Goal: Navigation & Orientation: Find specific page/section

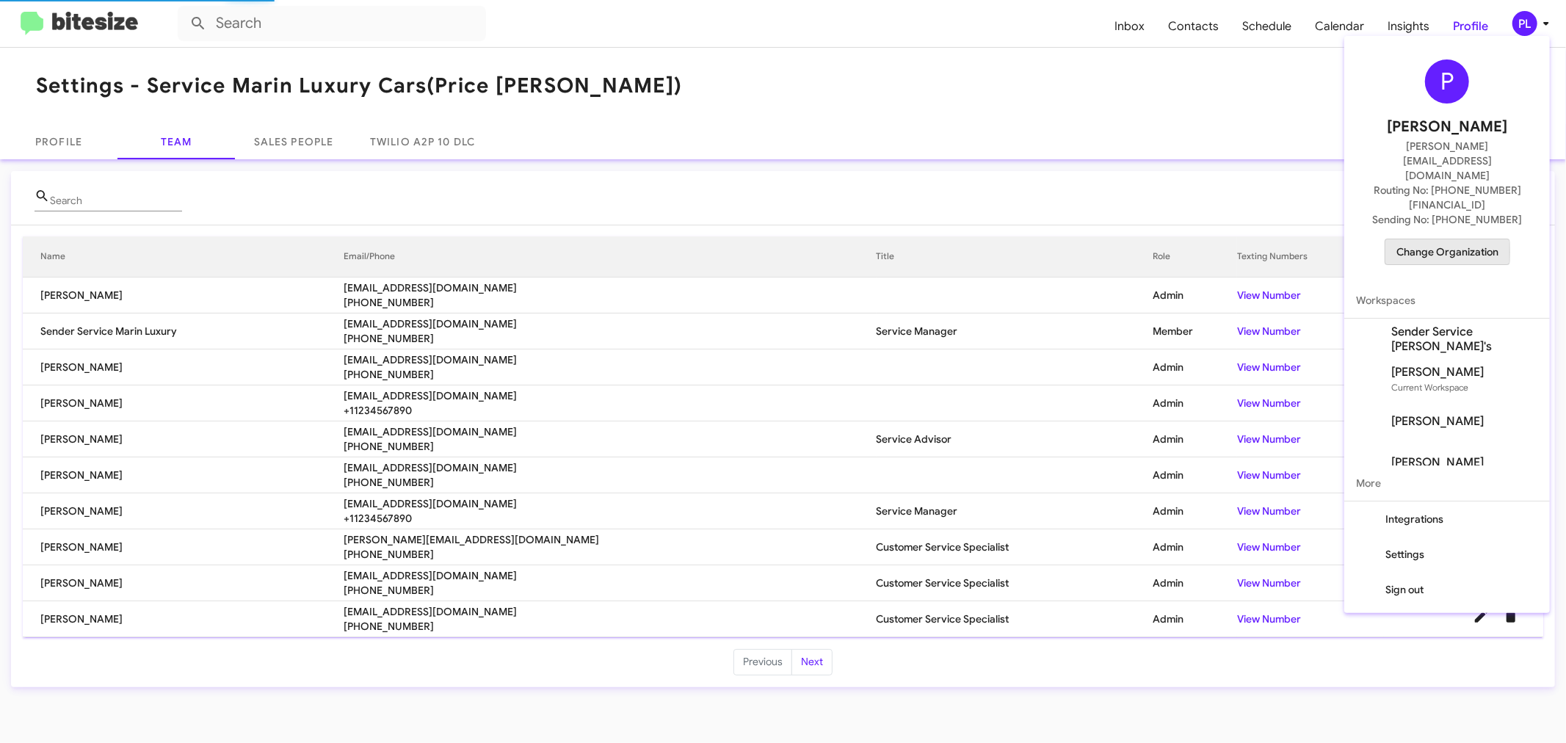
click at [1415, 239] on span "Change Organization" at bounding box center [1447, 251] width 102 height 25
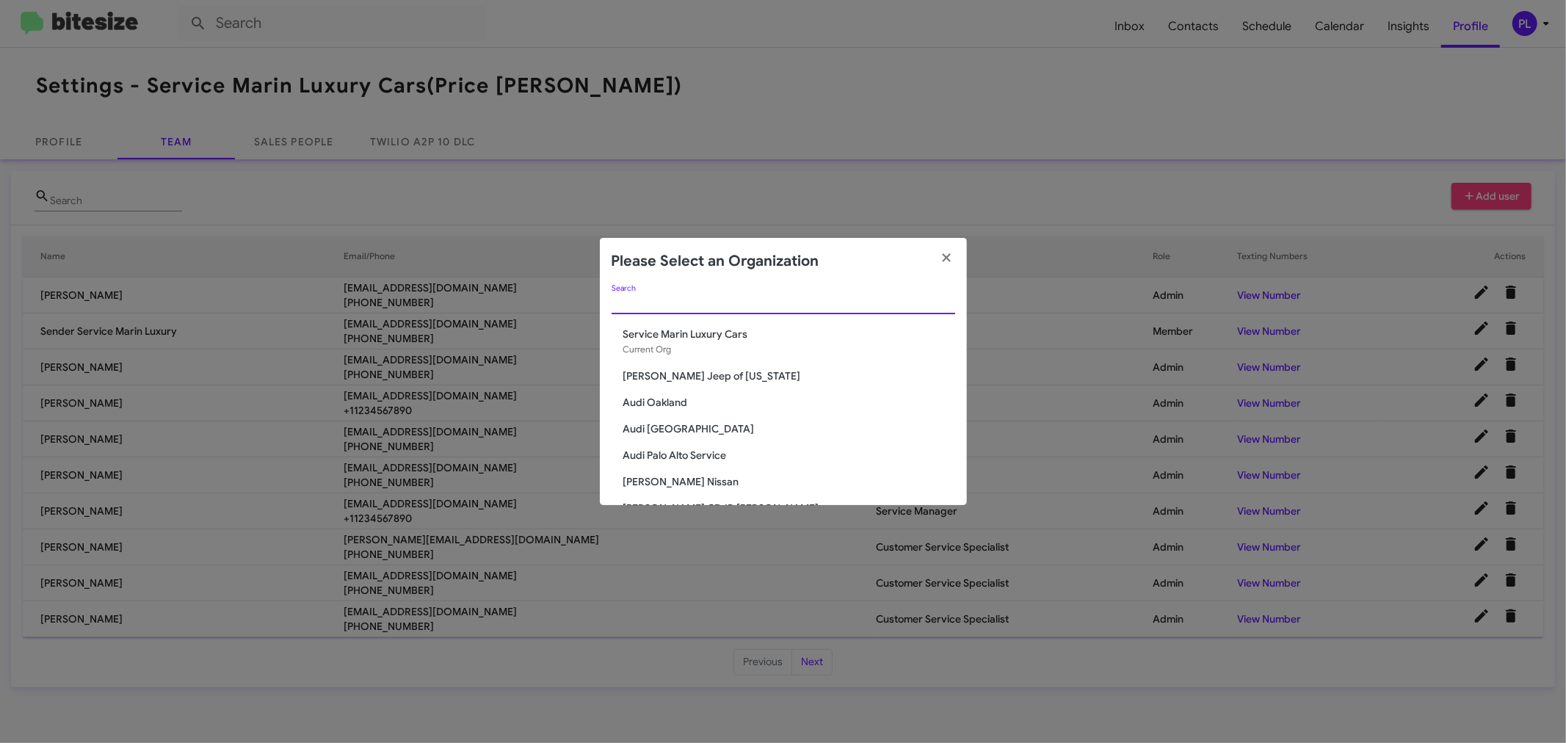
click at [681, 300] on input "Search" at bounding box center [783, 303] width 344 height 12
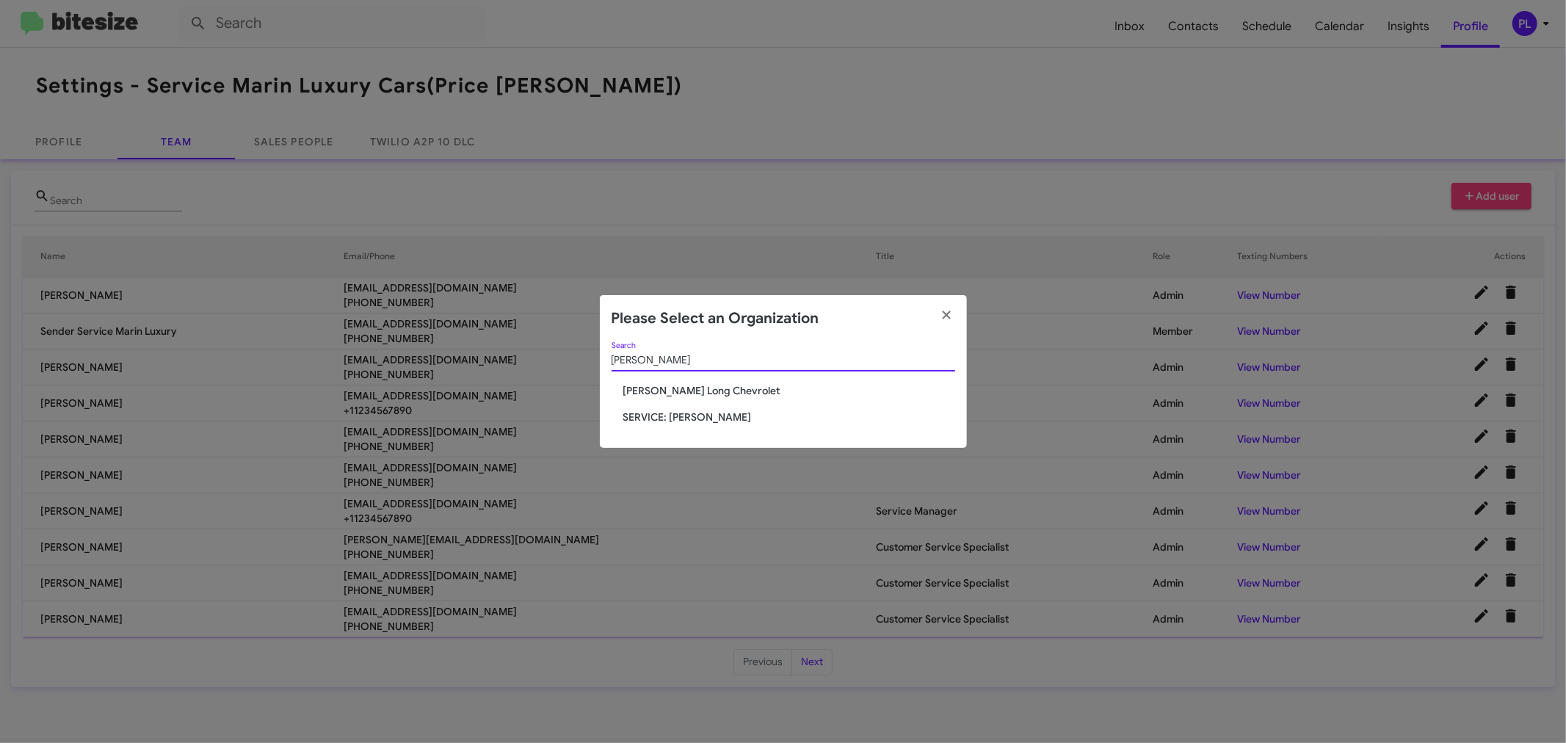
type input "daniels"
click at [689, 415] on span "SERVICE: [PERSON_NAME]" at bounding box center [789, 417] width 332 height 15
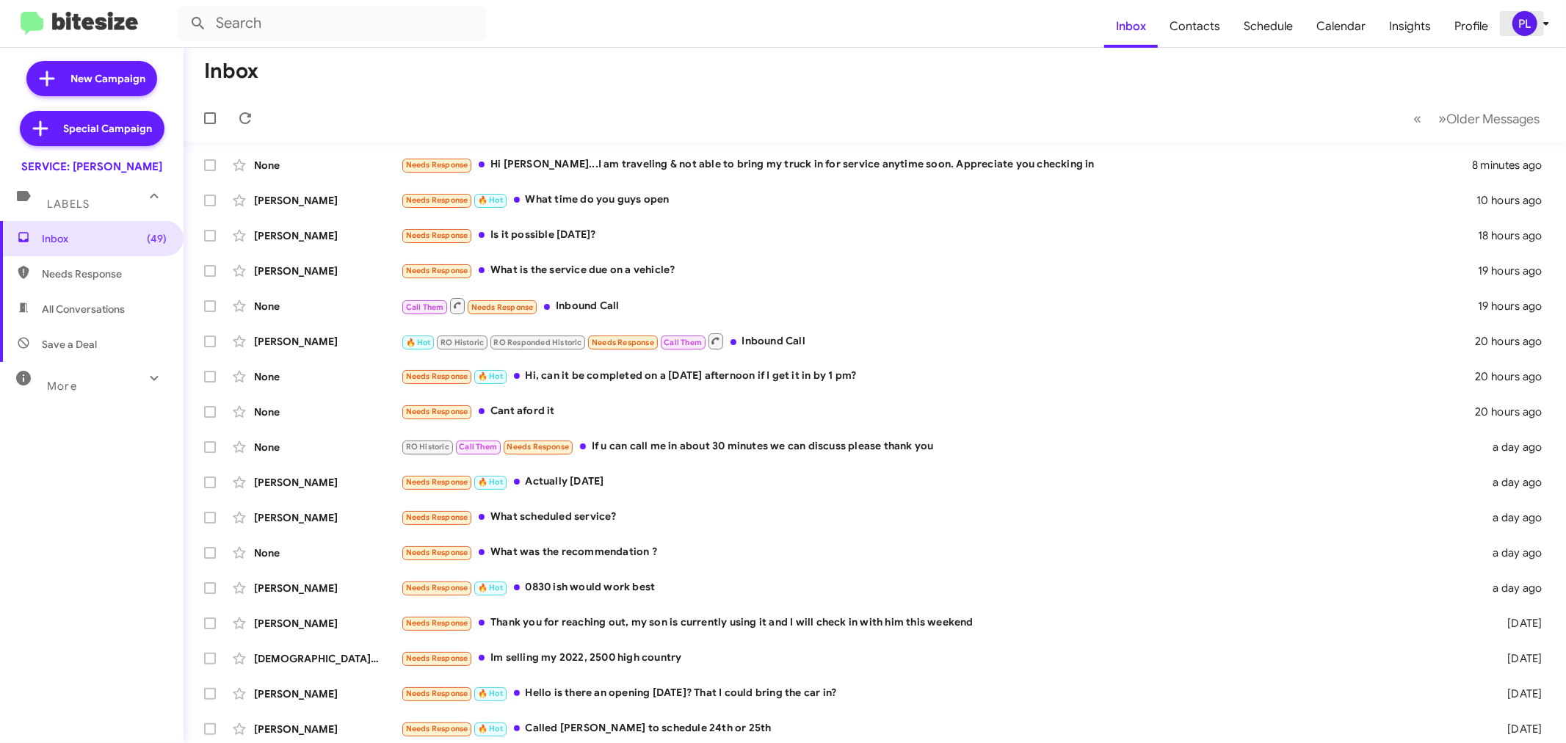
click at [1547, 20] on icon at bounding box center [1546, 24] width 18 height 18
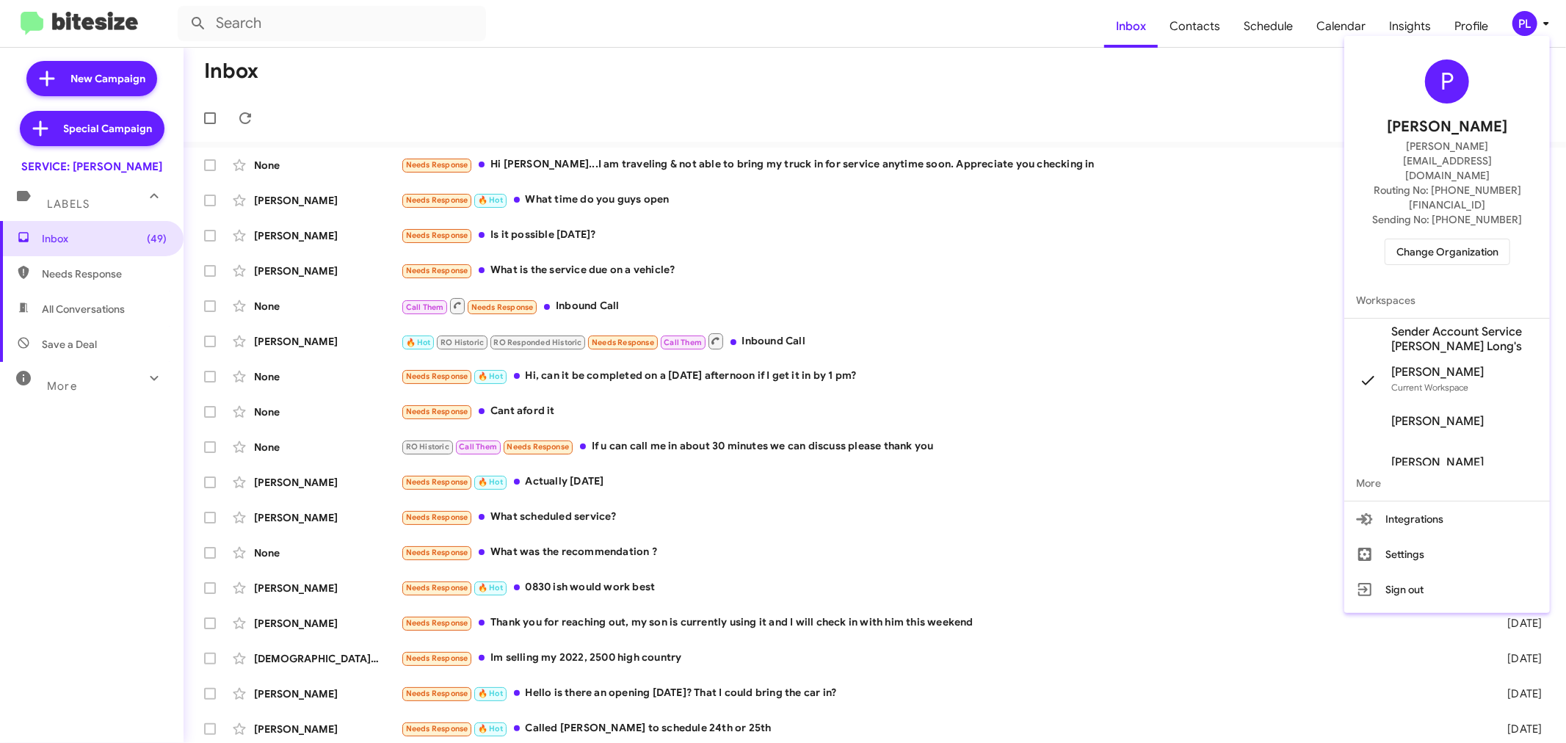
click at [1451, 239] on span "Change Organization" at bounding box center [1447, 251] width 102 height 25
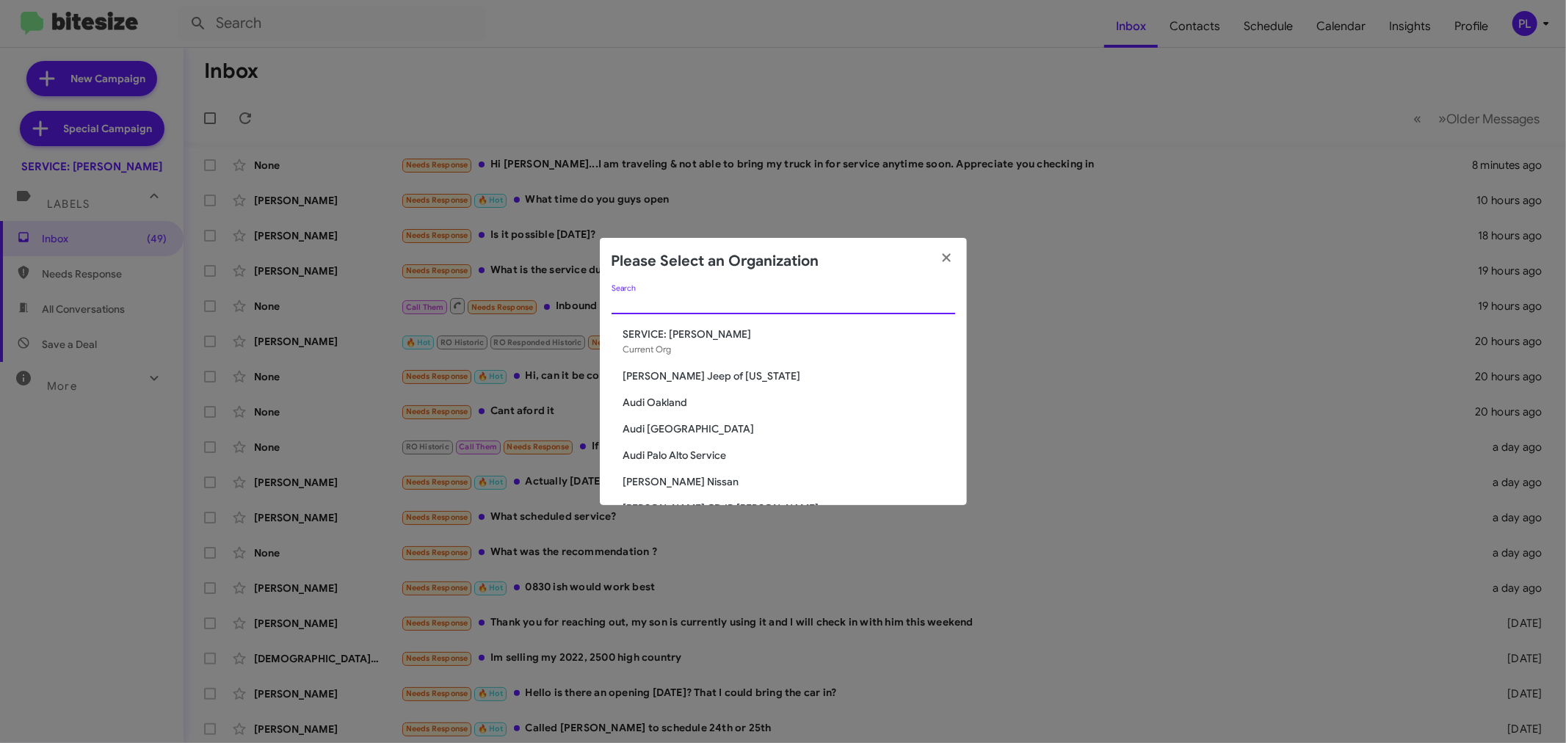
click at [806, 303] on input "Search" at bounding box center [783, 303] width 344 height 12
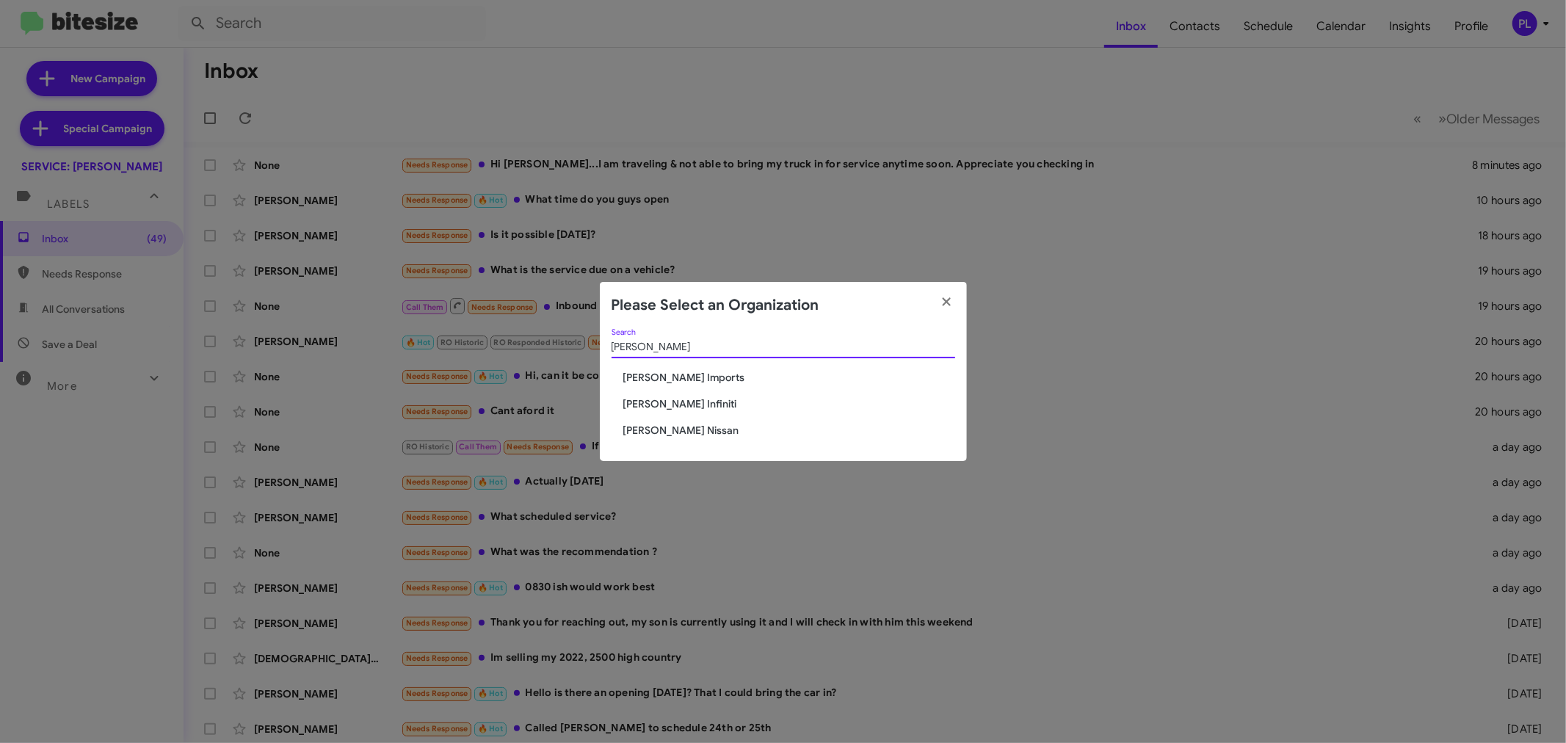
type input "ed hicks"
click at [656, 434] on span "[PERSON_NAME] Nissan" at bounding box center [789, 430] width 332 height 15
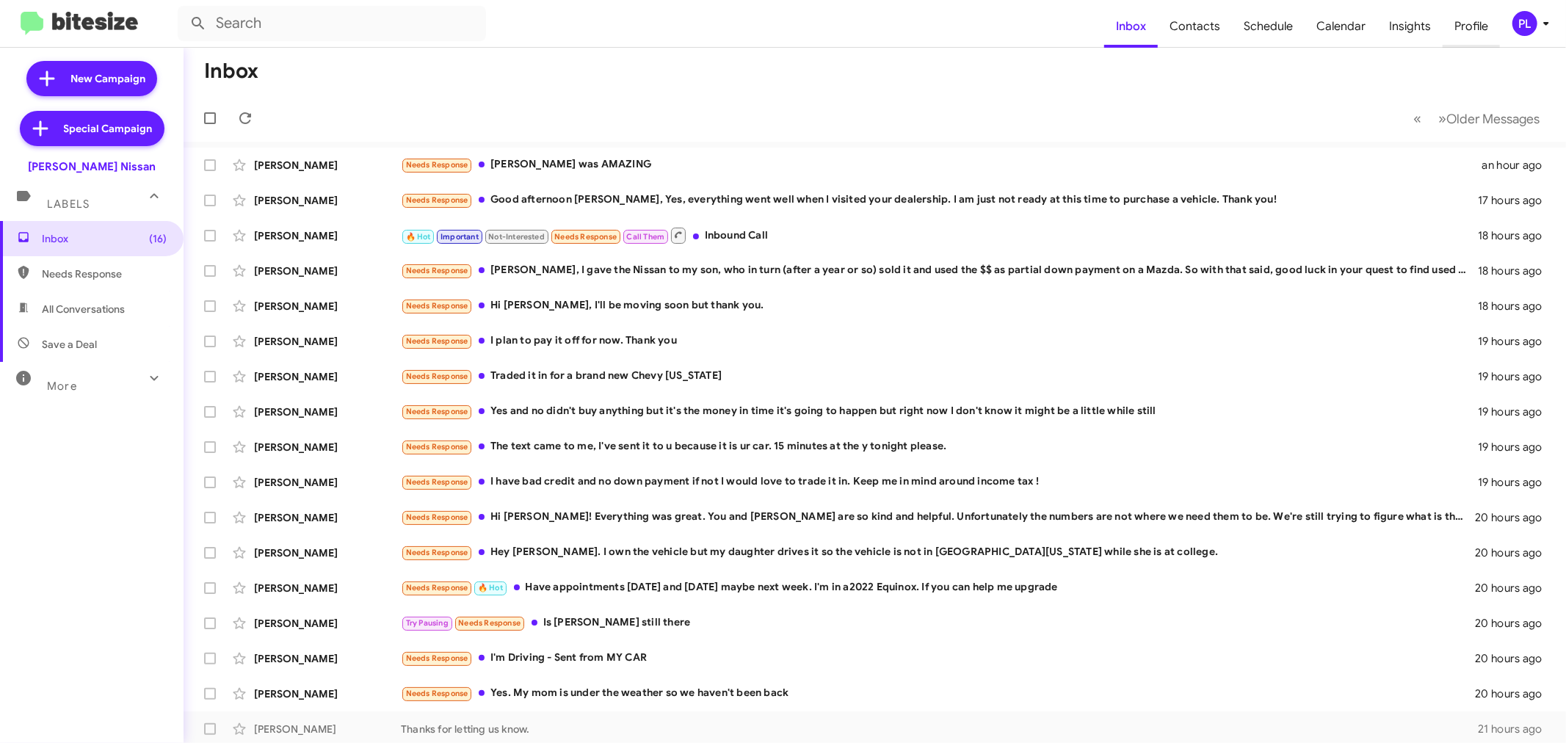
click at [1471, 21] on span "Profile" at bounding box center [1470, 26] width 57 height 43
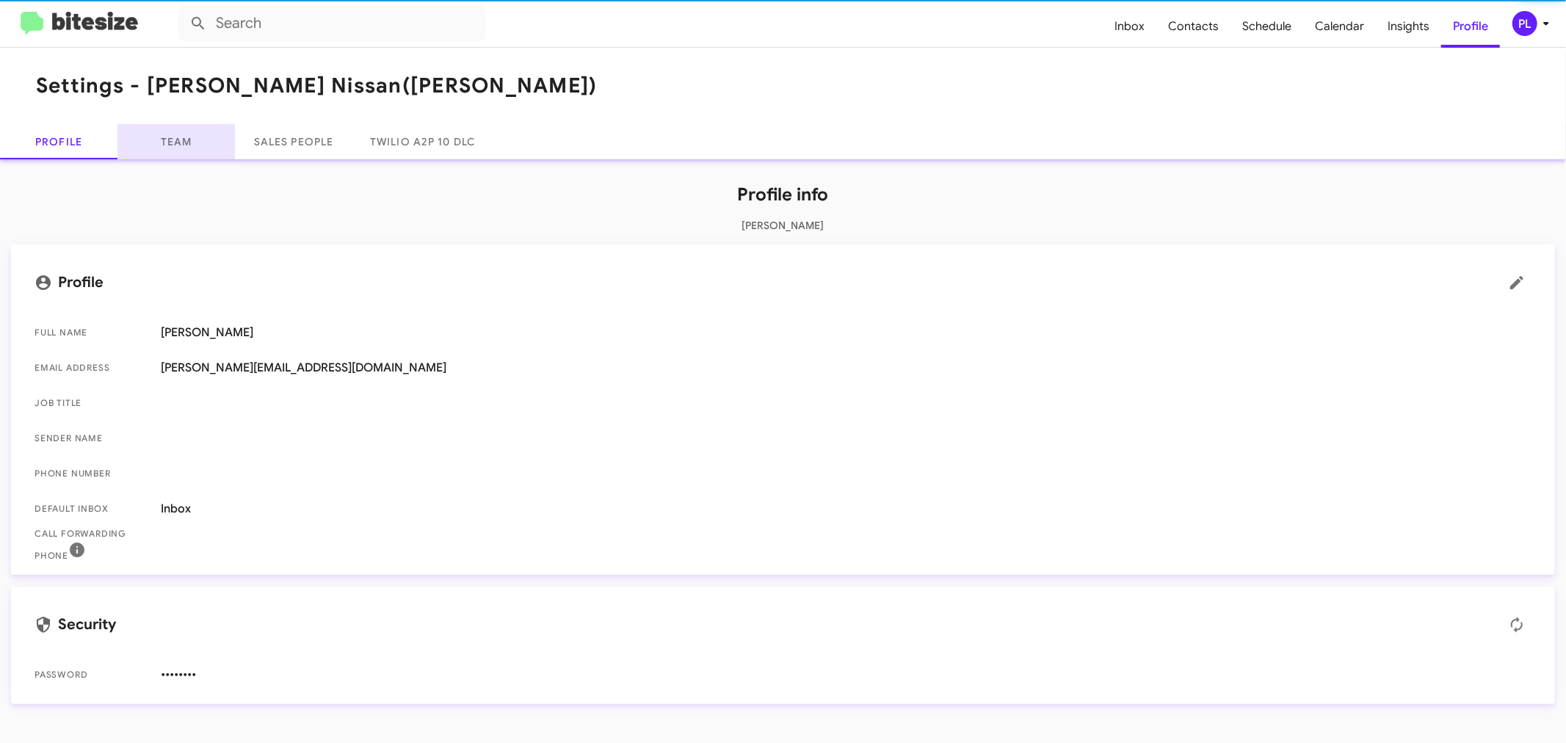
click at [192, 144] on link "Team" at bounding box center [175, 141] width 117 height 35
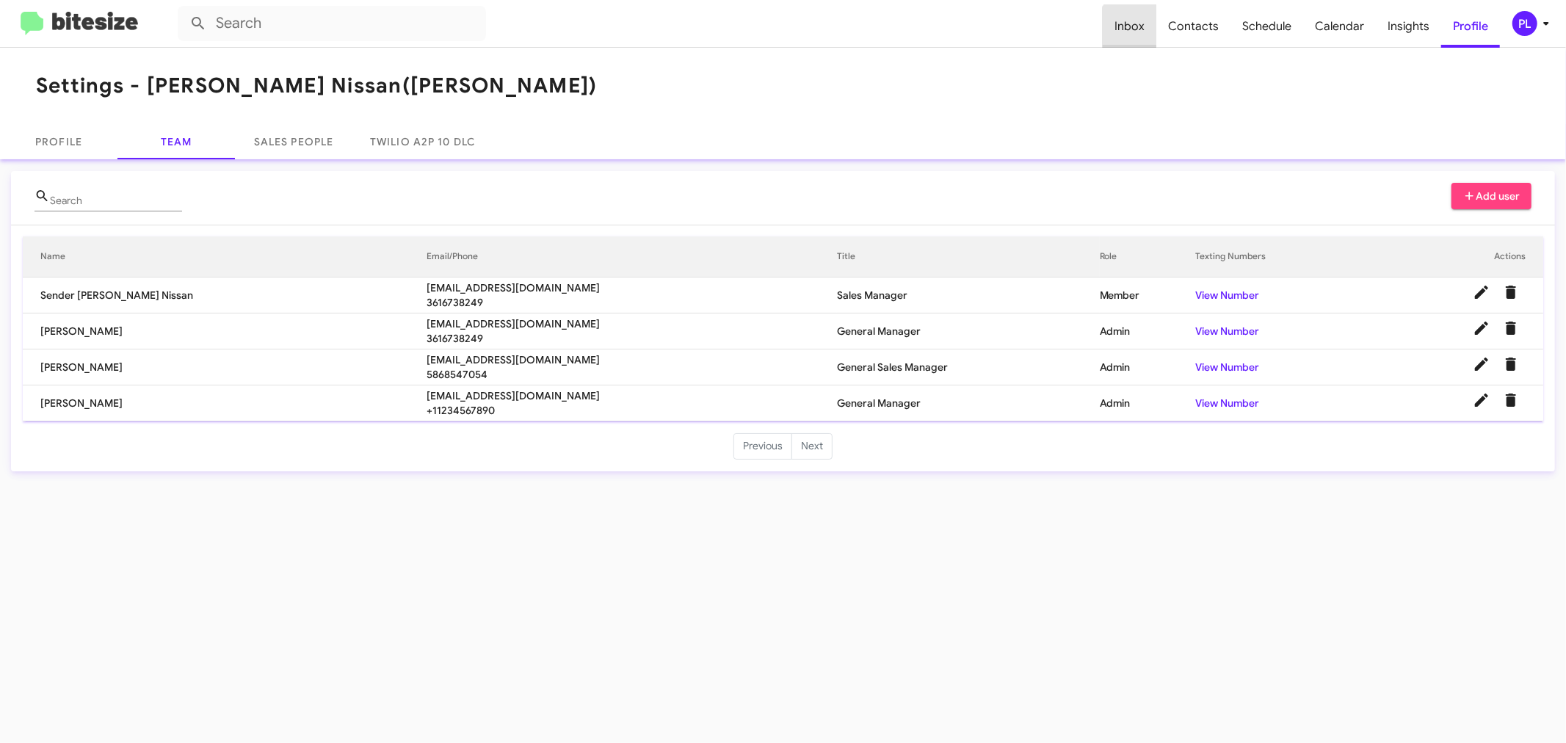
click at [1138, 27] on span "Inbox" at bounding box center [1130, 26] width 54 height 43
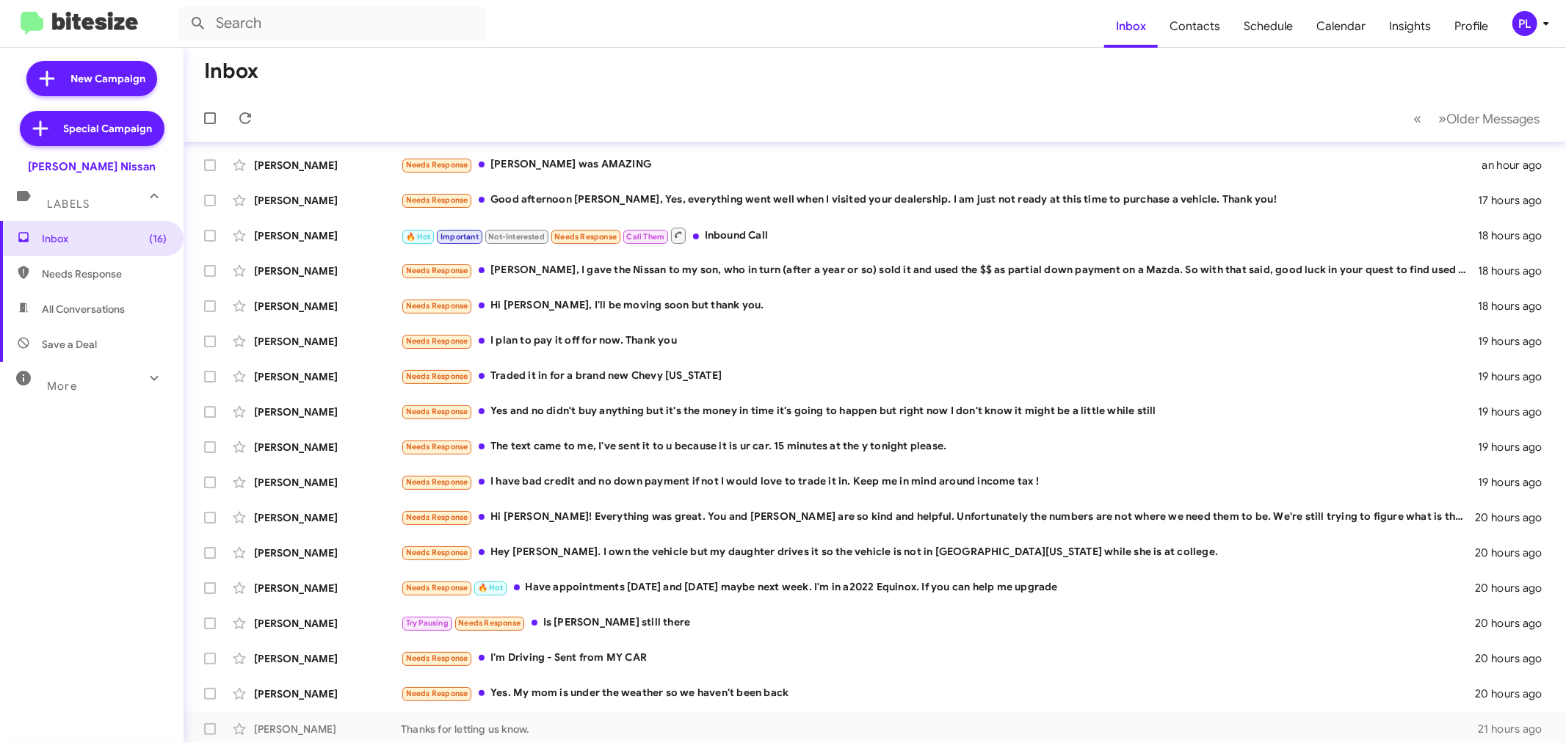
scroll to position [109, 0]
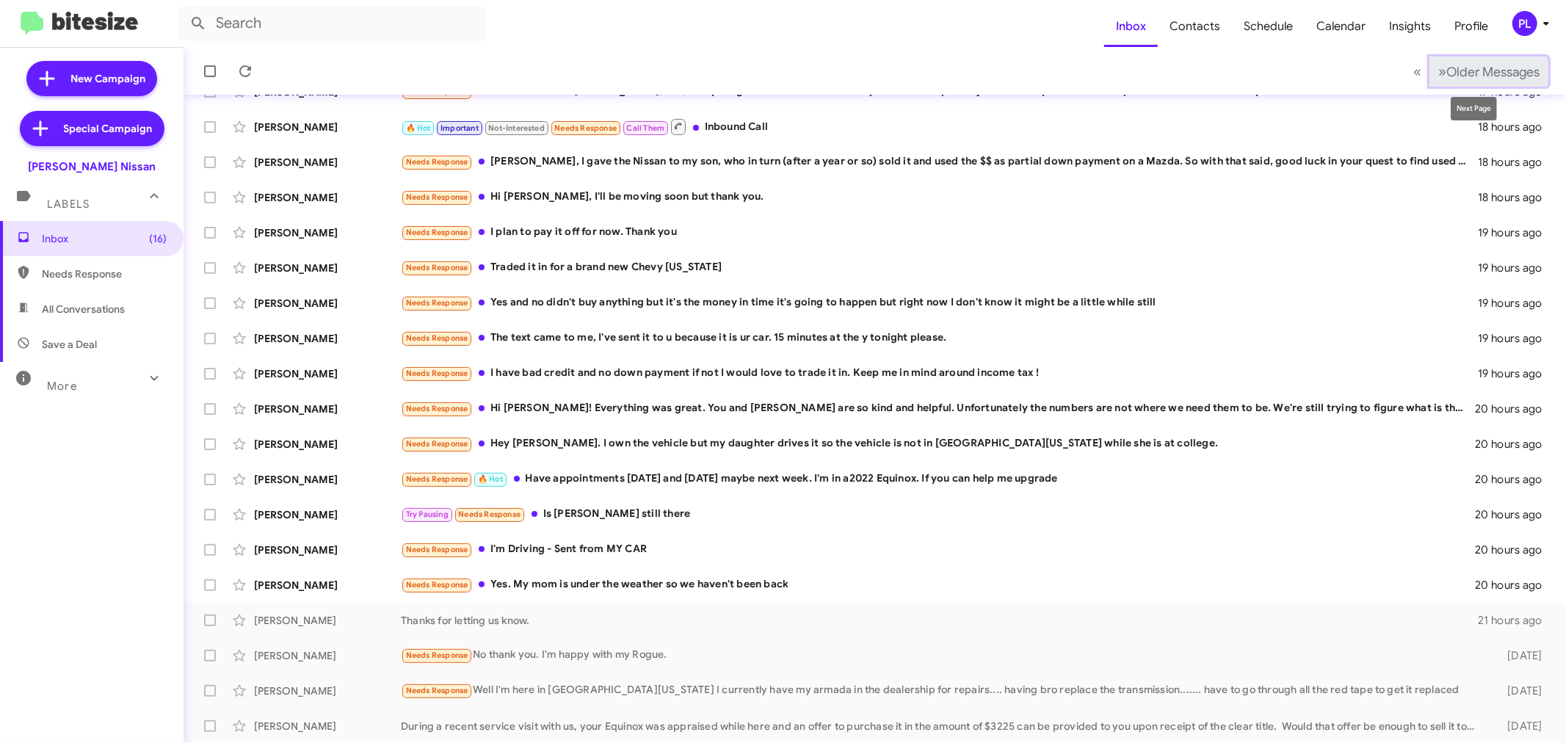
click at [1479, 72] on span "Older Messages" at bounding box center [1492, 72] width 93 height 16
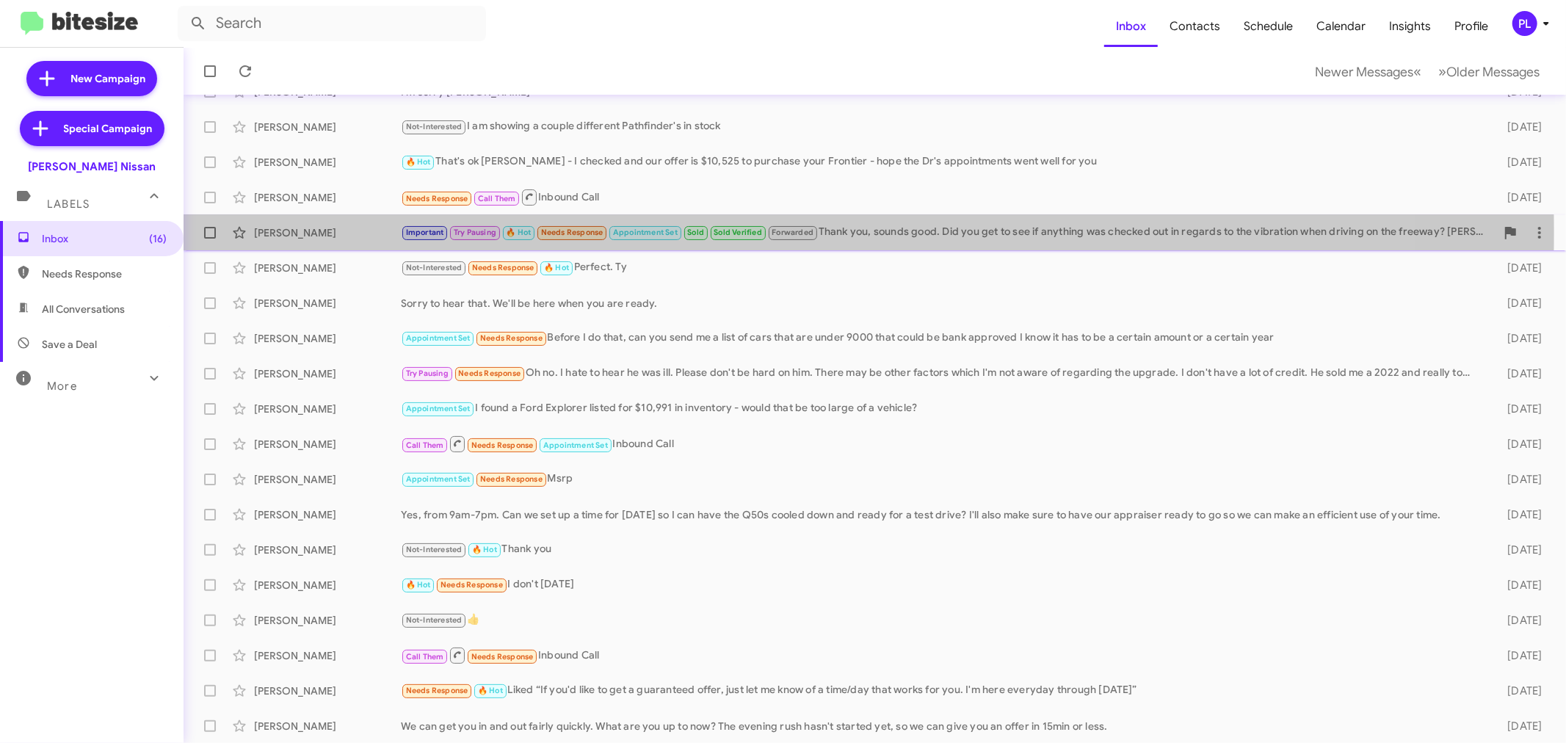
click at [272, 229] on div "Ryan Yepez" at bounding box center [327, 232] width 147 height 15
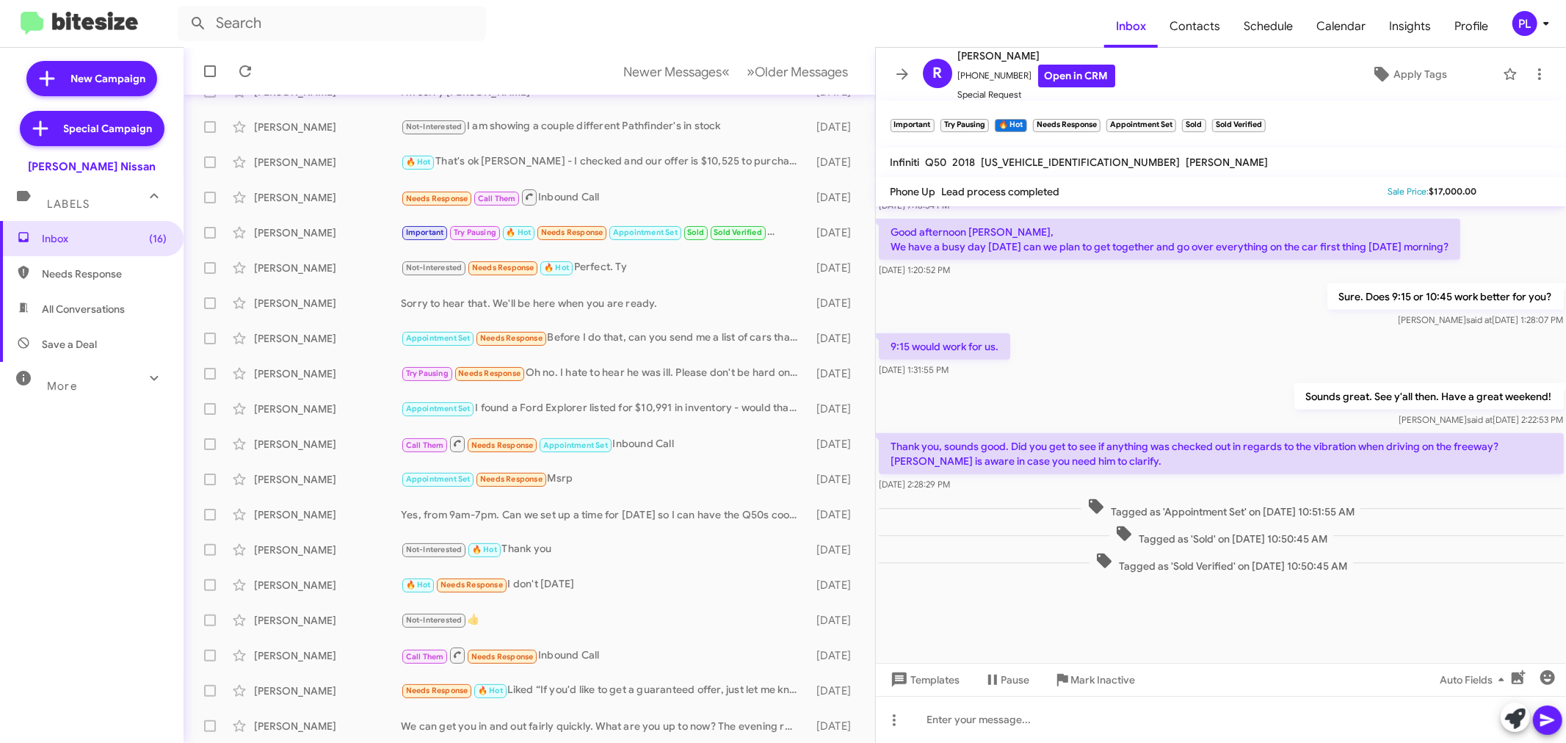
scroll to position [1044, 0]
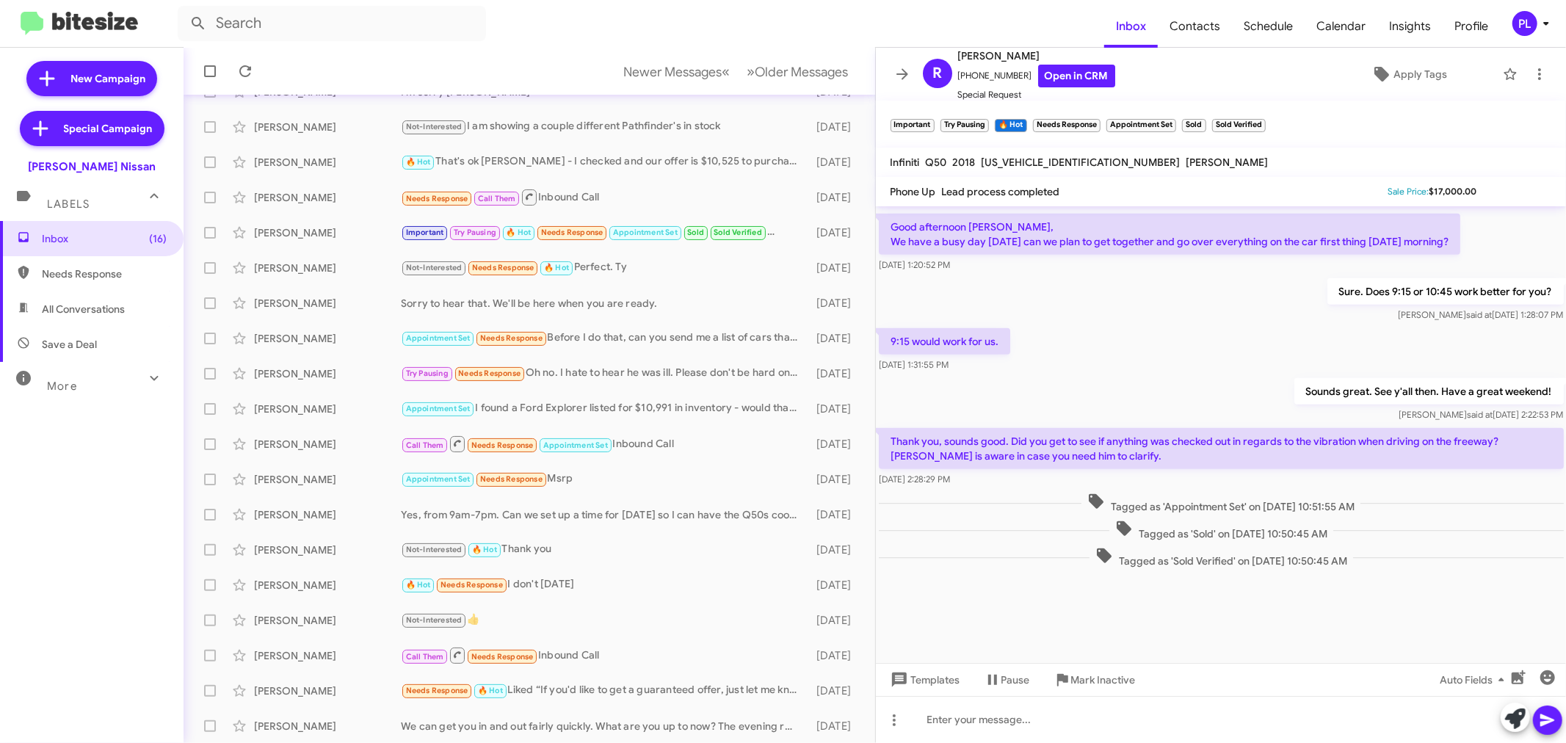
click at [1537, 23] on icon at bounding box center [1546, 24] width 18 height 18
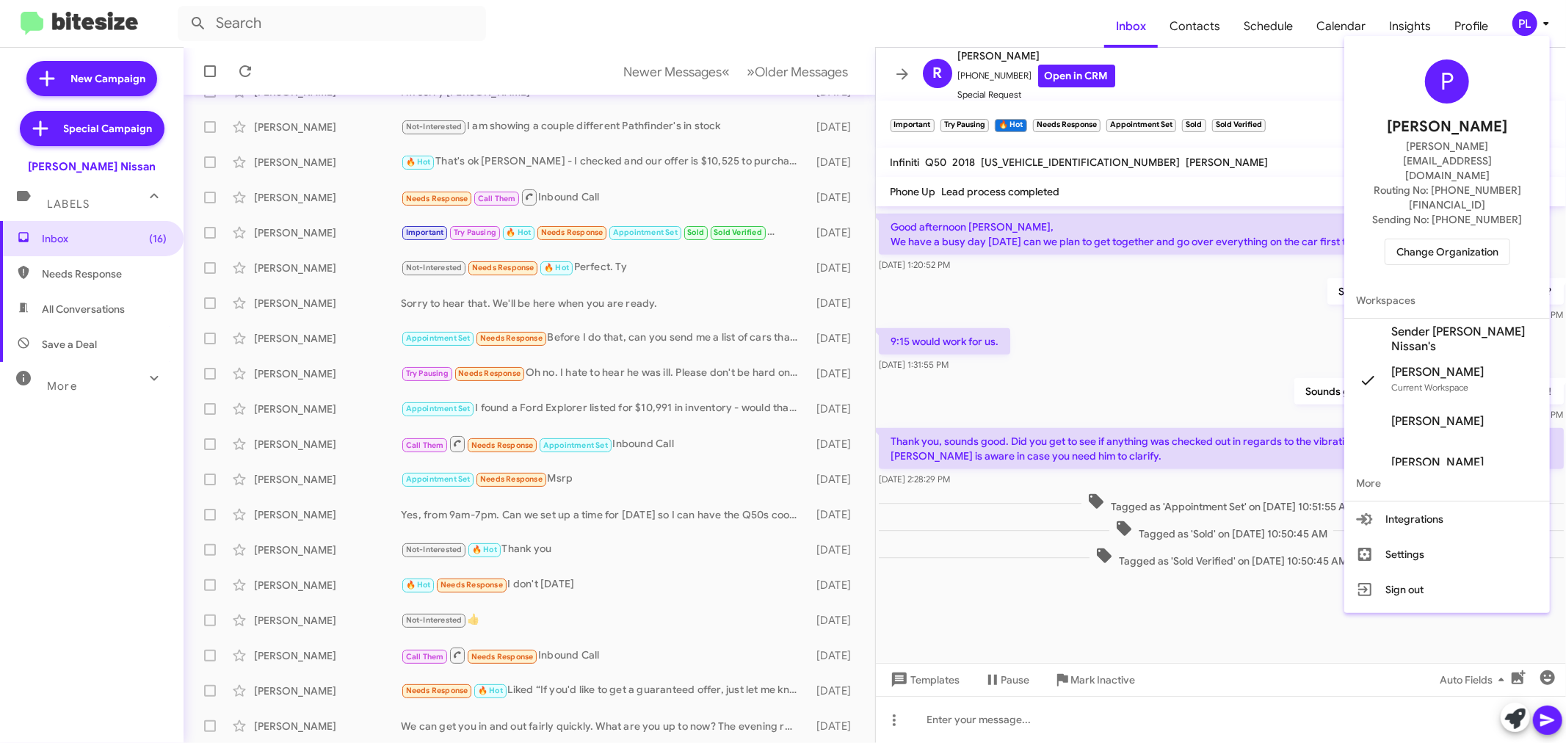
click at [1469, 239] on span "Change Organization" at bounding box center [1447, 251] width 102 height 25
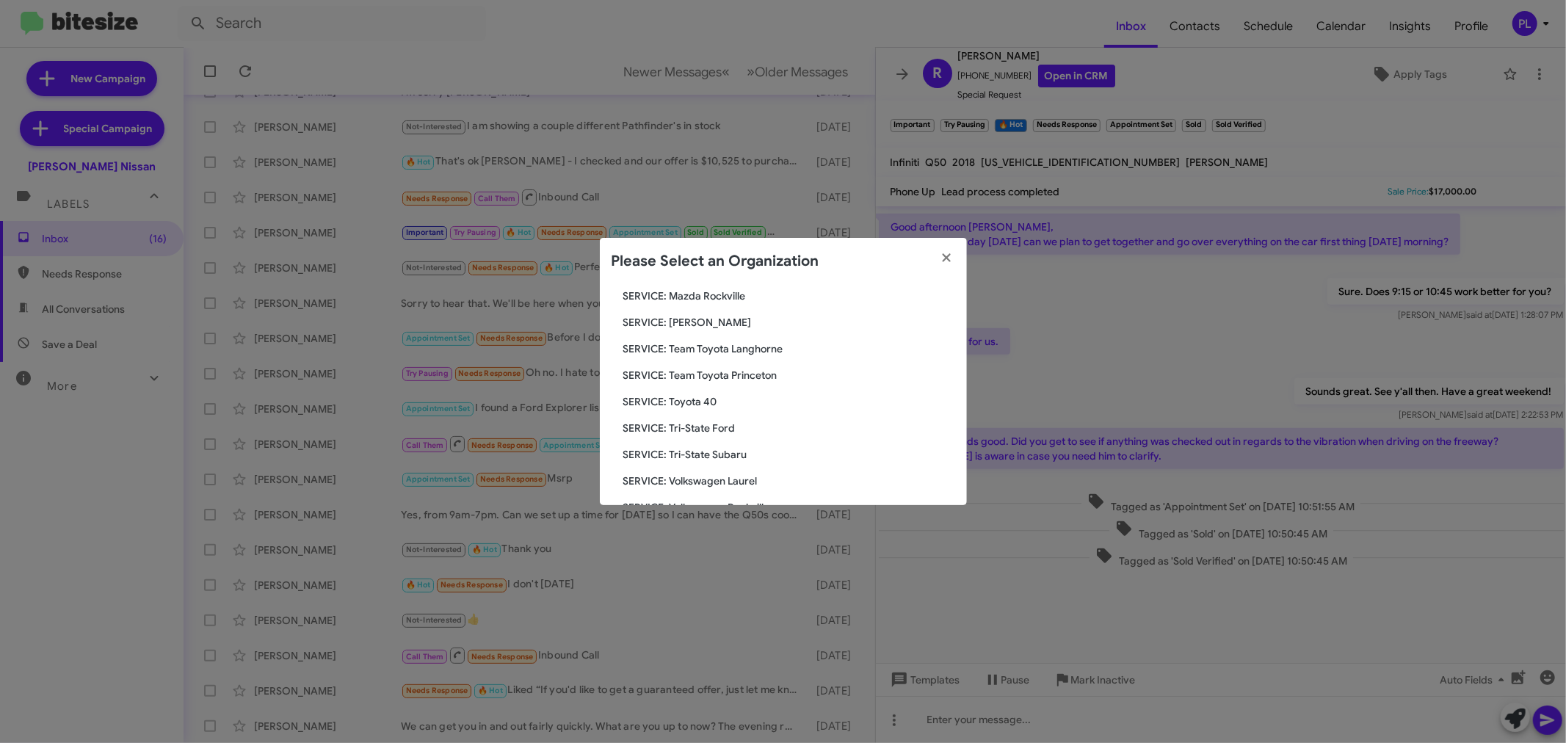
scroll to position [2701, 0]
click at [679, 471] on span "Volvo [GEOGRAPHIC_DATA]" at bounding box center [789, 475] width 332 height 15
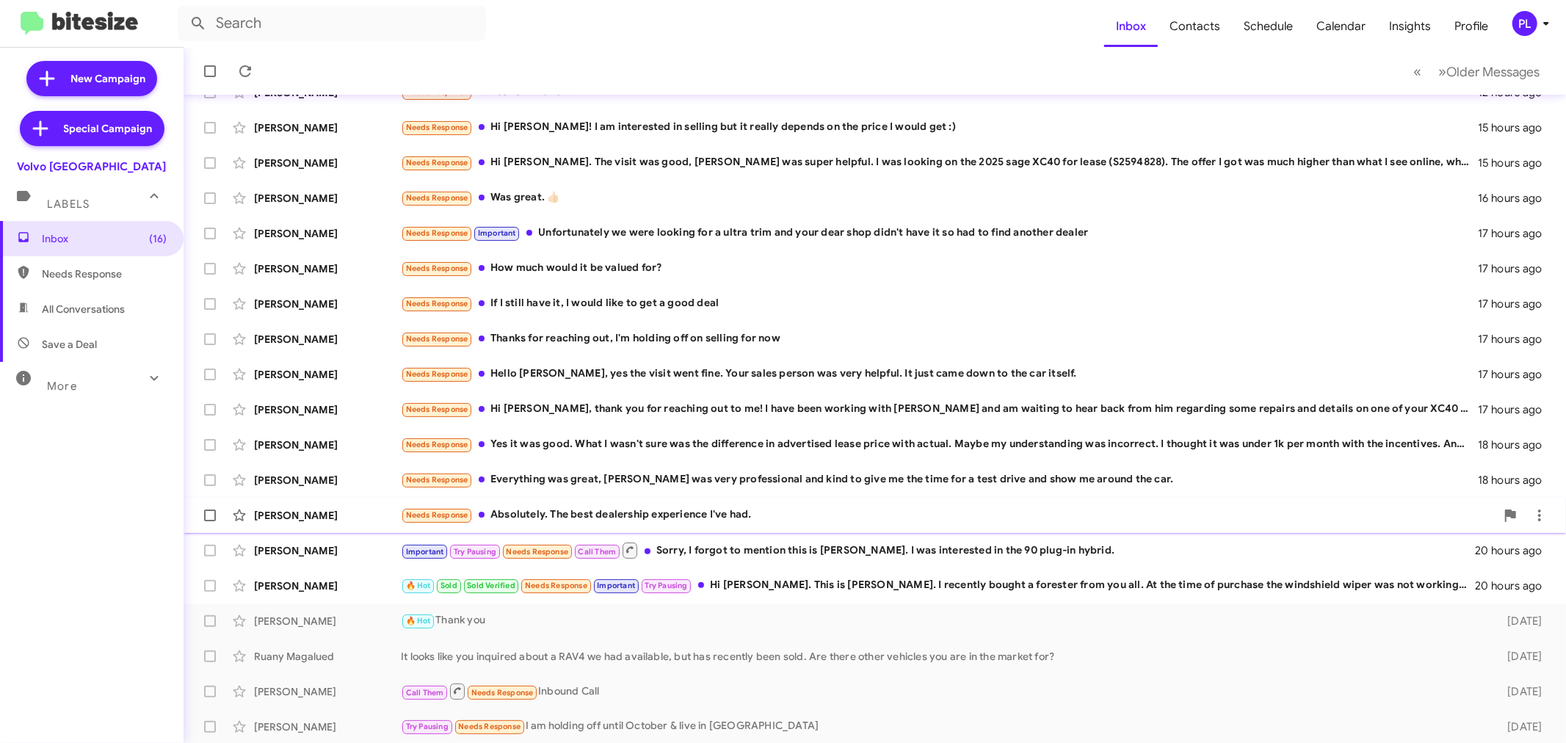
scroll to position [109, 0]
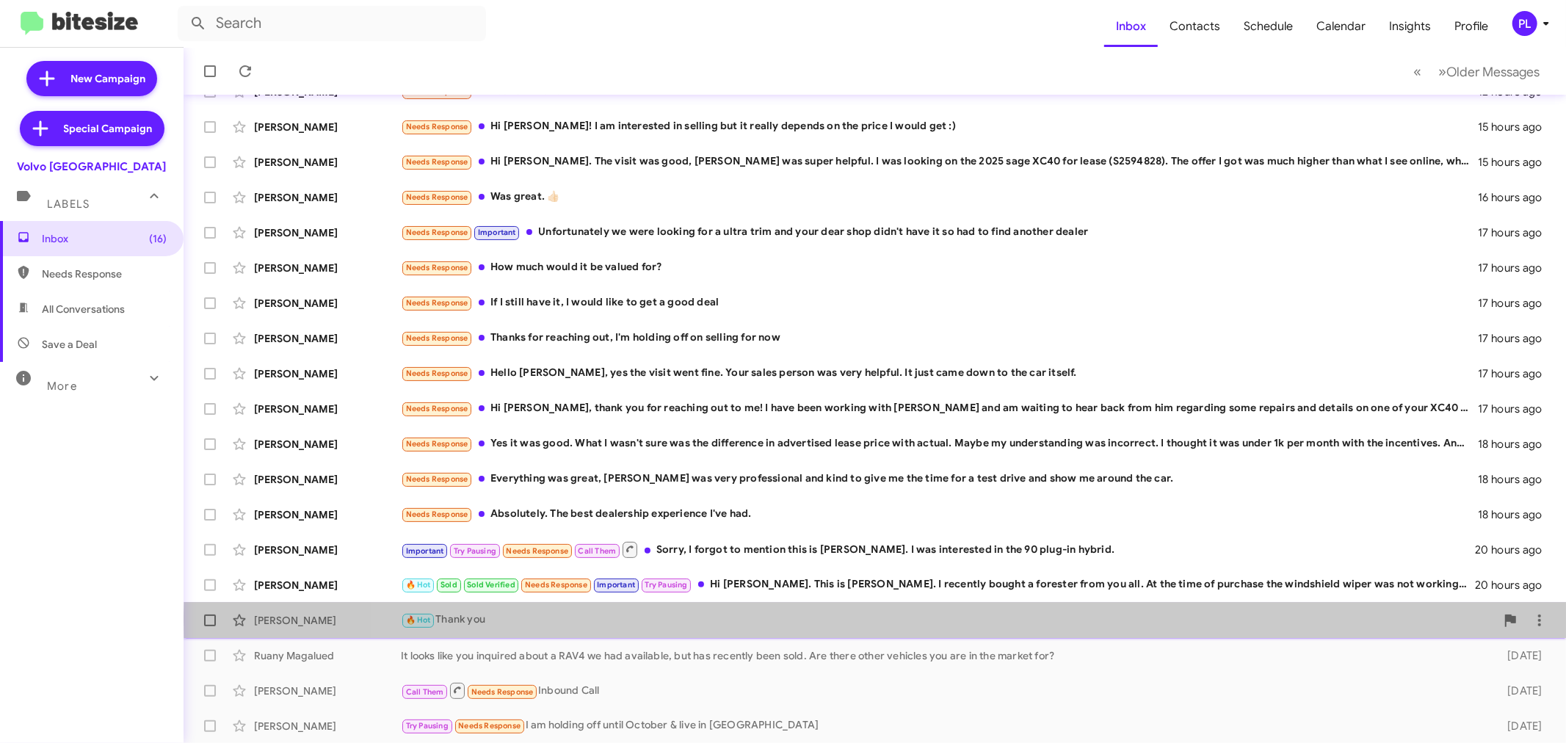
click at [938, 620] on div "🔥 Hot Thank you" at bounding box center [948, 619] width 1095 height 17
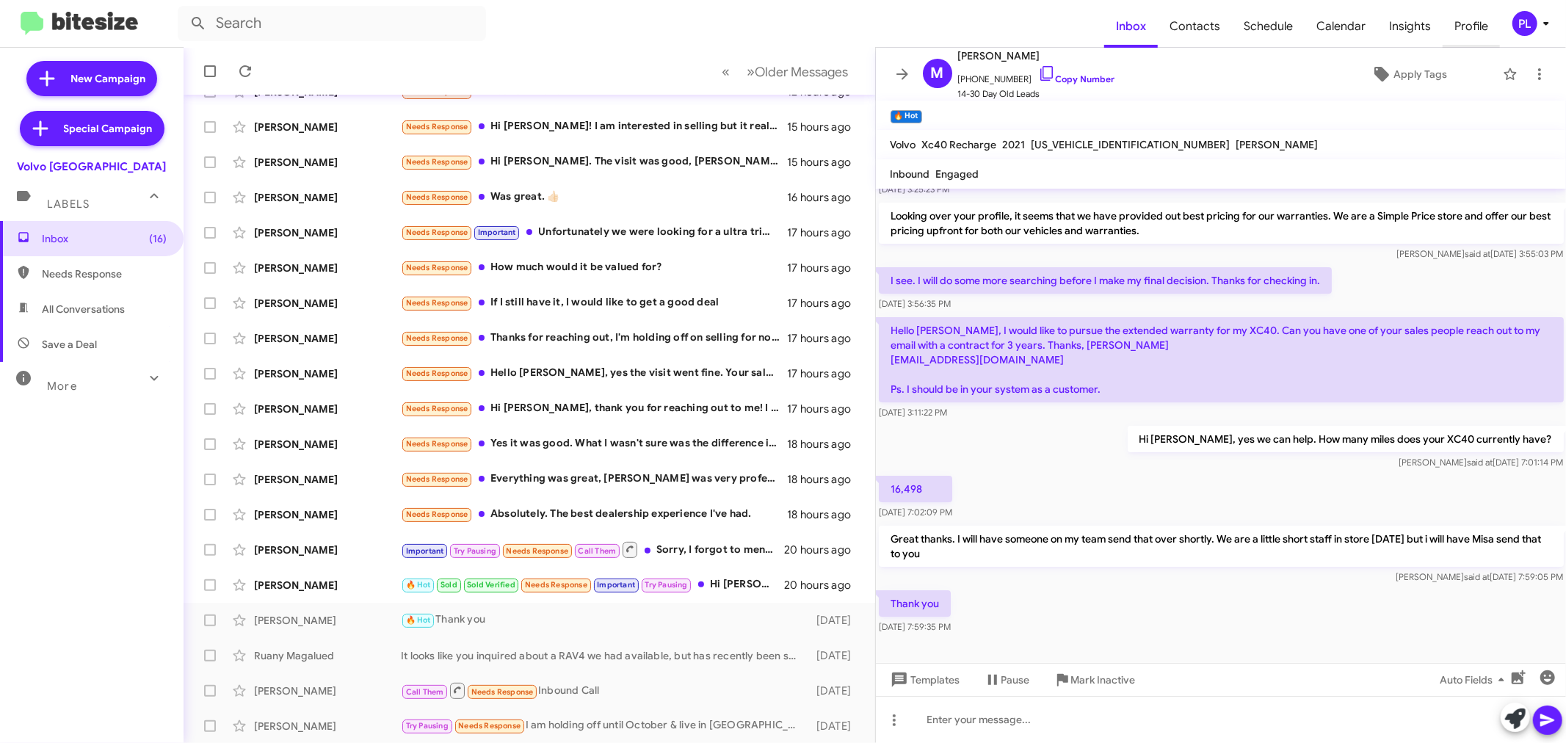
scroll to position [125, 0]
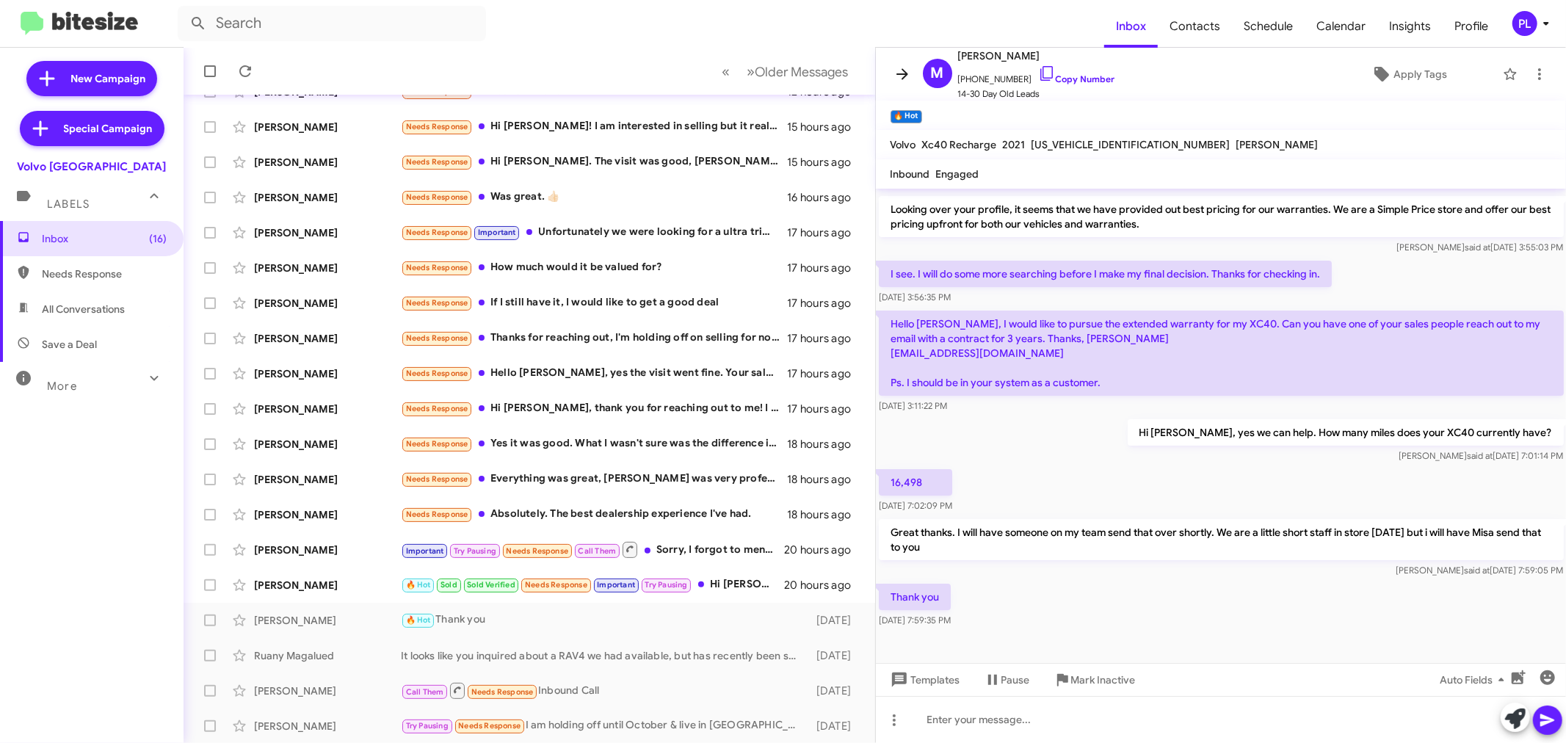
click at [891, 69] on span at bounding box center [901, 74] width 29 height 18
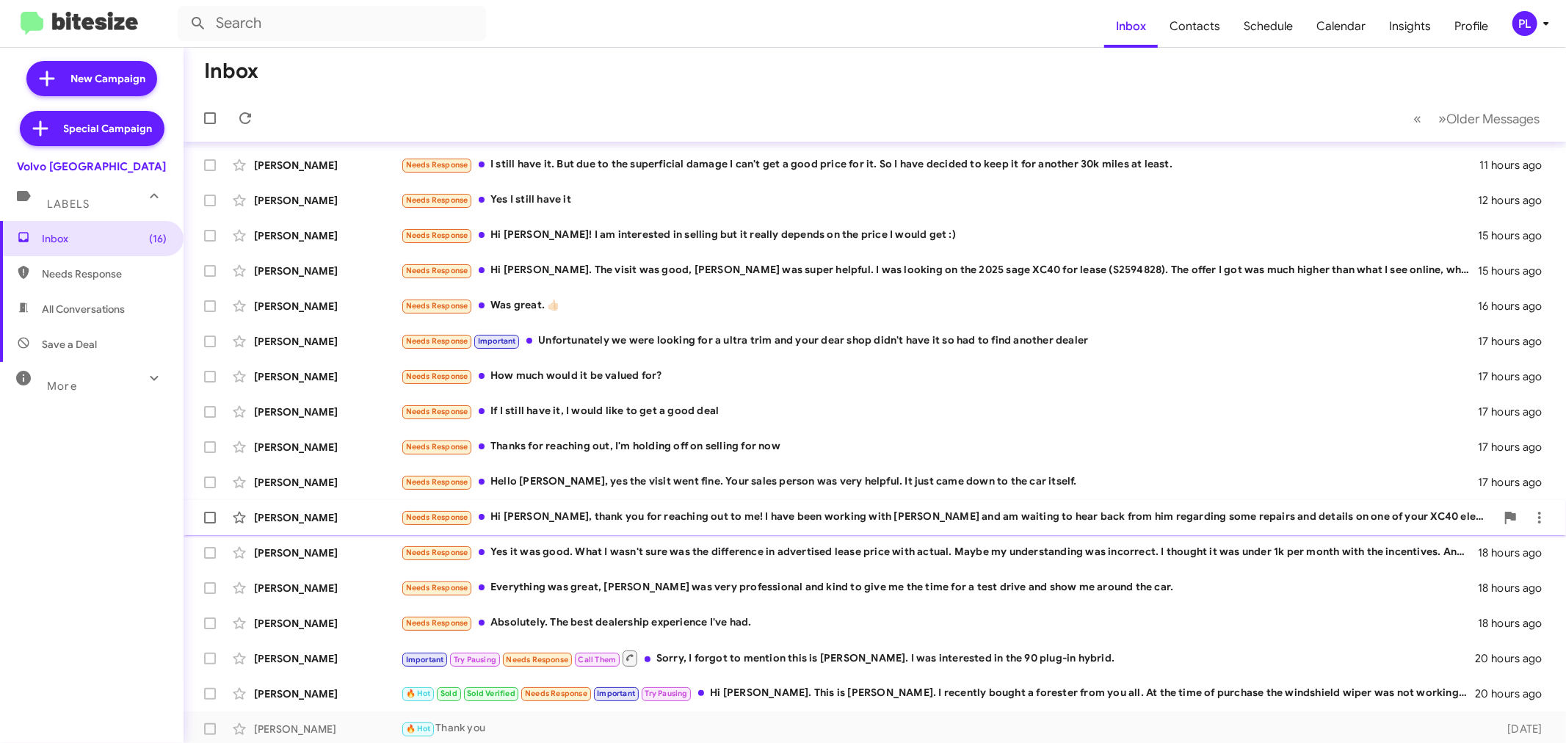
scroll to position [109, 0]
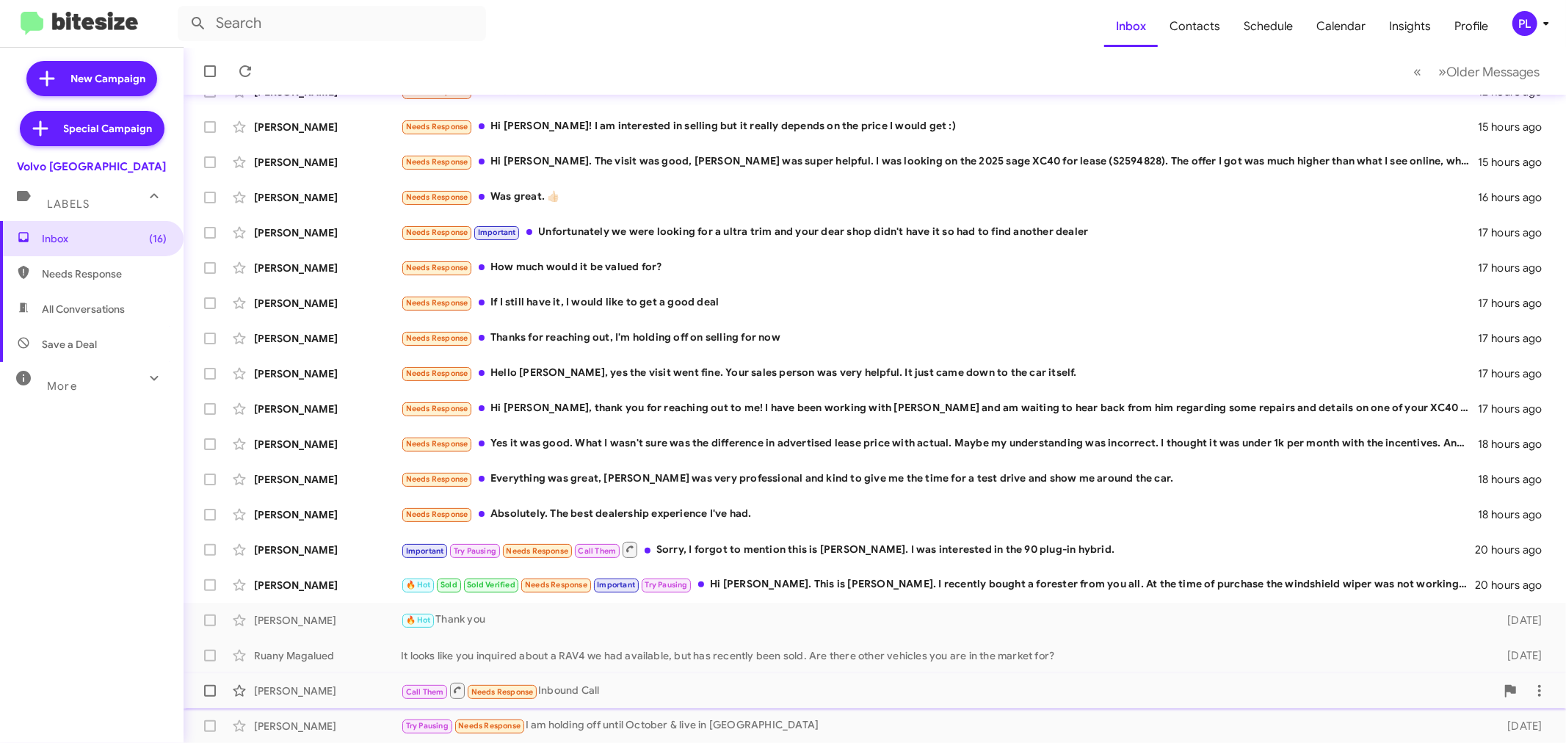
click at [613, 676] on div "Daphne Wakefield Call Them Needs Response Inbound Call 2 days ago" at bounding box center [874, 690] width 1359 height 29
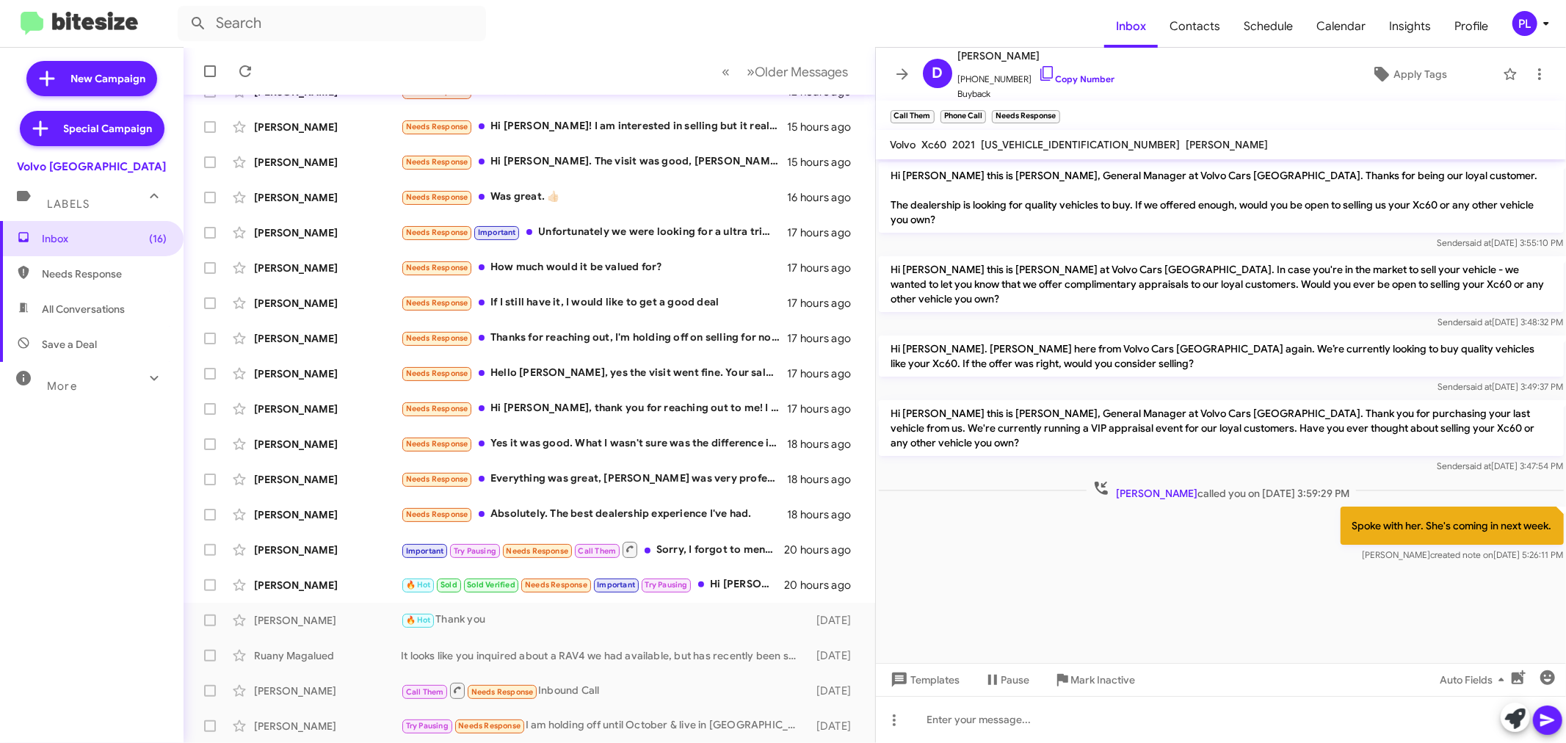
drag, startPoint x: 1555, startPoint y: 22, endPoint x: 1547, endPoint y: 25, distance: 8.6
click at [1555, 22] on span "PL" at bounding box center [1533, 23] width 44 height 25
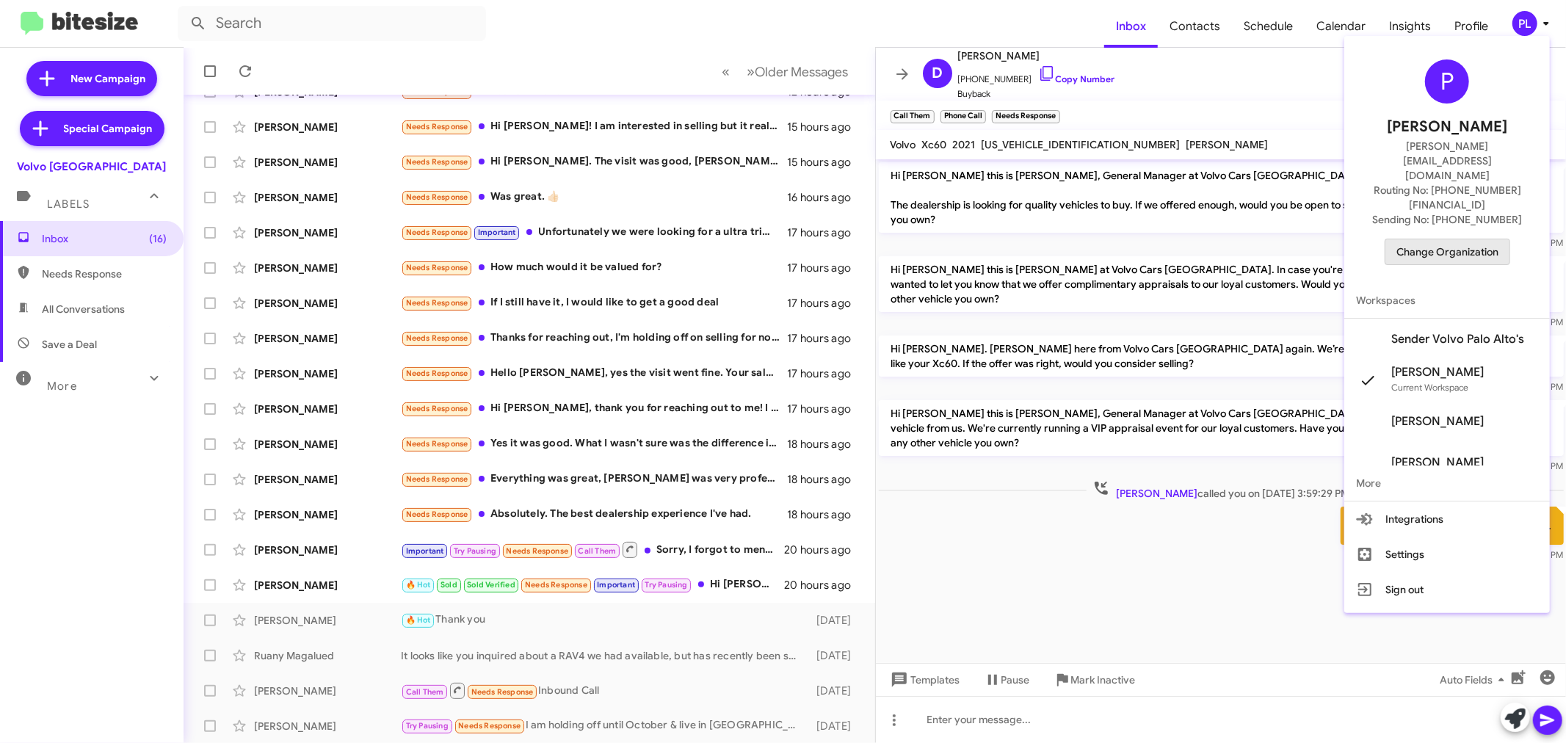
click at [1448, 239] on span "Change Organization" at bounding box center [1447, 251] width 102 height 25
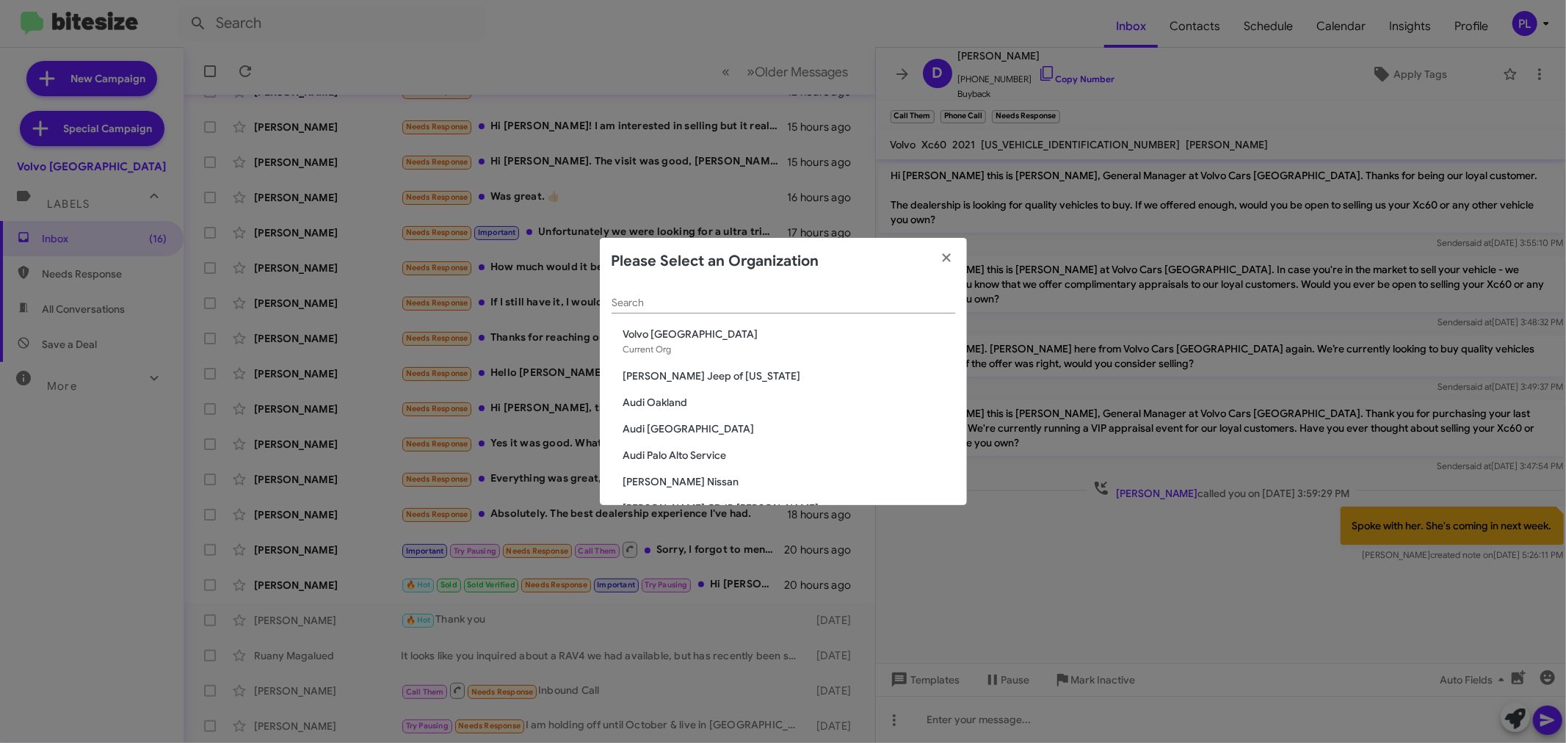
click at [732, 291] on div "Search" at bounding box center [783, 299] width 344 height 29
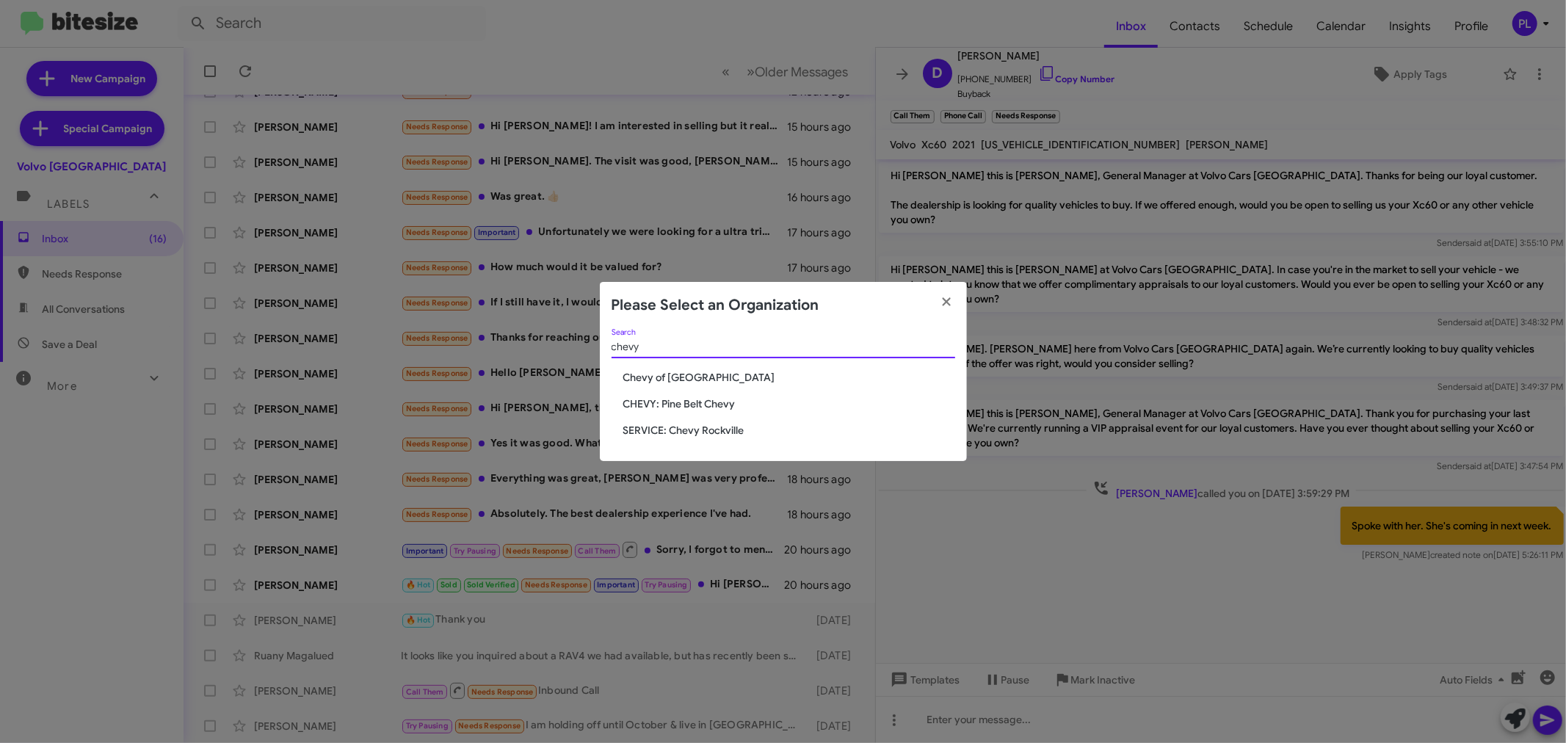
type input "chevy"
click at [674, 407] on span "CHEVY: Pine Belt Chevy" at bounding box center [789, 403] width 332 height 15
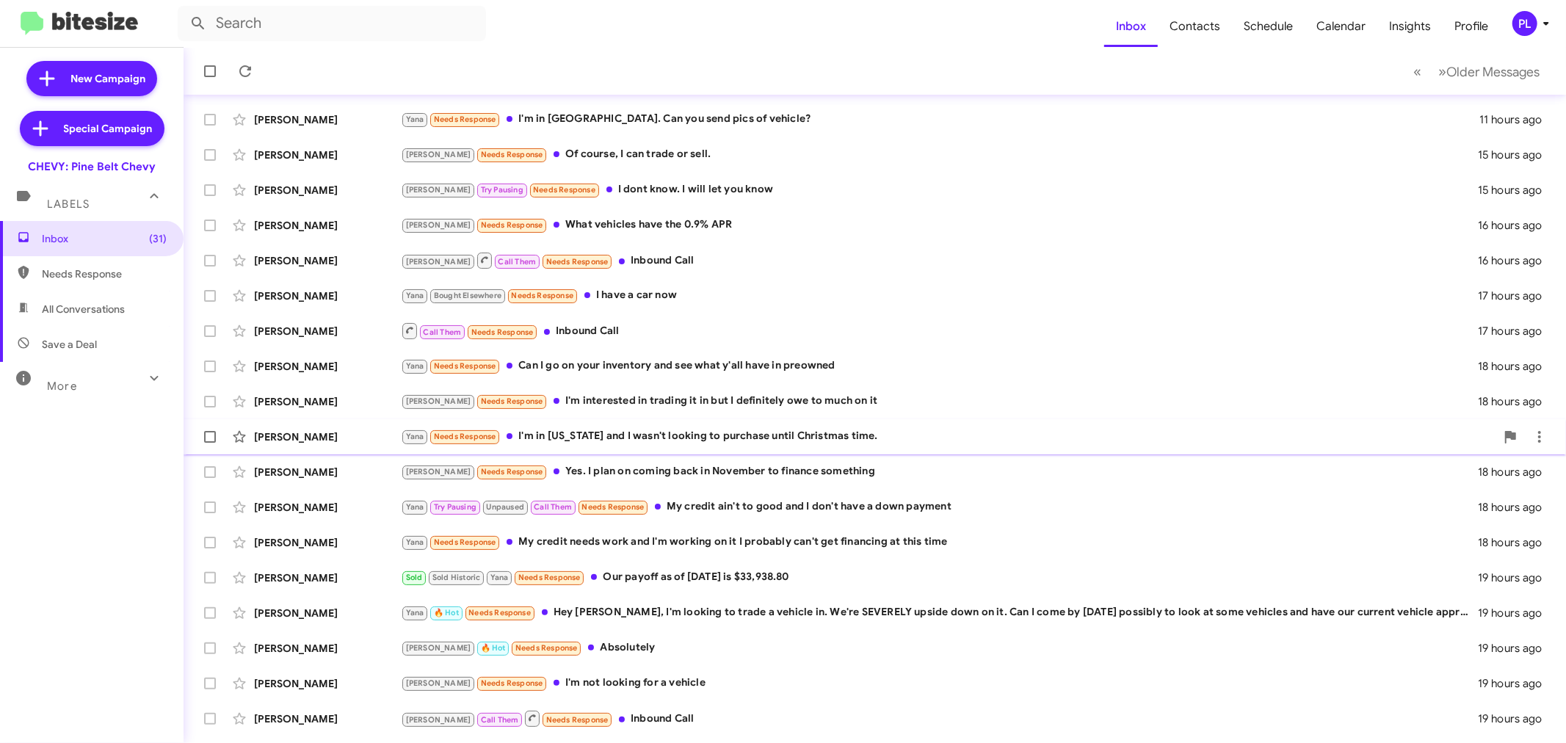
scroll to position [109, 0]
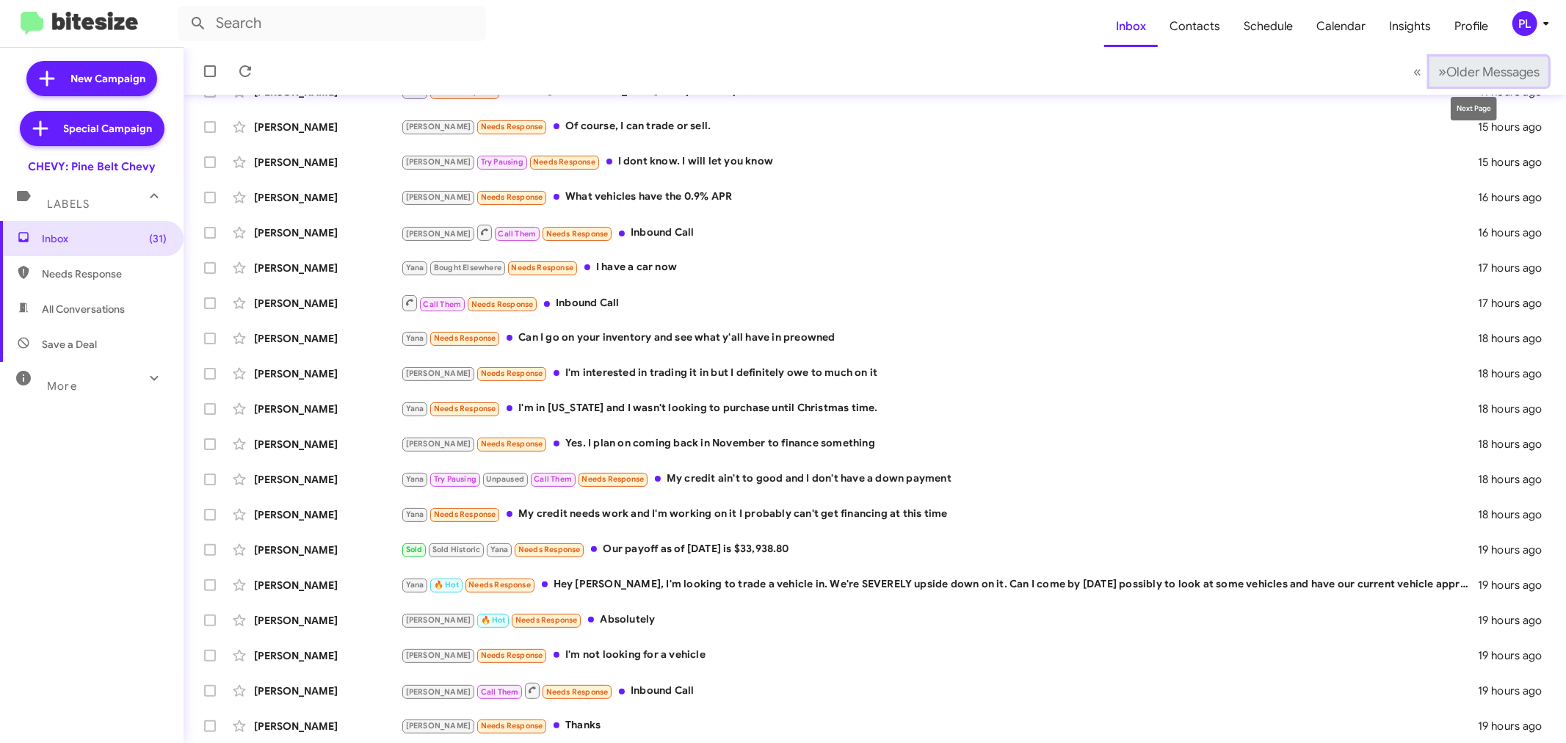
click at [1473, 74] on span "Older Messages" at bounding box center [1492, 72] width 93 height 16
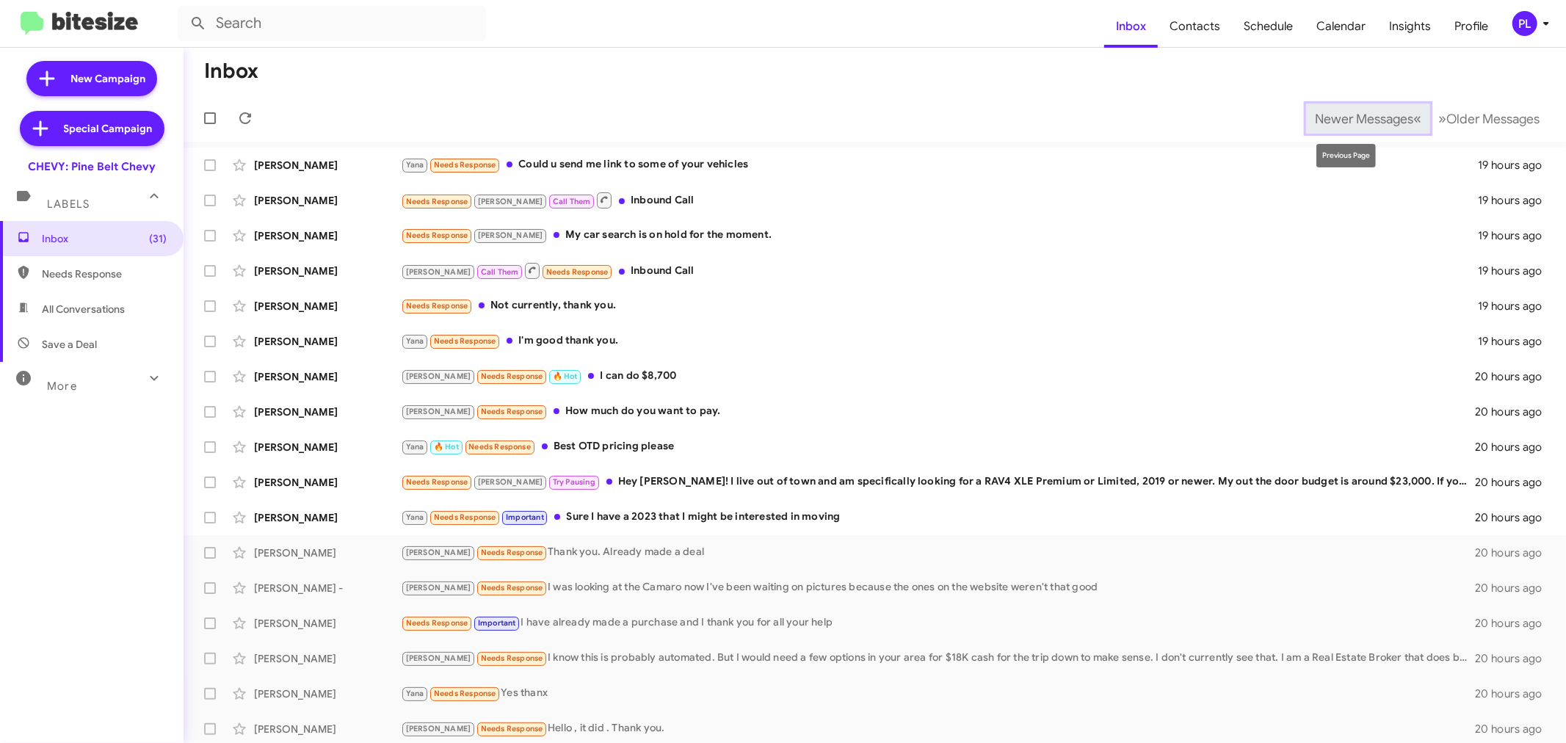
click at [1315, 111] on span "Newer Messages" at bounding box center [1364, 119] width 98 height 16
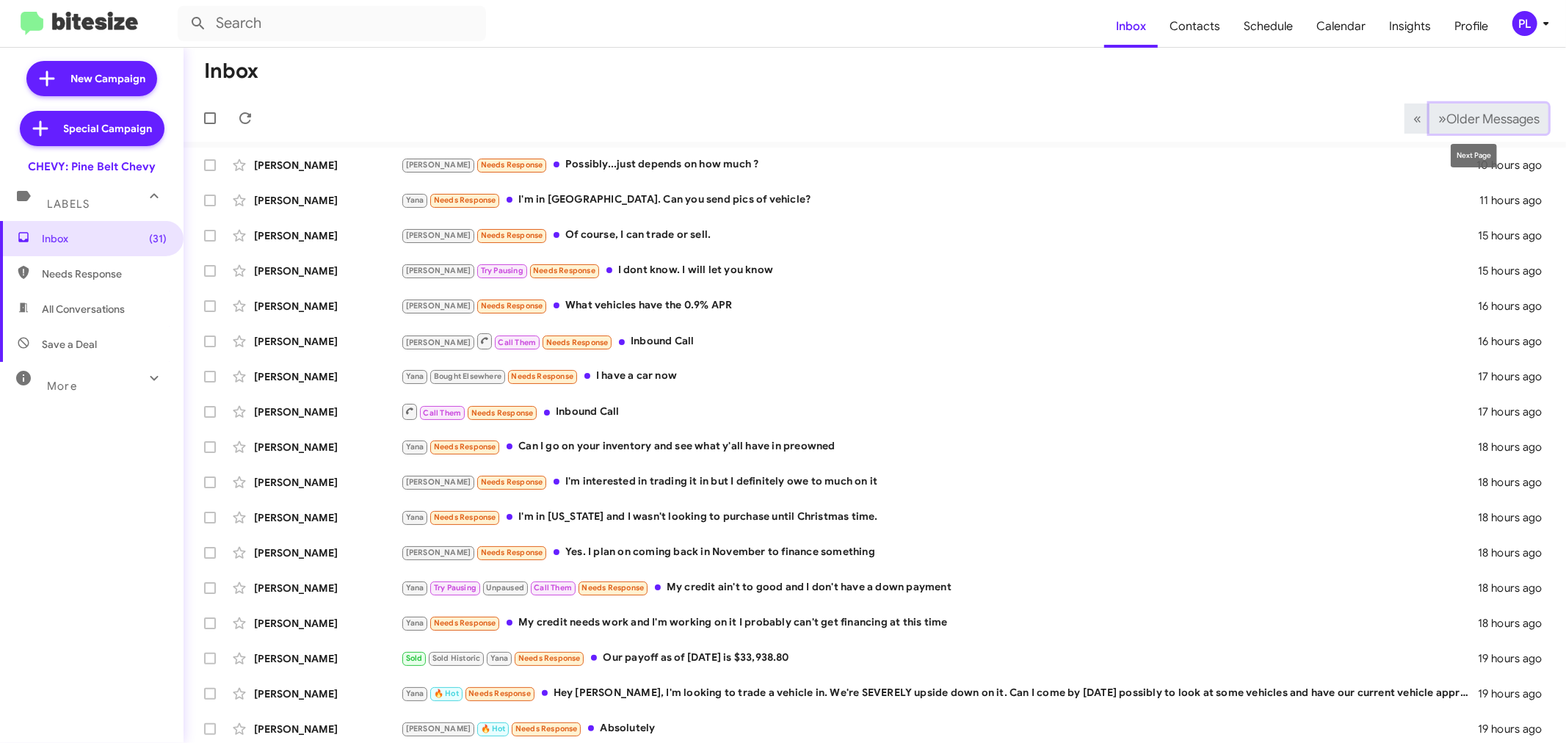
click at [1473, 107] on button "» Next Older Messages" at bounding box center [1488, 119] width 119 height 30
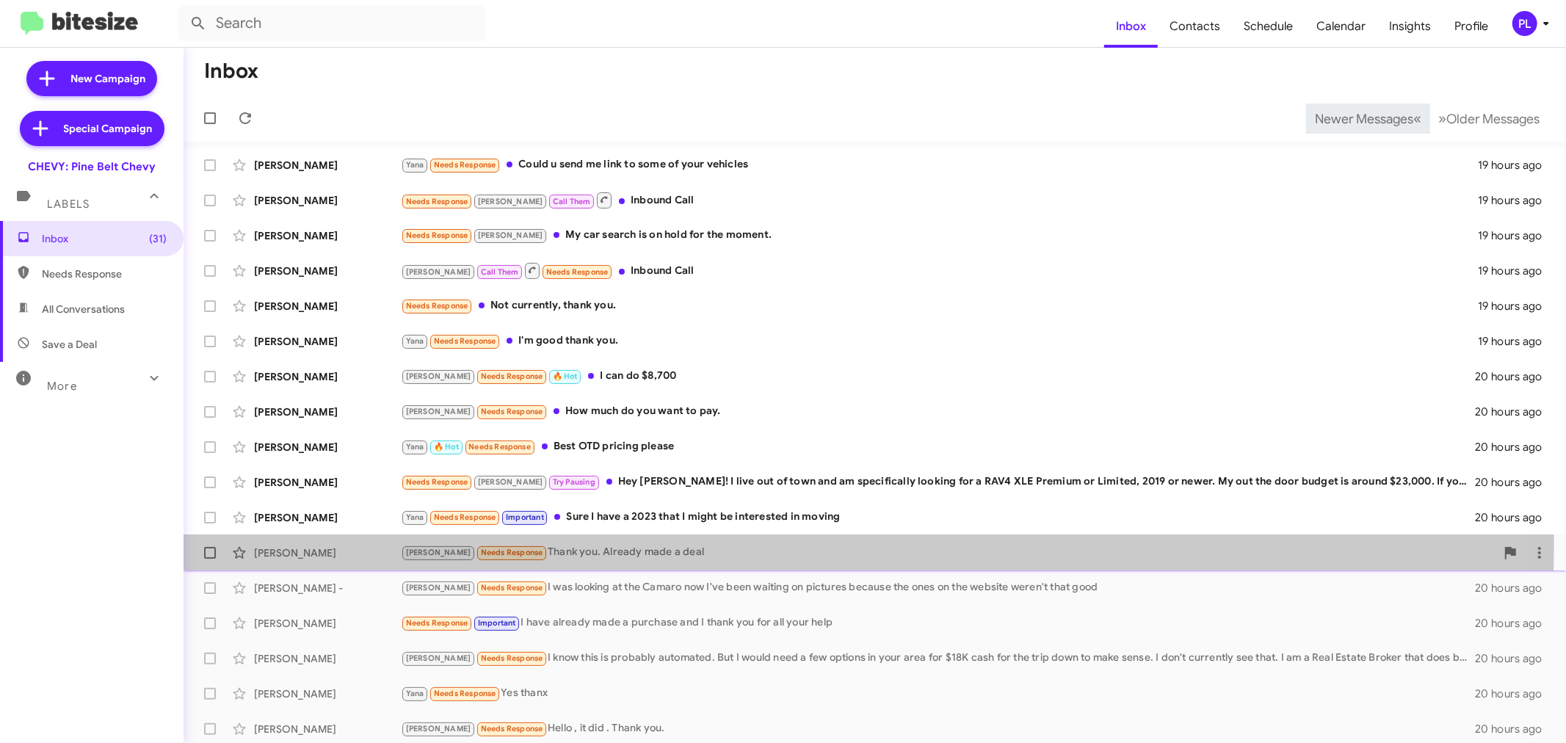
click at [608, 542] on div "Dale Hoover Mirenda Needs Response Thank you. Already made a deal 20 hours ago" at bounding box center [874, 552] width 1359 height 29
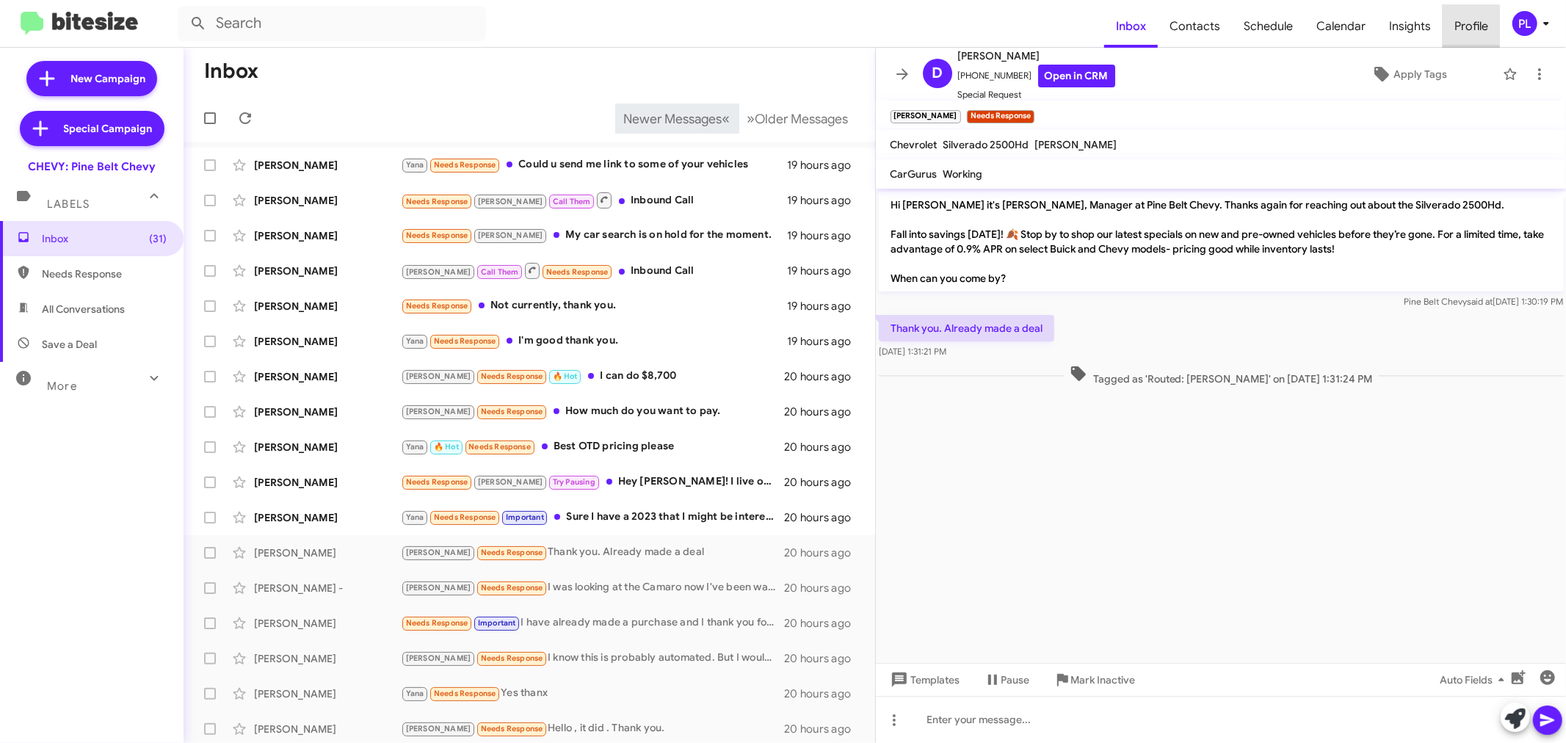
click at [1462, 26] on span "Profile" at bounding box center [1470, 26] width 57 height 43
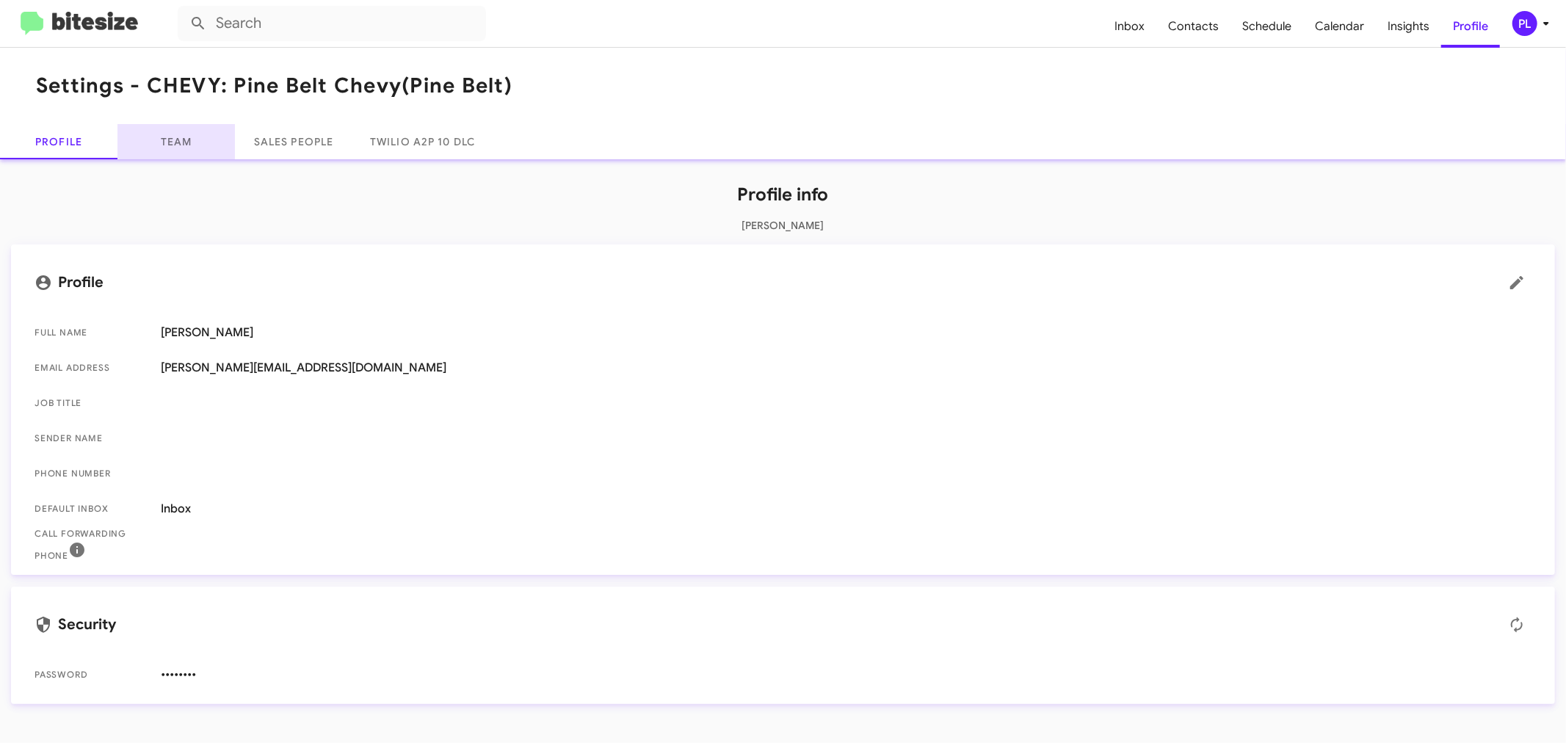
click at [196, 150] on link "Team" at bounding box center [175, 141] width 117 height 35
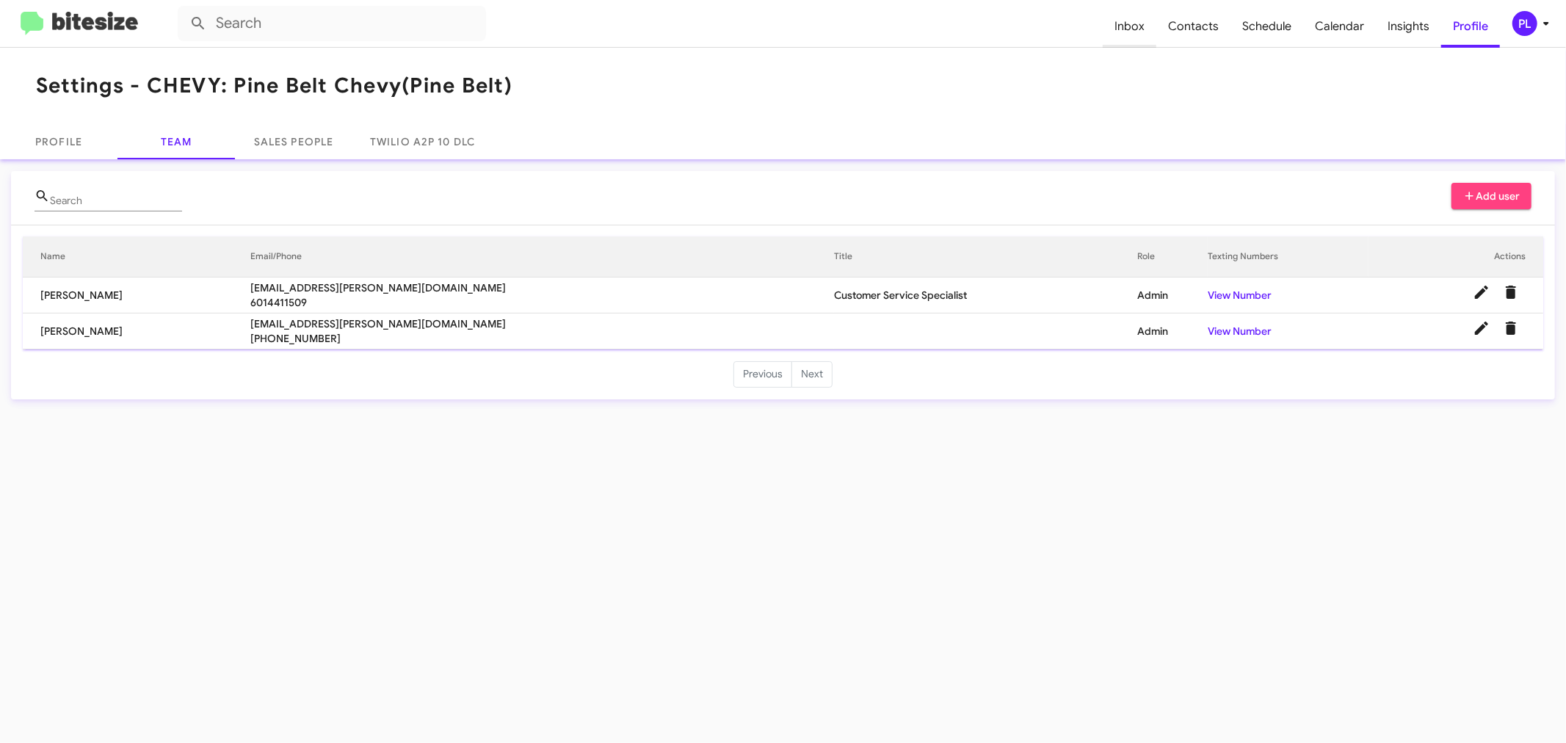
click at [1119, 30] on span "Inbox" at bounding box center [1130, 26] width 54 height 43
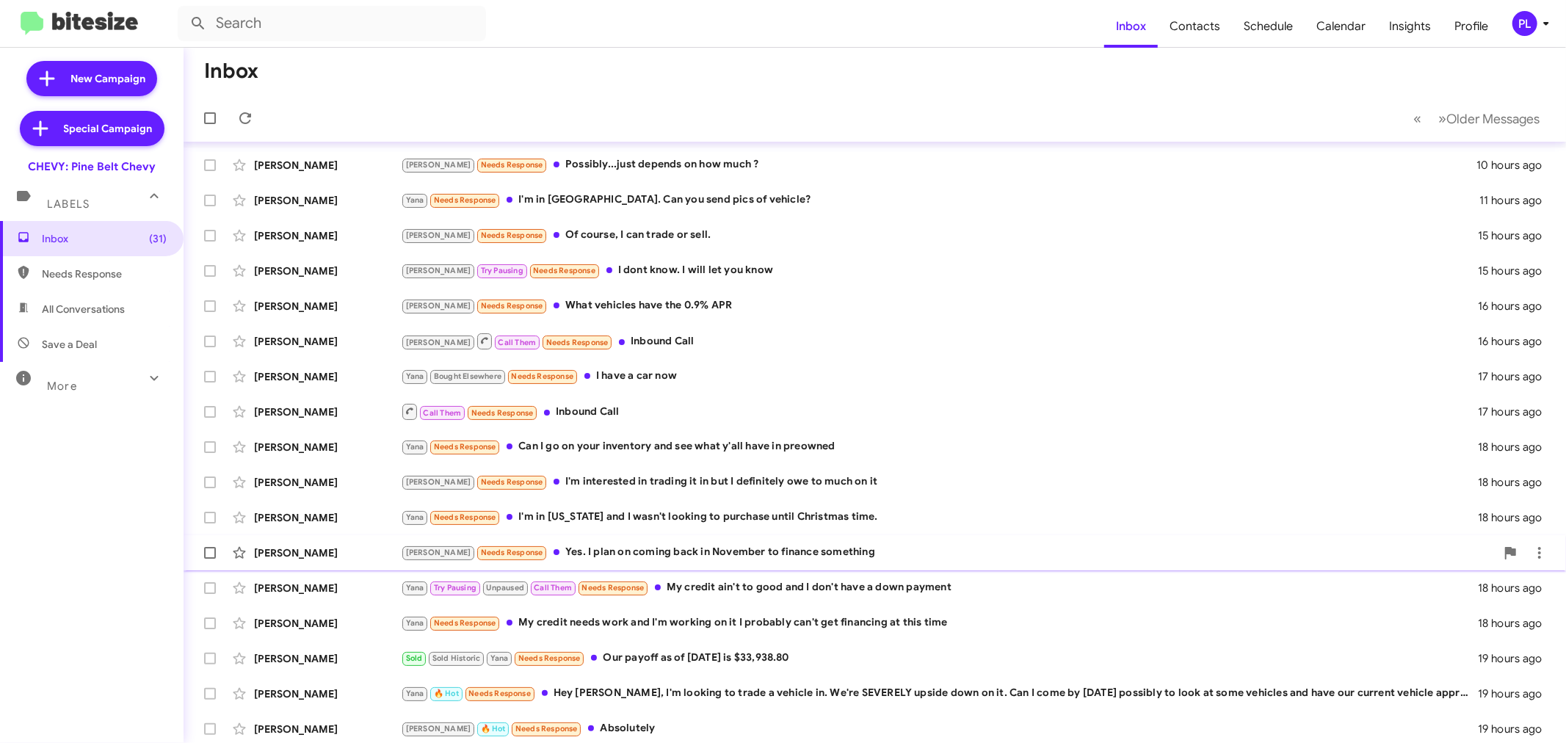
scroll to position [109, 0]
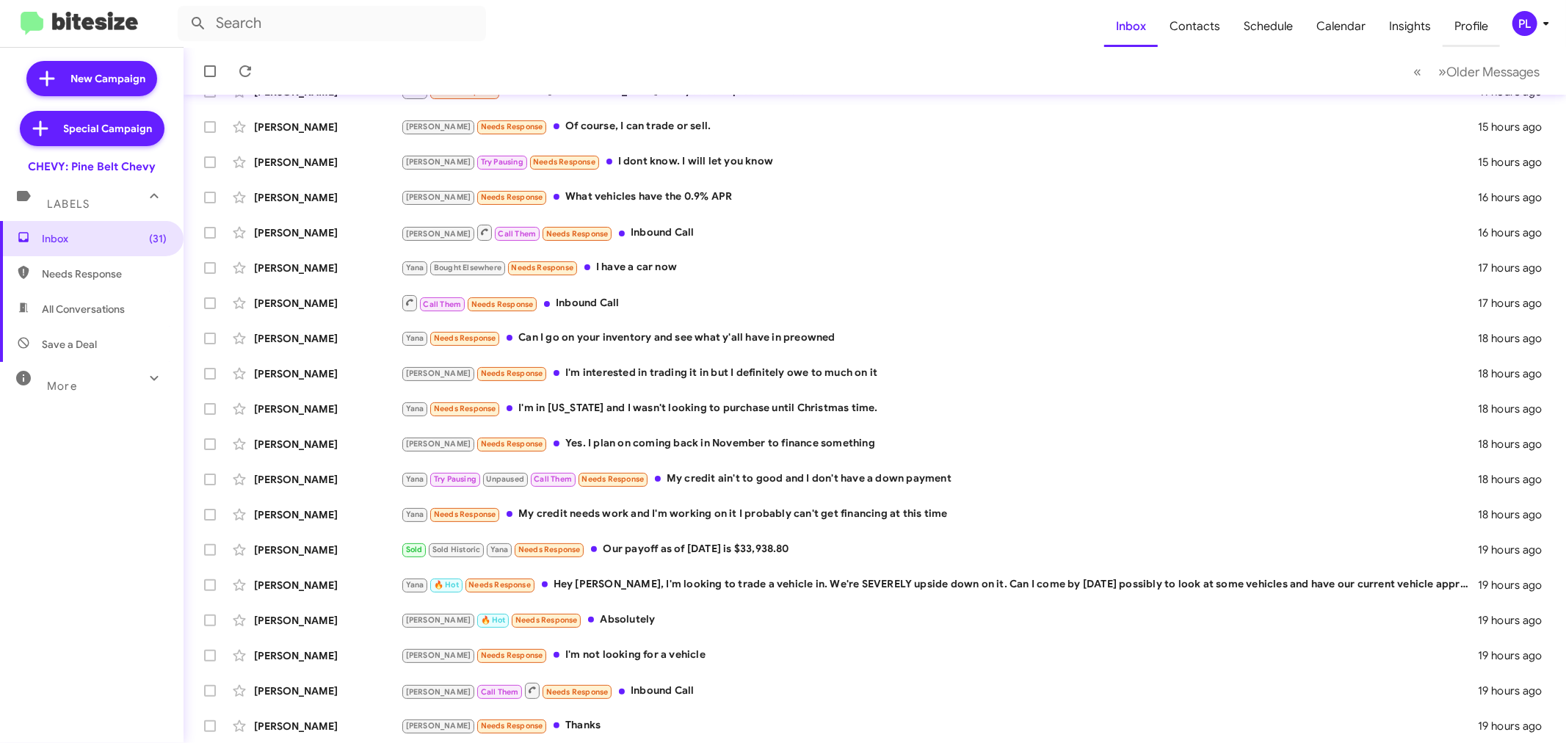
click at [1462, 21] on span "Profile" at bounding box center [1470, 26] width 57 height 43
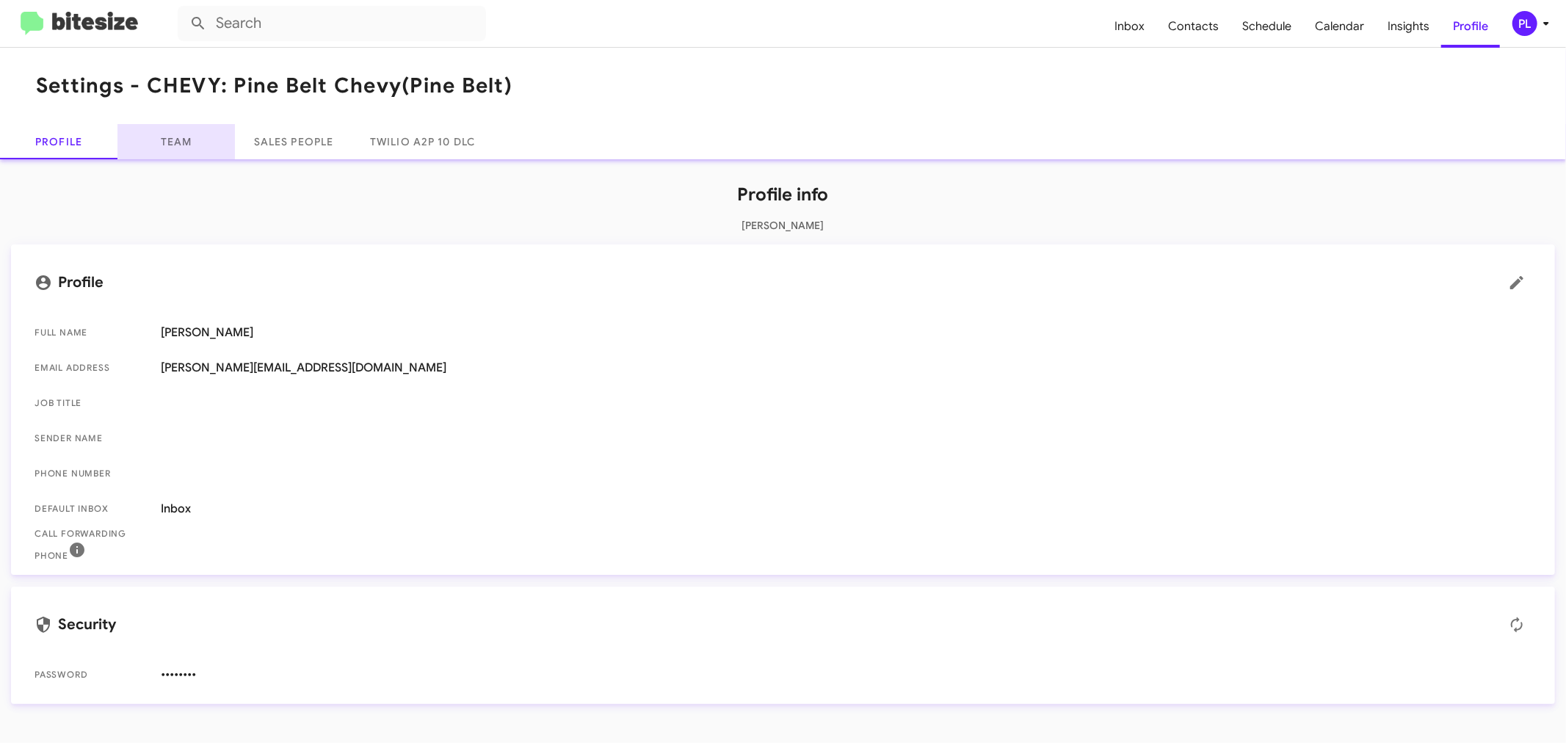
click at [186, 138] on link "Team" at bounding box center [175, 141] width 117 height 35
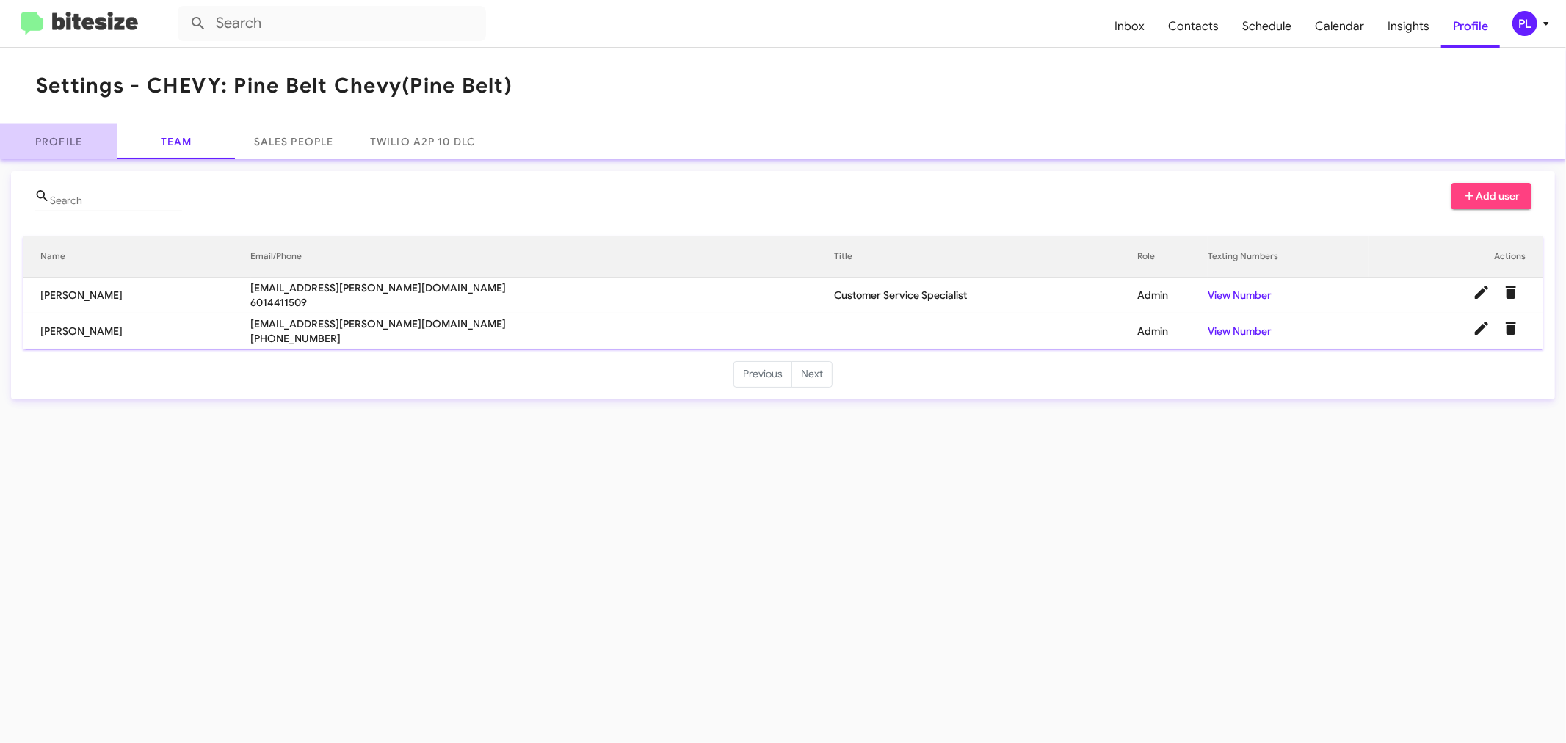
click at [68, 128] on link "Profile" at bounding box center [58, 141] width 117 height 35
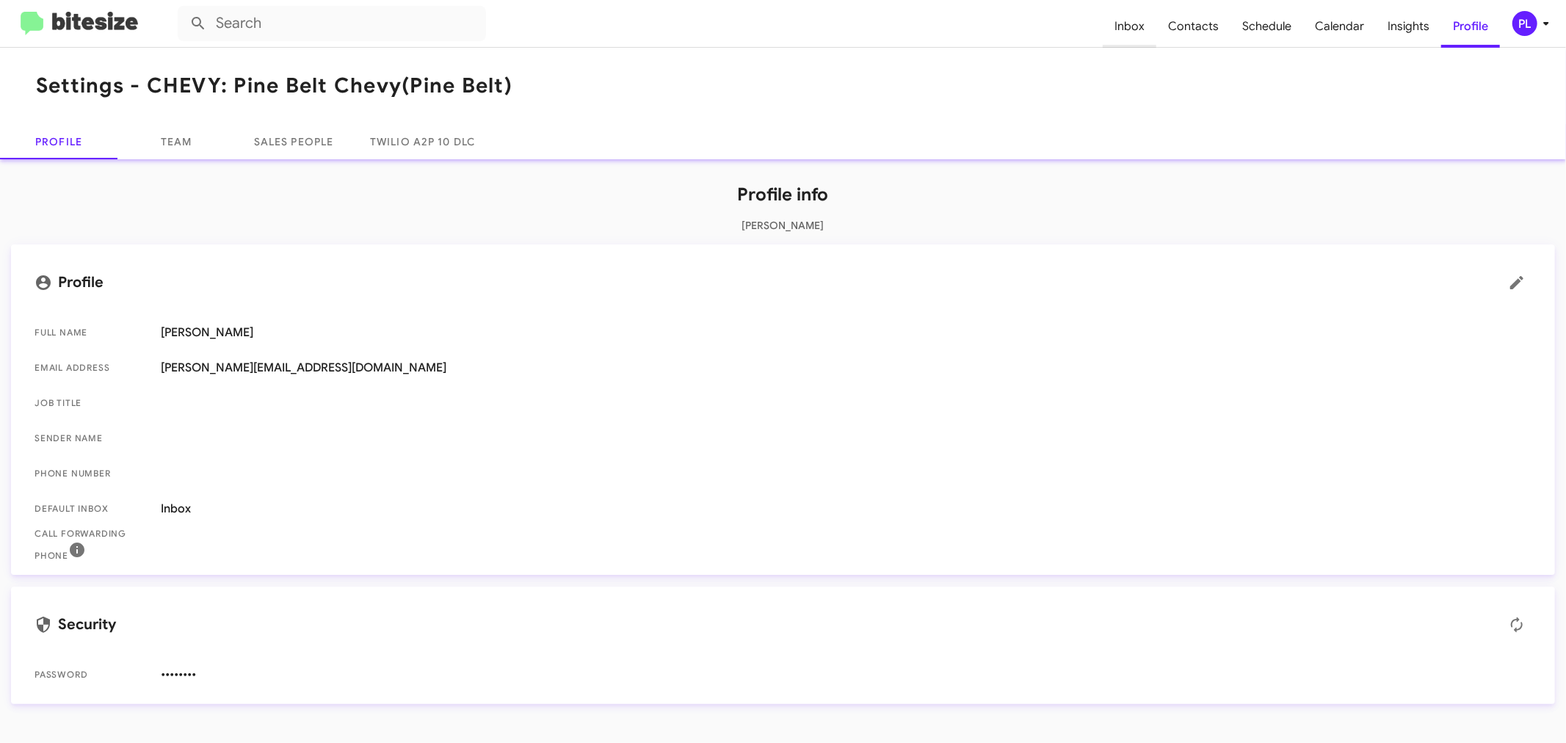
click at [1141, 26] on span "Inbox" at bounding box center [1130, 26] width 54 height 43
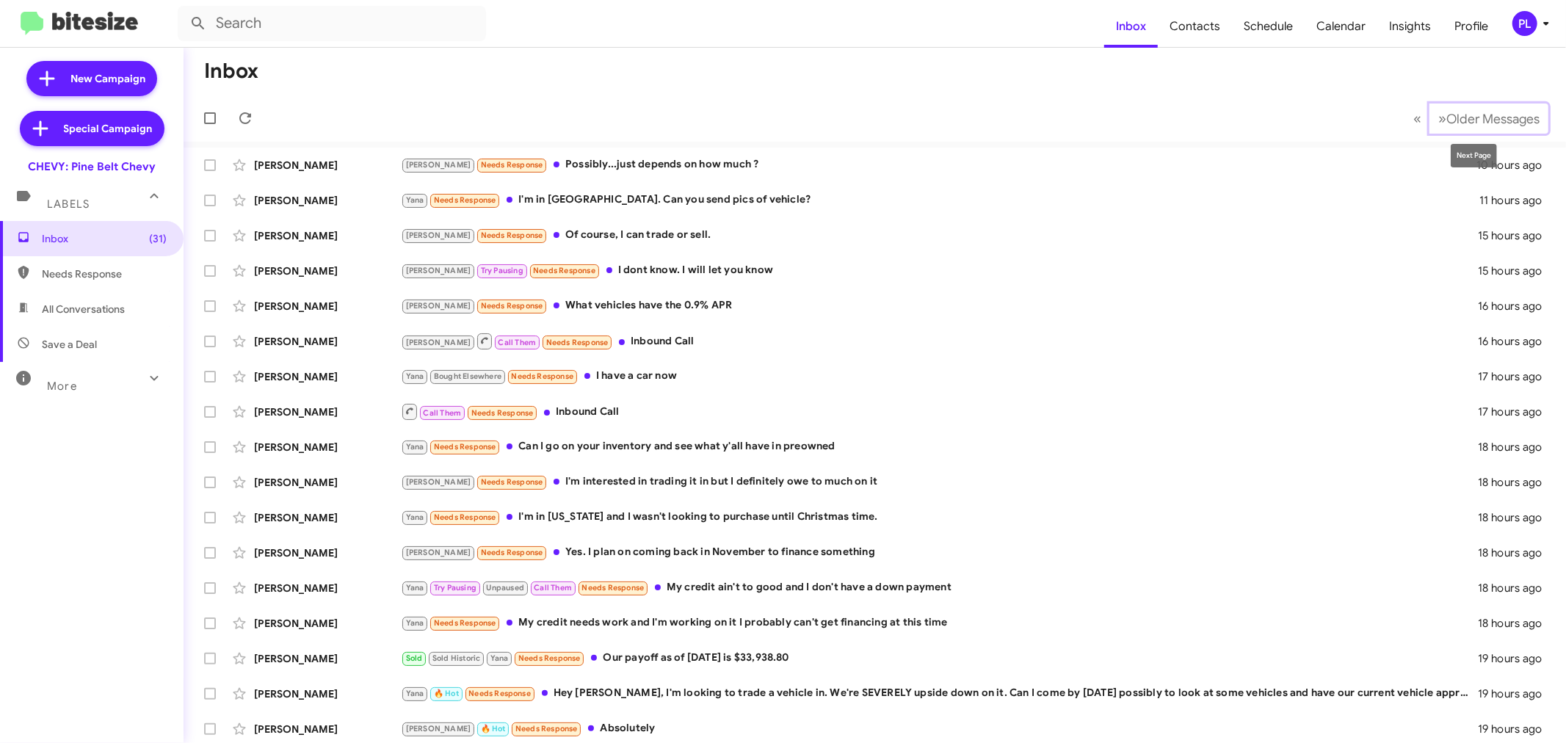
drag, startPoint x: 1434, startPoint y: 113, endPoint x: 1368, endPoint y: 137, distance: 70.4
click at [1446, 112] on span "Older Messages" at bounding box center [1492, 119] width 93 height 16
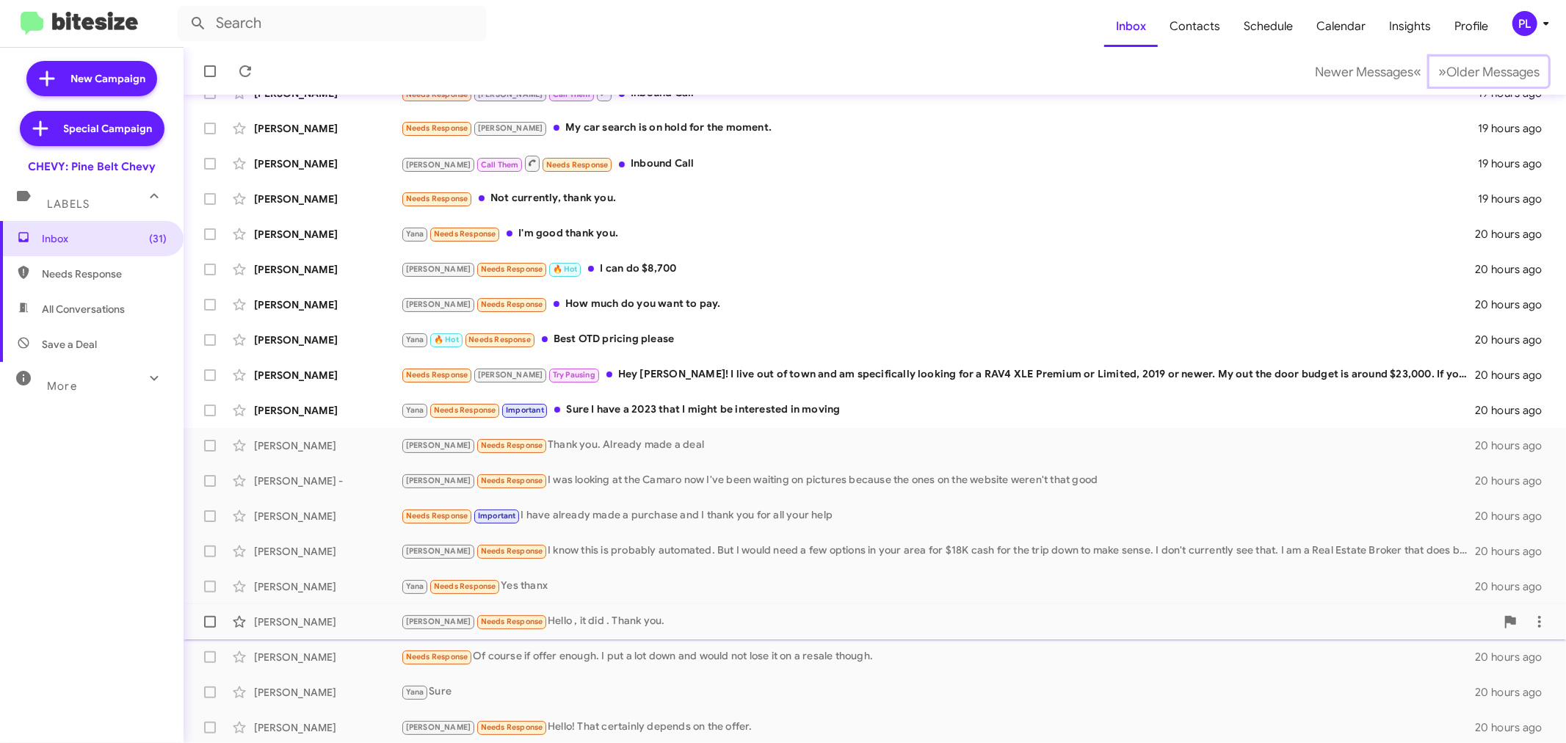
scroll to position [109, 0]
click at [1471, 66] on span "Older Messages" at bounding box center [1492, 72] width 93 height 16
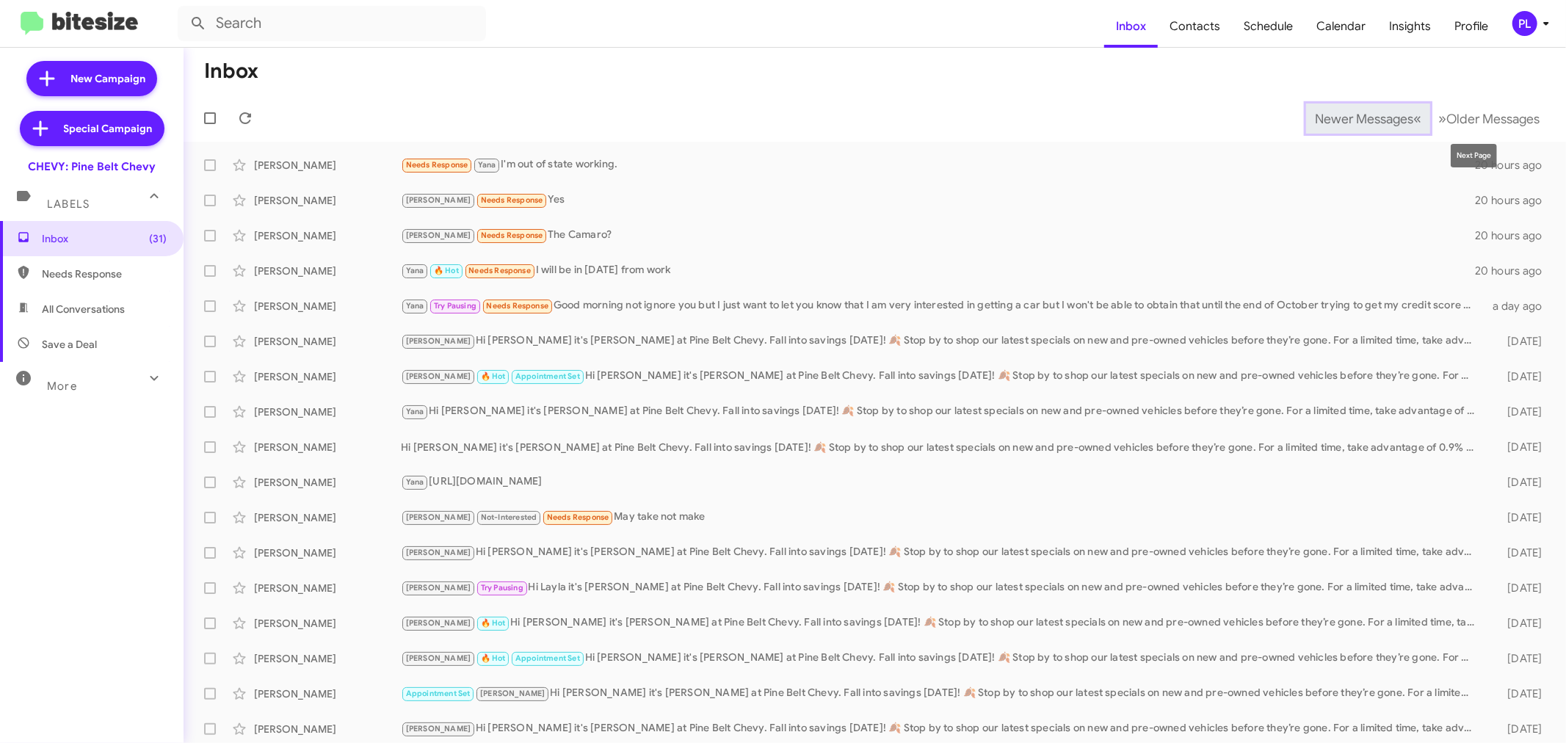
click at [1376, 112] on span "Newer Messages" at bounding box center [1364, 119] width 98 height 16
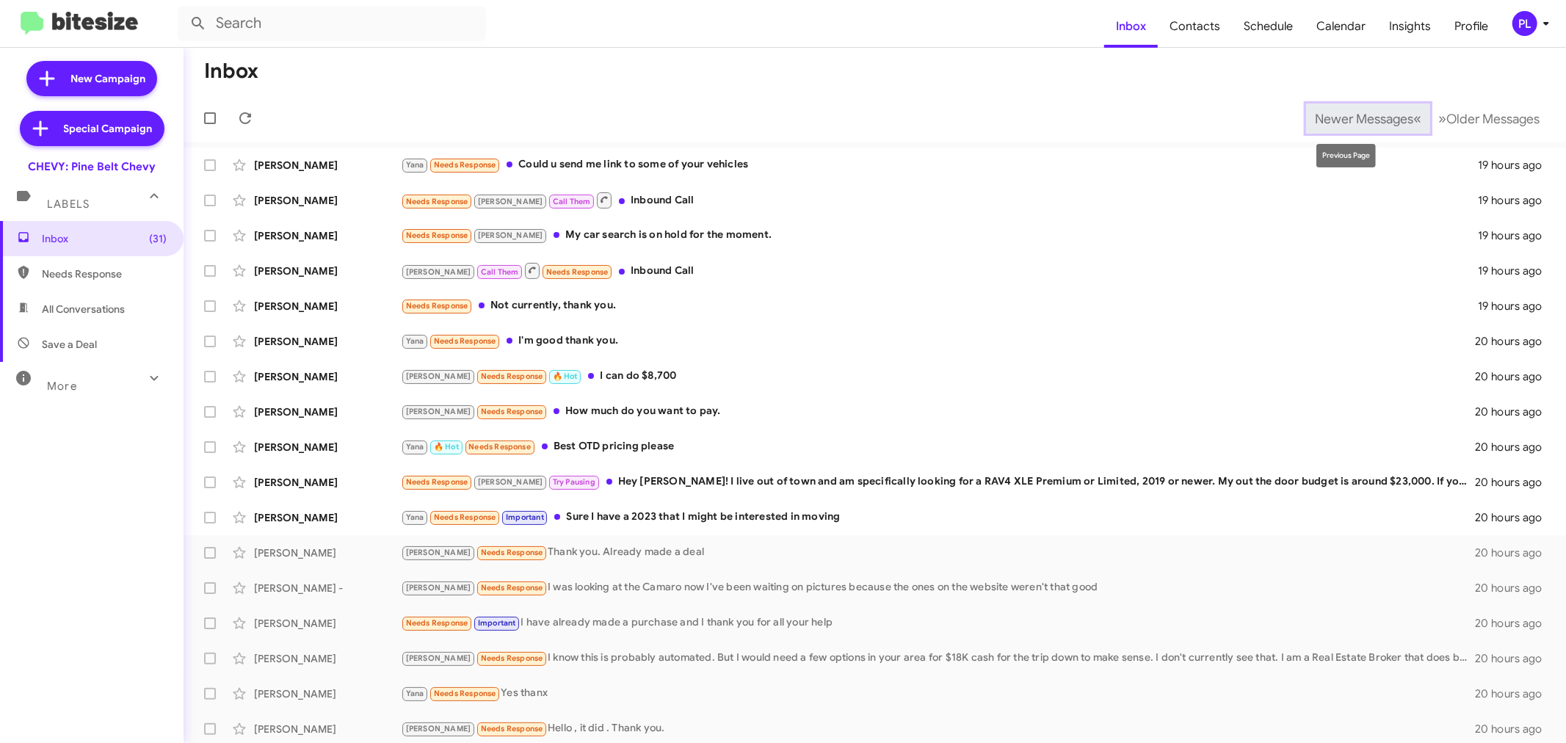
click at [1348, 126] on span "Newer Messages" at bounding box center [1364, 119] width 98 height 16
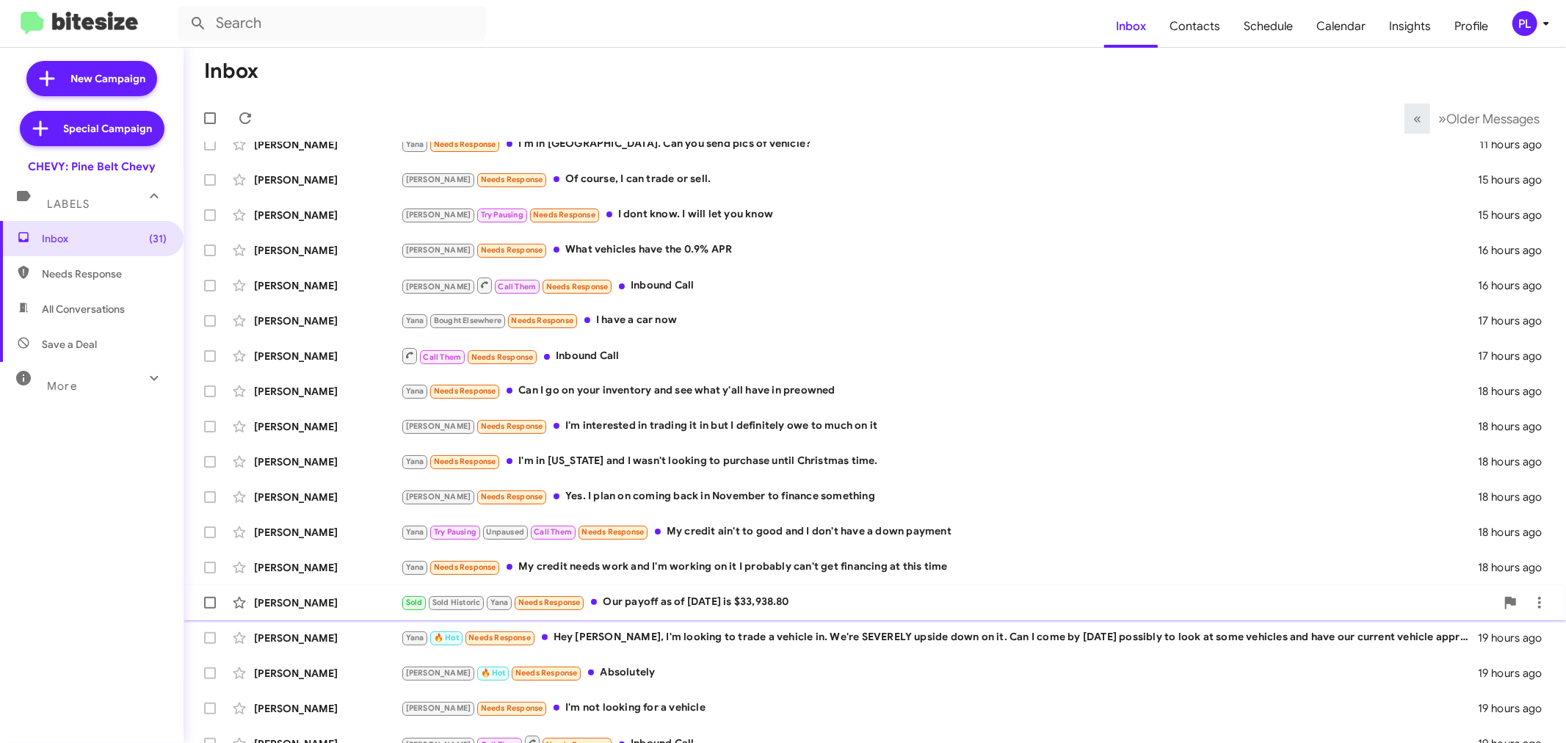
scroll to position [109, 0]
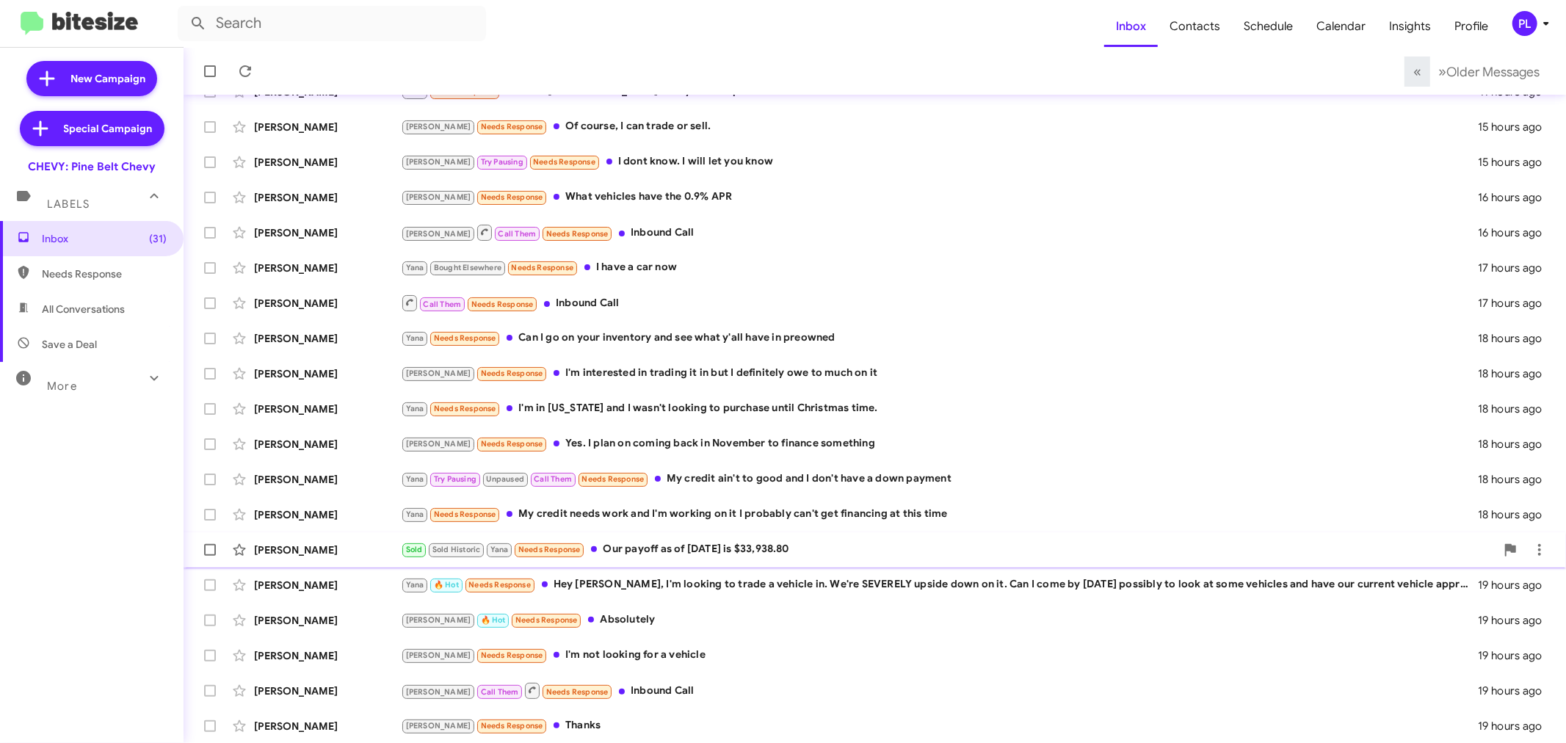
click at [722, 551] on div "Sold Sold Historic Yana Needs Response Our payoff as of today is $33,938.80" at bounding box center [948, 549] width 1095 height 17
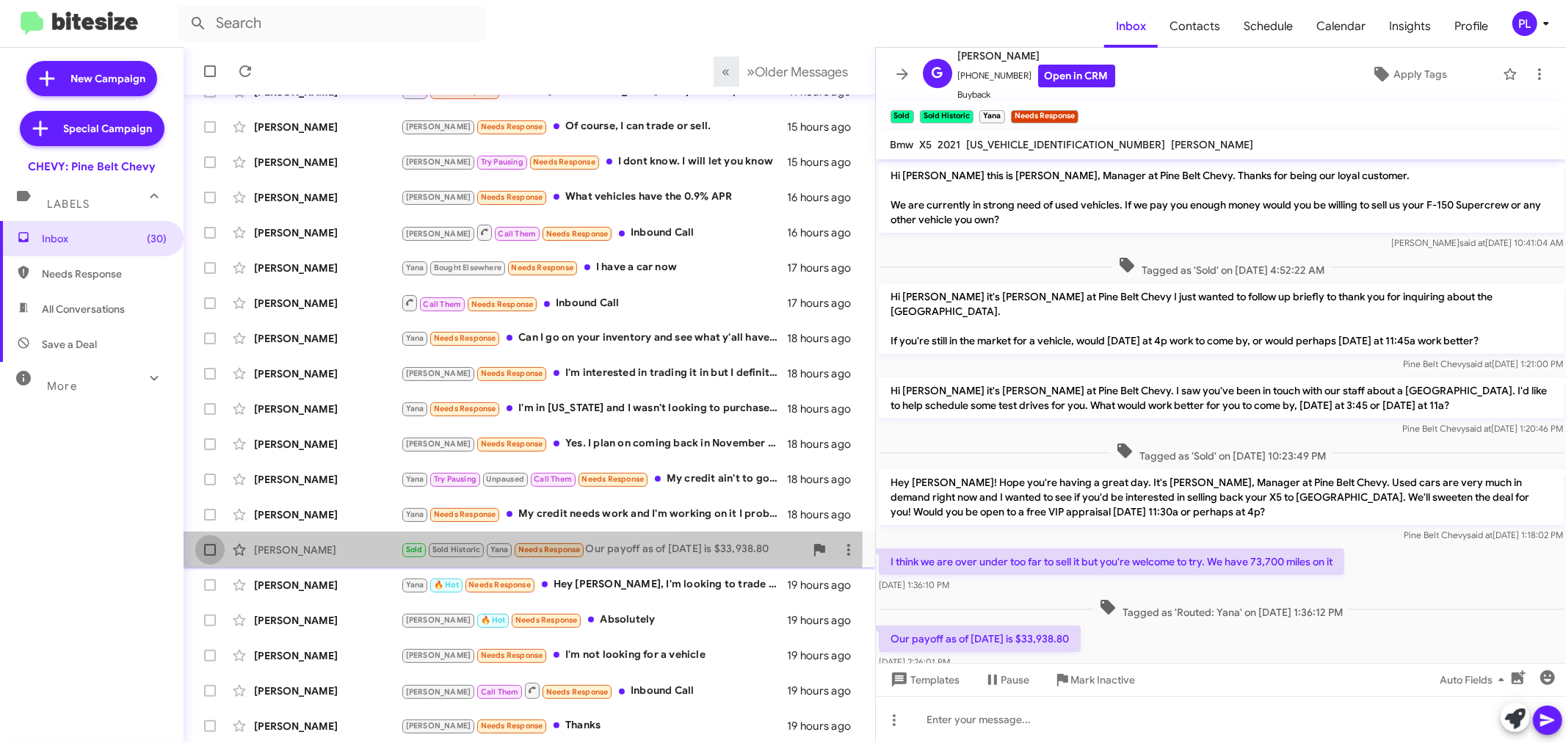
click at [210, 545] on span at bounding box center [210, 550] width 12 height 12
click at [210, 556] on input "checkbox" at bounding box center [209, 556] width 1 height 1
checkbox input "true"
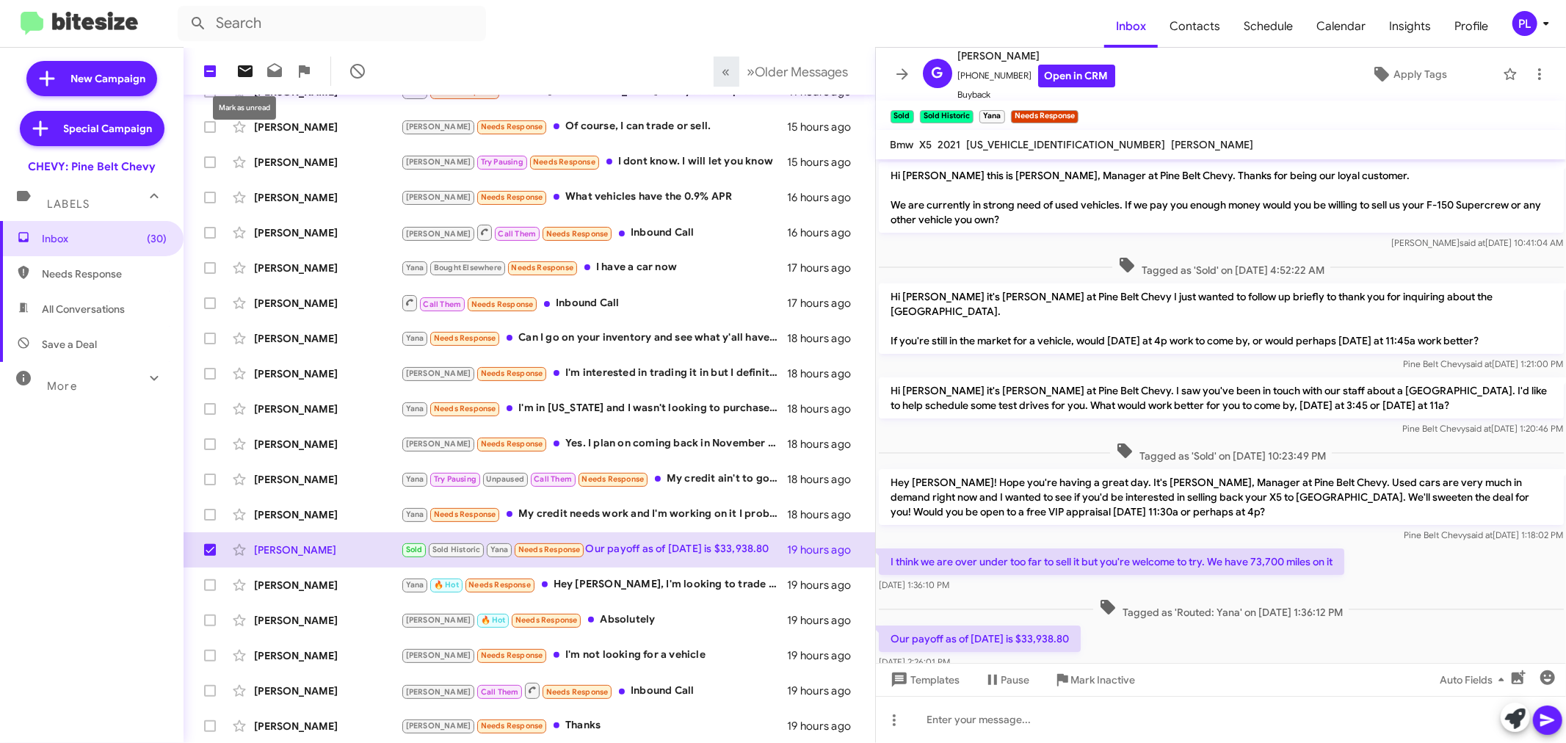
click at [238, 65] on icon at bounding box center [245, 71] width 18 height 18
click at [907, 75] on icon at bounding box center [902, 73] width 12 height 11
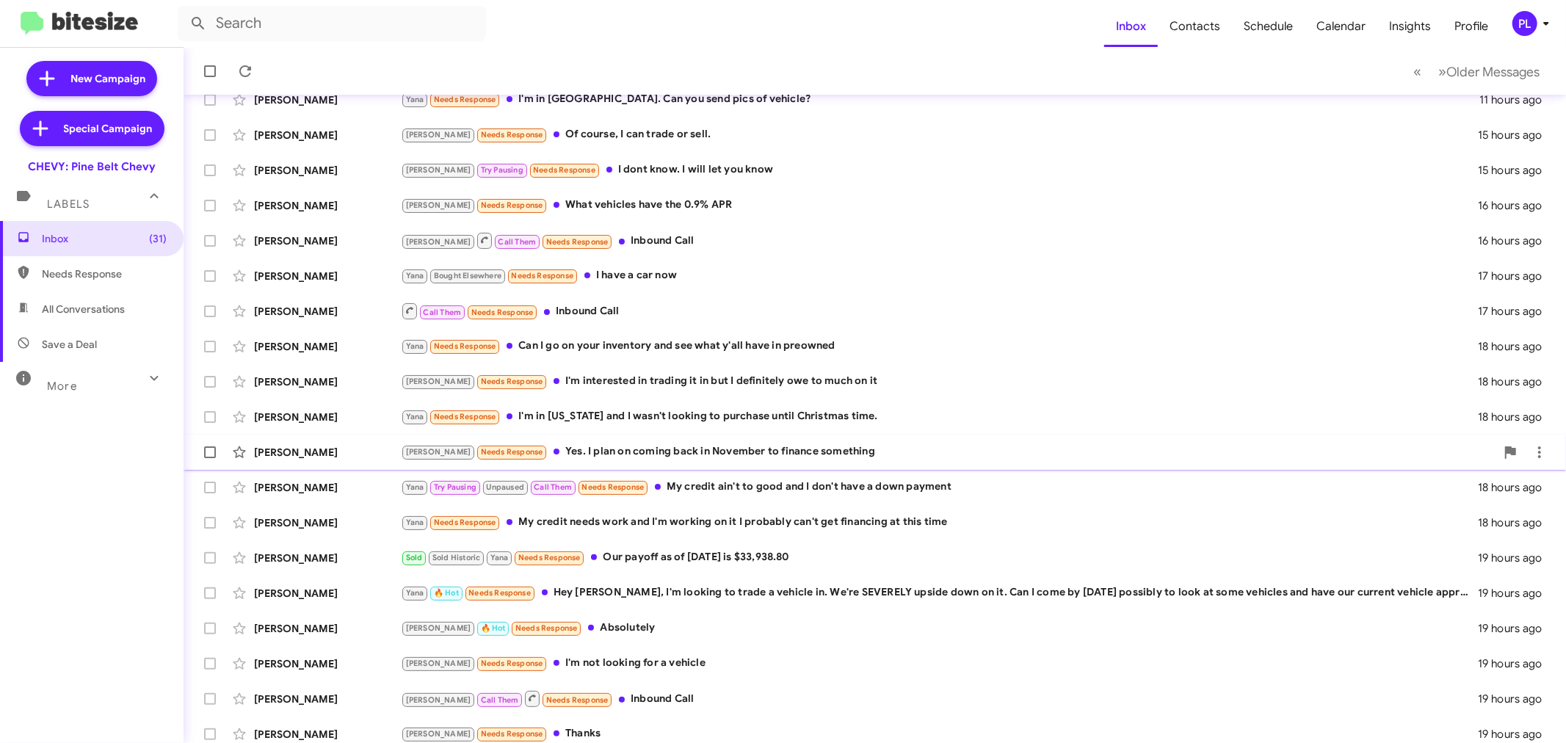
scroll to position [109, 0]
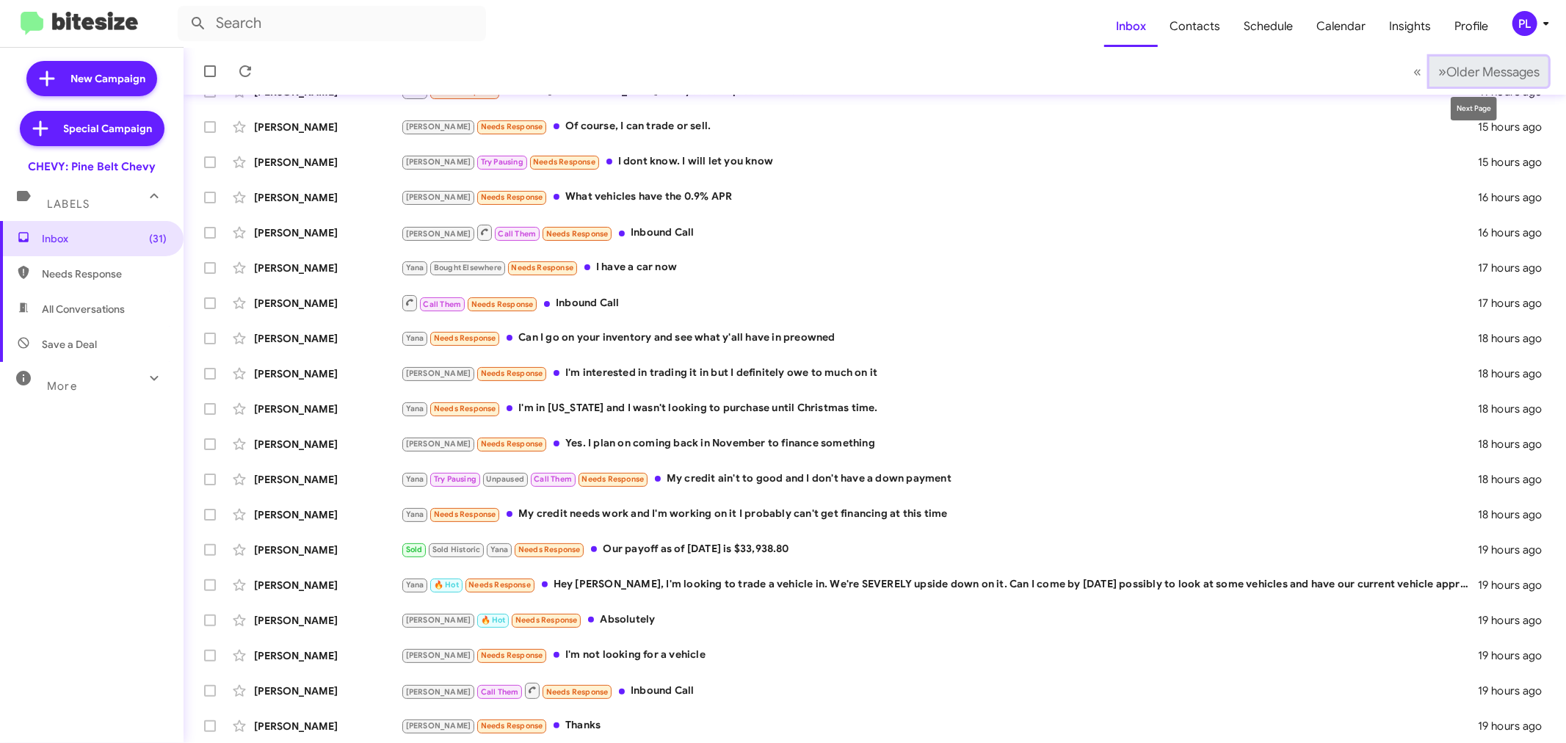
click at [1455, 70] on span "Older Messages" at bounding box center [1492, 72] width 93 height 16
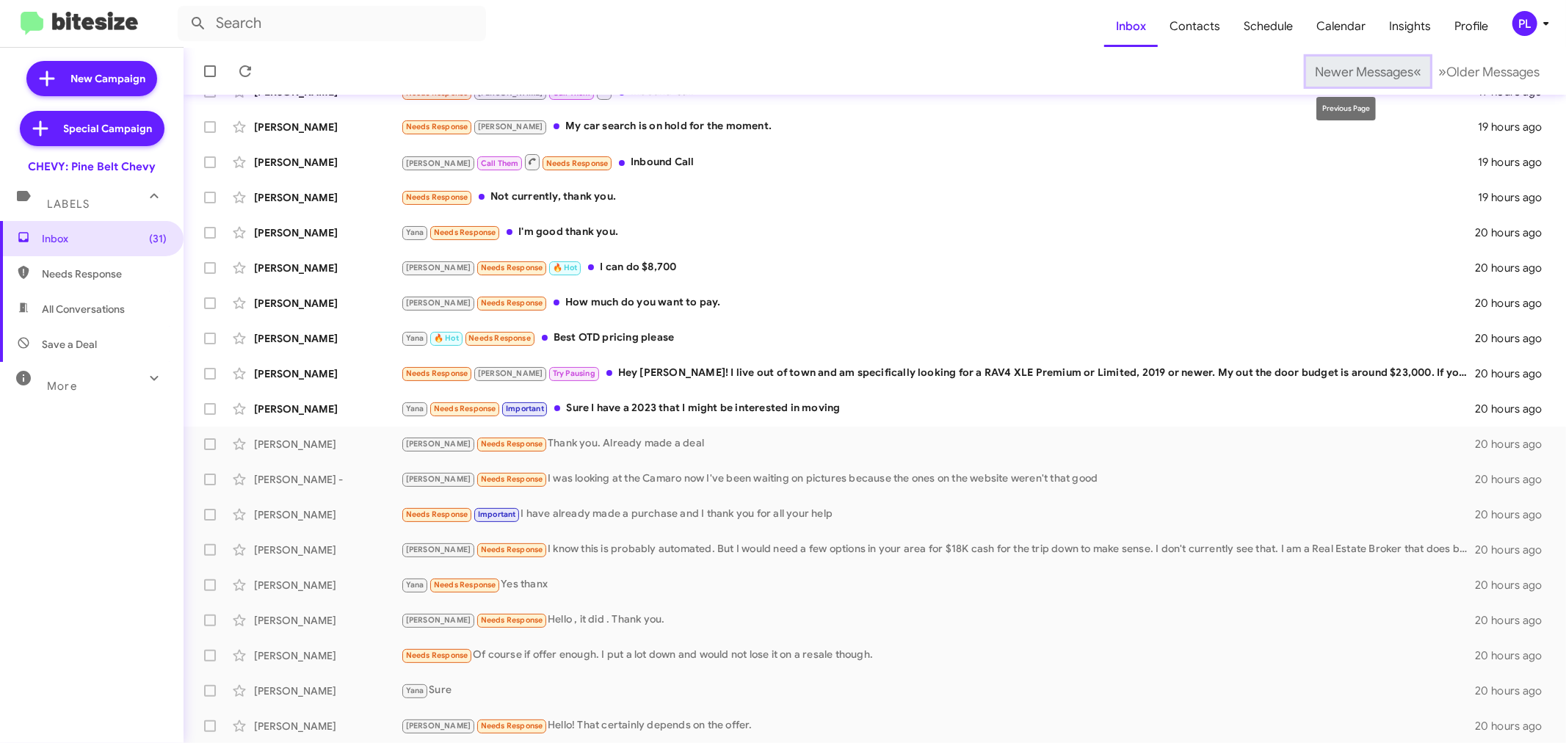
click at [1368, 73] on span "Newer Messages" at bounding box center [1364, 72] width 98 height 16
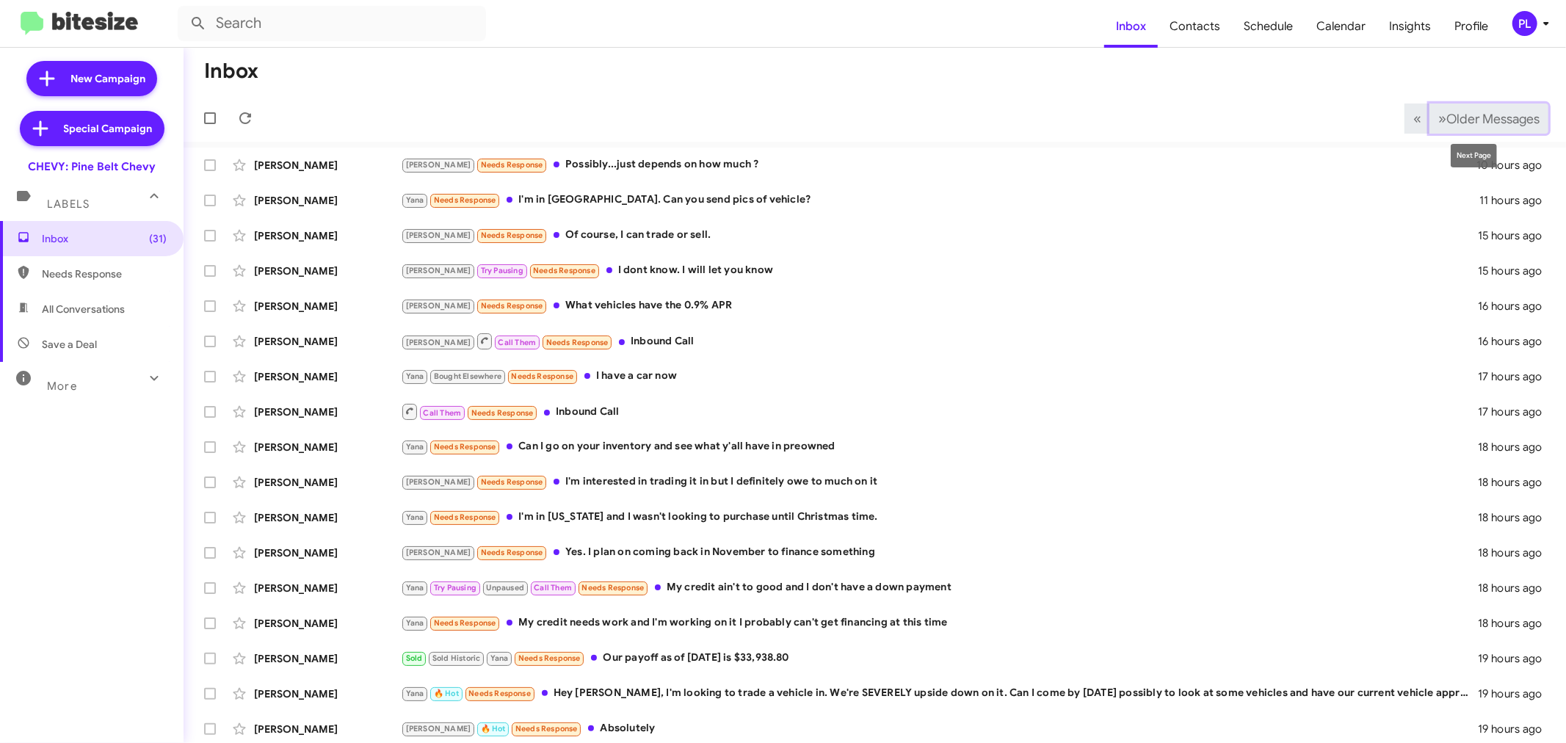
click at [1449, 123] on span "Older Messages" at bounding box center [1492, 119] width 93 height 16
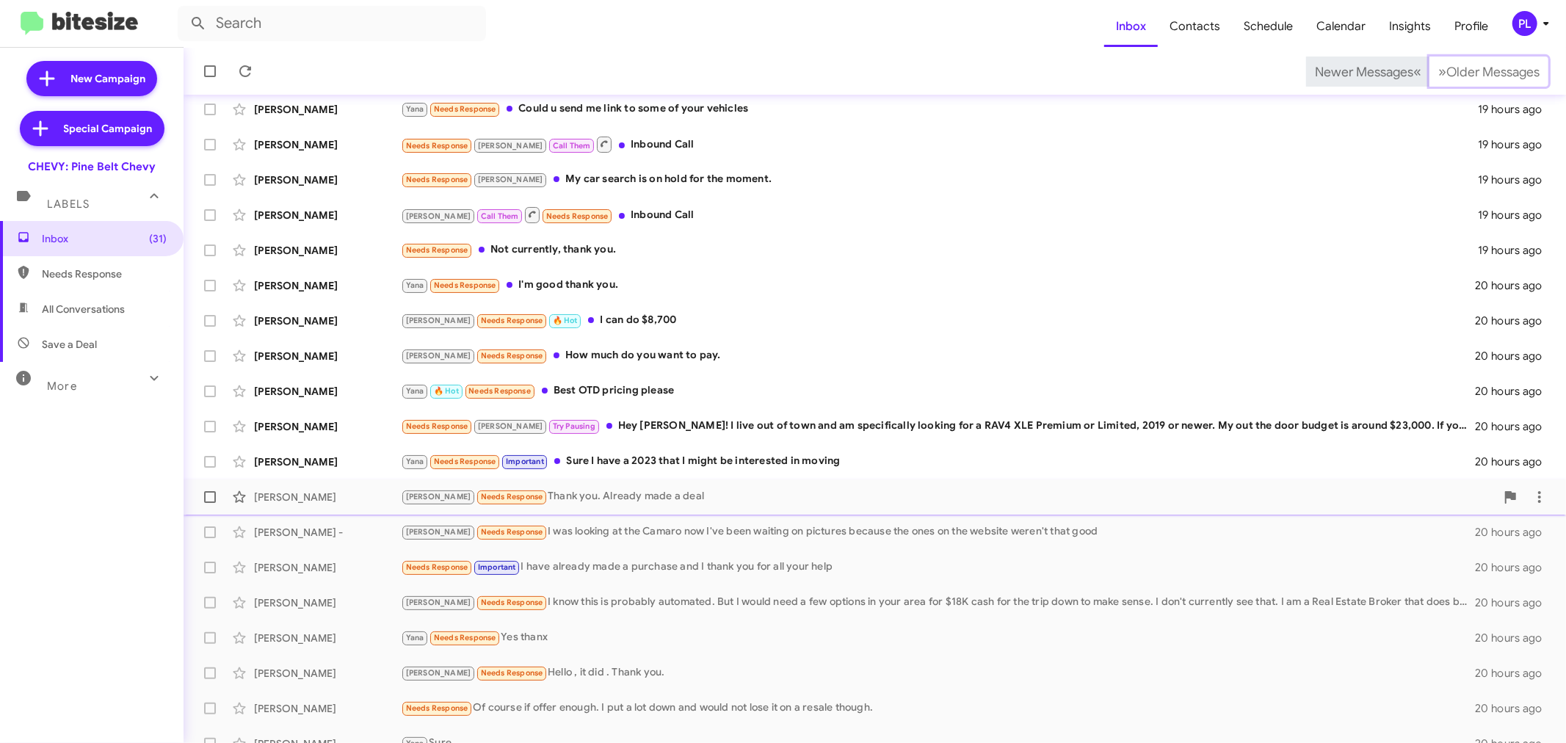
scroll to position [109, 0]
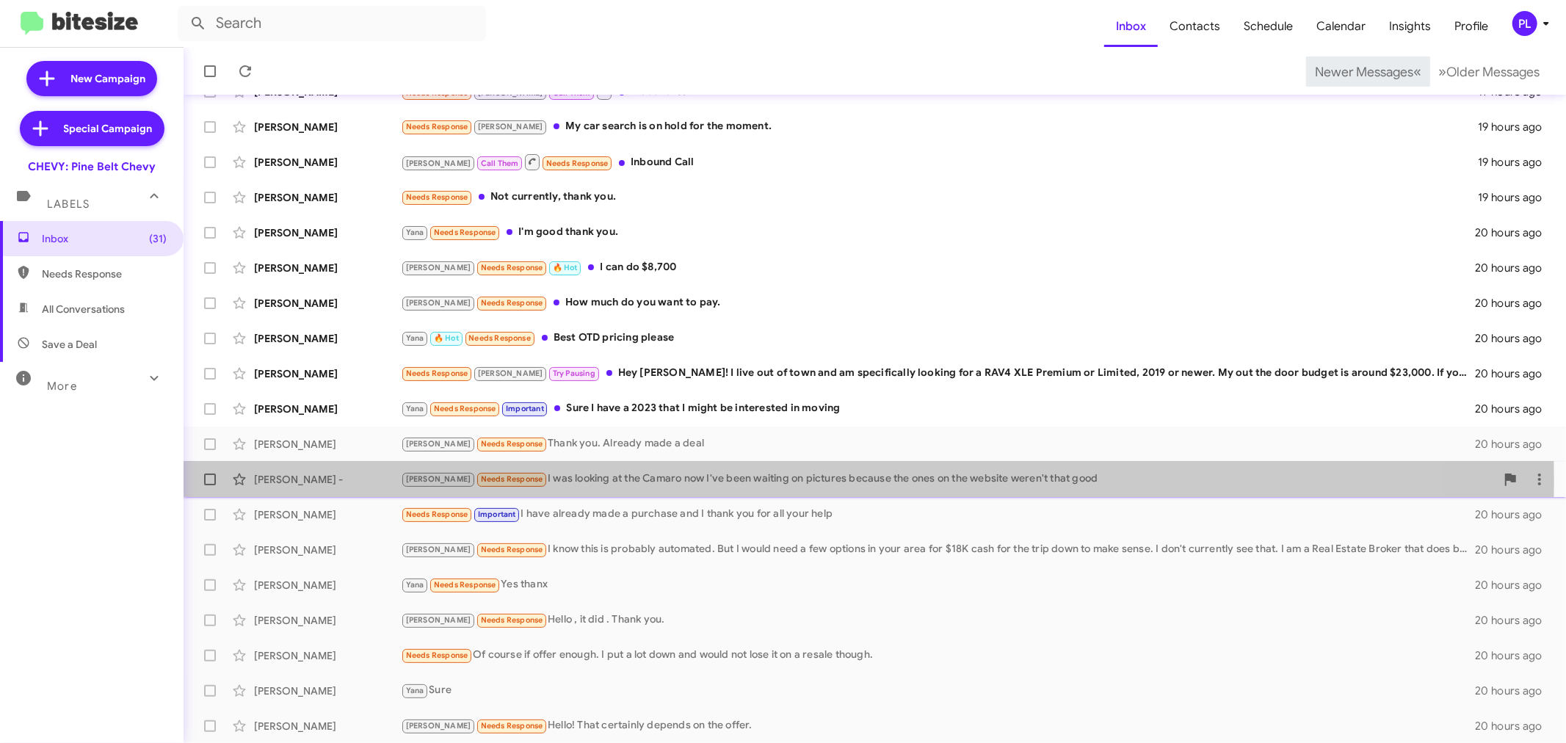
click at [658, 480] on div "[PERSON_NAME] Needs Response I was looking at the Camaro now I've been waiting …" at bounding box center [948, 479] width 1095 height 17
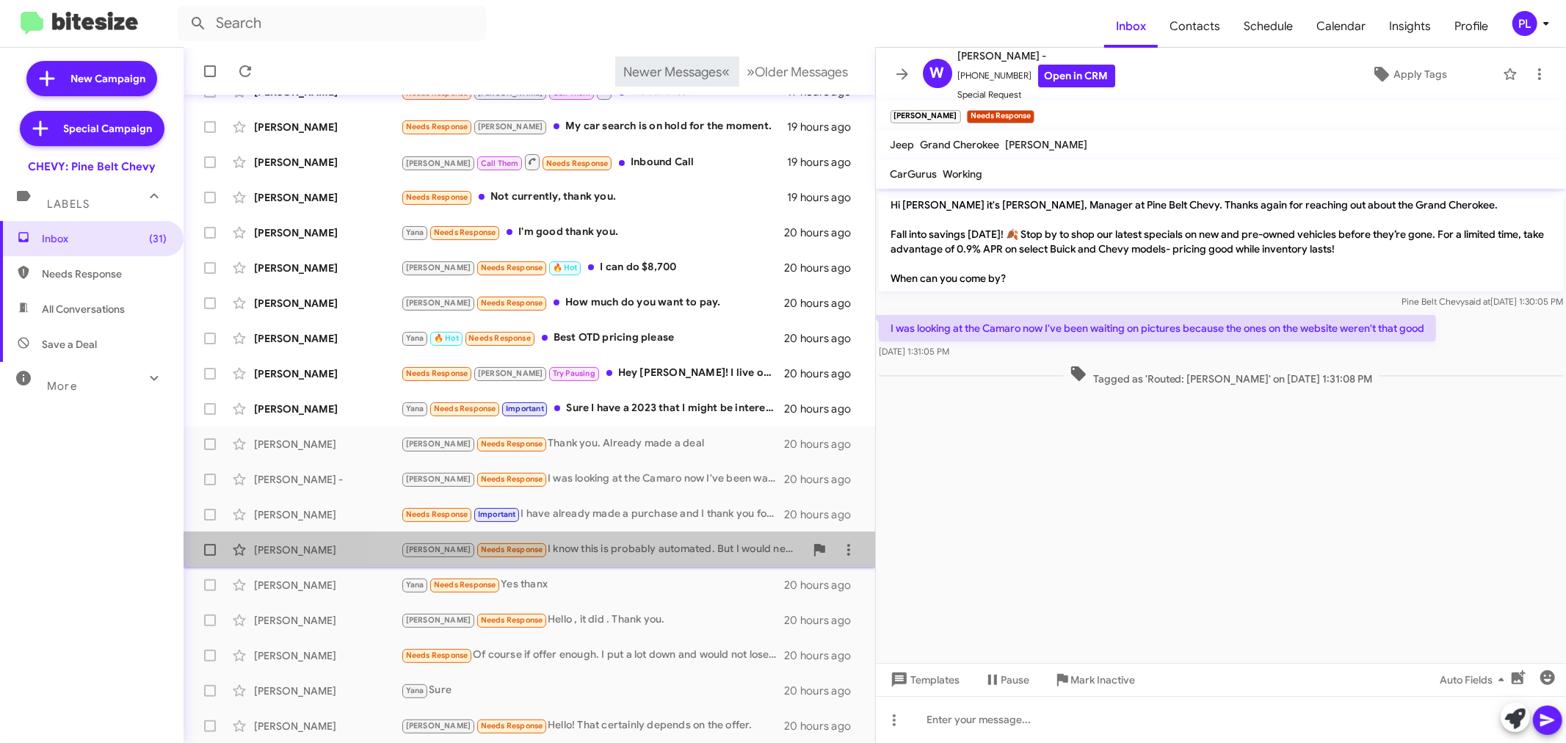
click at [619, 548] on div "[PERSON_NAME] Needs Response I know this is probably automated. But I would nee…" at bounding box center [603, 549] width 404 height 17
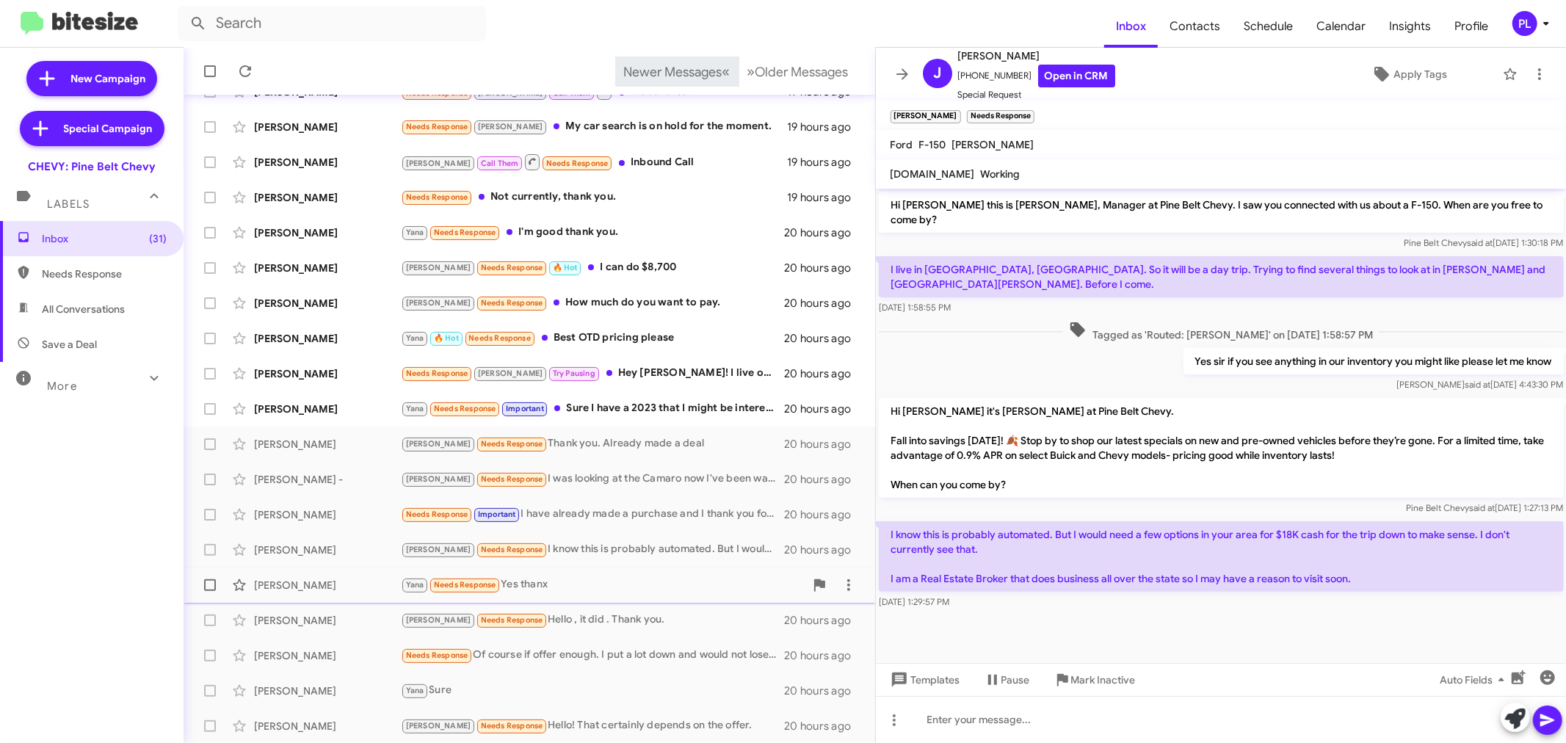
click at [545, 589] on div "Yana Needs Response Yes thanx" at bounding box center [603, 584] width 404 height 17
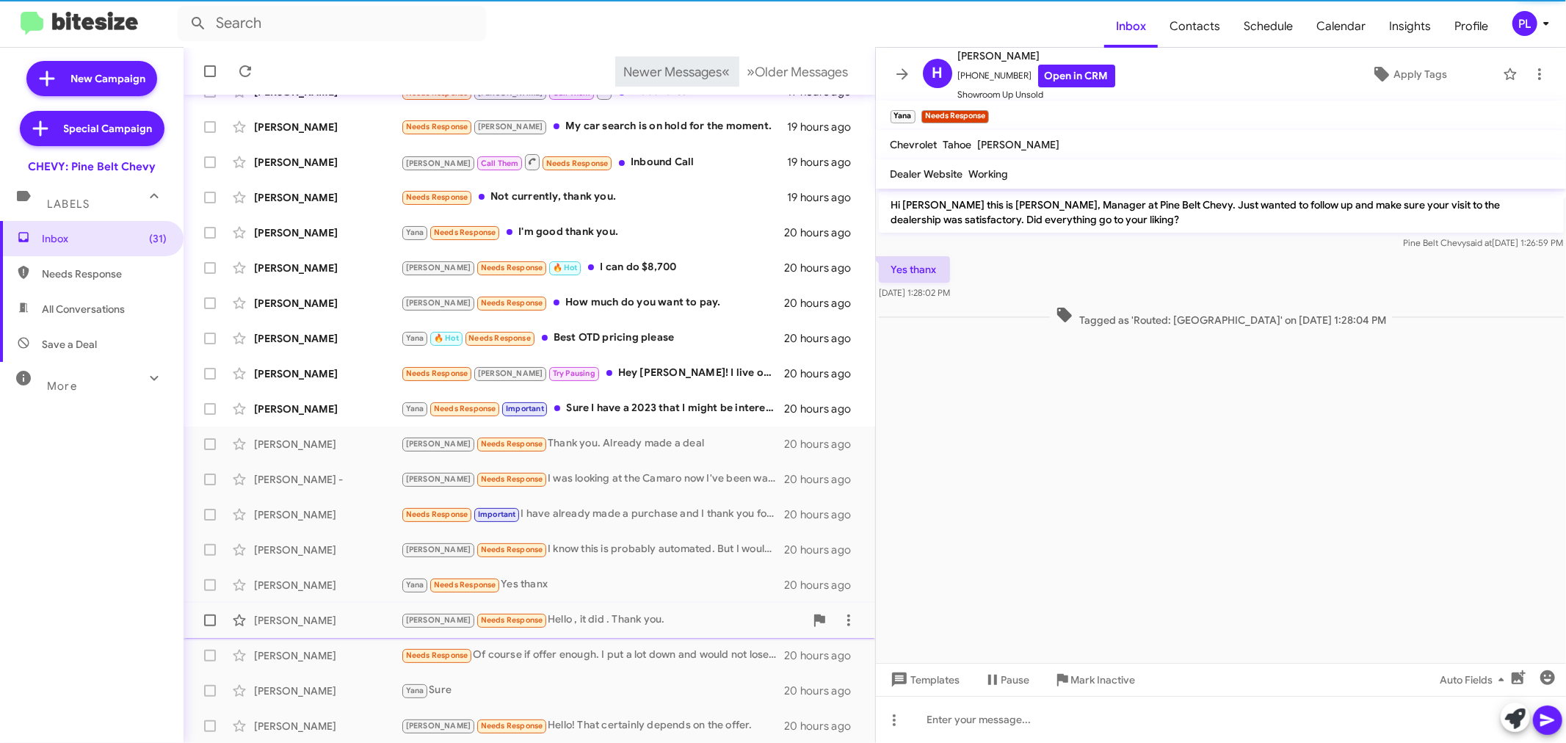
click at [559, 607] on div "Brianna Moye Mirenda Needs Response Hello , it did . Thank you. 20 hours ago" at bounding box center [529, 620] width 668 height 29
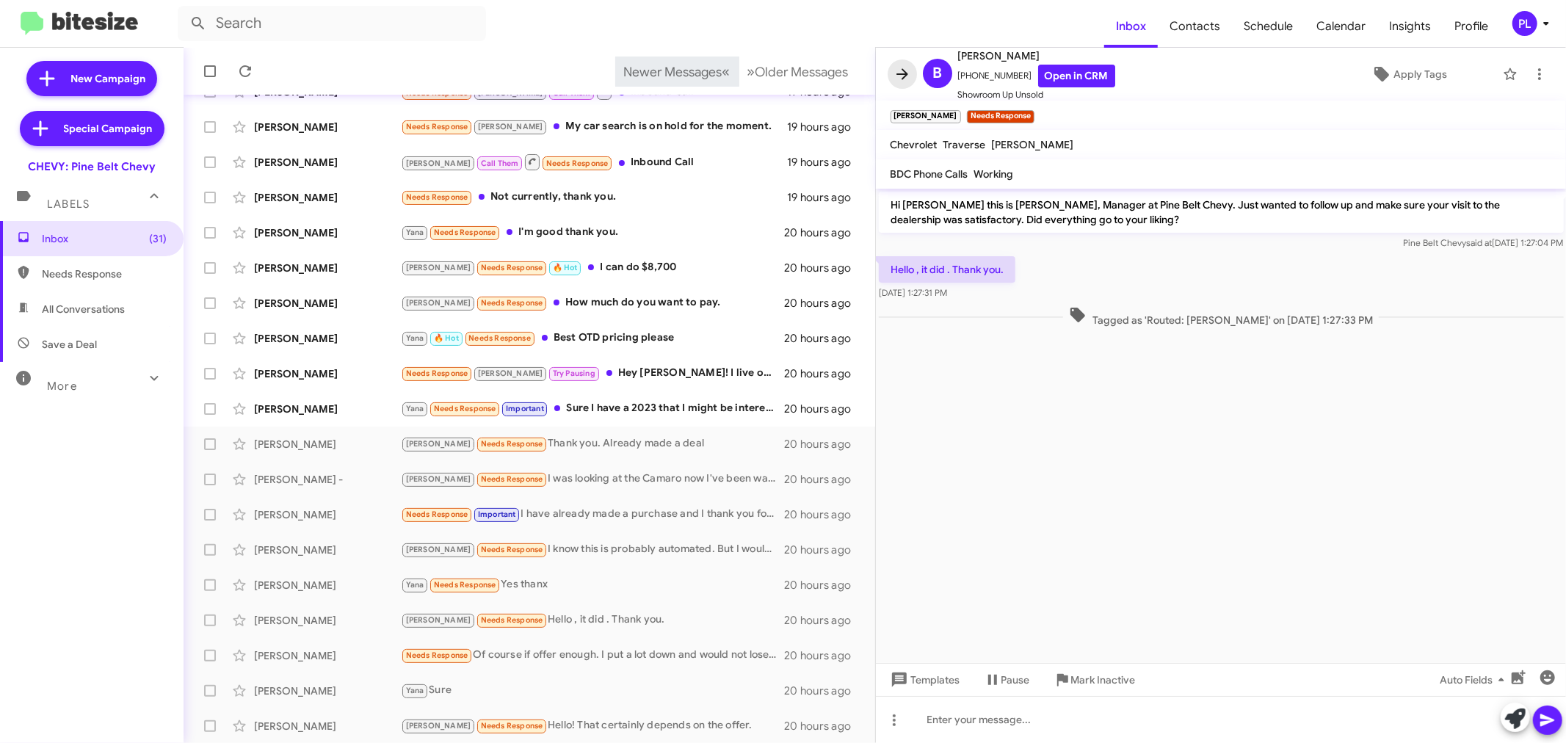
click at [901, 81] on icon at bounding box center [902, 74] width 18 height 18
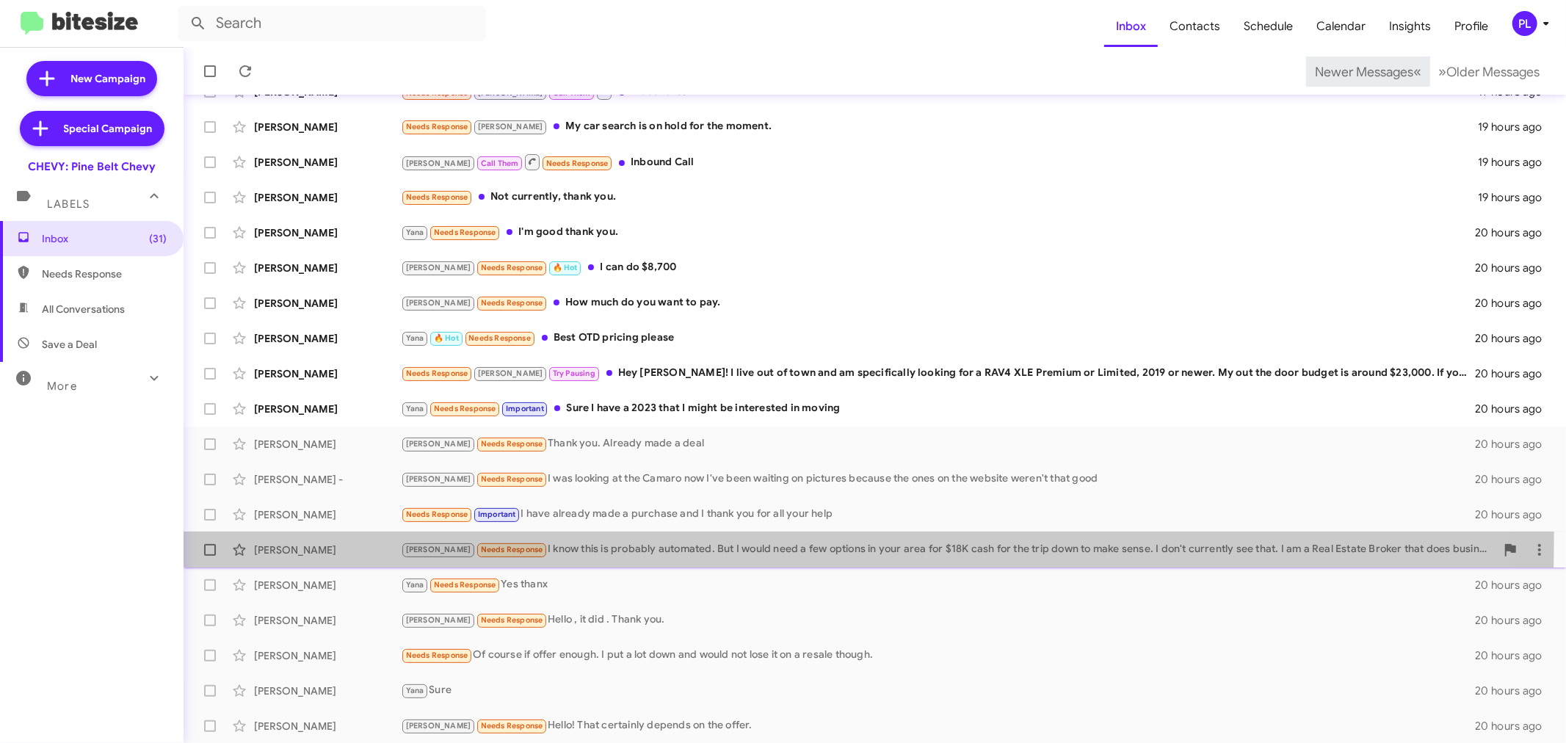
click at [600, 538] on div "Jimmy Stuart Trina Needs Response I know this is probably automated. But I woul…" at bounding box center [874, 549] width 1359 height 29
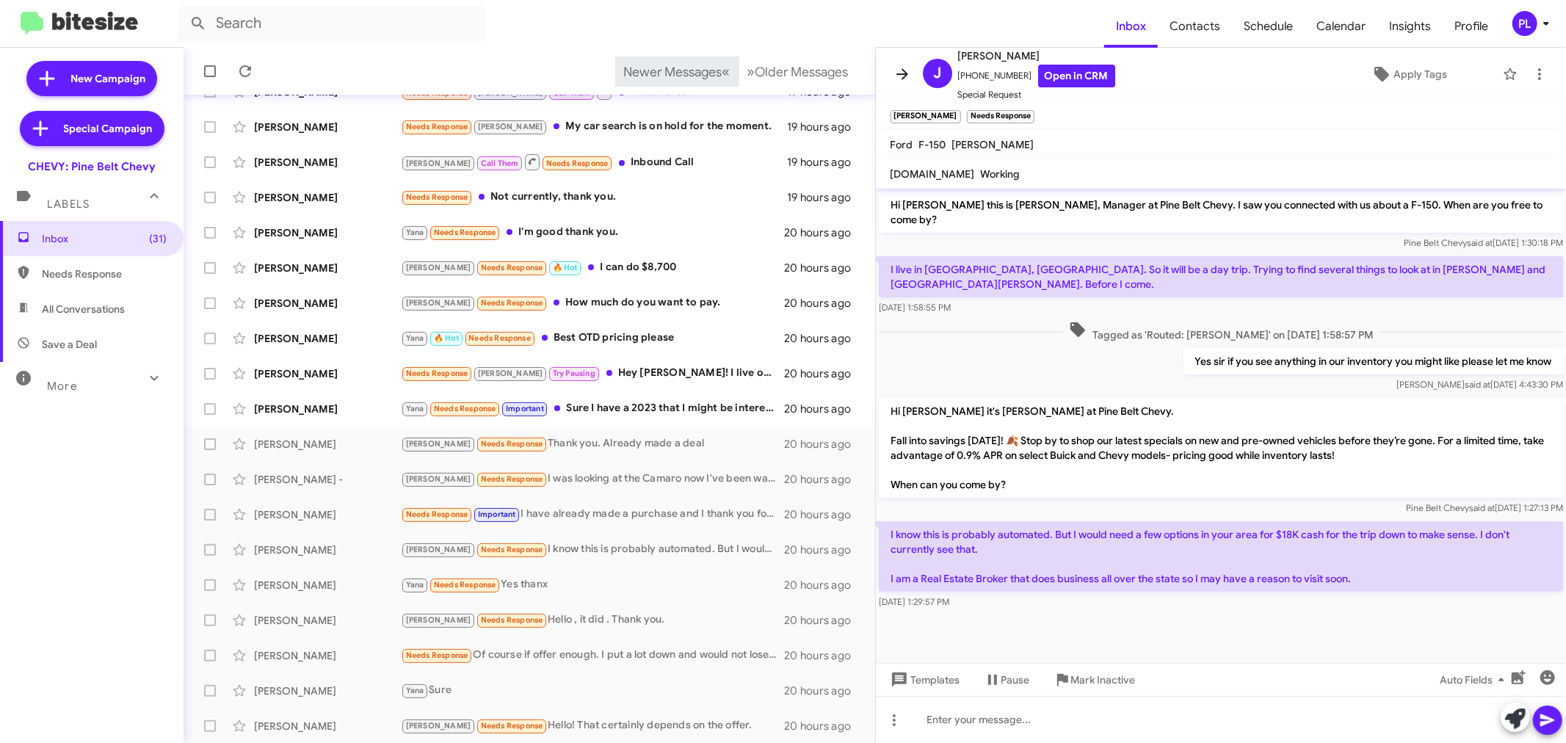
click at [900, 79] on icon at bounding box center [902, 74] width 18 height 18
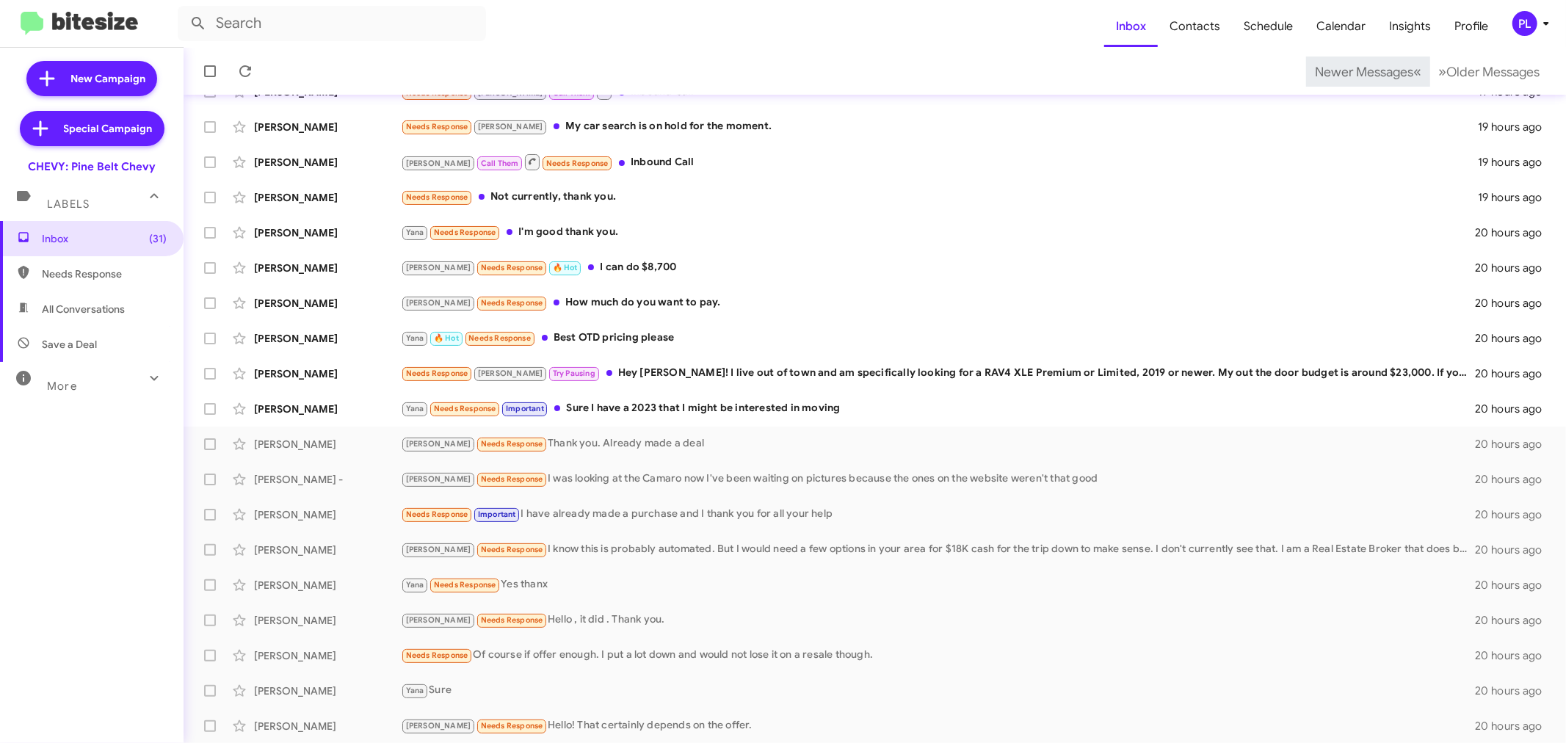
click at [1542, 21] on icon at bounding box center [1546, 24] width 18 height 18
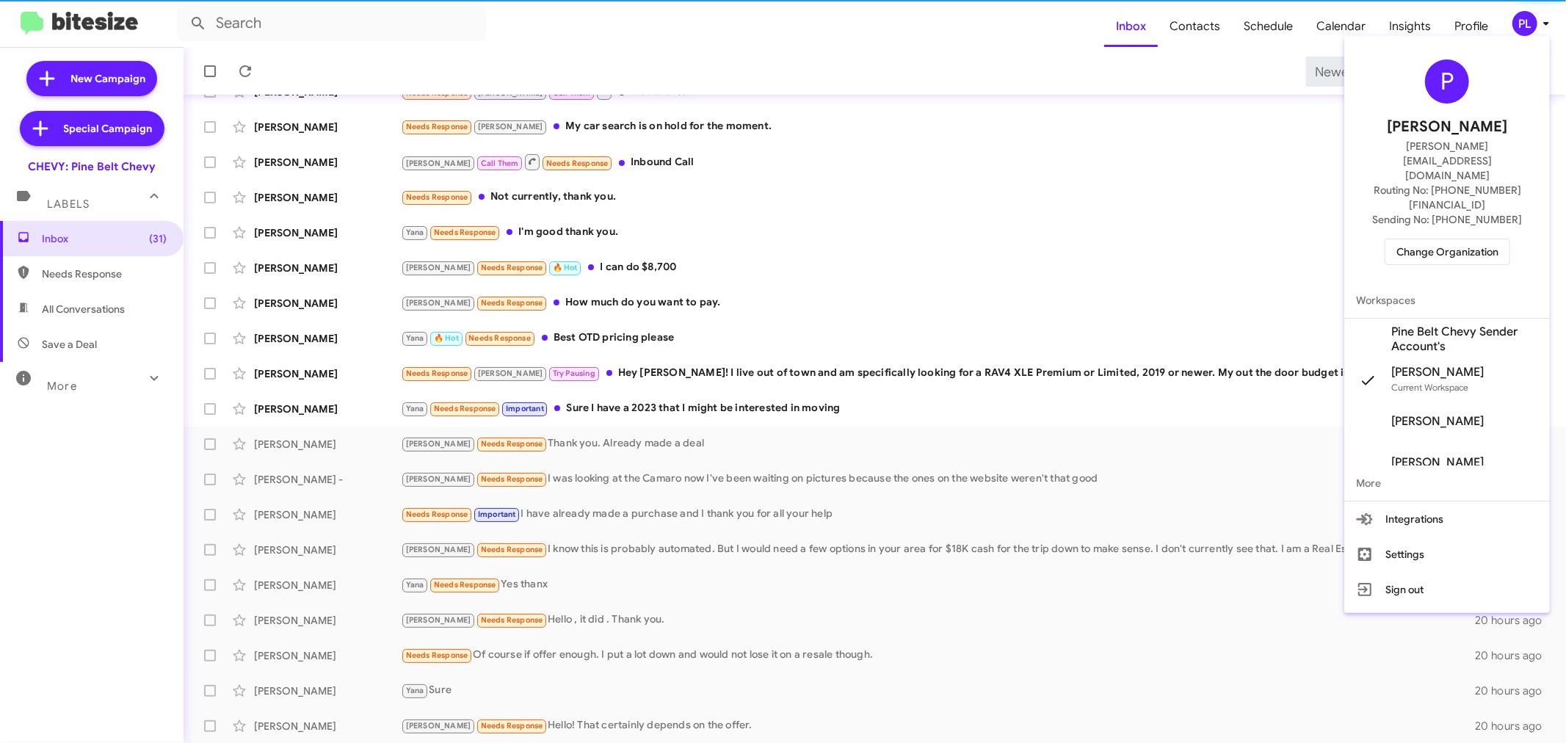
click at [1464, 239] on span "Change Organization" at bounding box center [1447, 251] width 102 height 25
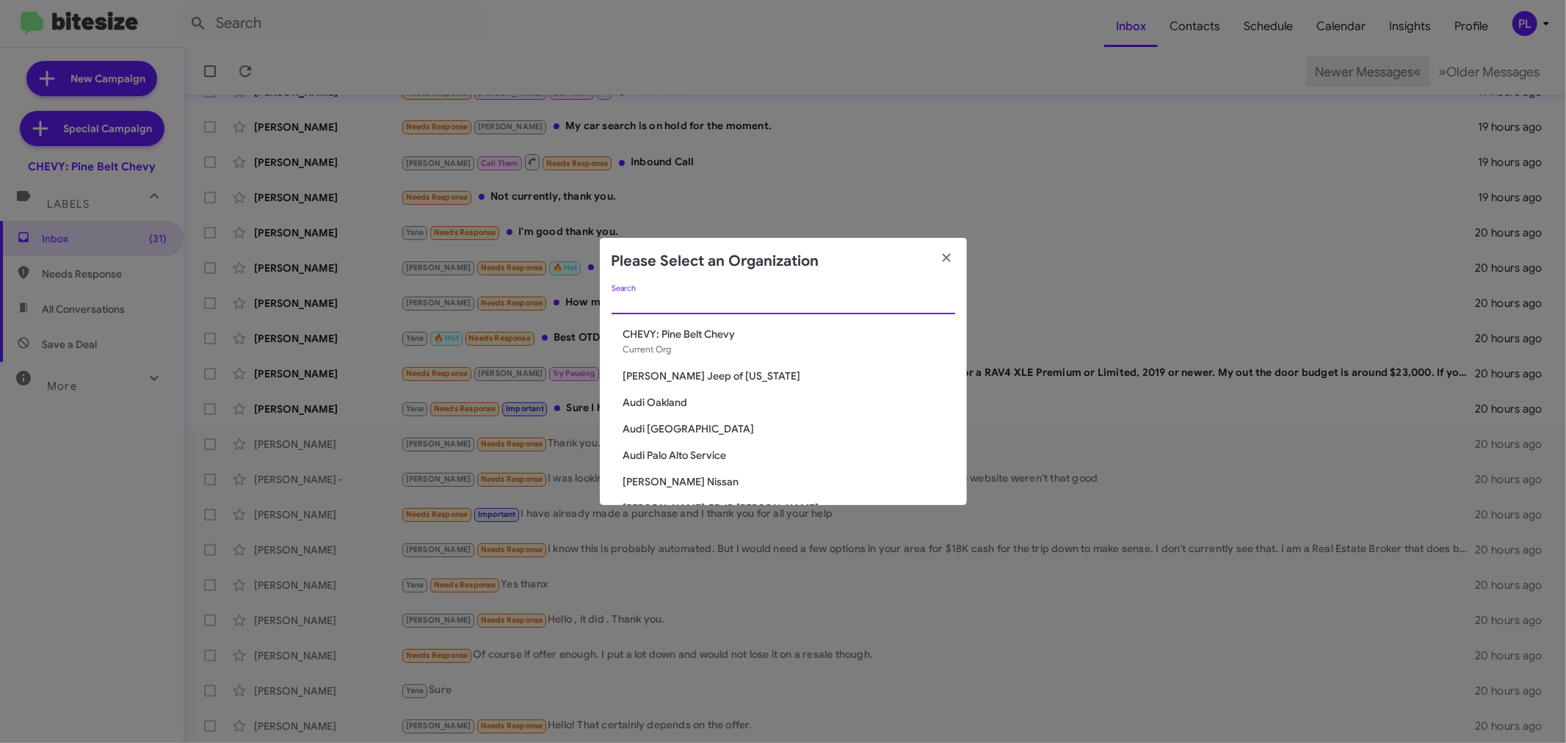
click at [761, 304] on input "Search" at bounding box center [783, 303] width 344 height 12
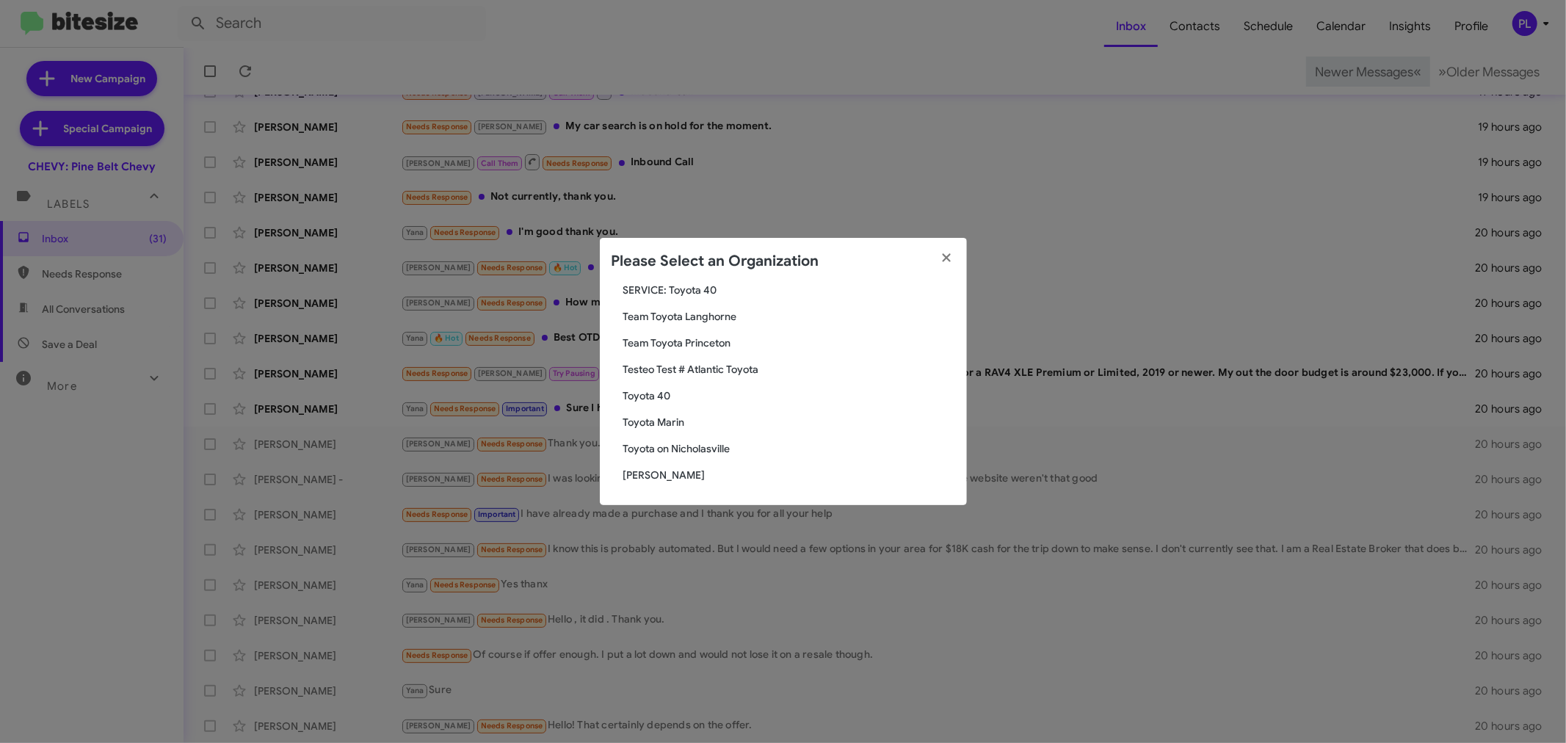
type input "toyota"
click at [661, 421] on span "Toyota Marin" at bounding box center [789, 422] width 332 height 15
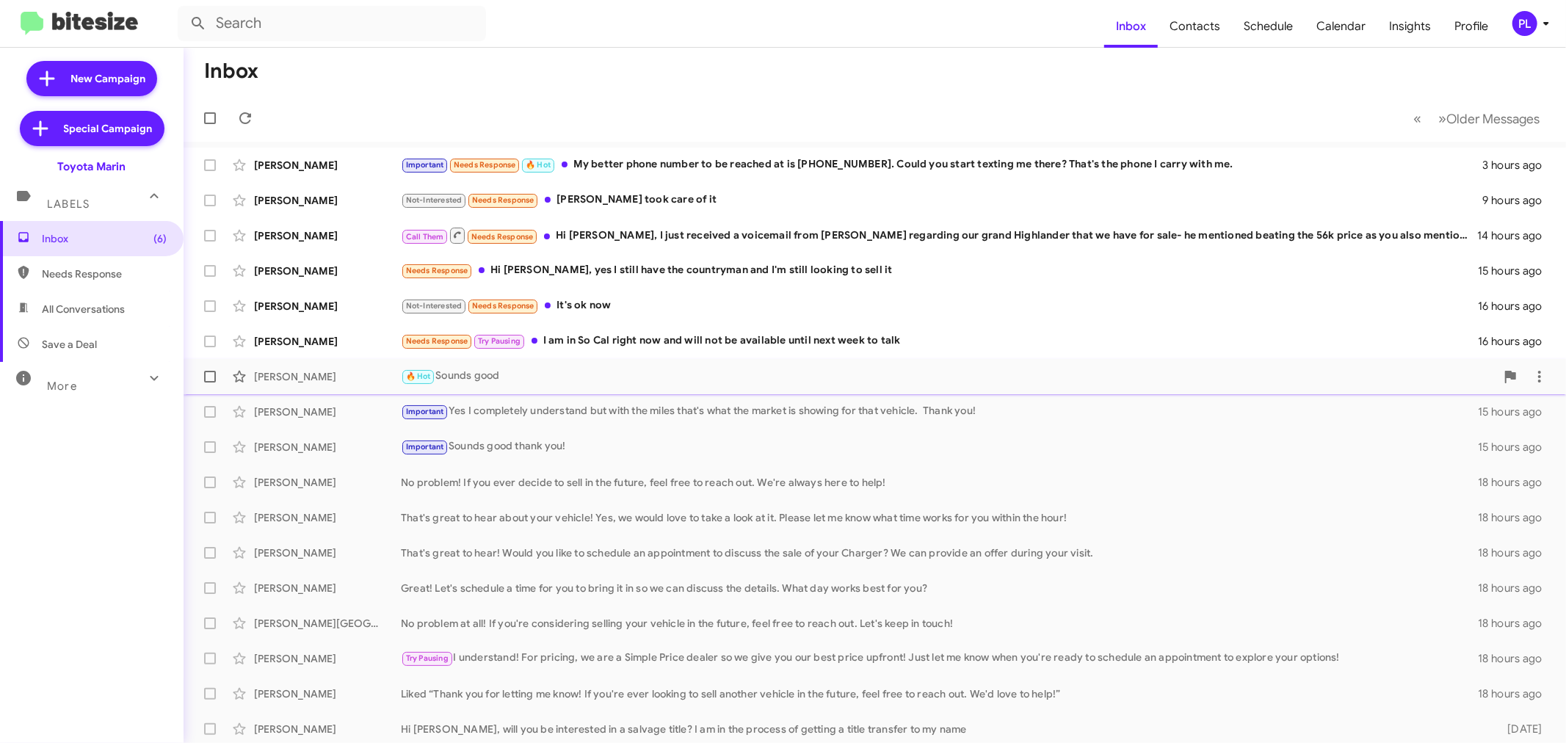
click at [512, 371] on div "🔥 Hot Sounds good" at bounding box center [948, 376] width 1095 height 17
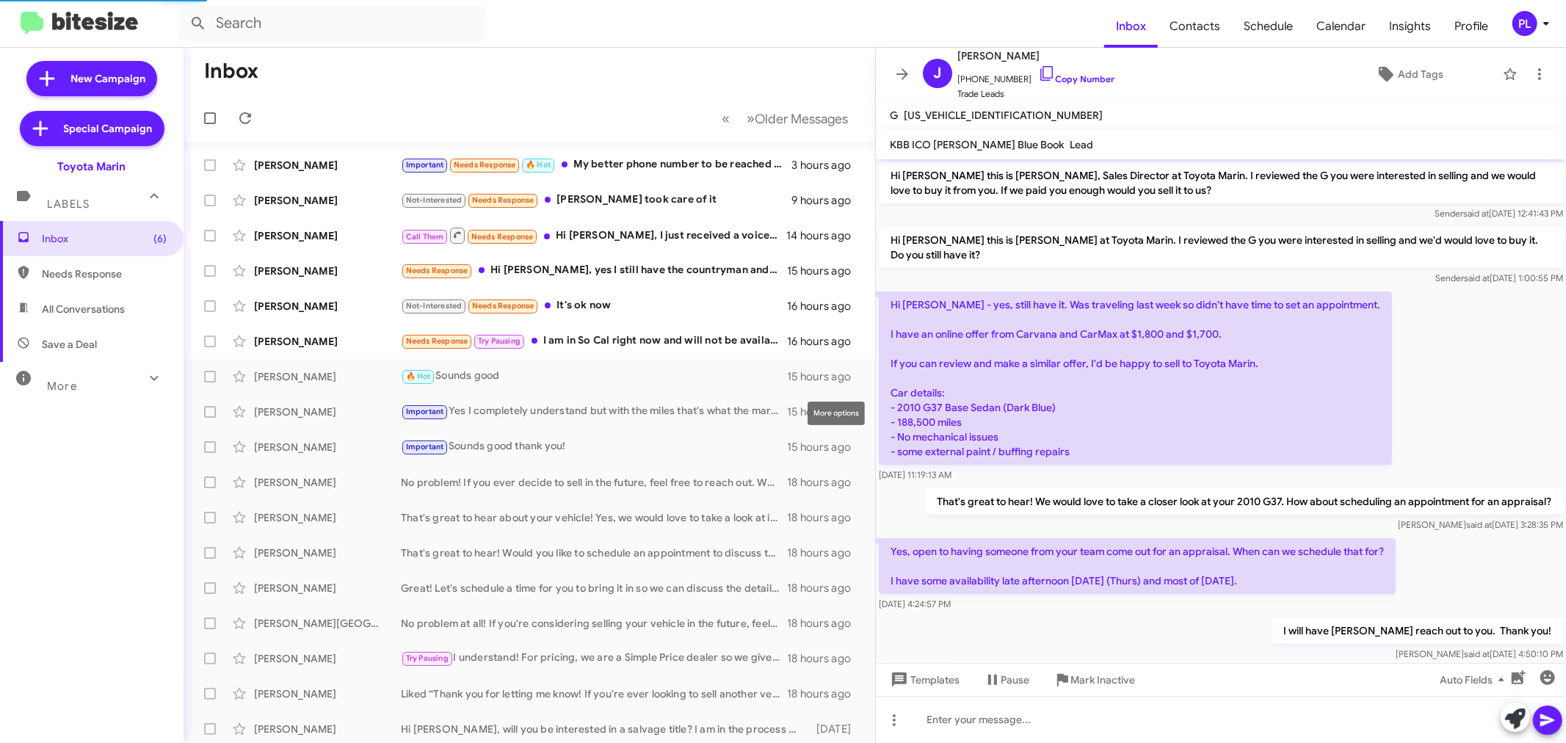
scroll to position [76, 0]
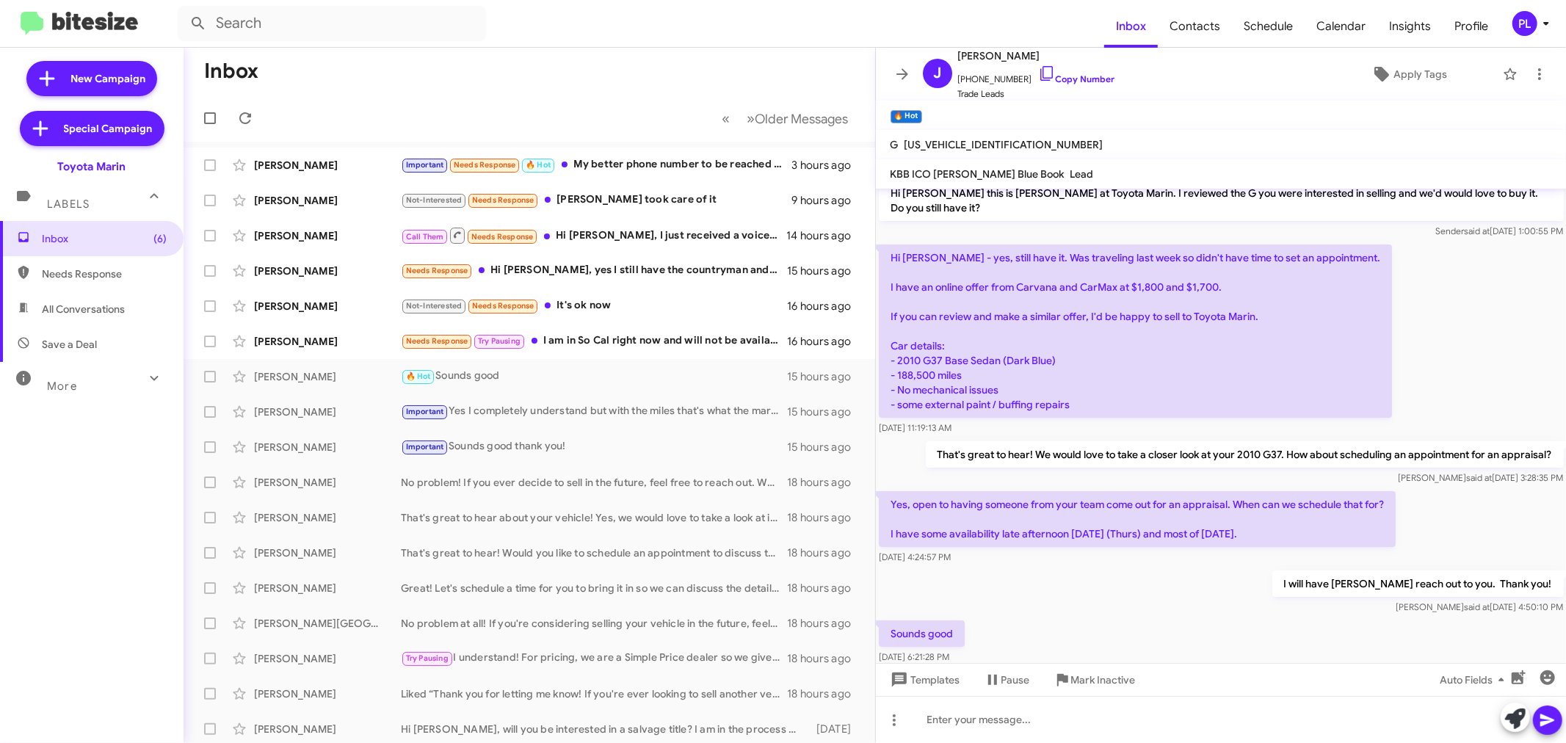
click at [1549, 20] on icon at bounding box center [1546, 24] width 18 height 18
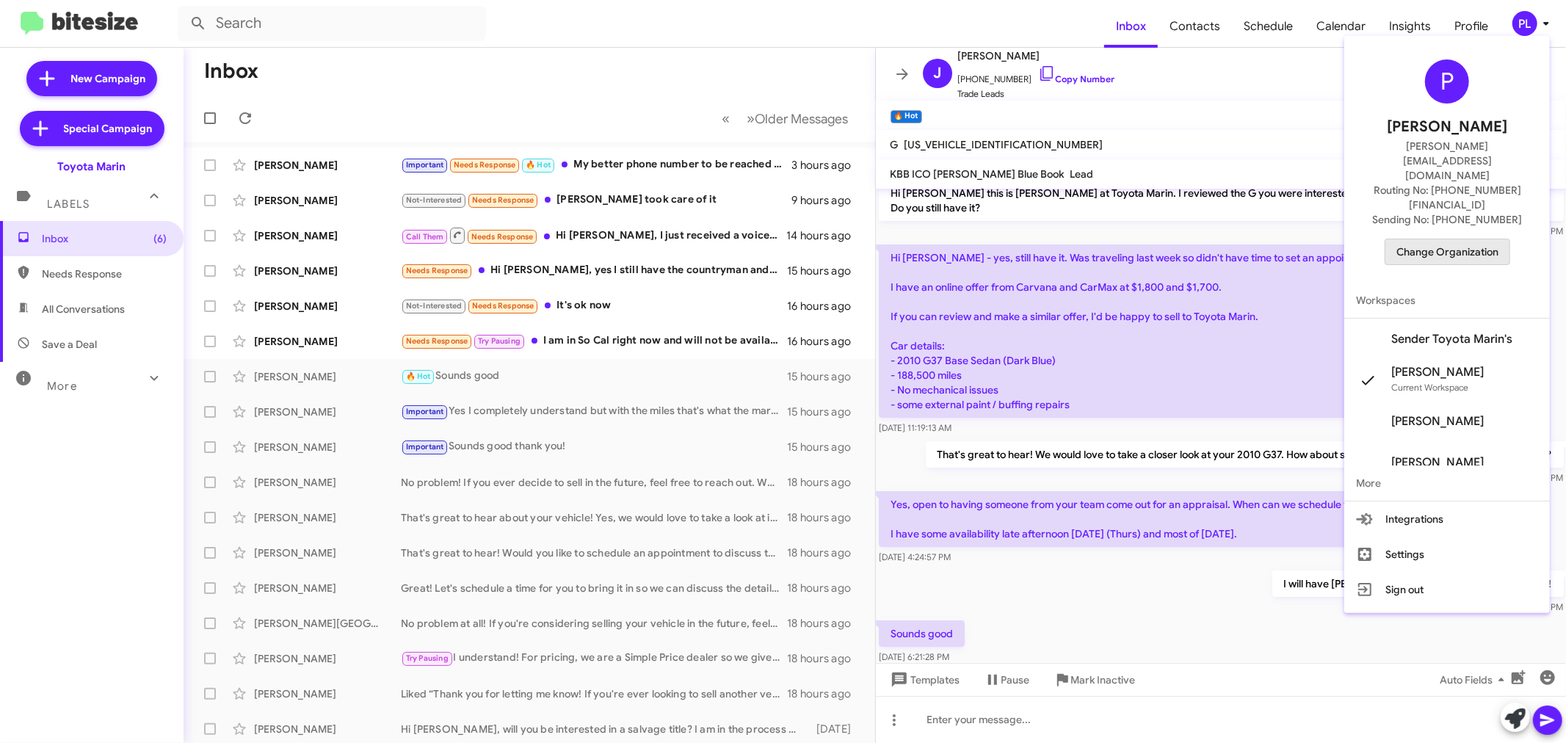
click at [1477, 239] on span "Change Organization" at bounding box center [1447, 251] width 102 height 25
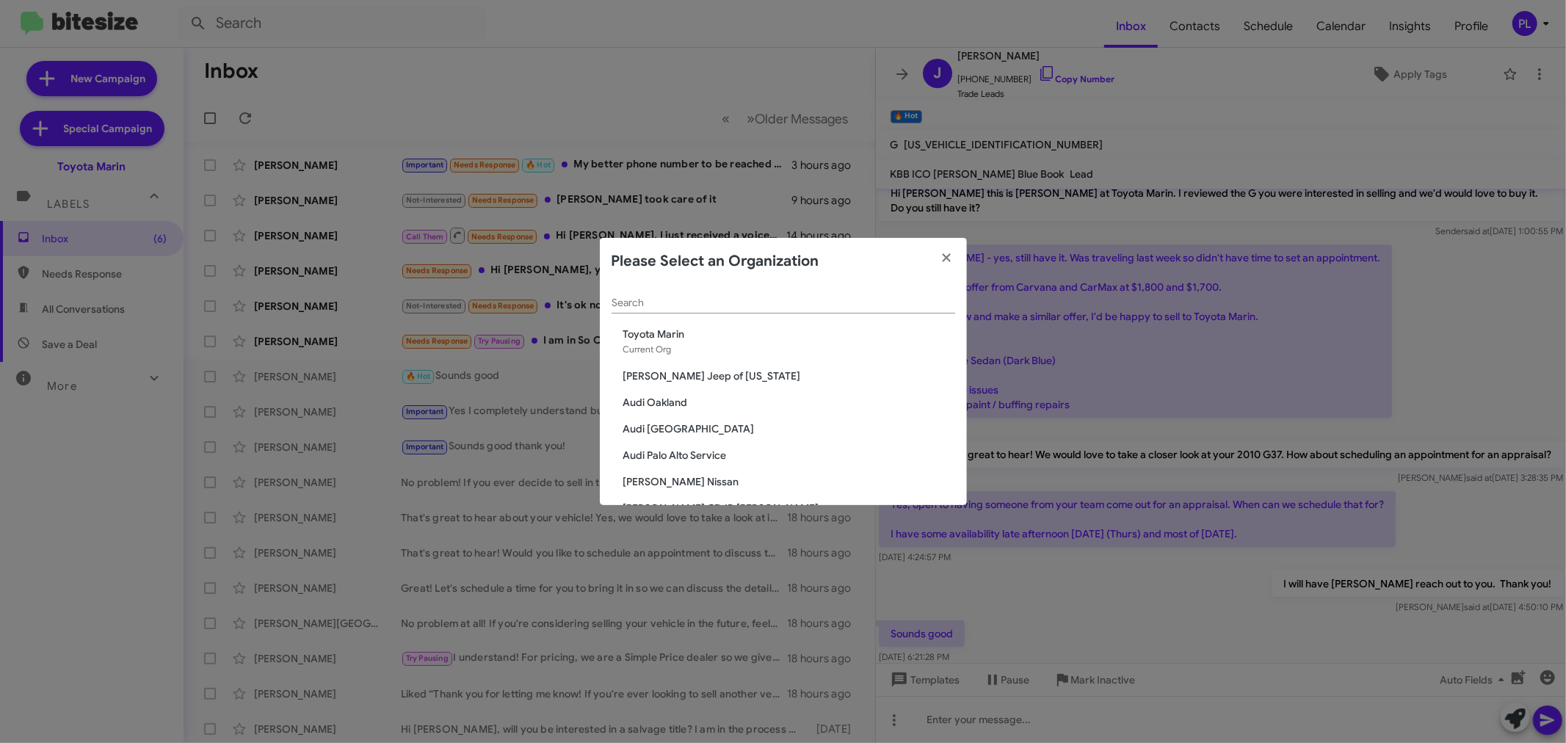
click at [825, 299] on input "Search" at bounding box center [783, 303] width 344 height 12
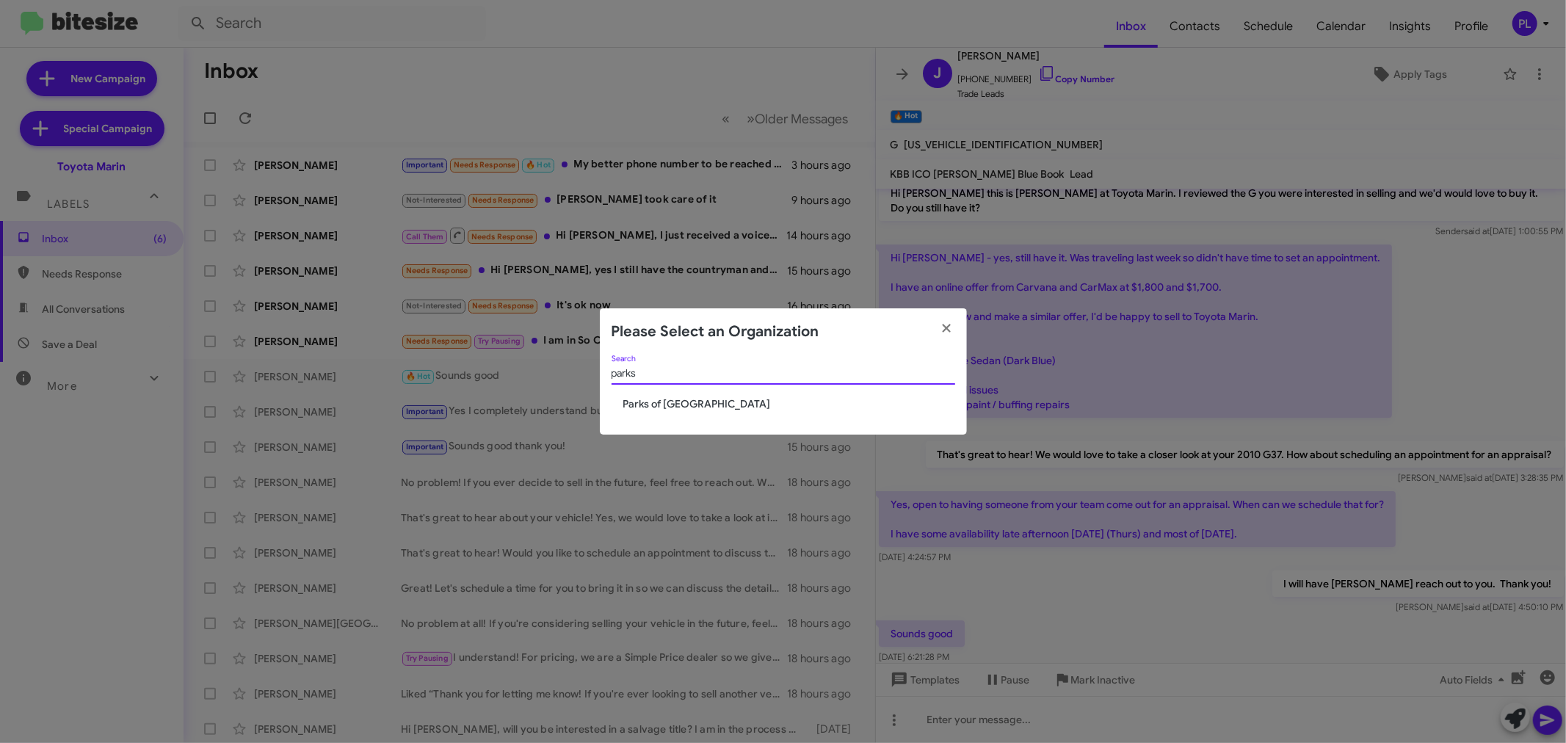
type input "parks"
click at [665, 410] on span "Parks of [GEOGRAPHIC_DATA]" at bounding box center [789, 403] width 332 height 15
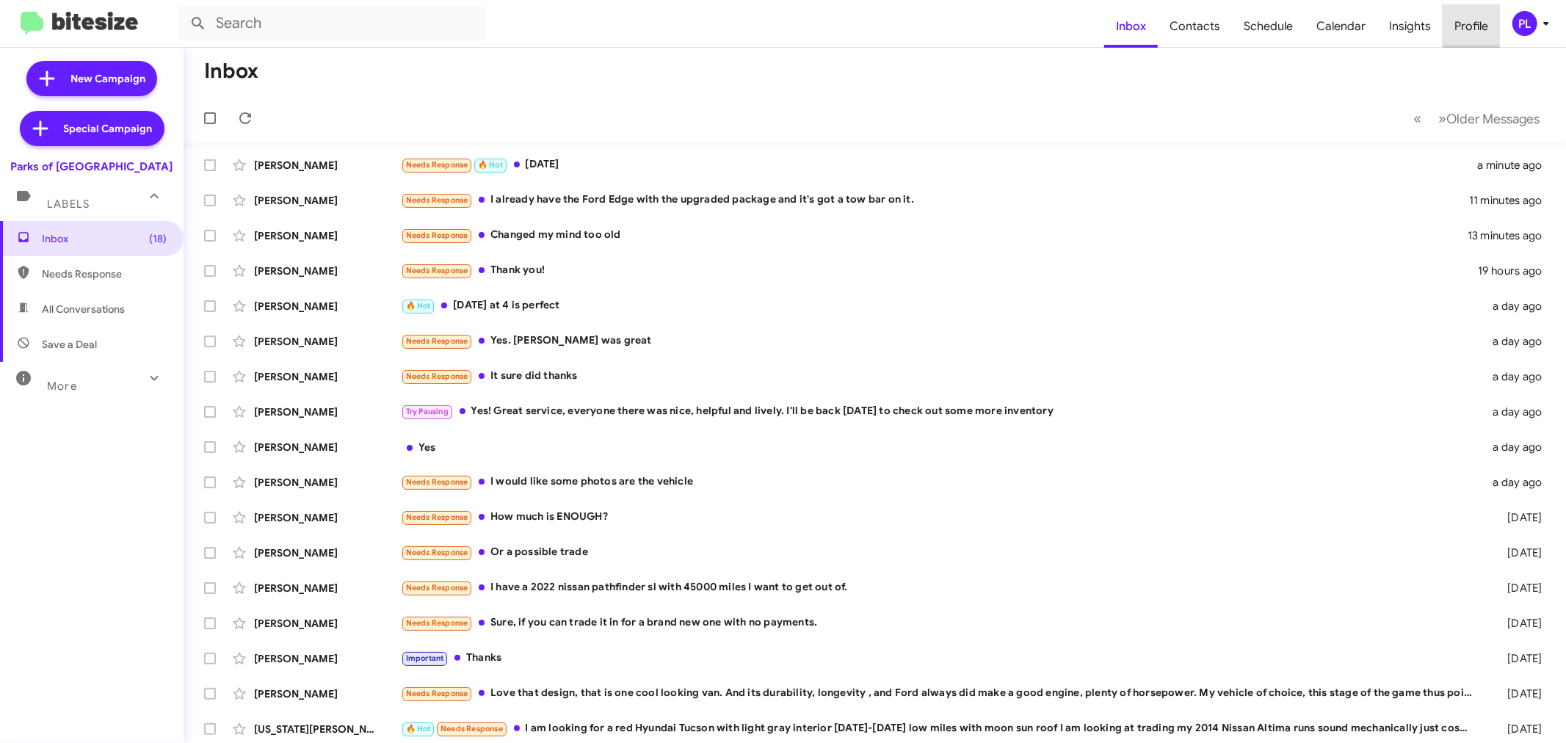
click at [1483, 23] on span "Profile" at bounding box center [1470, 26] width 57 height 43
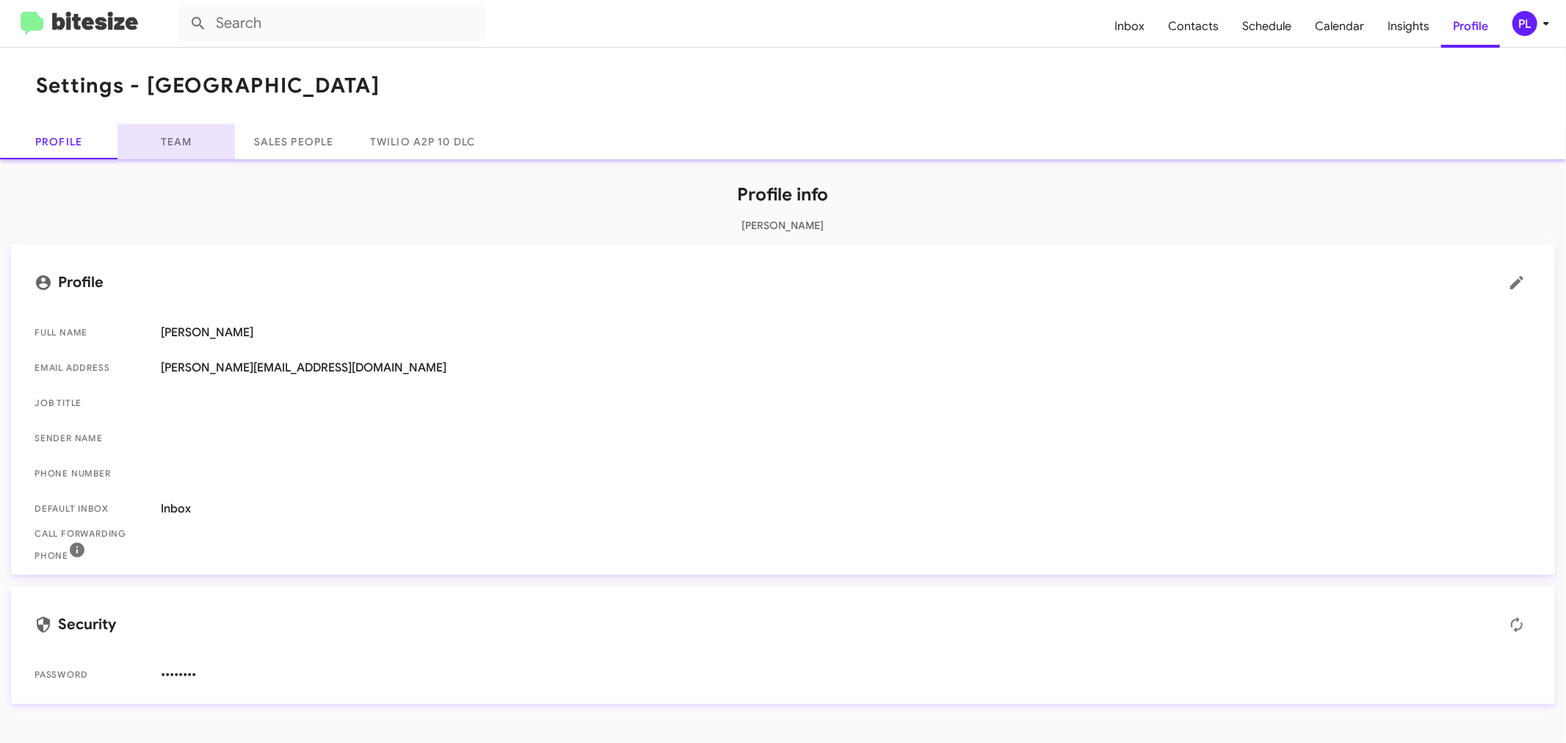
click at [175, 141] on link "Team" at bounding box center [175, 141] width 117 height 35
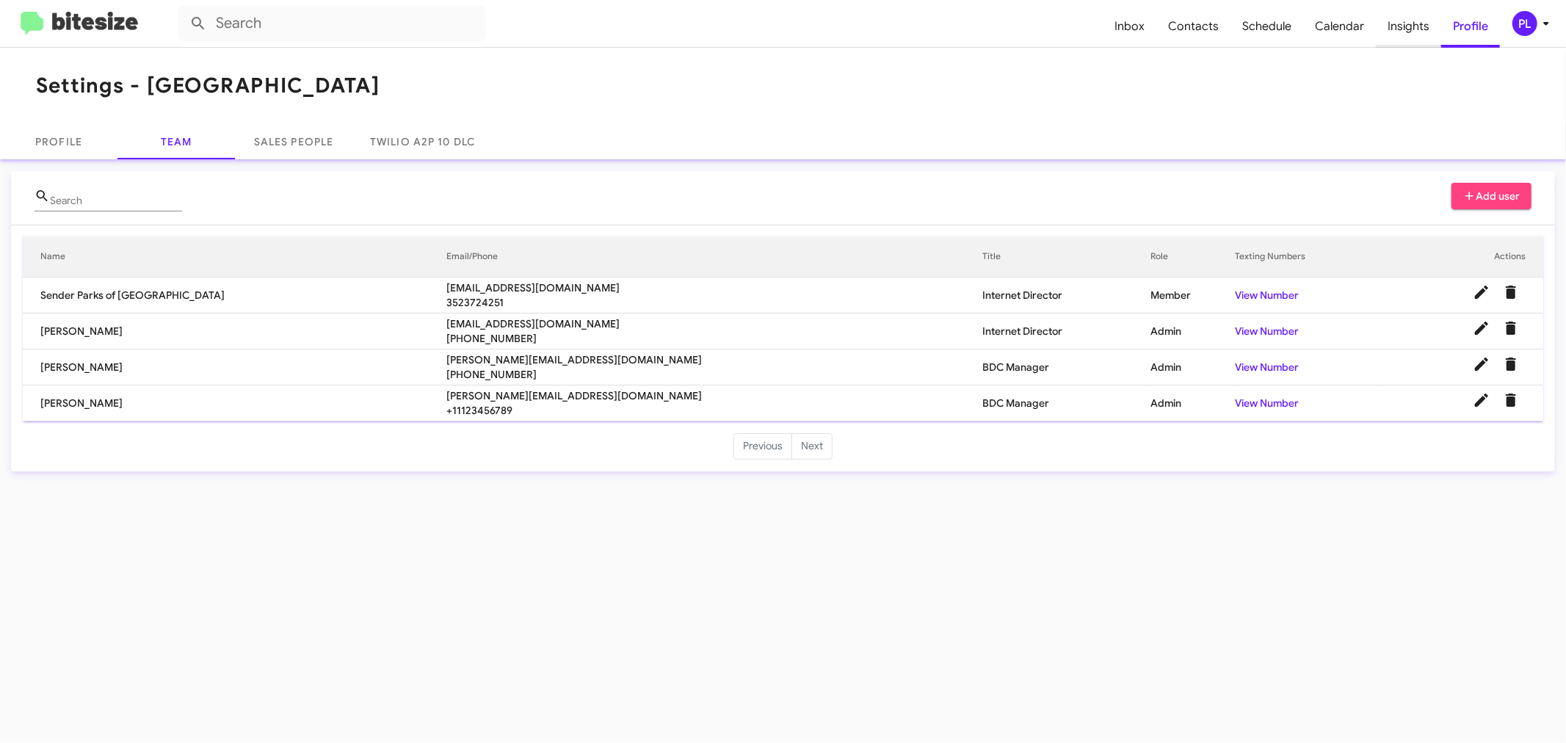
click at [1417, 26] on span "Insights" at bounding box center [1408, 26] width 65 height 43
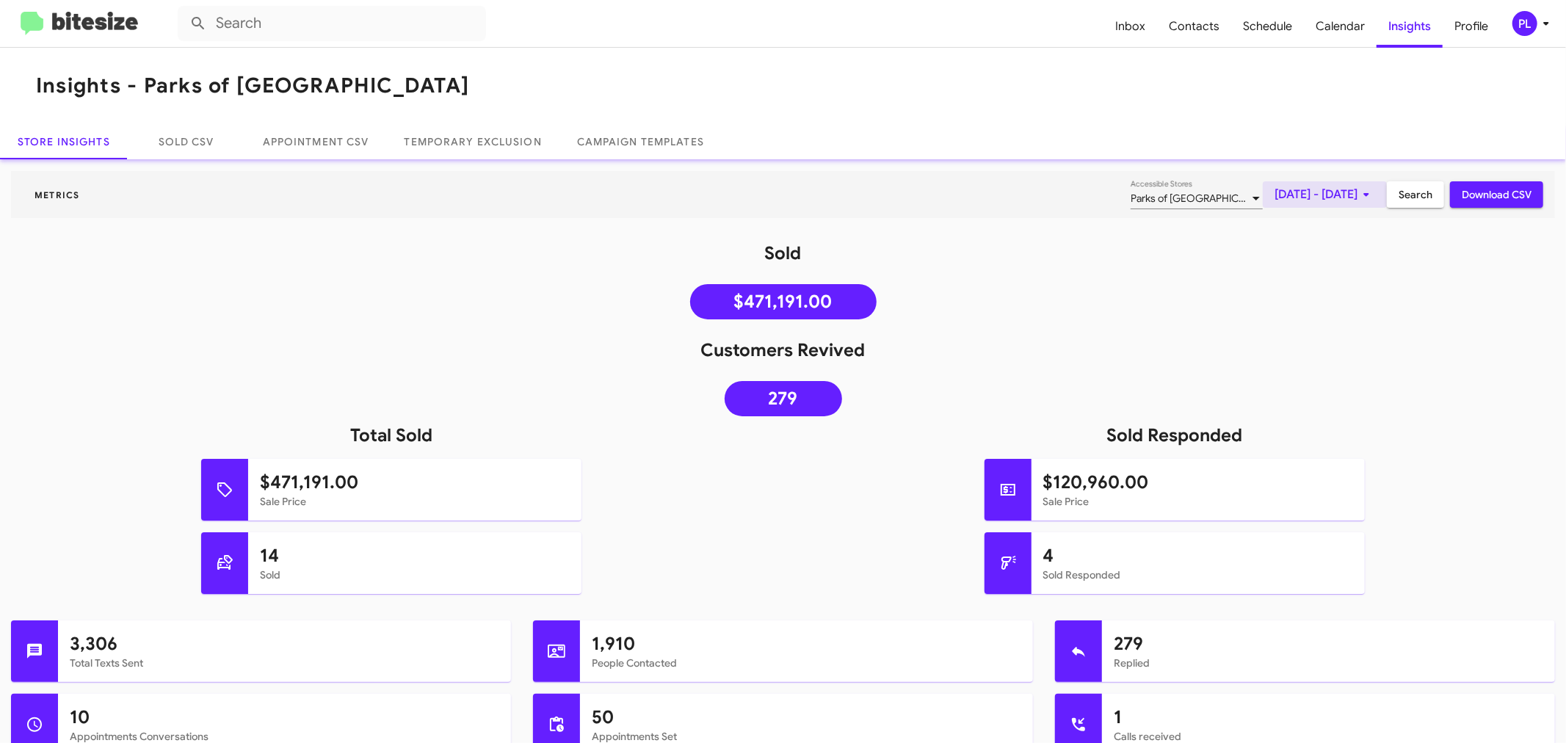
click at [1274, 195] on span "[DATE] - [DATE]" at bounding box center [1324, 194] width 101 height 26
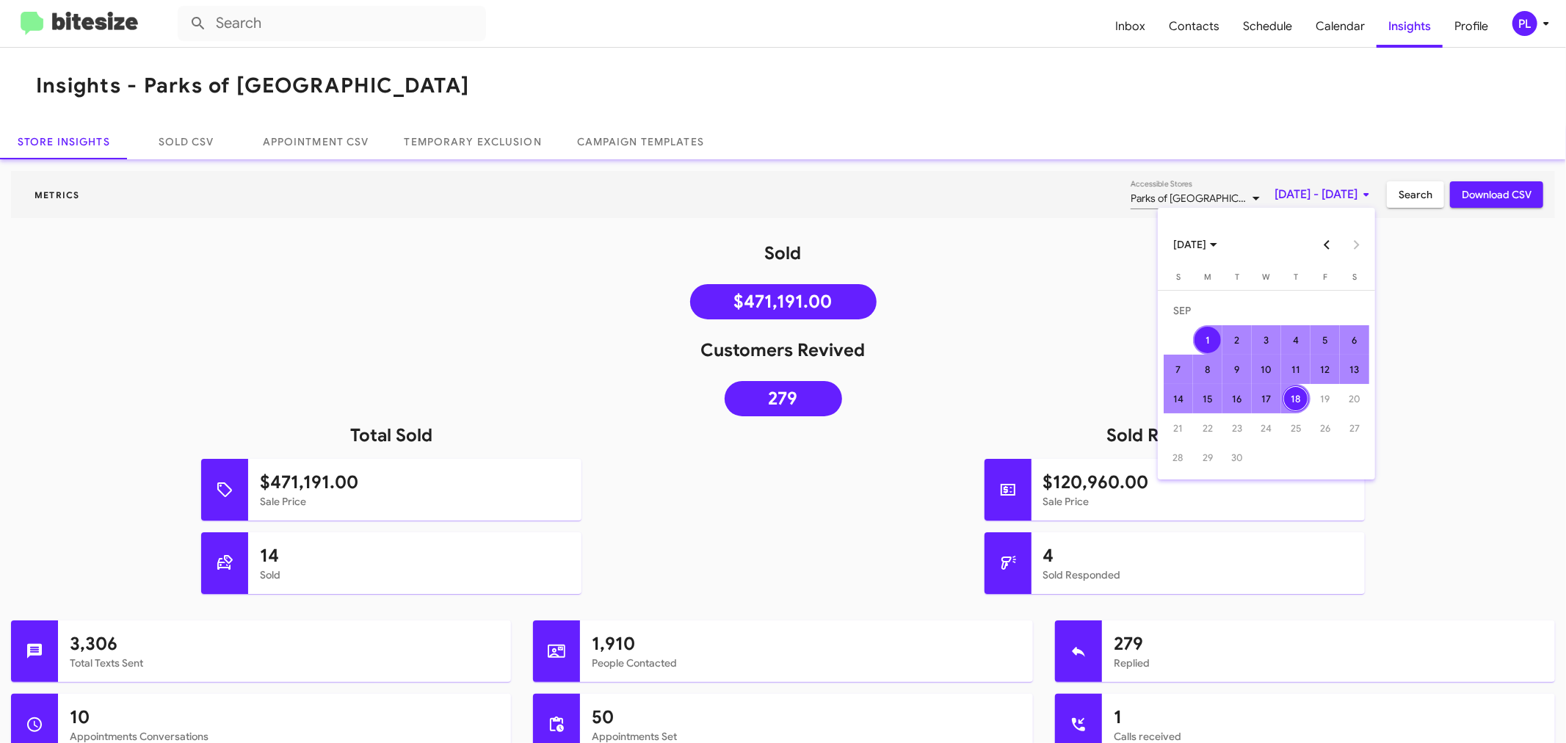
click at [1326, 248] on button "Previous month" at bounding box center [1327, 244] width 29 height 29
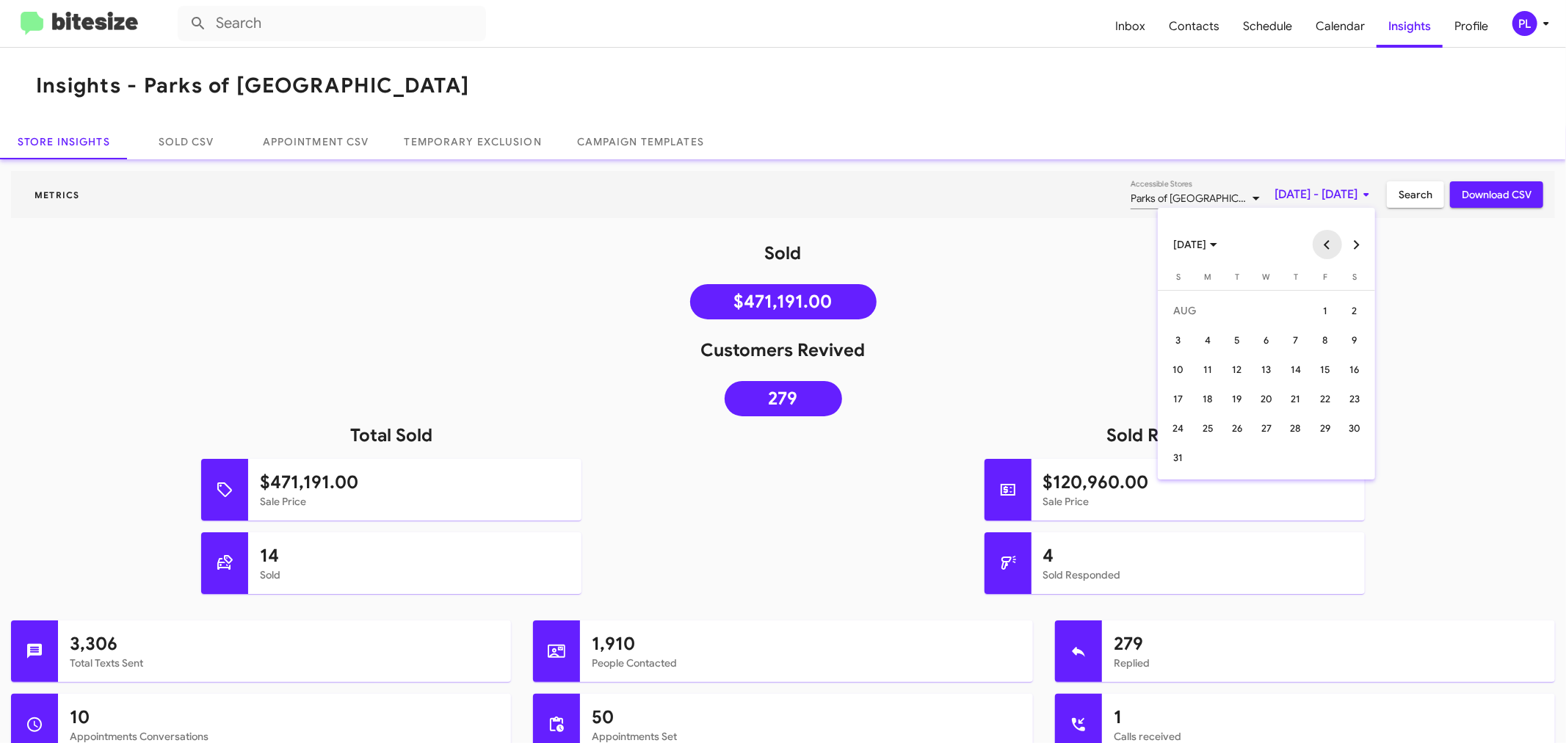
click at [1326, 248] on button "Previous month" at bounding box center [1327, 244] width 29 height 29
click at [1231, 460] on div "29" at bounding box center [1237, 457] width 26 height 26
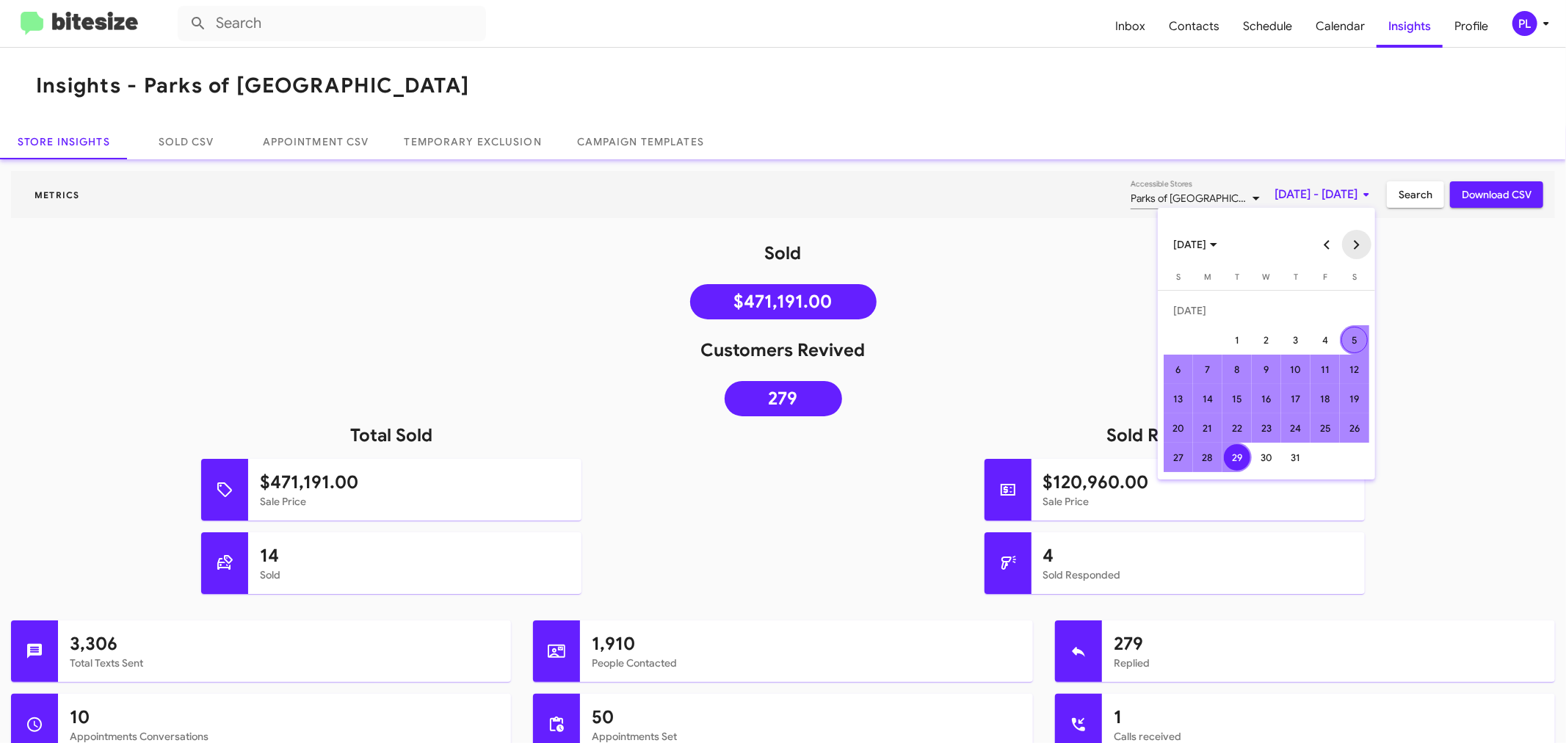
click at [1354, 246] on button "Next month" at bounding box center [1356, 244] width 29 height 29
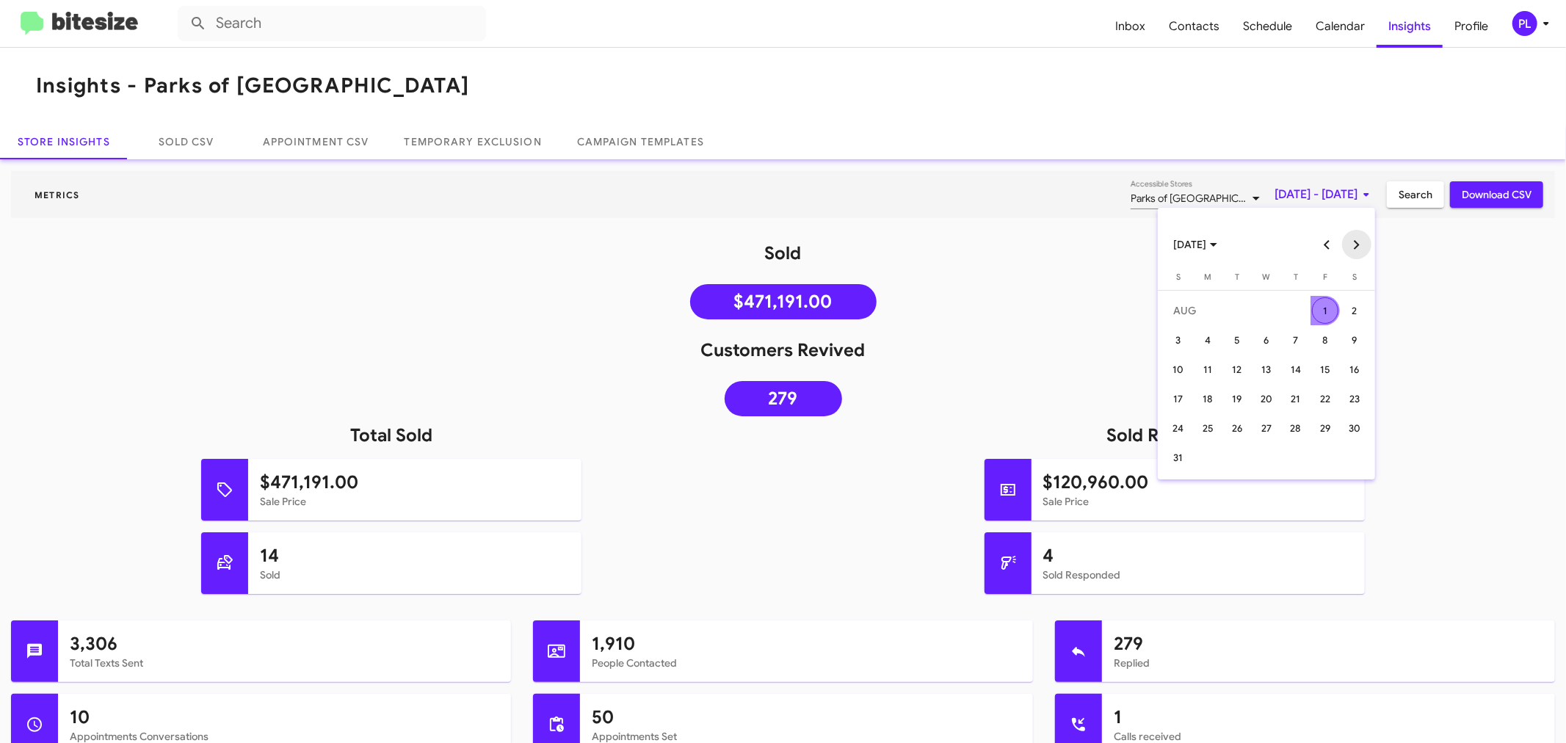
click at [1354, 246] on button "Next month" at bounding box center [1356, 244] width 29 height 29
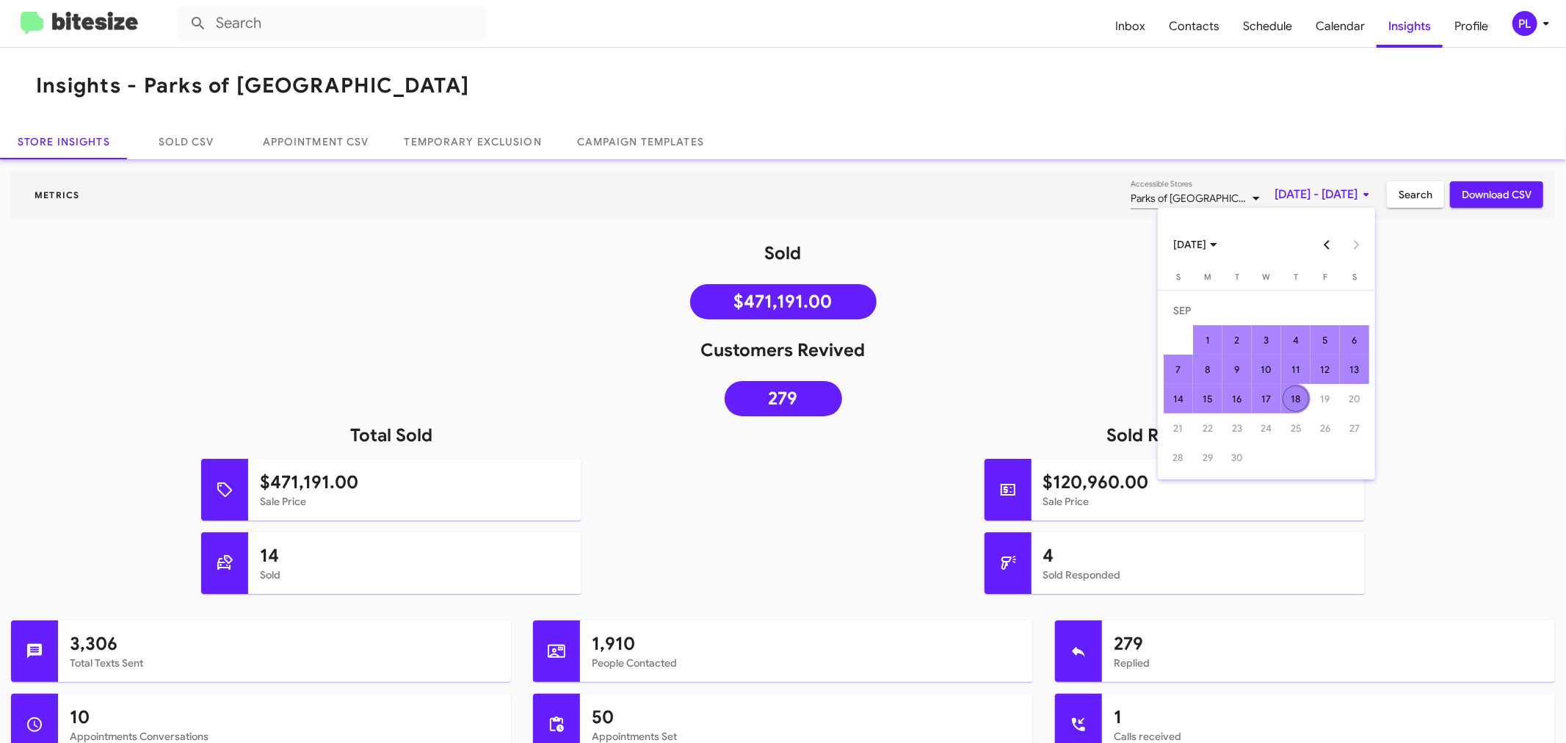
click at [1303, 391] on div "18" at bounding box center [1295, 398] width 26 height 26
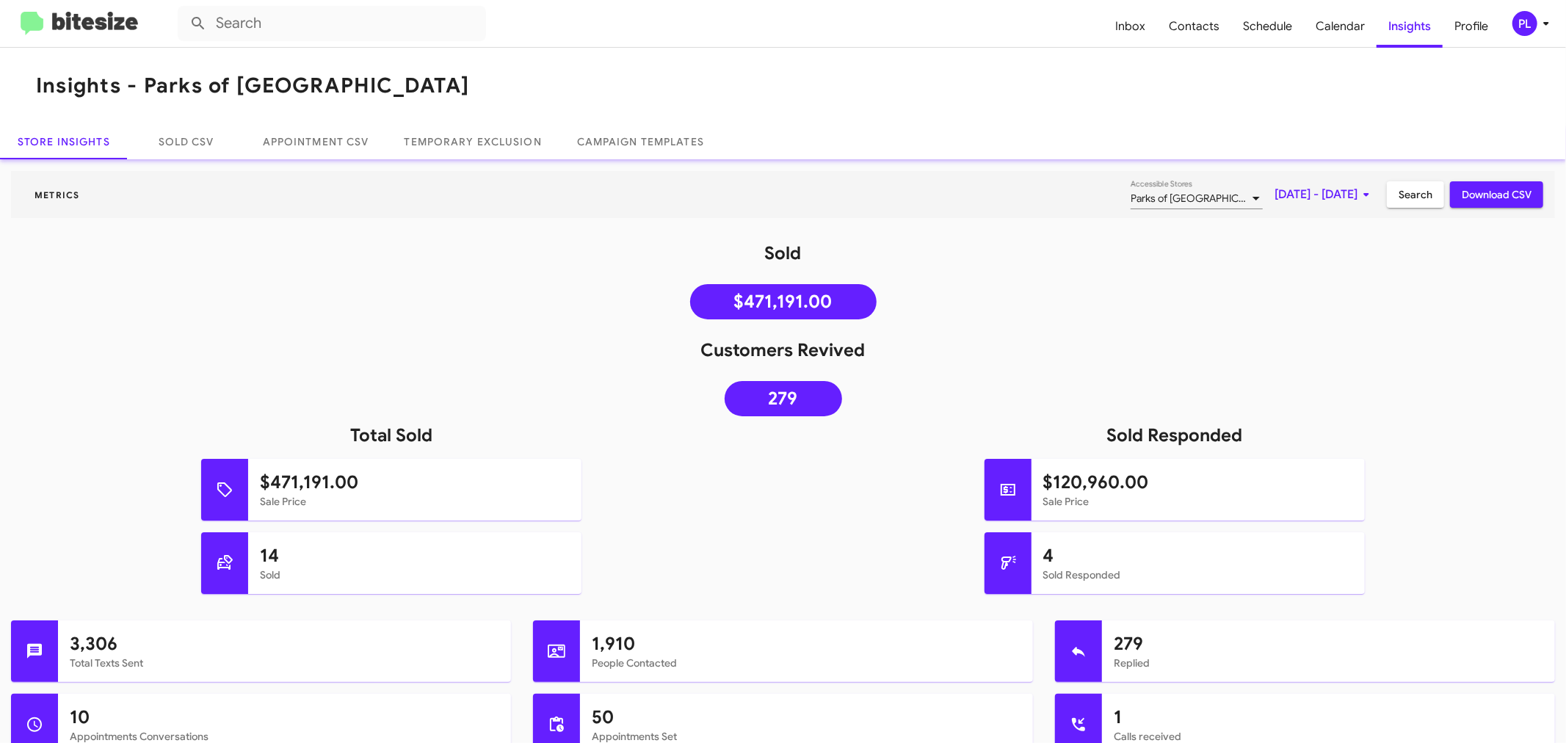
click at [1387, 193] on button "Search" at bounding box center [1415, 194] width 57 height 26
click at [1538, 24] on icon at bounding box center [1546, 24] width 18 height 18
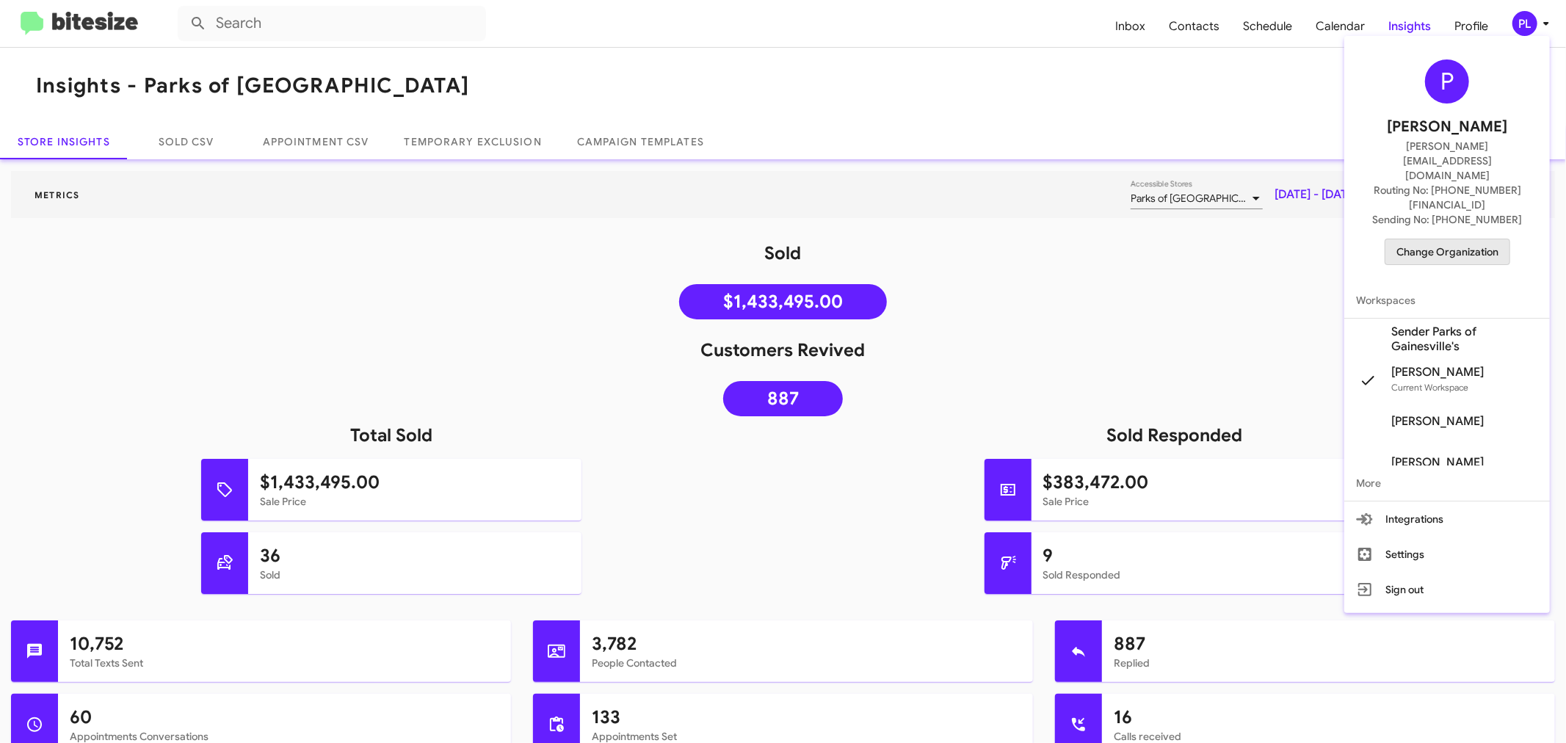
click at [1444, 239] on span "Change Organization" at bounding box center [1447, 251] width 102 height 25
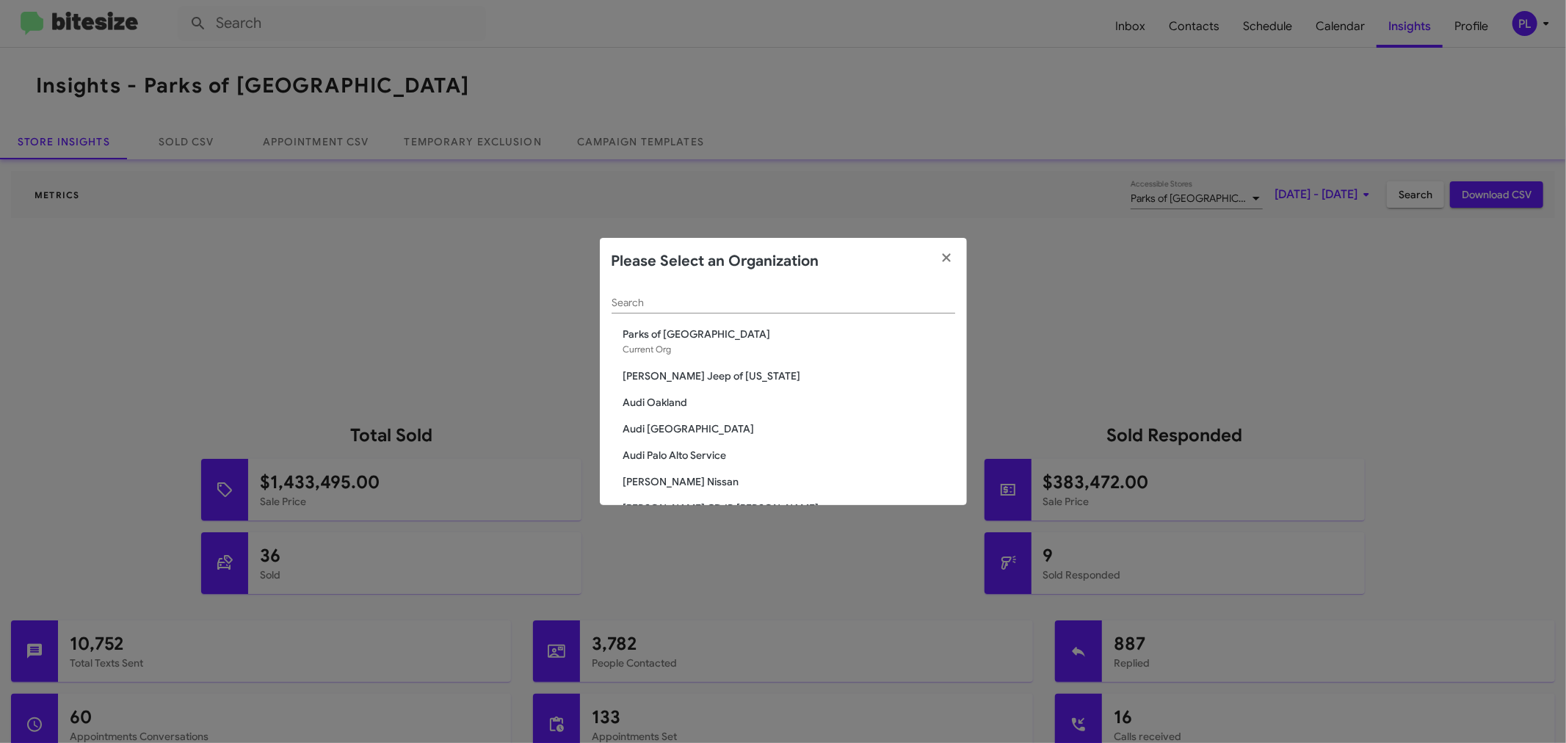
click at [678, 299] on input "Search" at bounding box center [783, 303] width 344 height 12
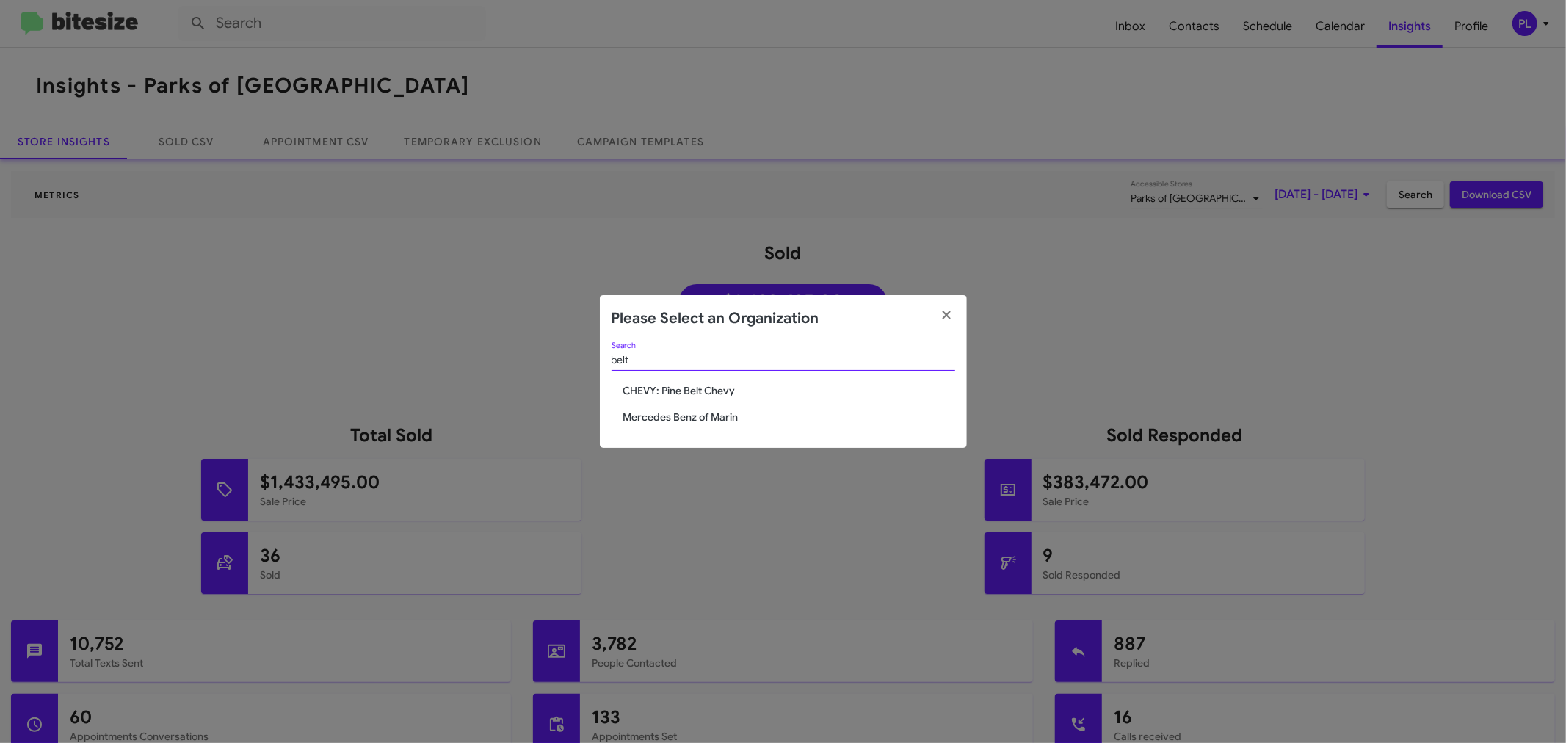
type input "belt"
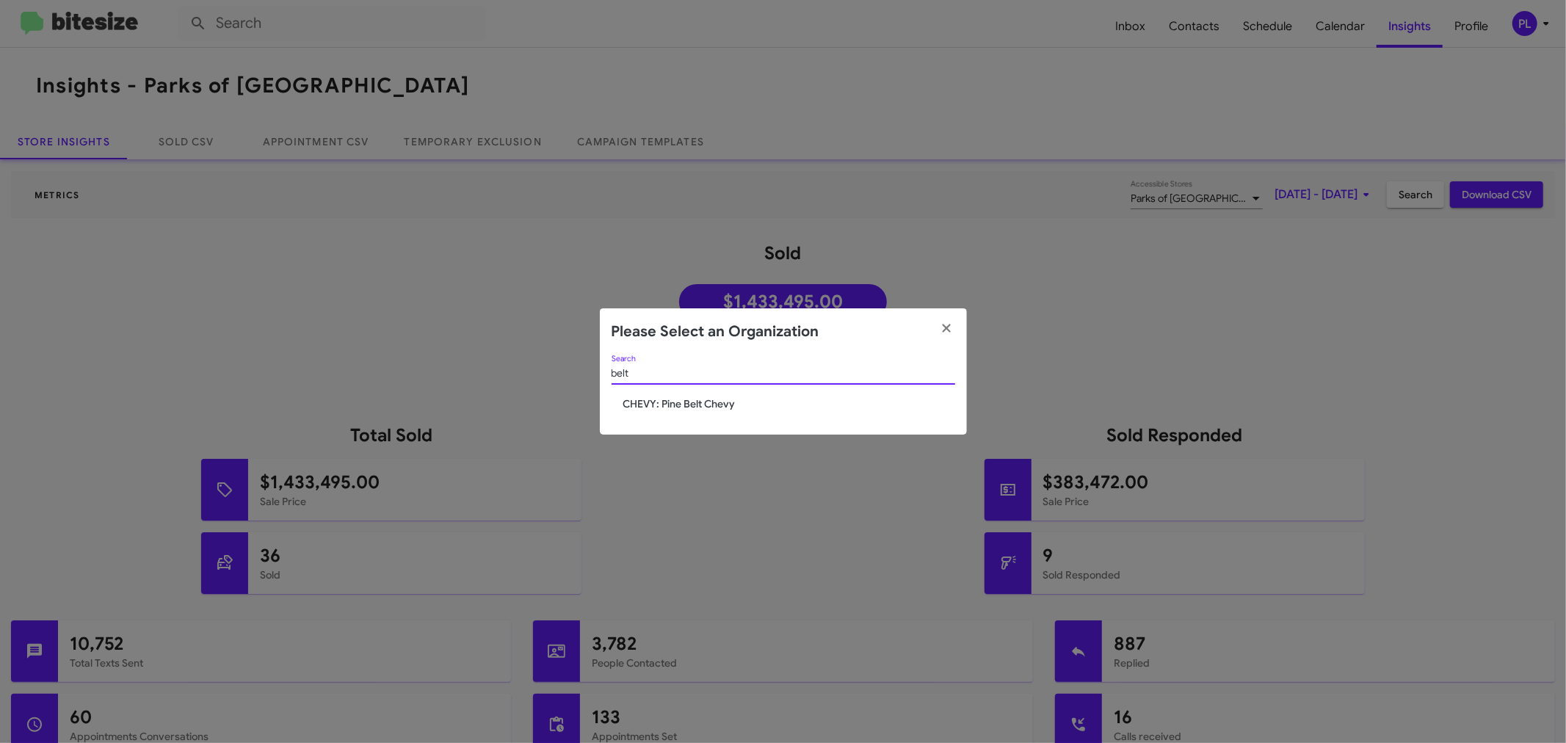
click at [672, 406] on span "CHEVY: Pine Belt Chevy" at bounding box center [789, 403] width 332 height 15
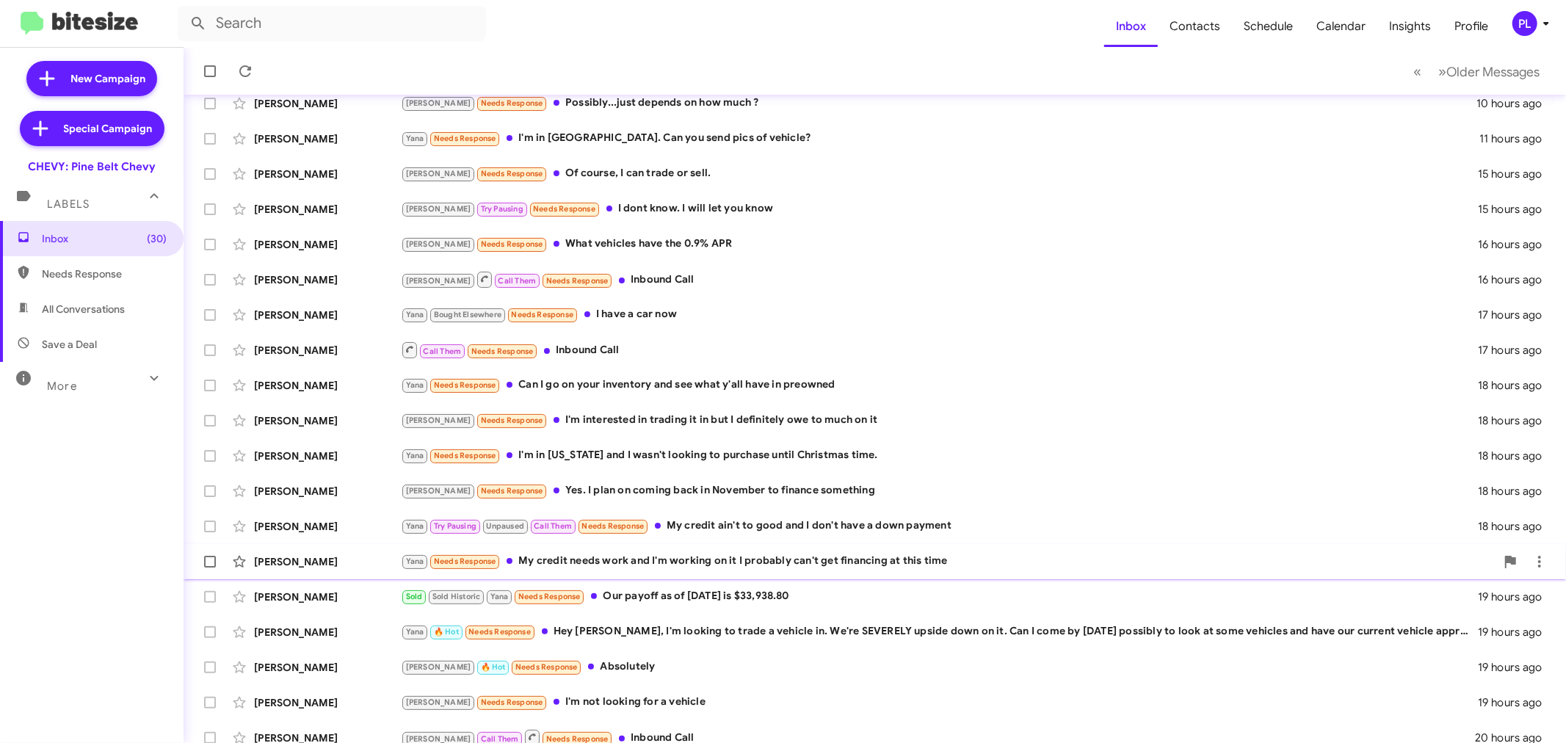
scroll to position [109, 0]
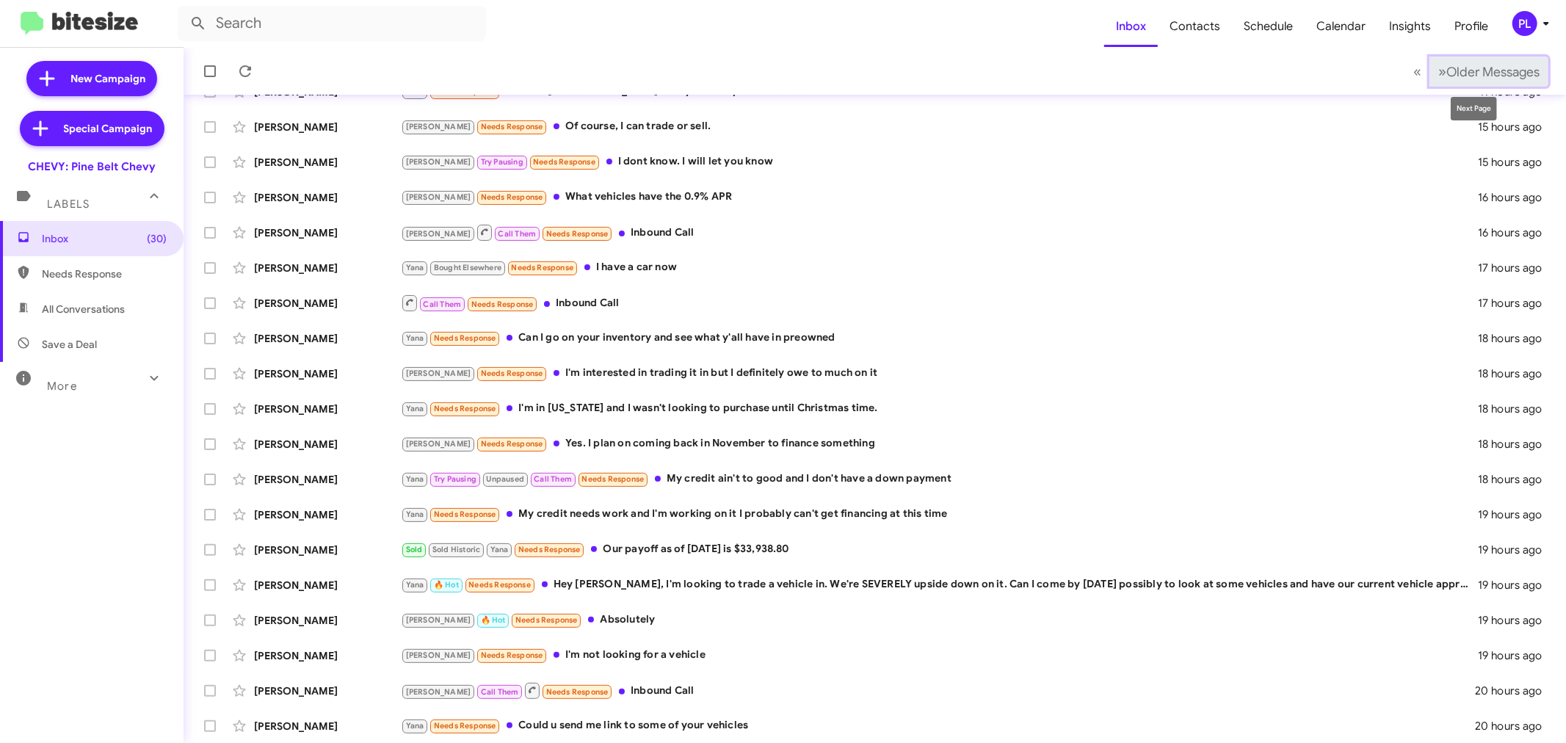
click at [1487, 81] on button "» Next Older Messages" at bounding box center [1488, 72] width 119 height 30
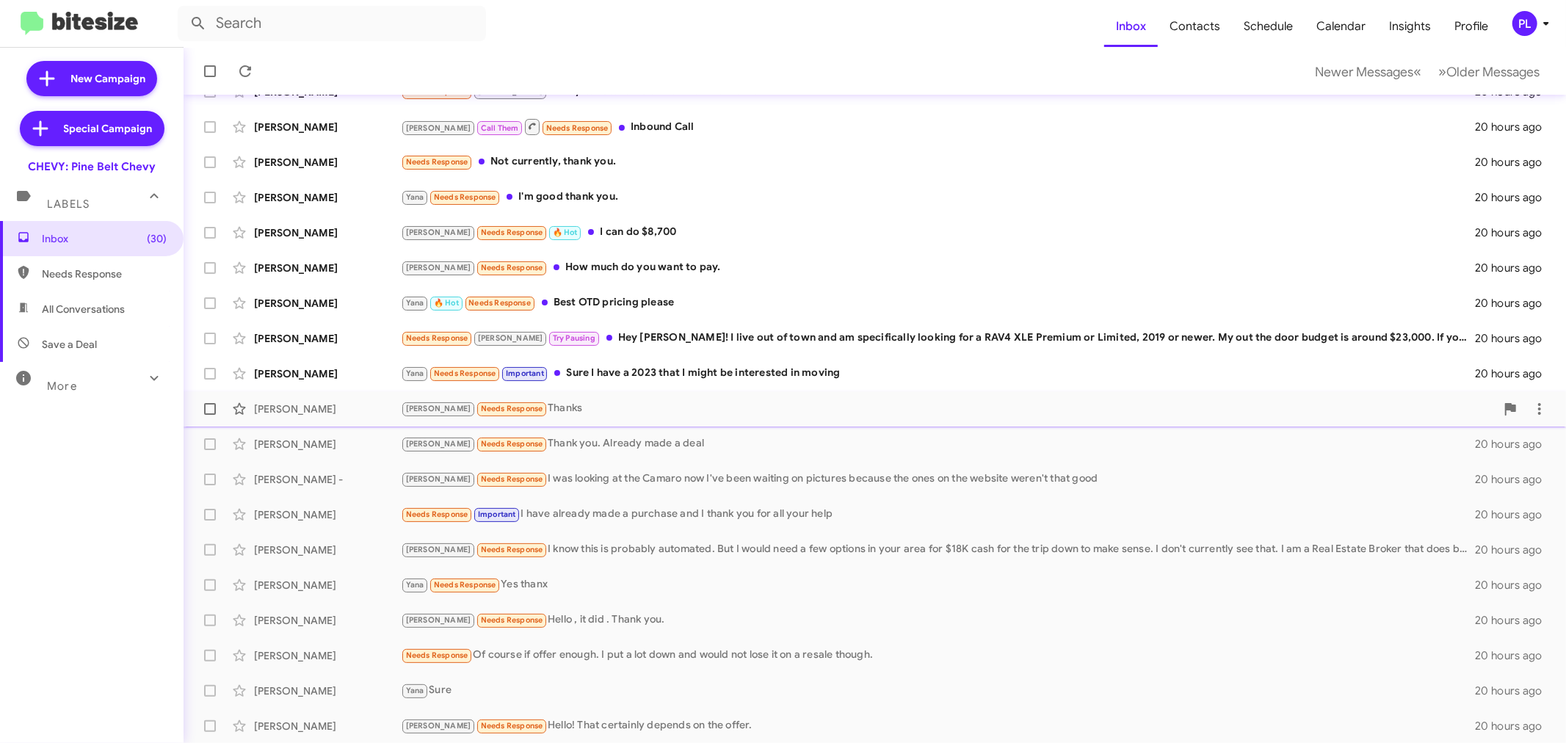
click at [628, 404] on div "Trina Needs Response Thanks" at bounding box center [948, 408] width 1095 height 17
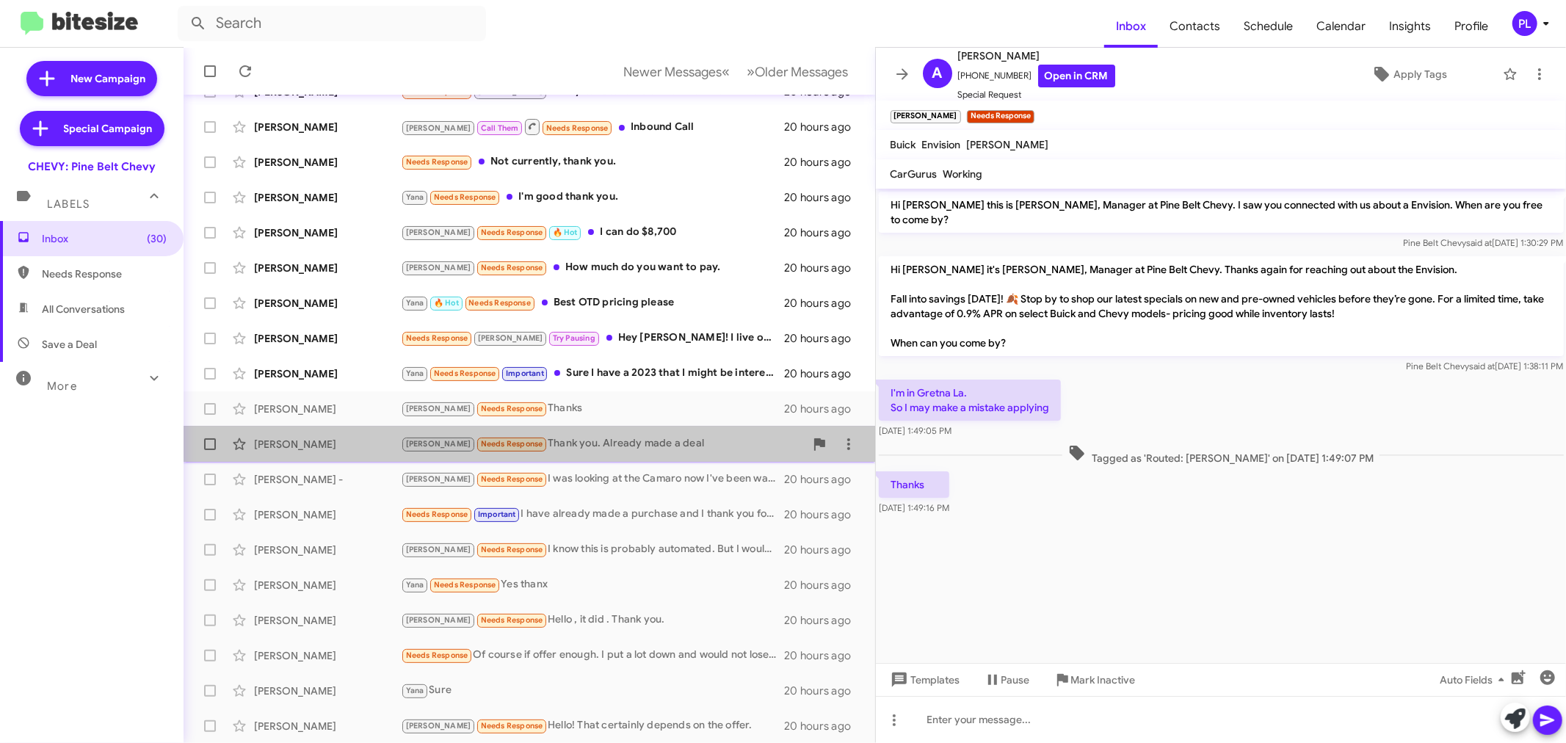
click at [592, 439] on div "Mirenda Needs Response Thank you. Already made a deal" at bounding box center [603, 443] width 404 height 17
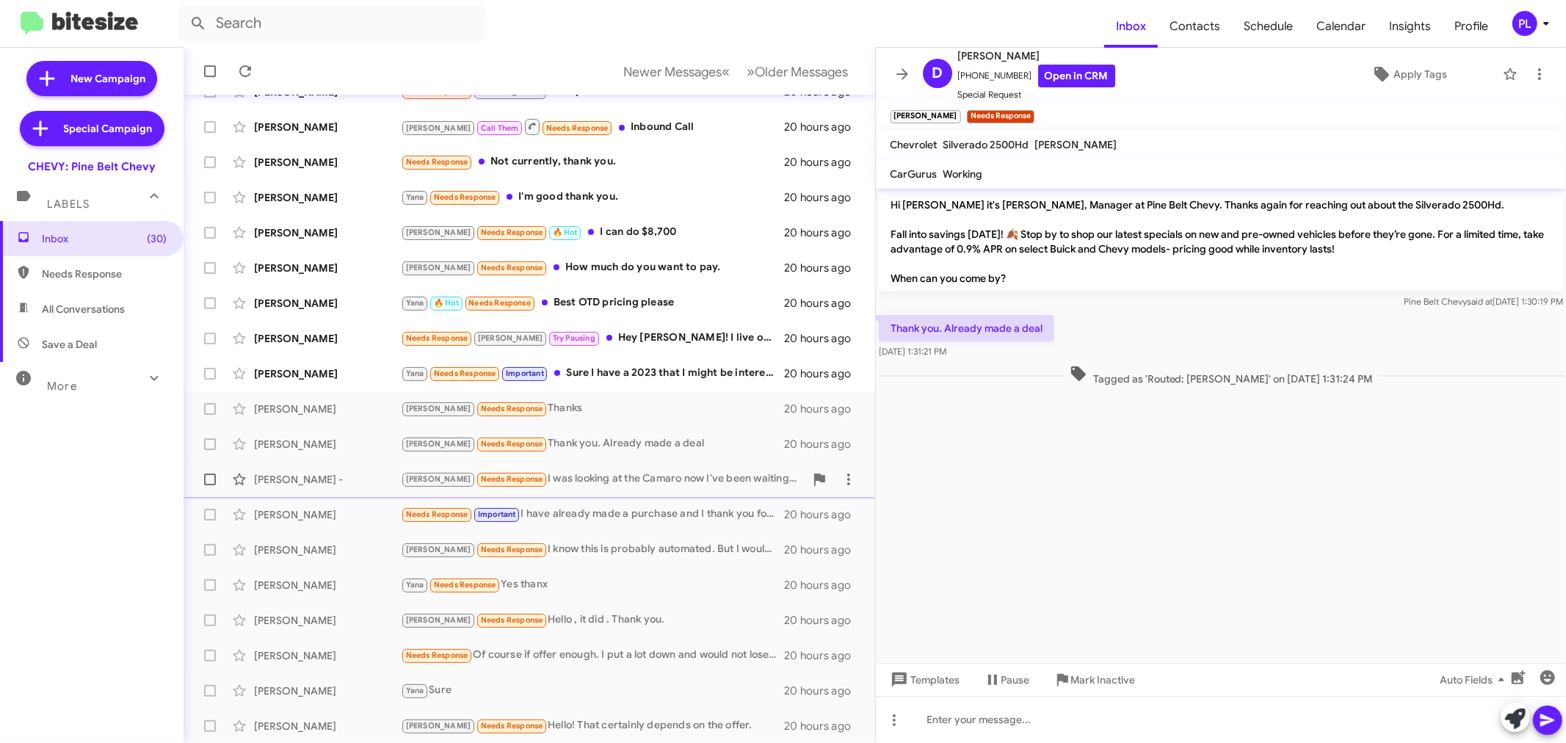
click at [585, 471] on div "Trina Needs Response I was looking at the Camaro now I've been waiting on pictu…" at bounding box center [603, 479] width 404 height 17
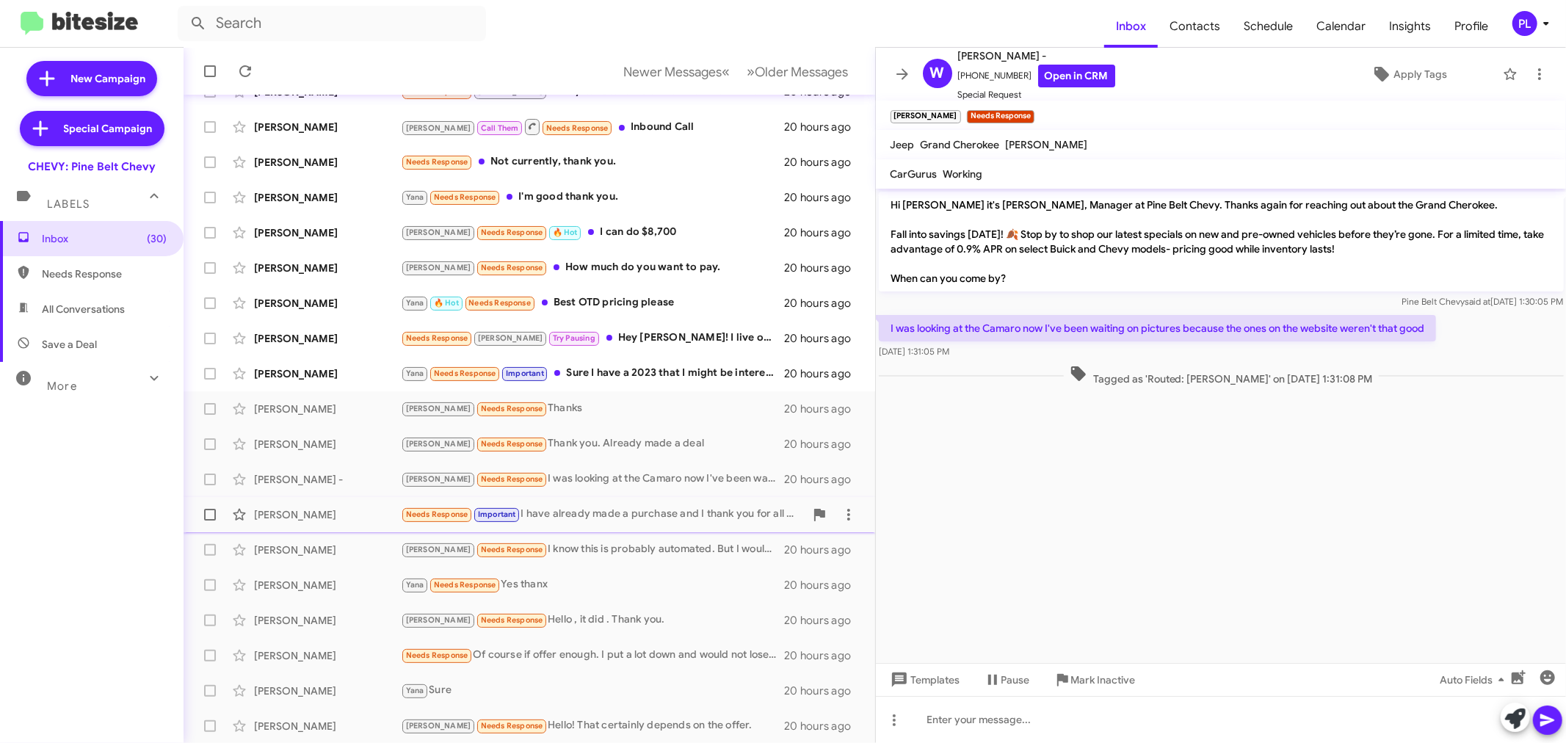
click at [585, 501] on div "Lloyd Bullock Needs Response Important I have already made a purchase and I tha…" at bounding box center [529, 514] width 668 height 29
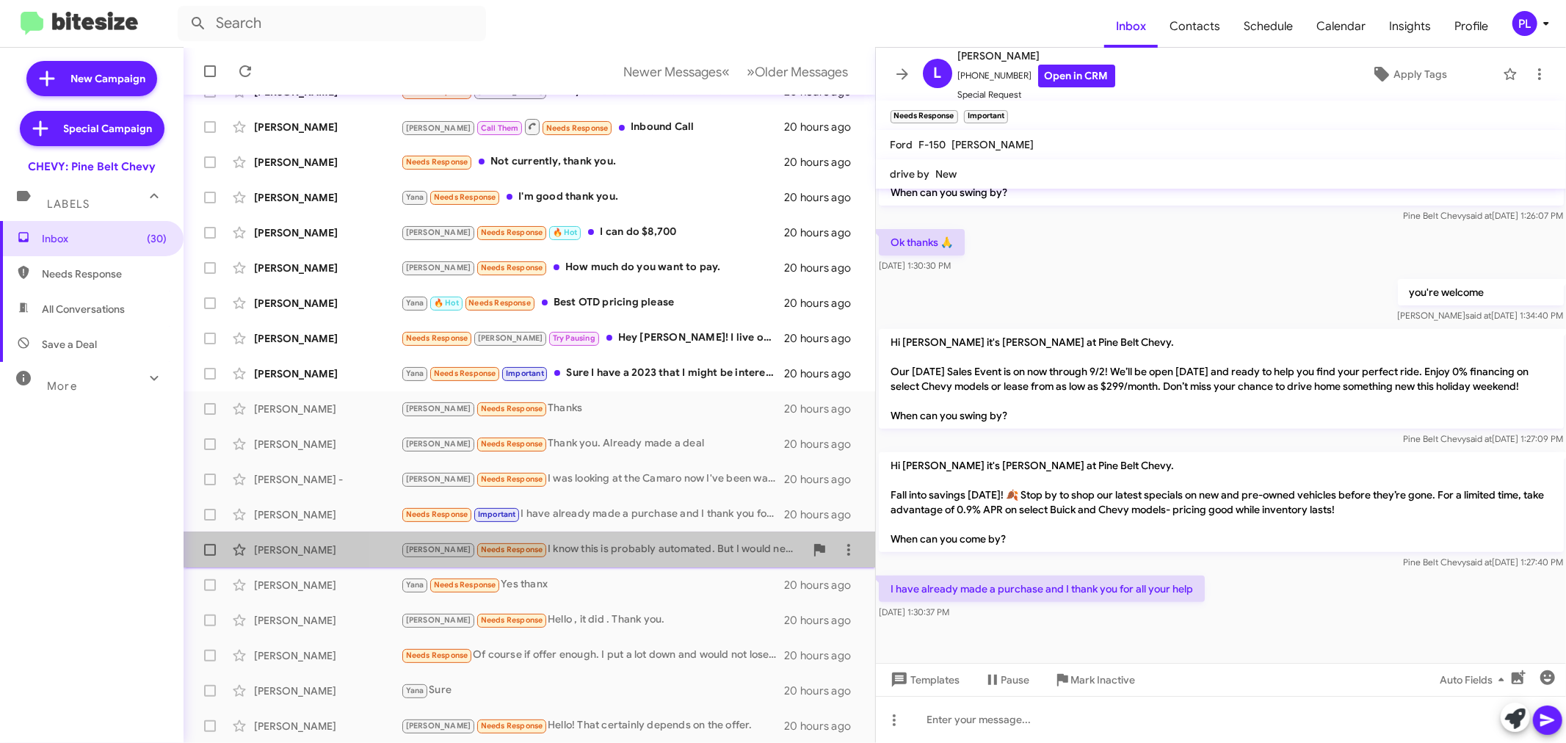
click at [585, 536] on div "Jimmy Stuart Trina Needs Response I know this is probably automated. But I woul…" at bounding box center [529, 549] width 668 height 29
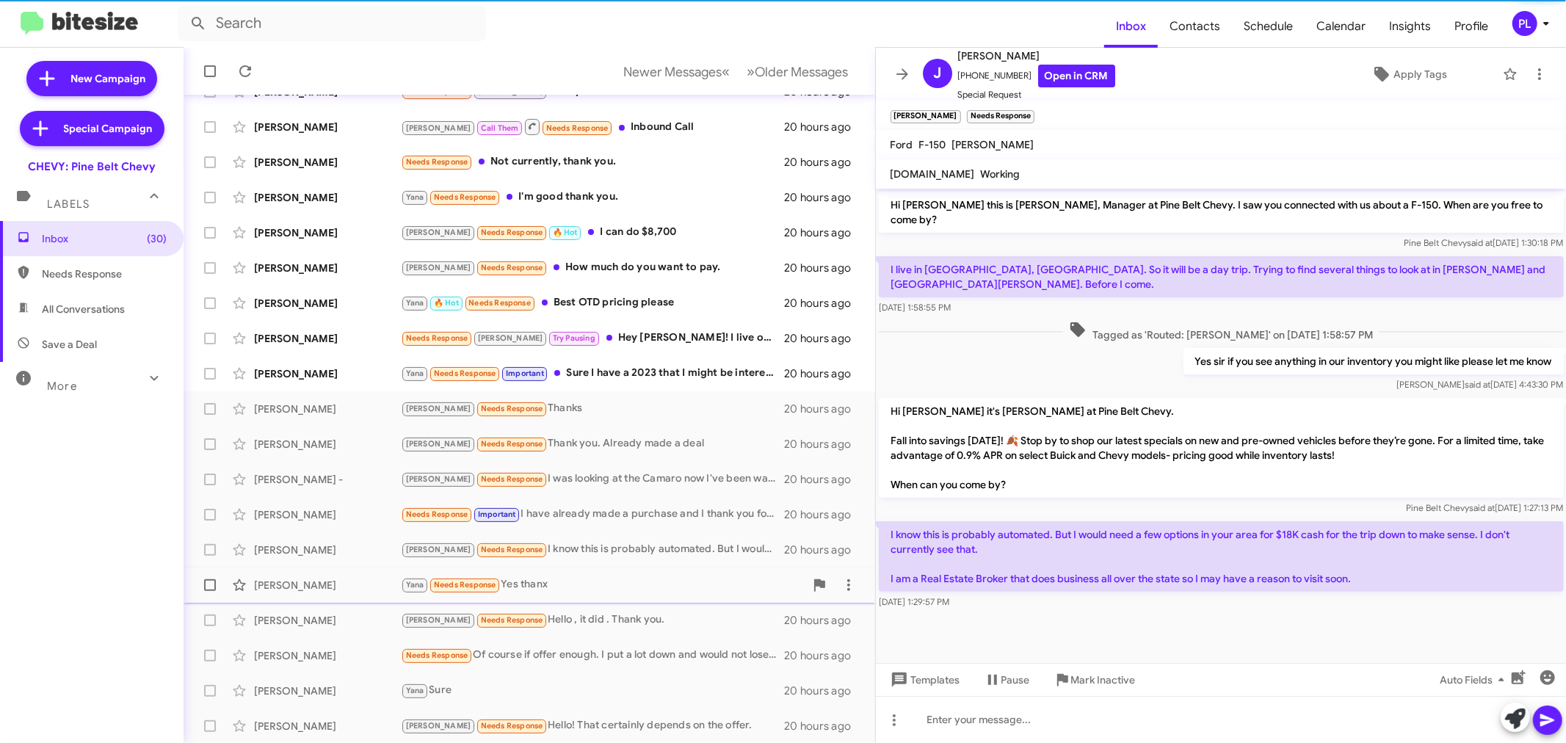
click at [564, 578] on div "Yana Needs Response Yes thanx" at bounding box center [603, 584] width 404 height 17
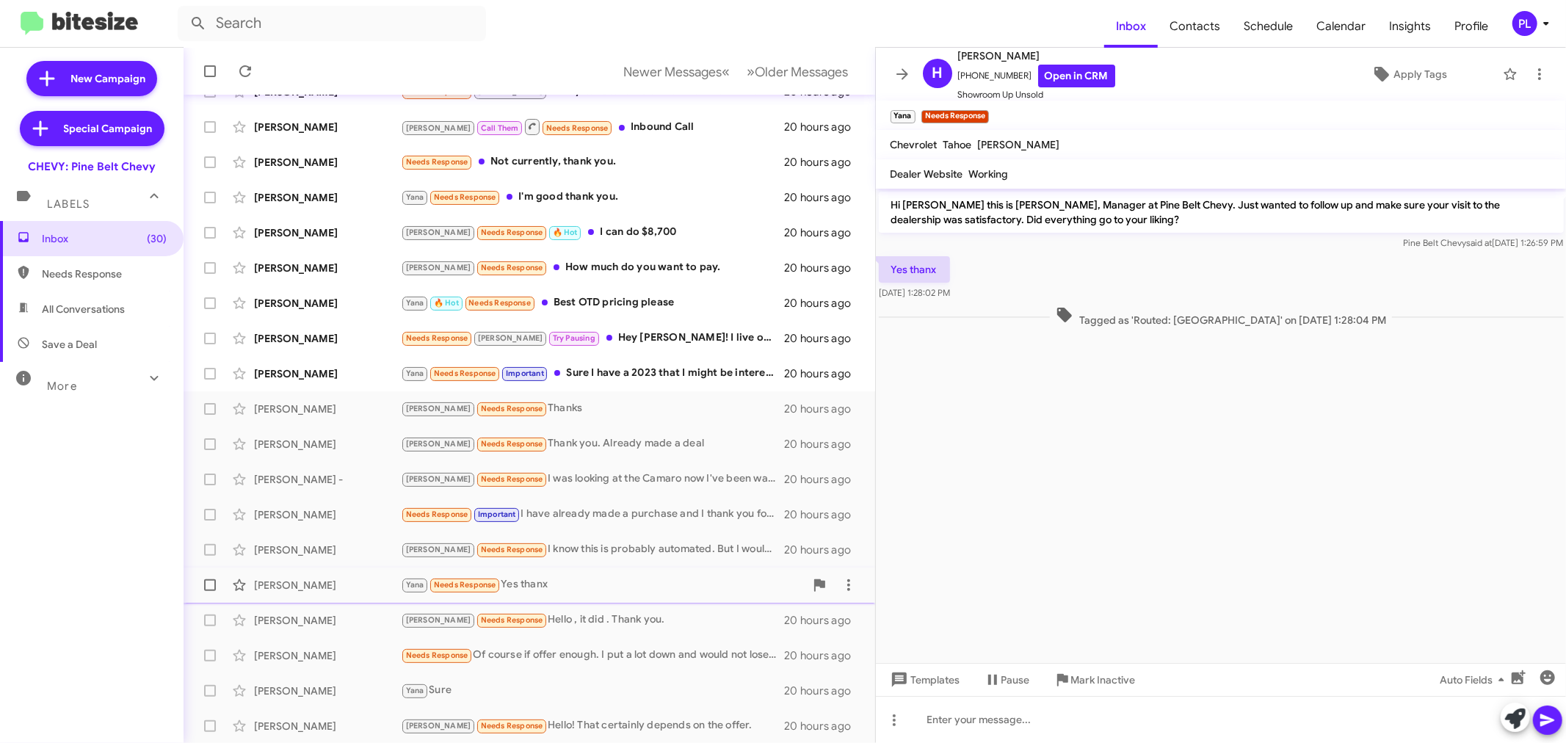
click at [565, 597] on div "Harold Jackson Yana Needs Response Yes thanx 20 hours ago" at bounding box center [529, 584] width 668 height 29
click at [567, 612] on div "Mirenda Needs Response Hello , it did . Thank you." at bounding box center [603, 619] width 404 height 17
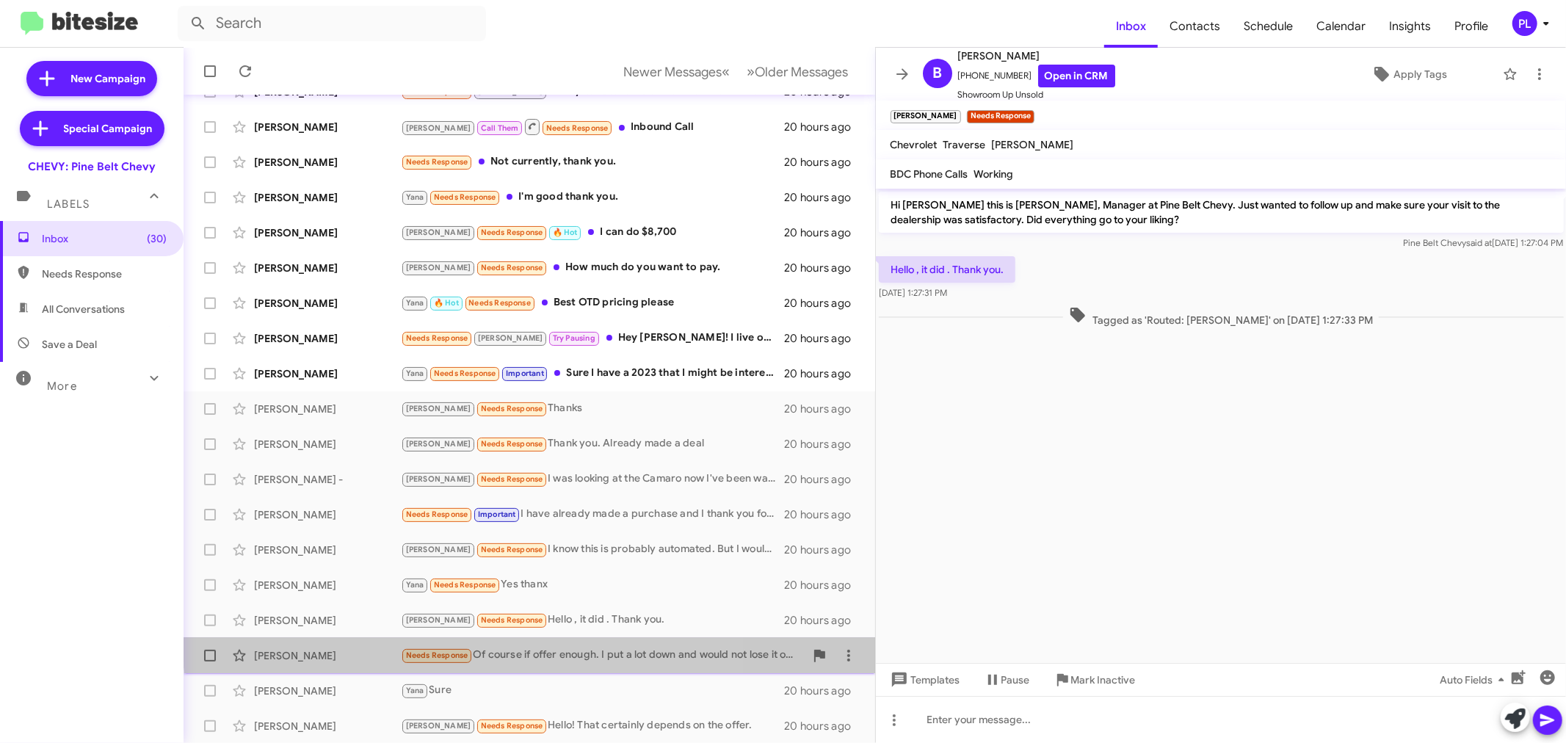
click at [570, 644] on div "Brandon Fortenberry Needs Response Of course if offer enough. I put a lot down …" at bounding box center [529, 655] width 668 height 29
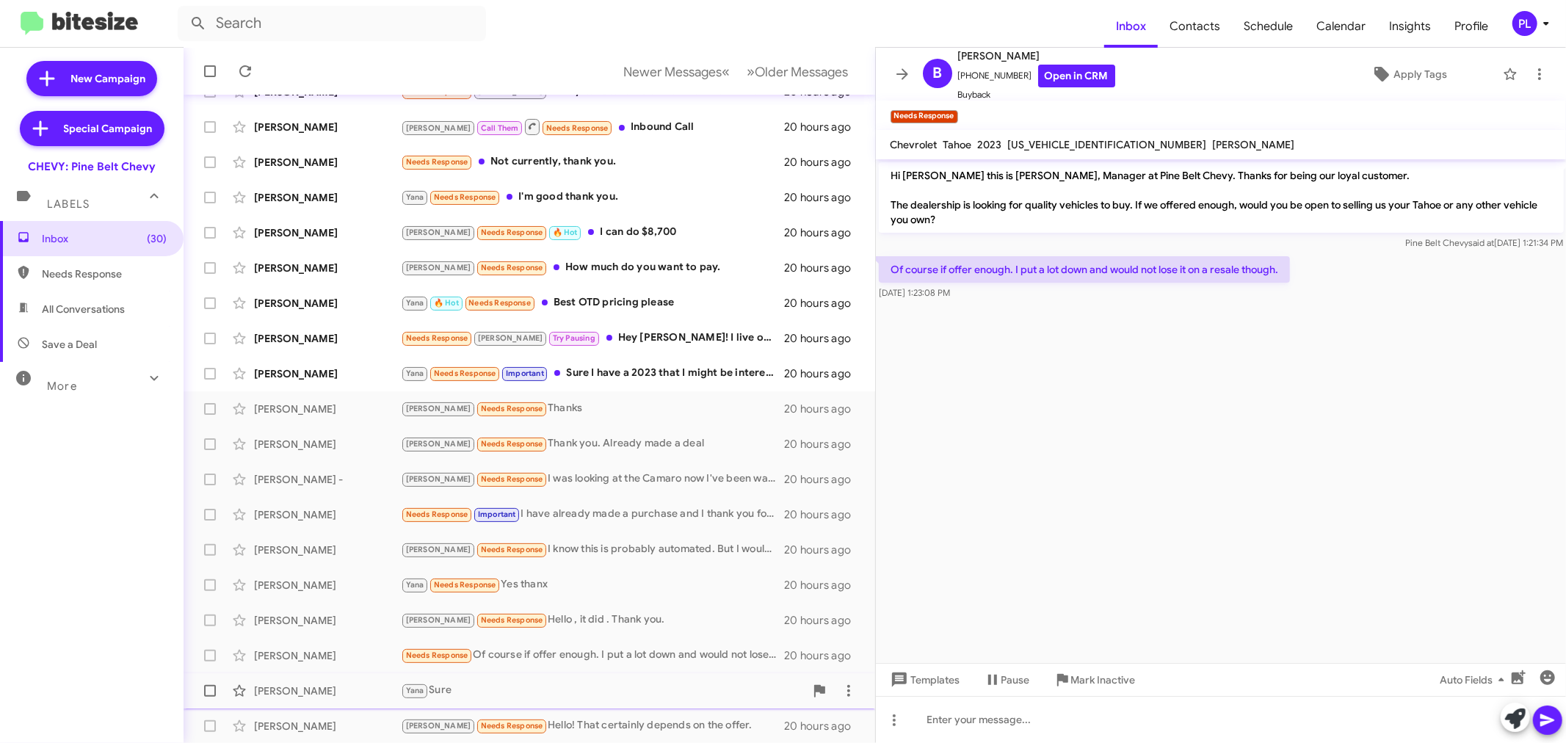
click at [529, 686] on div "Yana Sure" at bounding box center [603, 690] width 404 height 17
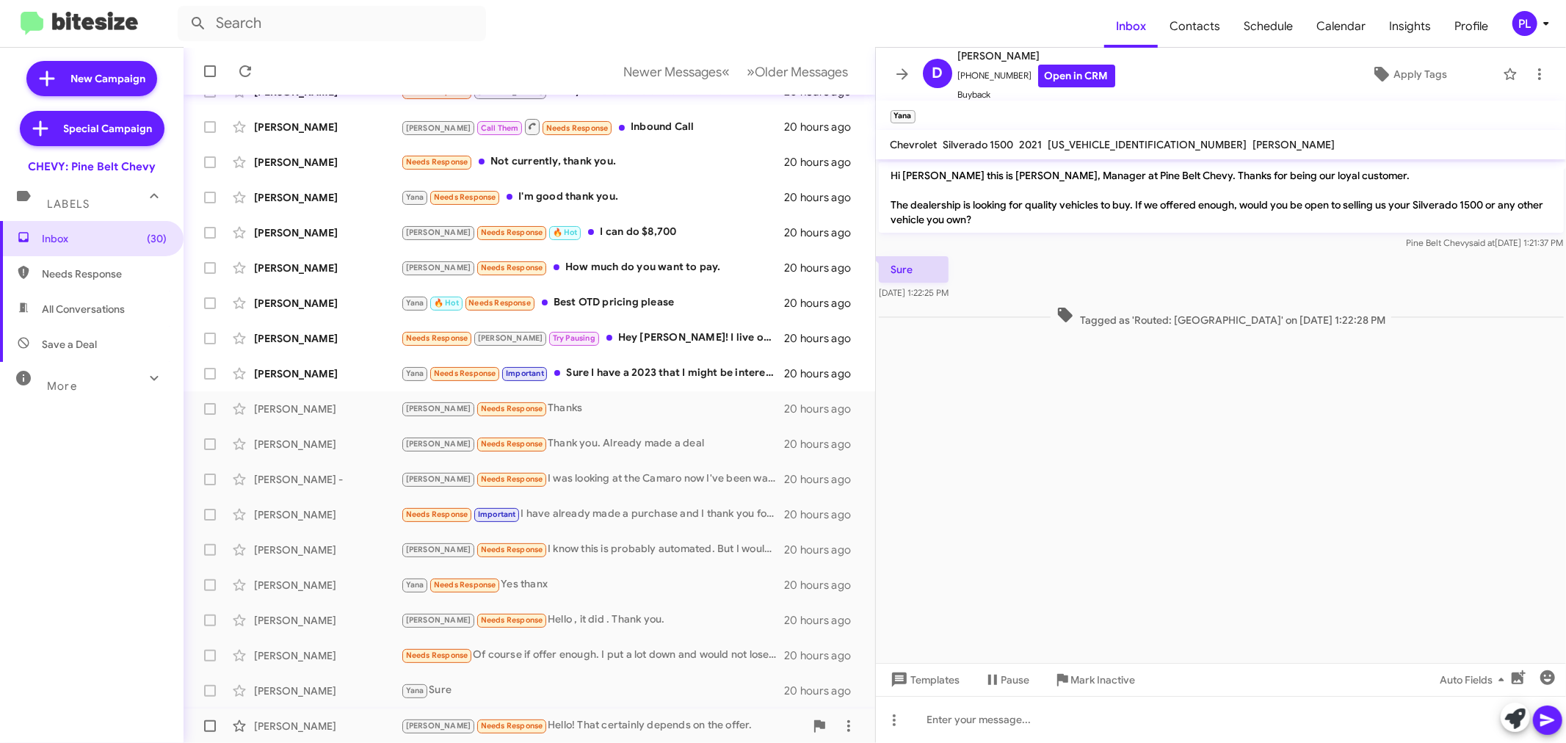
click at [592, 724] on div "Mirenda Needs Response Hello! That certainly depends on the offer." at bounding box center [603, 725] width 404 height 17
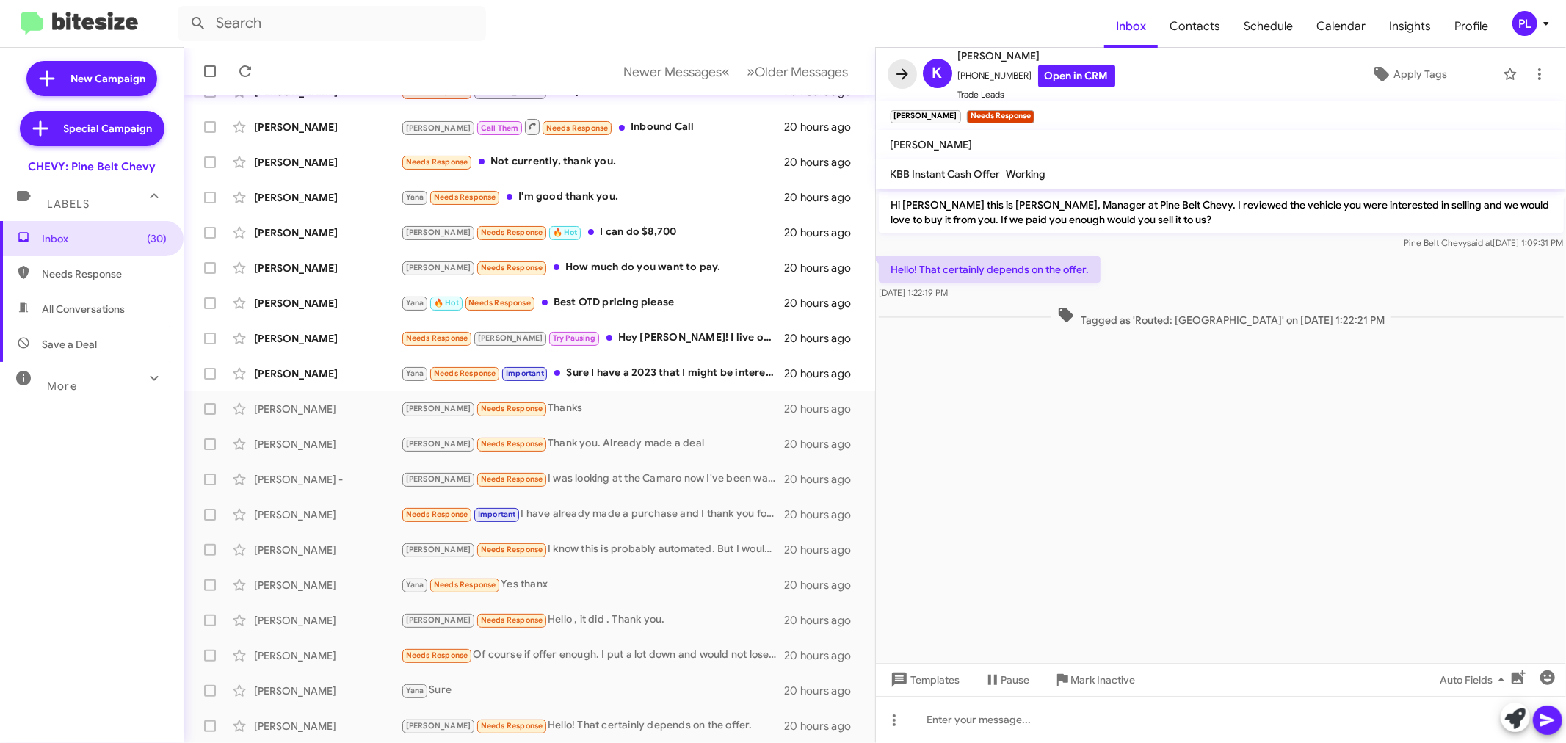
click at [899, 72] on icon at bounding box center [902, 74] width 18 height 18
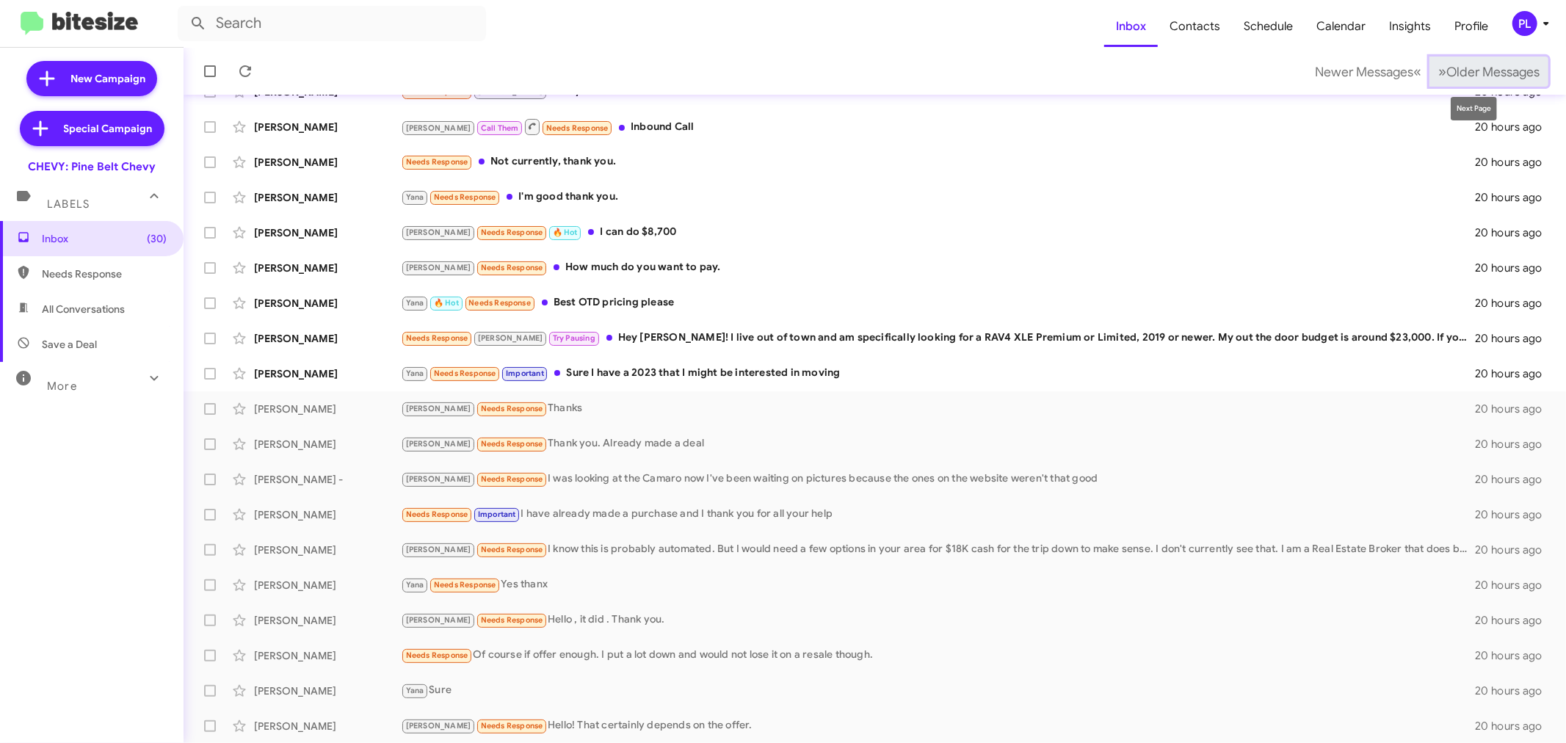
click at [1509, 69] on span "Older Messages" at bounding box center [1492, 72] width 93 height 16
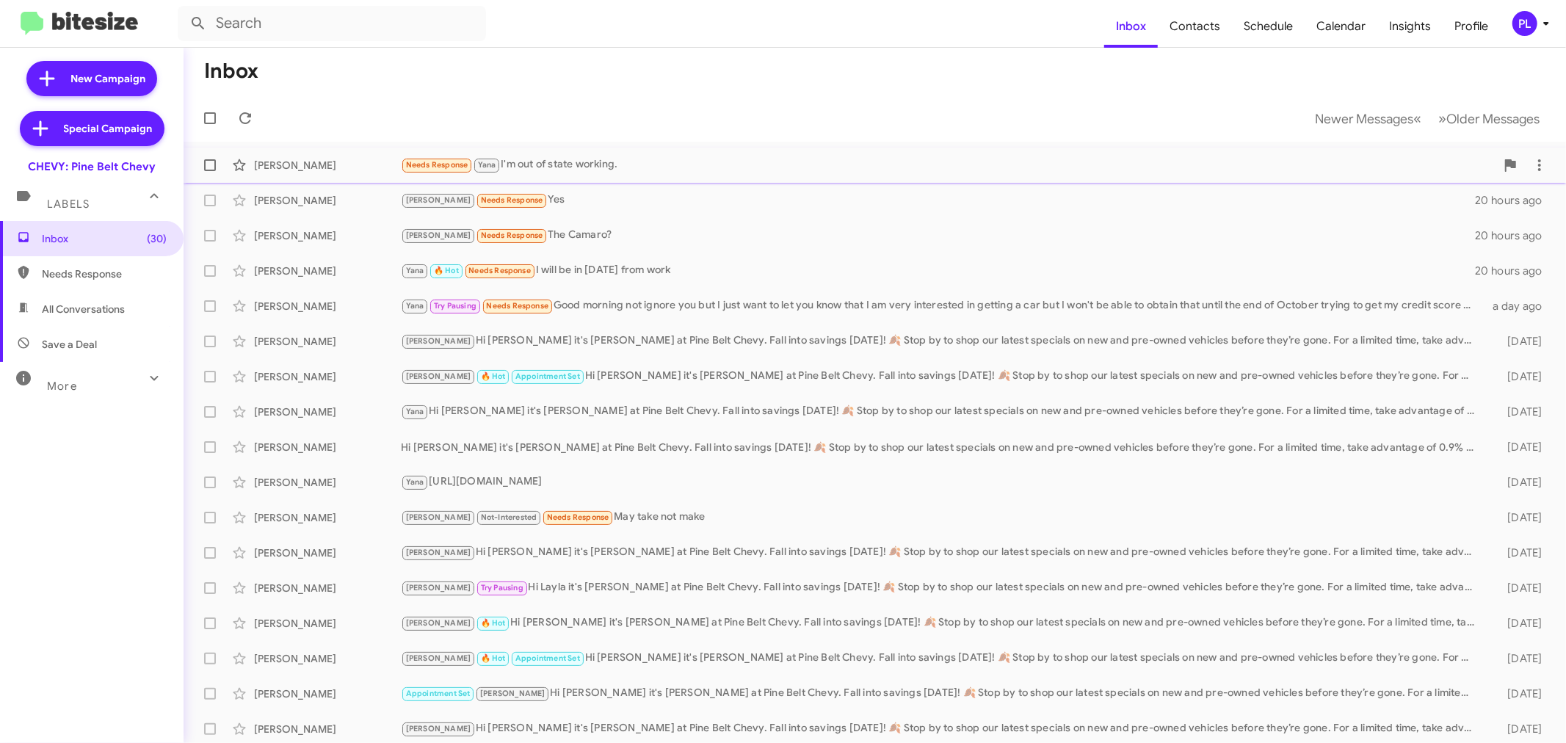
click at [531, 163] on div "Needs Response Yana I'm out of state working." at bounding box center [948, 164] width 1095 height 17
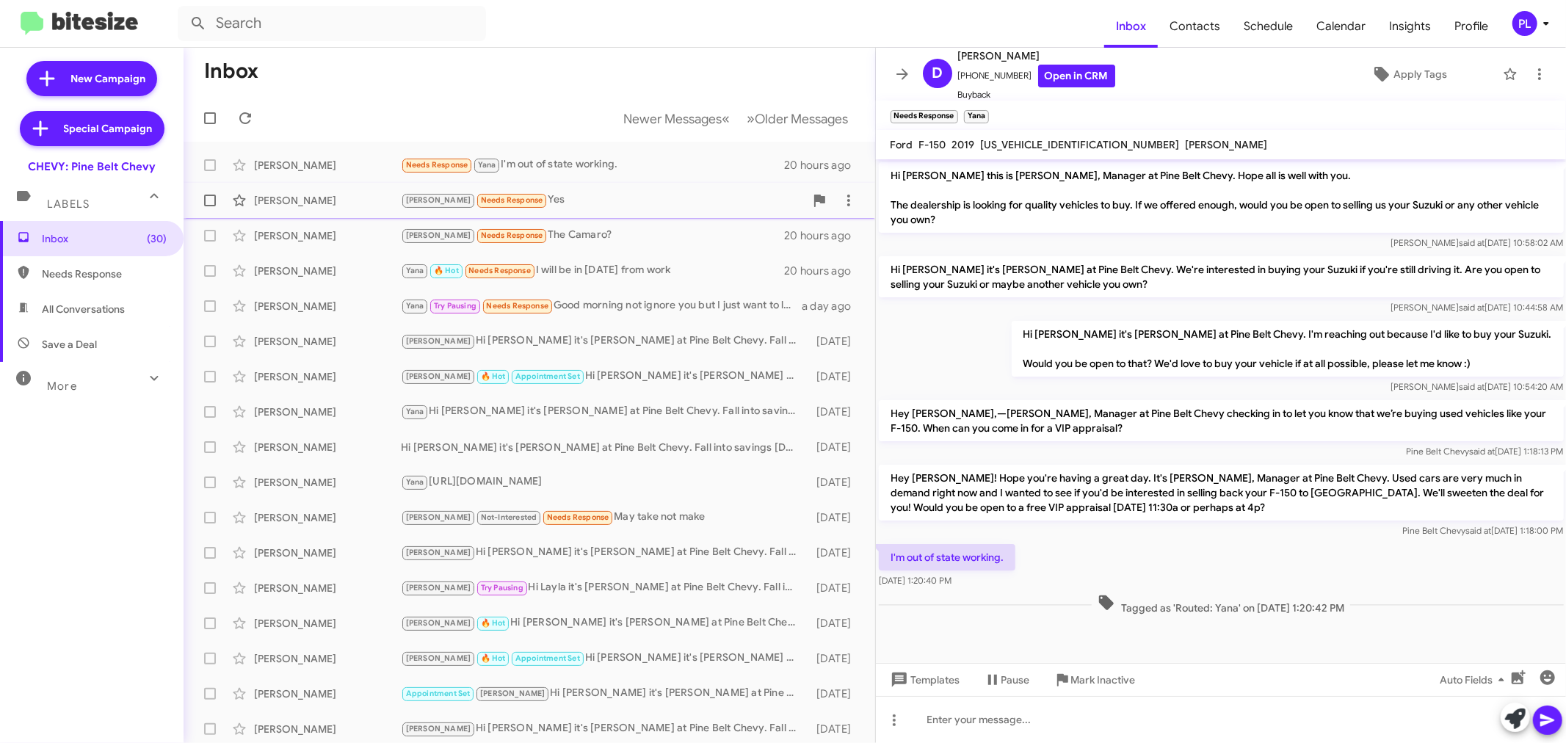
click at [518, 204] on div "Mirenda Needs Response Yes" at bounding box center [603, 200] width 404 height 17
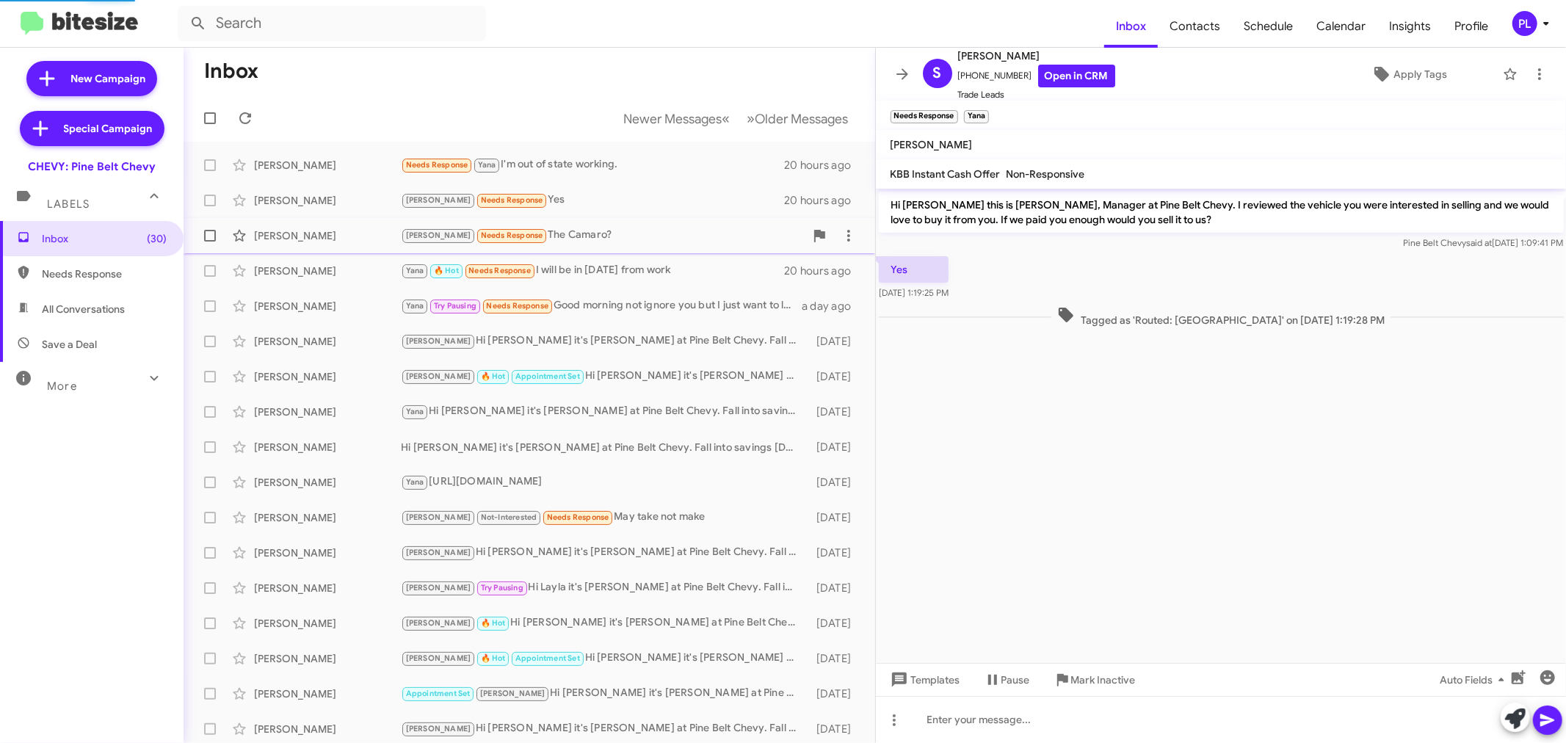
click at [531, 238] on div "Mirenda Needs Response The Camaro?" at bounding box center [603, 235] width 404 height 17
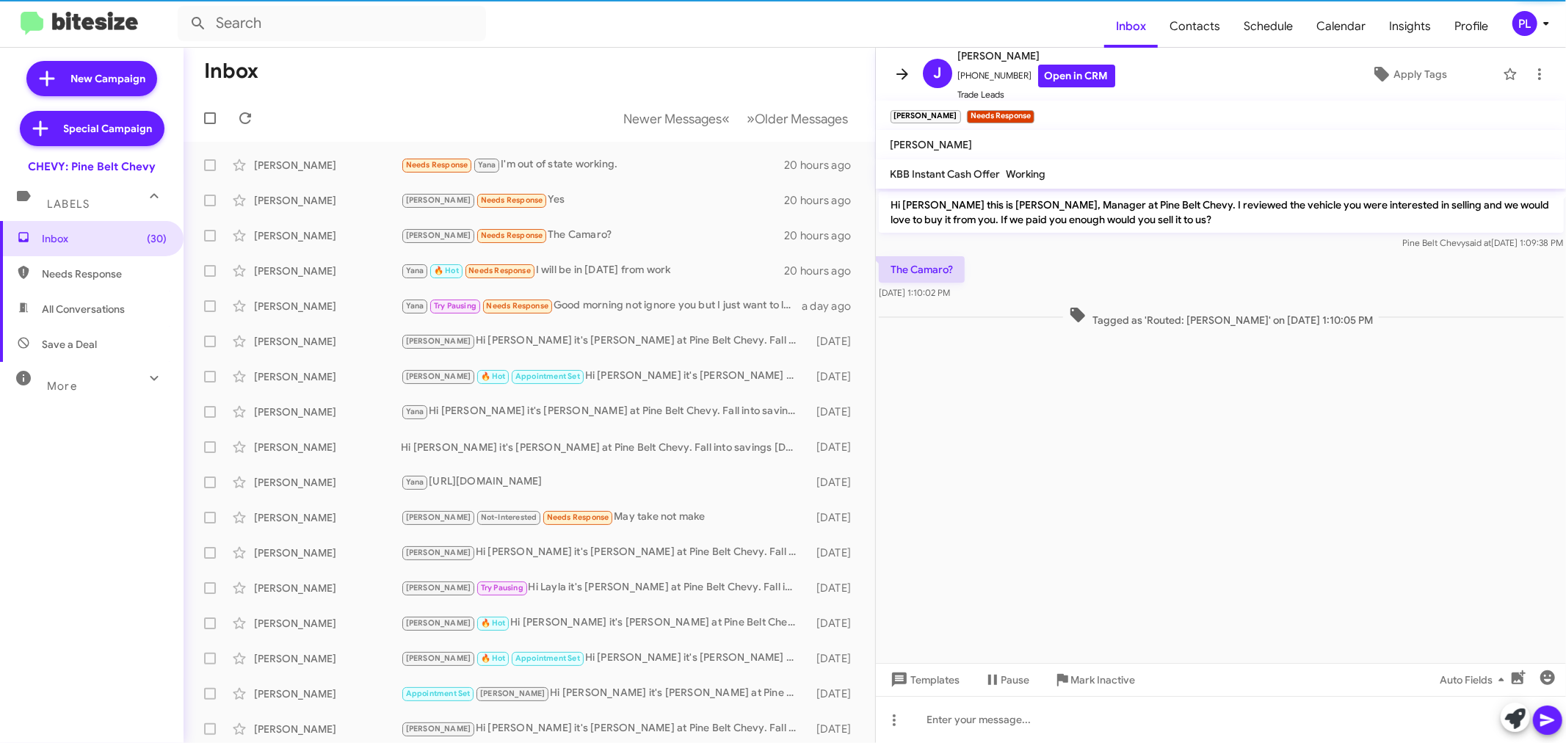
click at [899, 77] on icon at bounding box center [902, 74] width 18 height 18
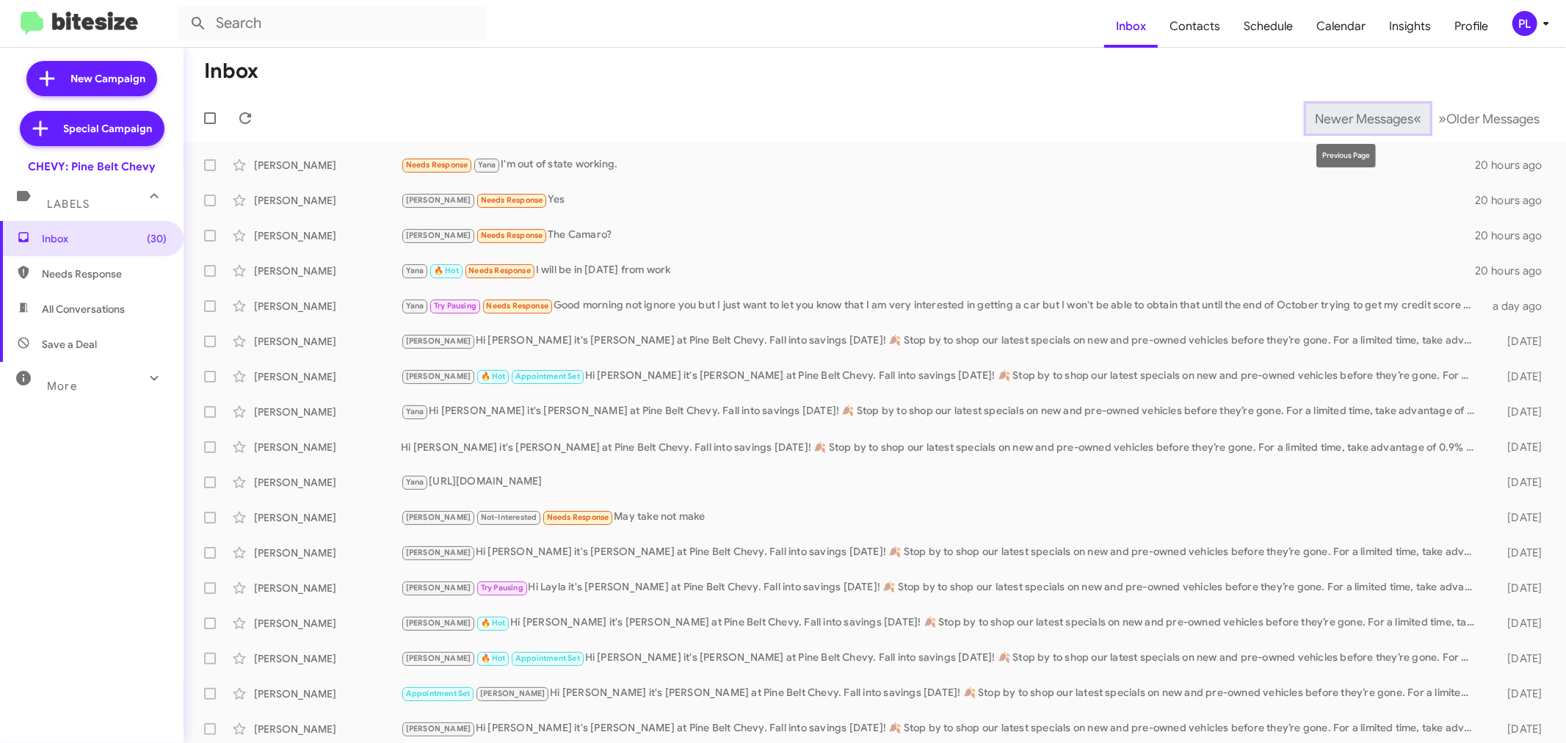
click at [1360, 105] on button "Newer Messages « Previous" at bounding box center [1368, 119] width 124 height 30
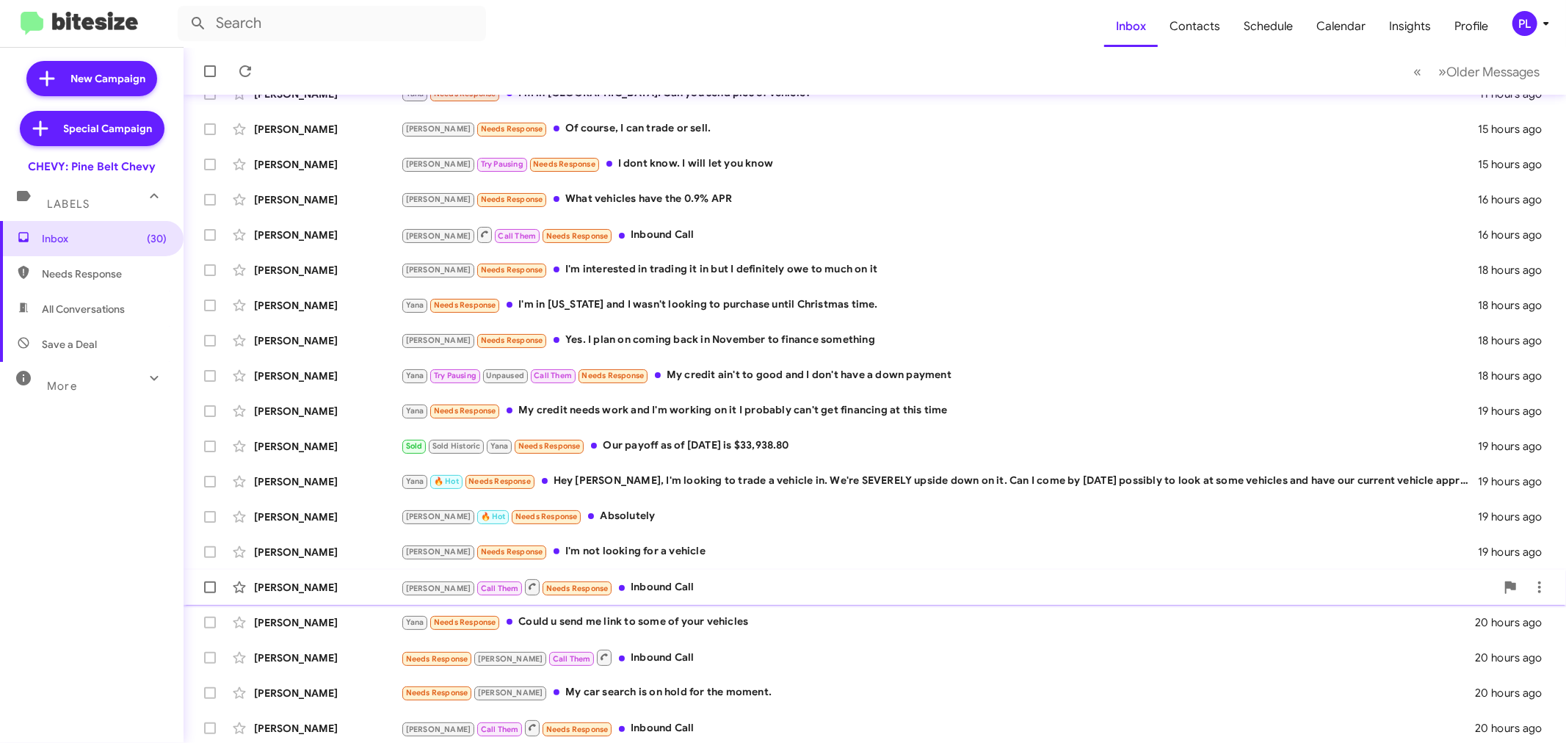
scroll to position [109, 0]
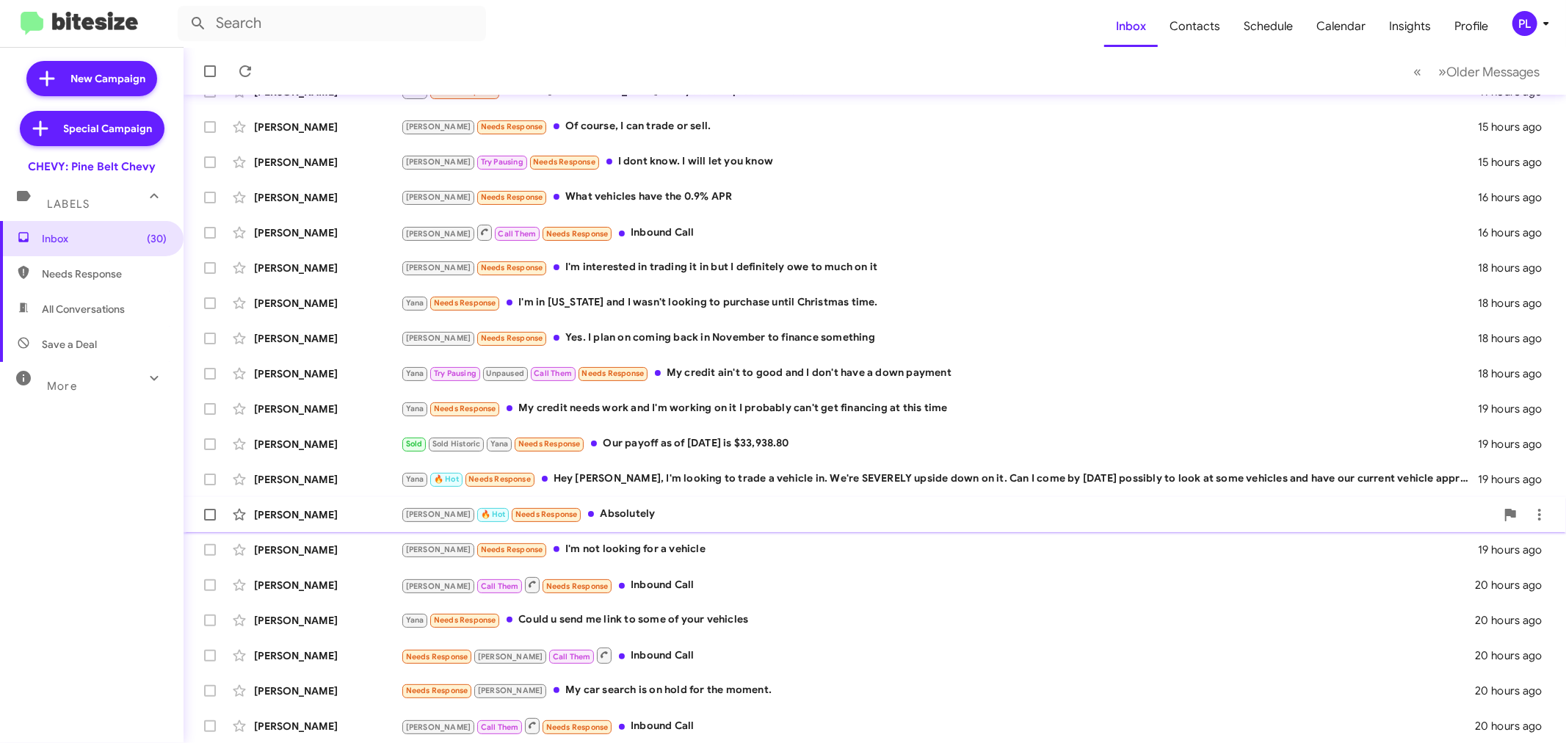
click at [593, 511] on div "Mirenda 🔥 Hot Needs Response Absolutely" at bounding box center [948, 514] width 1095 height 17
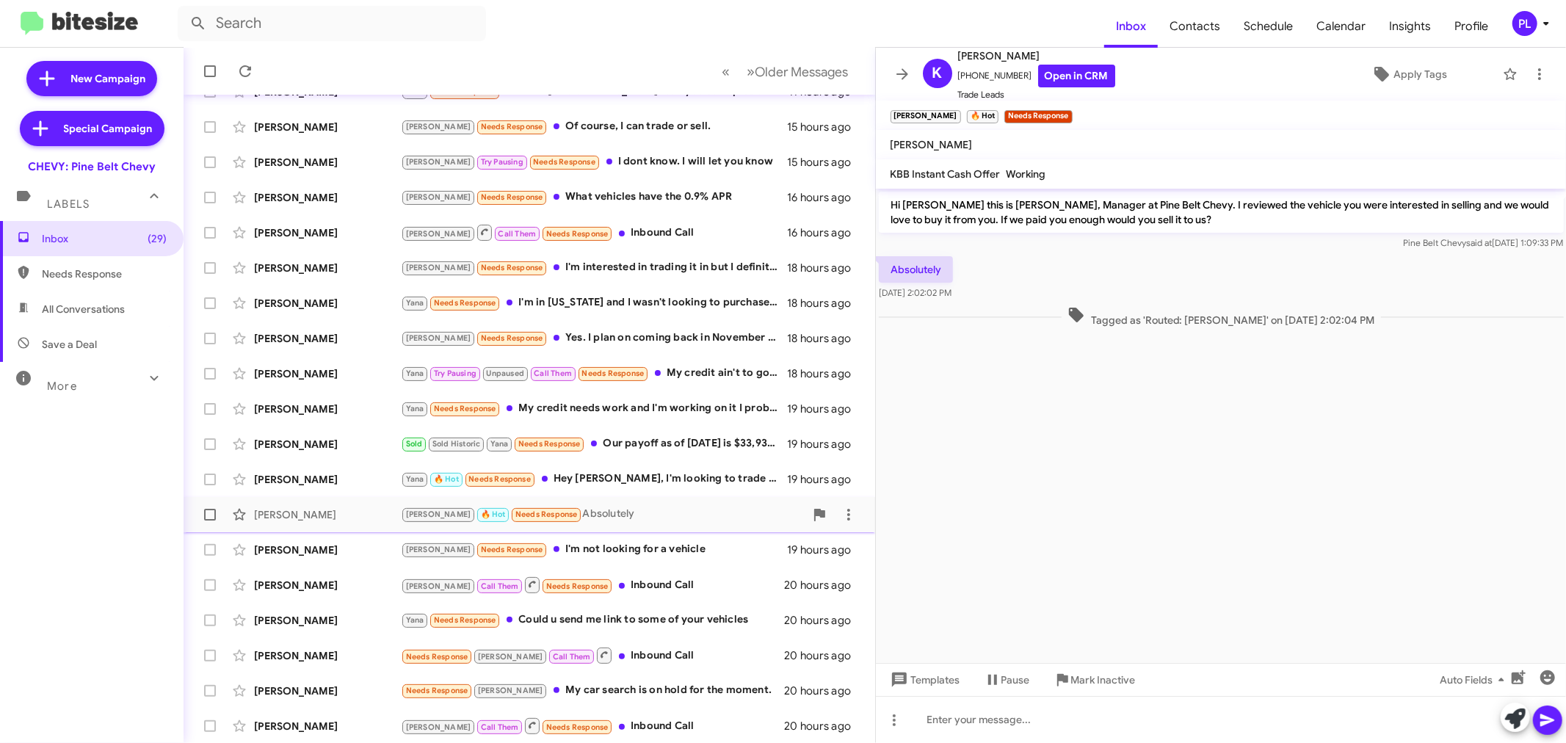
click at [206, 510] on span at bounding box center [210, 515] width 12 height 12
click at [209, 520] on input "checkbox" at bounding box center [209, 520] width 1 height 1
checkbox input "true"
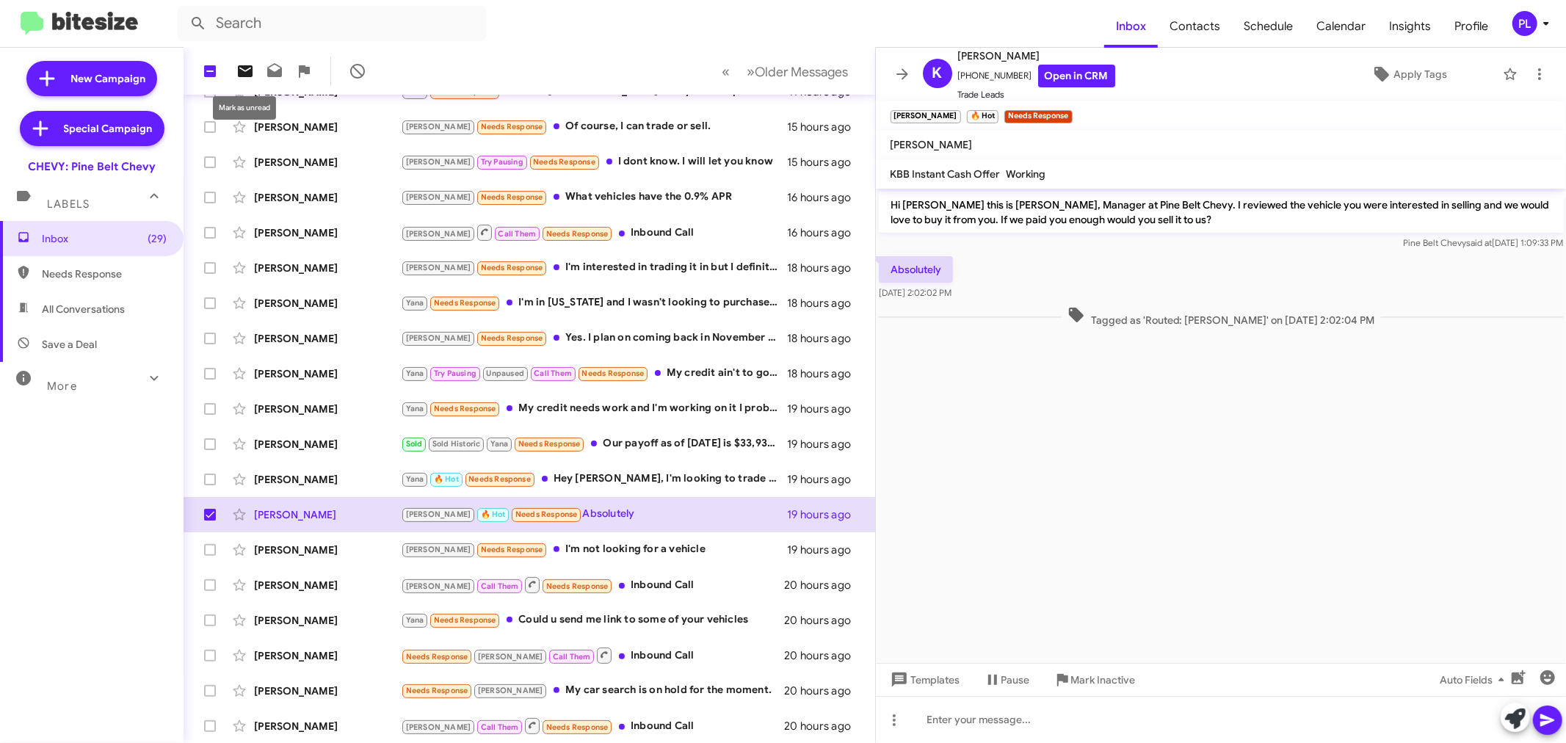
click at [246, 70] on icon at bounding box center [245, 71] width 18 height 18
click at [893, 75] on icon at bounding box center [902, 74] width 18 height 18
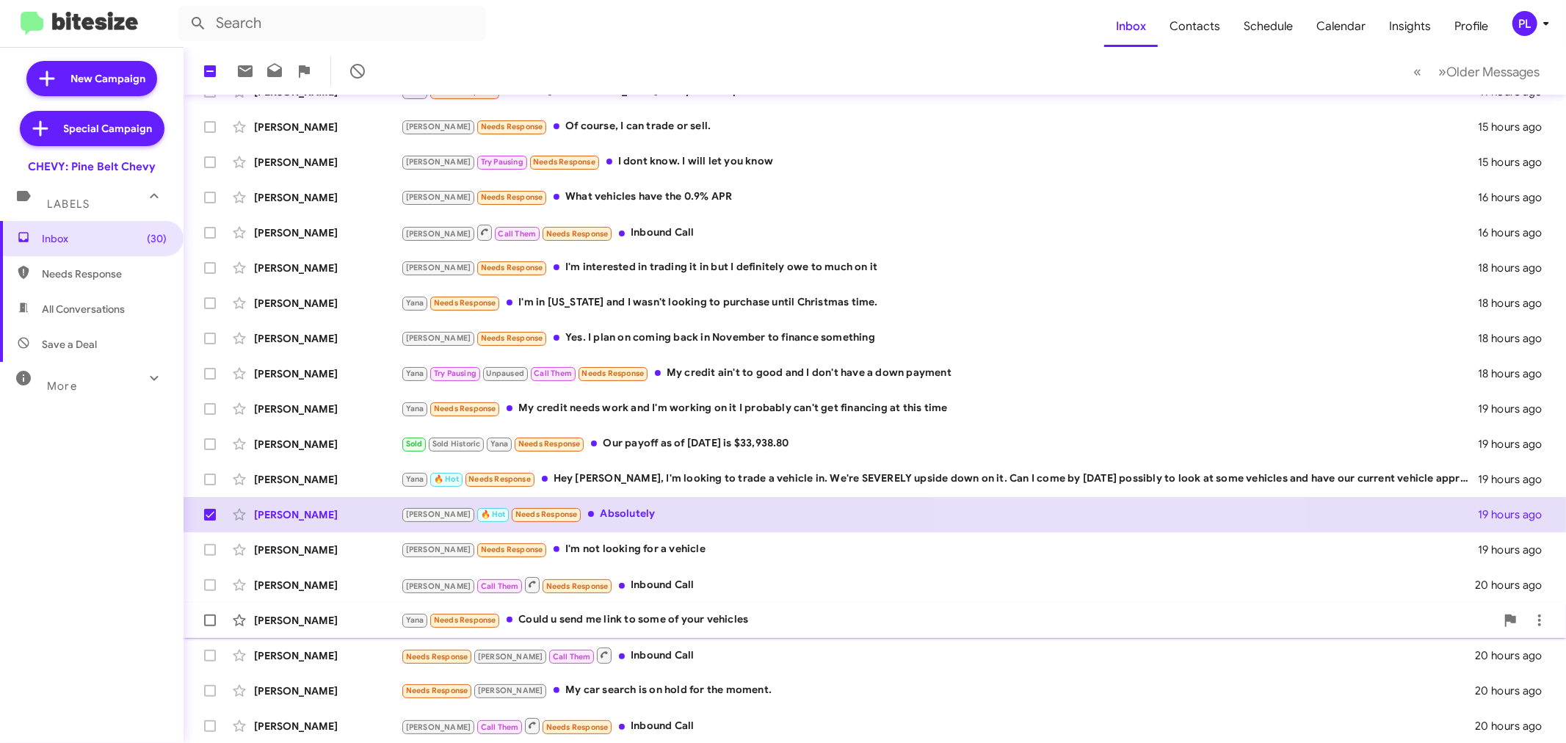
click at [694, 625] on div "Yana Needs Response Could u send me link to some of your vehicles" at bounding box center [948, 619] width 1095 height 17
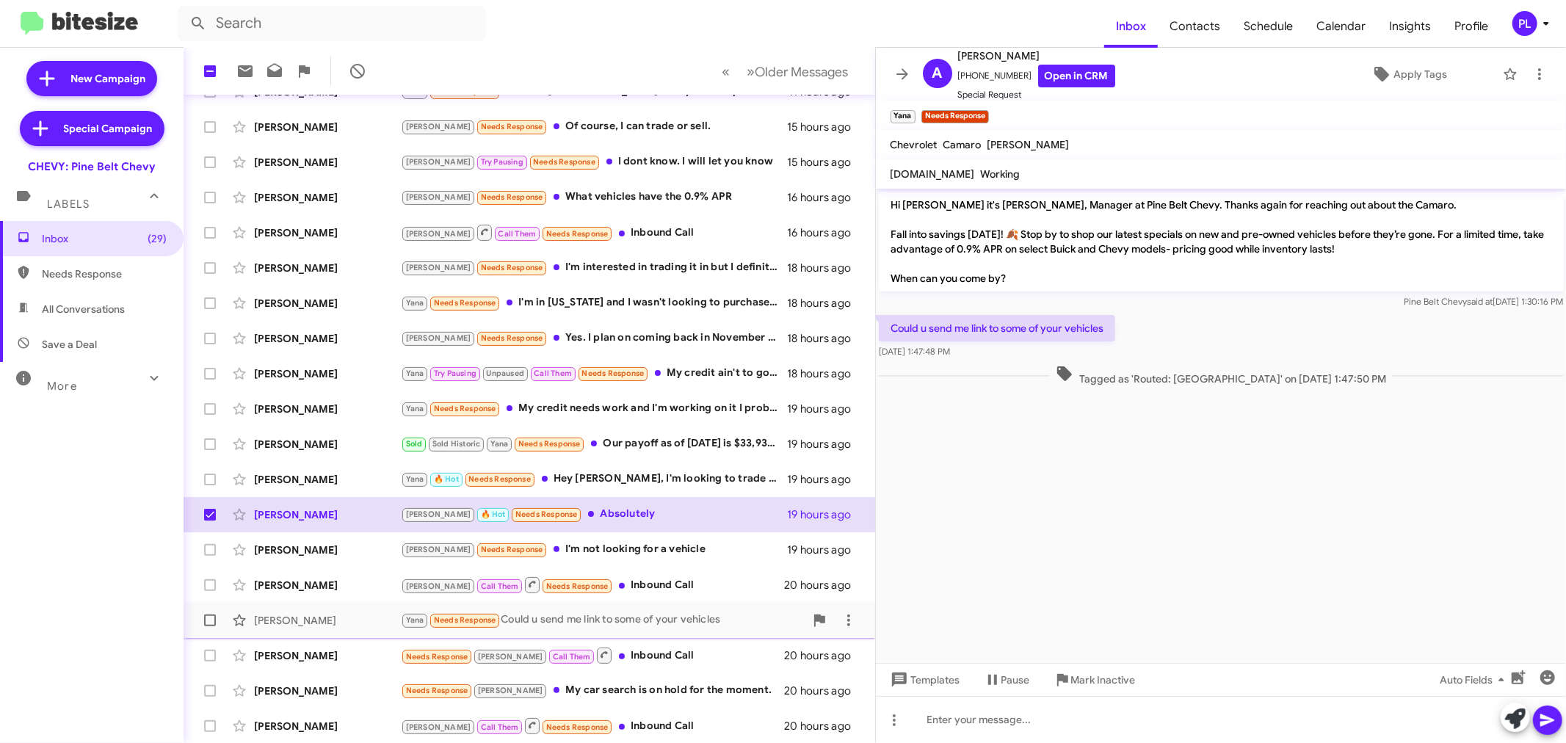
click at [208, 621] on span at bounding box center [210, 620] width 12 height 12
click at [209, 626] on input "checkbox" at bounding box center [209, 626] width 1 height 1
checkbox input "true"
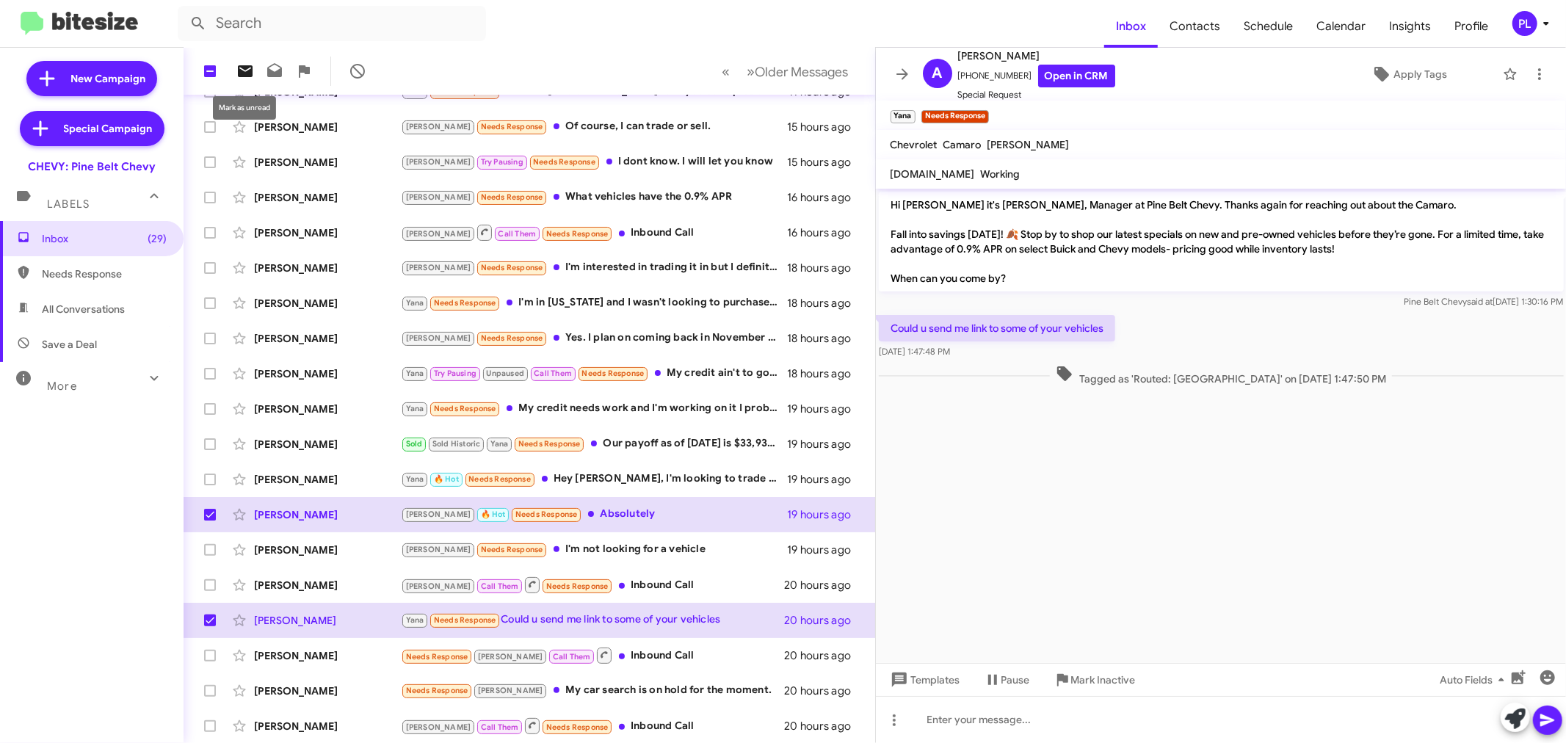
click at [252, 59] on button at bounding box center [244, 71] width 29 height 29
click at [899, 67] on icon at bounding box center [902, 74] width 18 height 18
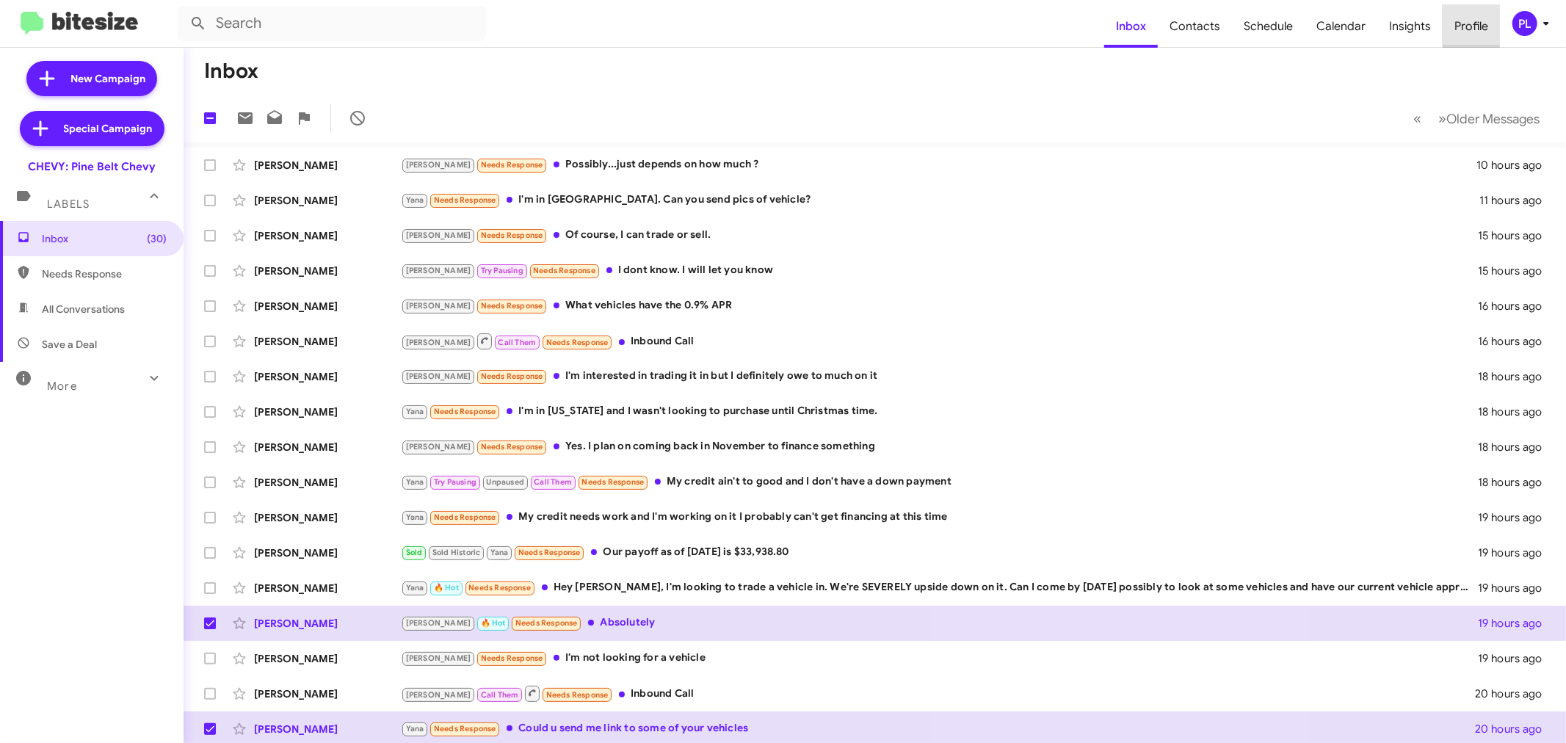
click at [1476, 25] on span "Profile" at bounding box center [1470, 26] width 57 height 43
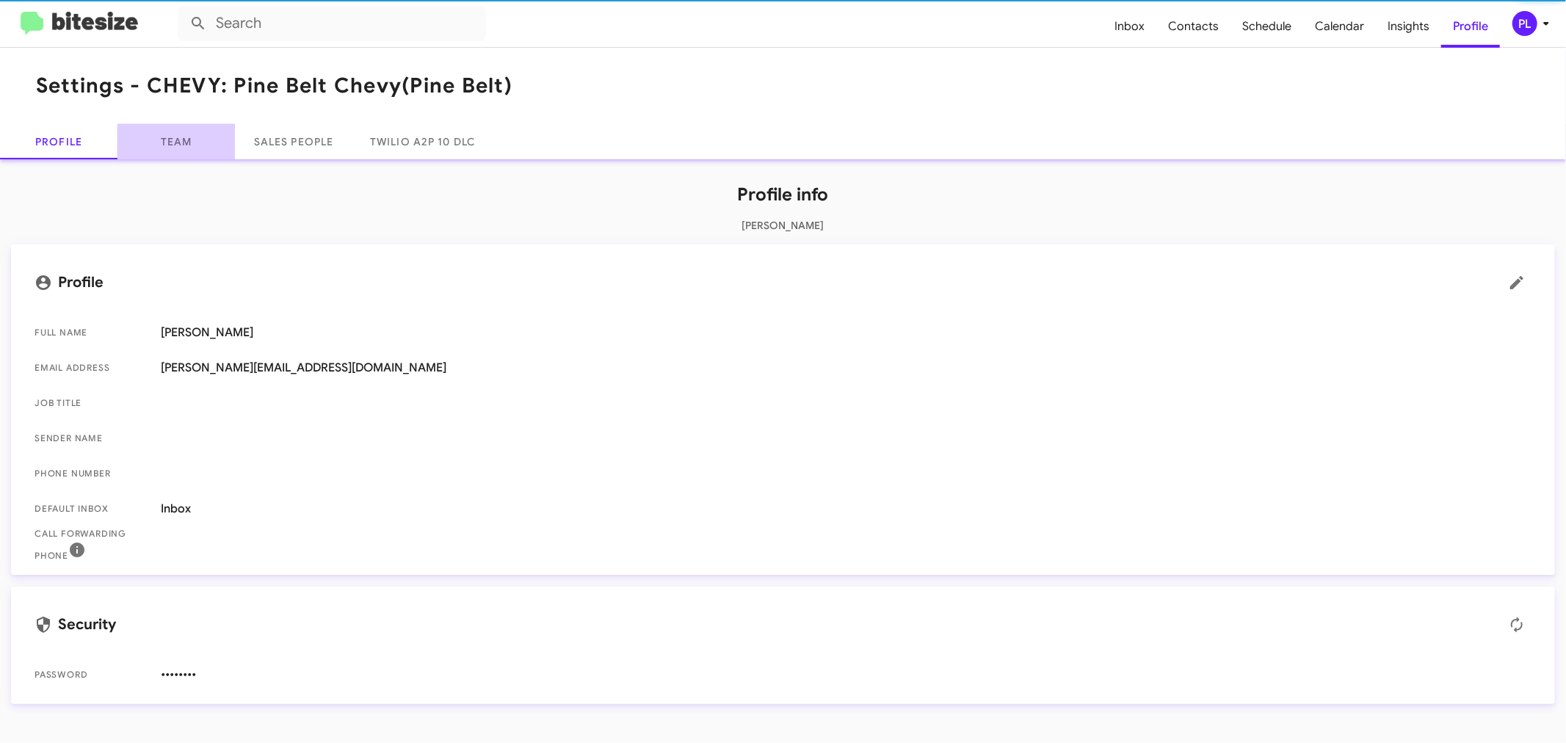
click at [188, 141] on link "Team" at bounding box center [175, 141] width 117 height 35
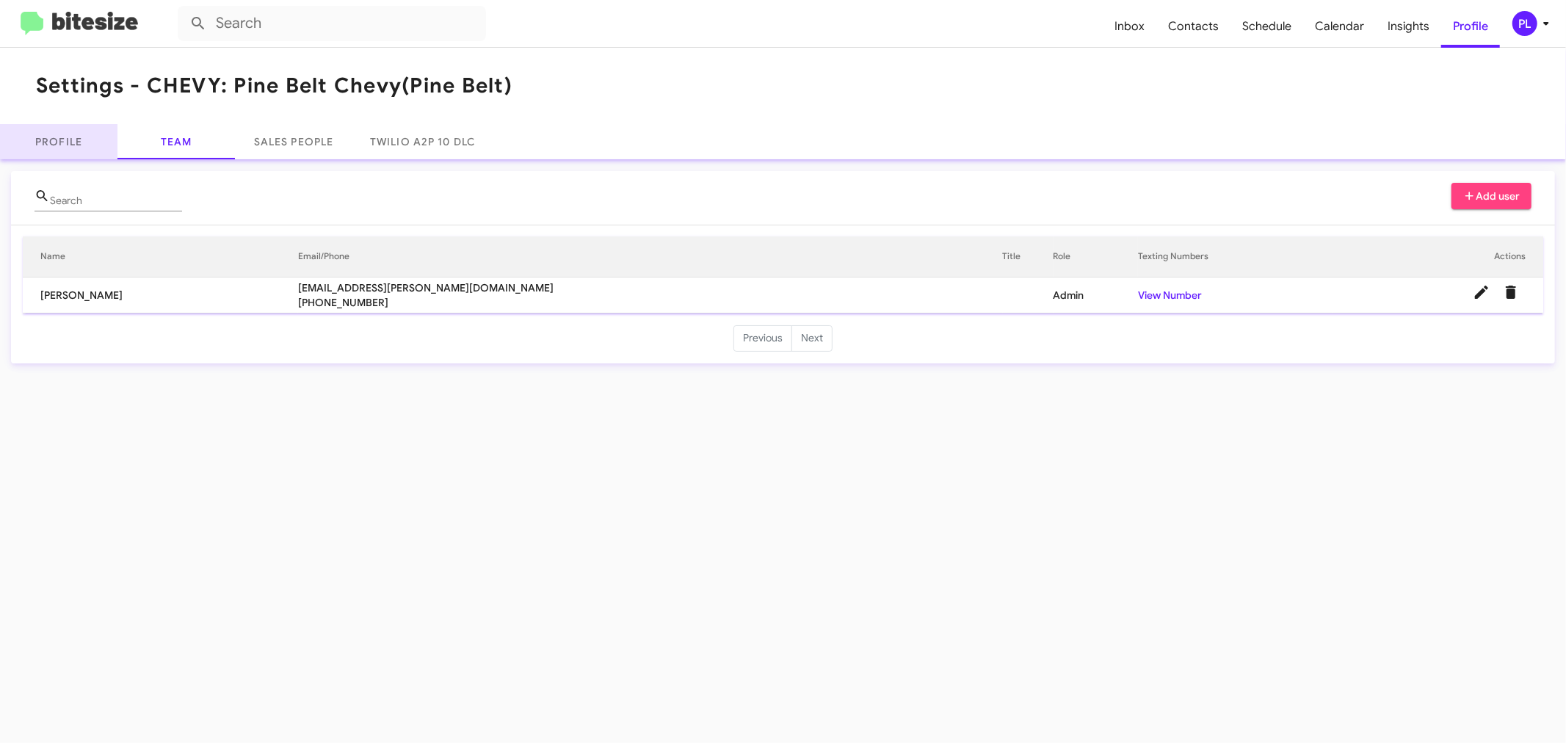
click at [59, 150] on link "Profile" at bounding box center [58, 141] width 117 height 35
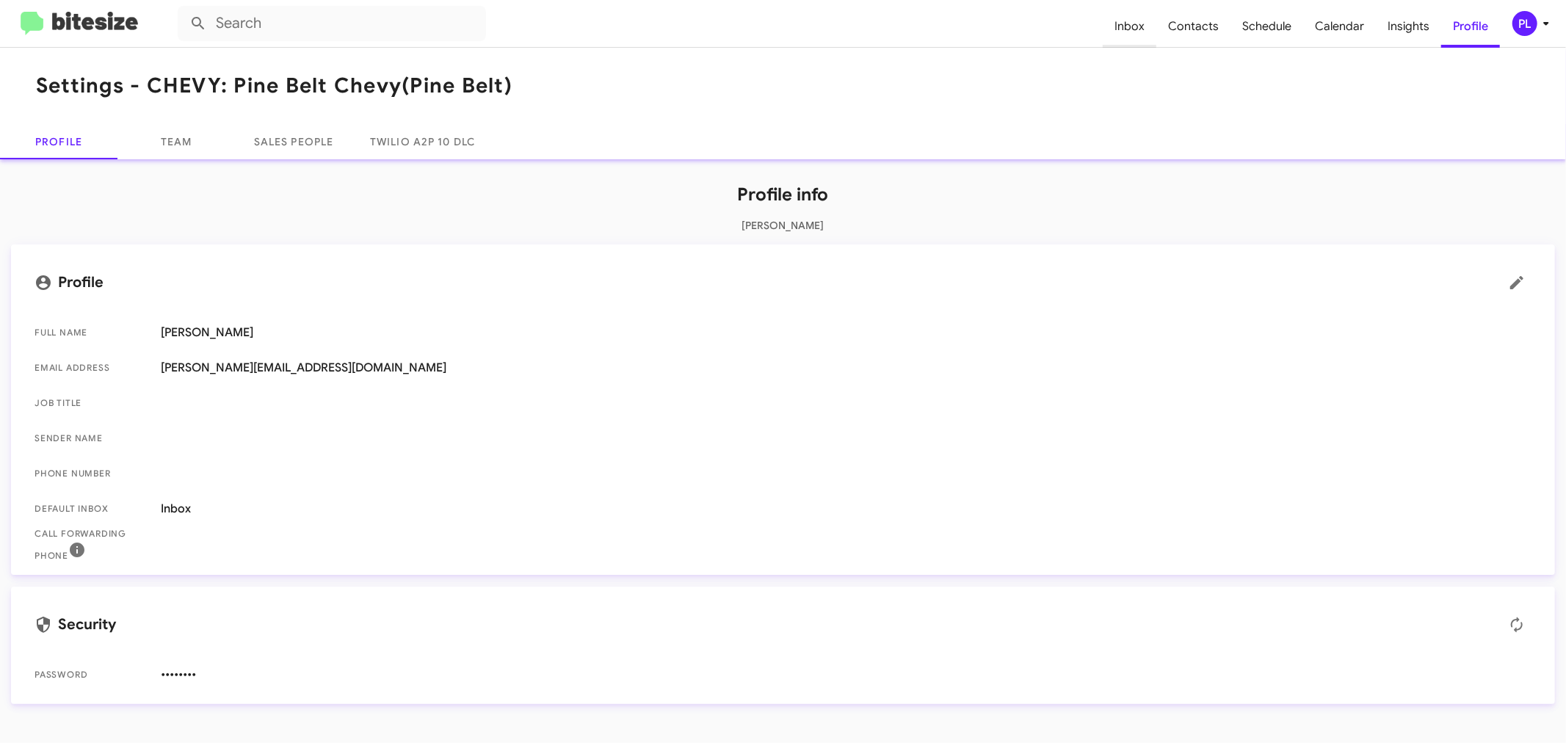
click at [1143, 21] on span "Inbox" at bounding box center [1130, 26] width 54 height 43
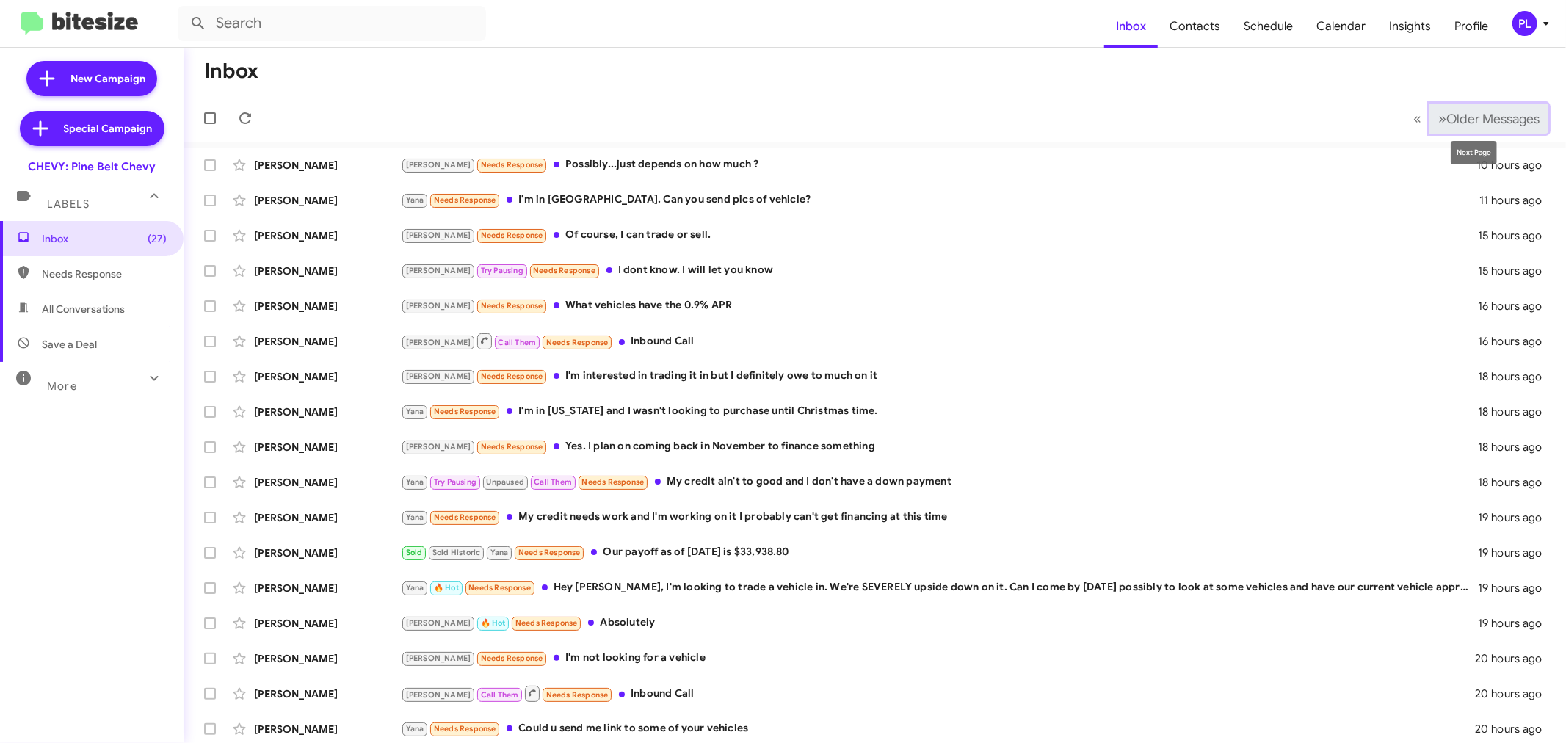
click at [1459, 114] on span "Older Messages" at bounding box center [1492, 119] width 93 height 16
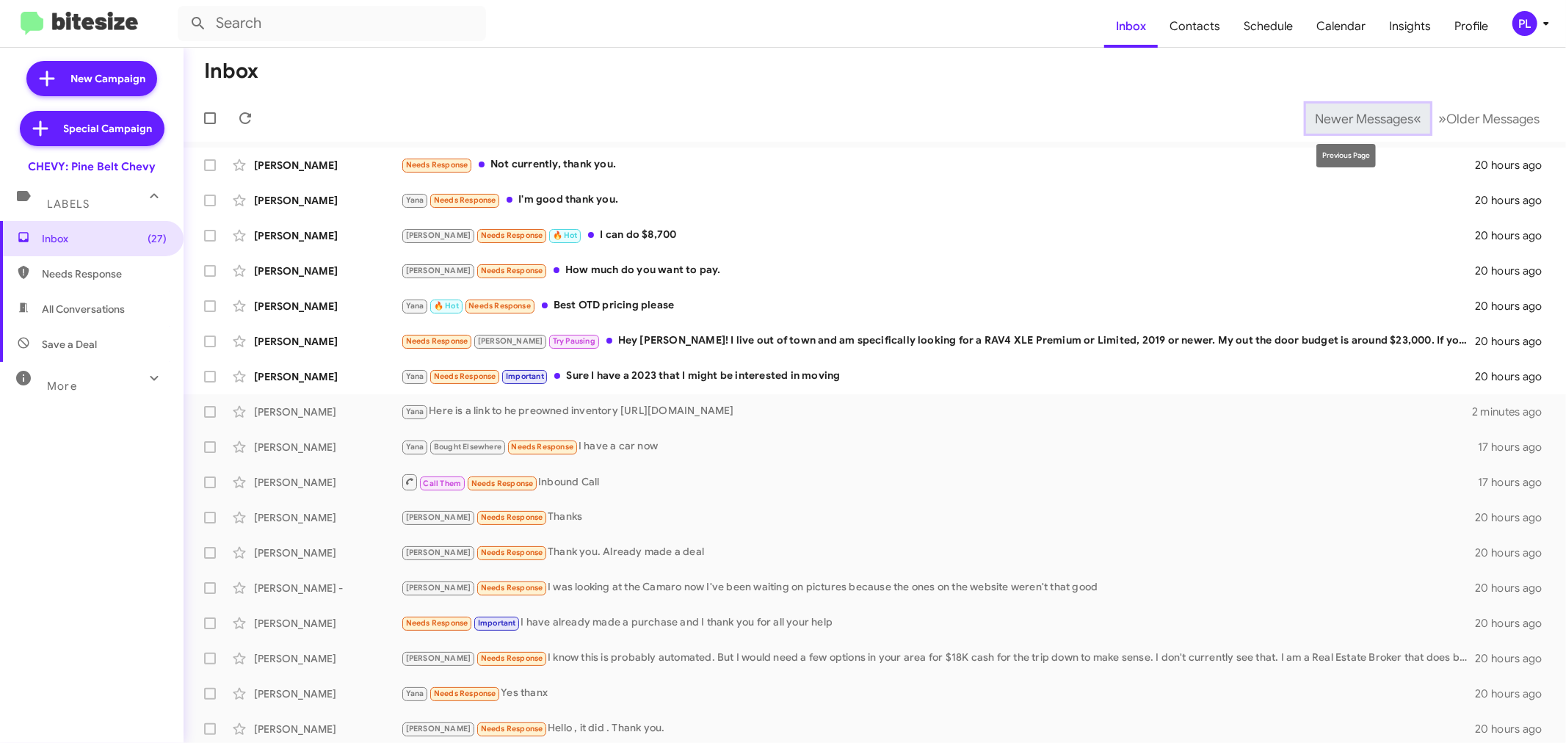
click at [1320, 119] on span "Newer Messages" at bounding box center [1364, 119] width 98 height 16
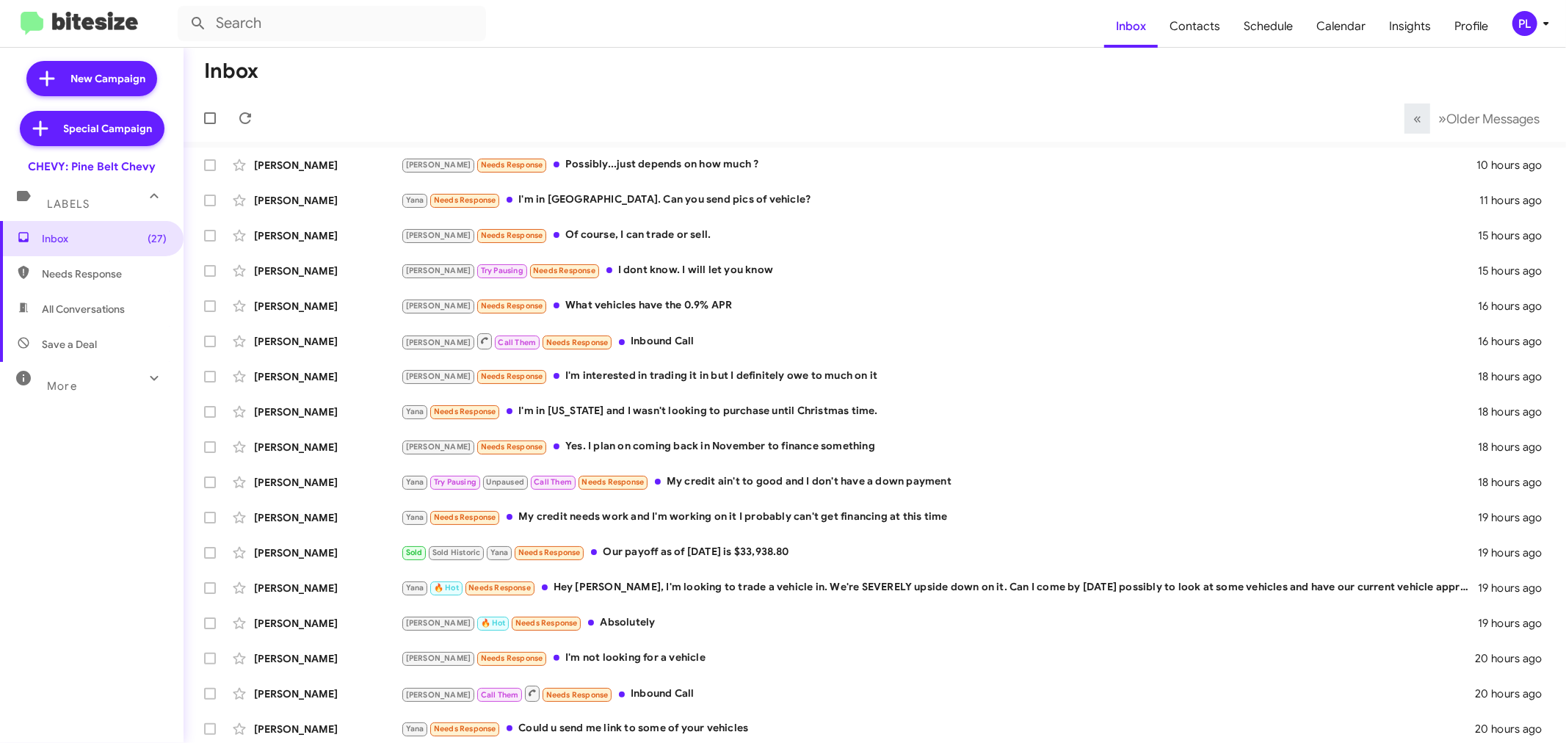
click at [1533, 22] on div "PL" at bounding box center [1524, 23] width 25 height 25
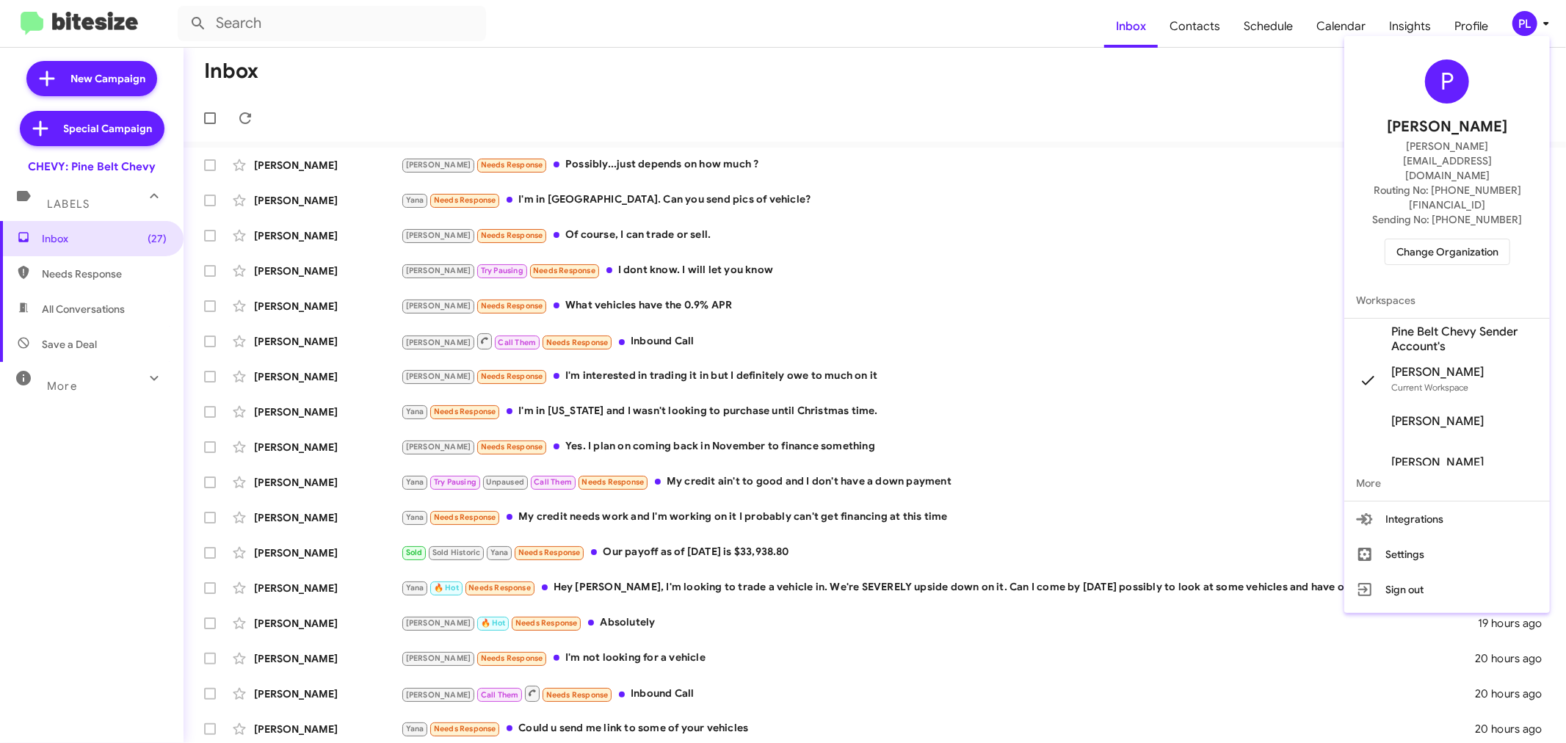
click at [1466, 192] on div "P Peggy Lervold peggy@bitesize.co Routing No: +1 (601) 475-1244 Sending No: +1 …" at bounding box center [1447, 162] width 206 height 241
click at [1454, 239] on span "Change Organization" at bounding box center [1447, 251] width 102 height 25
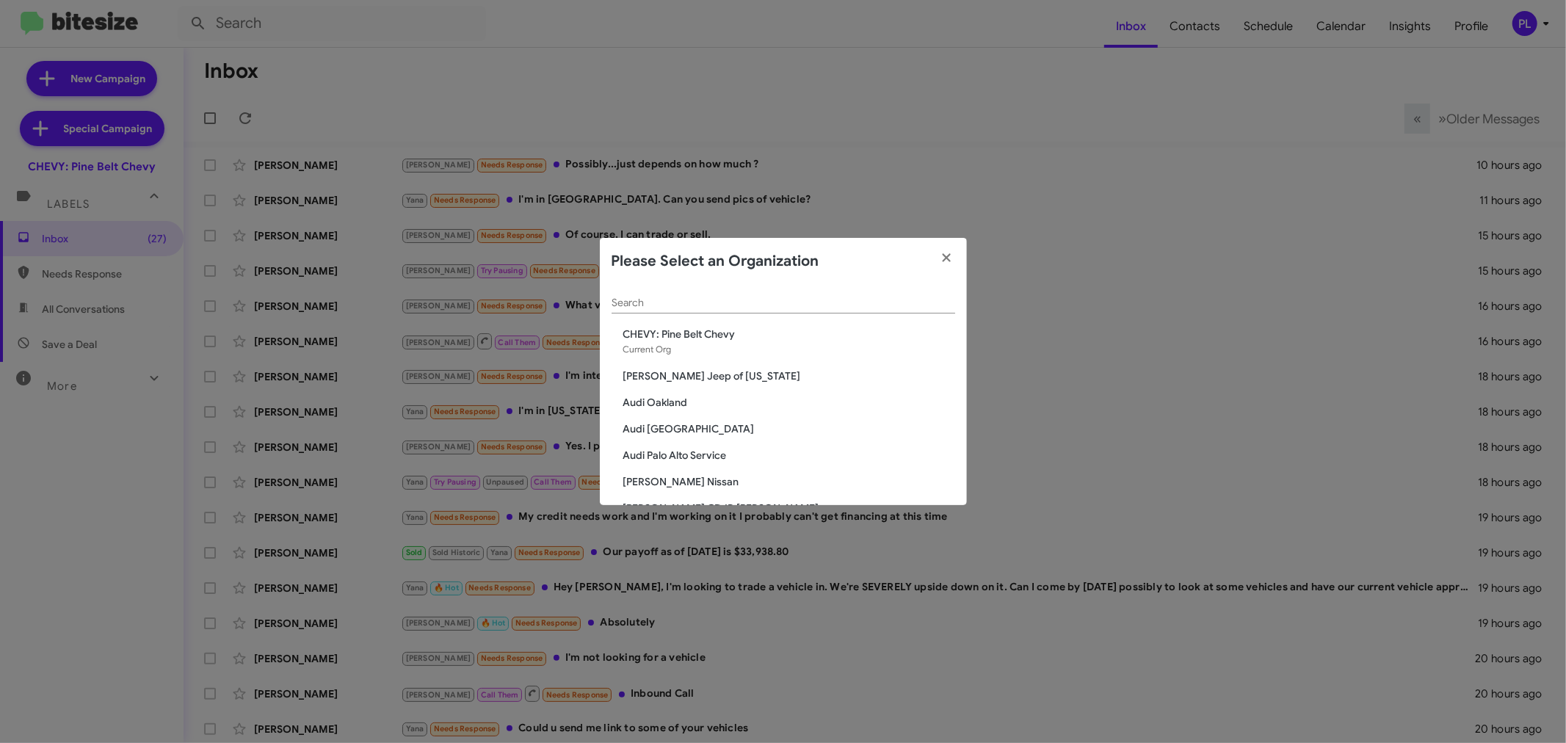
click at [650, 298] on input "Search" at bounding box center [783, 303] width 344 height 12
type input "y"
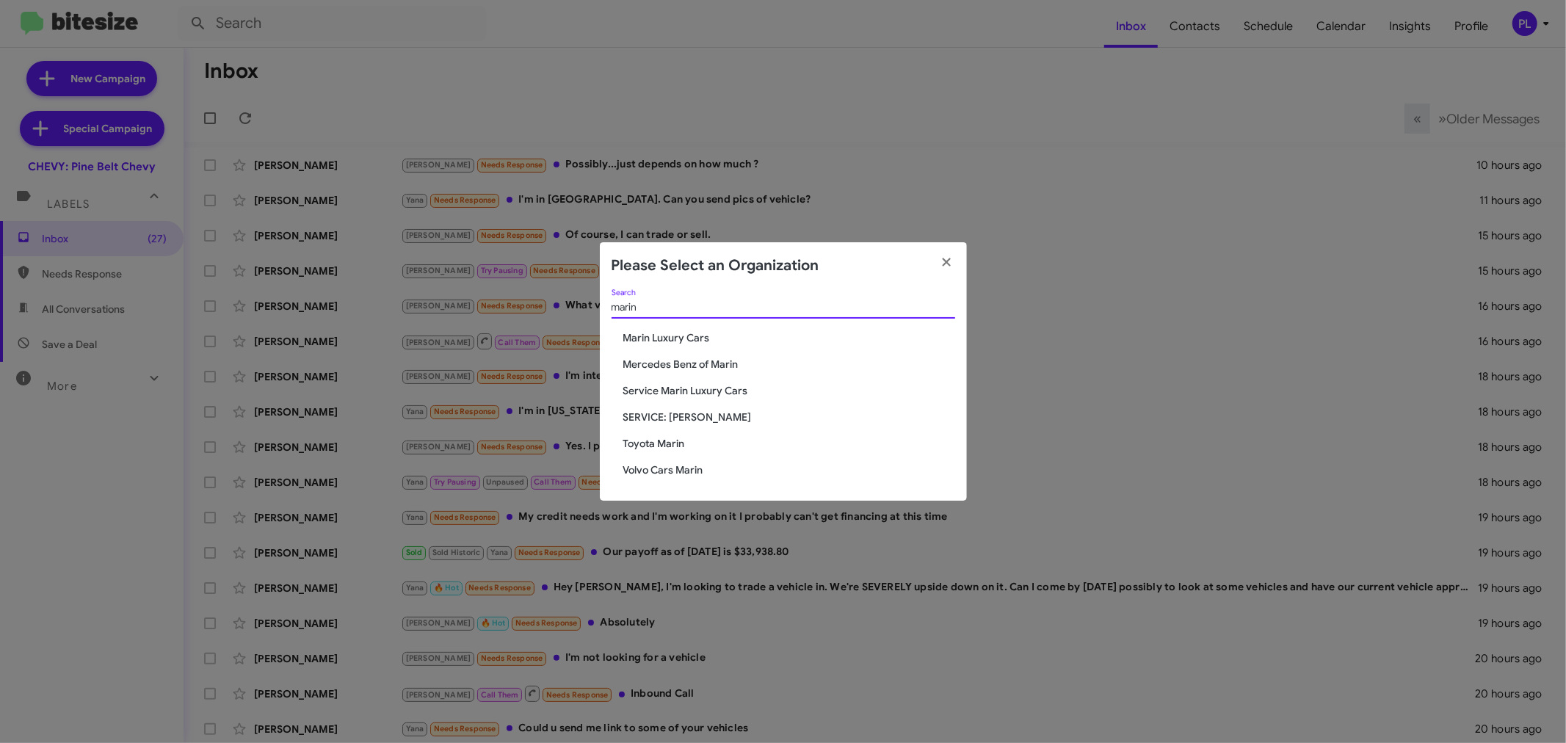
type input "marin"
click at [666, 438] on span "Toyota Marin" at bounding box center [789, 443] width 332 height 15
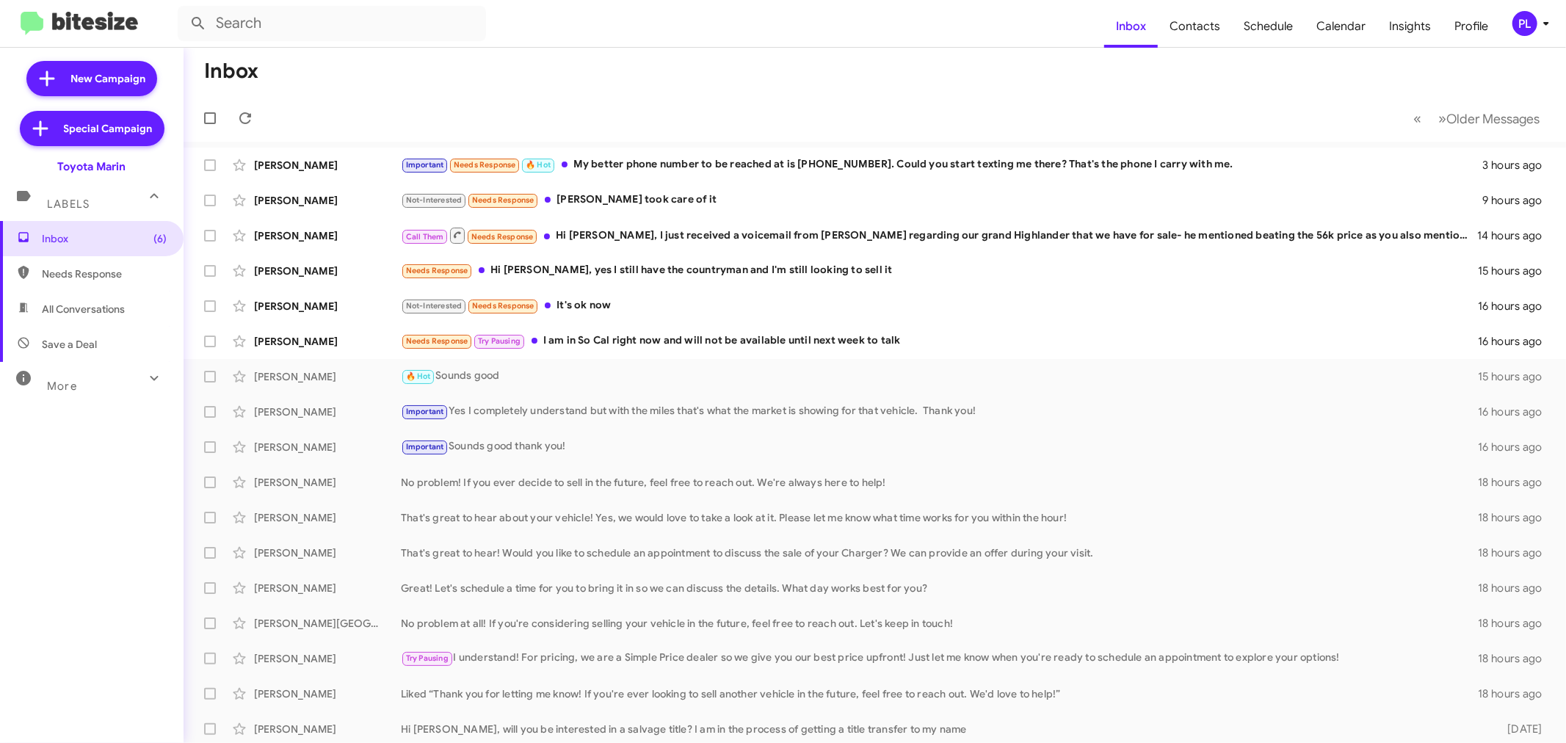
click at [101, 383] on div "More" at bounding box center [77, 379] width 131 height 27
click at [1542, 25] on icon at bounding box center [1546, 24] width 18 height 18
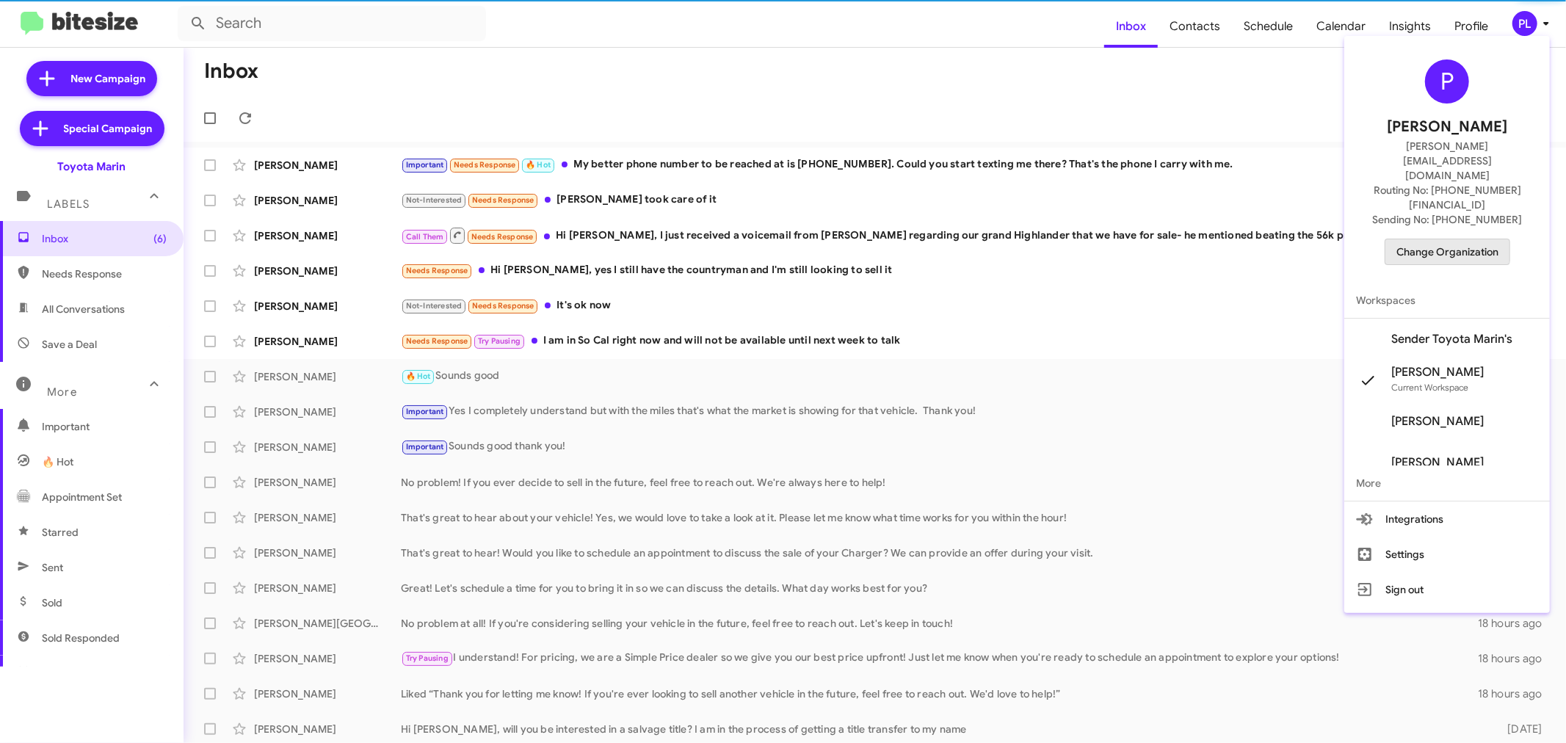
click at [1446, 239] on span "Change Organization" at bounding box center [1447, 251] width 102 height 25
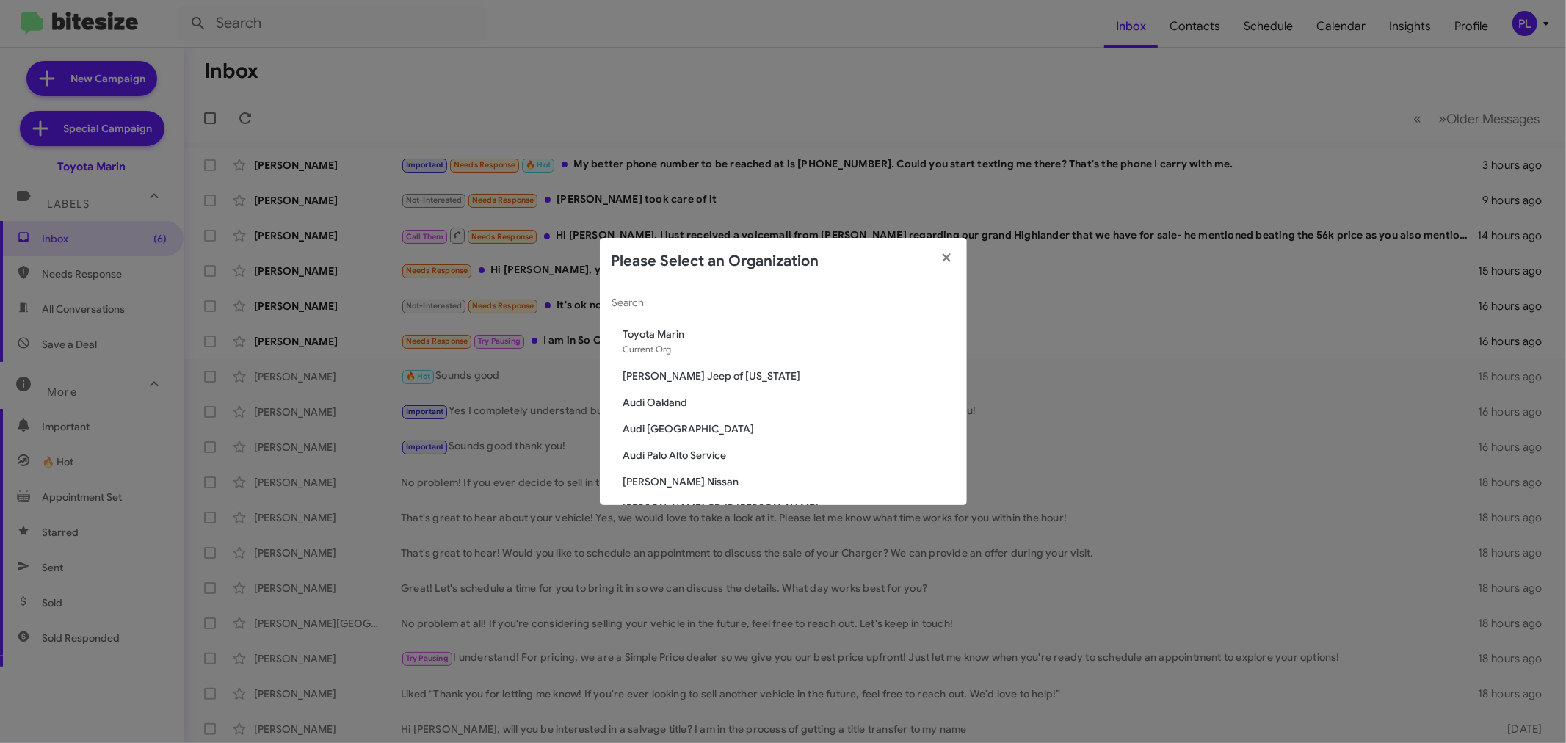
click at [766, 304] on input "Search" at bounding box center [783, 303] width 344 height 12
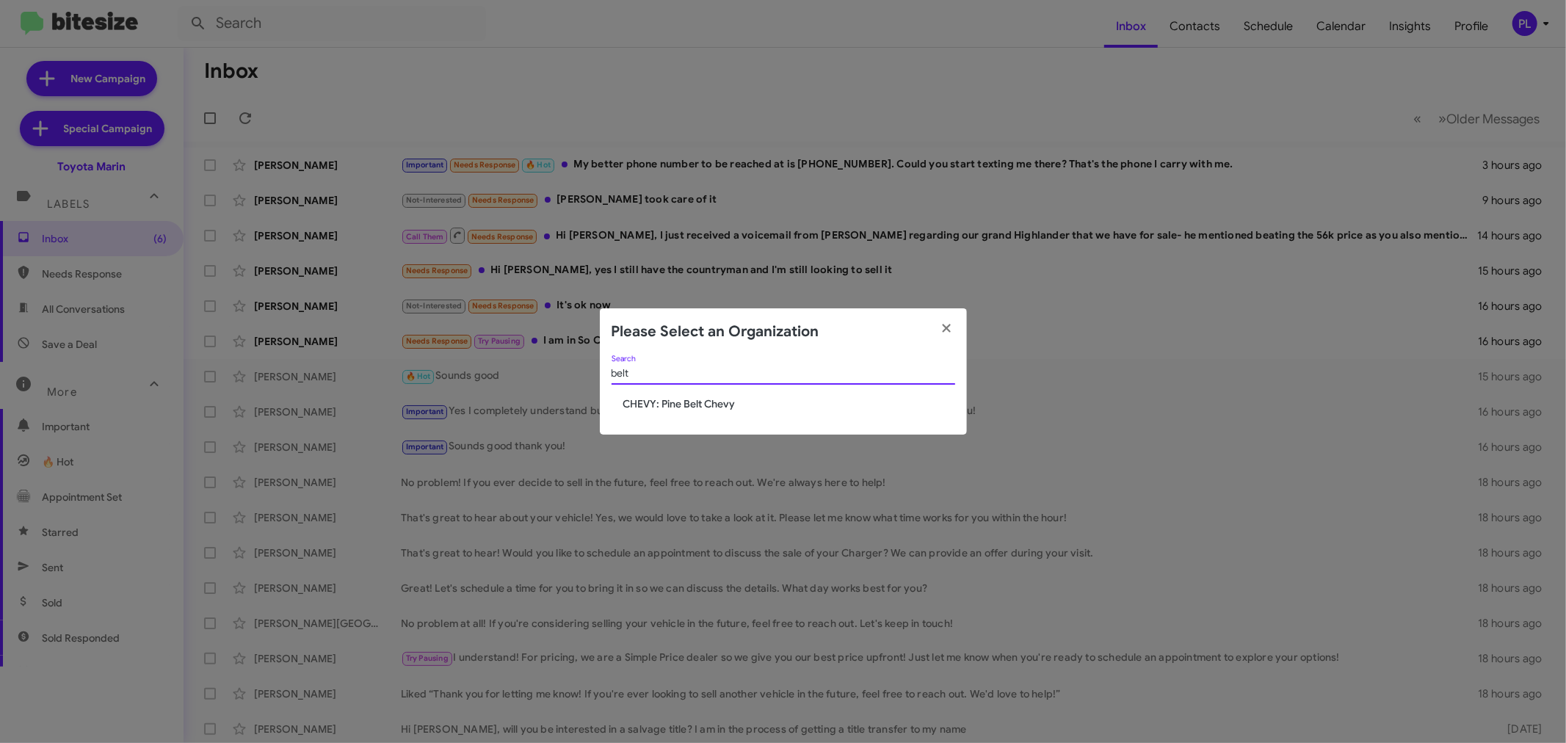
type input "belt"
click at [725, 400] on span "CHEVY: Pine Belt Chevy" at bounding box center [789, 403] width 332 height 15
click at [652, 399] on span "CHEVY: Pine Belt Chevy" at bounding box center [789, 403] width 332 height 15
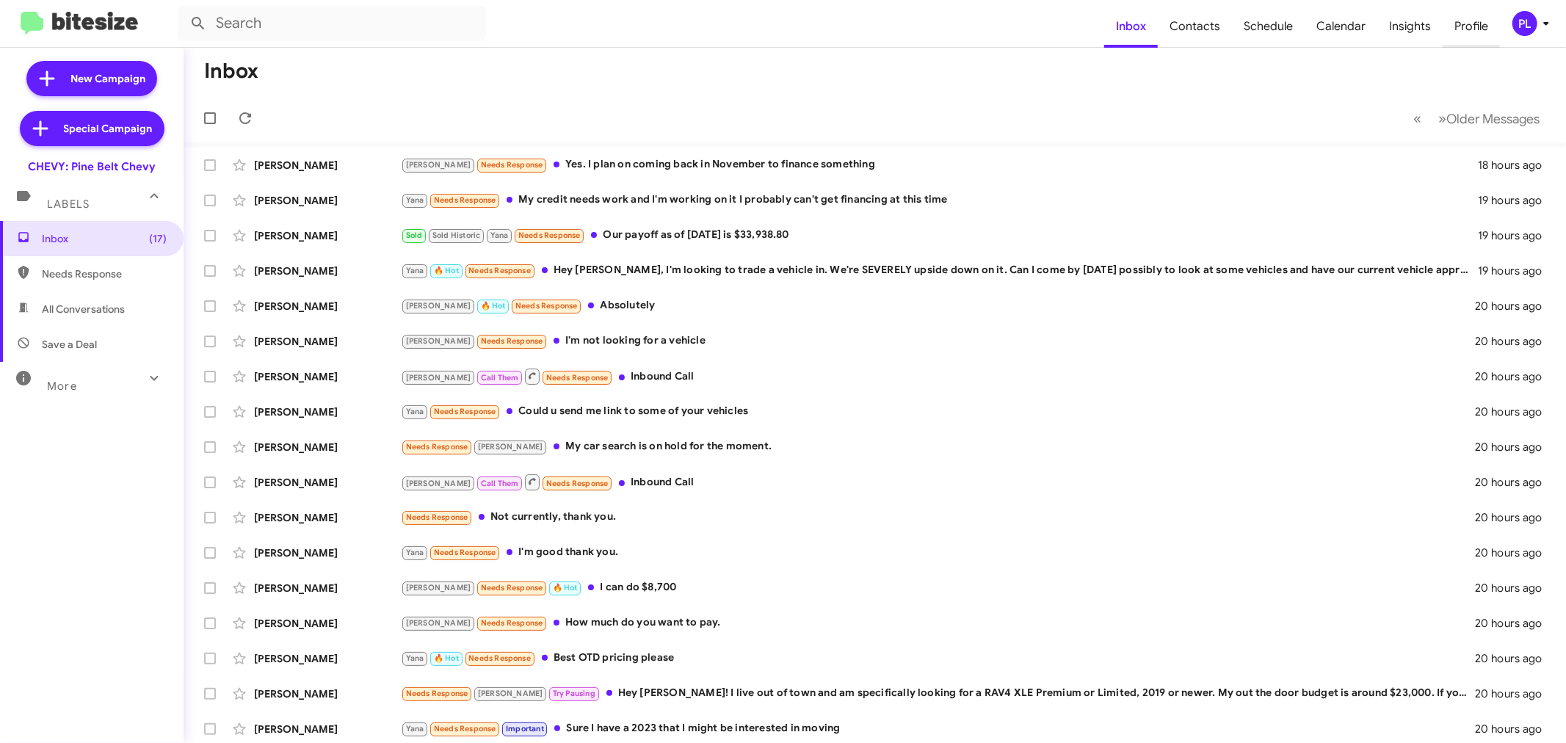
click at [1478, 26] on span "Profile" at bounding box center [1470, 26] width 57 height 43
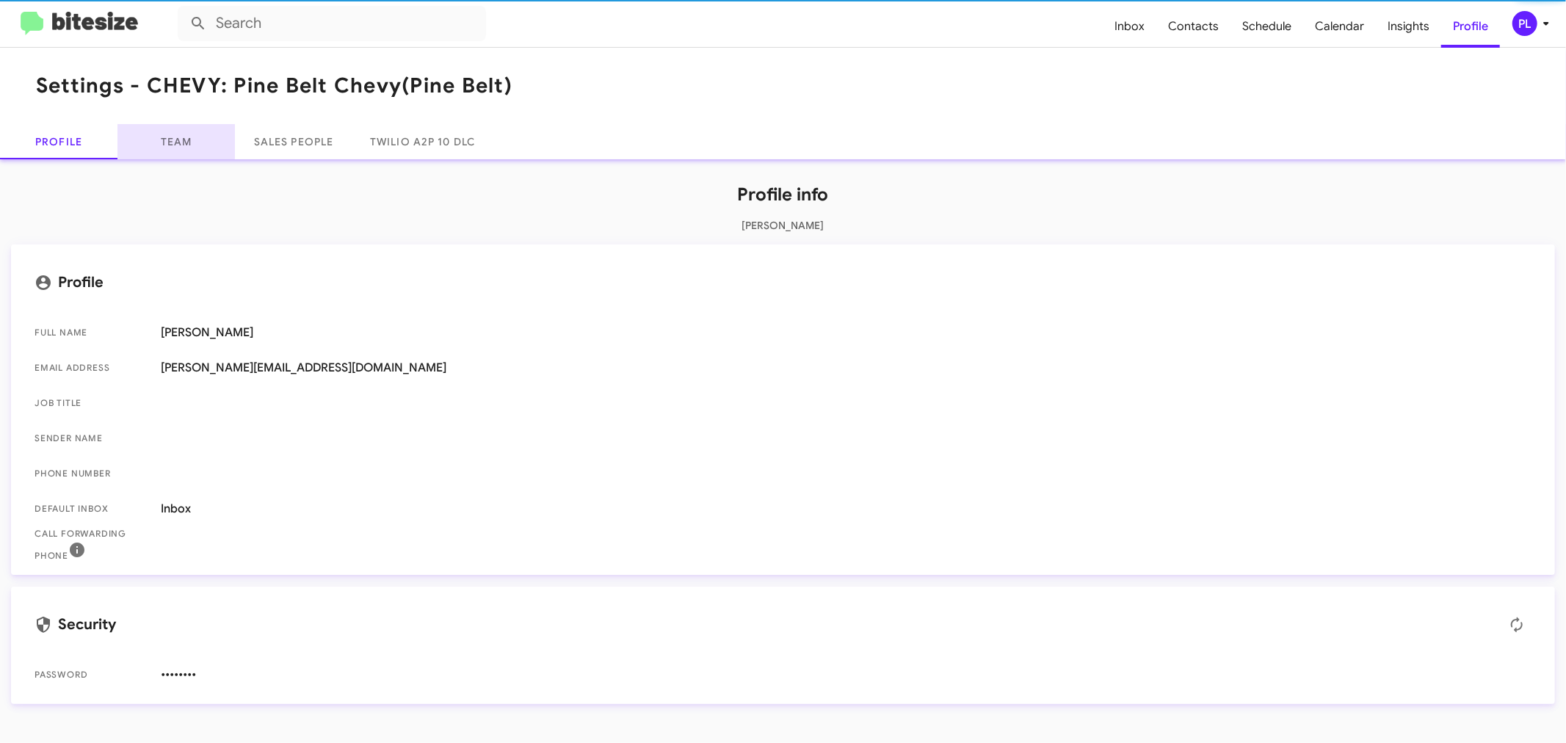
click at [189, 150] on link "Team" at bounding box center [175, 141] width 117 height 35
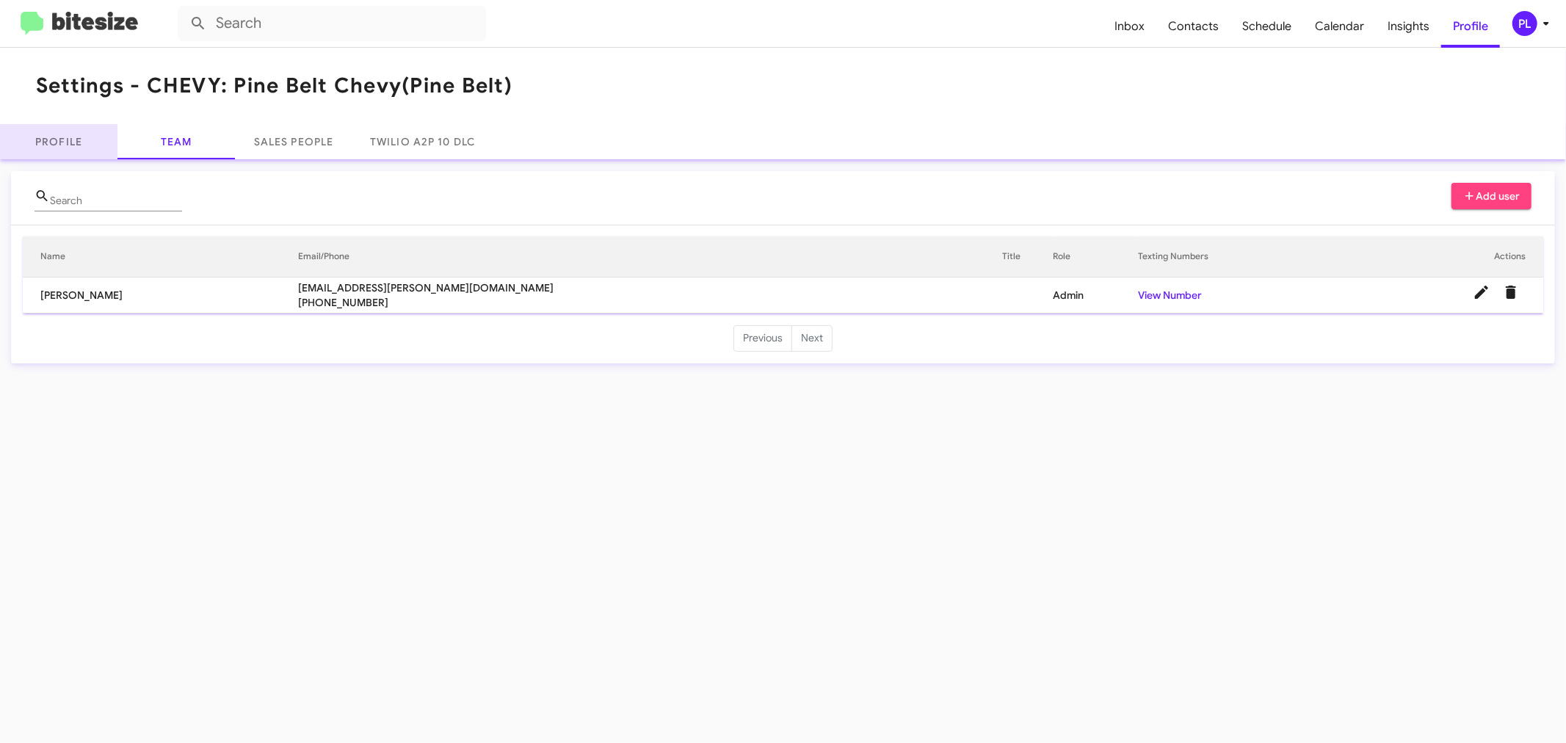
click at [68, 145] on link "Profile" at bounding box center [58, 141] width 117 height 35
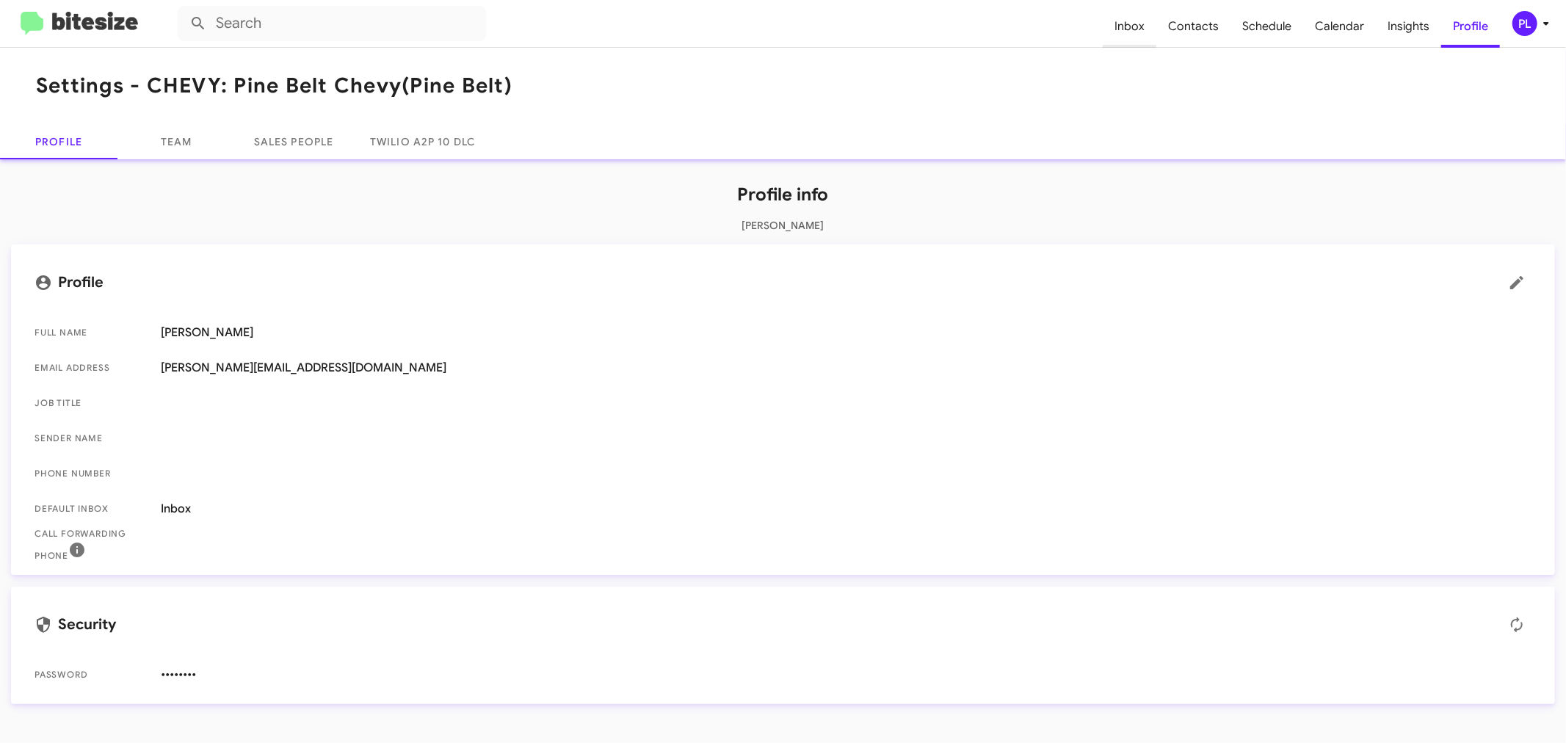
click at [1143, 28] on span "Inbox" at bounding box center [1130, 26] width 54 height 43
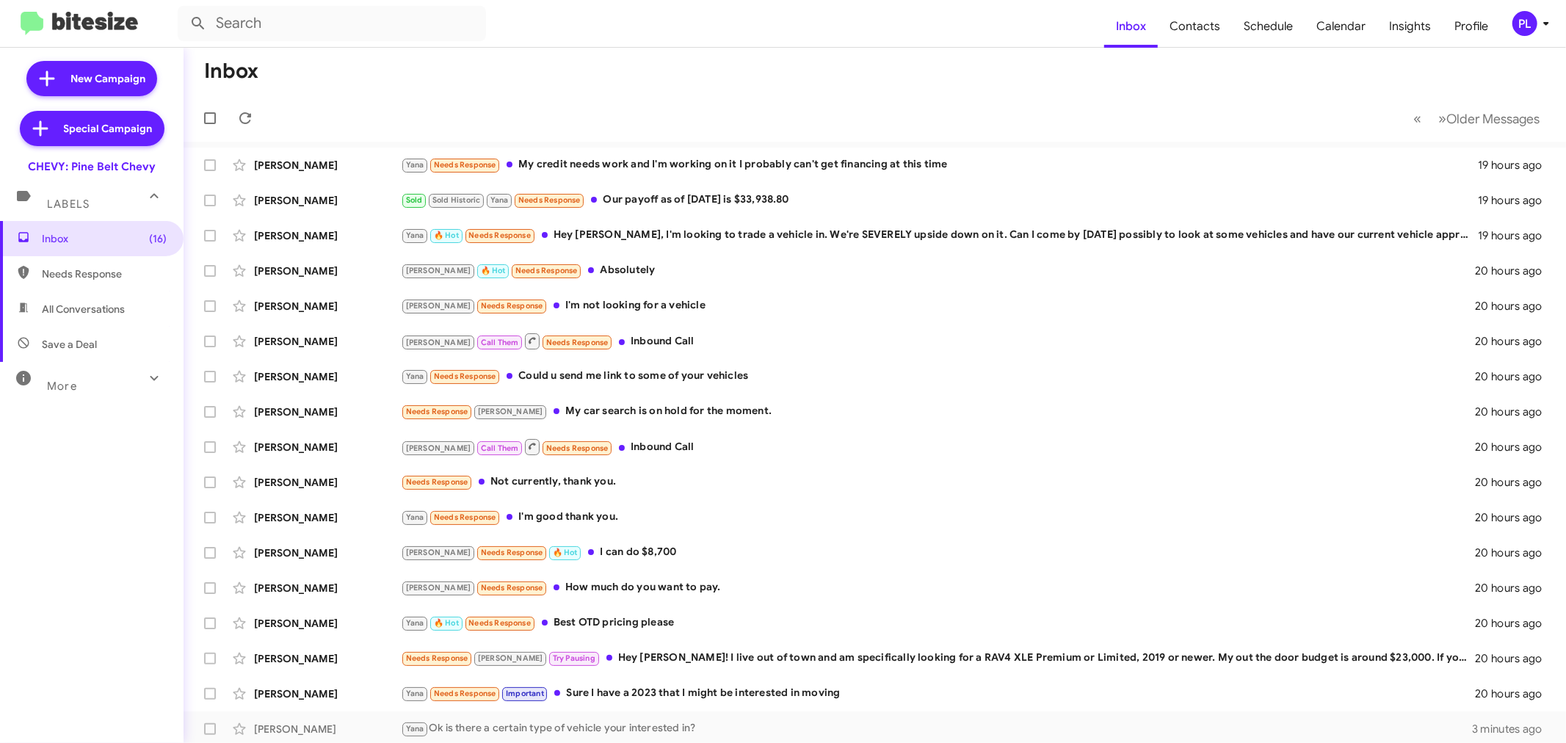
click at [142, 387] on mat-icon at bounding box center [153, 377] width 23 height 23
click at [61, 490] on span "Appointment Set" at bounding box center [82, 497] width 80 height 15
type input "in:appointment-set"
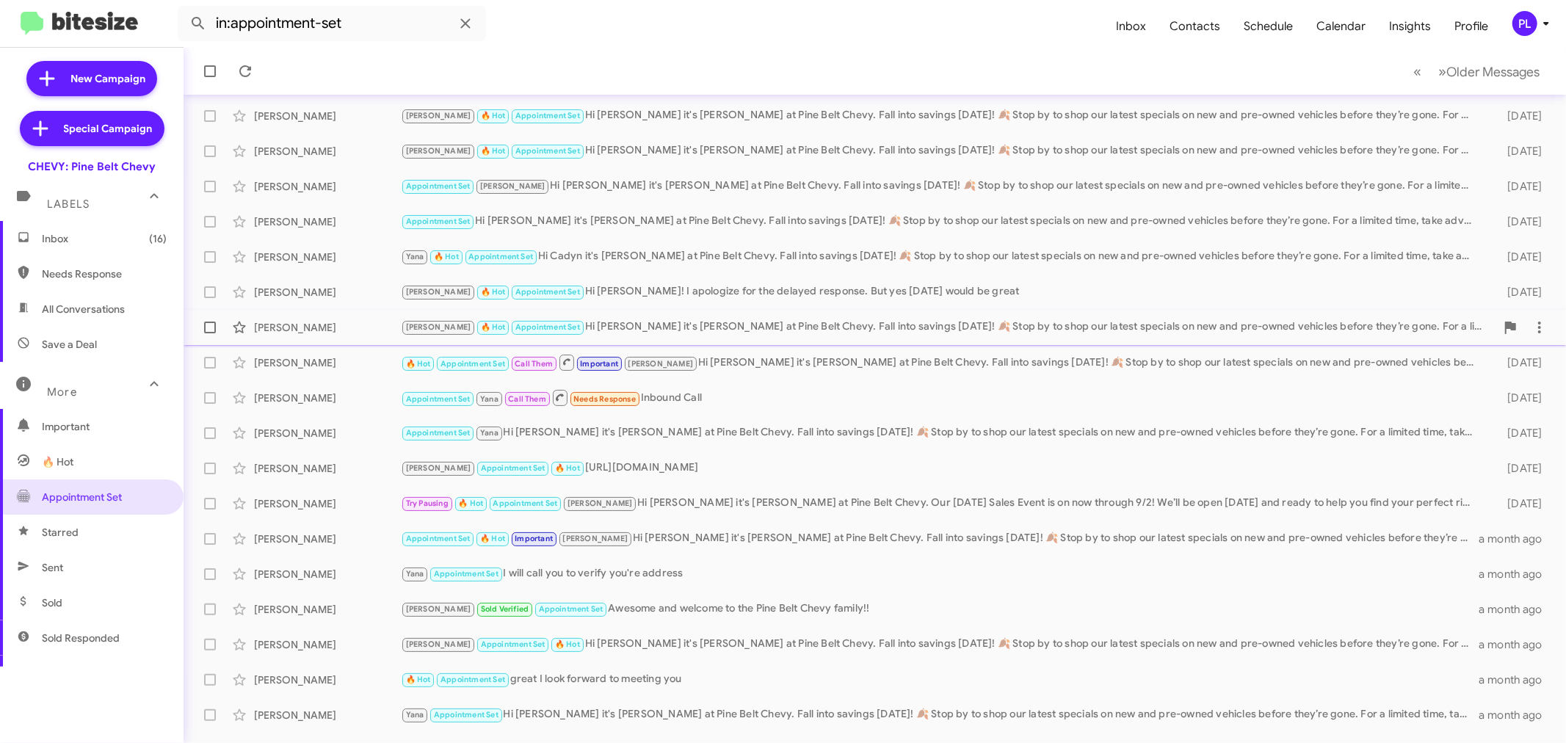
scroll to position [109, 0]
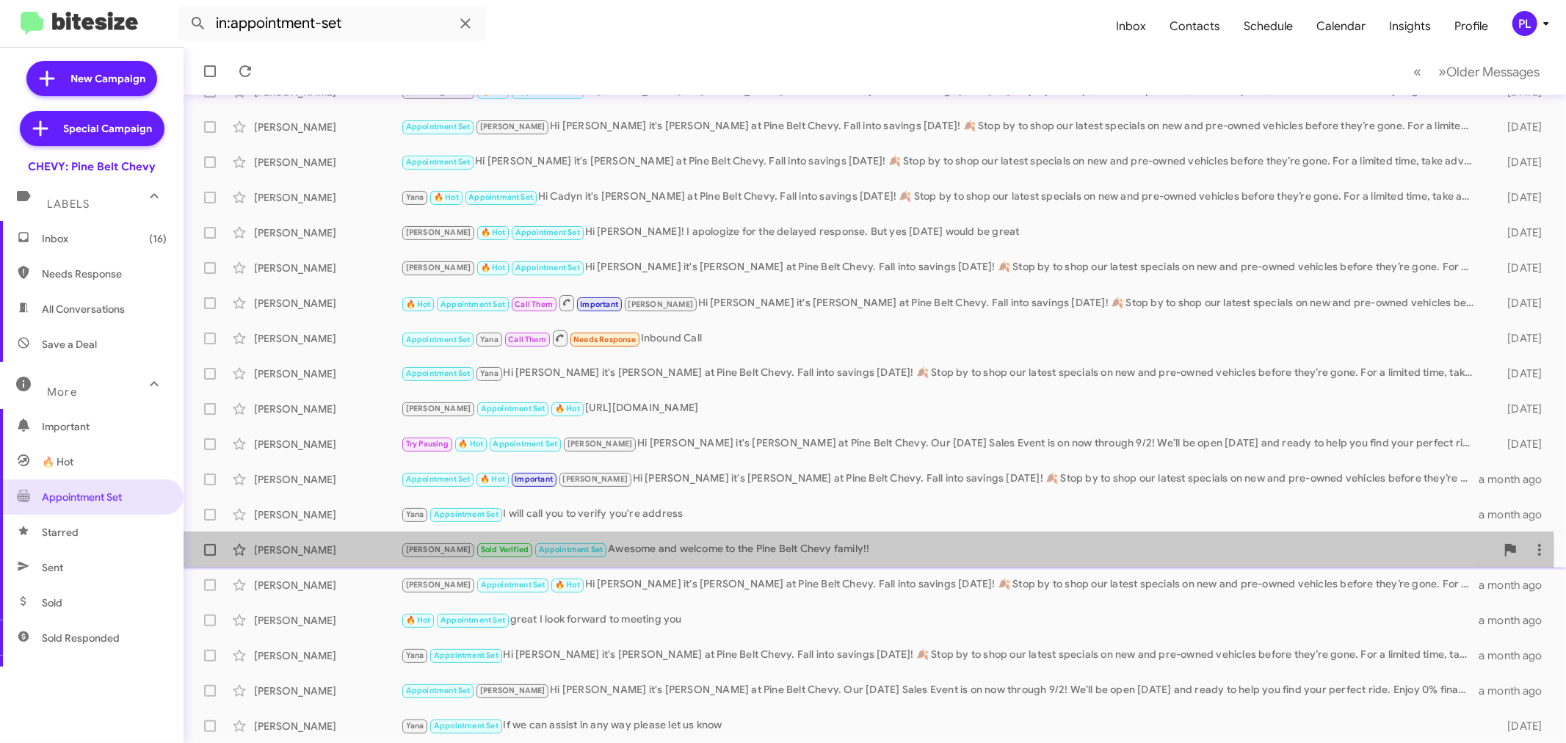
click at [768, 551] on div "[PERSON_NAME] Sold Verified Appointment Set Awesome and welcome to the Pine Bel…" at bounding box center [948, 549] width 1095 height 17
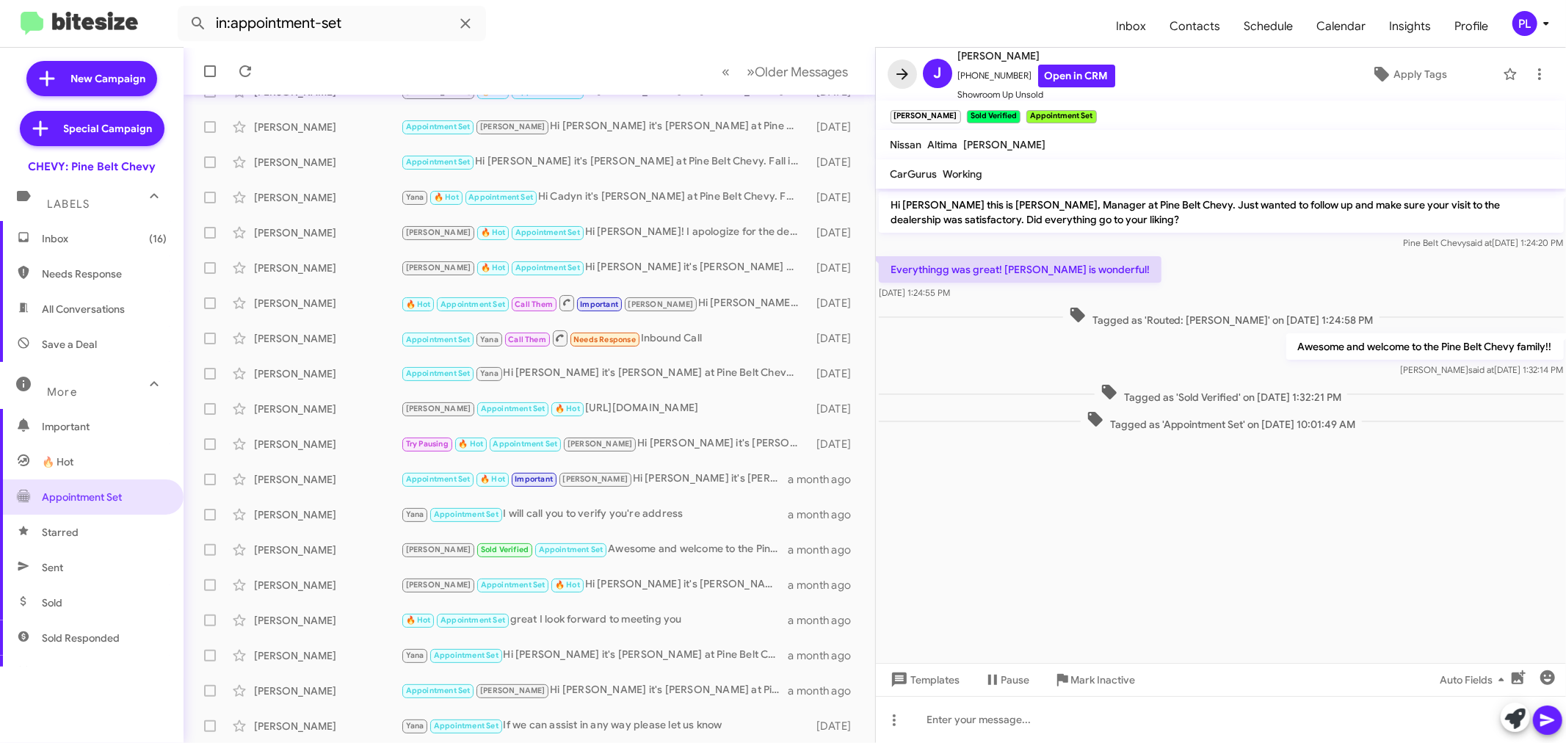
click at [903, 73] on icon at bounding box center [902, 74] width 18 height 18
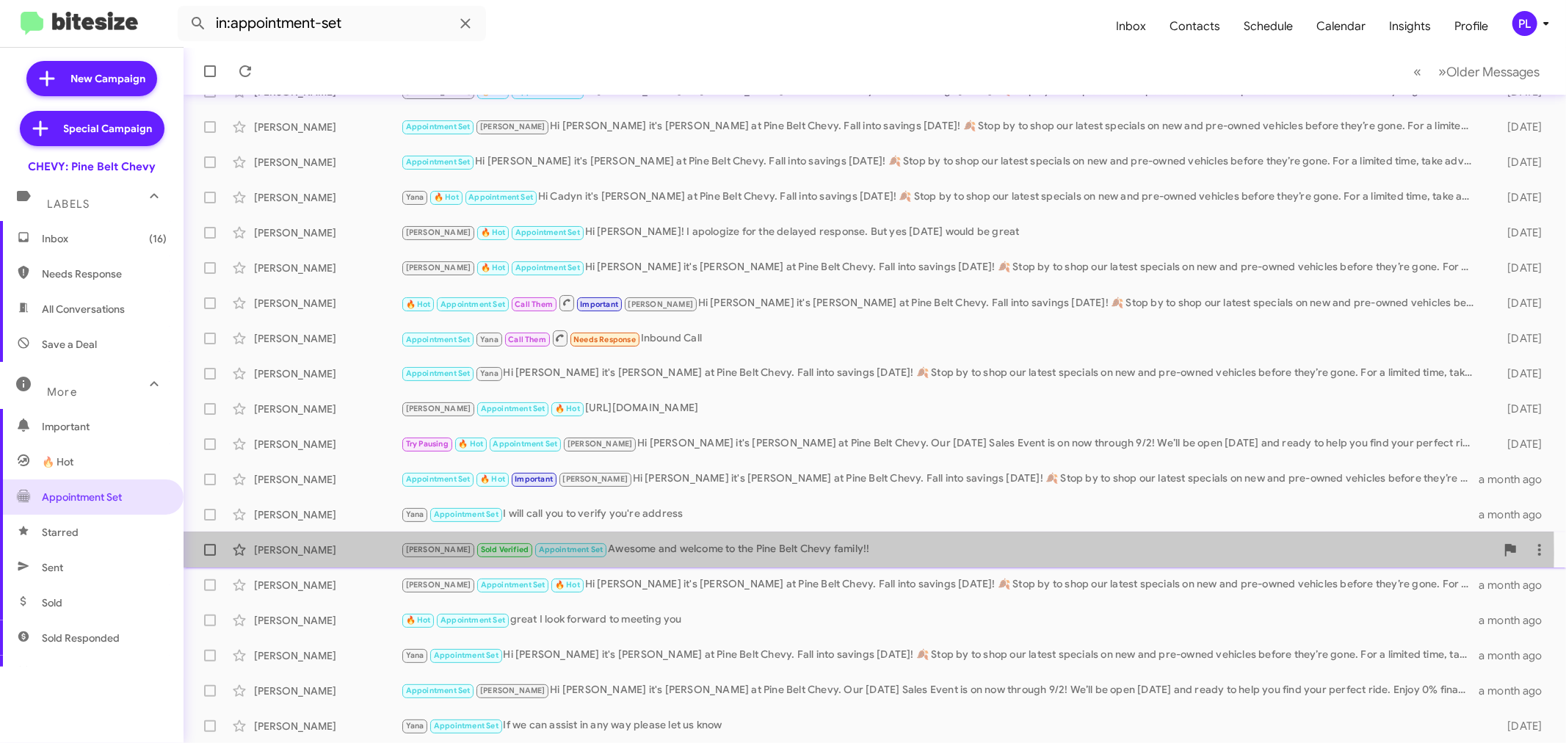
click at [703, 553] on div "[PERSON_NAME] Sold Verified Appointment Set Awesome and welcome to the Pine Bel…" at bounding box center [948, 549] width 1095 height 17
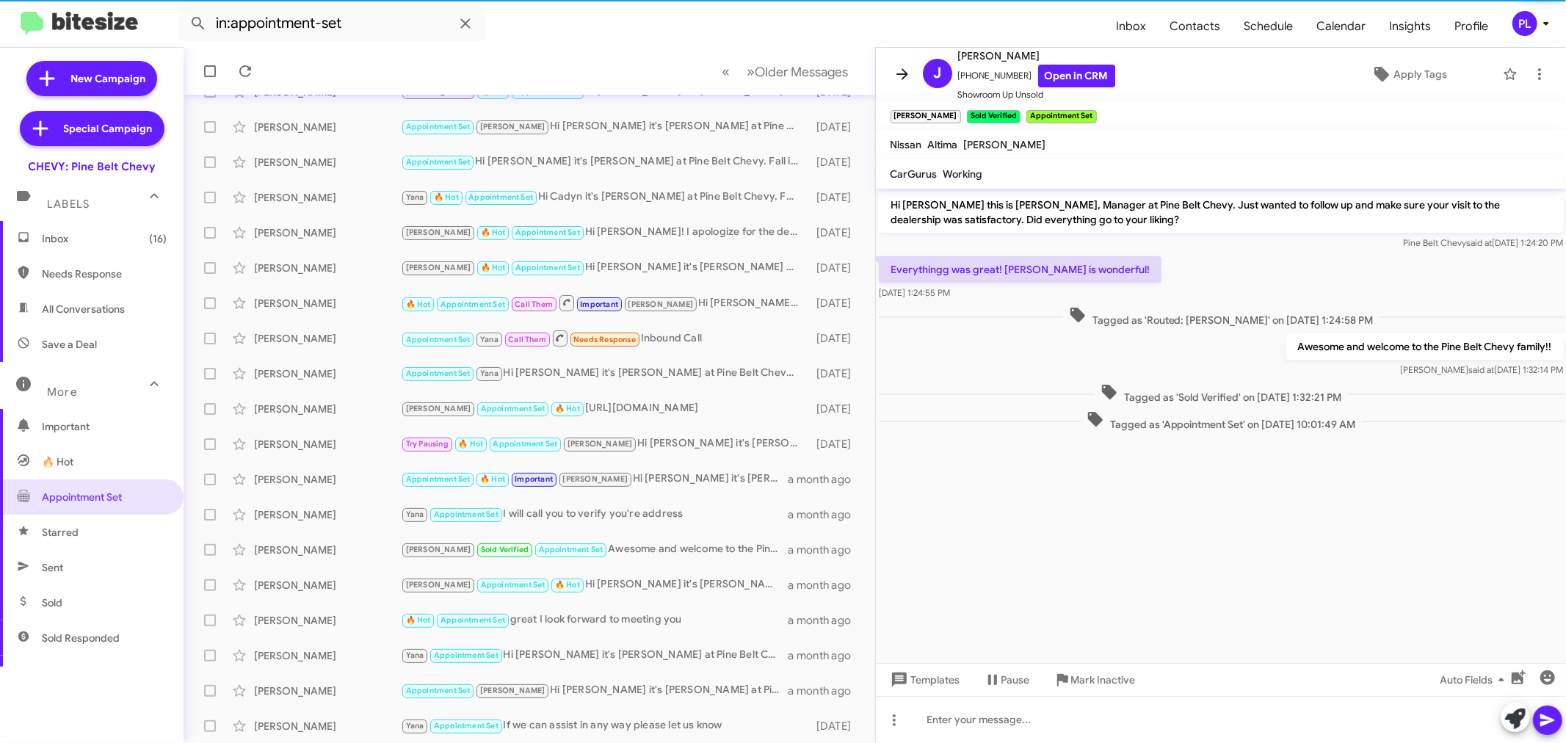
click at [898, 70] on icon at bounding box center [902, 74] width 18 height 18
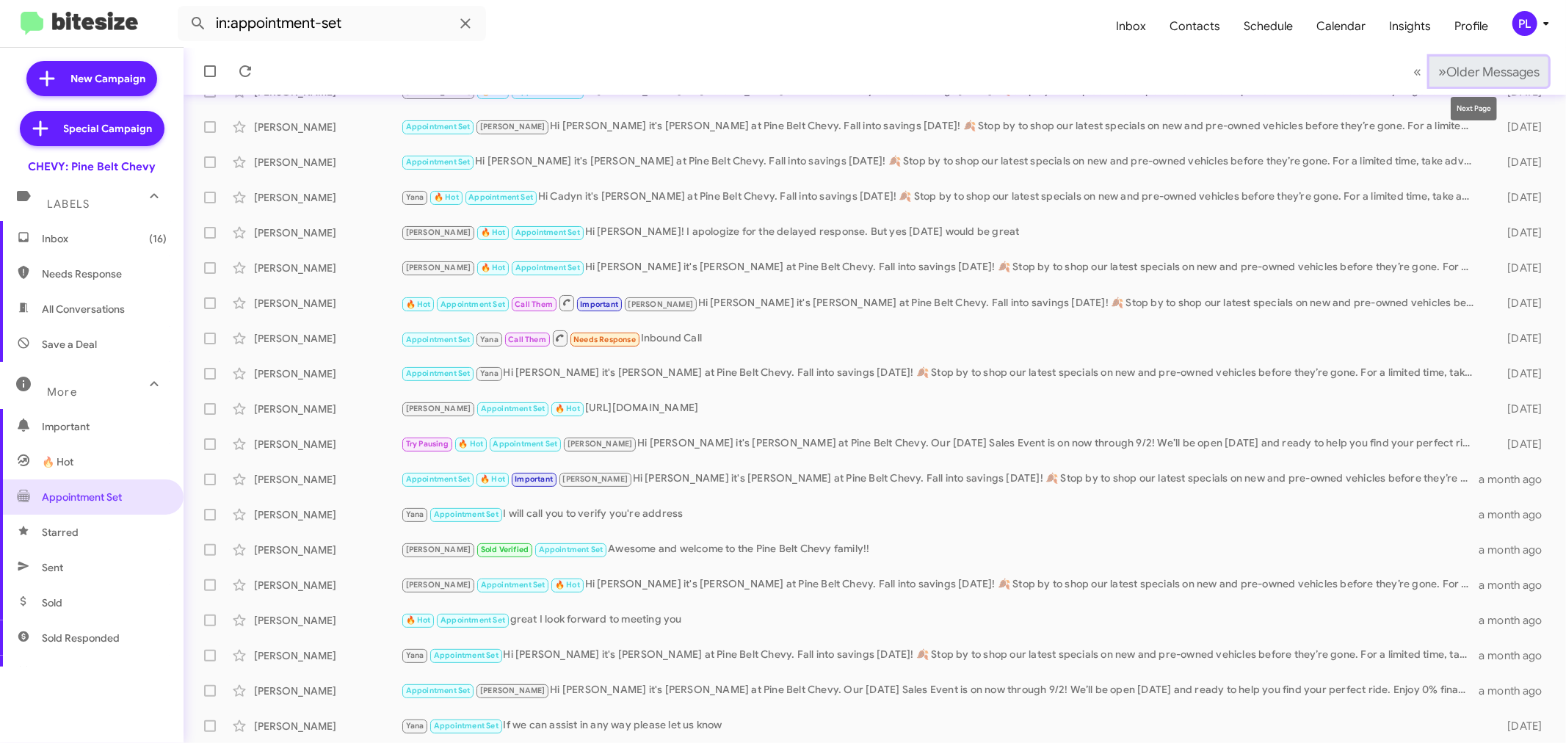
click at [1446, 71] on span "Older Messages" at bounding box center [1492, 72] width 93 height 16
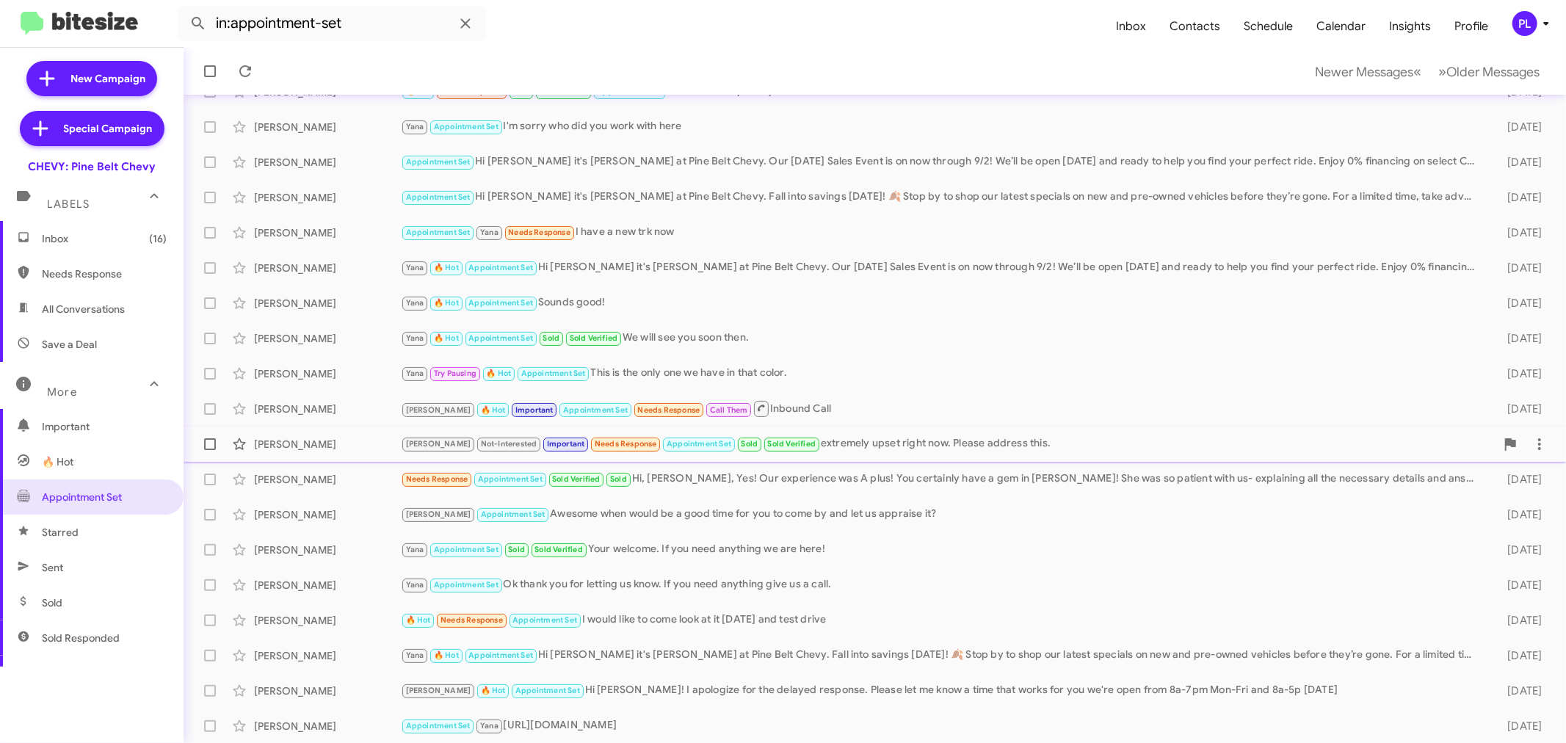
click at [857, 438] on div "[PERSON_NAME] Not-Interested Important Needs Response Appointment Set Sold Sold…" at bounding box center [948, 443] width 1095 height 17
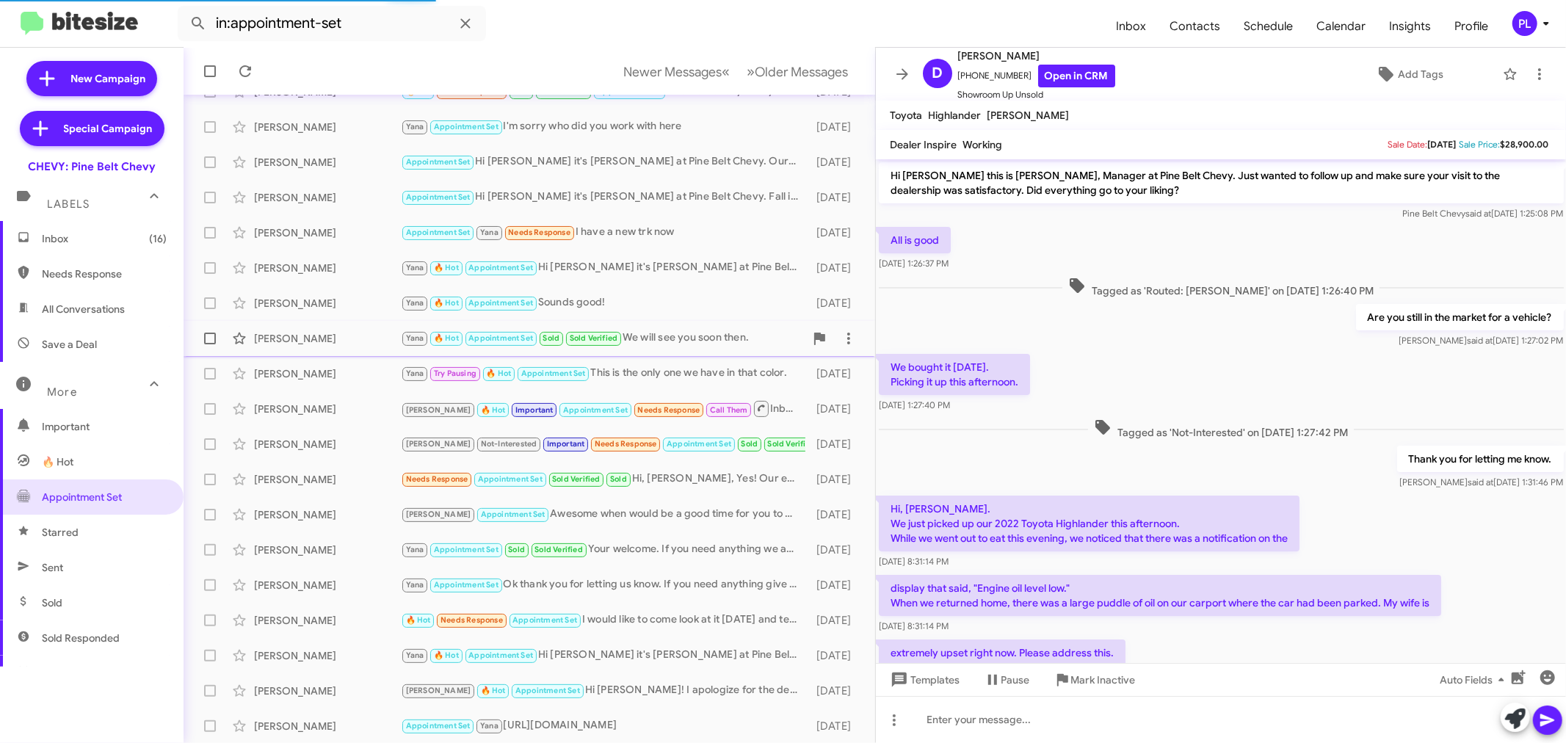
scroll to position [154, 0]
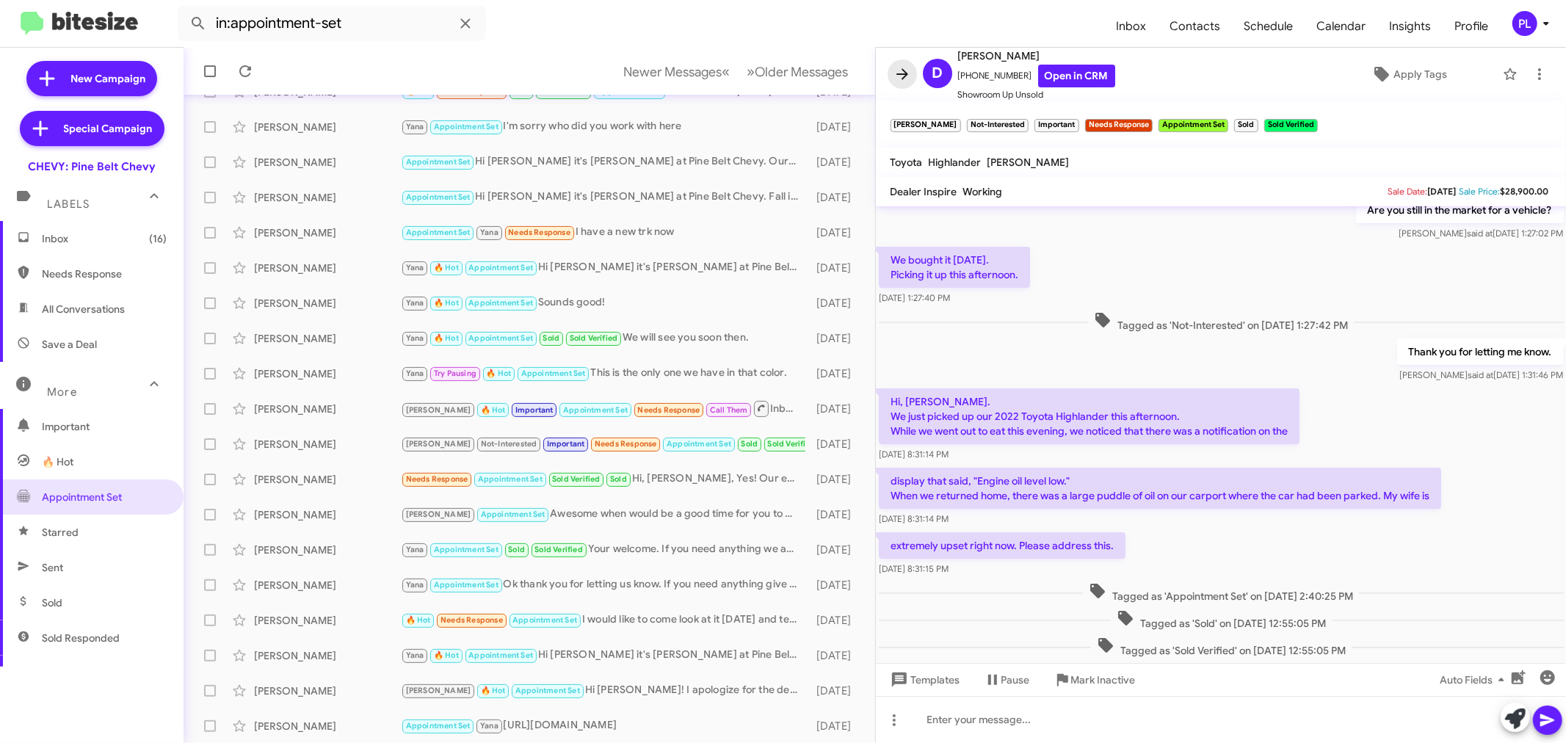
click at [896, 77] on icon at bounding box center [902, 74] width 18 height 18
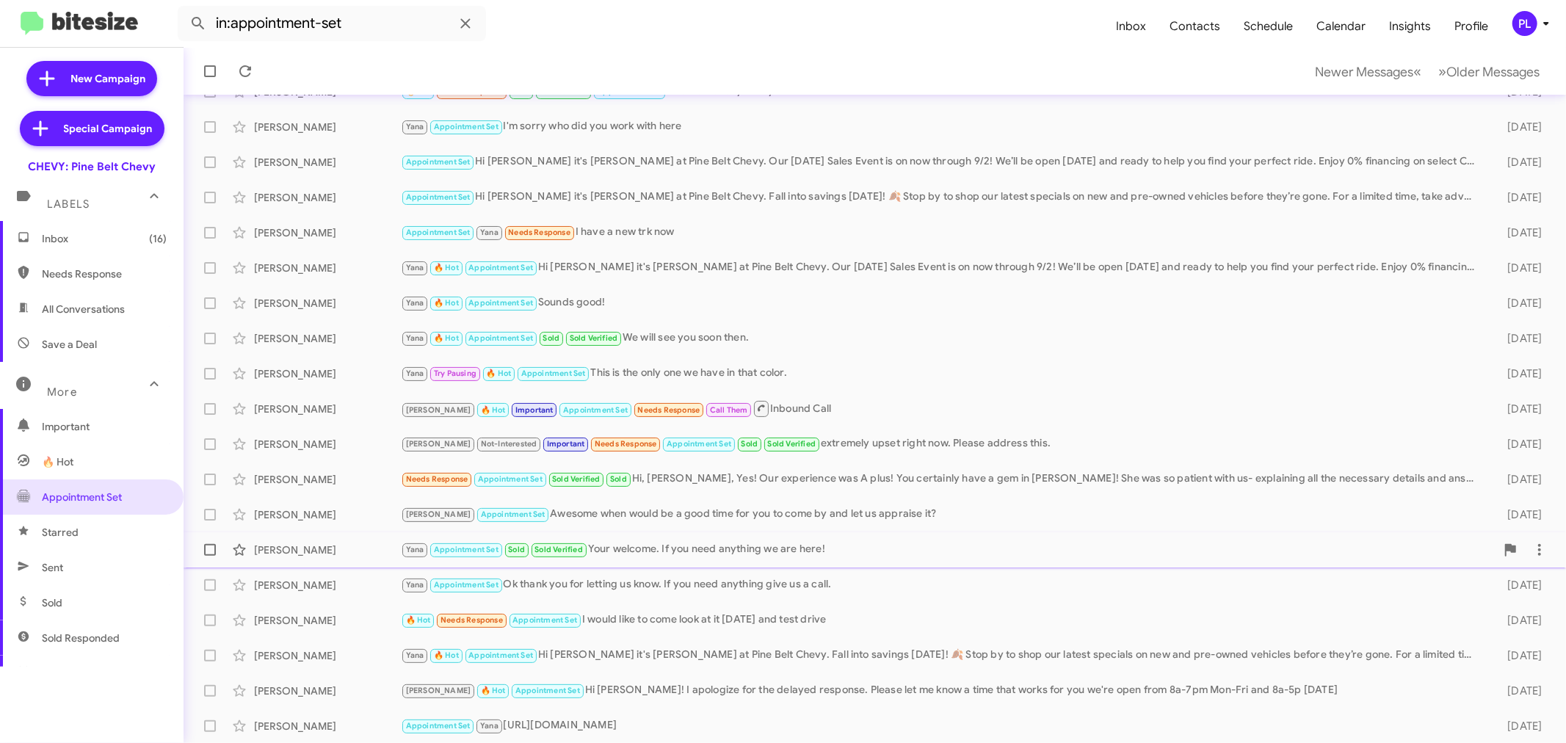
click at [580, 551] on span "Sold Verified" at bounding box center [558, 550] width 48 height 10
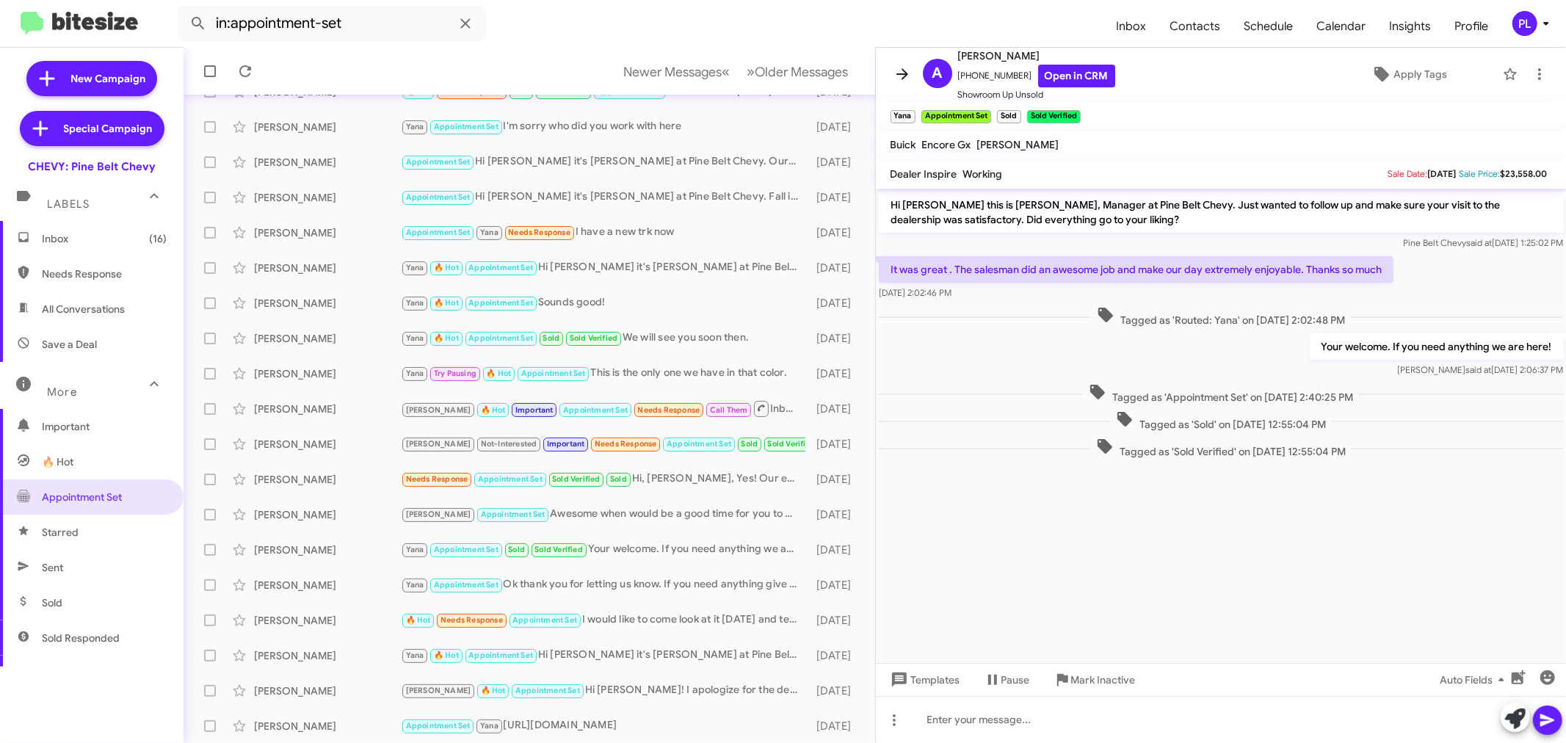
click at [909, 73] on icon at bounding box center [902, 74] width 18 height 18
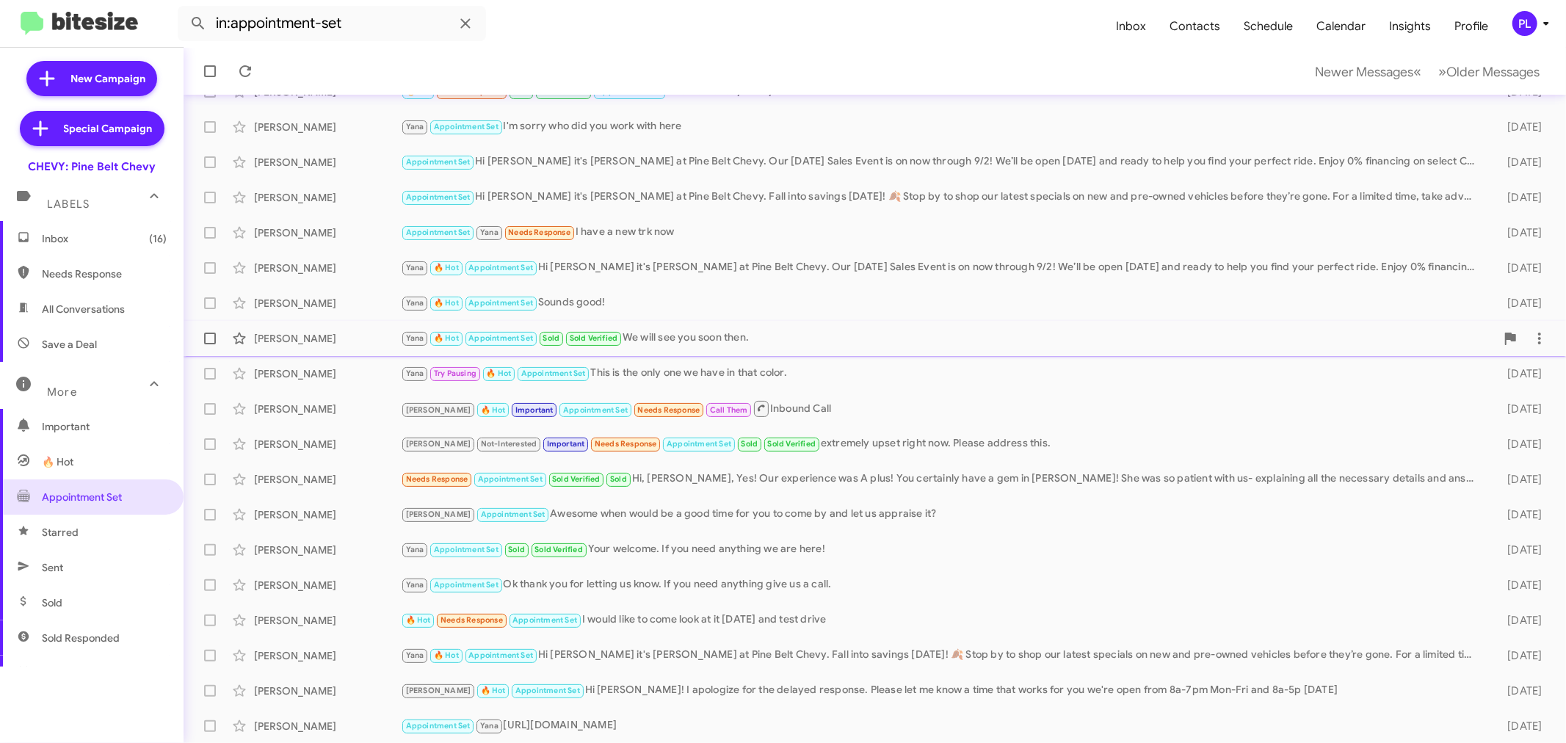
click at [658, 333] on div "Yana 🔥 Hot Appointment Set Sold Sold Verified We will see you soon then." at bounding box center [948, 338] width 1095 height 17
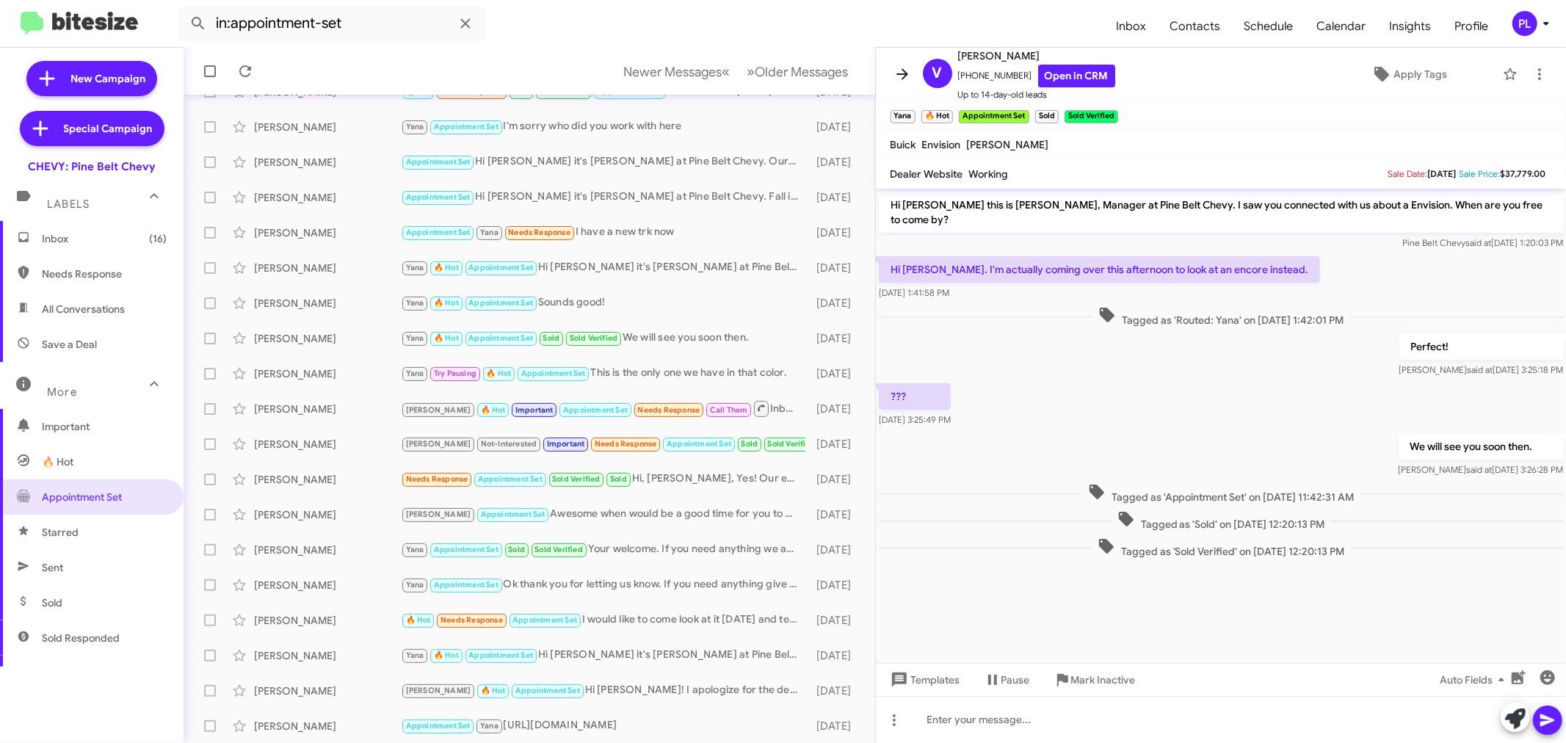
click at [896, 73] on icon at bounding box center [902, 74] width 18 height 18
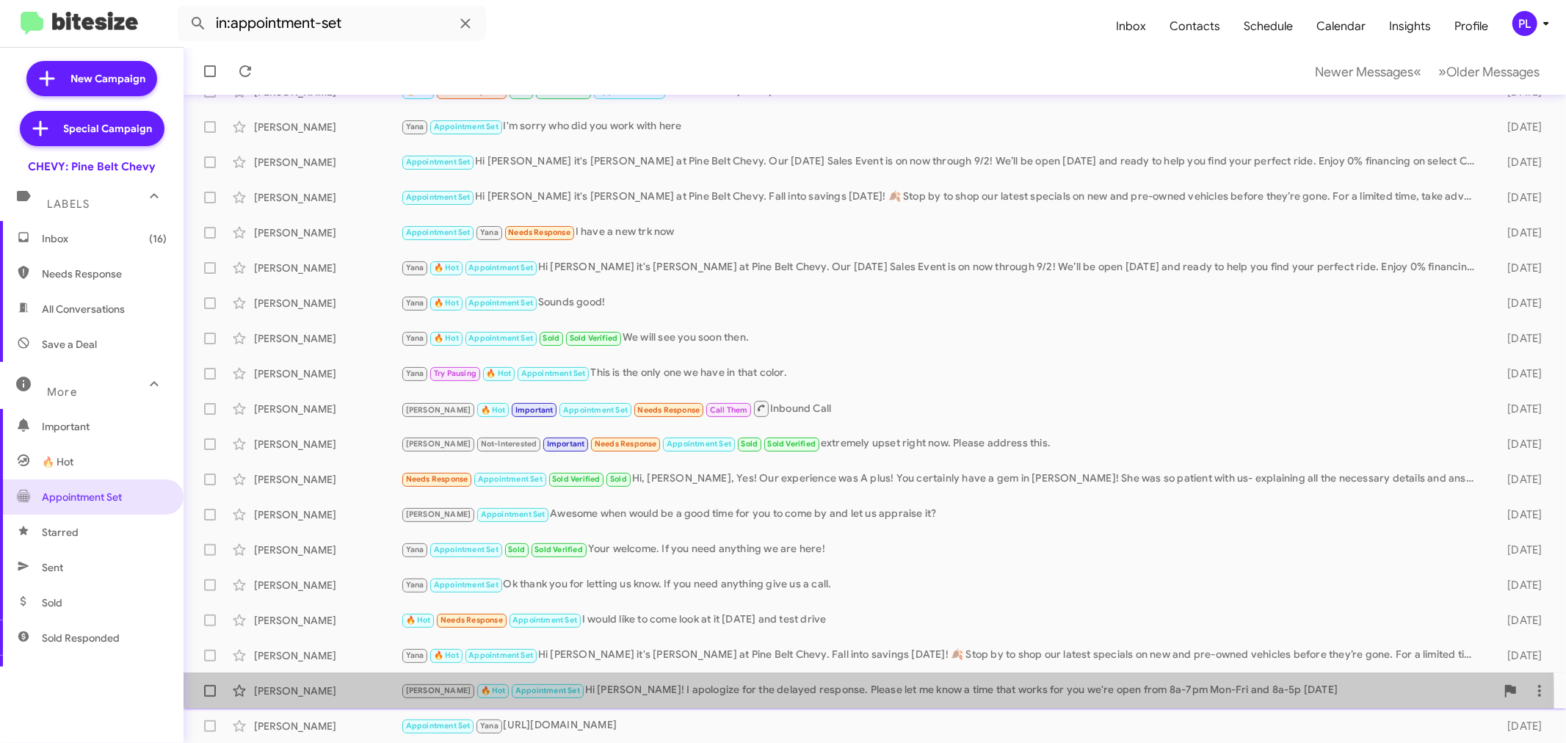
click at [711, 699] on div "Jorge Alcantara Mirenda 🔥 Hot Appointment Set Hi Jorge! I apologize for the del…" at bounding box center [874, 690] width 1359 height 29
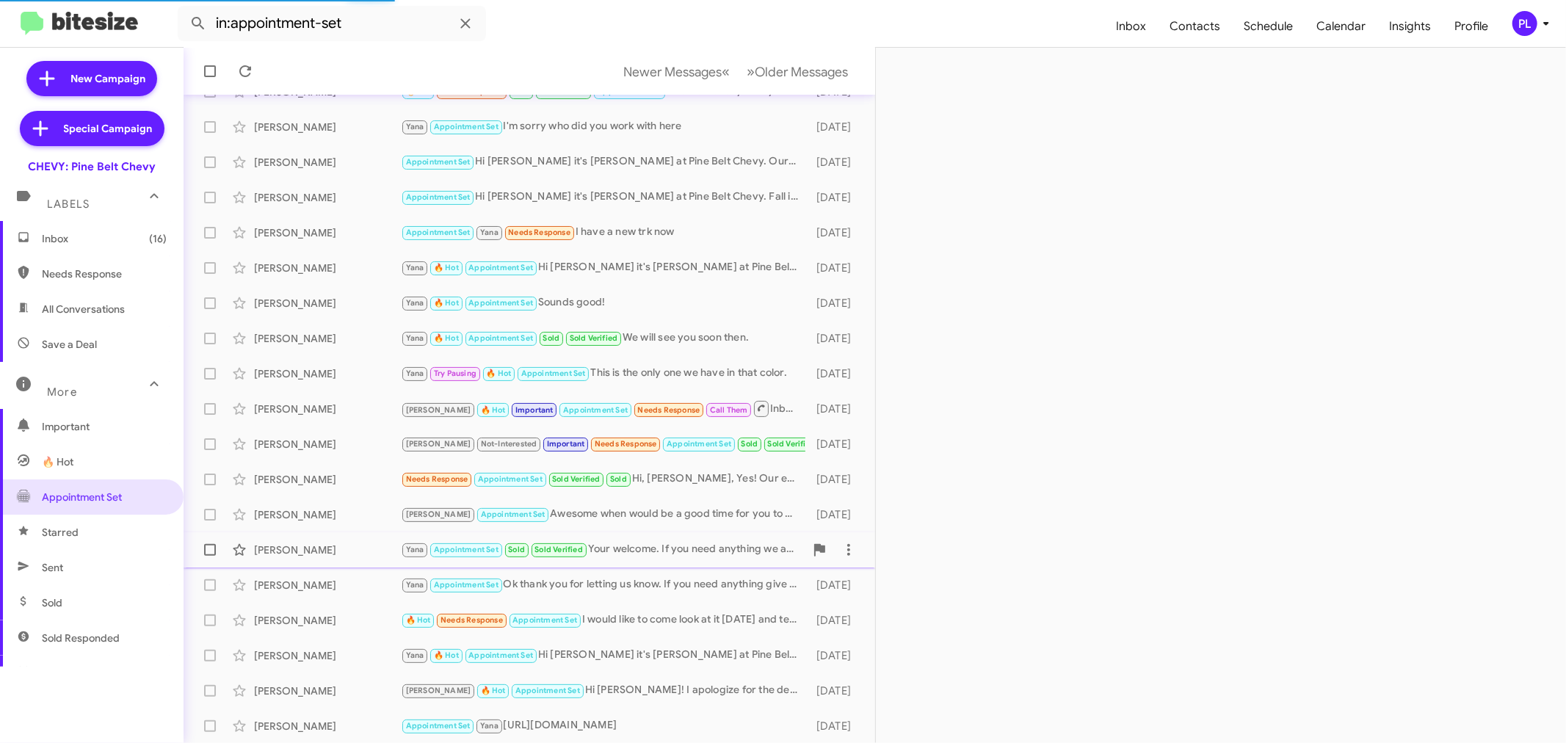
click at [634, 553] on div "Yana Appointment Set Sold Sold Verified Your welcome. If you need anything we a…" at bounding box center [603, 549] width 404 height 17
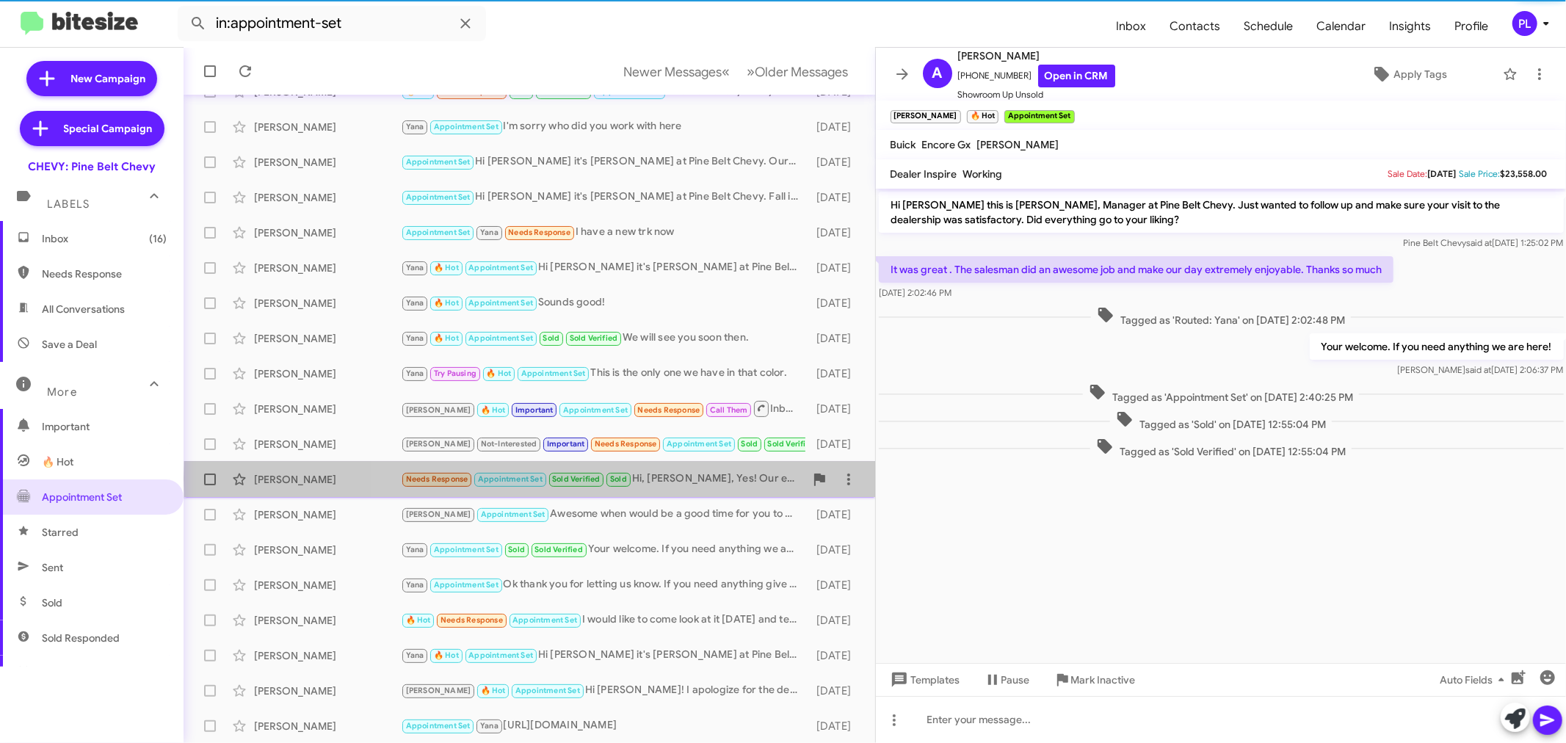
click at [669, 478] on div "Needs Response Appointment Set Sold Verified Sold Hi, Trina, Yes! Our experienc…" at bounding box center [603, 479] width 404 height 17
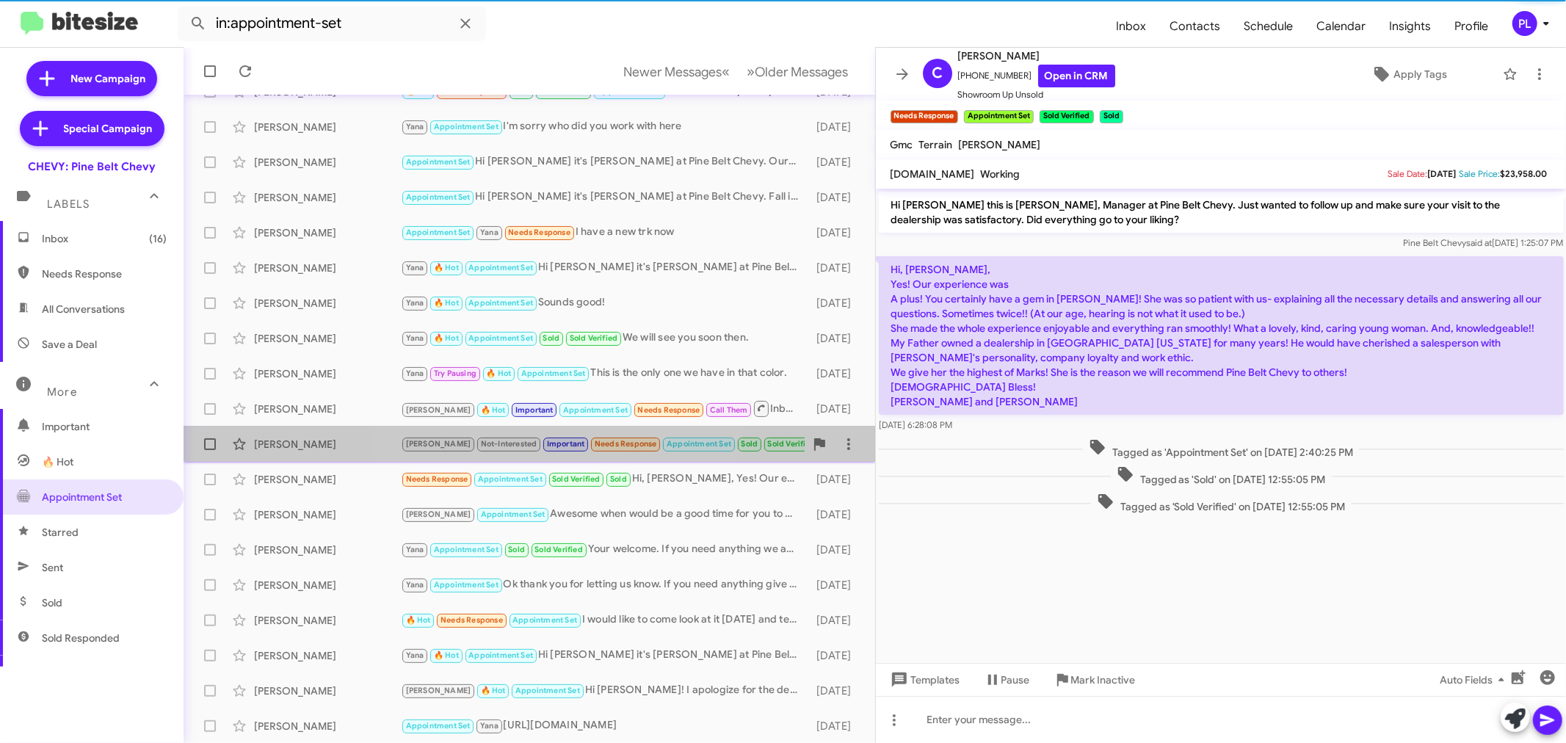
click at [595, 446] on span "Needs Response" at bounding box center [626, 444] width 62 height 10
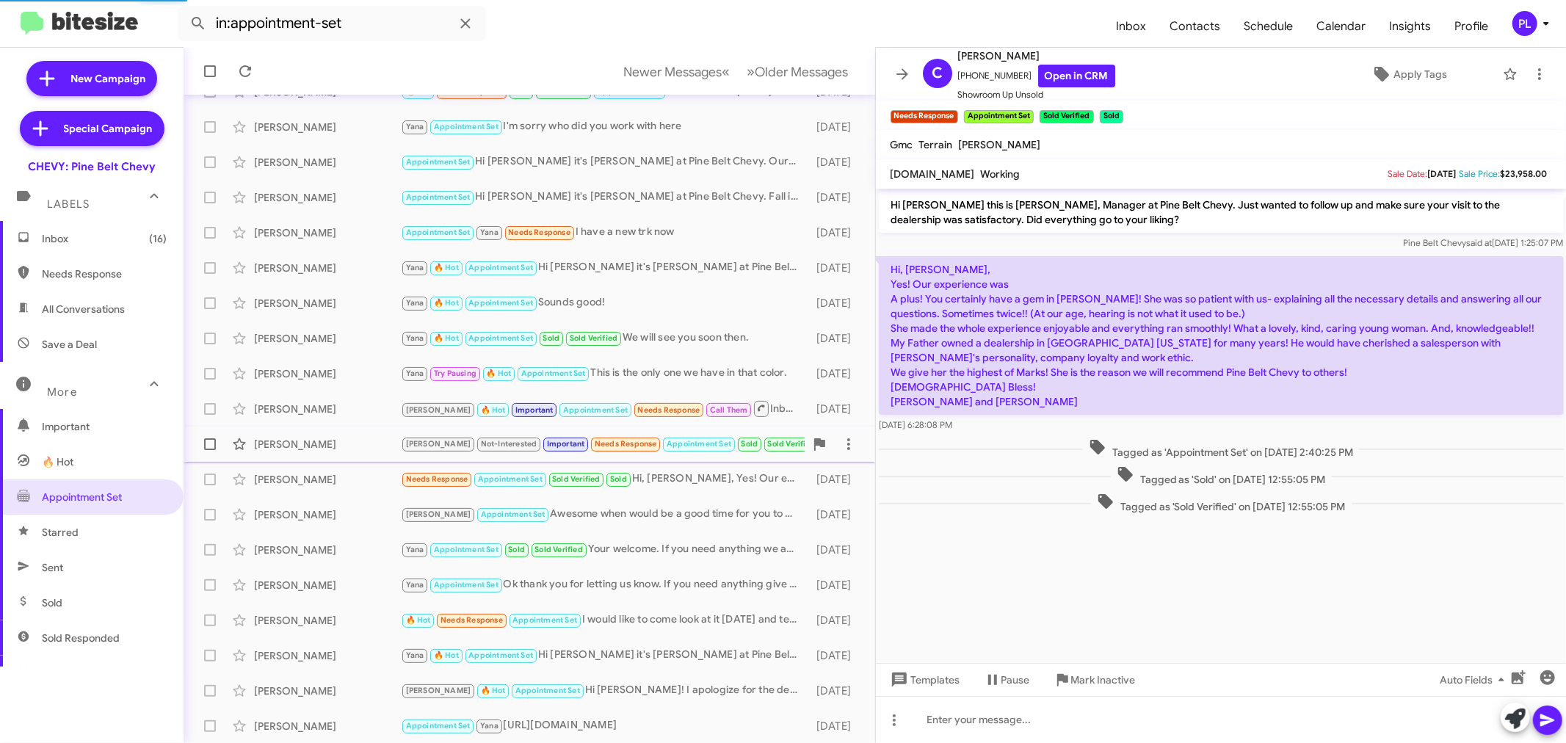
scroll to position [184, 0]
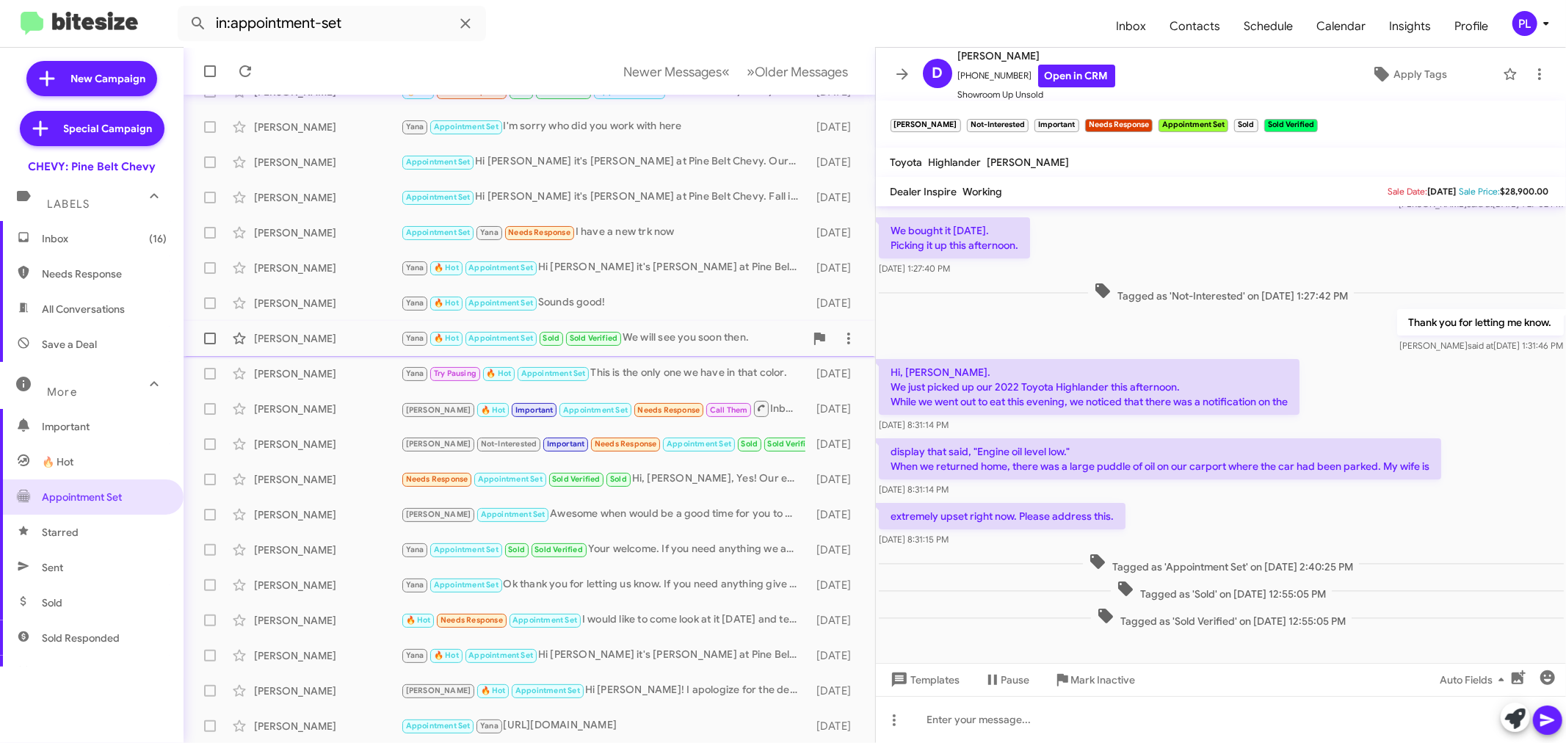
click at [622, 341] on span "Sold Verified" at bounding box center [594, 336] width 58 height 13
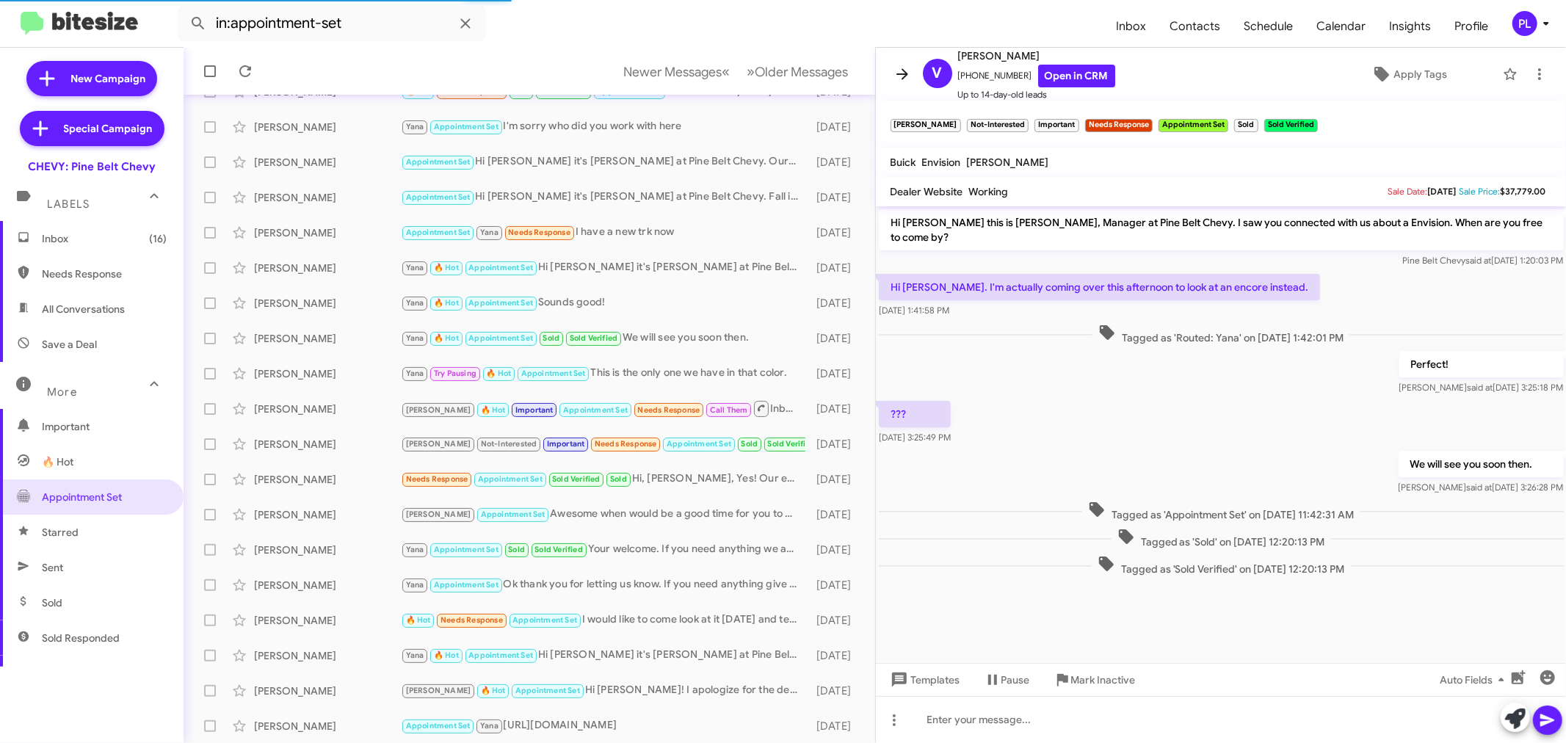
click at [906, 73] on icon at bounding box center [902, 73] width 12 height 11
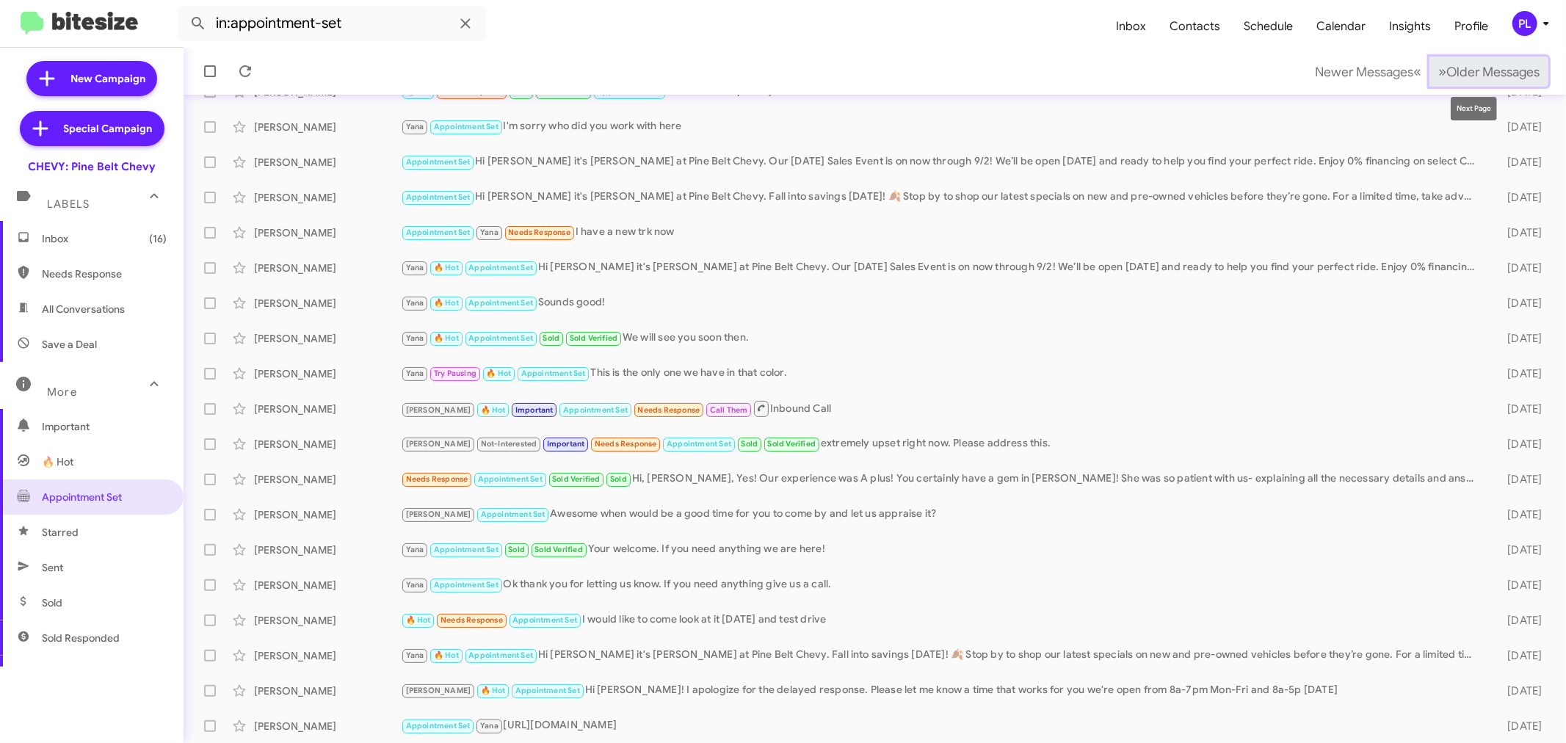
click at [1458, 57] on button "» Next Older Messages" at bounding box center [1488, 72] width 119 height 30
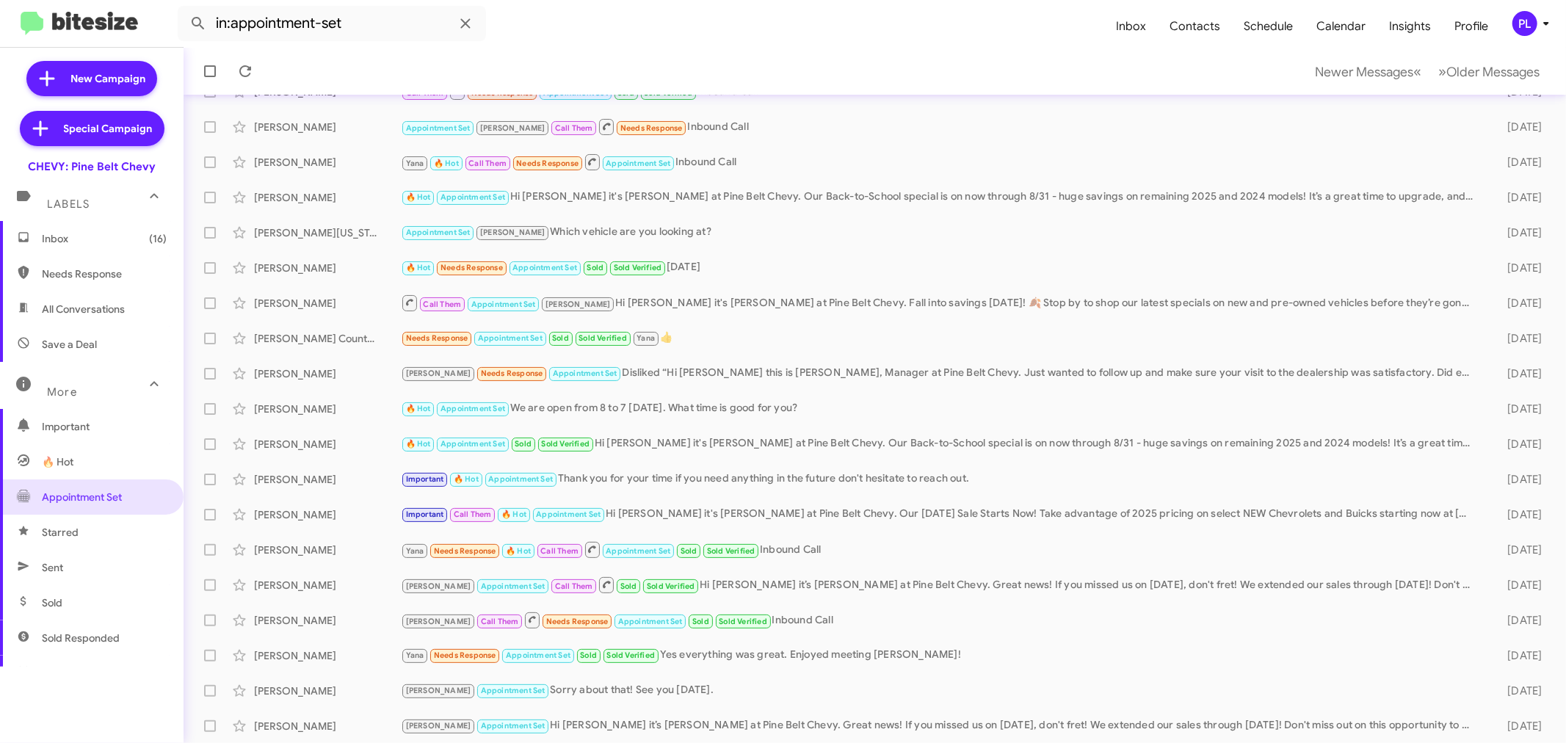
click at [1543, 22] on icon at bounding box center [1546, 24] width 18 height 18
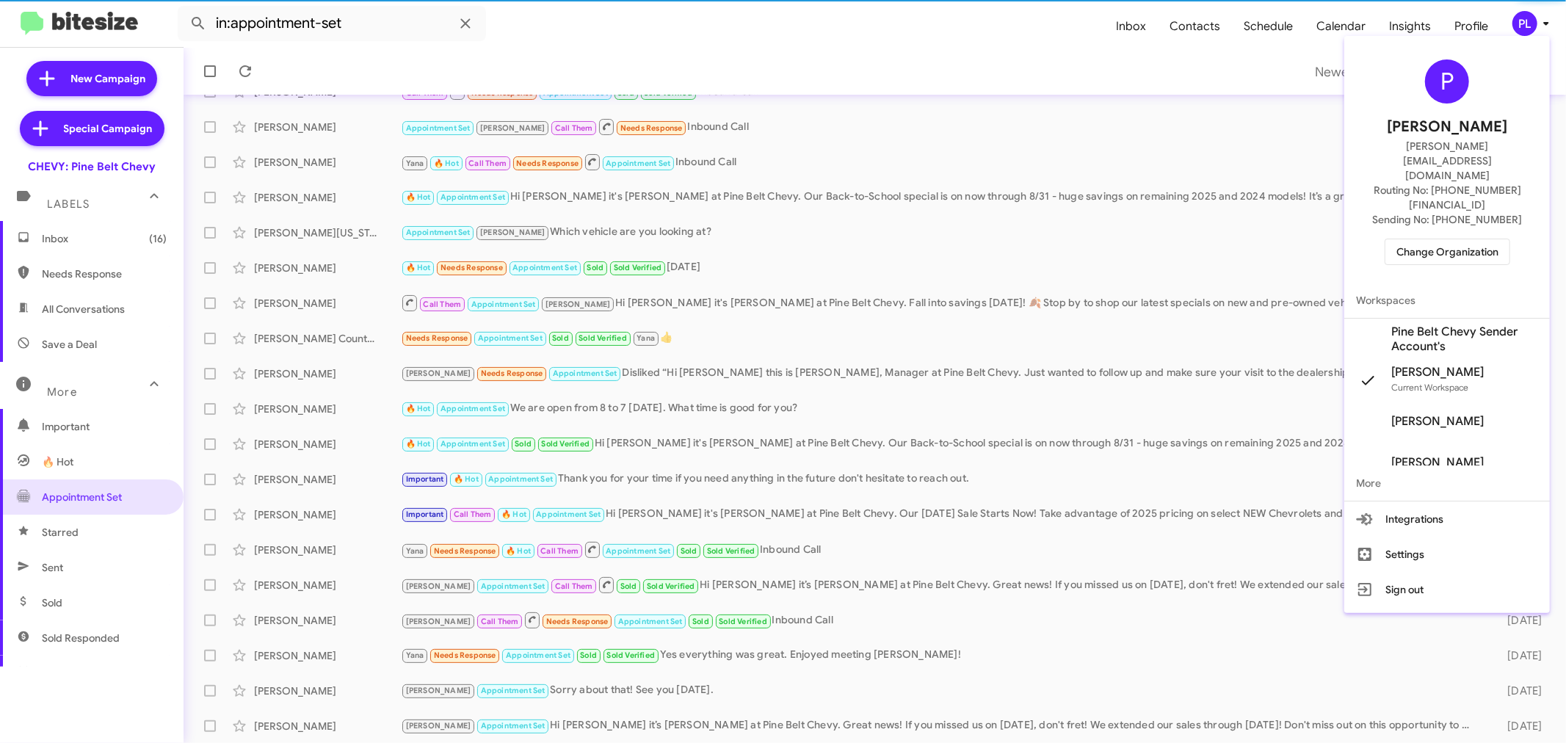
click at [1433, 239] on span "Change Organization" at bounding box center [1447, 251] width 102 height 25
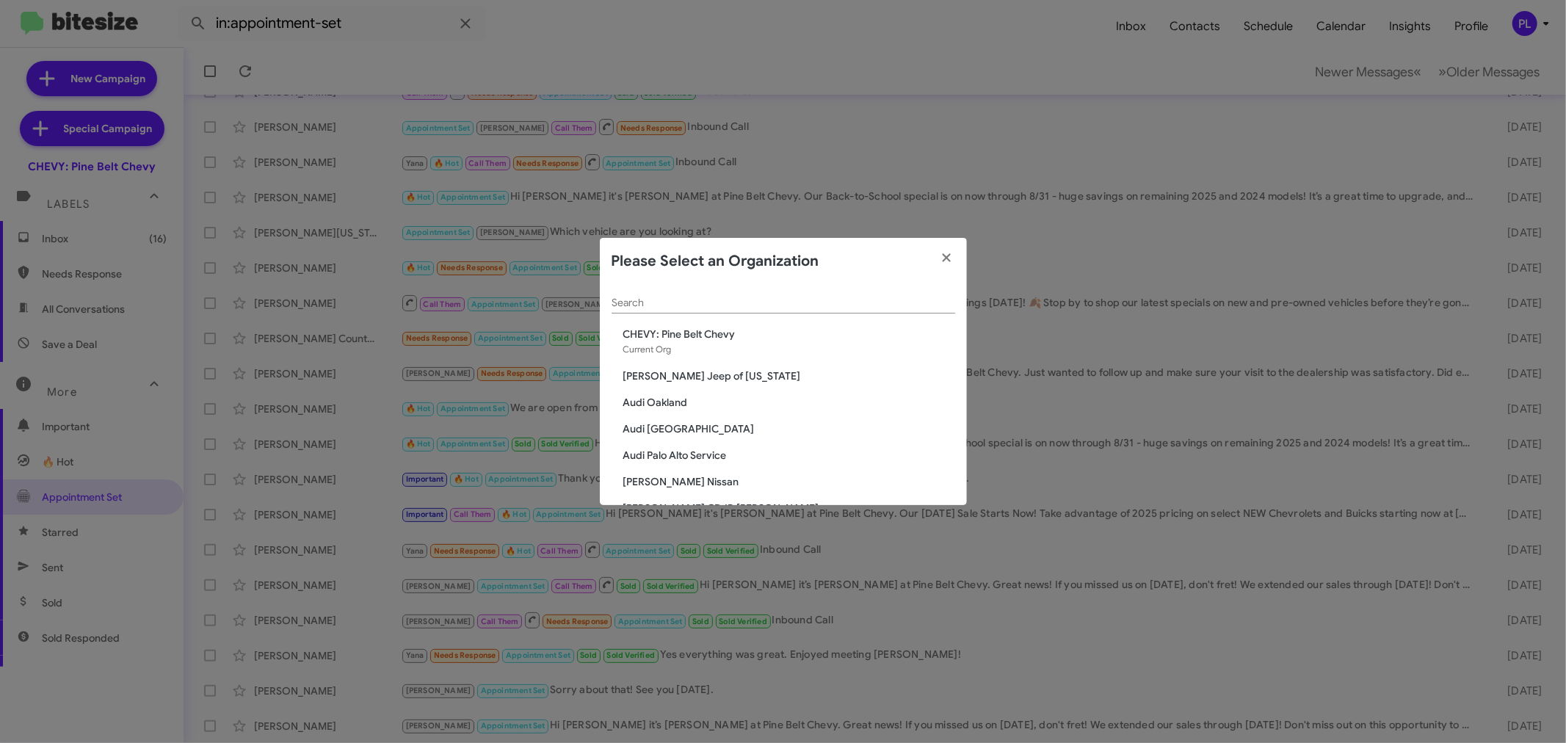
click at [812, 306] on input "Search" at bounding box center [783, 303] width 344 height 12
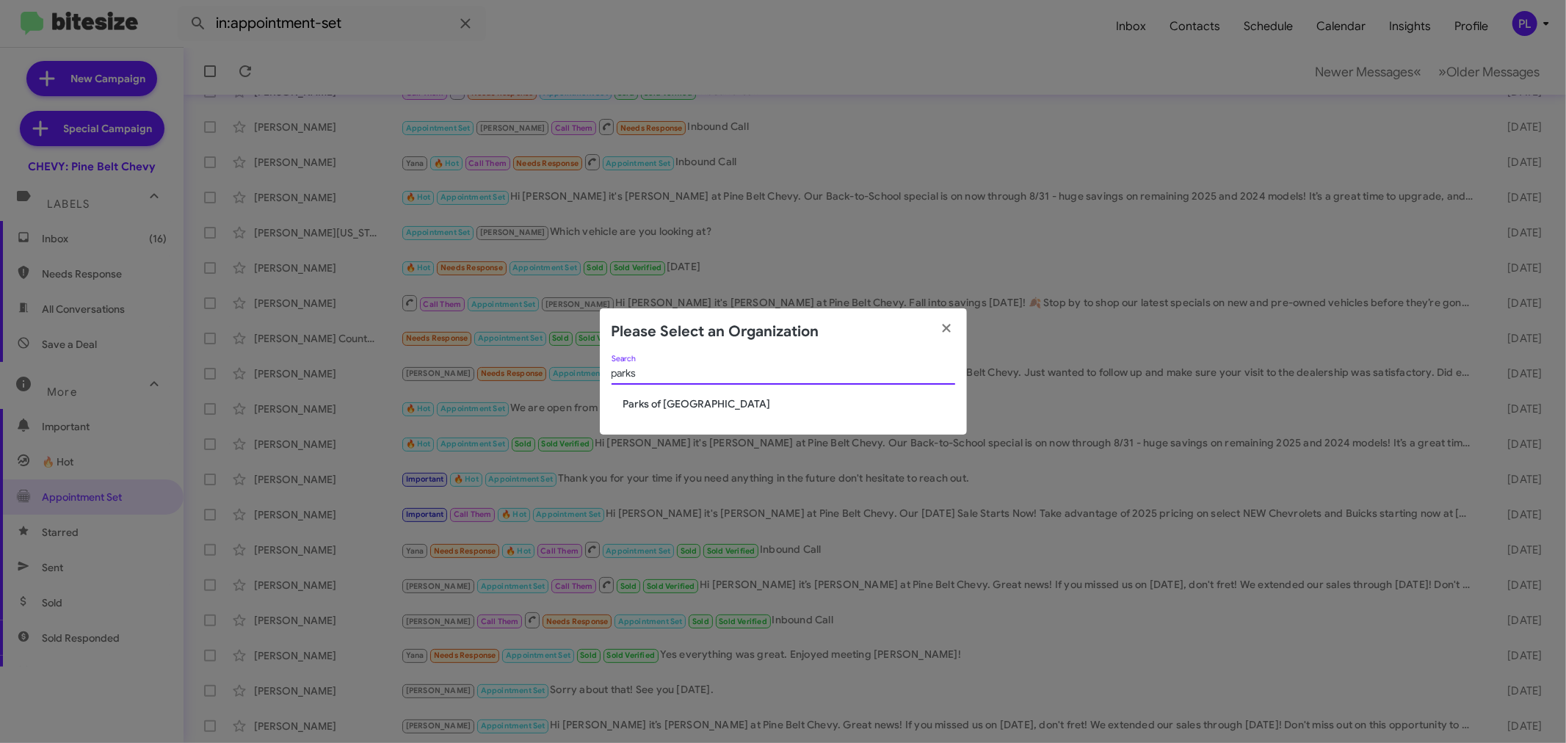
type input "parks"
click at [667, 404] on span "Parks of [GEOGRAPHIC_DATA]" at bounding box center [789, 403] width 332 height 15
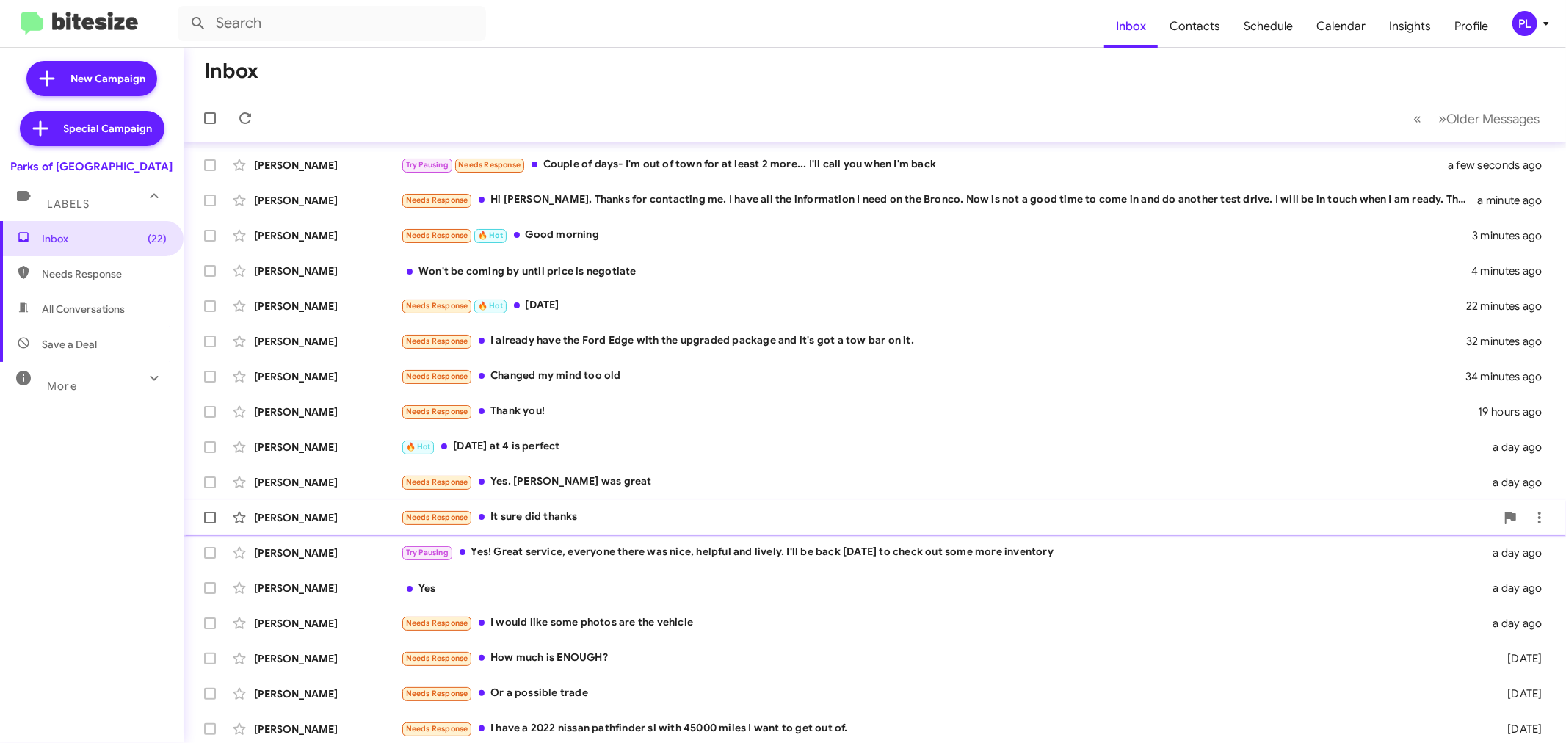
scroll to position [109, 0]
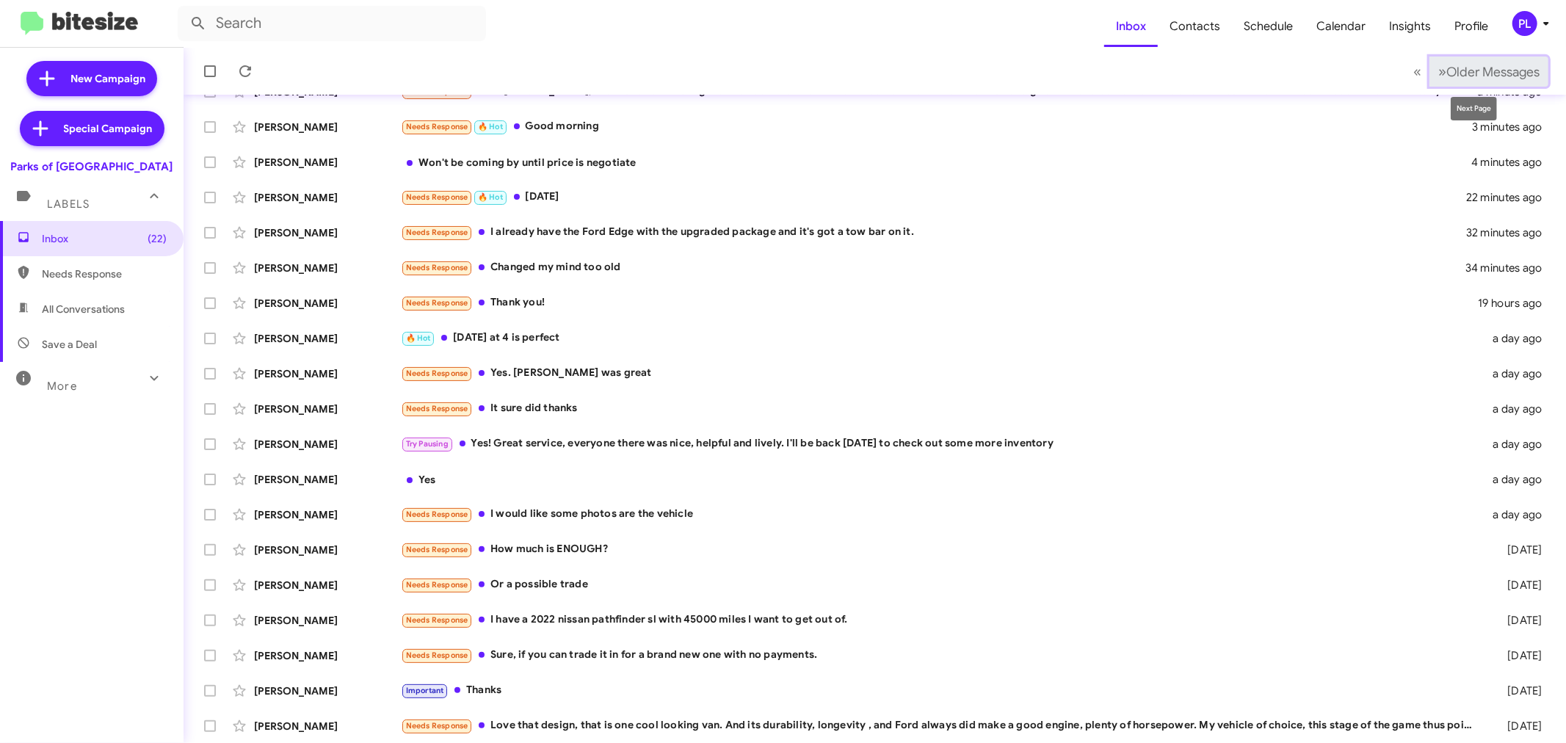
click at [1510, 76] on span "Older Messages" at bounding box center [1492, 72] width 93 height 16
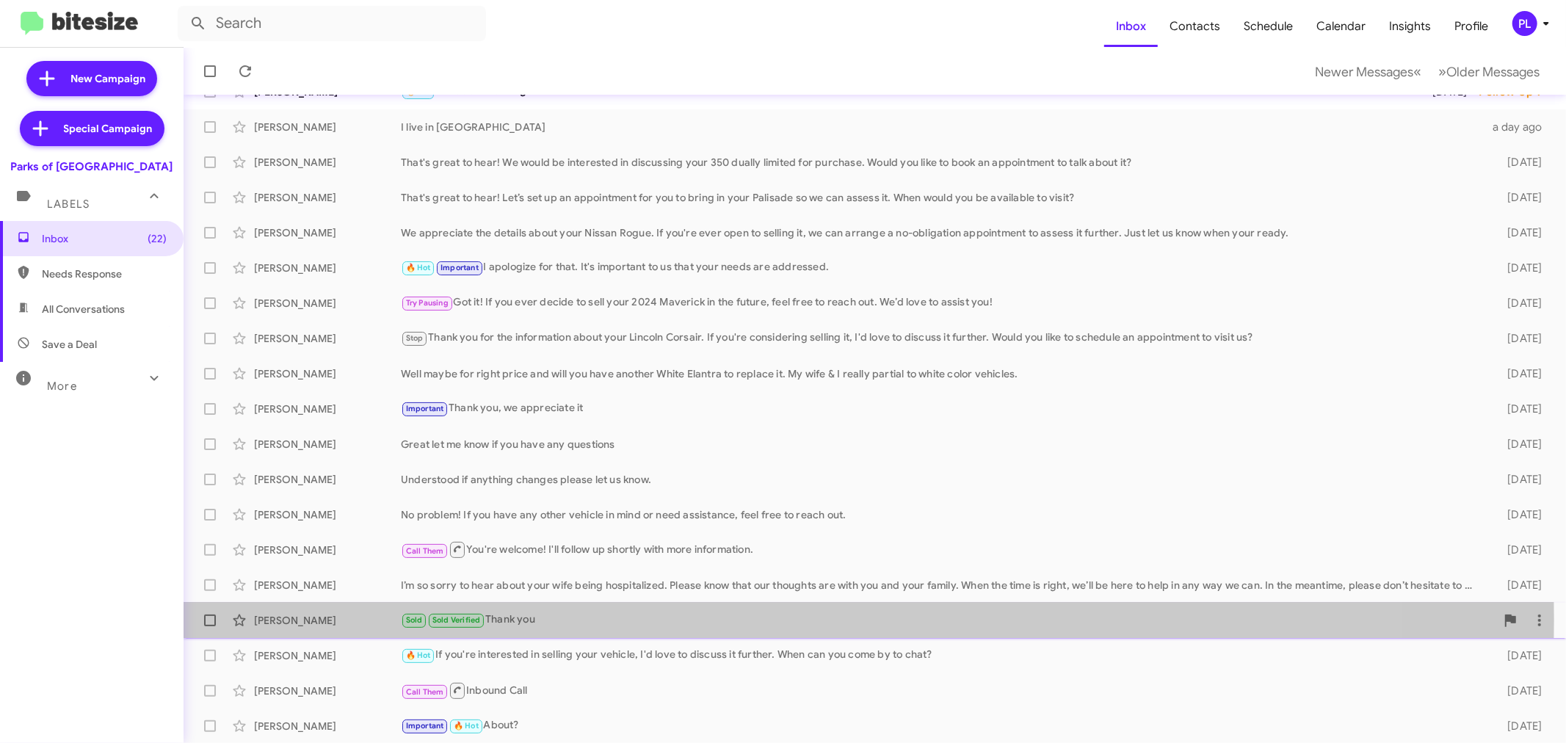
click at [545, 619] on div "Sold Sold Verified Thank you" at bounding box center [948, 619] width 1095 height 17
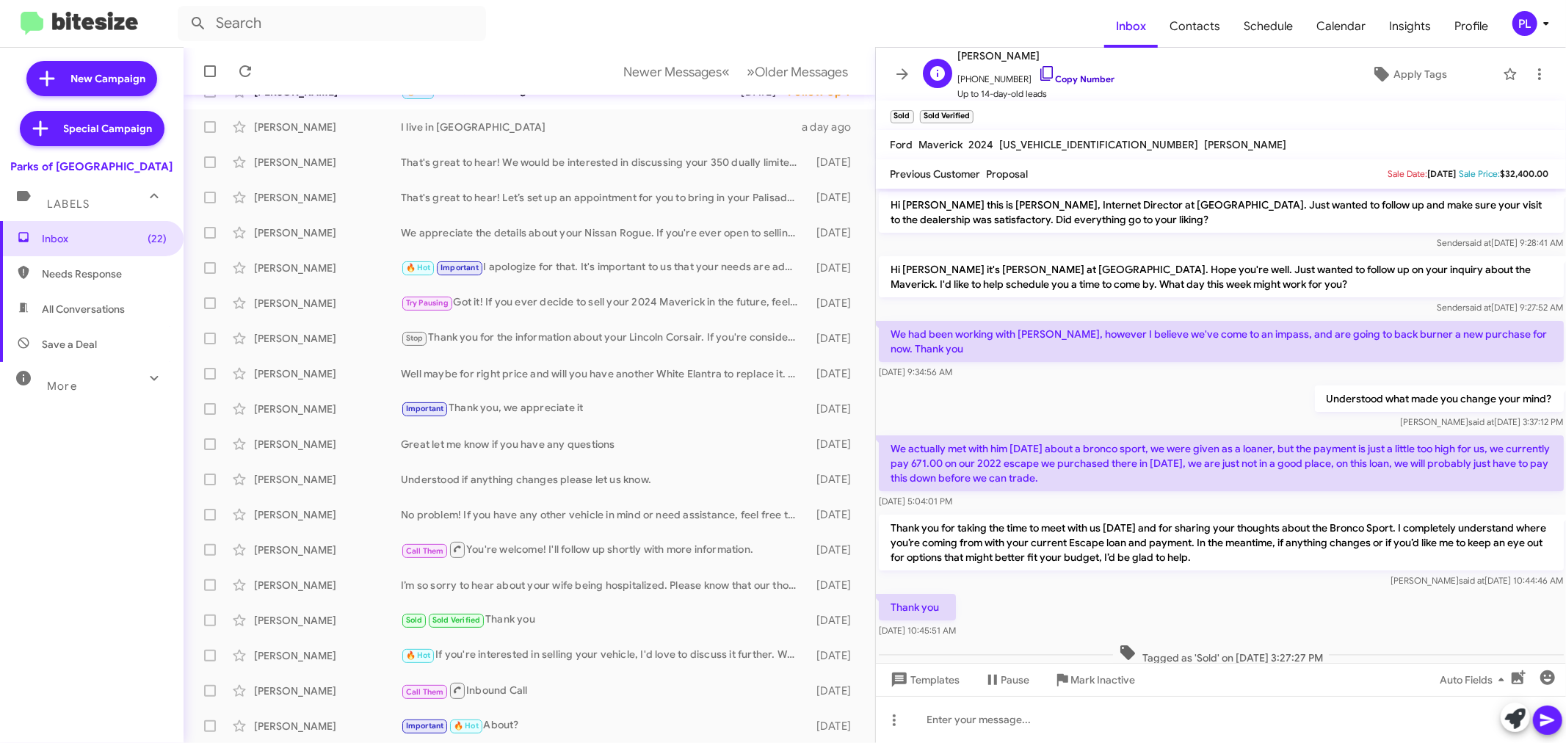
click at [1068, 76] on link "Copy Number" at bounding box center [1076, 78] width 77 height 11
drag, startPoint x: 1070, startPoint y: 81, endPoint x: 1074, endPoint y: 74, distance: 7.9
click at [1070, 81] on link "Copy Number" at bounding box center [1076, 78] width 77 height 11
click at [896, 74] on icon at bounding box center [902, 74] width 18 height 18
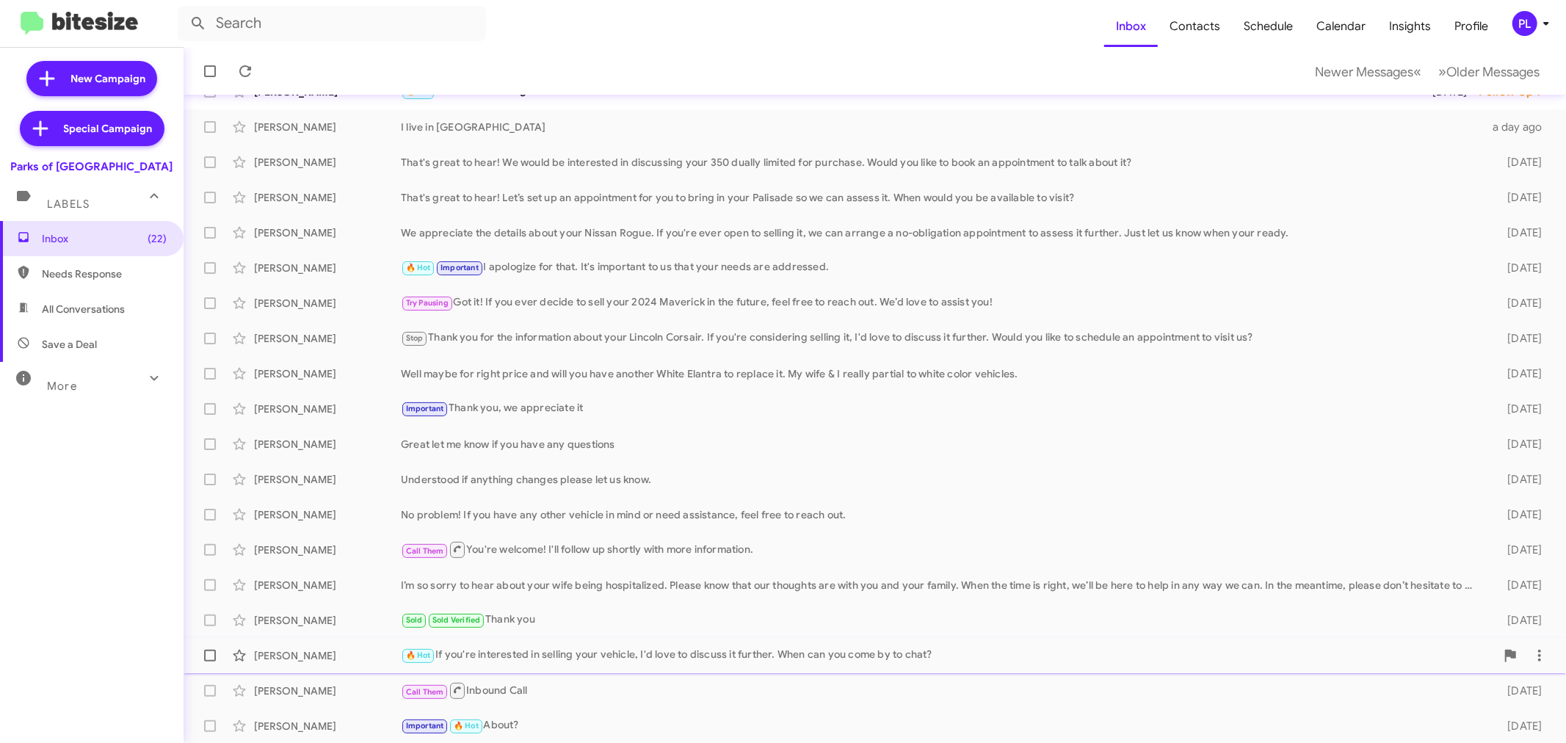
click at [654, 653] on div "🔥 Hot If you're interested in selling your vehicle, I'd love to discuss it furt…" at bounding box center [948, 655] width 1095 height 17
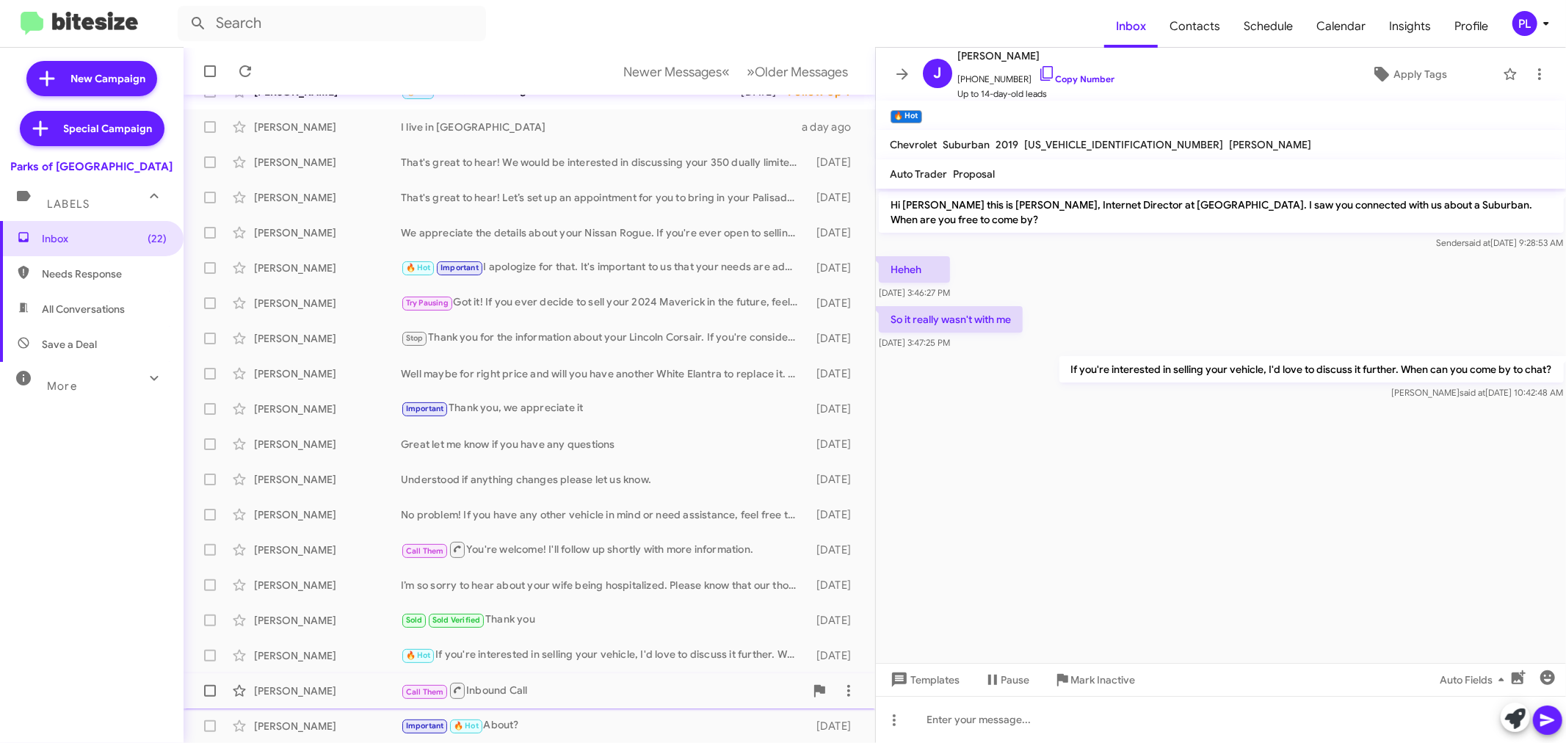
click at [545, 683] on div "Call Them Inbound Call" at bounding box center [603, 690] width 404 height 18
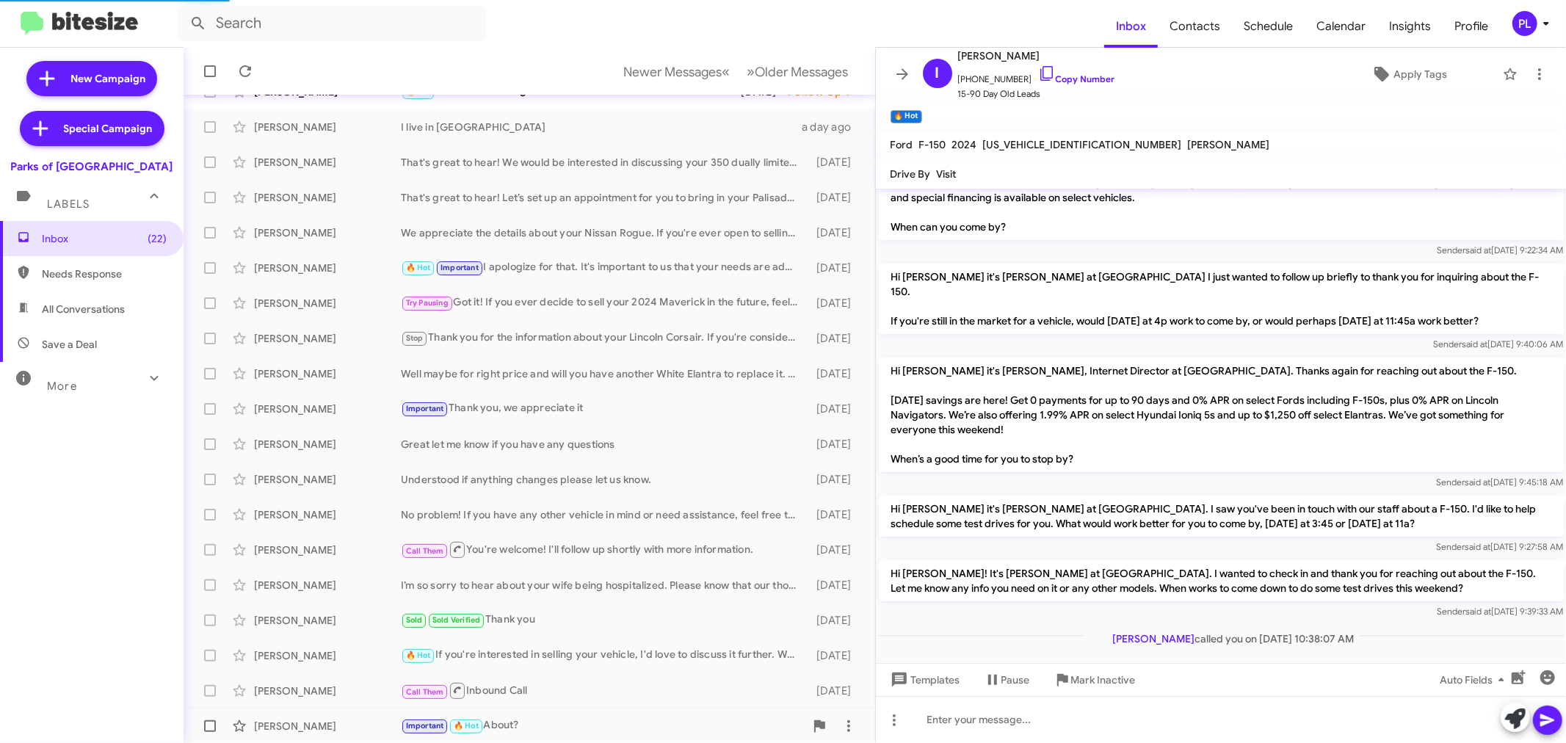
click at [551, 711] on div "[PERSON_NAME] Important 🔥 Hot About? [DATE]" at bounding box center [529, 725] width 668 height 29
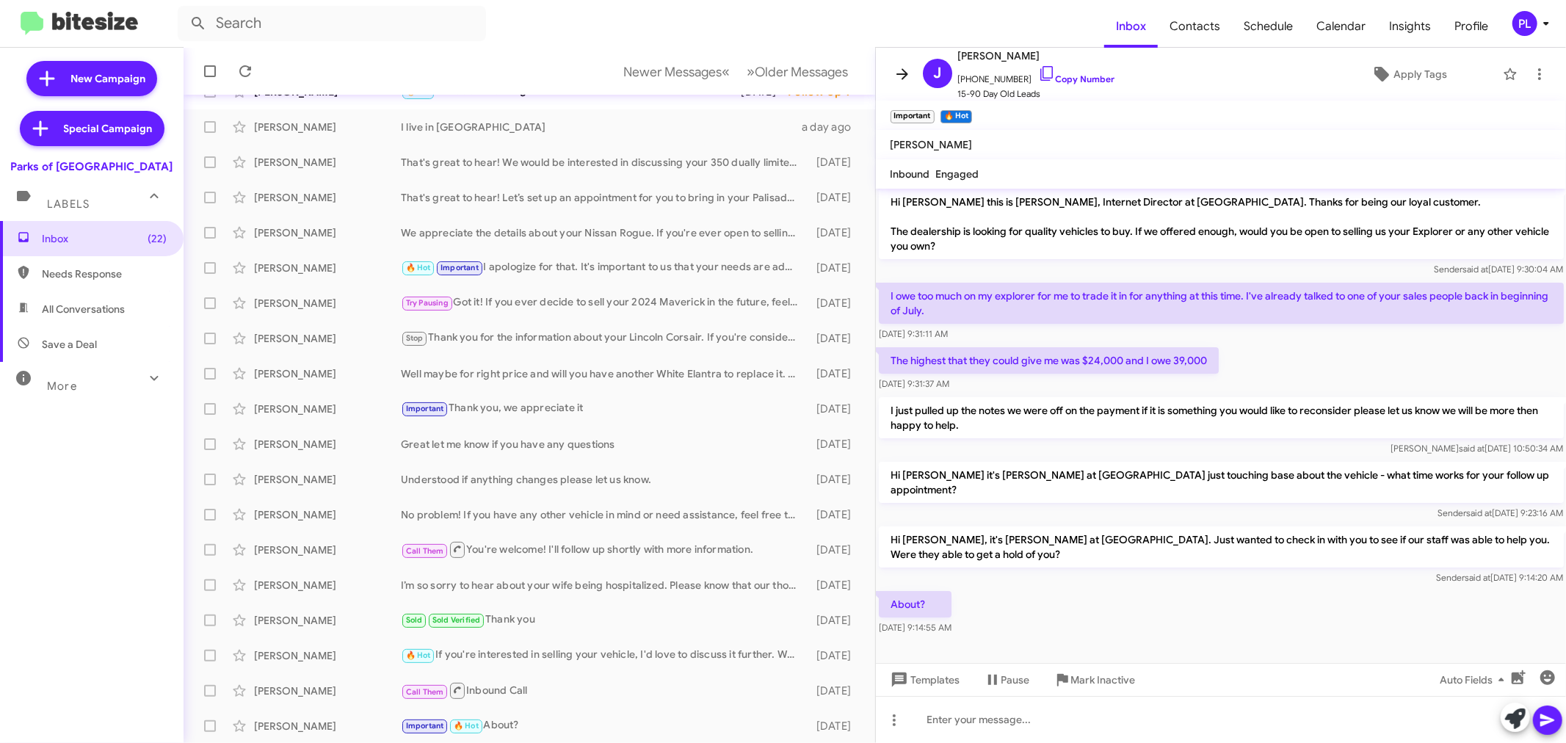
click at [903, 74] on icon at bounding box center [902, 73] width 12 height 11
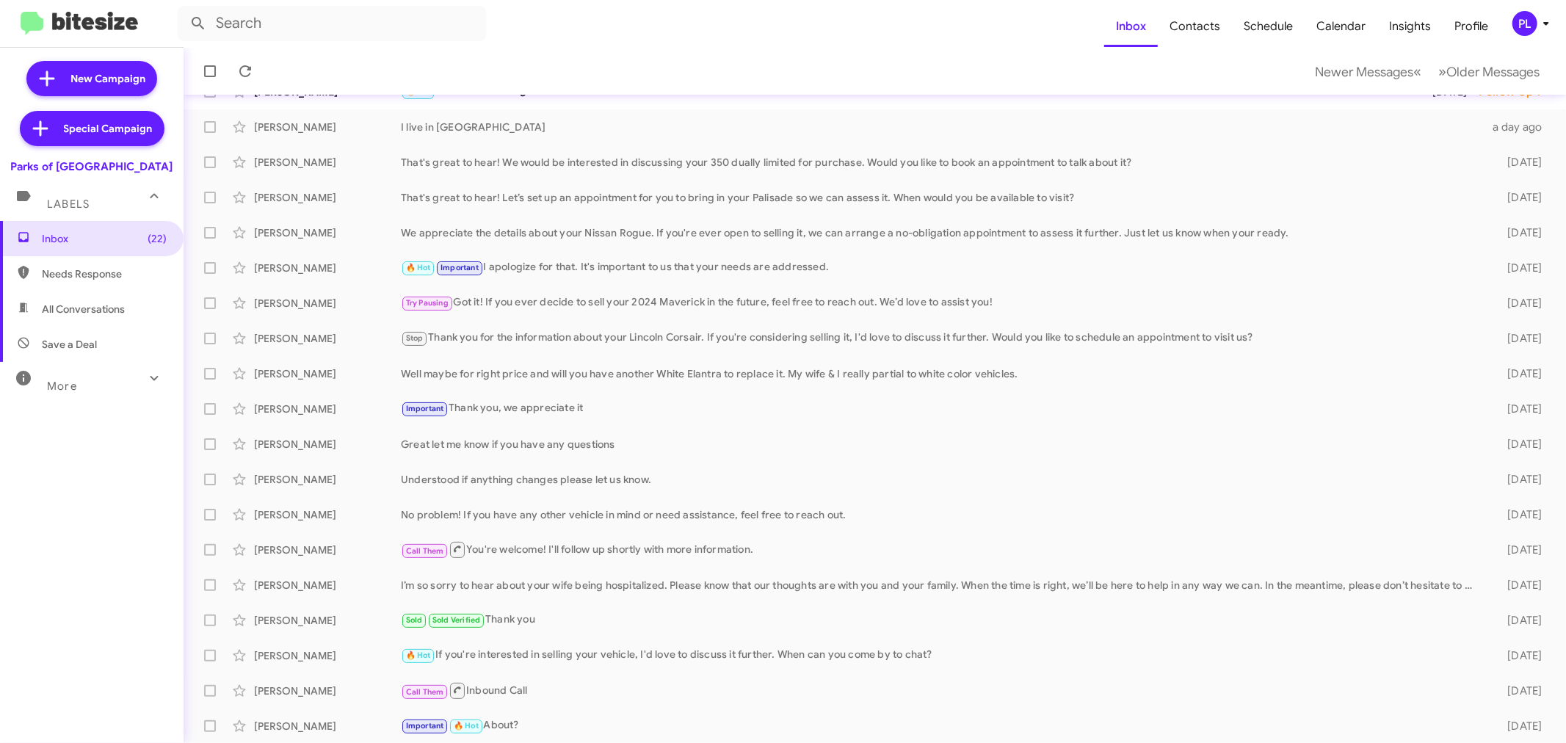
click at [59, 396] on mat-expansion-panel-header "More" at bounding box center [92, 379] width 184 height 35
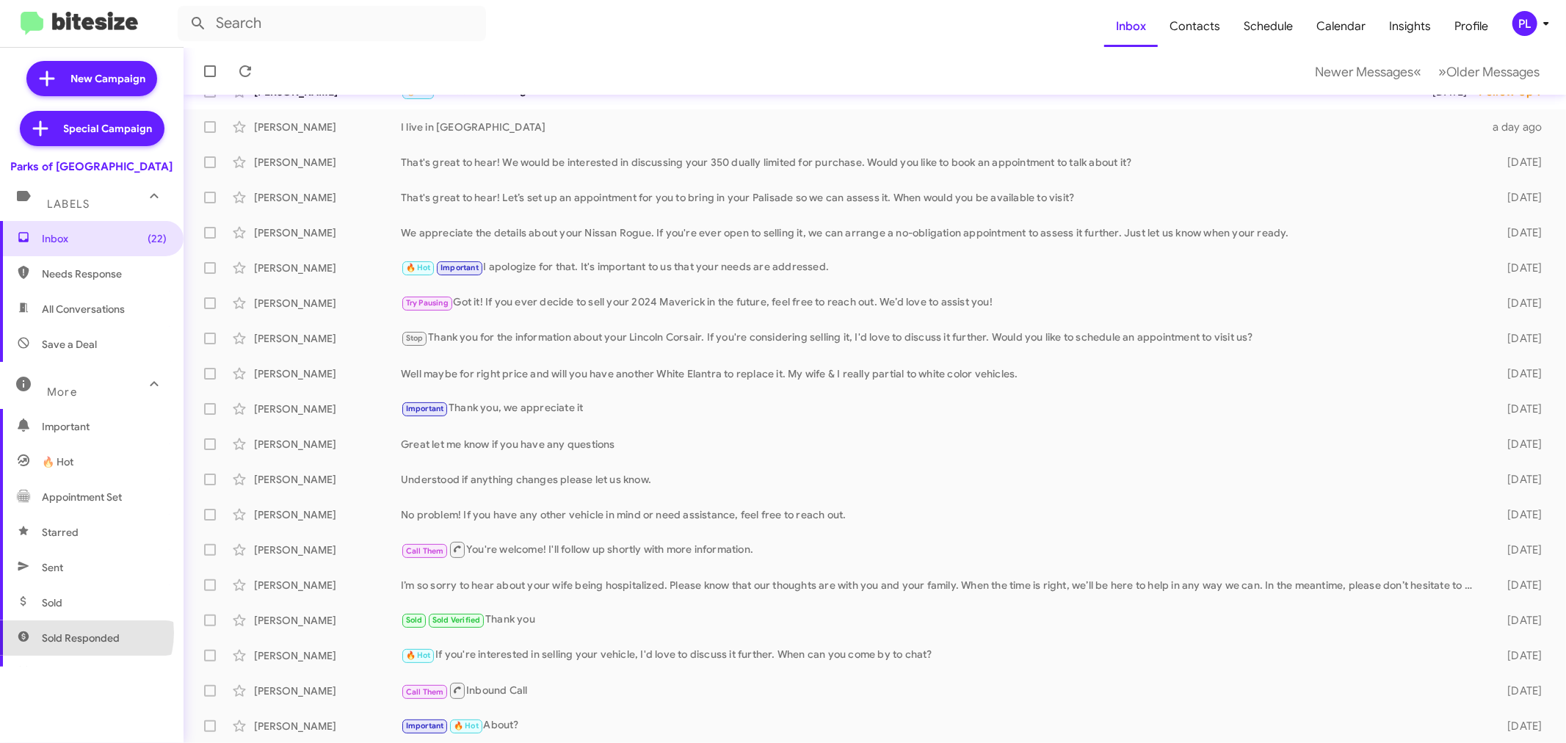
click at [79, 633] on span "Sold Responded" at bounding box center [81, 638] width 78 height 15
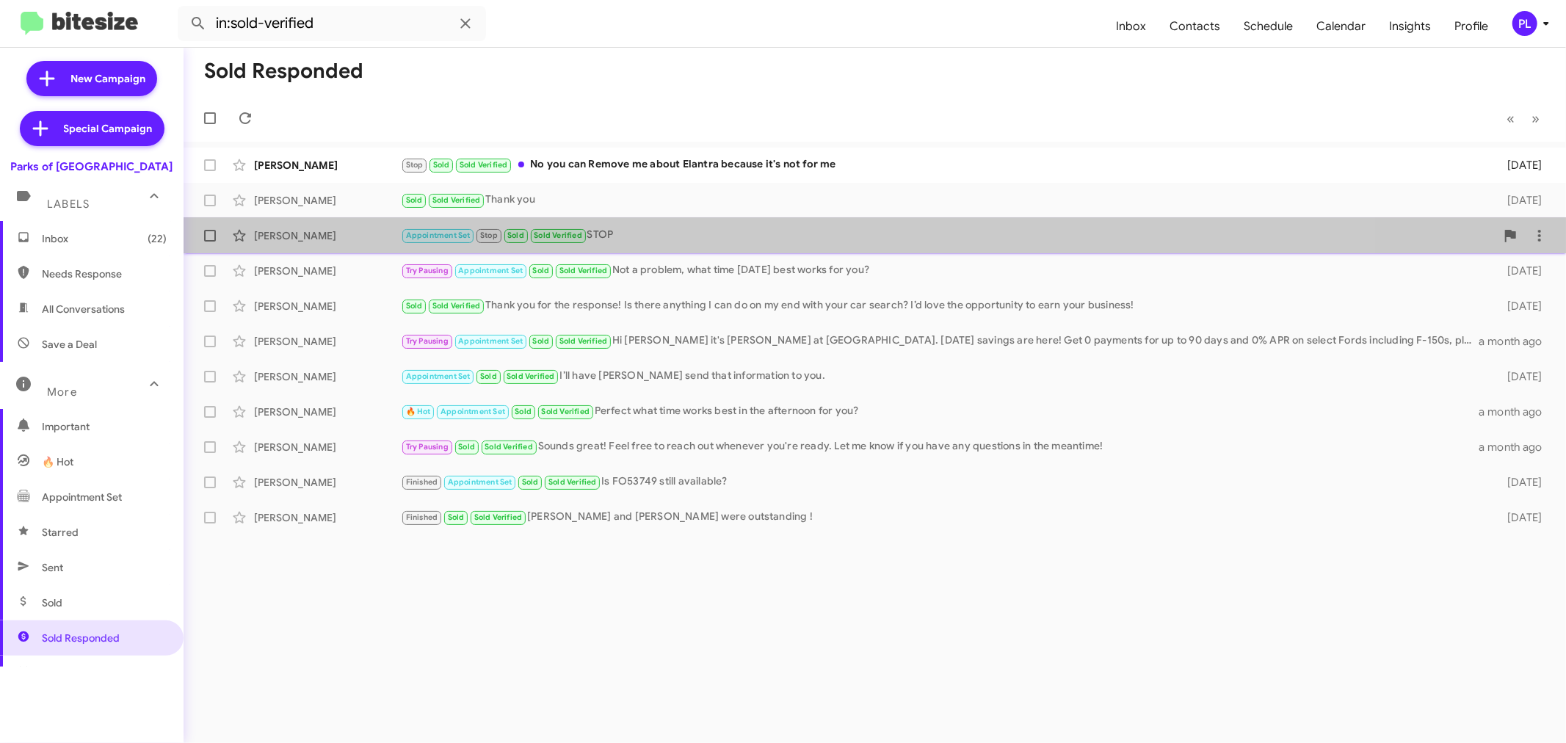
click at [631, 230] on div "Appointment Set Stop Sold Sold Verified STOP" at bounding box center [948, 235] width 1095 height 17
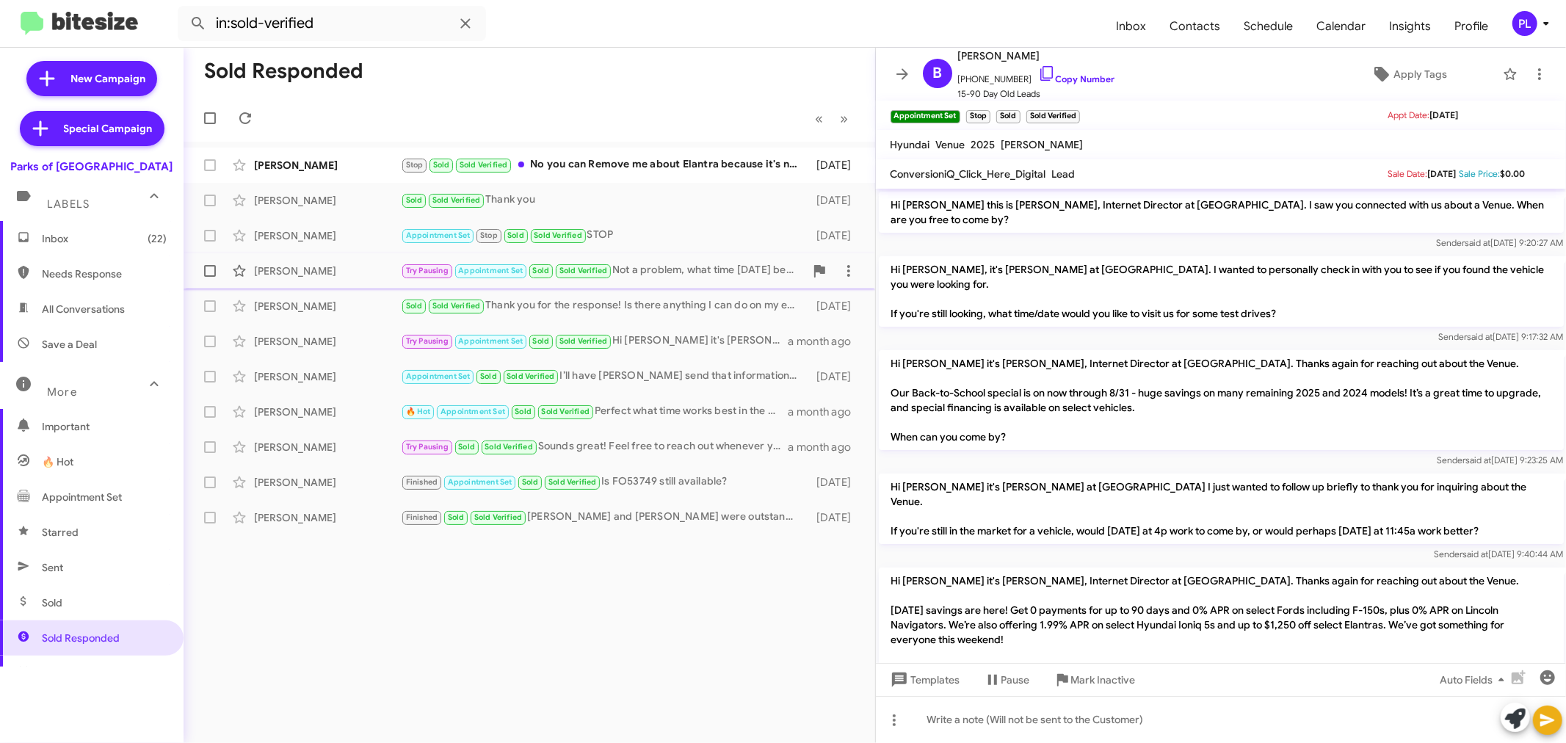
click at [636, 260] on div "Howard Mclelland Try Pausing Appointment Set Sold Sold Verified Not a problem, …" at bounding box center [529, 270] width 668 height 29
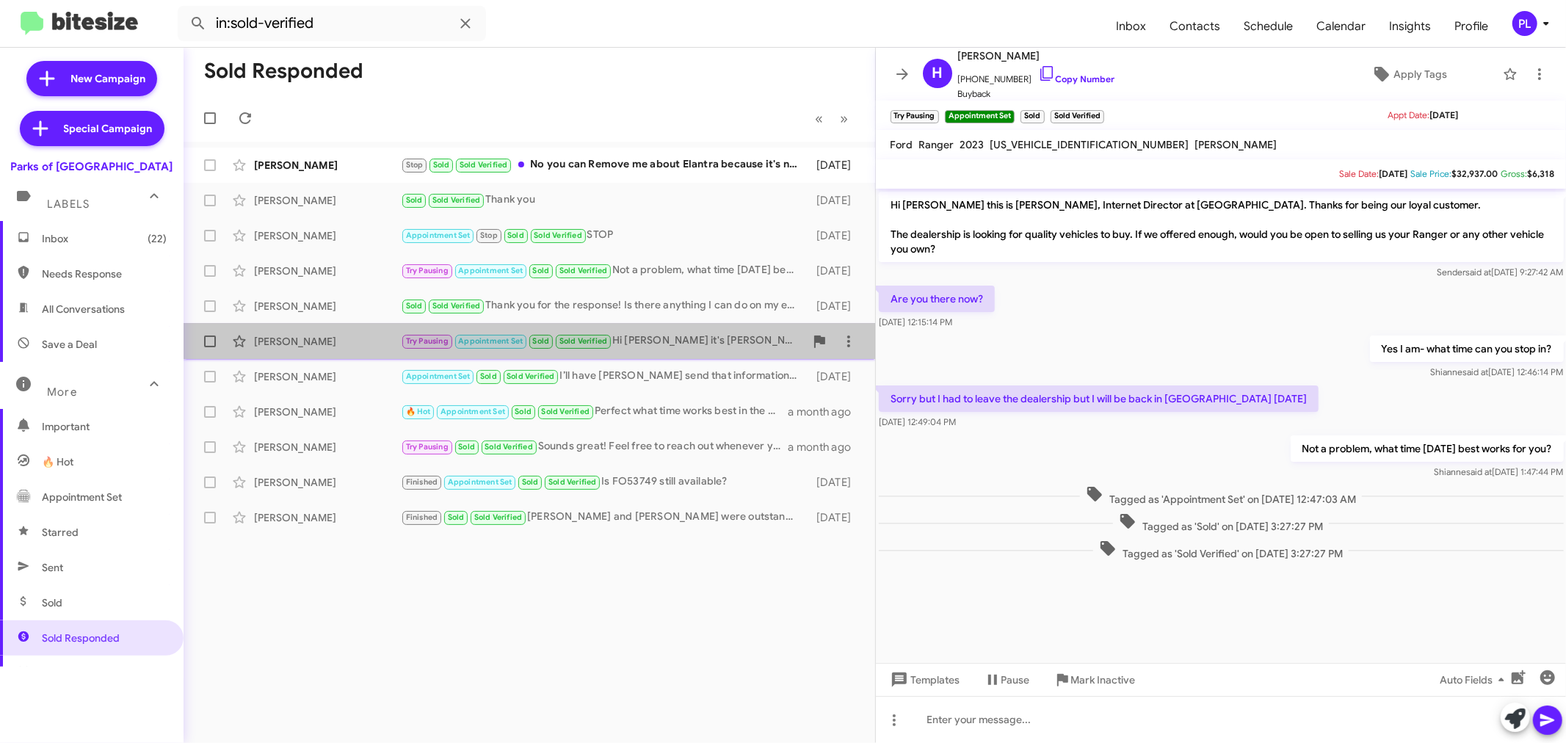
click at [668, 347] on div "Try Pausing Appointment Set Sold Sold Verified Hi Ceci it's Shianne Harrison at…" at bounding box center [603, 341] width 404 height 17
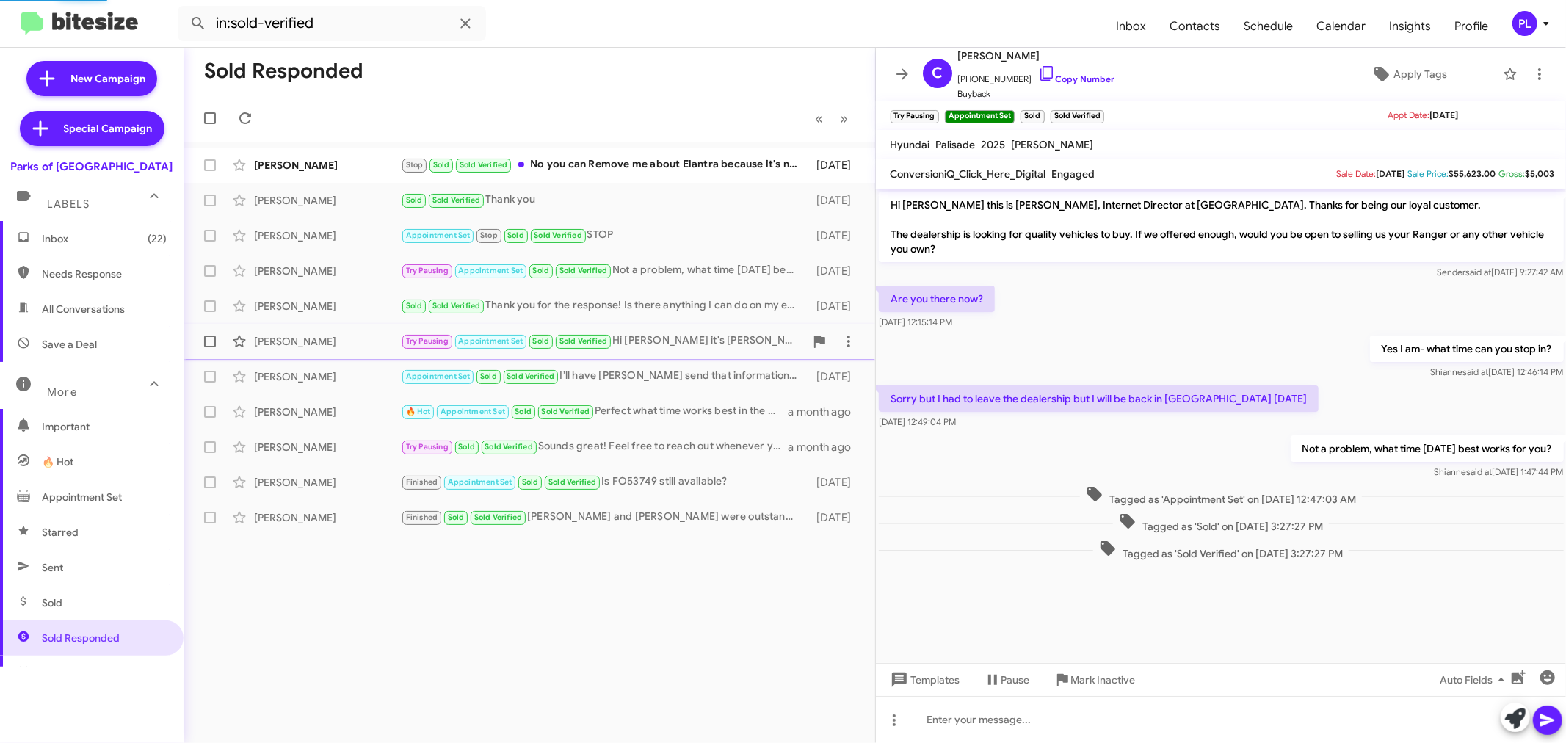
scroll to position [214, 0]
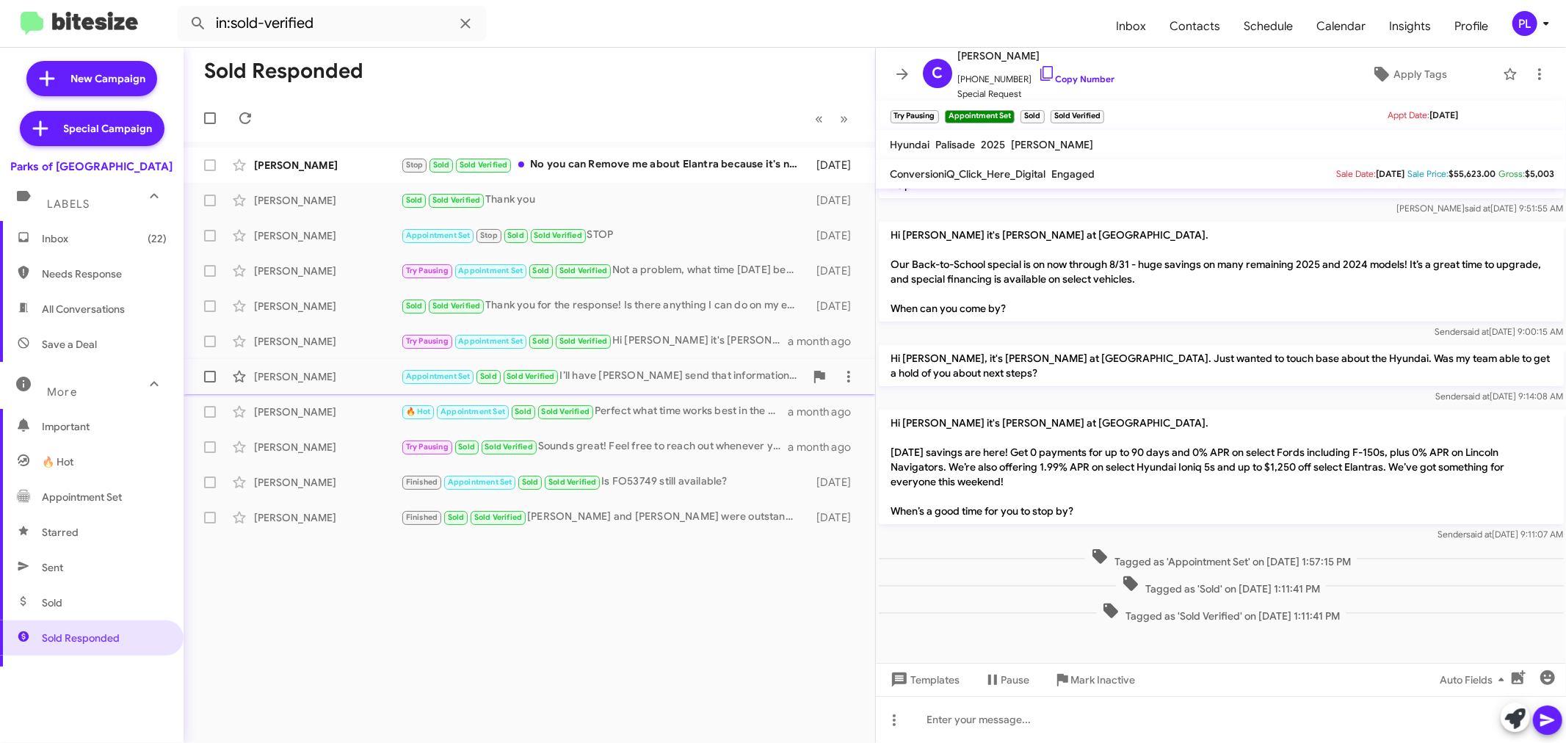
click at [678, 377] on div "Appointment Set Sold Sold Verified I’ll have James send that information to you." at bounding box center [603, 376] width 404 height 17
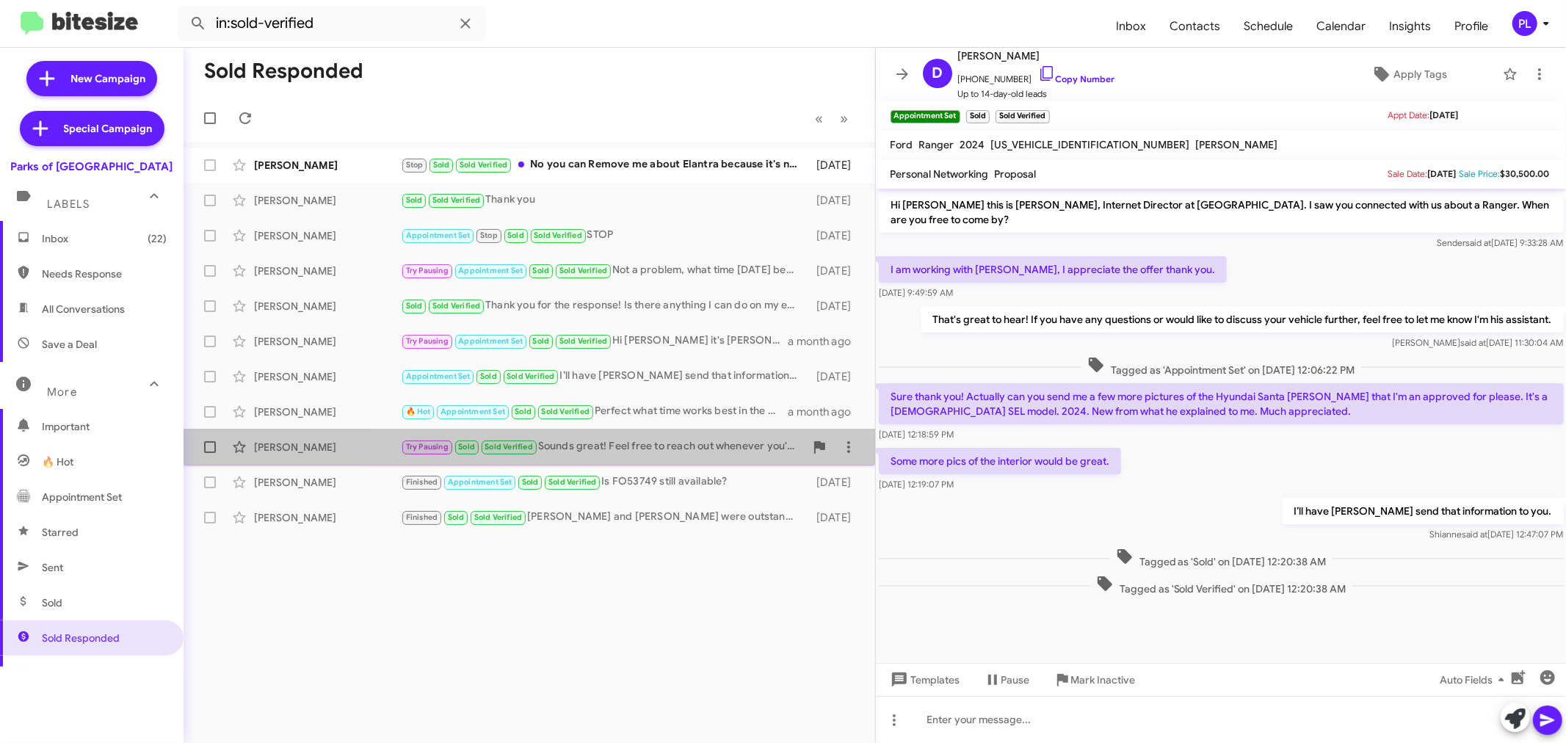
click at [641, 439] on div "Try Pausing Sold Sold Verified Sounds great! Feel free to reach out whenever yo…" at bounding box center [603, 446] width 404 height 17
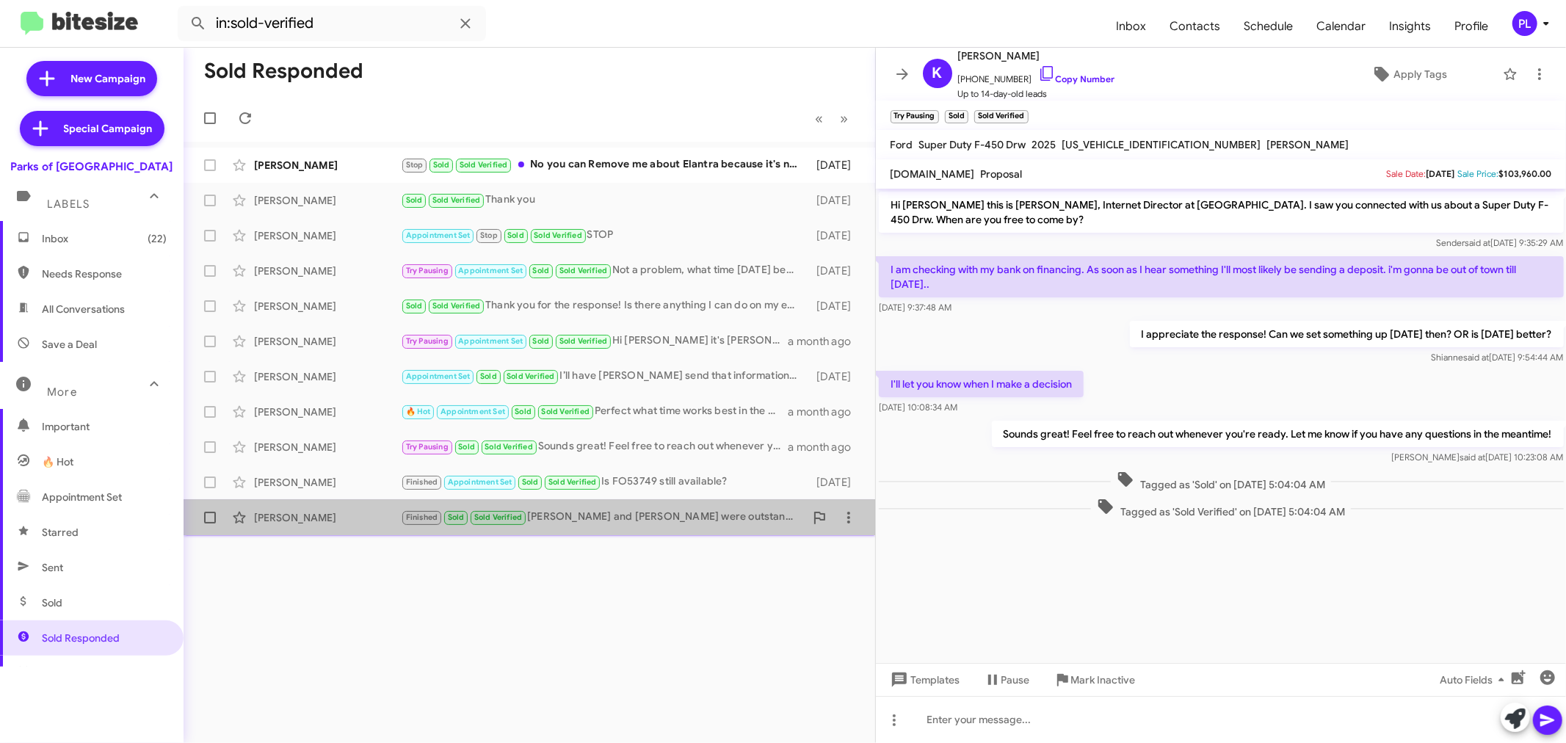
click at [685, 515] on div "Finished Sold Sold Verified Teddie and Austin were outstanding !" at bounding box center [603, 517] width 404 height 17
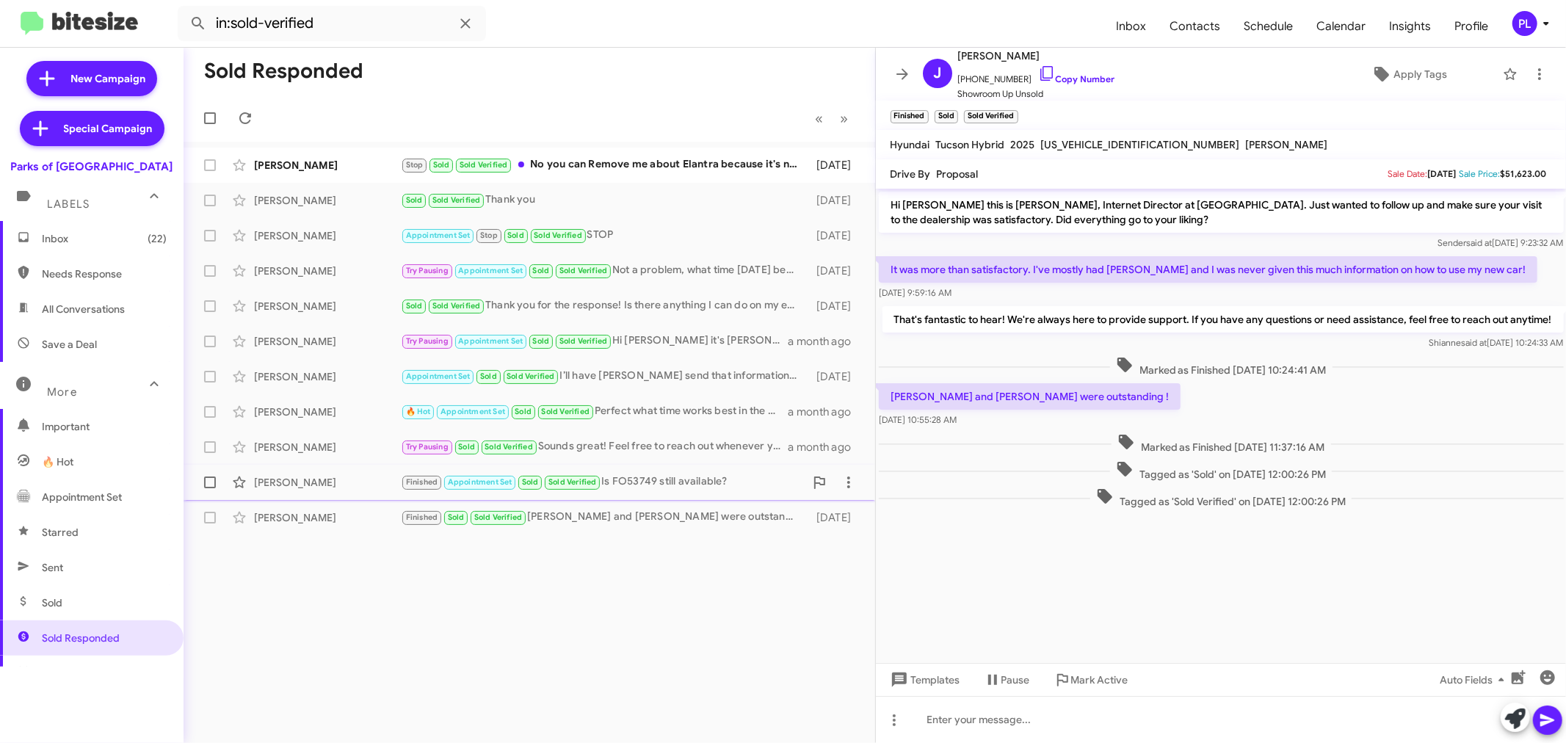
click at [680, 481] on div "Finished Appointment Set Sold Sold Verified Is FO53749 still available?" at bounding box center [603, 481] width 404 height 17
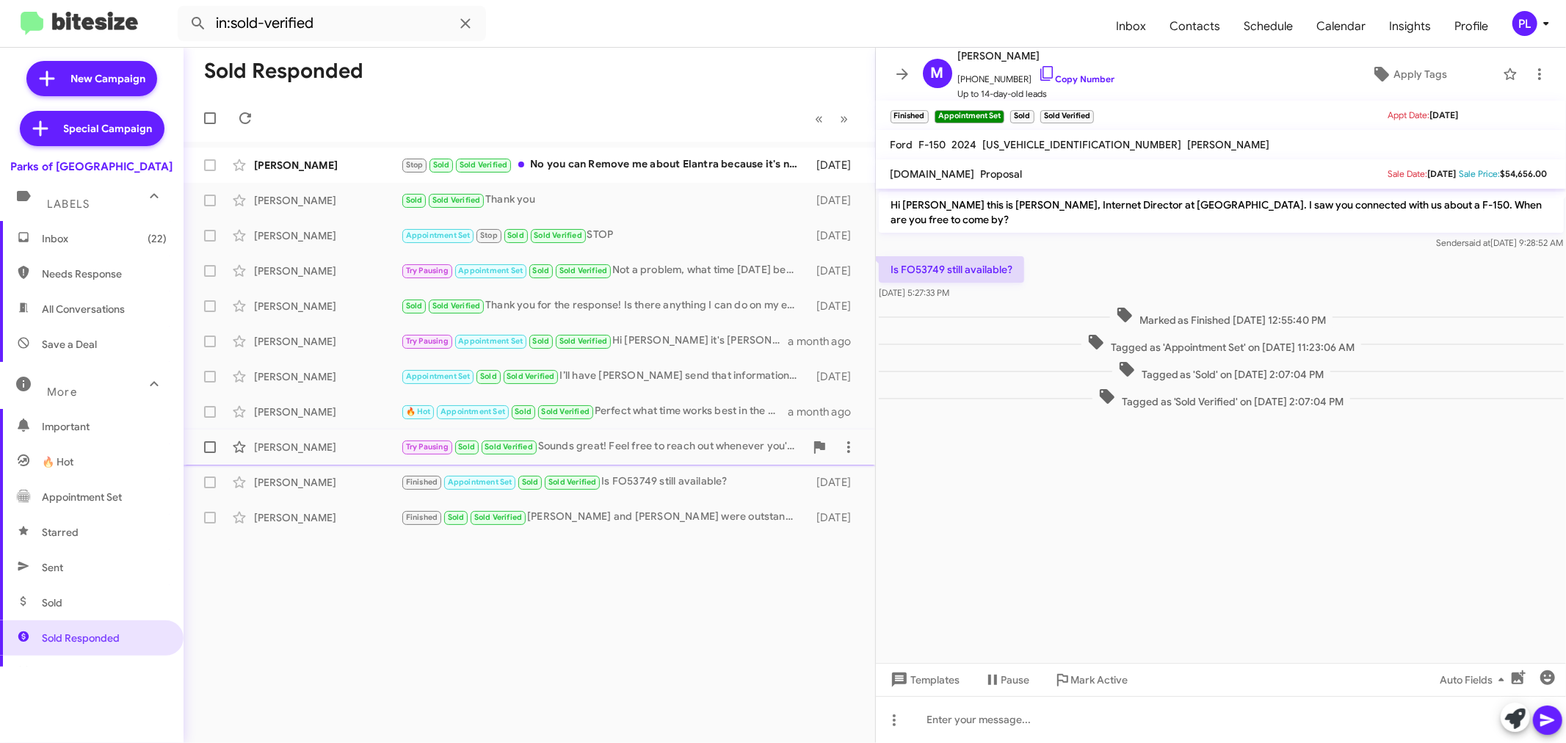
click at [686, 451] on div "Try Pausing Sold Sold Verified Sounds great! Feel free to reach out whenever yo…" at bounding box center [603, 446] width 404 height 17
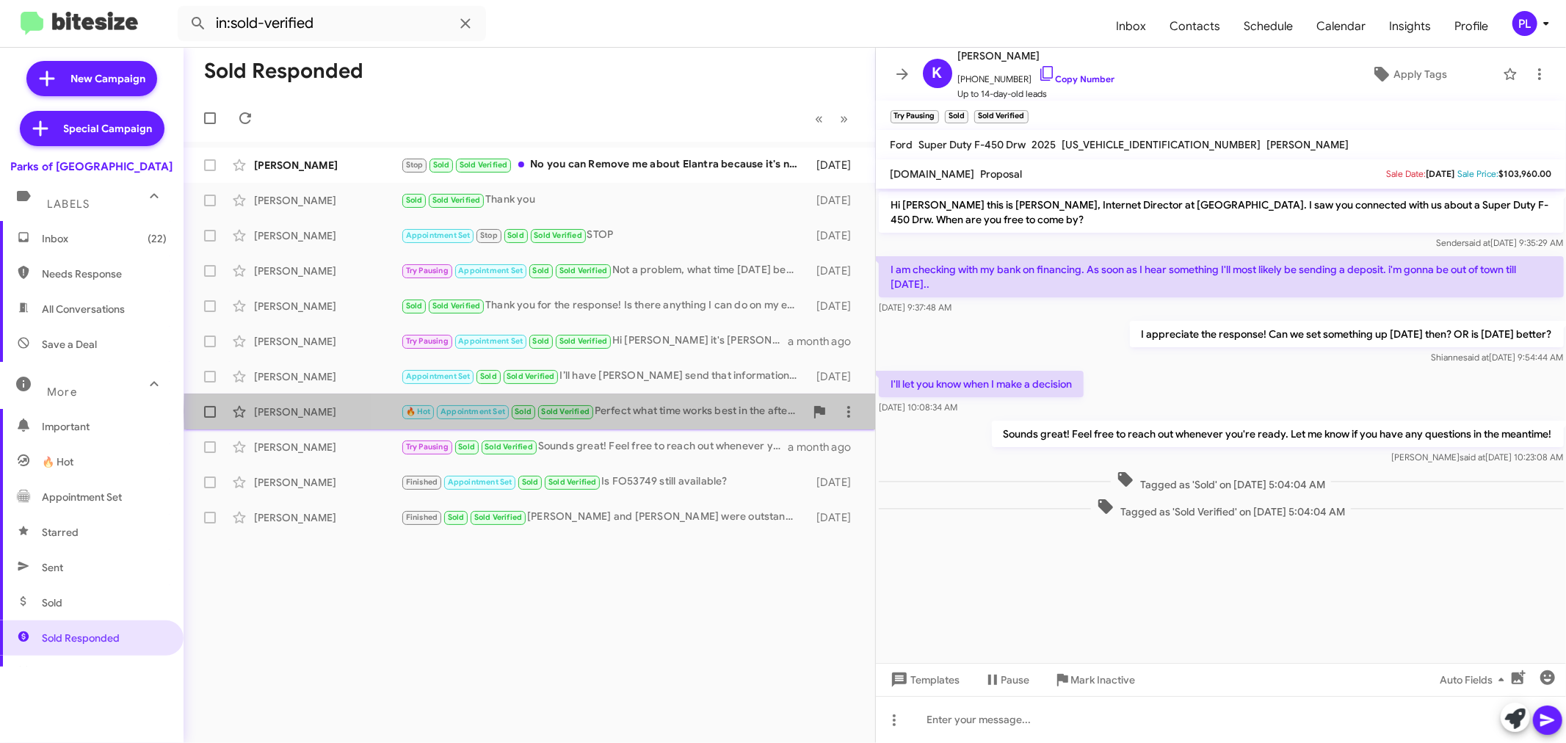
click at [686, 411] on div "🔥 Hot Appointment Set Sold Sold Verified Perfect what time works best in the af…" at bounding box center [603, 411] width 404 height 17
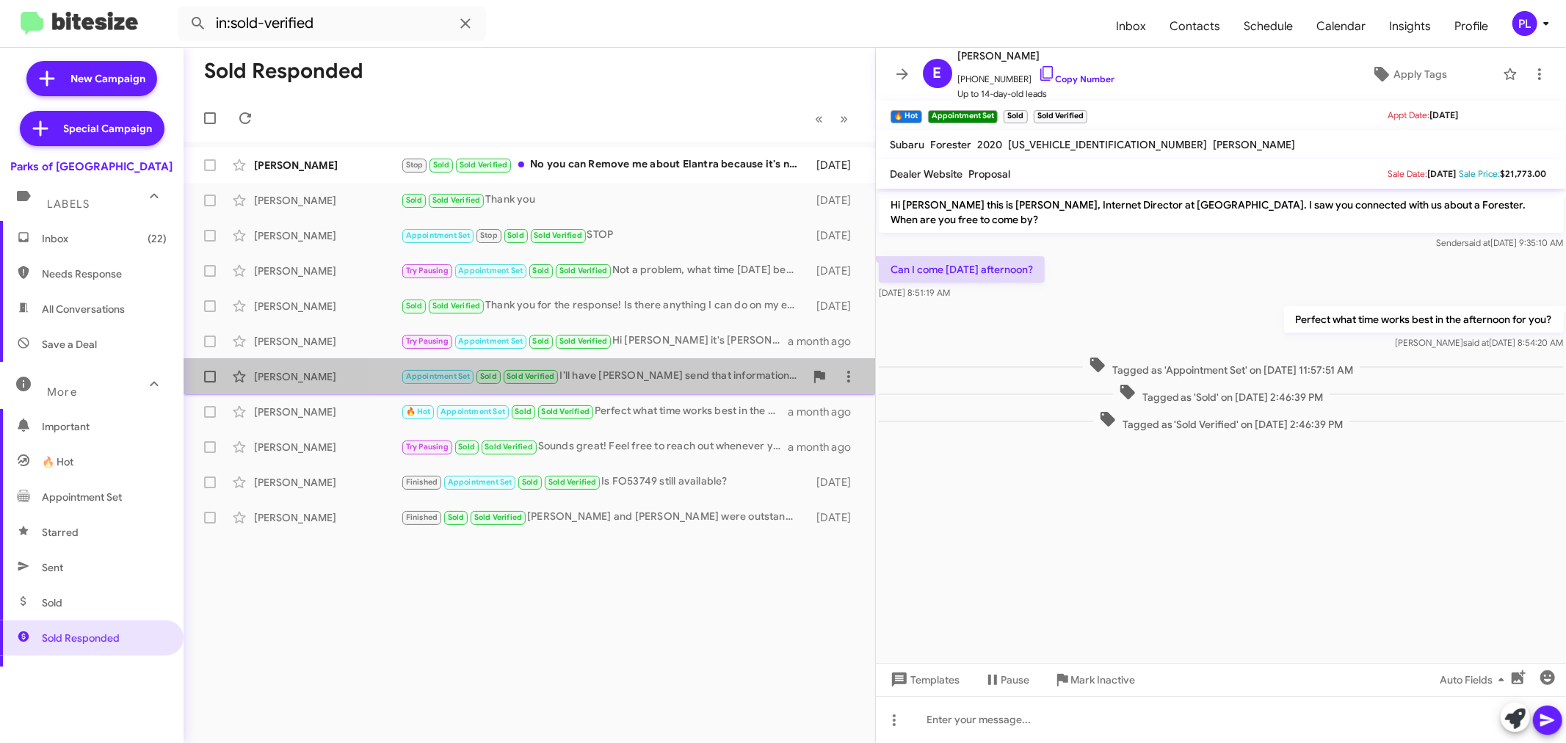
click at [686, 371] on div "Appointment Set Sold Sold Verified I’ll have James send that information to you." at bounding box center [603, 376] width 404 height 17
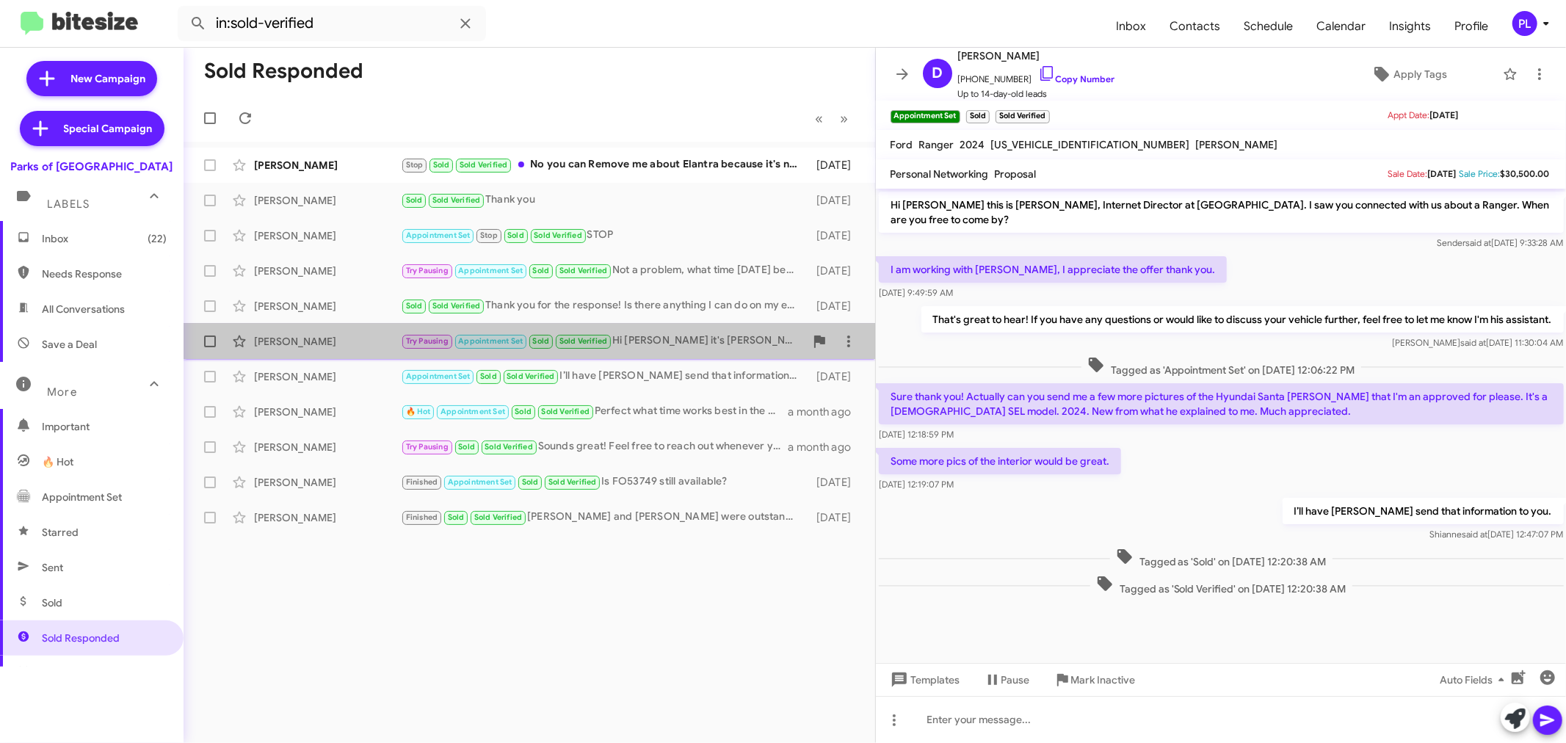
click at [688, 345] on div "Try Pausing Appointment Set Sold Sold Verified Hi Ceci it's Shianne Harrison at…" at bounding box center [603, 341] width 404 height 17
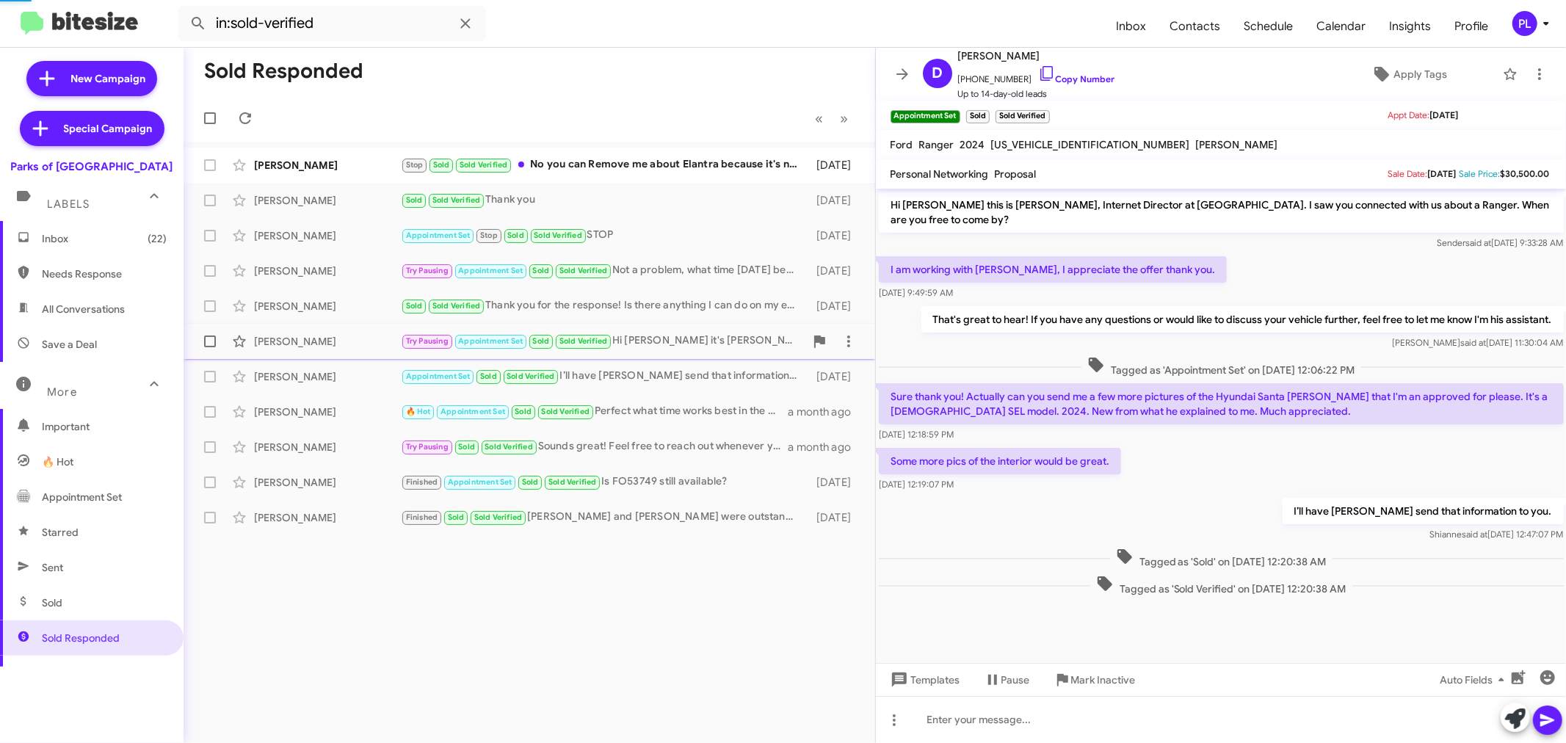
scroll to position [214, 0]
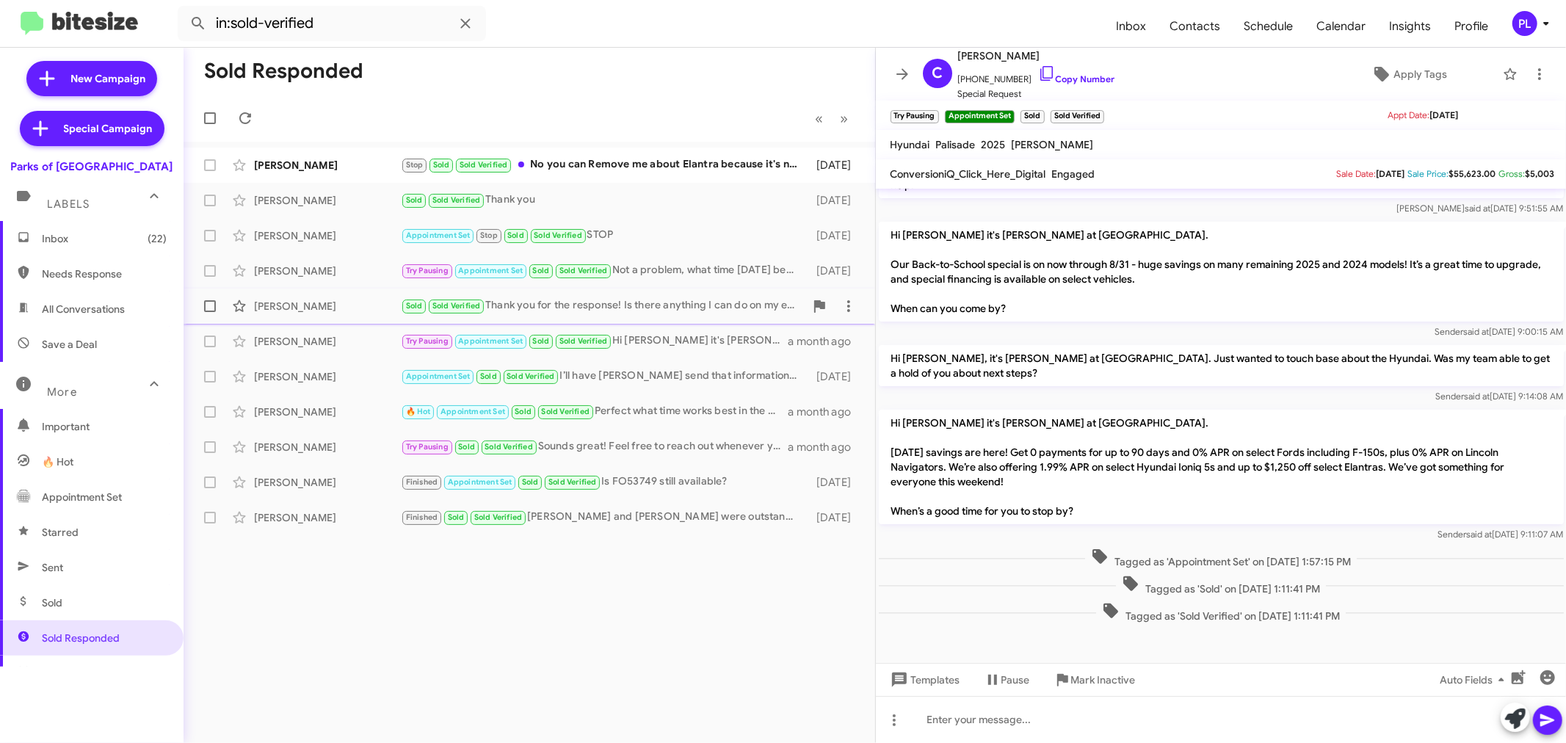
click at [687, 307] on div "Sold Sold Verified Thank you for the response! Is there anything I can do on my…" at bounding box center [603, 305] width 404 height 17
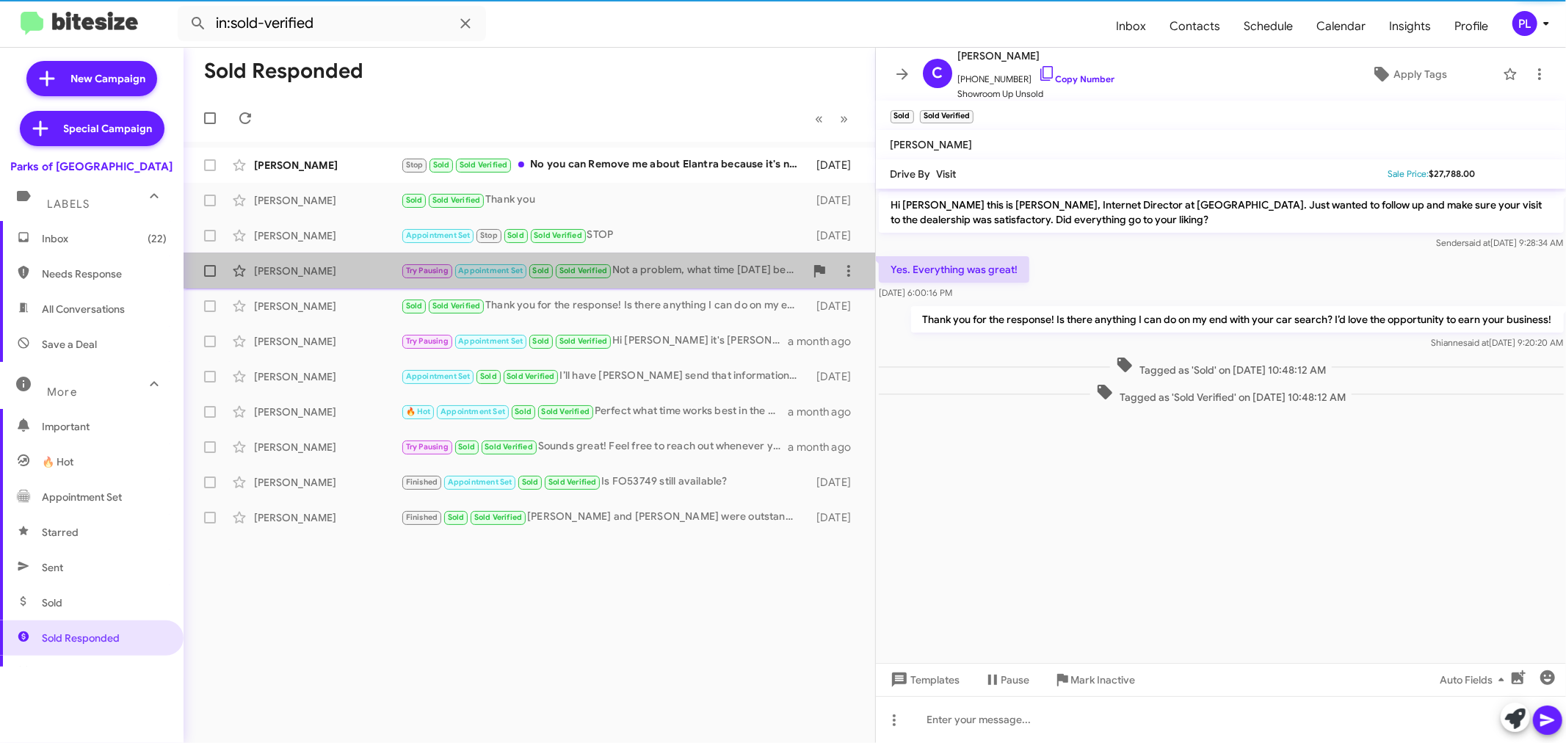
click at [678, 276] on div "Try Pausing Appointment Set Sold Sold Verified Not a problem, what time on Tues…" at bounding box center [603, 270] width 404 height 17
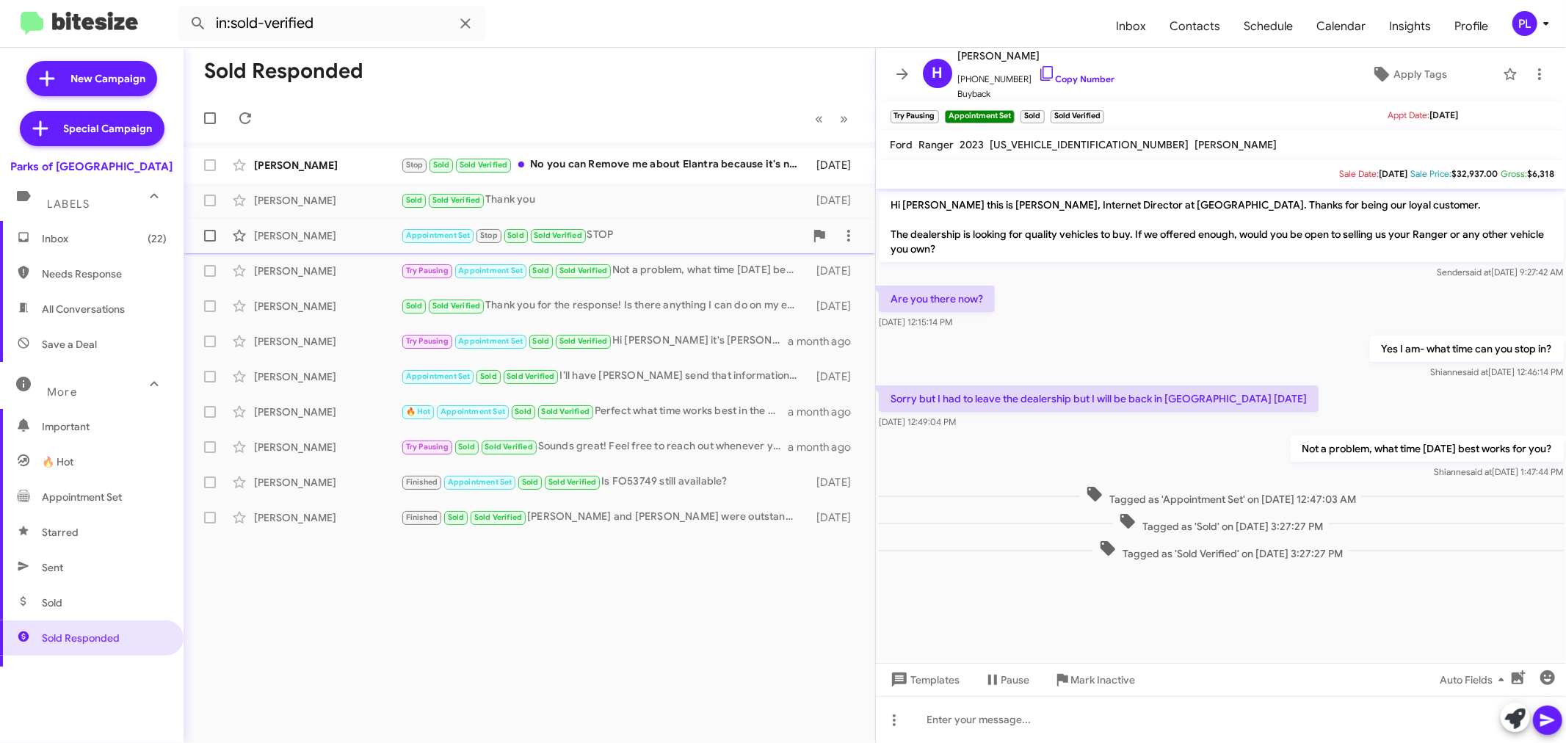
click at [636, 230] on div "Appointment Set Stop Sold Sold Verified STOP" at bounding box center [603, 235] width 404 height 17
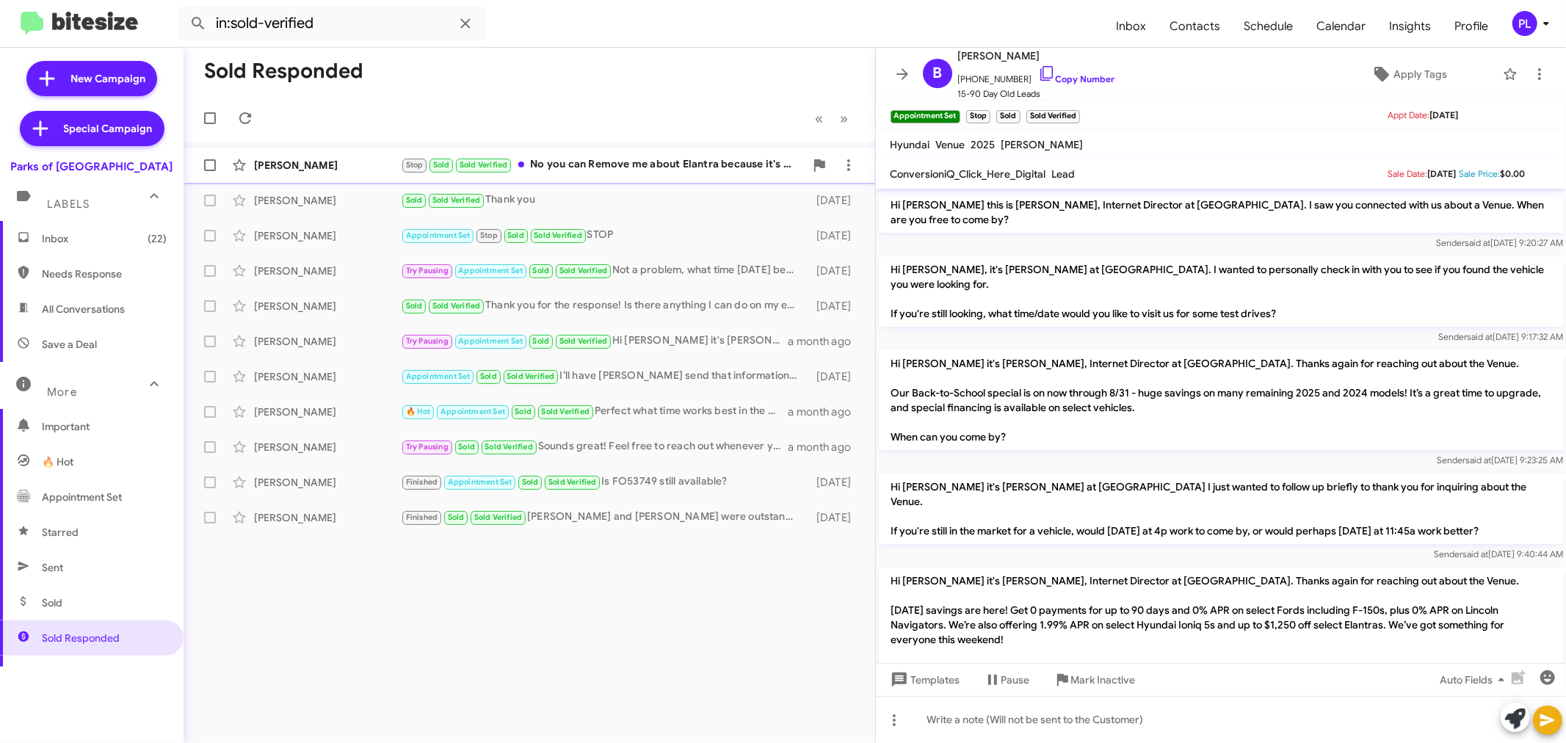
click at [333, 177] on div "Mitulkumar Patel Stop Sold Sold Verified No you can Remove me about Elantra bec…" at bounding box center [529, 164] width 668 height 29
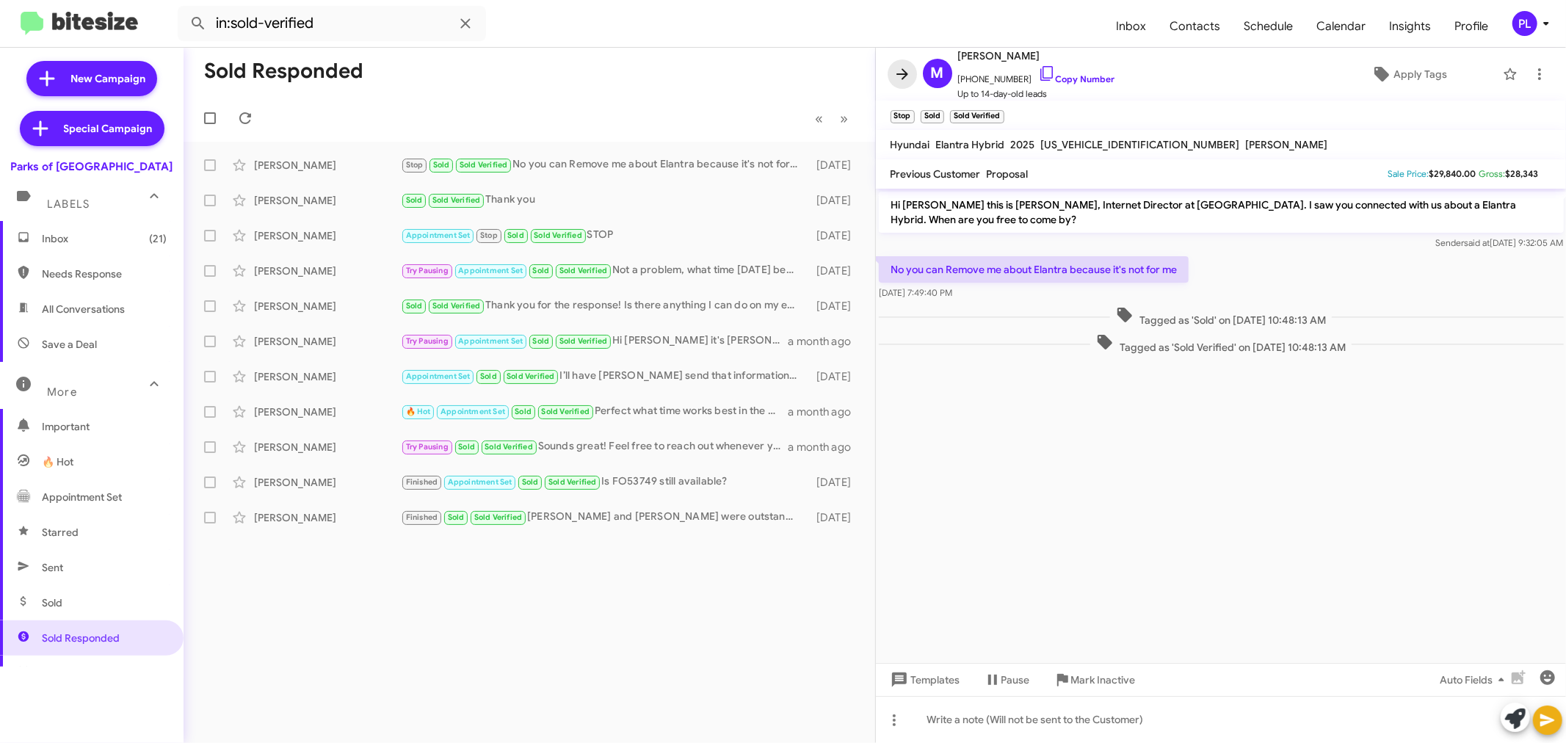
click at [901, 79] on icon at bounding box center [902, 73] width 12 height 11
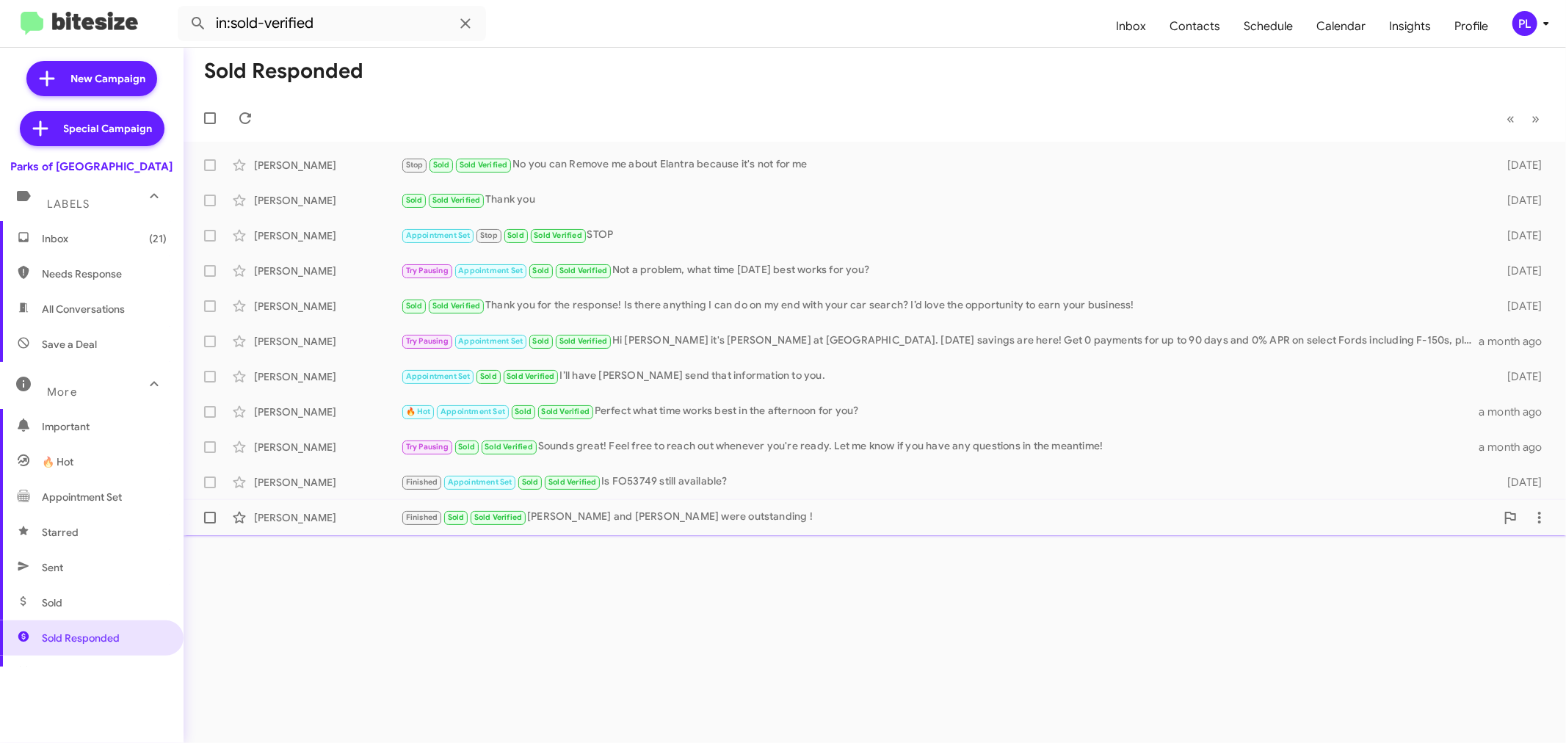
click at [311, 518] on div "Janet Frank" at bounding box center [327, 517] width 147 height 15
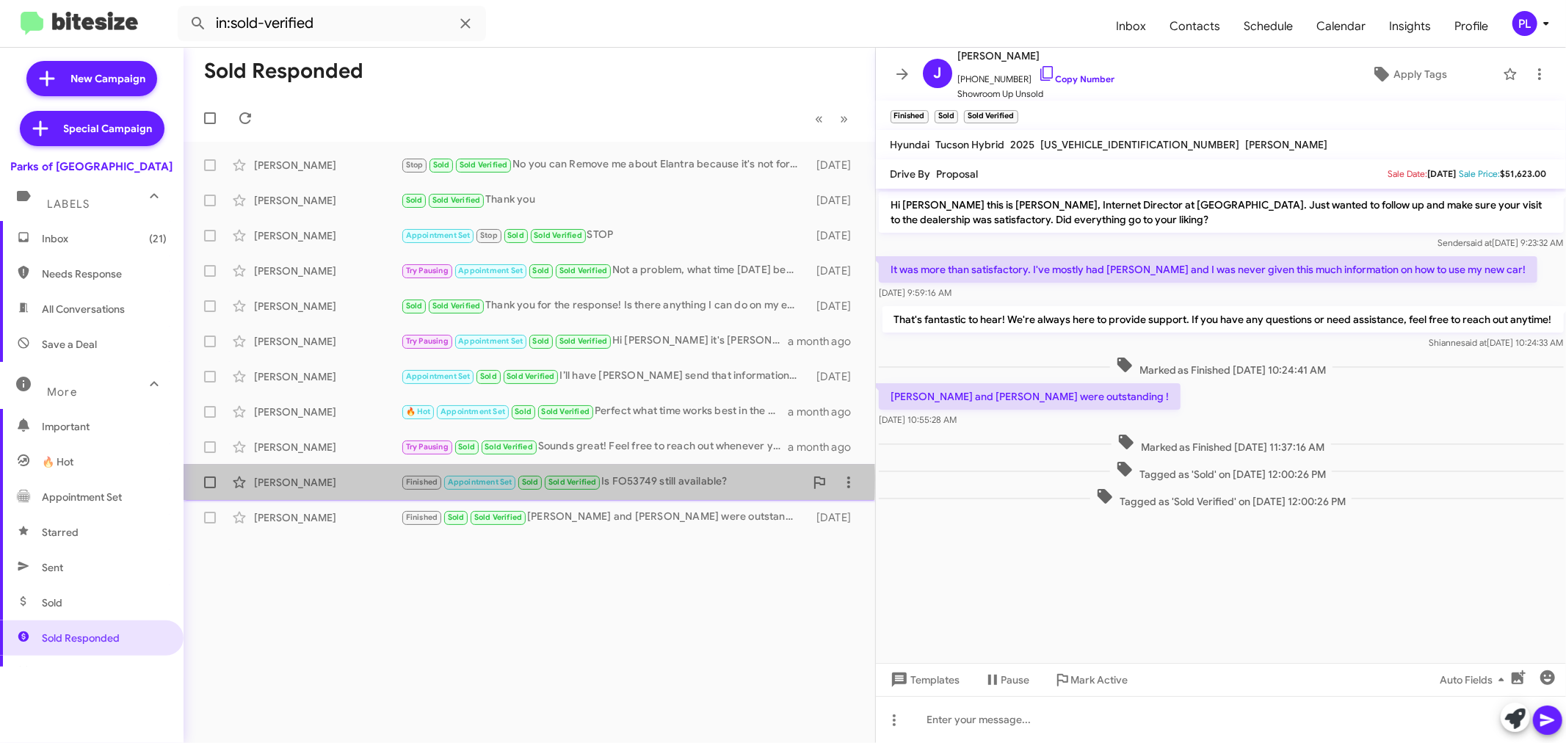
click at [306, 479] on div "Melvin Morgan" at bounding box center [327, 482] width 147 height 15
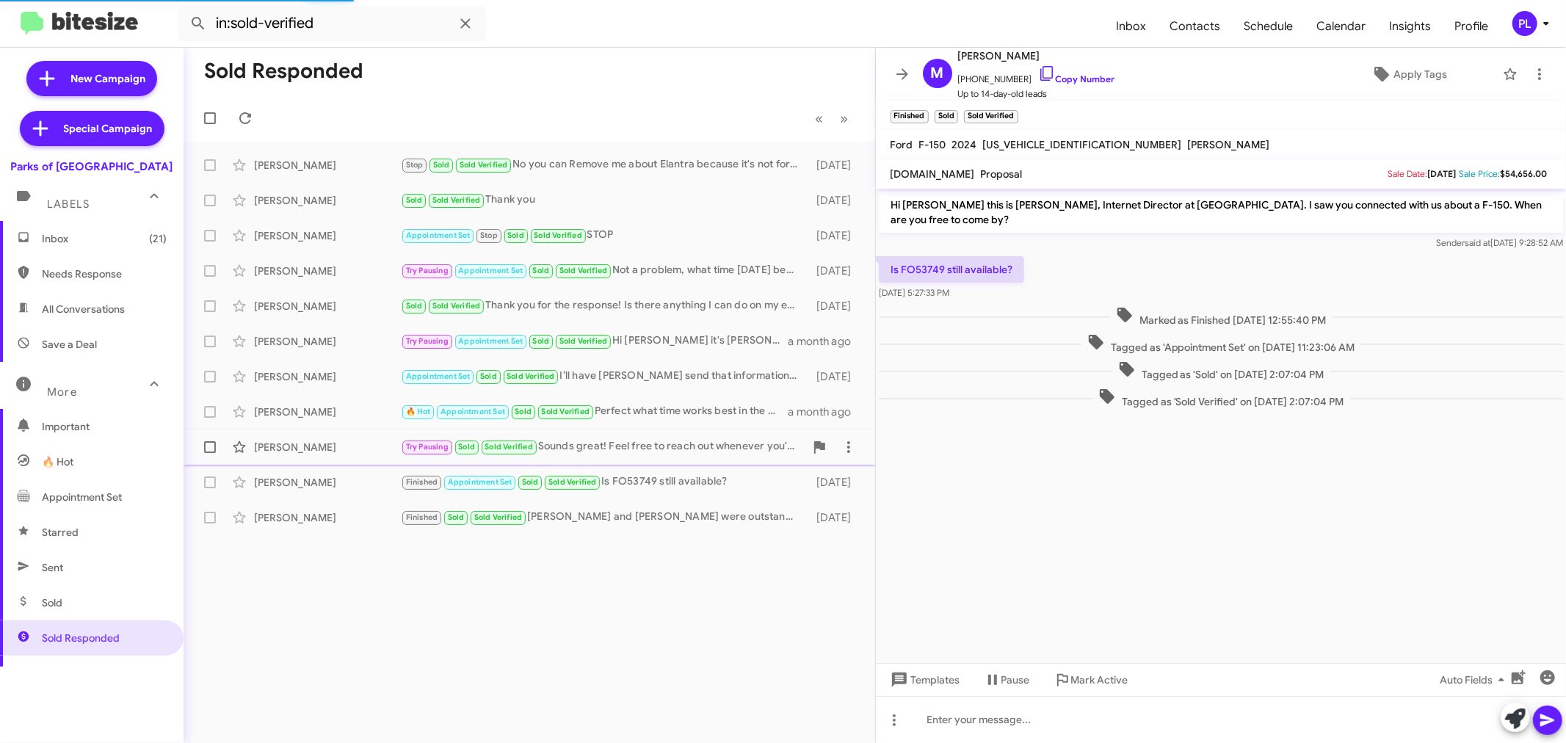
click at [316, 453] on div "Kris Macdonald" at bounding box center [327, 447] width 147 height 15
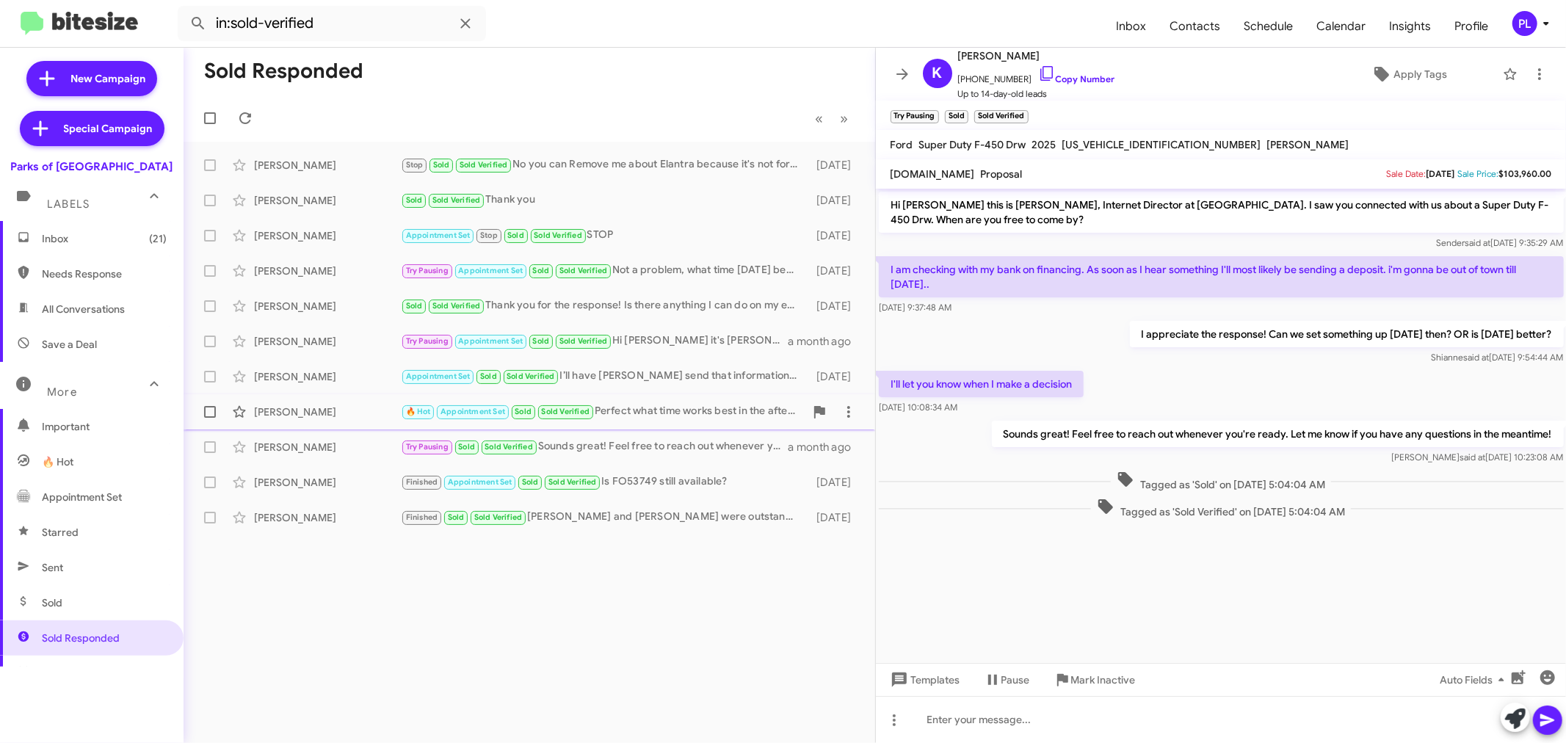
click at [317, 416] on div "Emily Richards" at bounding box center [327, 411] width 147 height 15
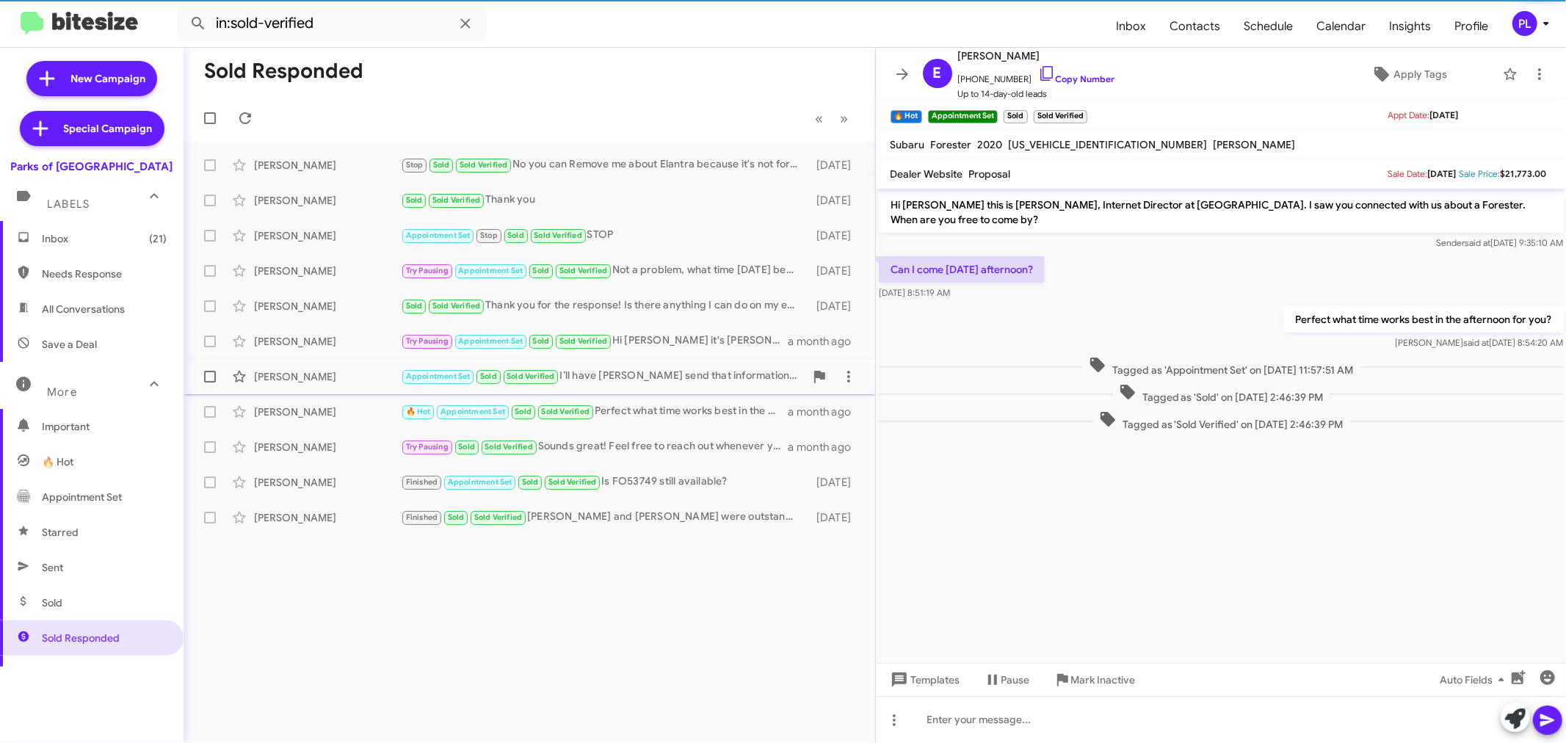
click at [316, 380] on div "David Boucard" at bounding box center [327, 376] width 147 height 15
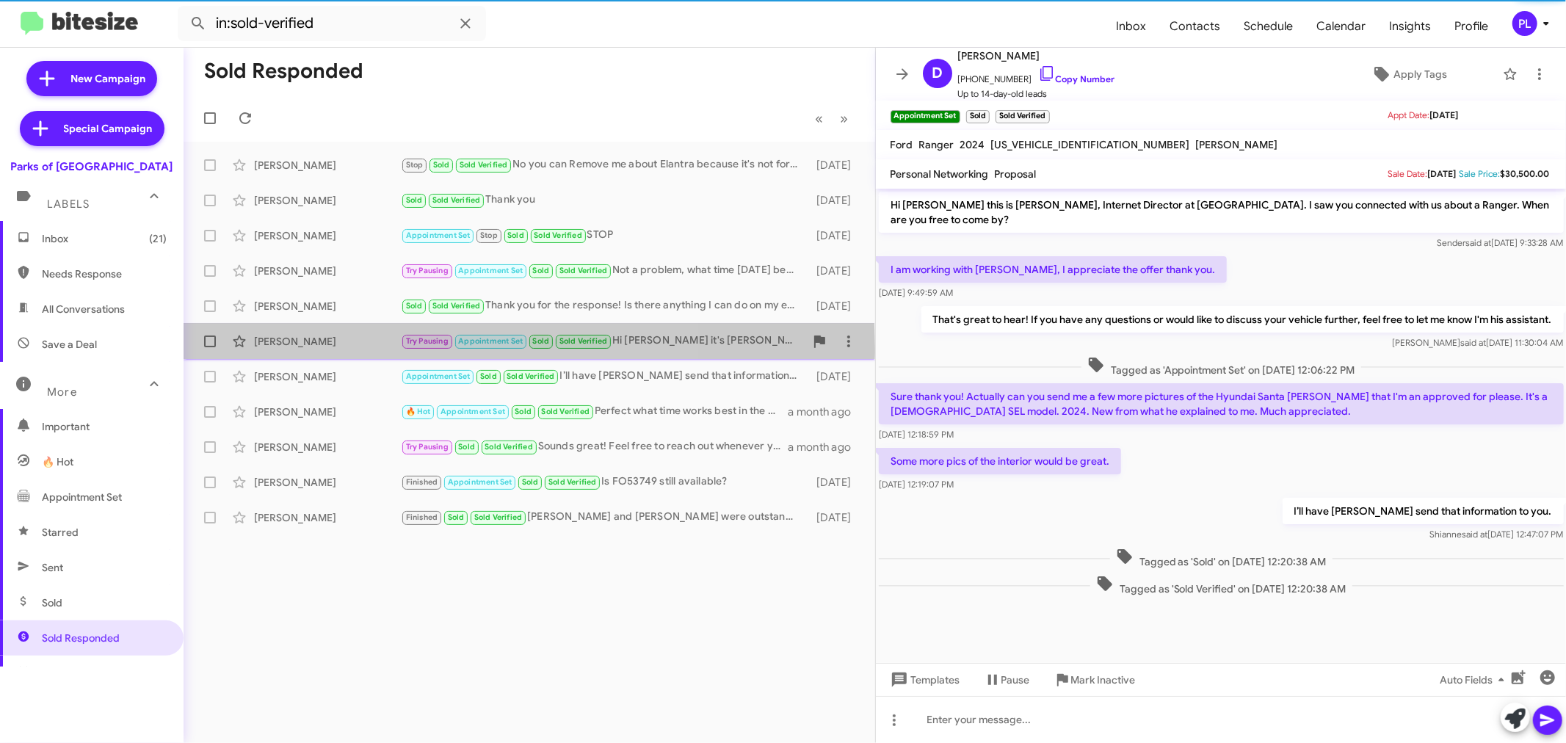
click at [321, 349] on div "Ceci Dunn Try Pausing Appointment Set Sold Sold Verified Hi Ceci it's Shianne H…" at bounding box center [529, 341] width 668 height 29
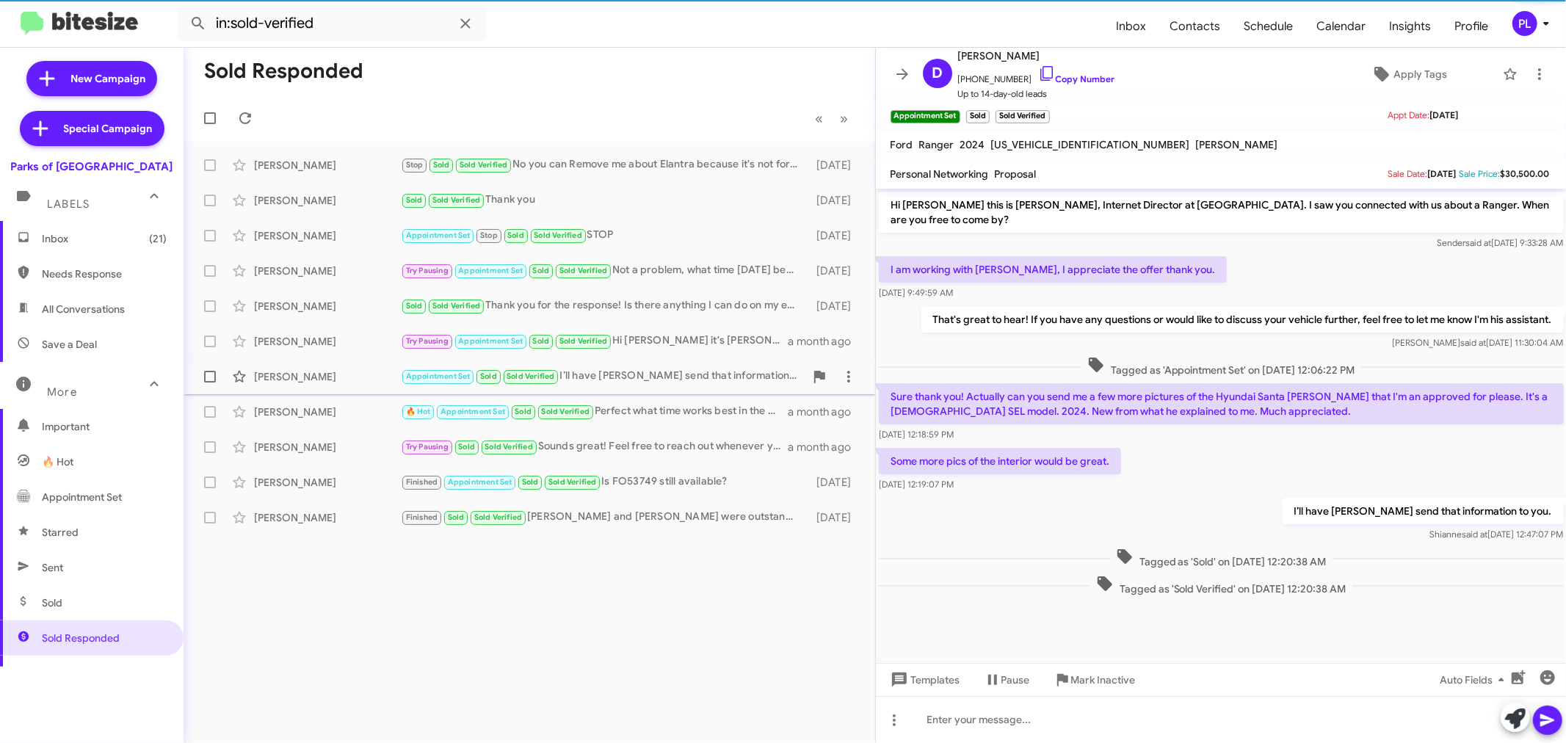
scroll to position [214, 0]
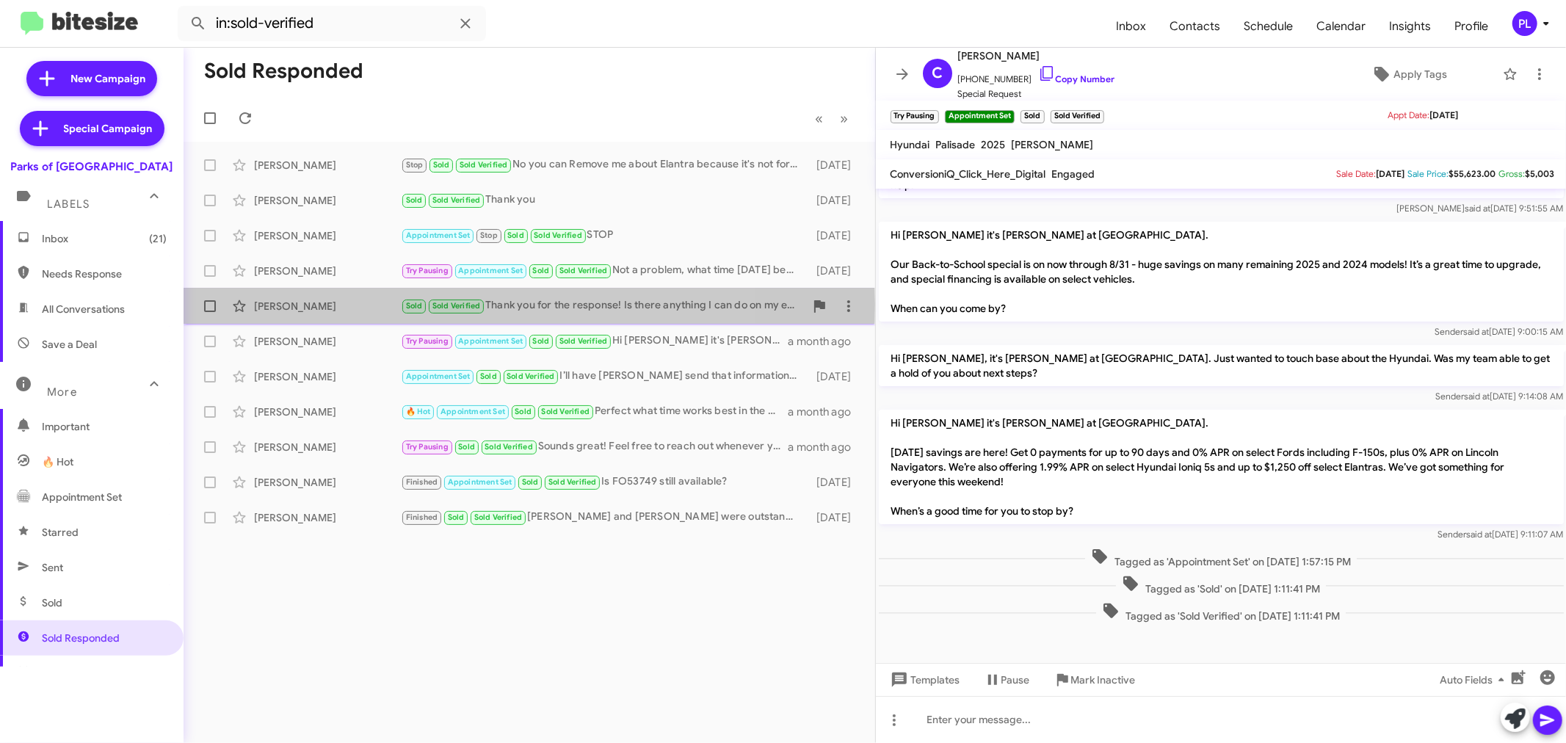
click at [349, 304] on div "Colleen Digman" at bounding box center [327, 306] width 147 height 15
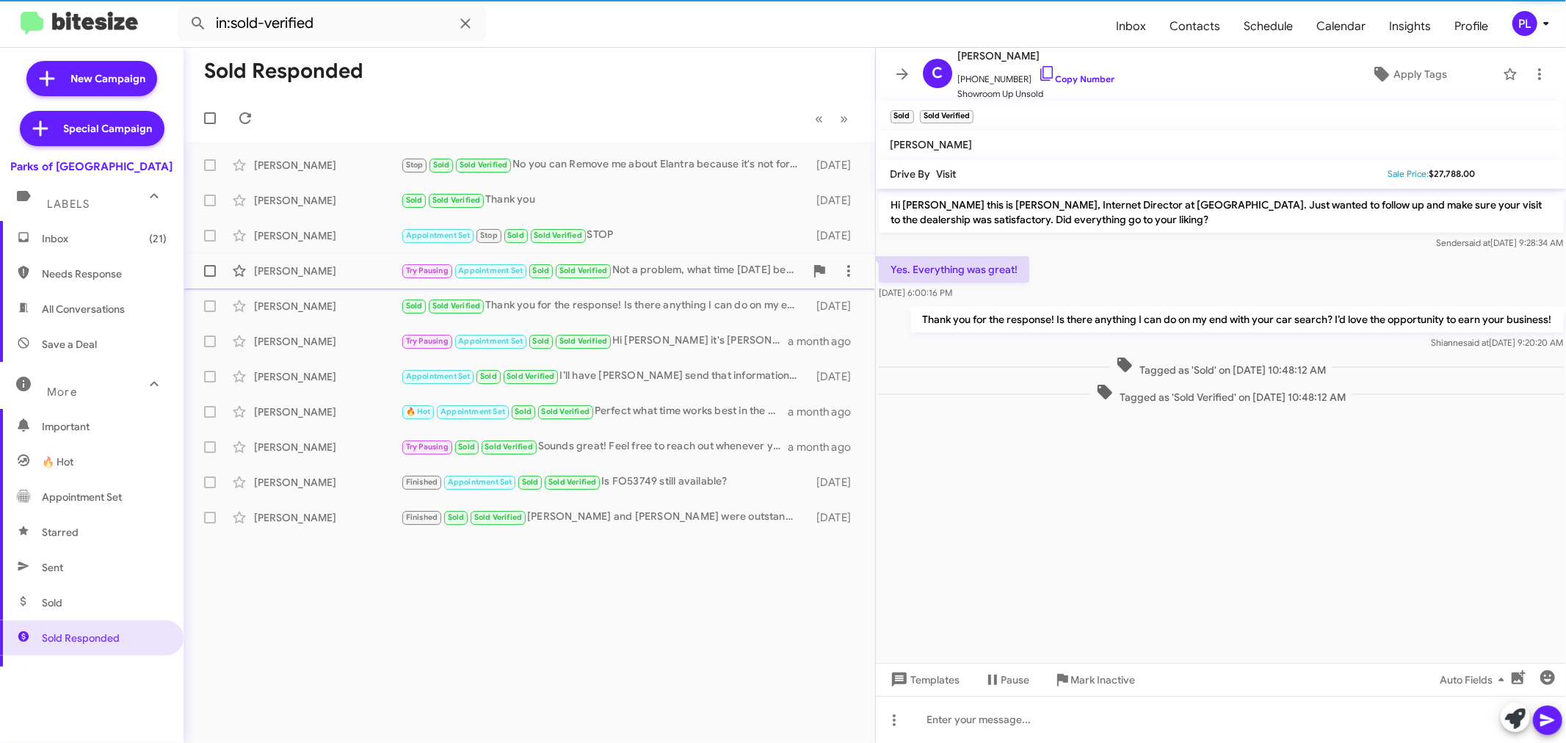
click at [348, 277] on div "Howard Mclelland" at bounding box center [327, 271] width 147 height 15
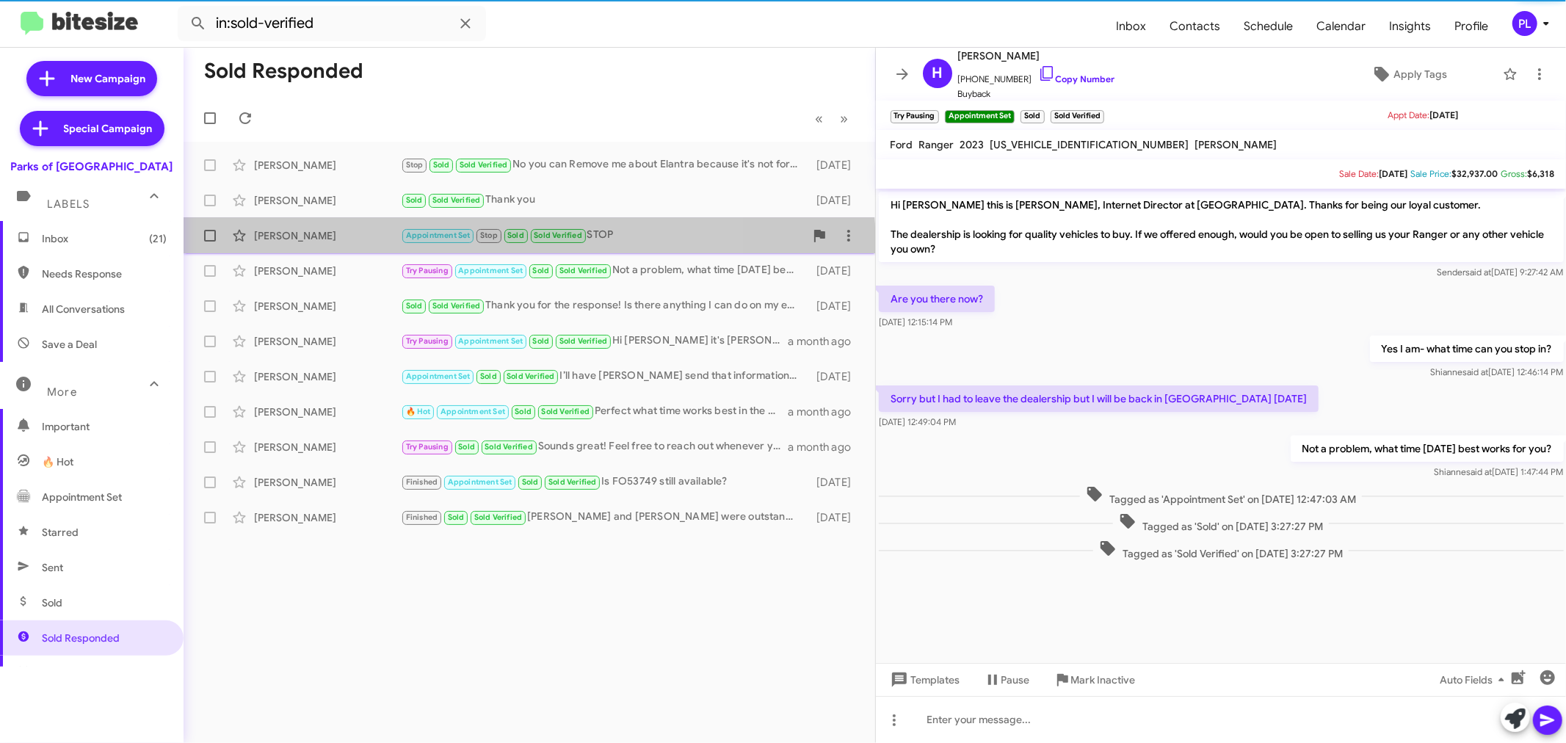
click at [343, 250] on span "Brianna Houston Appointment Set Stop Sold Sold Verified STOP 12 days ago" at bounding box center [529, 235] width 691 height 35
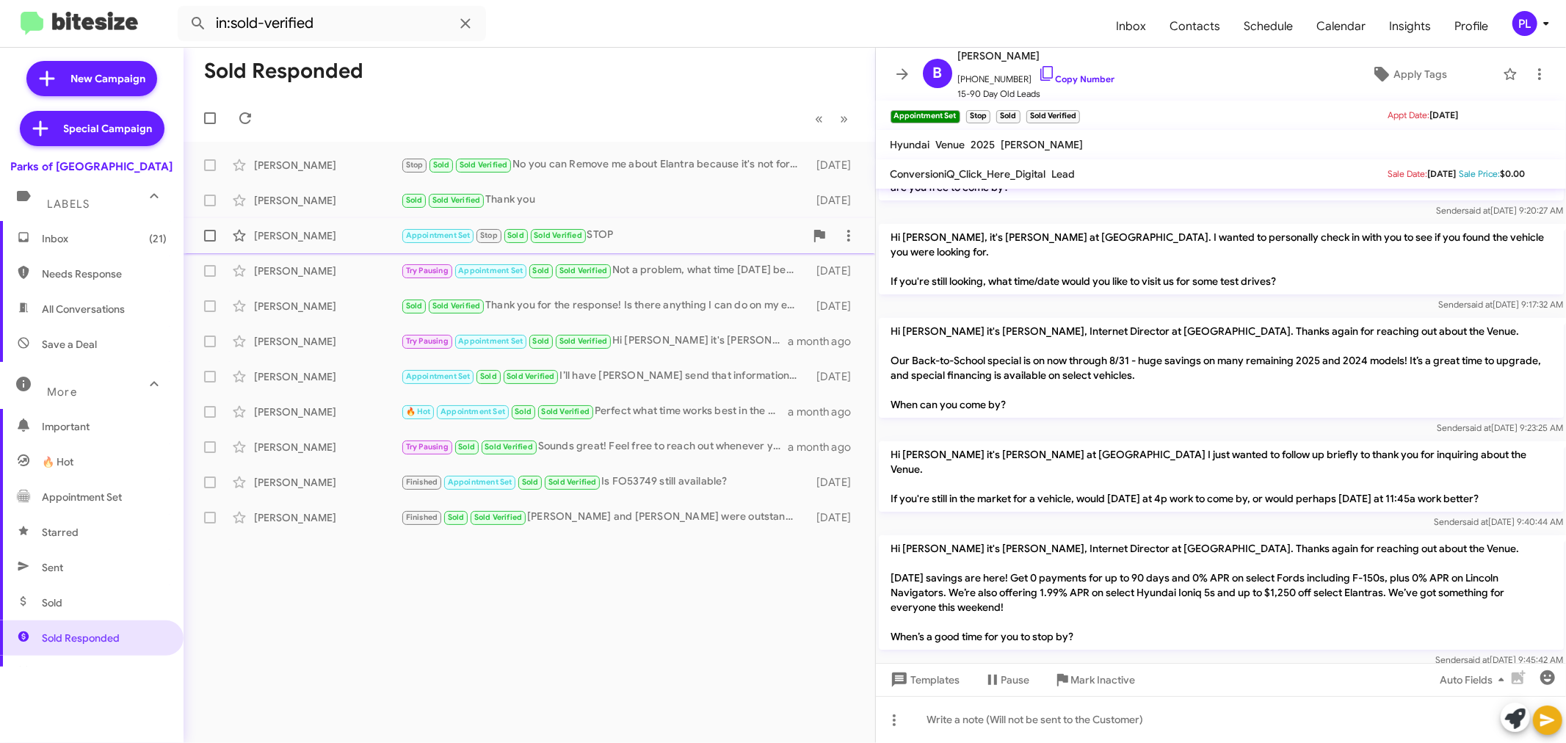
scroll to position [12, 0]
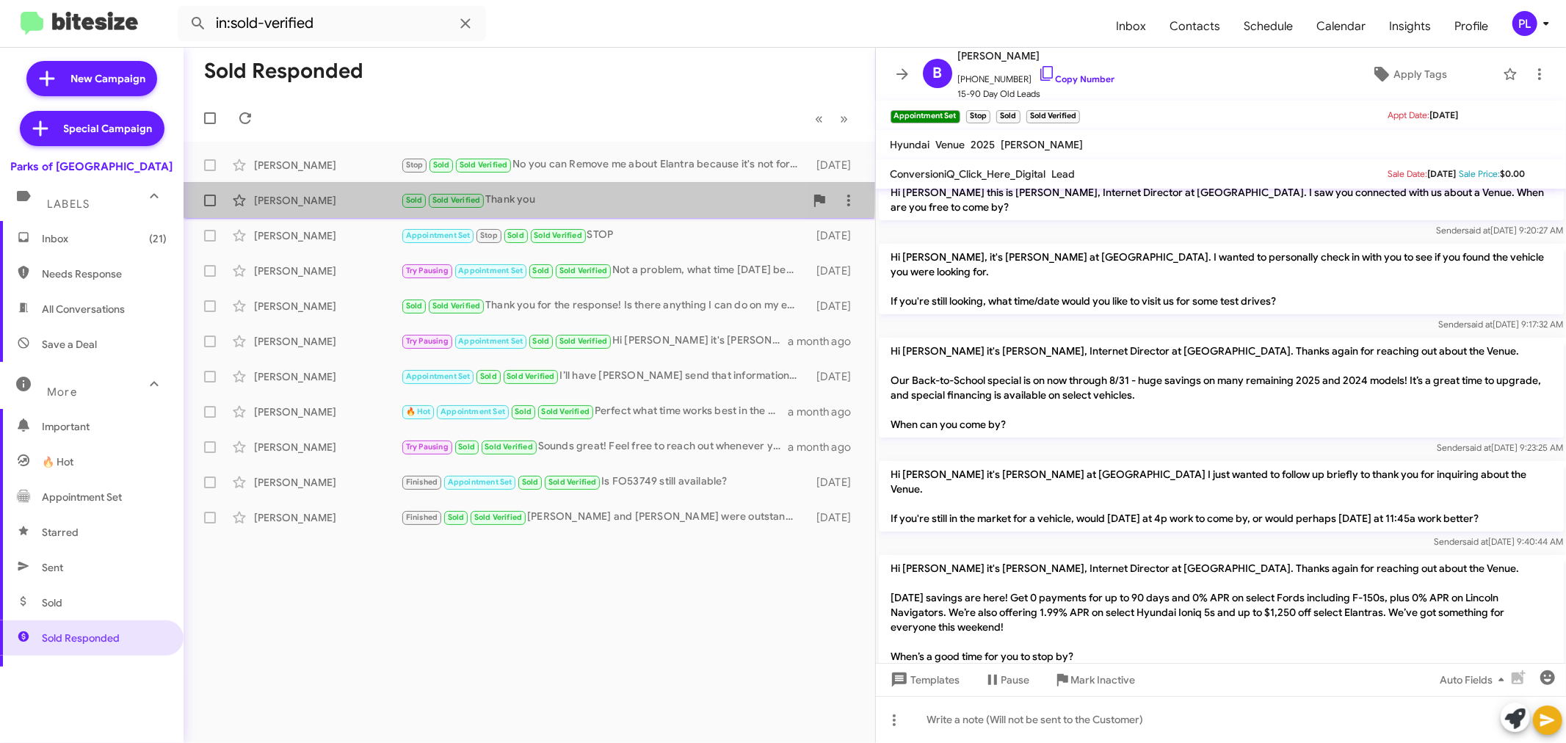
click at [282, 197] on div "Clarence Wood" at bounding box center [327, 200] width 147 height 15
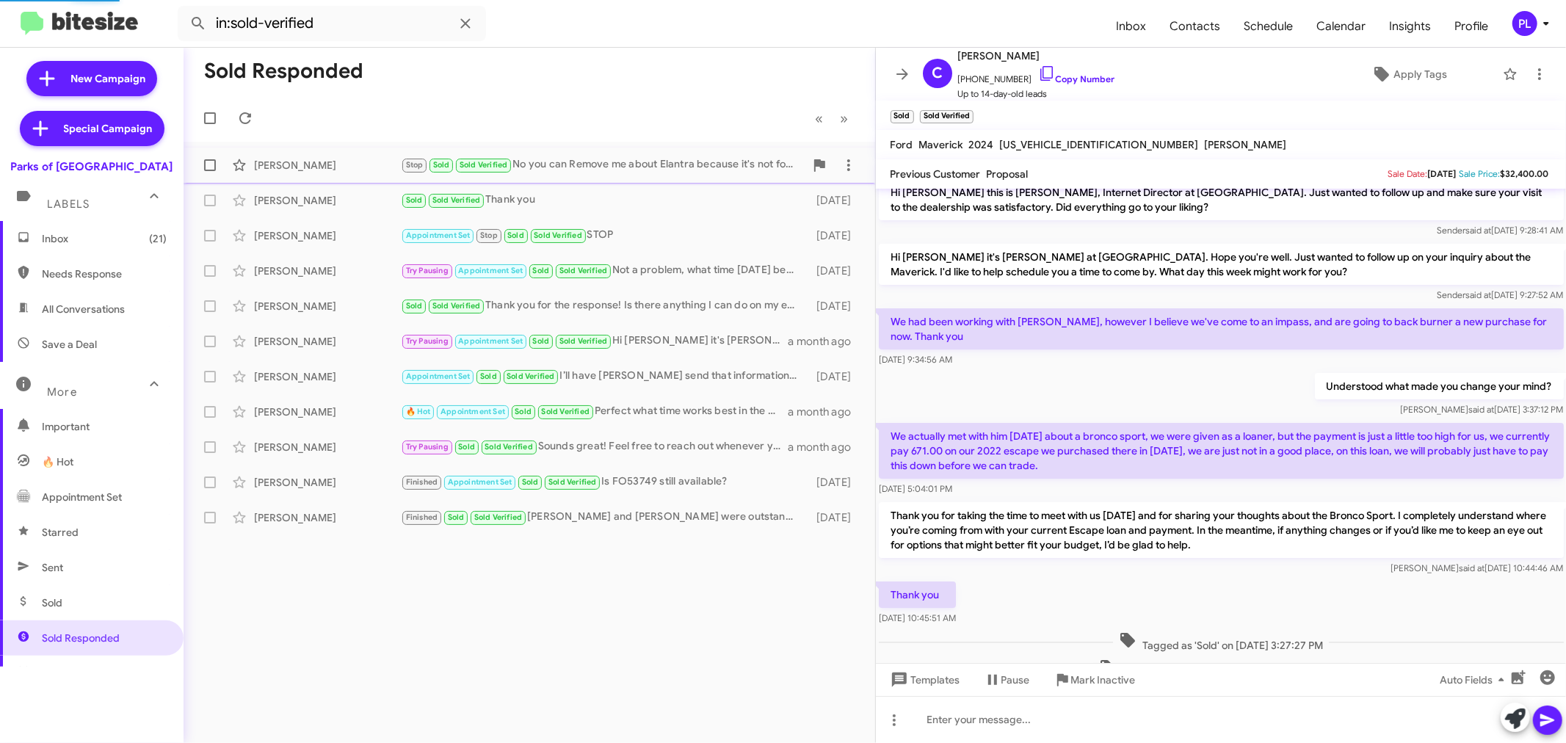
scroll to position [65, 0]
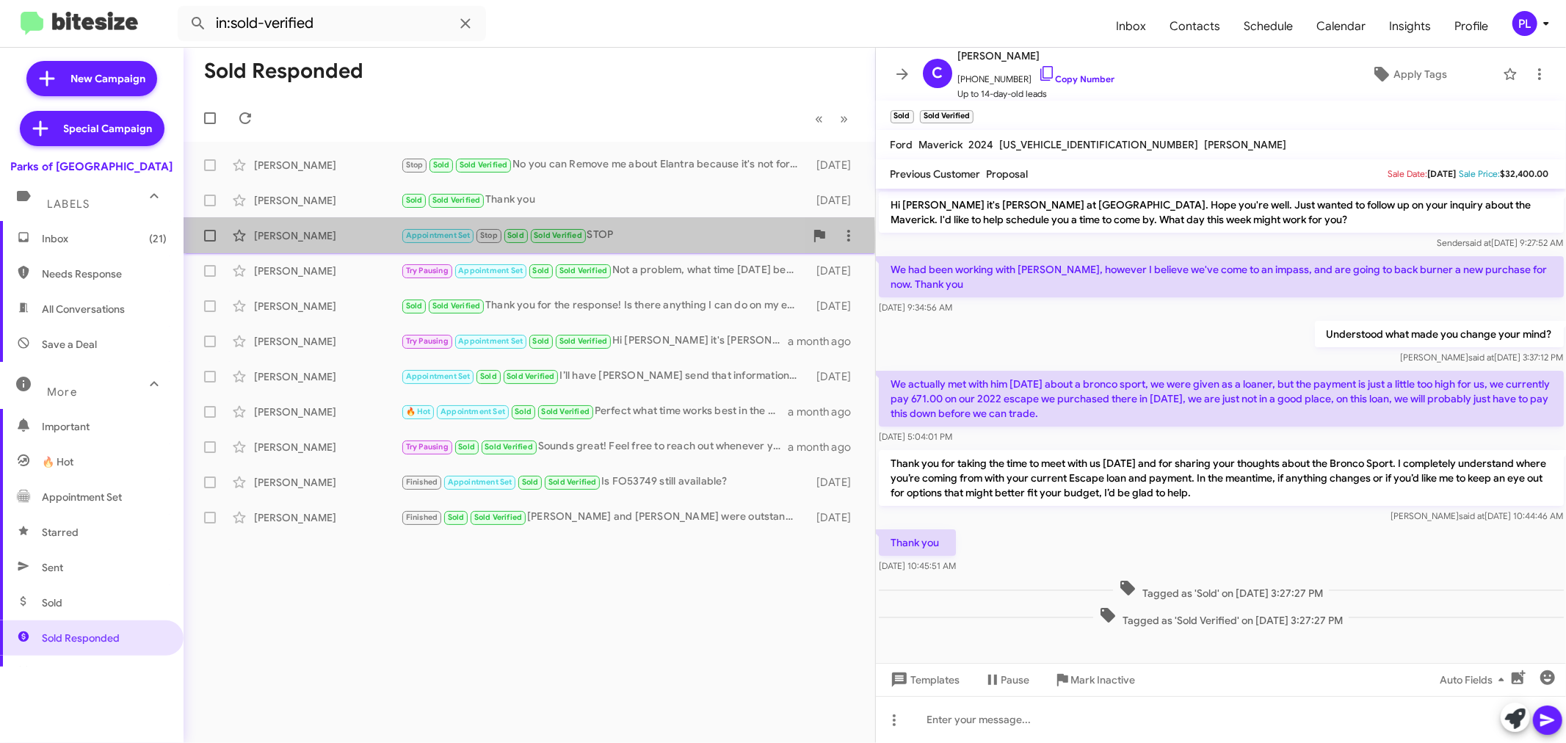
click at [280, 240] on div "Brianna Houston" at bounding box center [327, 235] width 147 height 15
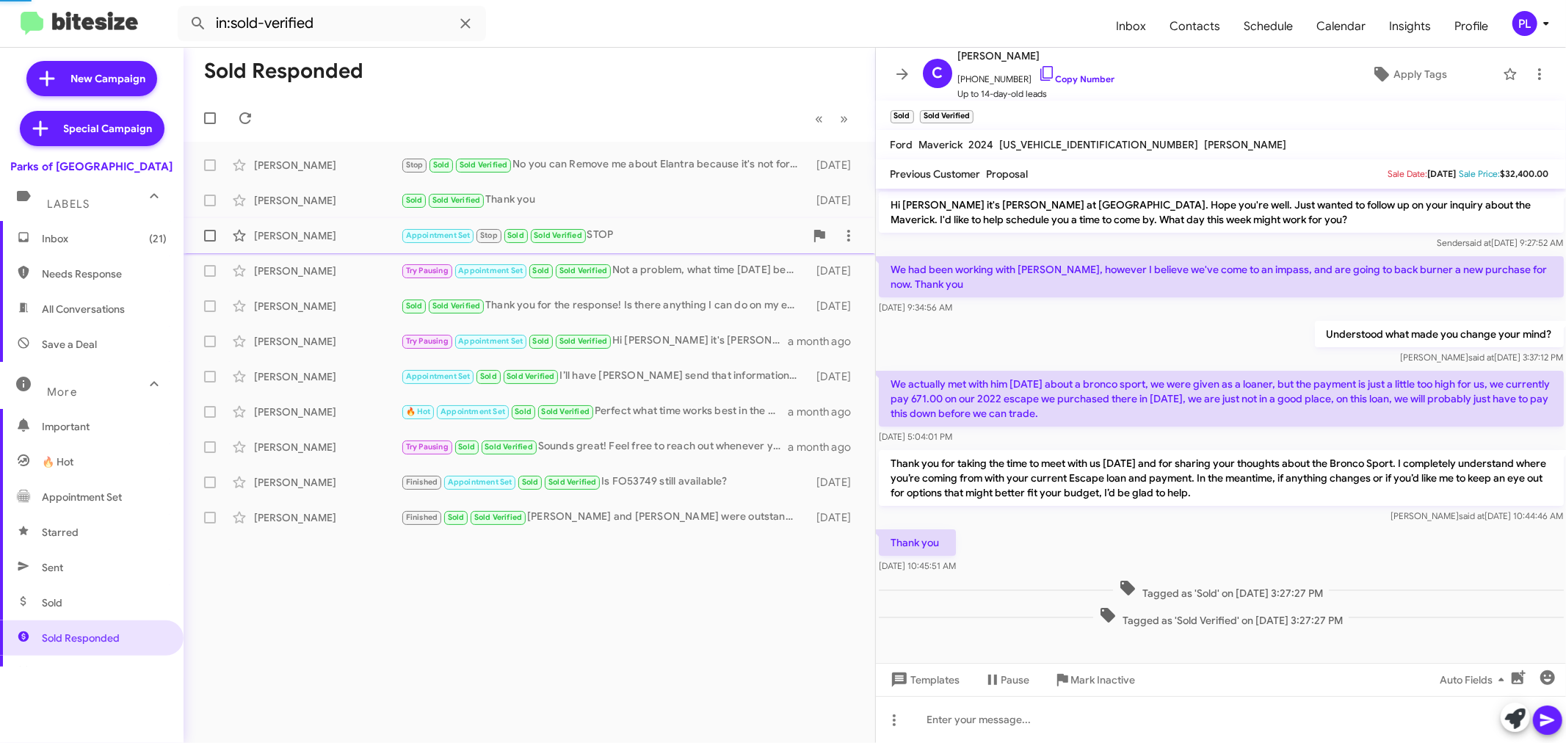
scroll to position [258, 0]
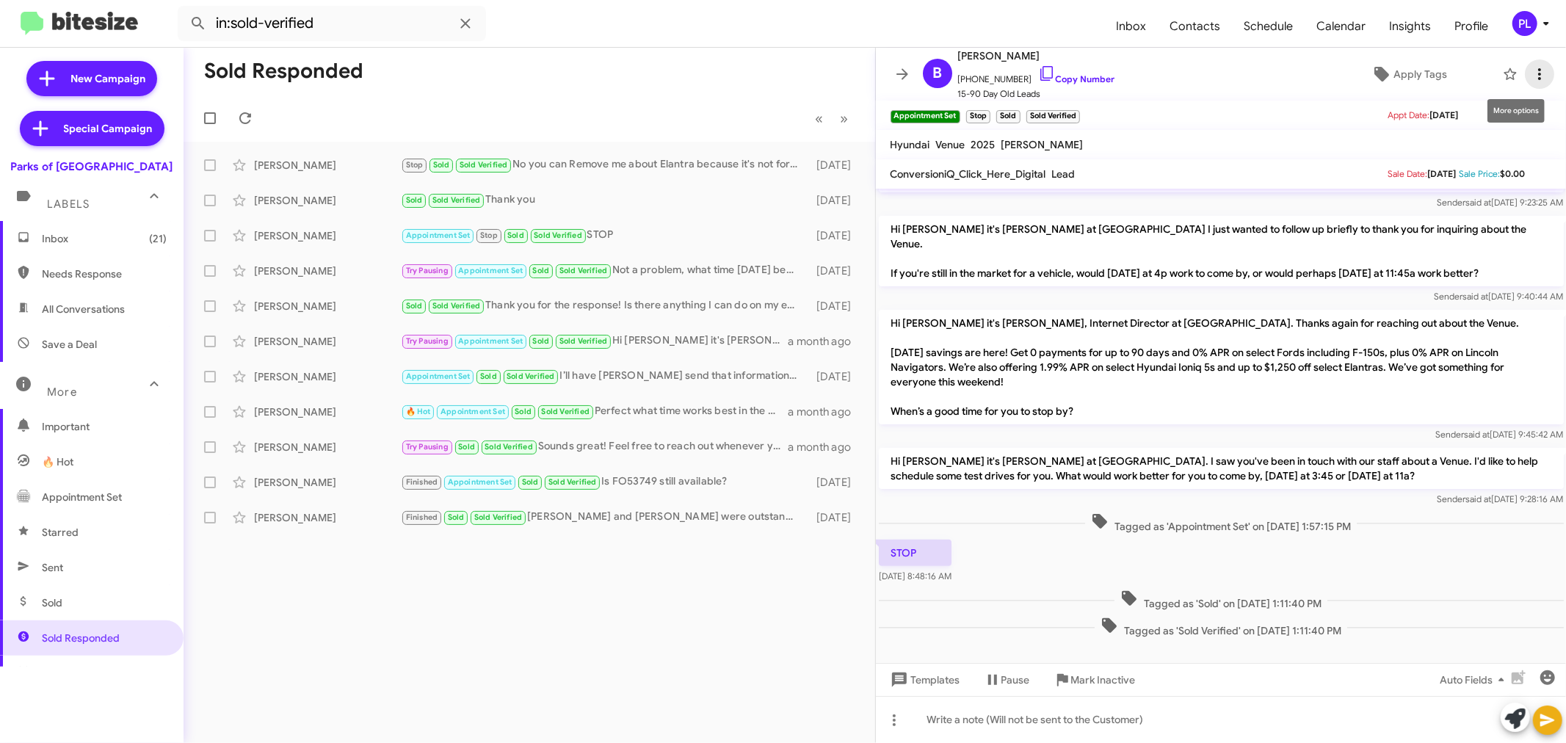
click at [1531, 79] on icon at bounding box center [1540, 74] width 18 height 18
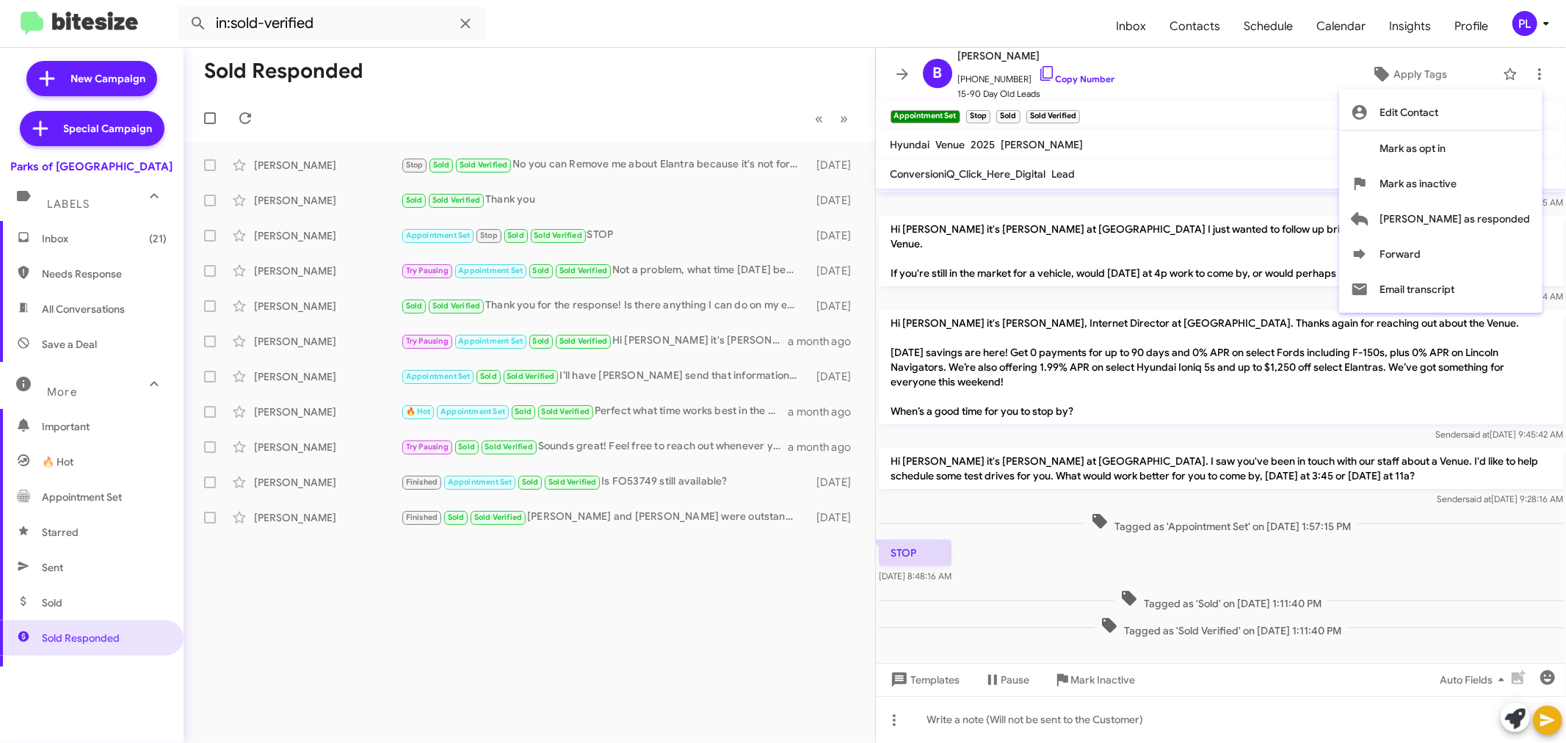
click at [897, 76] on div at bounding box center [783, 371] width 1566 height 743
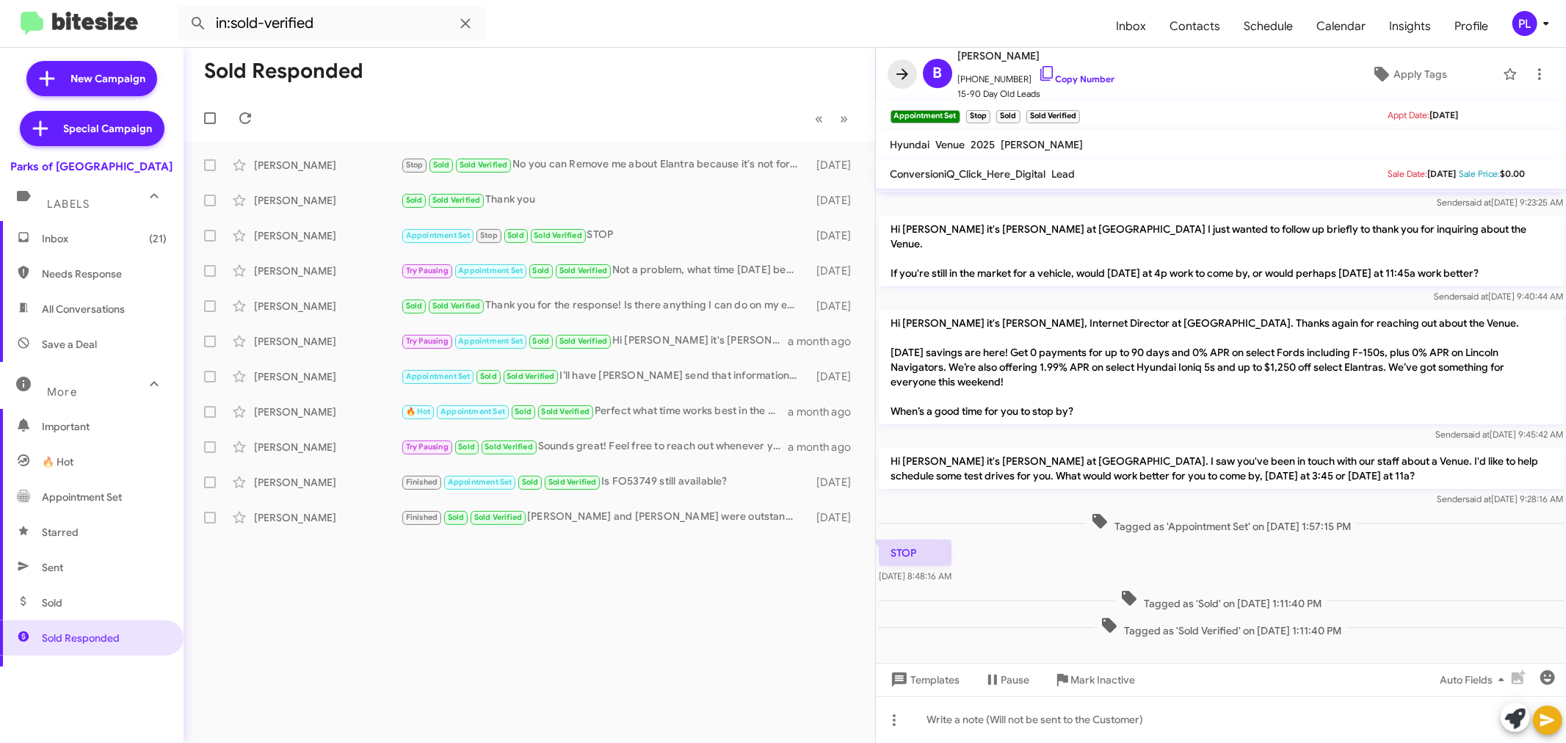
click at [900, 70] on icon at bounding box center [902, 74] width 18 height 18
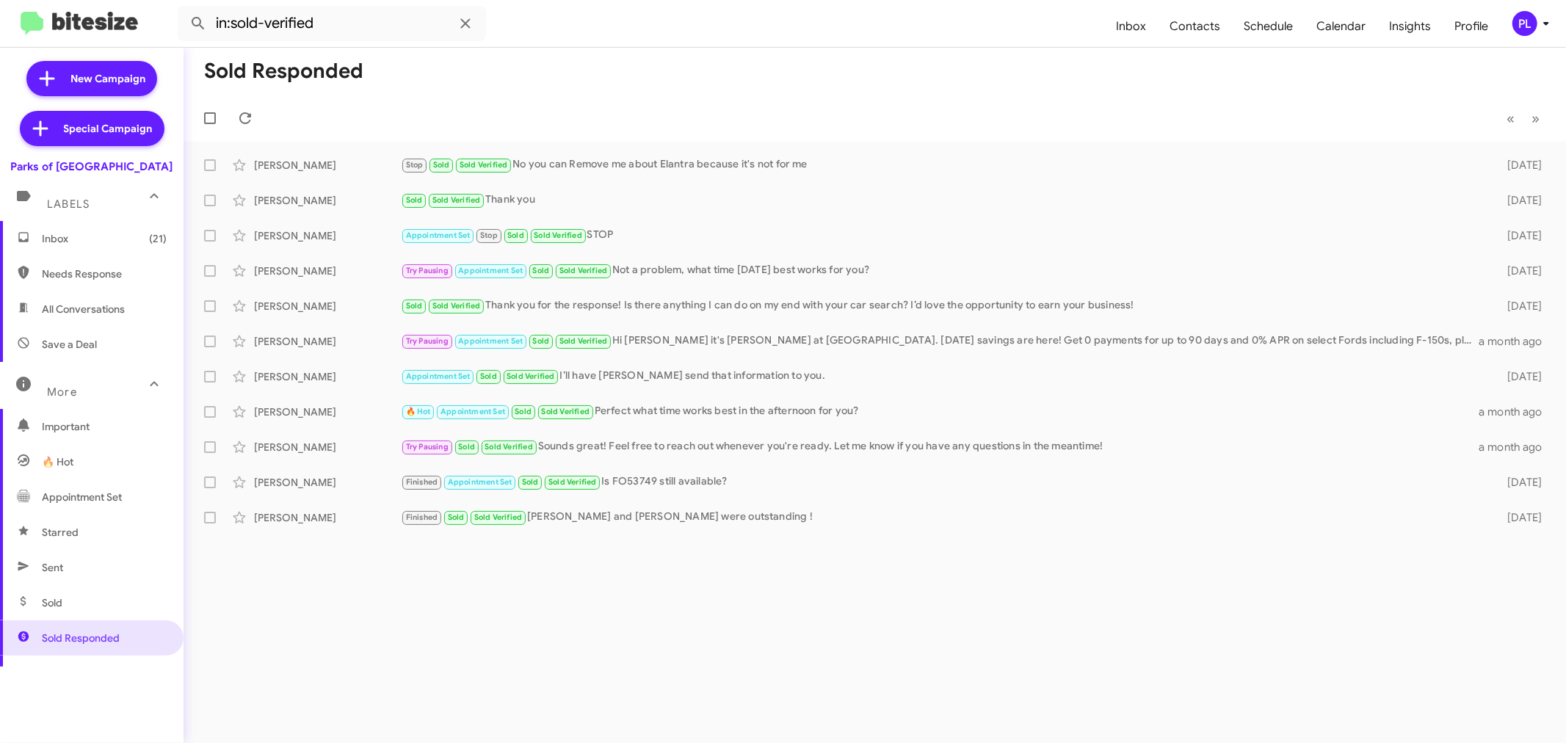
click at [83, 605] on span "Sold" at bounding box center [92, 602] width 184 height 35
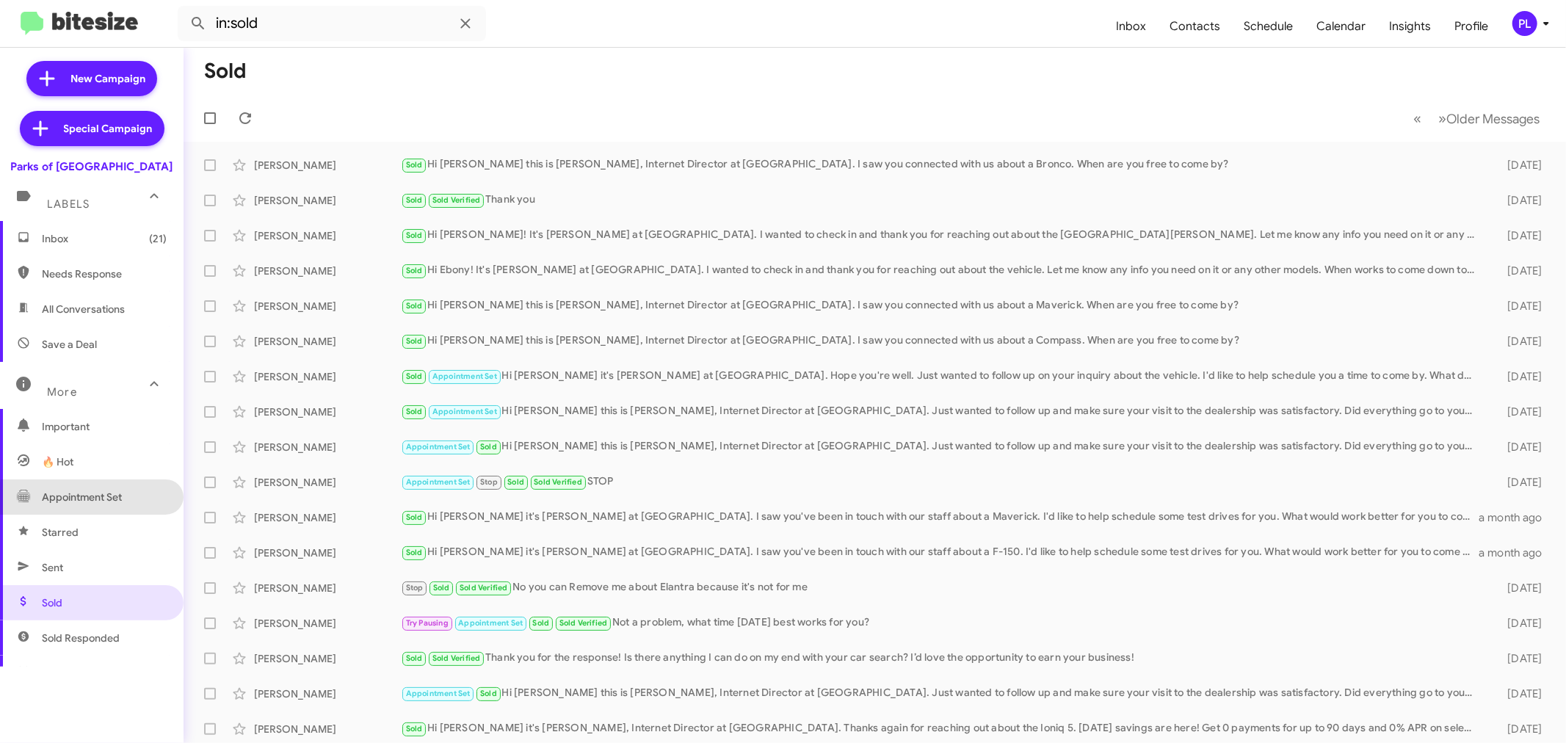
click at [96, 498] on span "Appointment Set" at bounding box center [82, 497] width 80 height 15
type input "in:appointment-set"
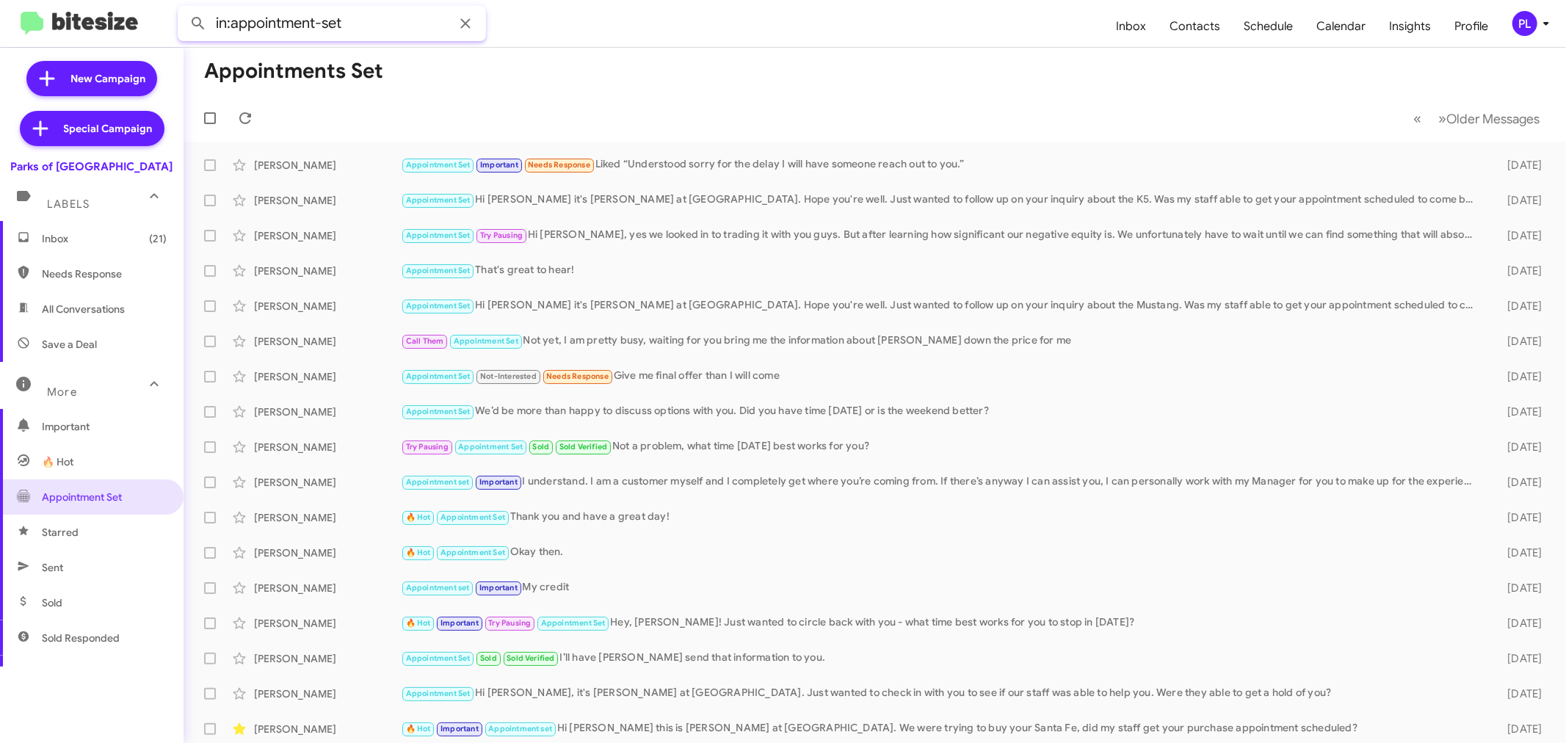
click at [369, 28] on input "in:appointment-set" at bounding box center [332, 23] width 308 height 35
click at [82, 231] on span "Inbox (21)" at bounding box center [104, 238] width 125 height 15
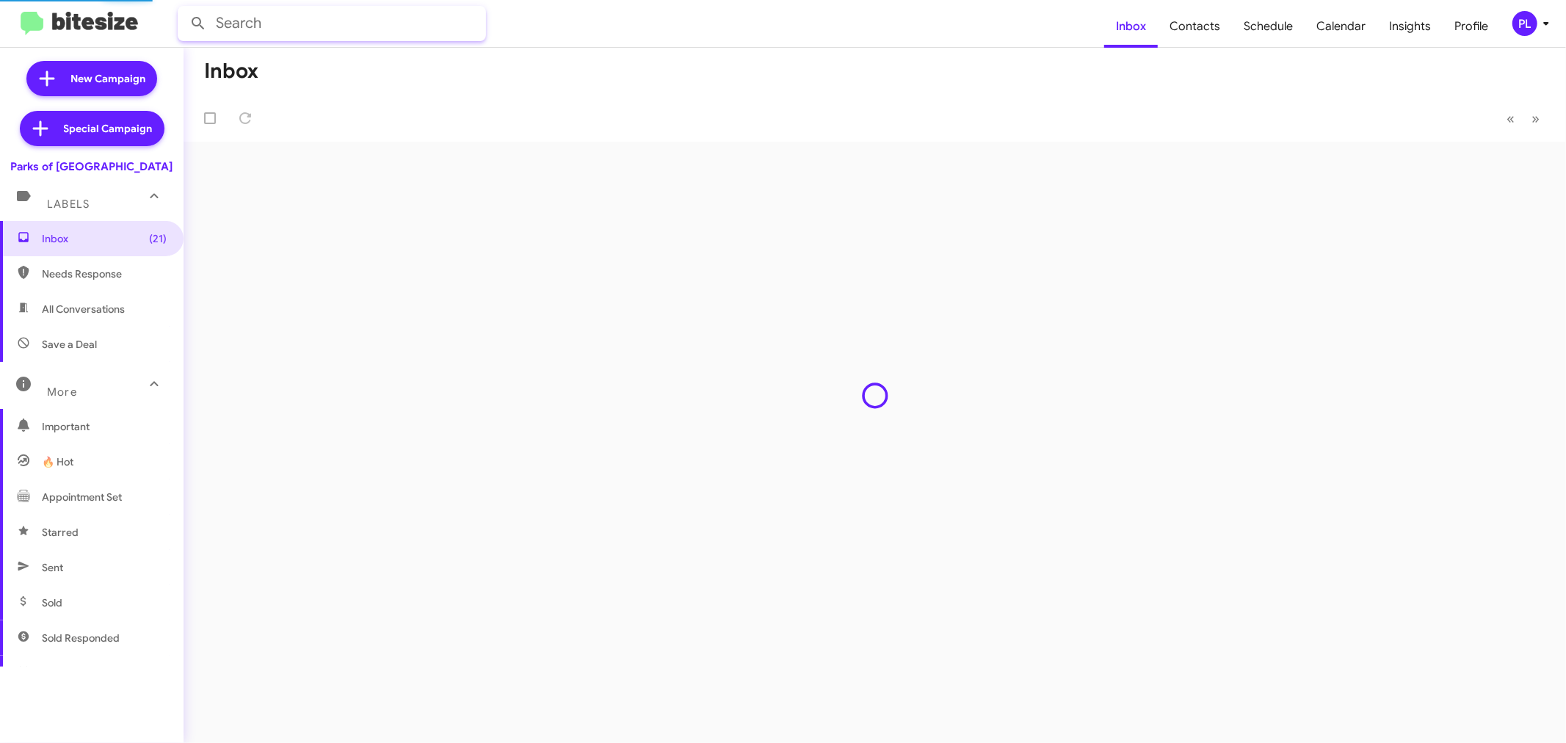
click at [313, 27] on input "text" at bounding box center [332, 23] width 308 height 35
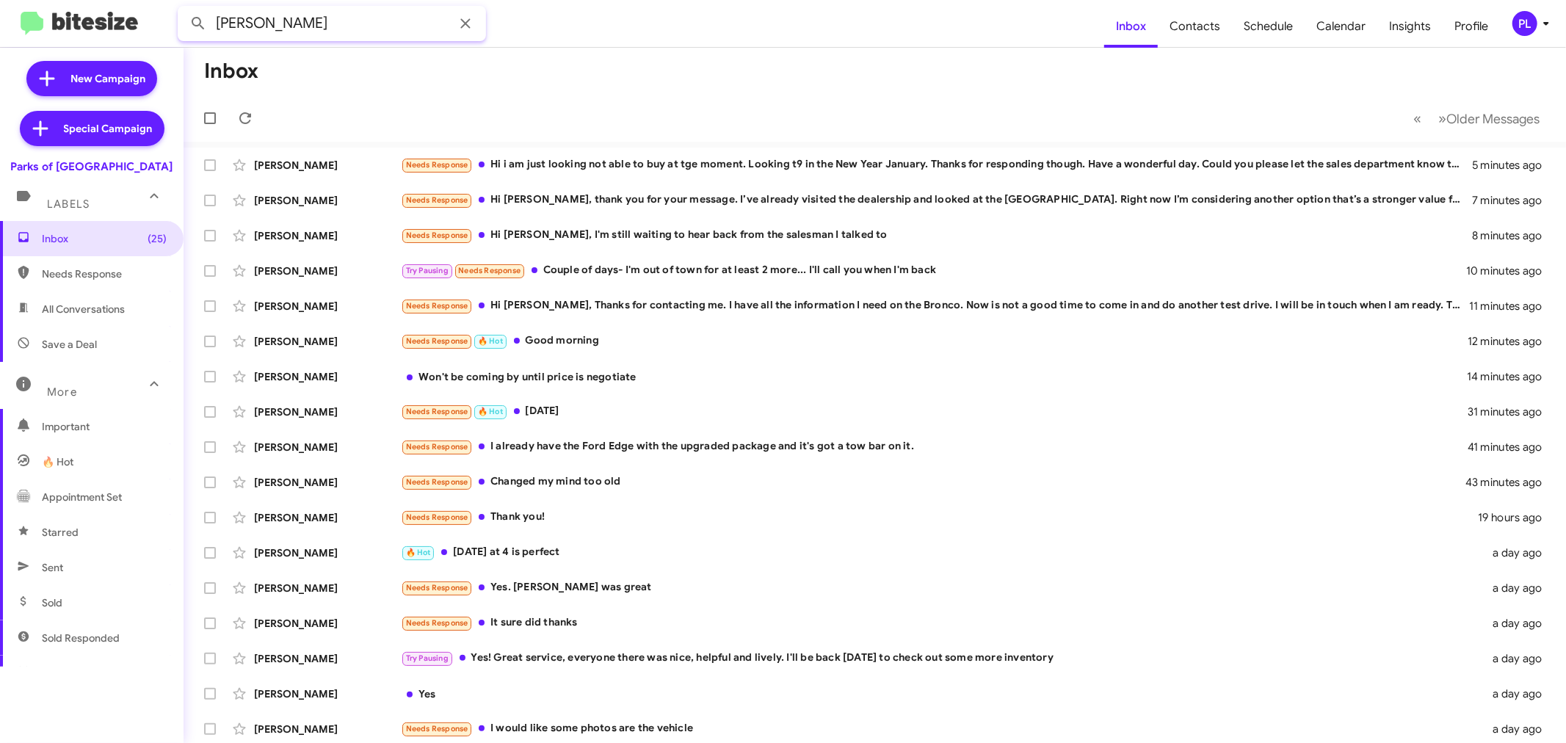
type input "sacco"
click at [184, 9] on button at bounding box center [198, 23] width 29 height 29
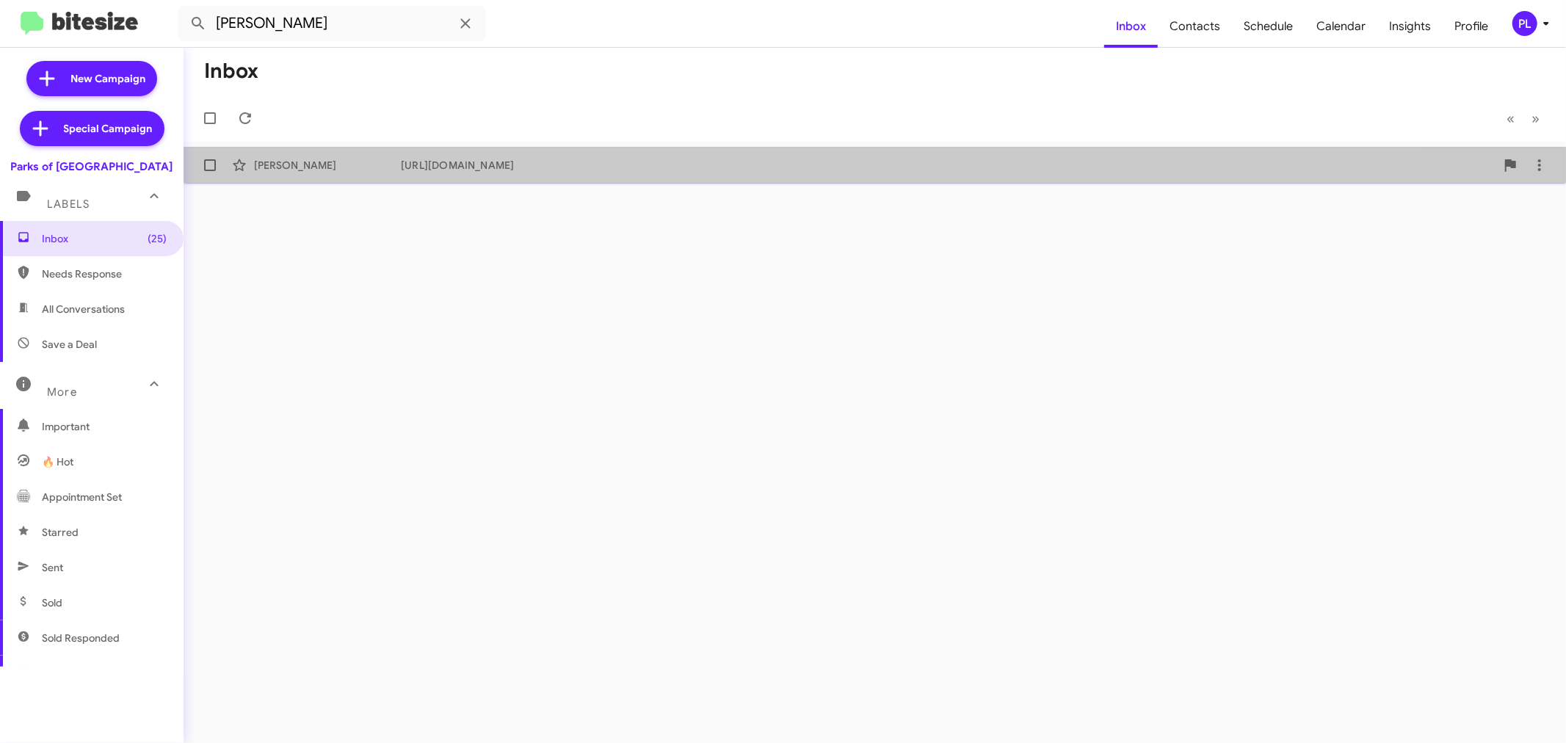
click at [373, 170] on div "Giovanni Sacco" at bounding box center [327, 165] width 147 height 15
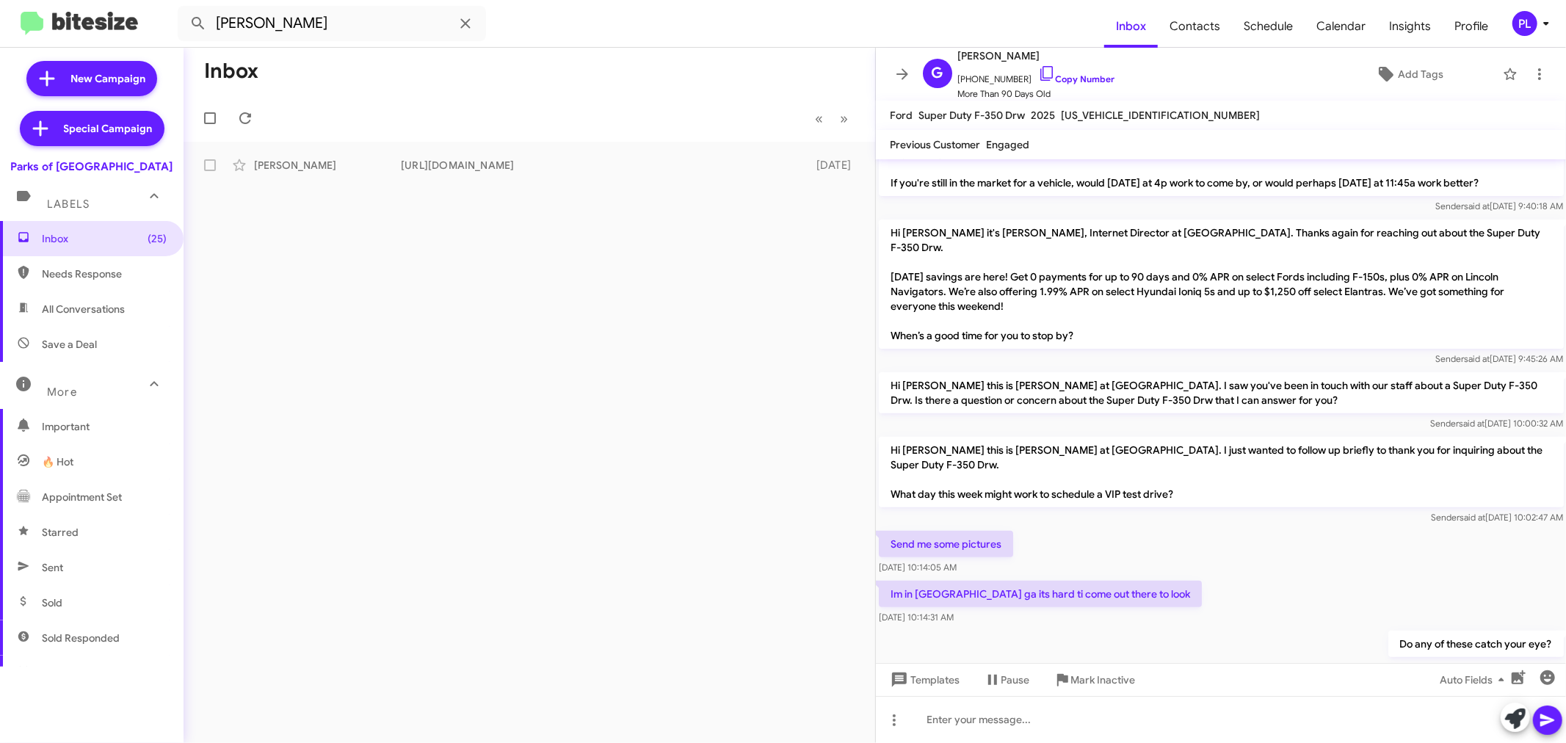
scroll to position [184, 0]
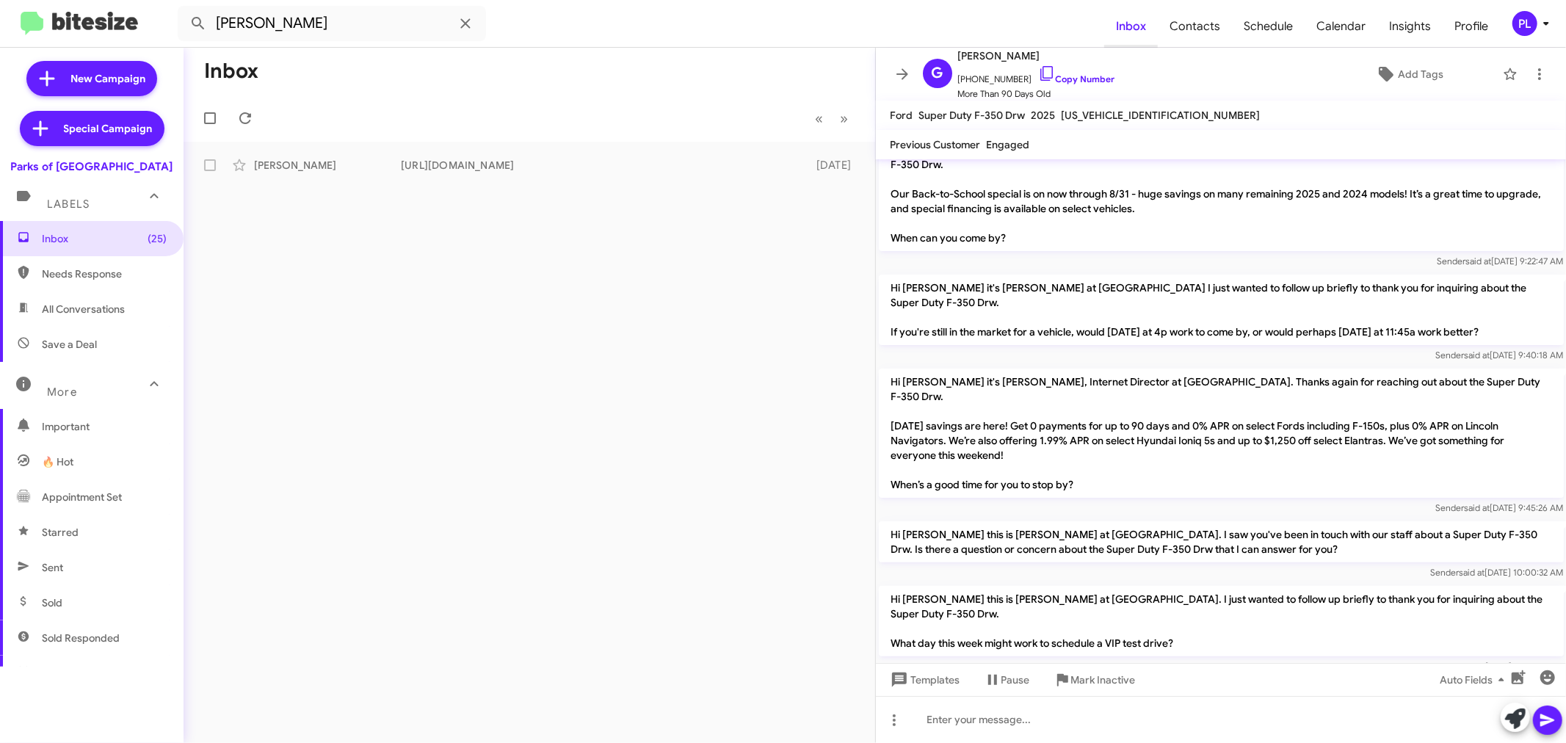
click at [1129, 26] on span "Inbox" at bounding box center [1131, 26] width 54 height 43
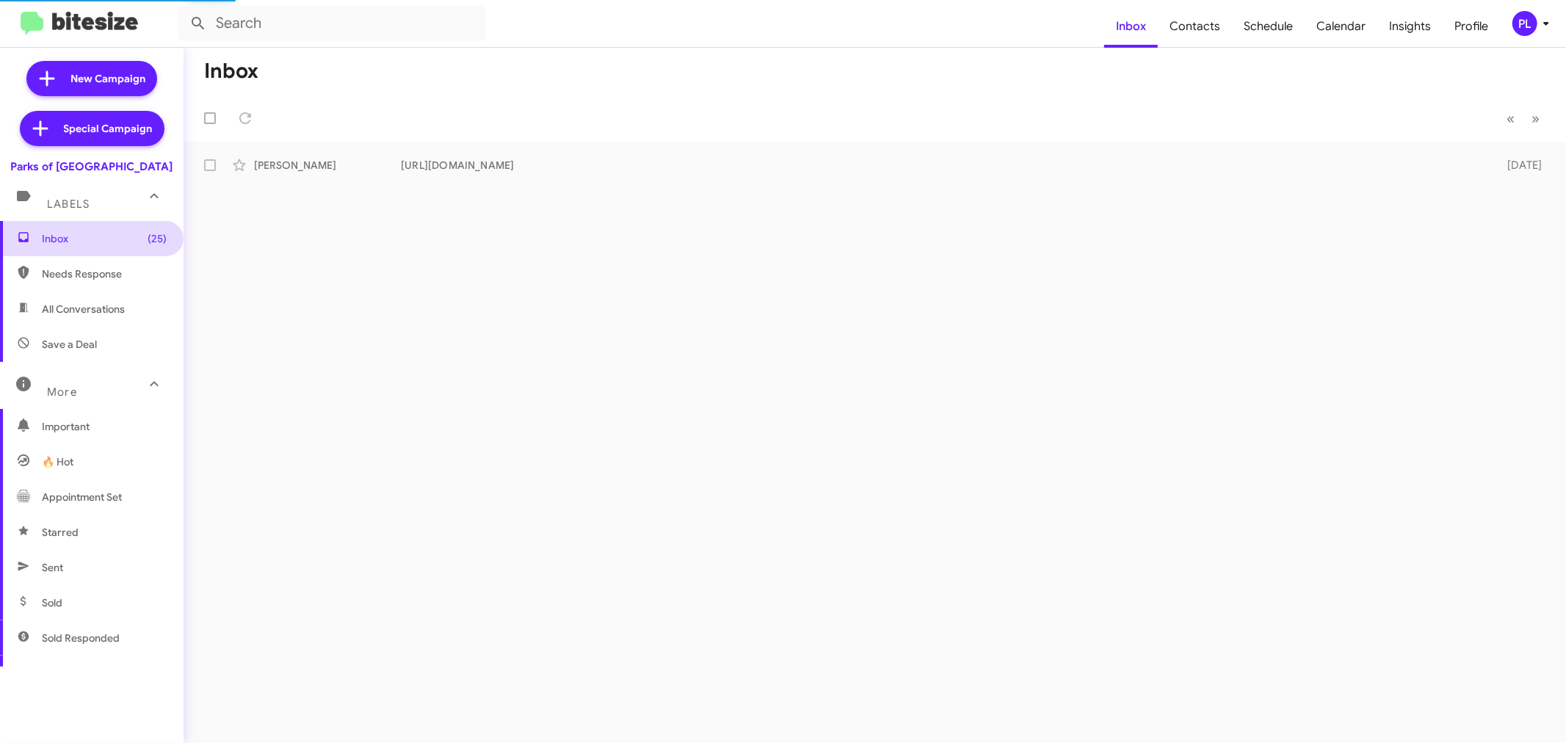
click at [105, 239] on span "Inbox (25)" at bounding box center [104, 238] width 125 height 15
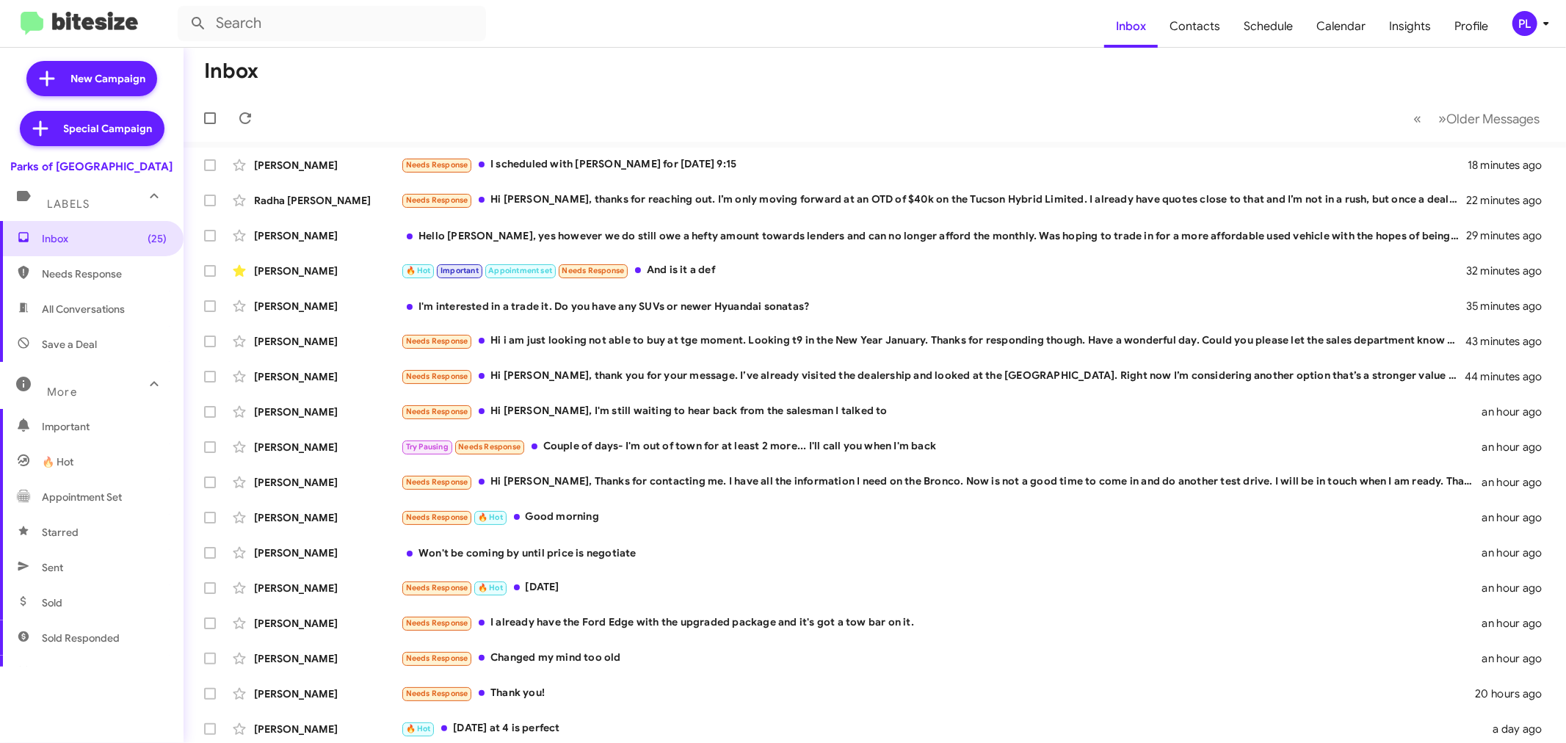
click at [1549, 22] on icon at bounding box center [1546, 24] width 18 height 18
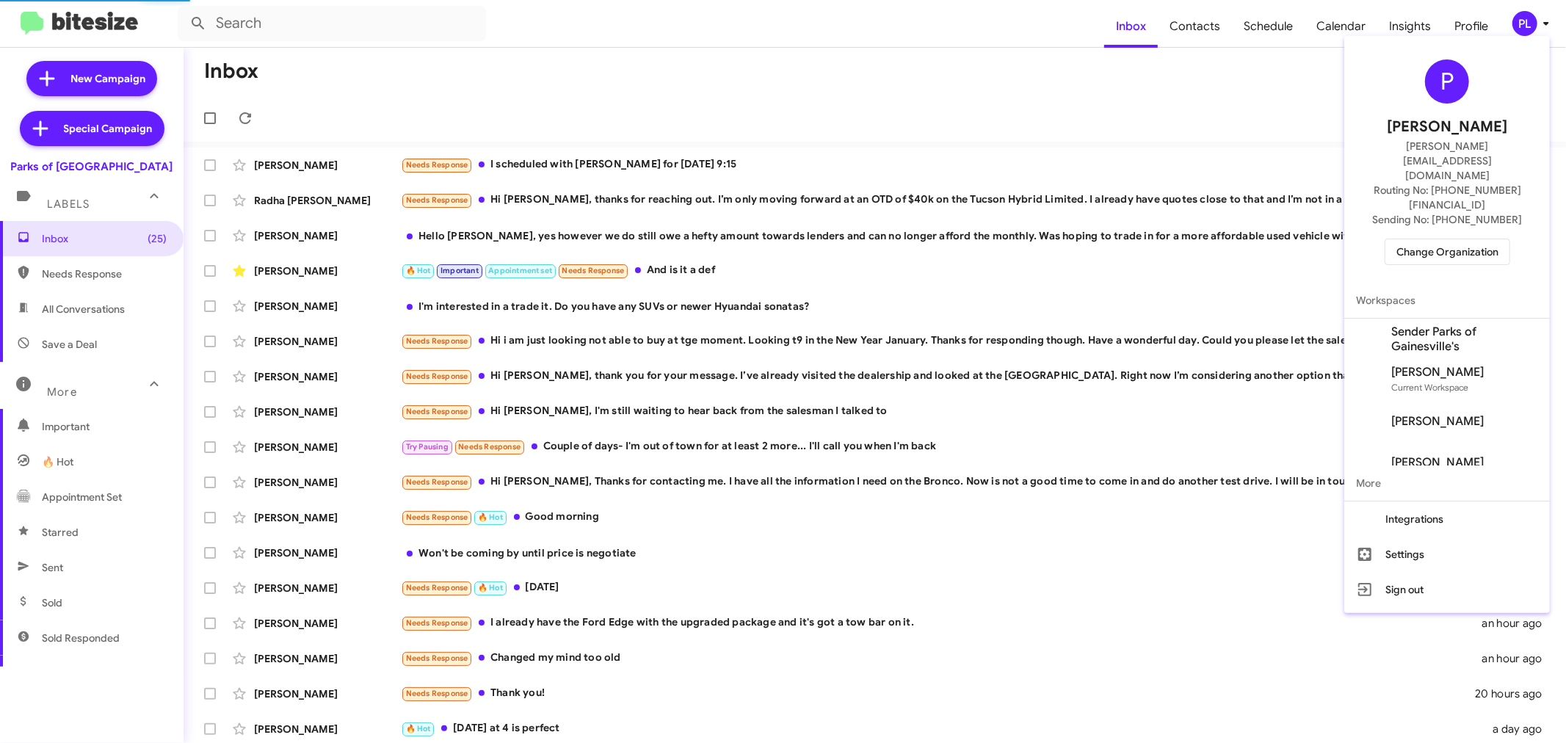
click at [1423, 239] on span "Change Organization" at bounding box center [1447, 251] width 102 height 25
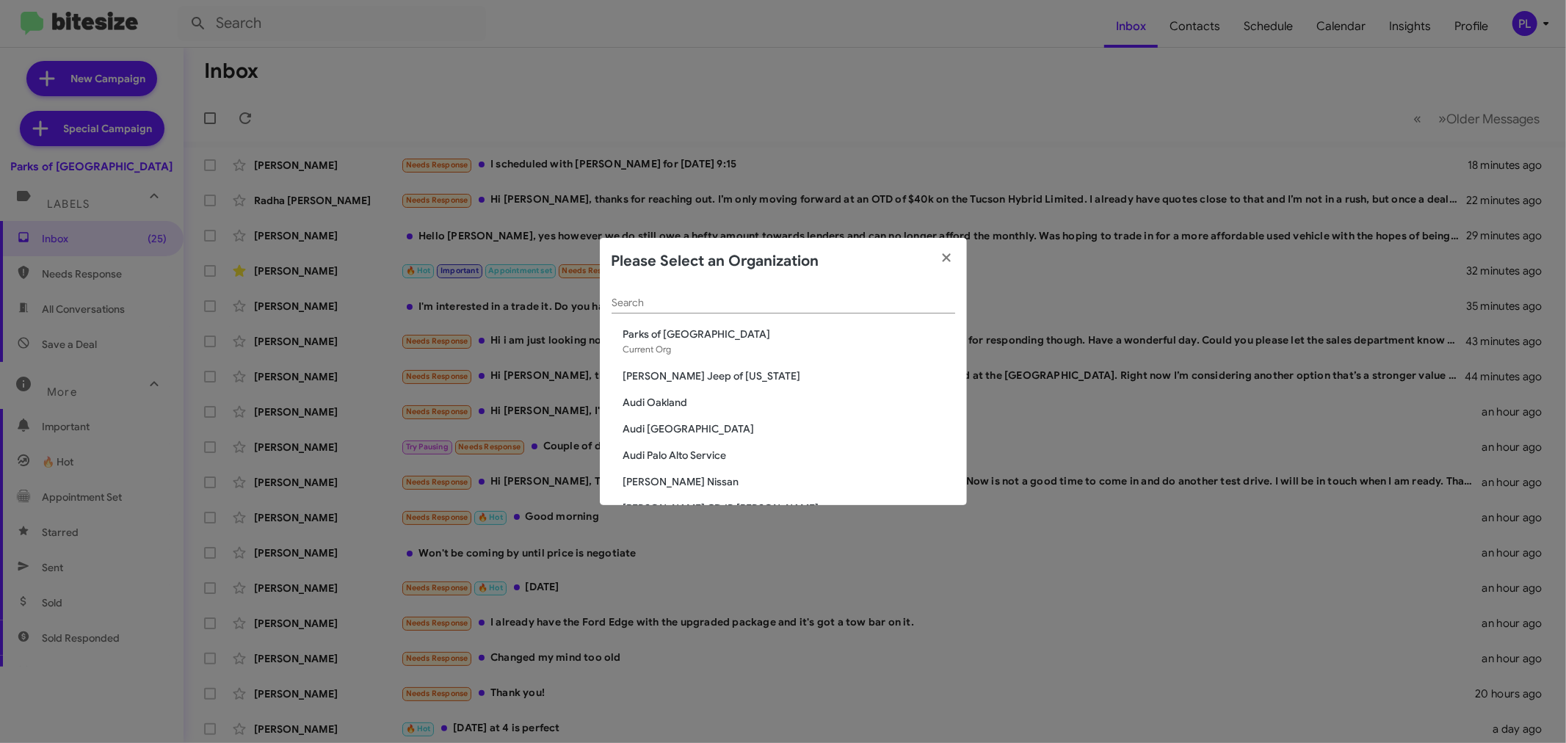
click at [666, 302] on input "Search" at bounding box center [783, 303] width 344 height 12
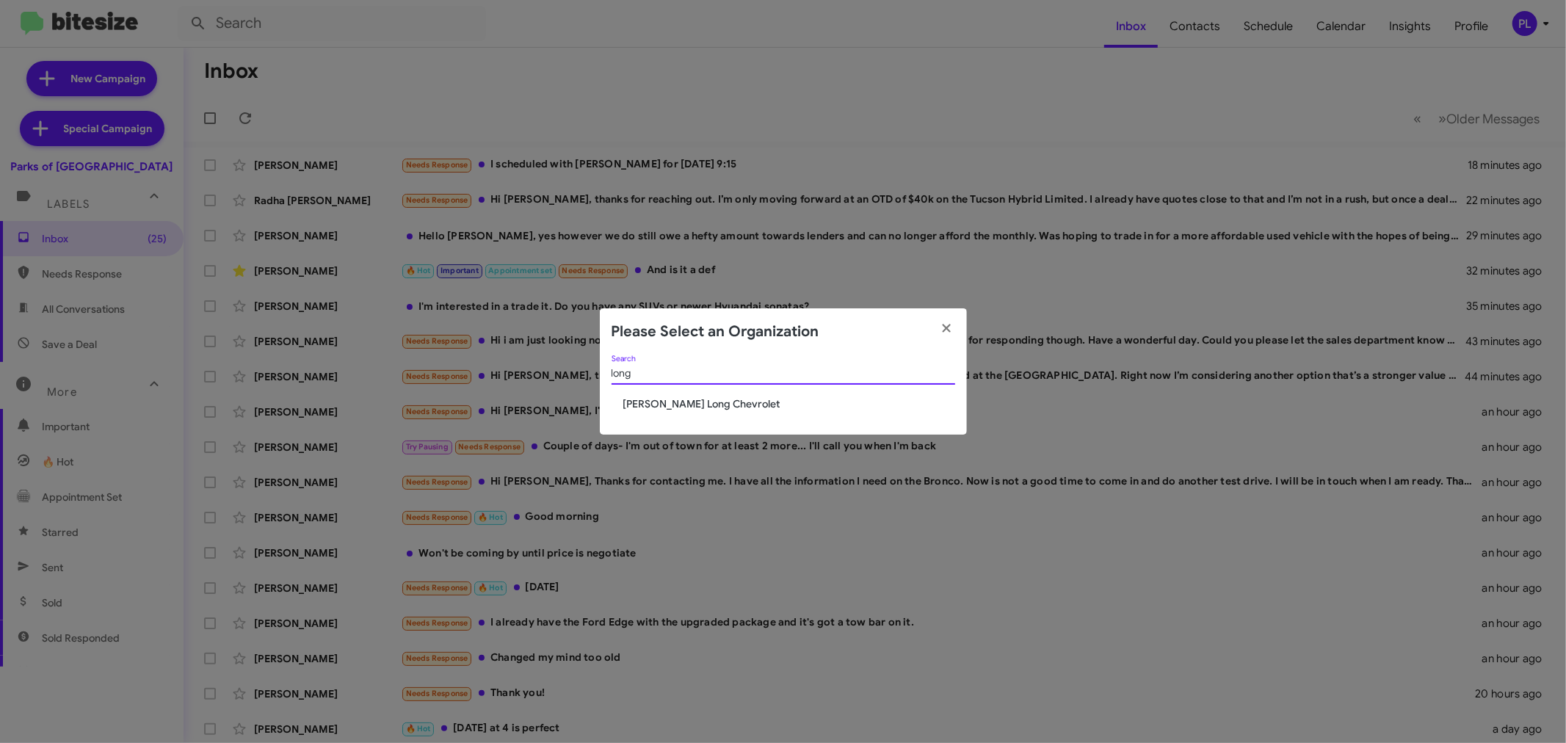
click at [690, 370] on input "long" at bounding box center [783, 374] width 344 height 12
drag, startPoint x: 705, startPoint y: 369, endPoint x: 538, endPoint y: 363, distance: 167.5
click at [538, 363] on modal-container "Please Select an Organization long Search Daniels Long Chevrolet" at bounding box center [783, 371] width 1566 height 743
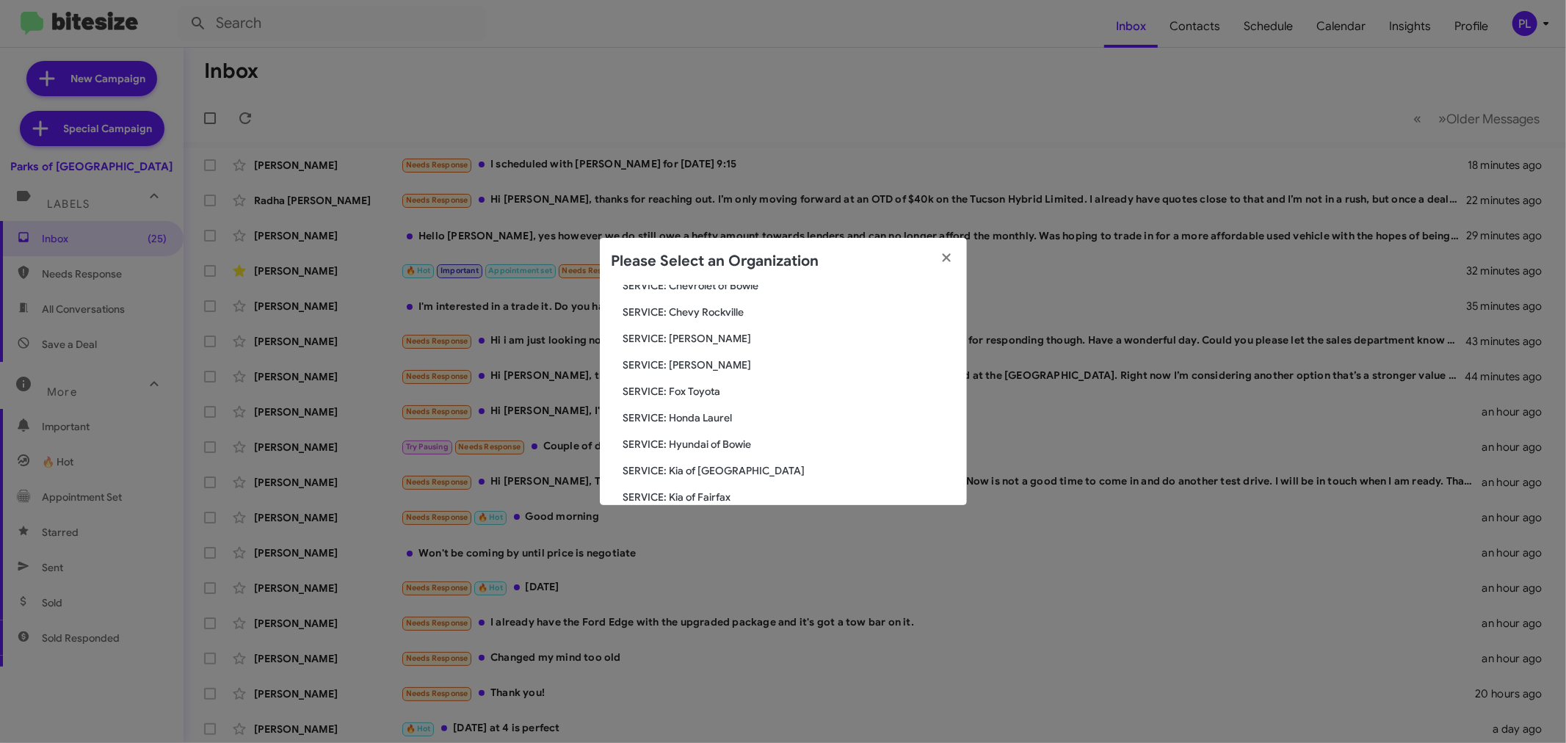
scroll to position [244, 0]
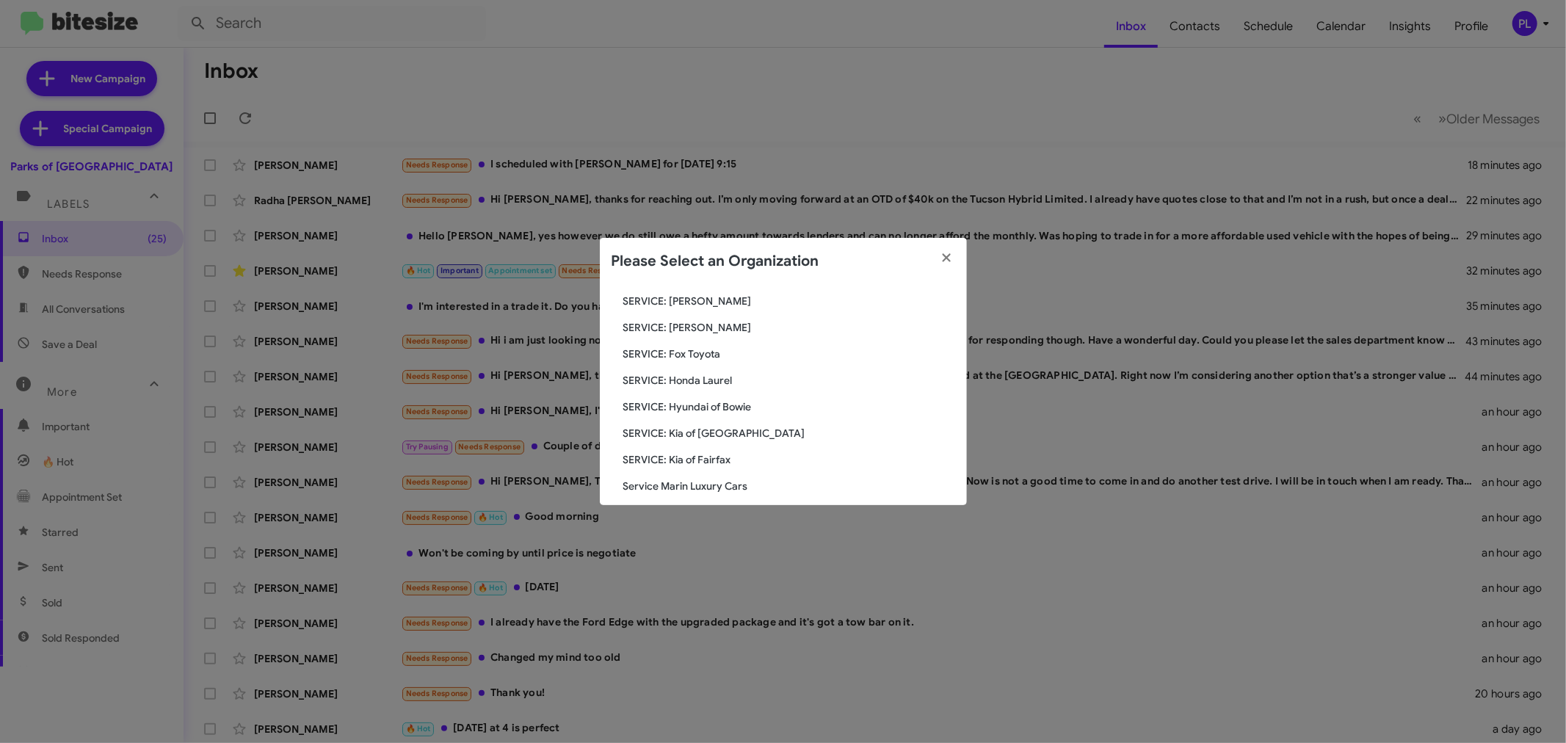
type input "service"
click at [705, 303] on span "SERVICE: [PERSON_NAME]" at bounding box center [789, 301] width 332 height 15
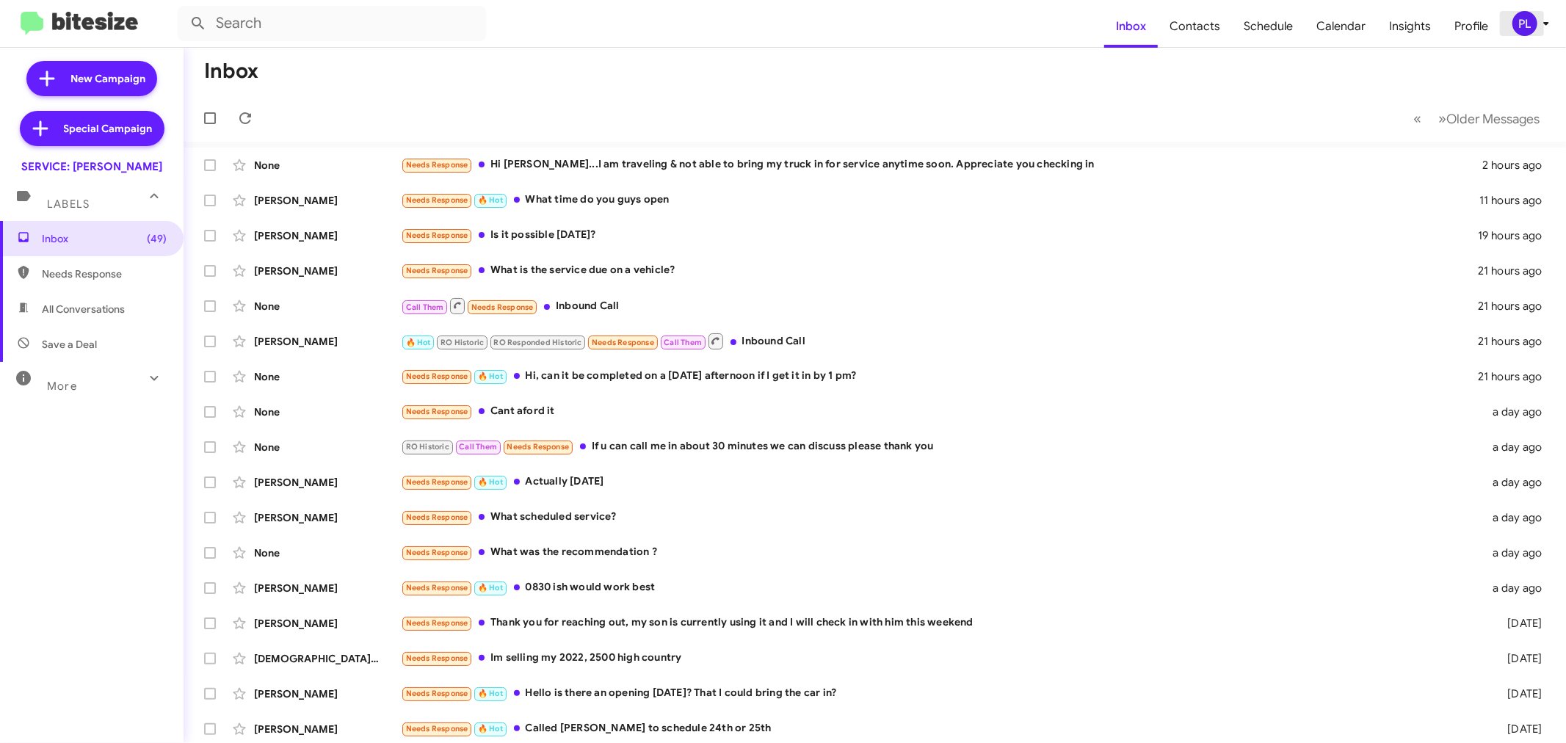
click at [1539, 26] on icon at bounding box center [1546, 24] width 18 height 18
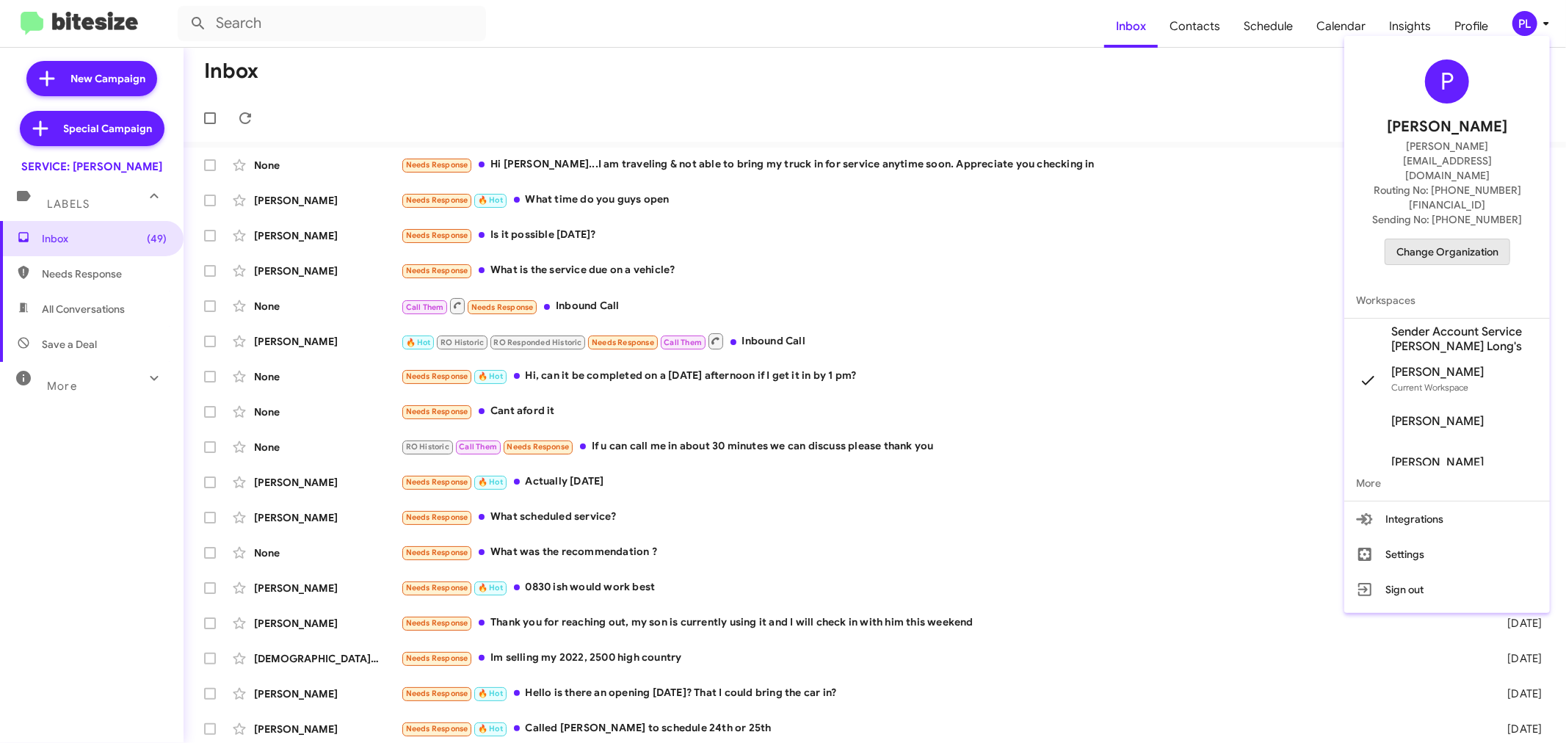
click at [1440, 239] on span "Change Organization" at bounding box center [1447, 251] width 102 height 25
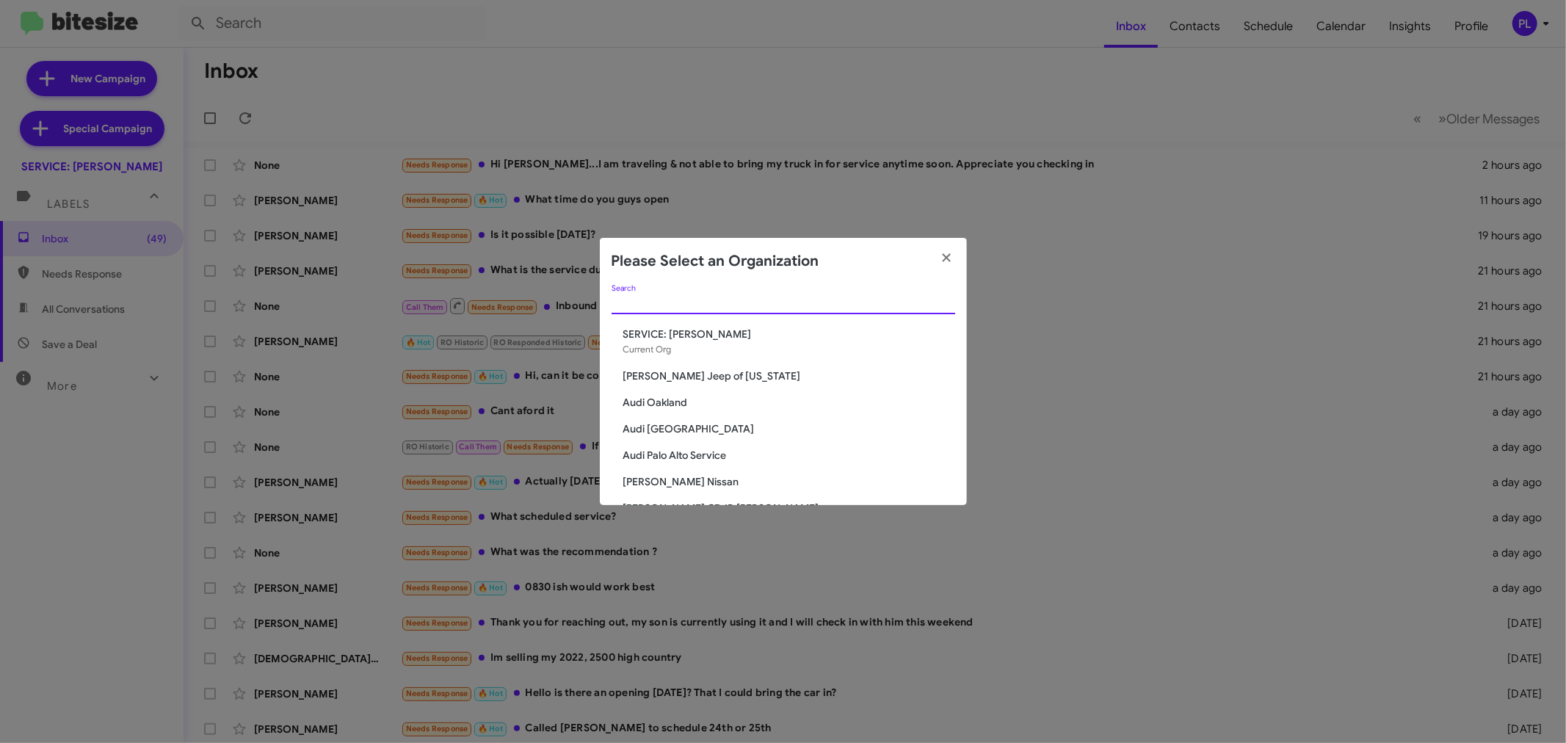
click at [821, 304] on input "Search" at bounding box center [783, 303] width 344 height 12
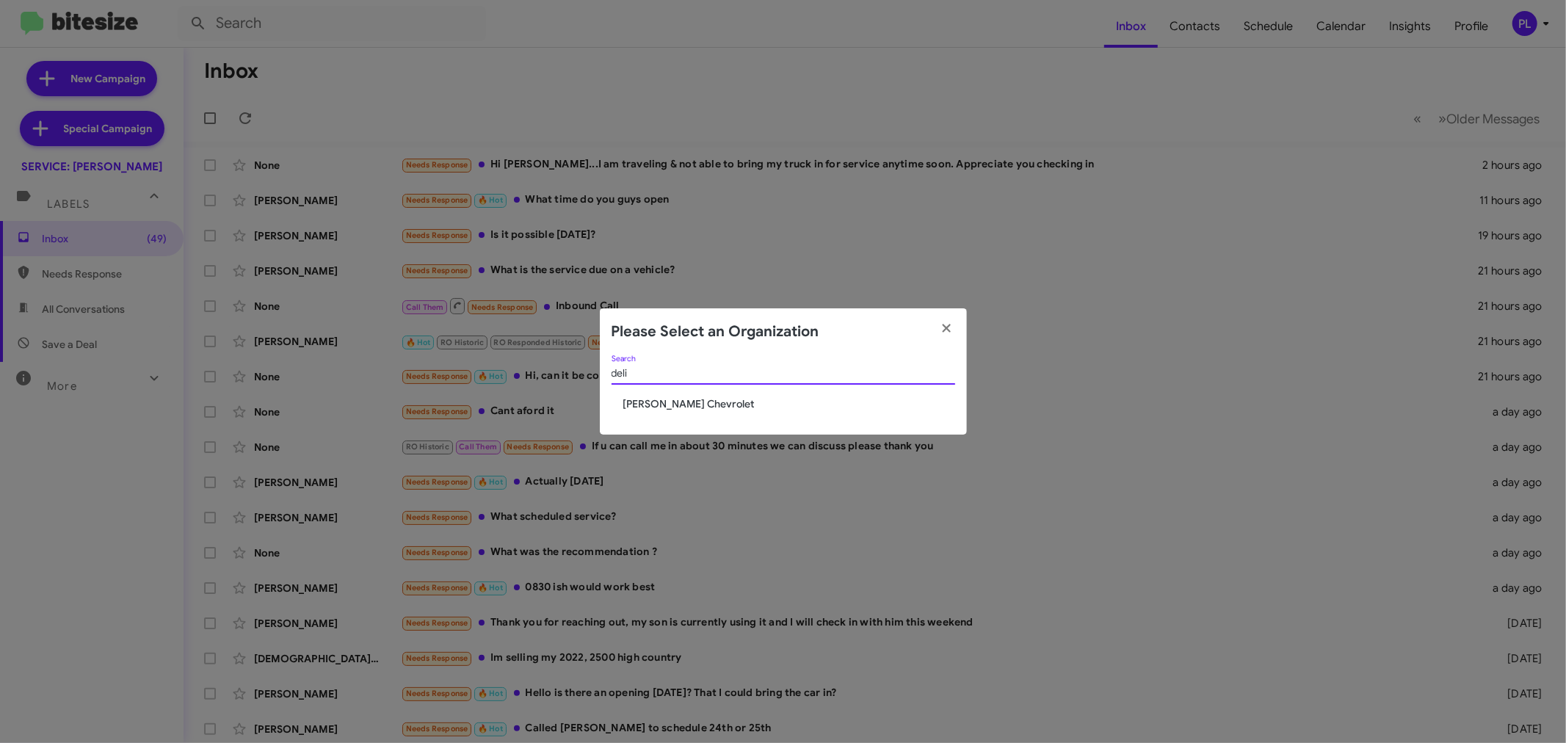
type input "deli"
click at [694, 409] on span "DeLillo Chevrolet" at bounding box center [789, 403] width 332 height 15
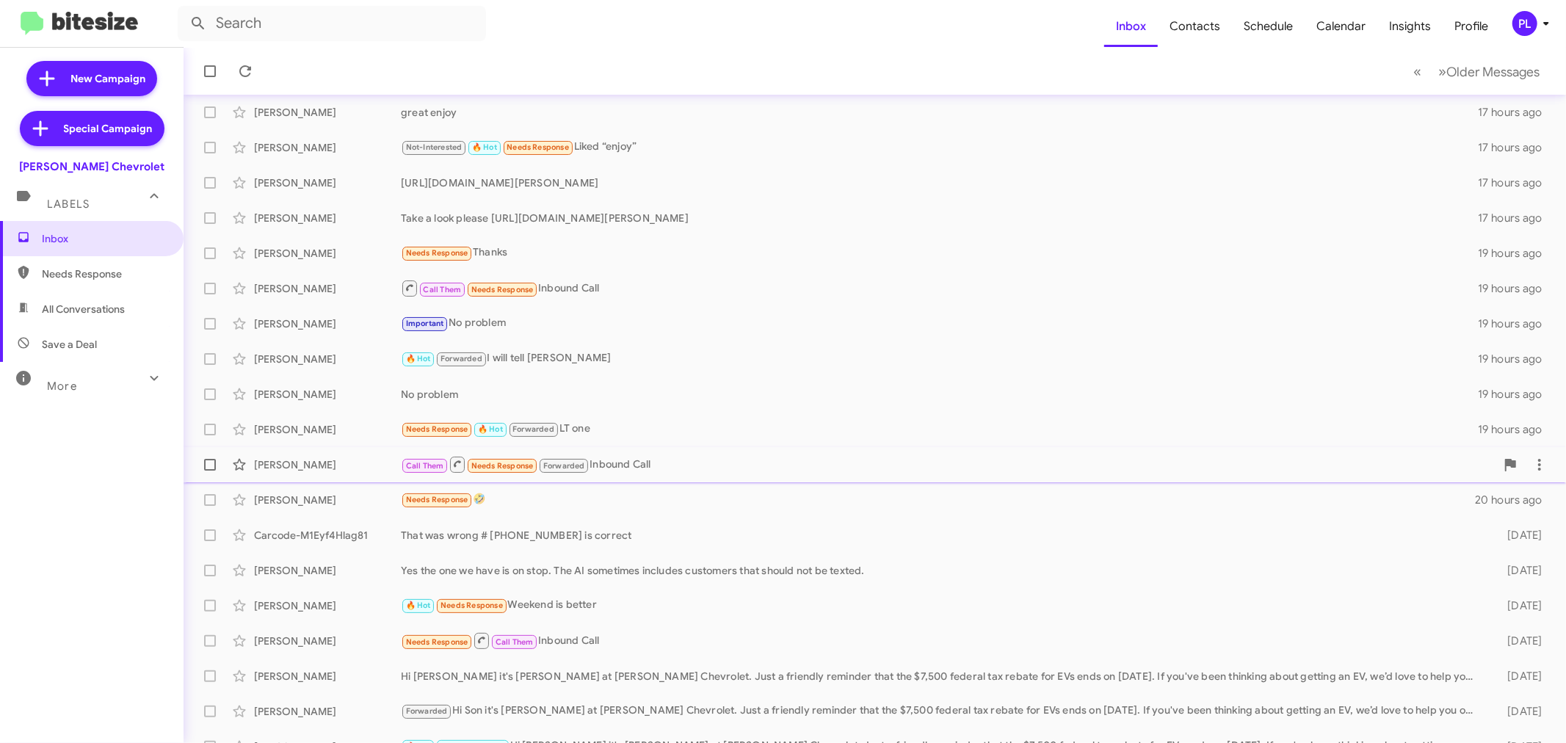
scroll to position [81, 0]
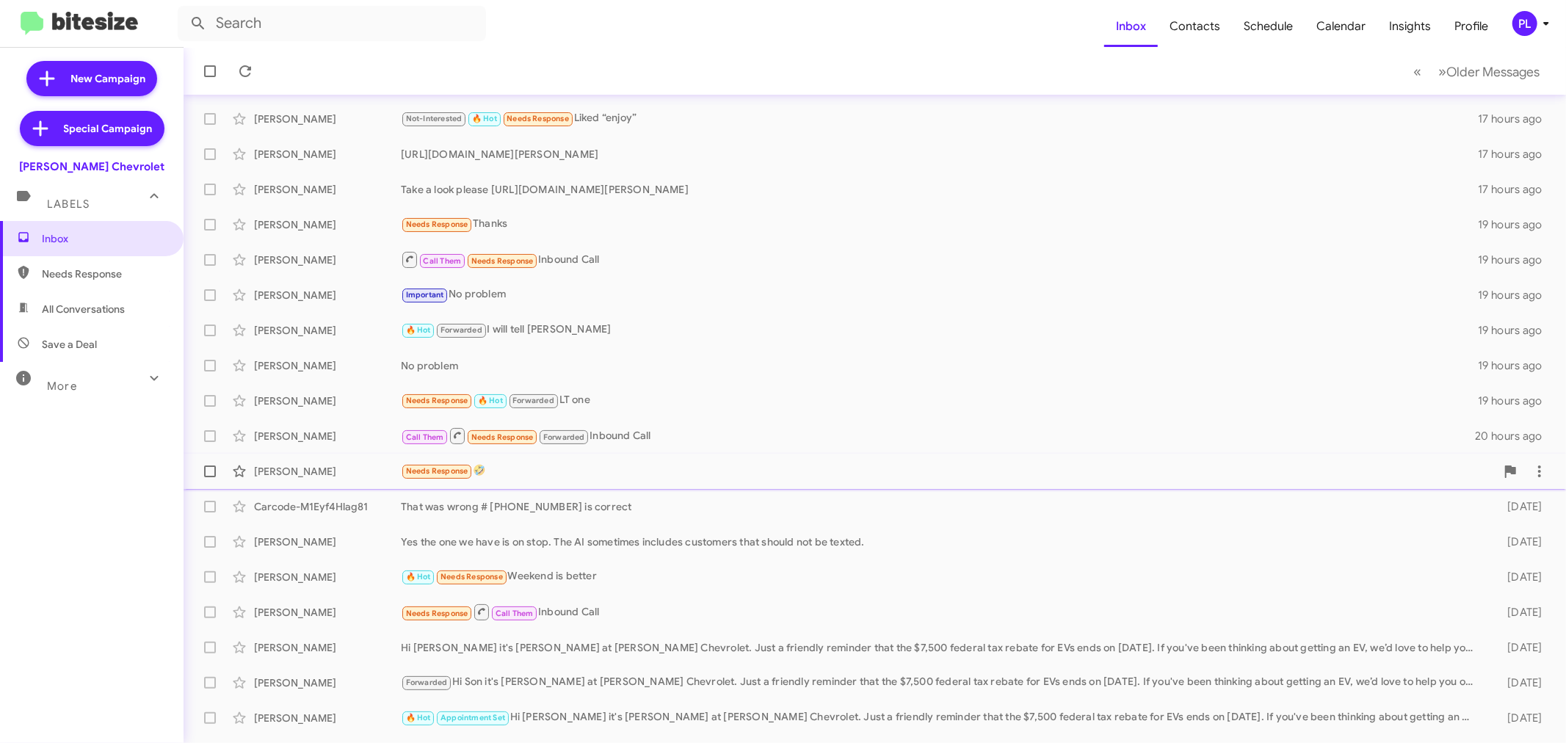
click at [520, 471] on div "Needs Response 🤣" at bounding box center [948, 470] width 1095 height 17
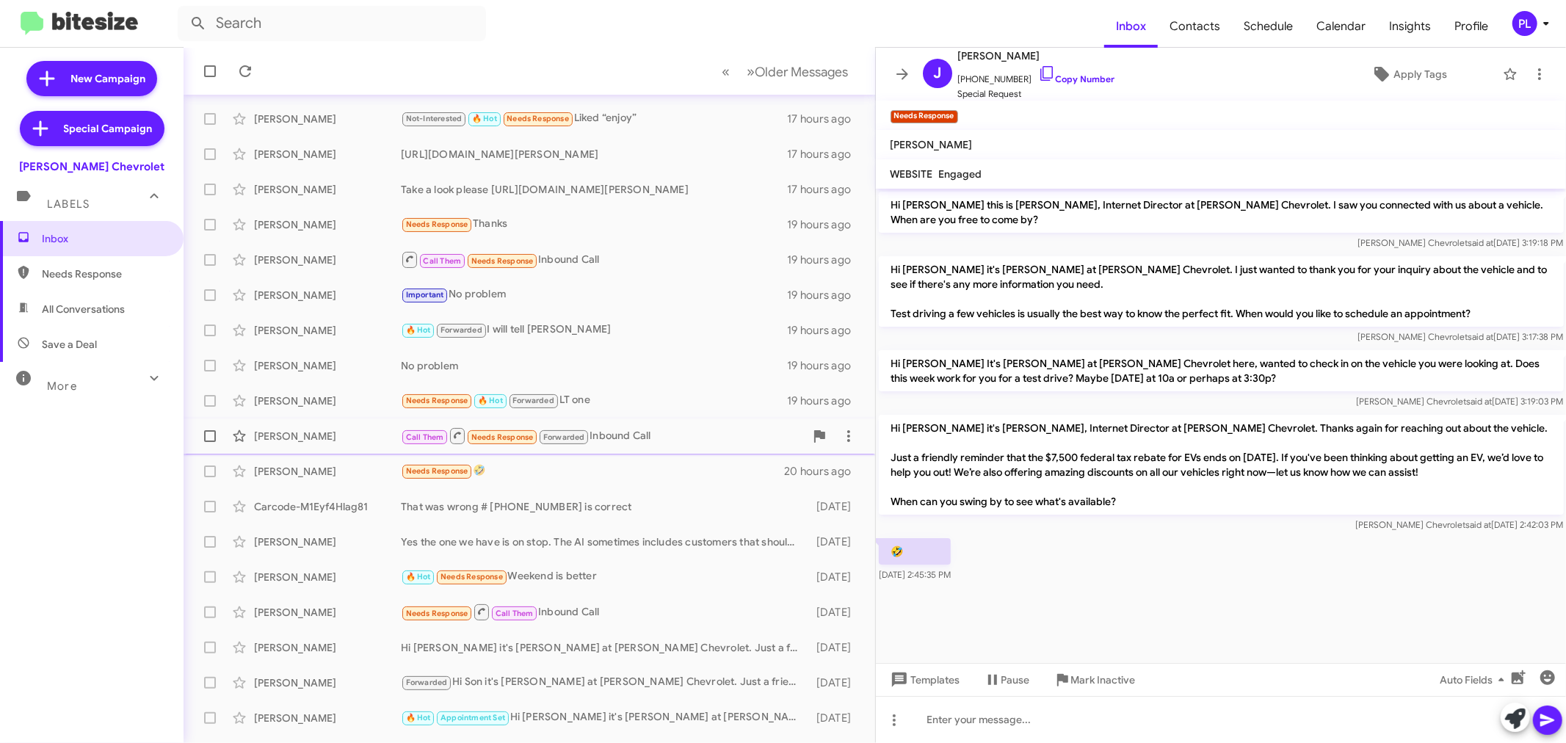
click at [324, 430] on div "[PERSON_NAME]" at bounding box center [327, 436] width 147 height 15
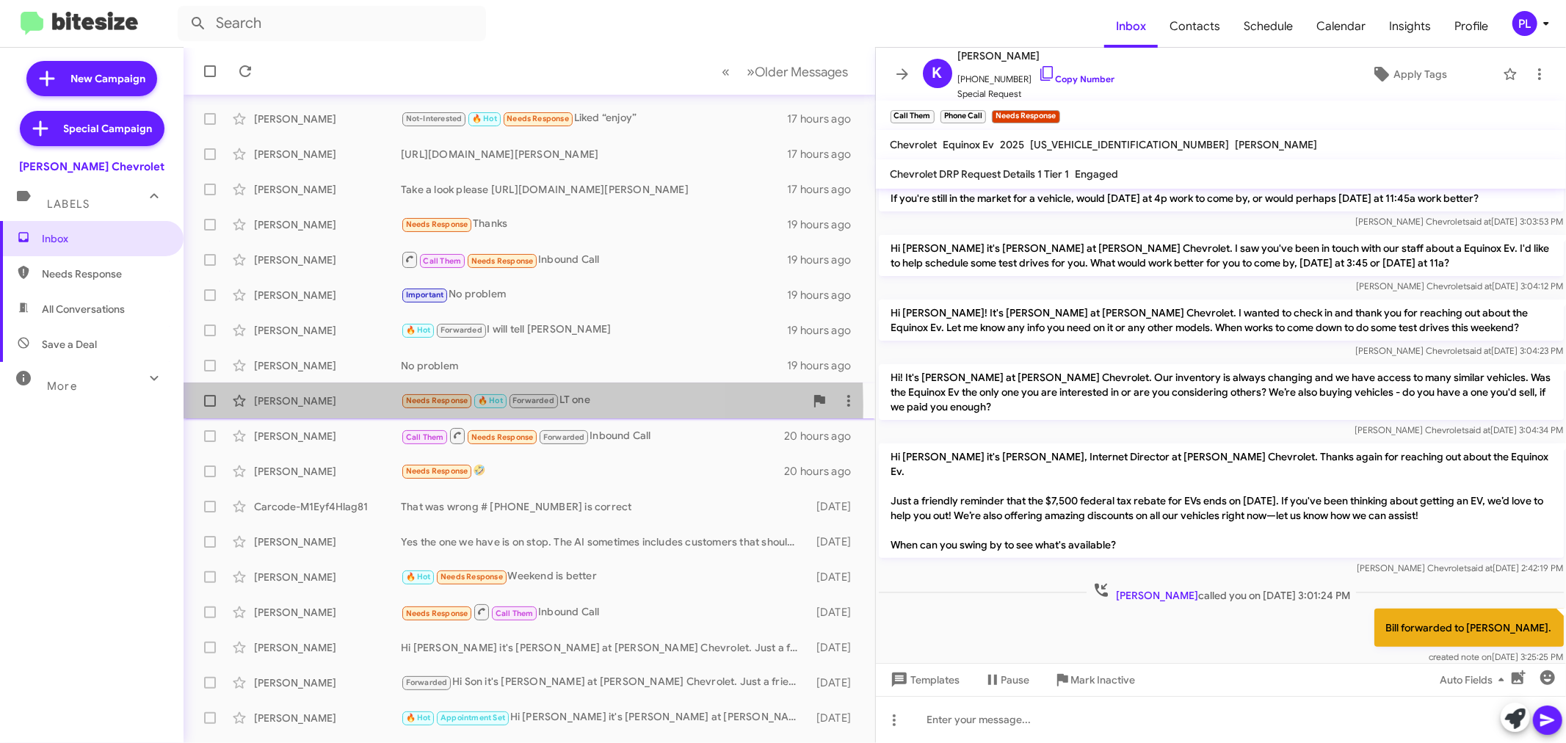
click at [327, 404] on div "[PERSON_NAME]" at bounding box center [327, 400] width 147 height 15
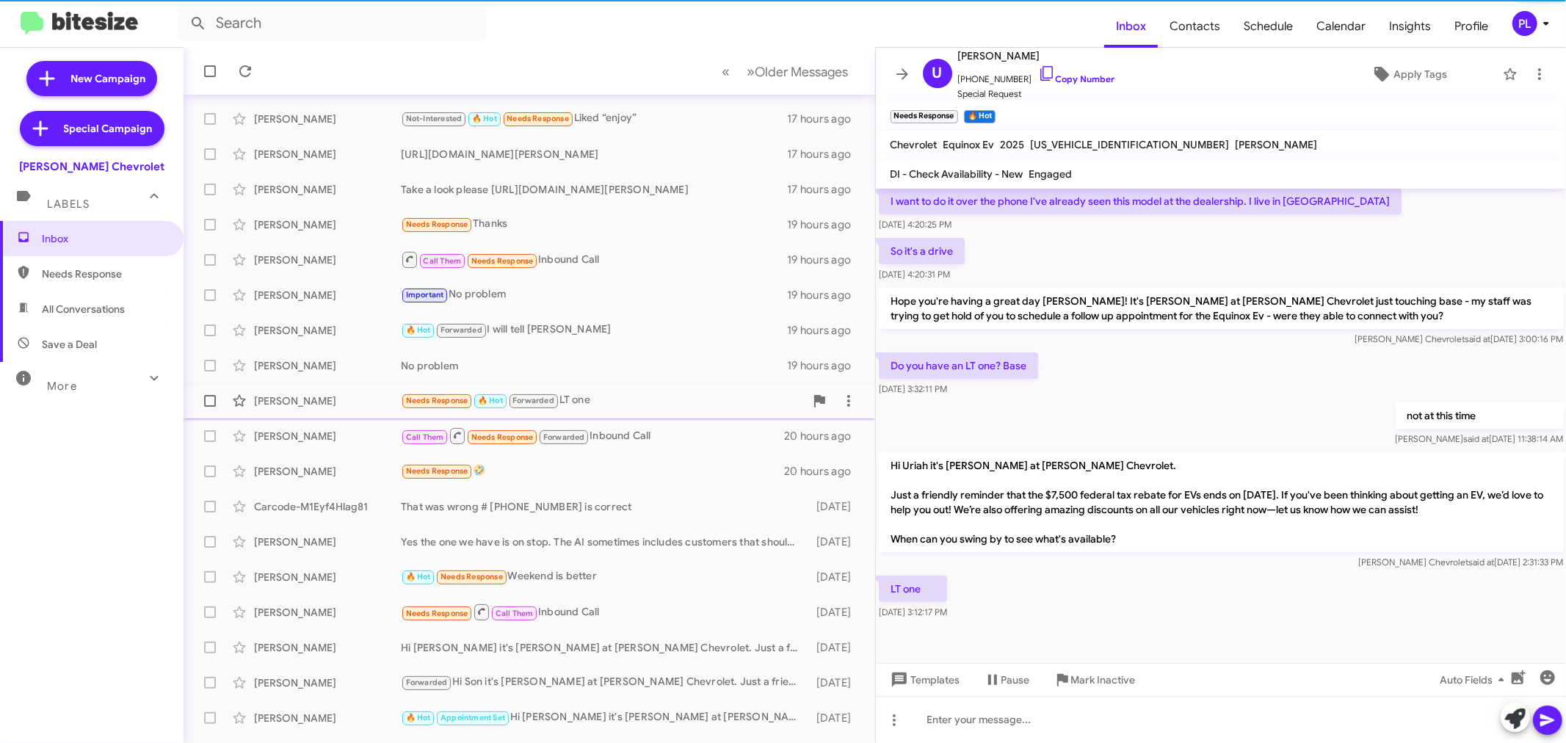
scroll to position [229, 0]
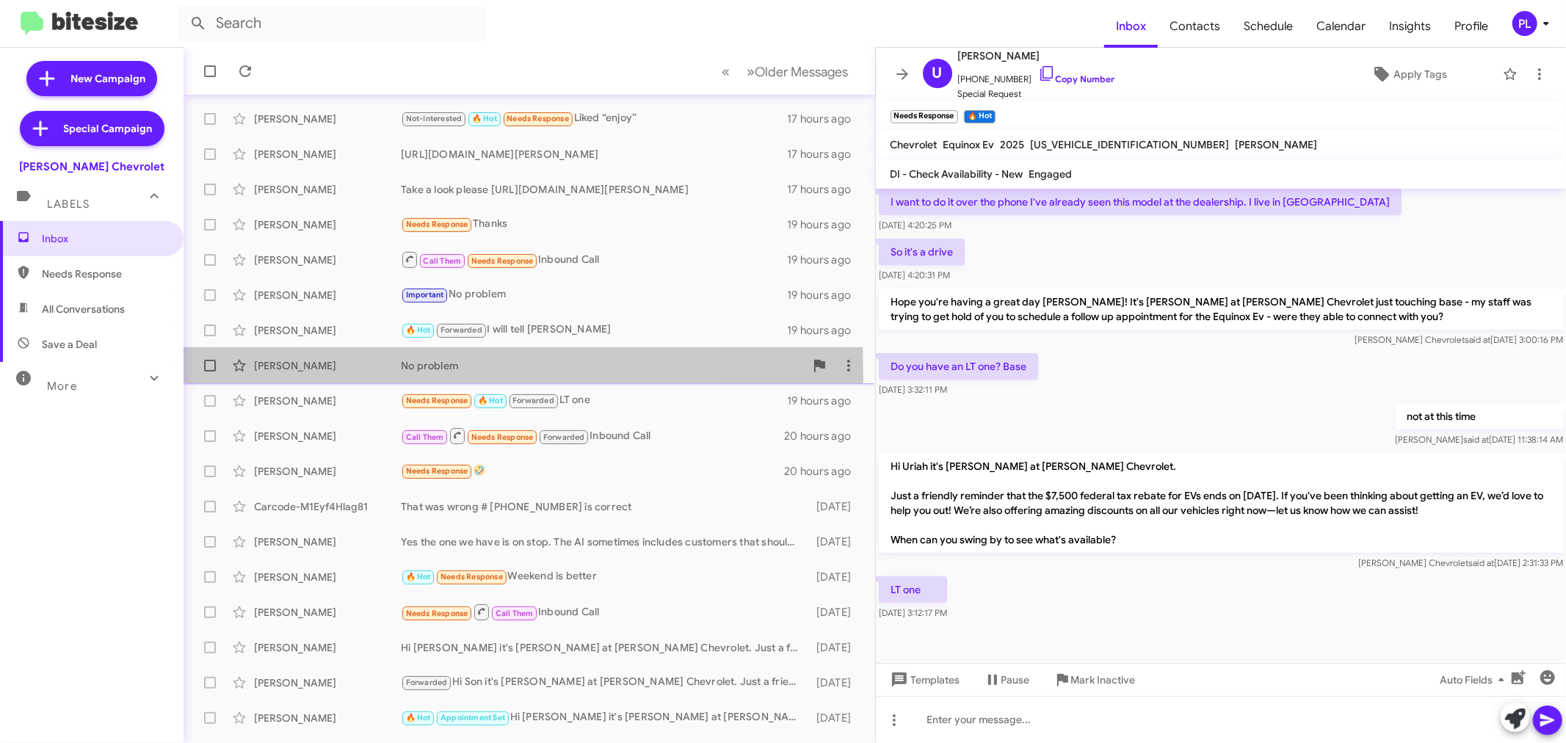
click at [327, 372] on div "Aaron Jacobs" at bounding box center [327, 365] width 147 height 15
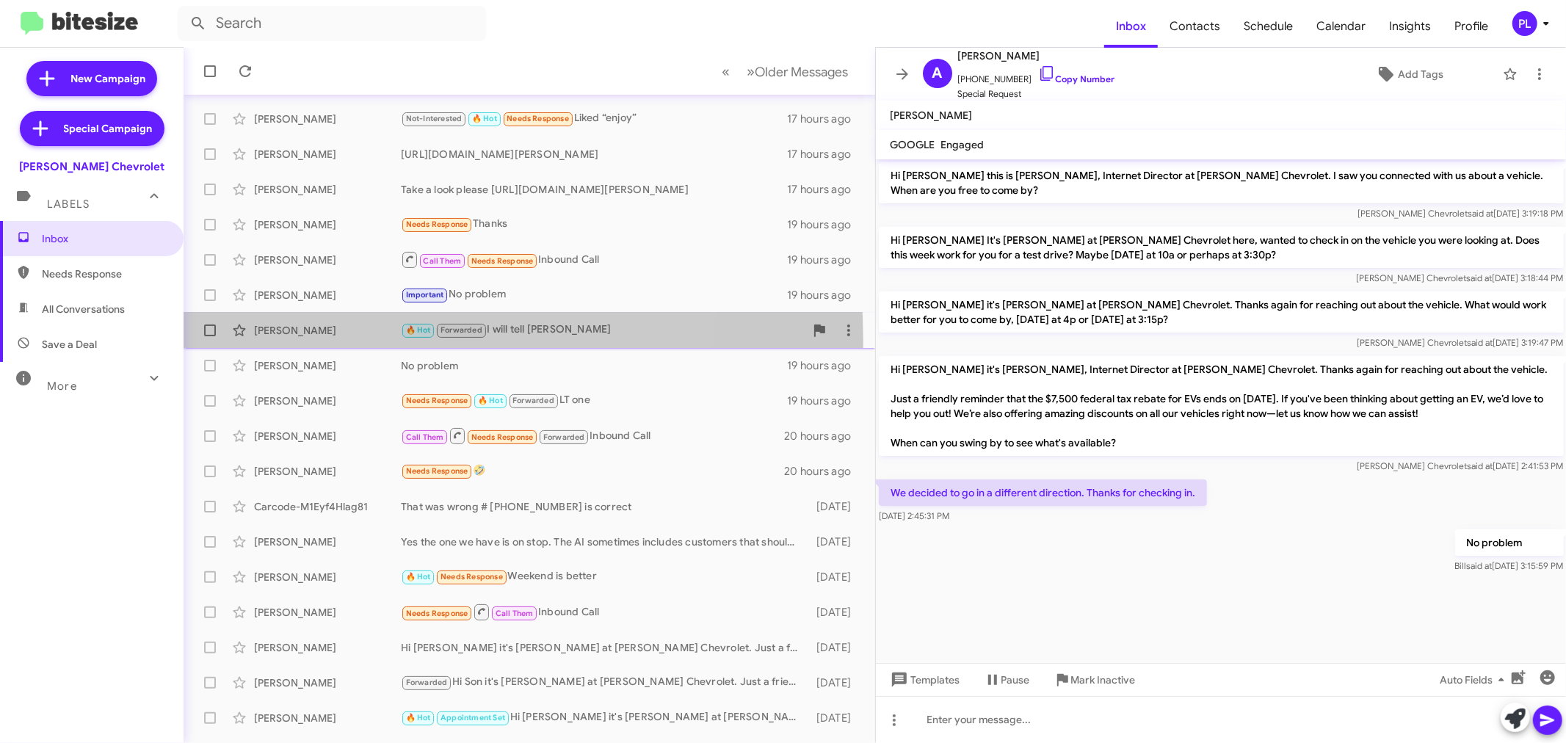
click at [323, 341] on div "Elia Tapia Flores 🔥 Hot Forwarded I will tell Phillip 19 hours ago" at bounding box center [529, 330] width 668 height 29
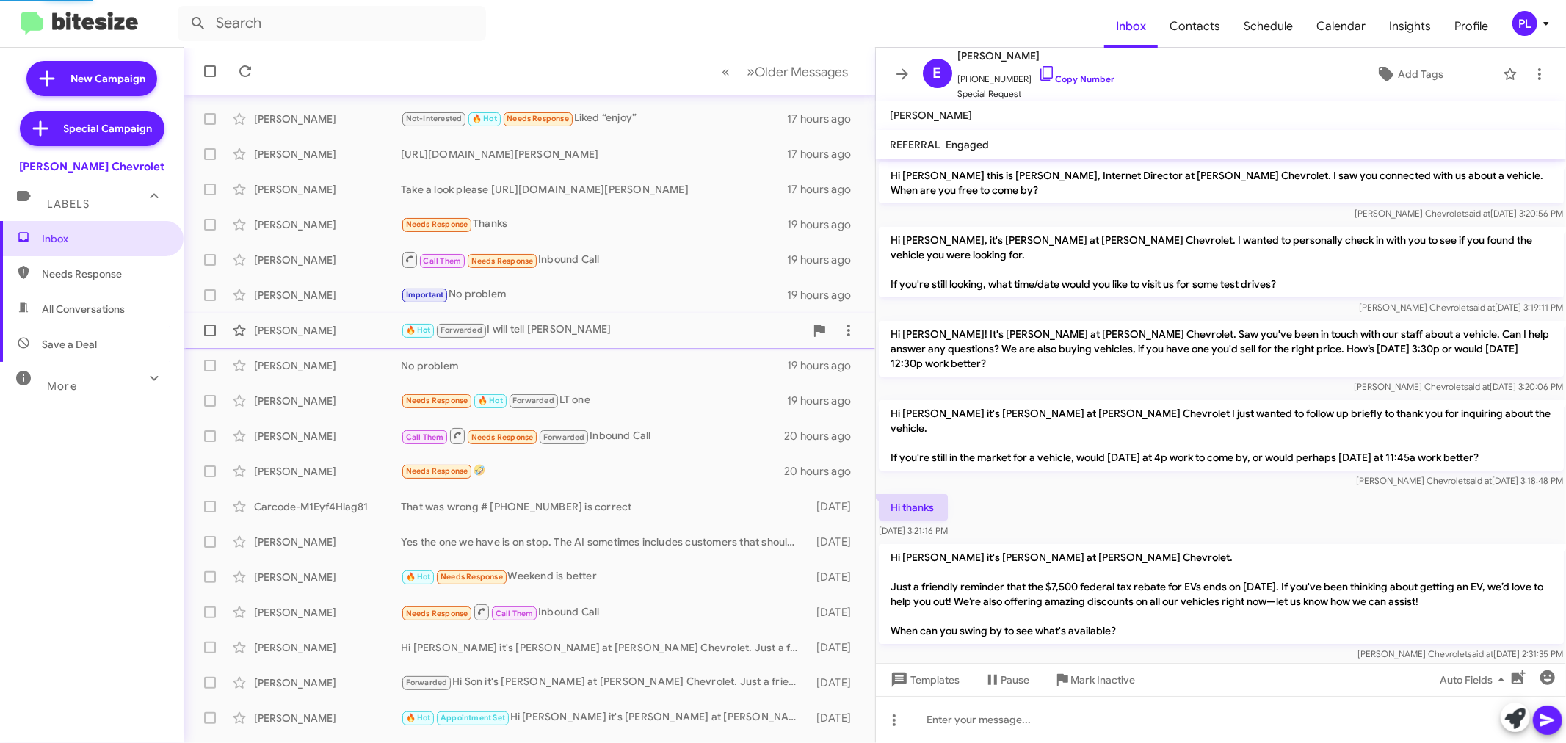
scroll to position [150, 0]
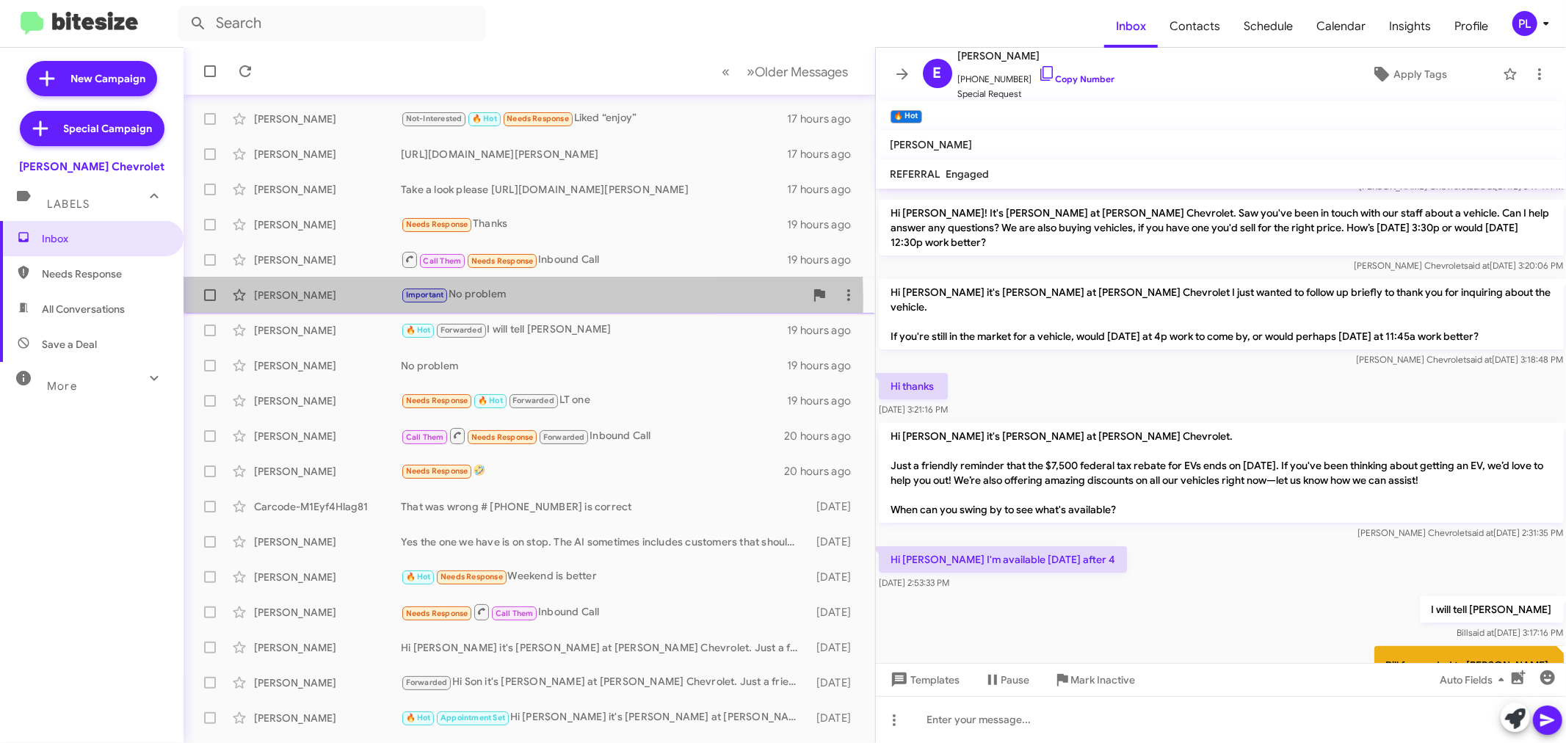
click at [324, 298] on div "Philip Bierman" at bounding box center [327, 295] width 147 height 15
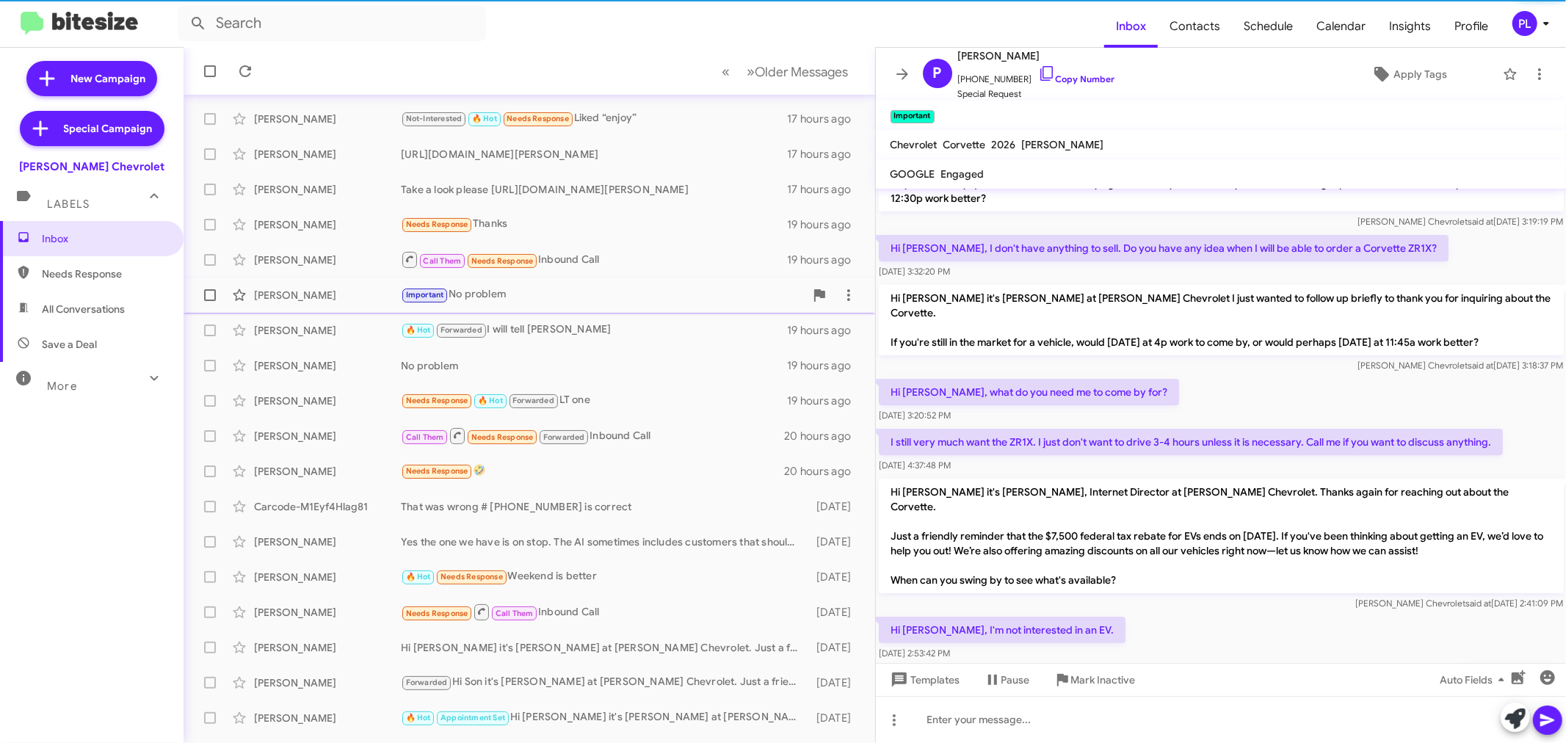
scroll to position [208, 0]
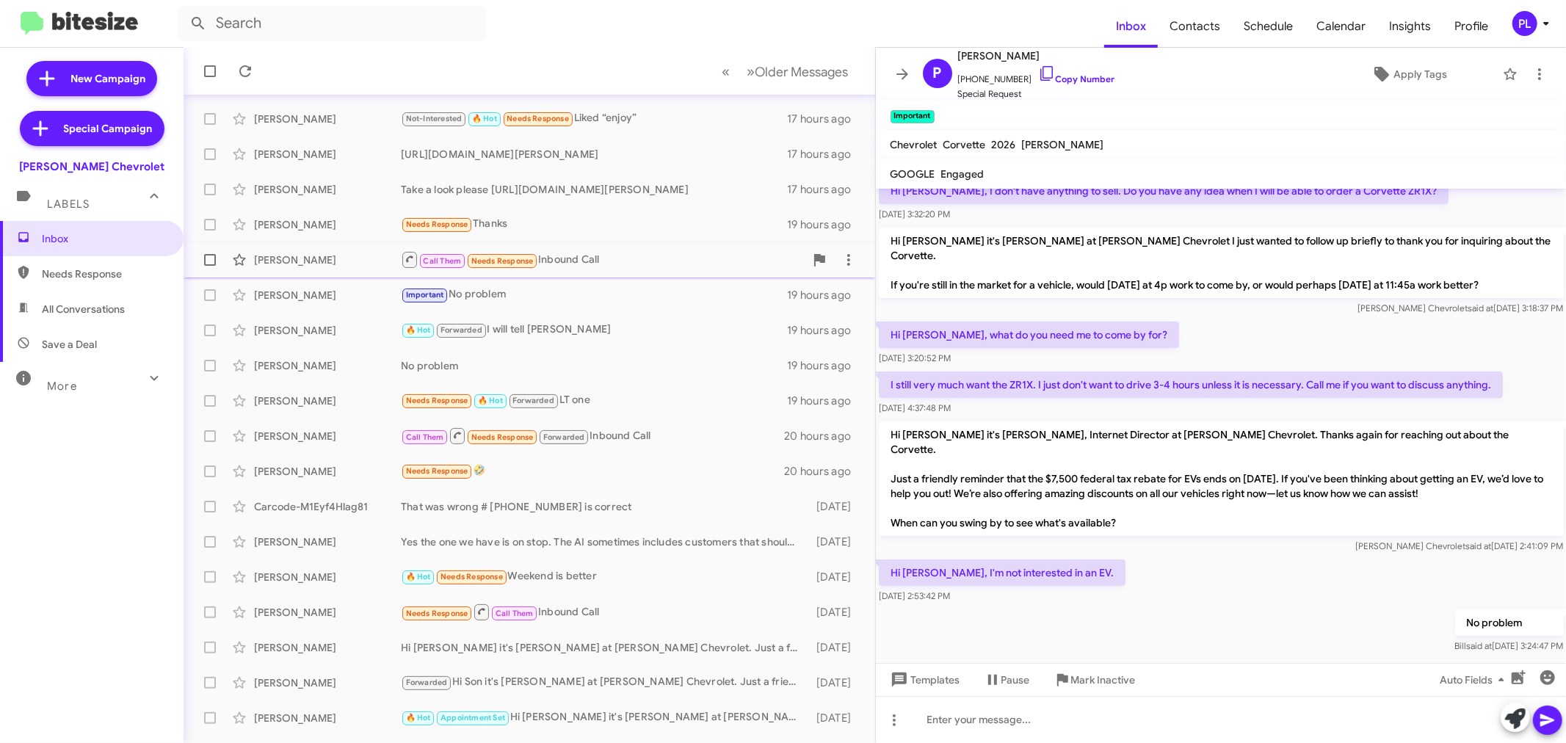
click at [321, 258] on div "Ken Silverado" at bounding box center [327, 260] width 147 height 15
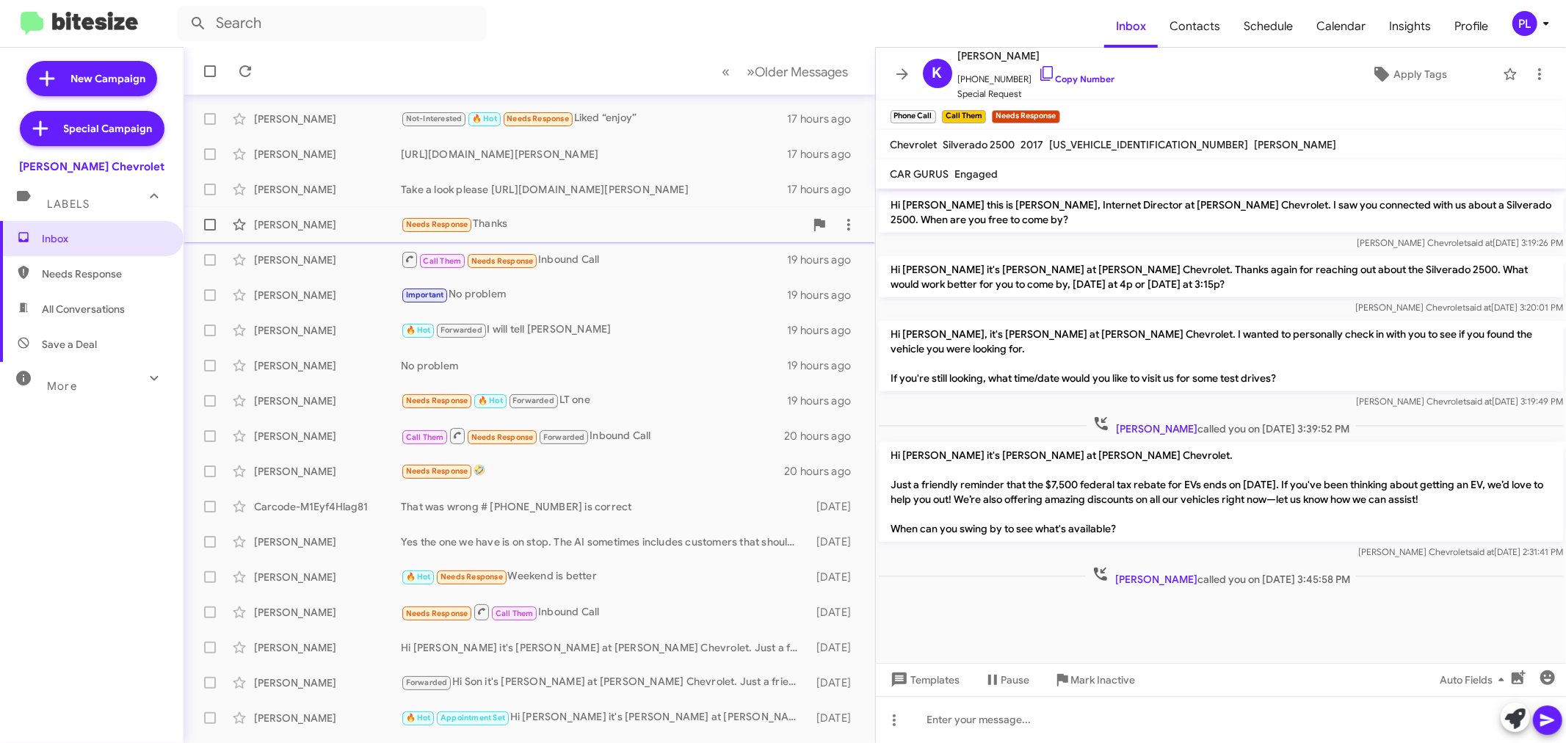
click at [320, 214] on div "Ramon Ramirez Needs Response Thanks 19 hours ago" at bounding box center [529, 224] width 668 height 29
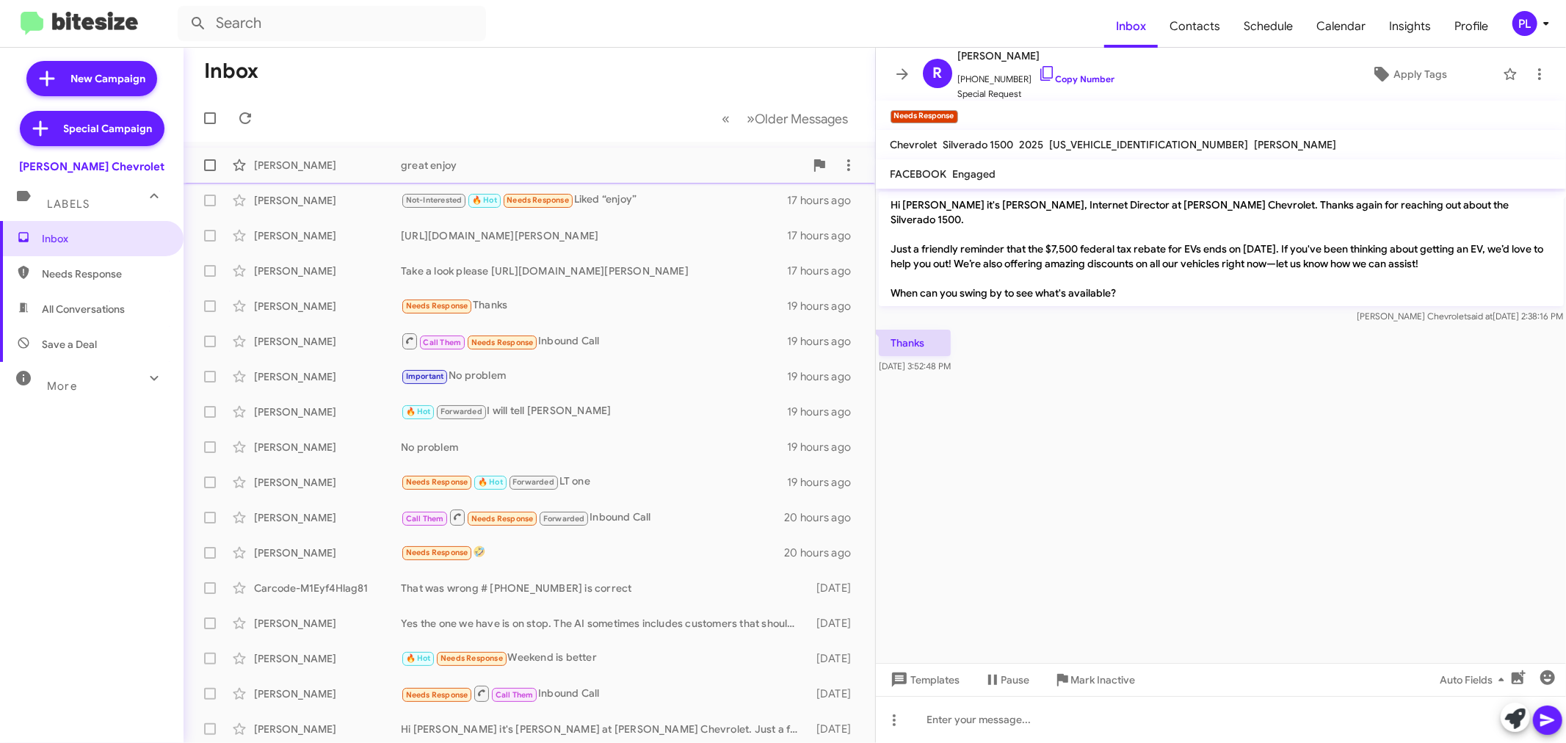
click at [493, 158] on div "great enjoy" at bounding box center [603, 165] width 404 height 15
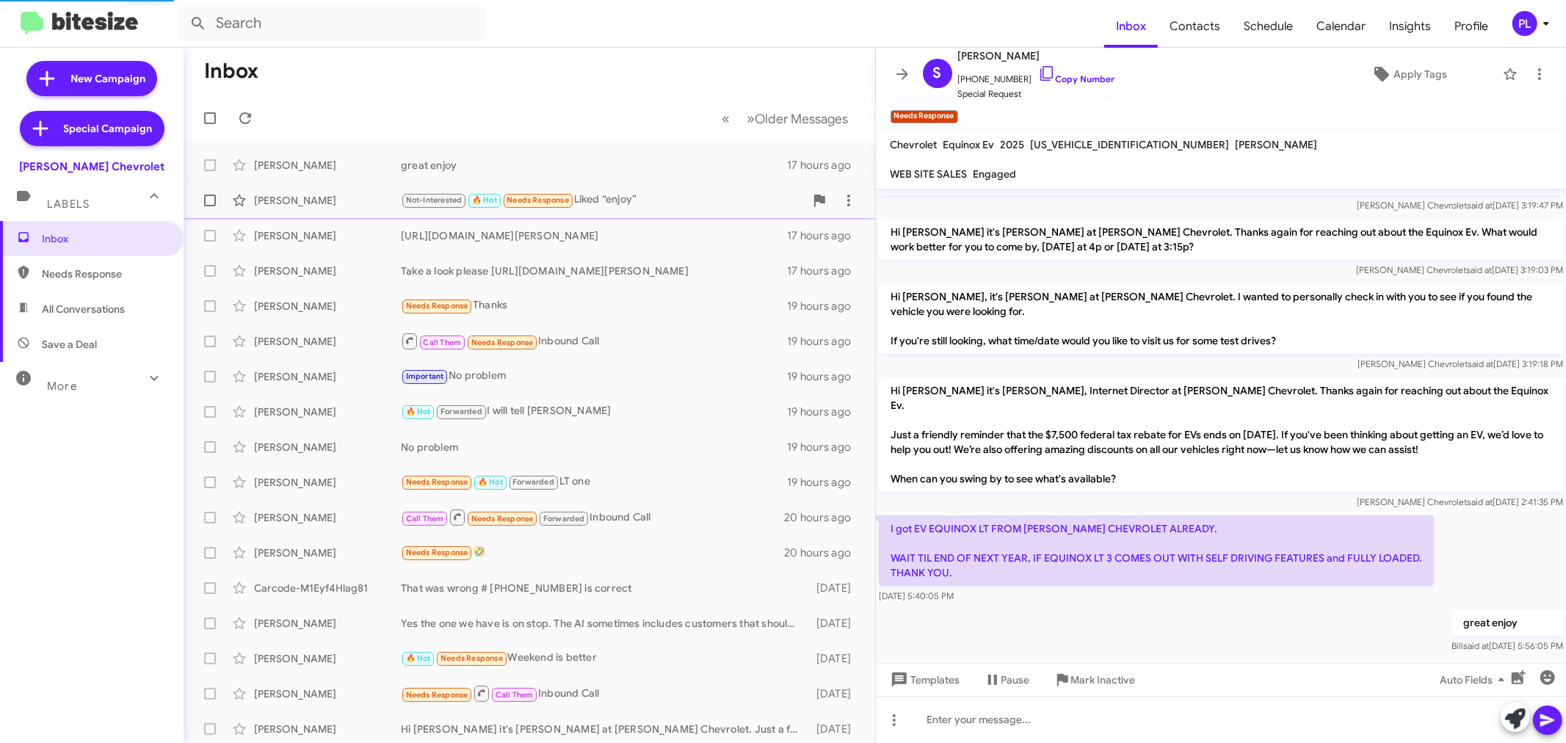
scroll to position [8, 0]
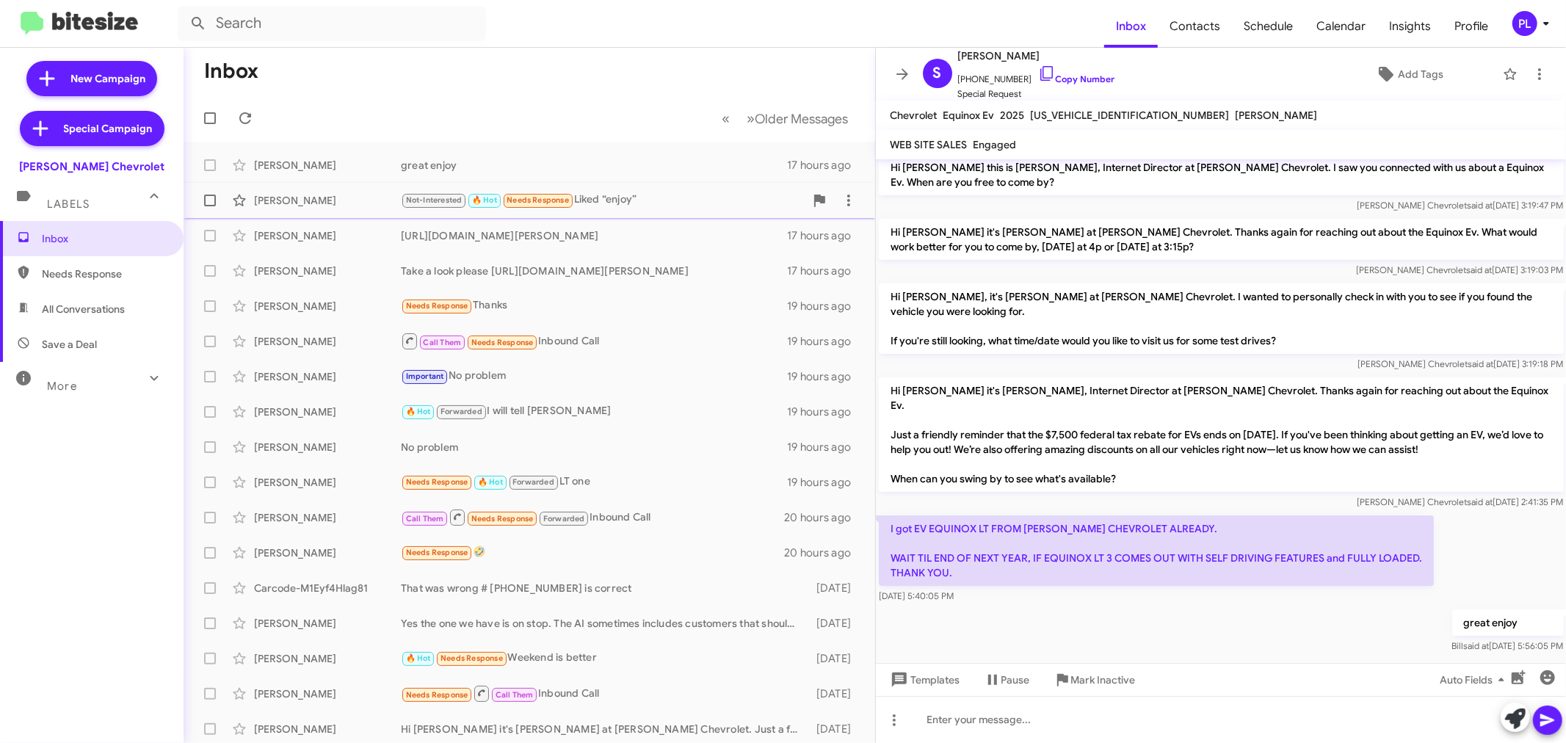
click at [273, 189] on div "Joannes Lam Not-Interested 🔥 Hot Needs Response Liked “enjoy” 17 hours ago" at bounding box center [529, 200] width 668 height 29
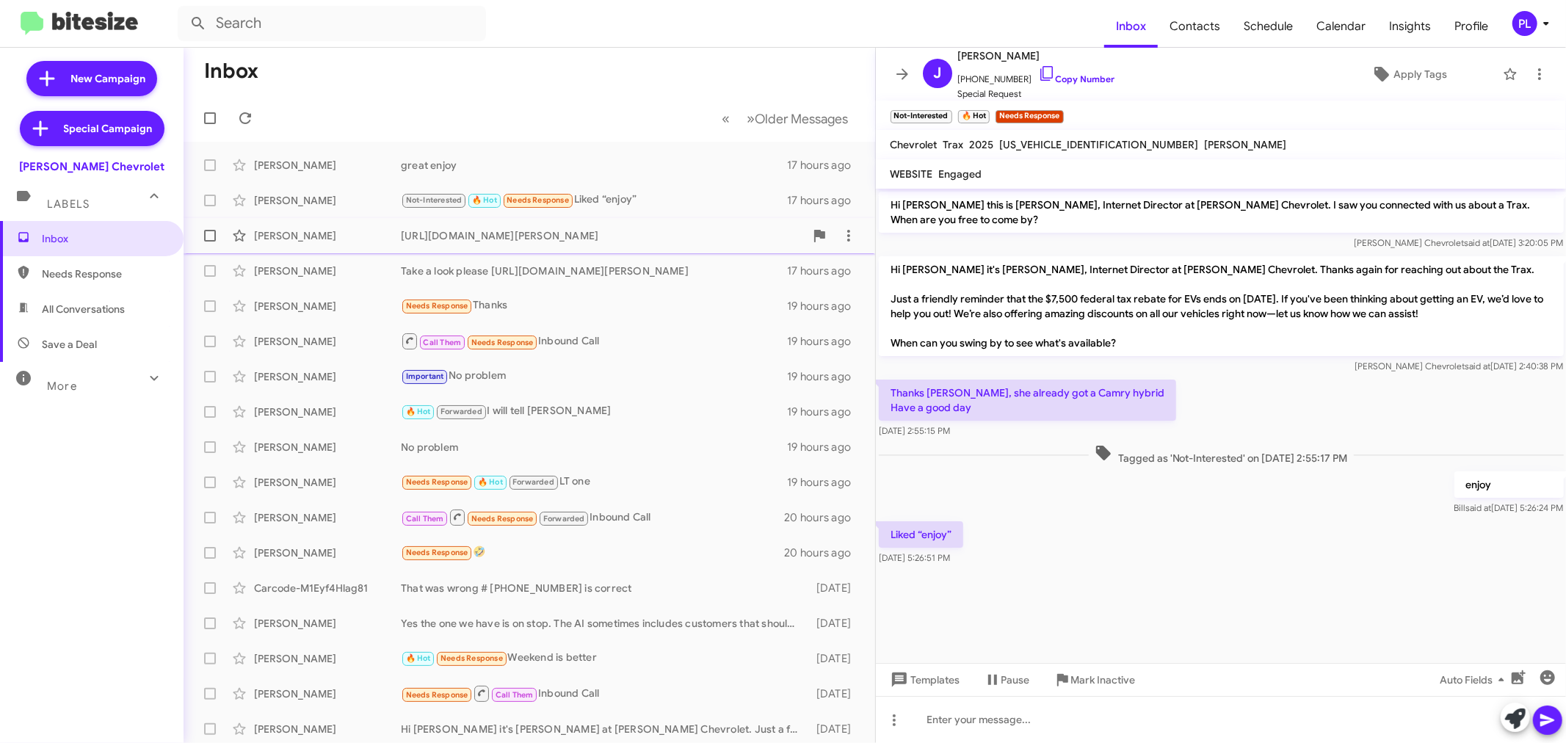
click at [266, 235] on div "Rita Campbell" at bounding box center [327, 235] width 147 height 15
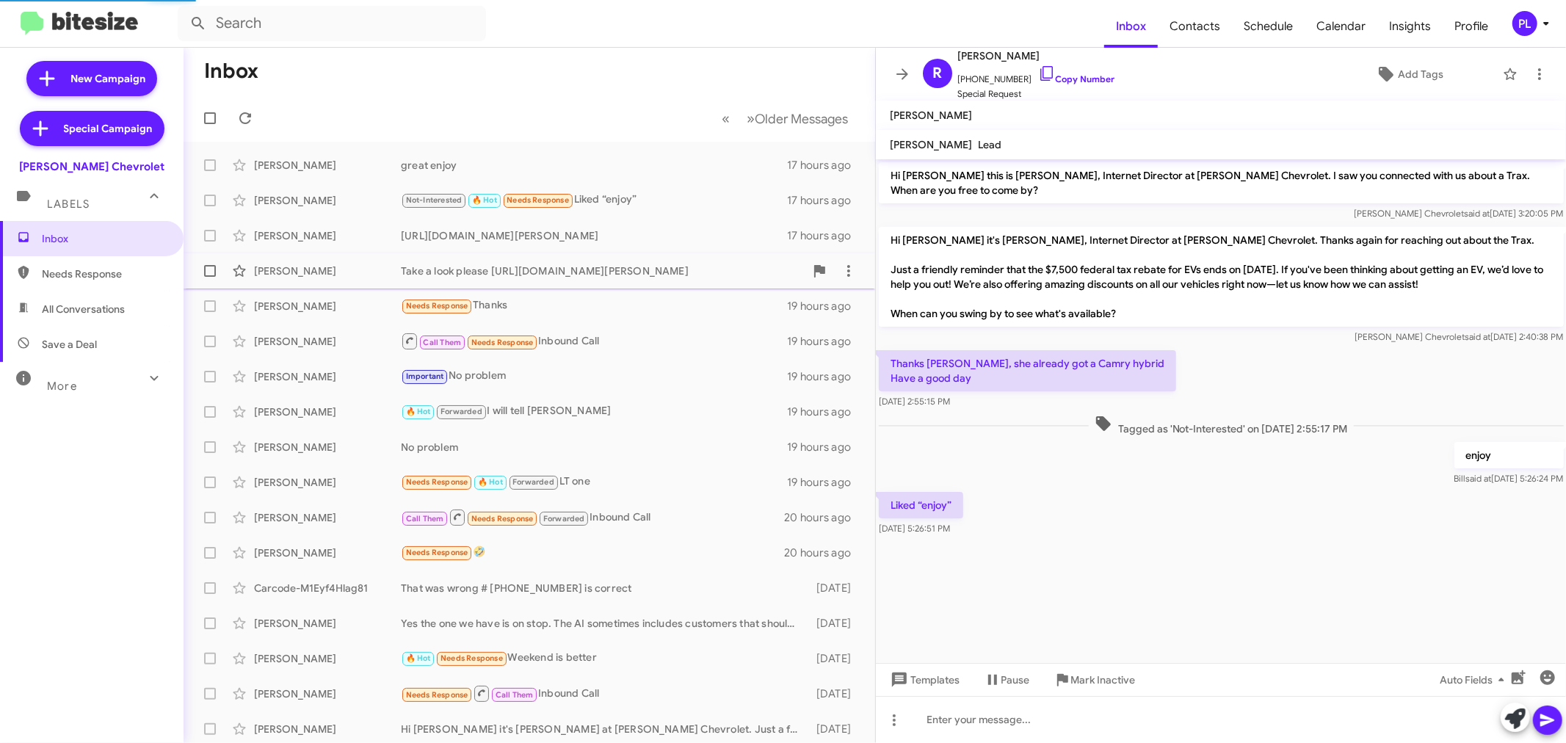
scroll to position [184, 0]
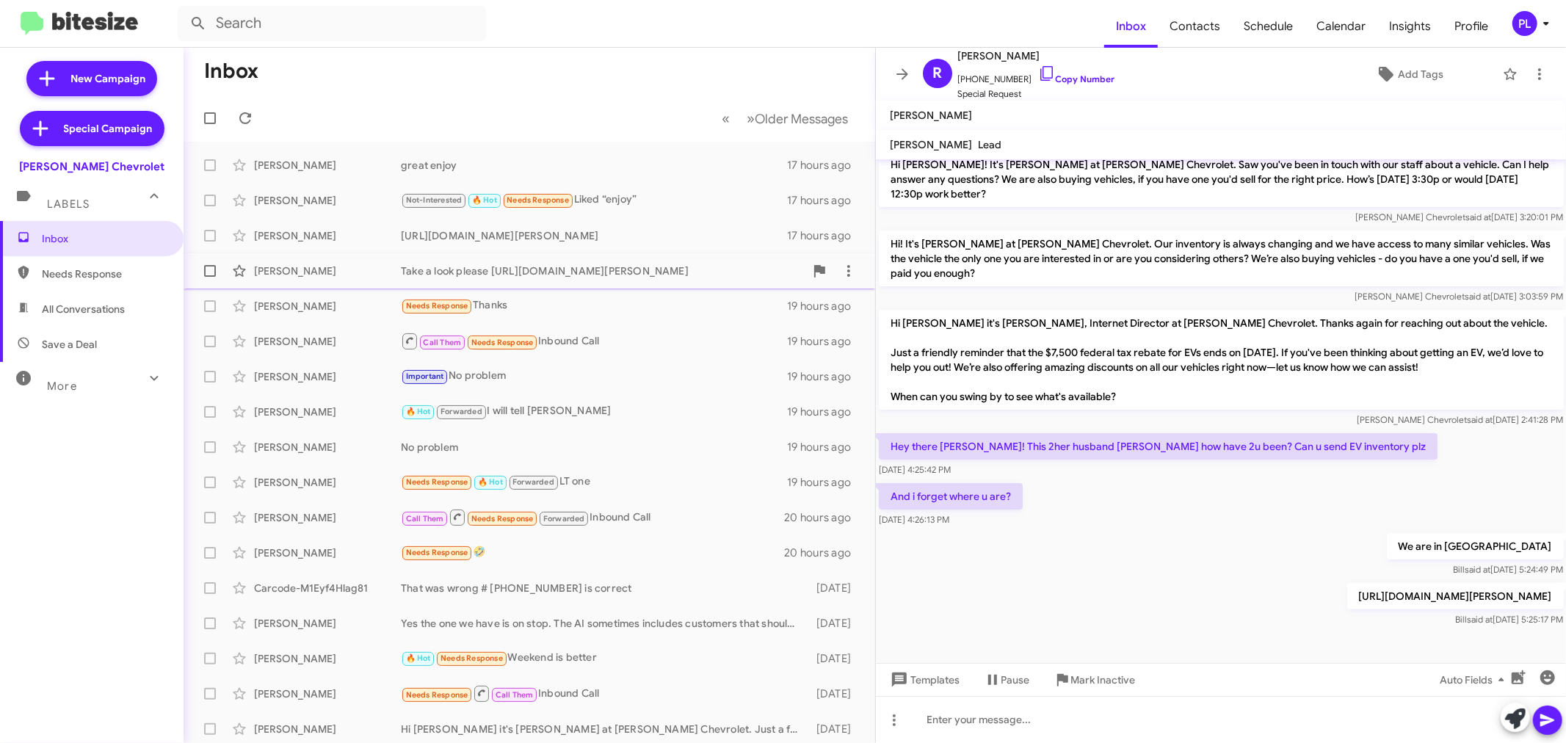
click at [268, 275] on div "Tod Lovold" at bounding box center [327, 271] width 147 height 15
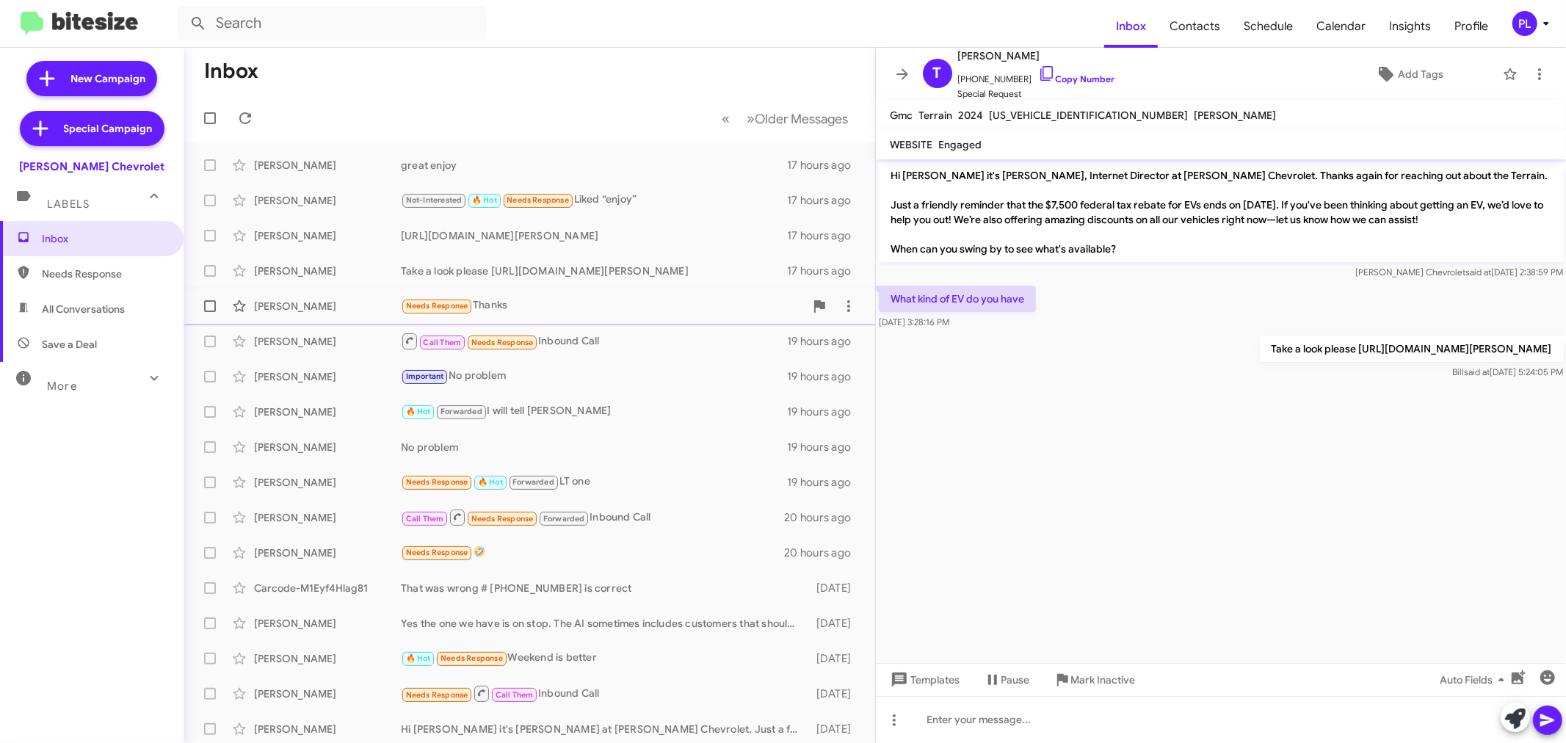
click at [274, 305] on div "Ramon Ramirez" at bounding box center [327, 306] width 147 height 15
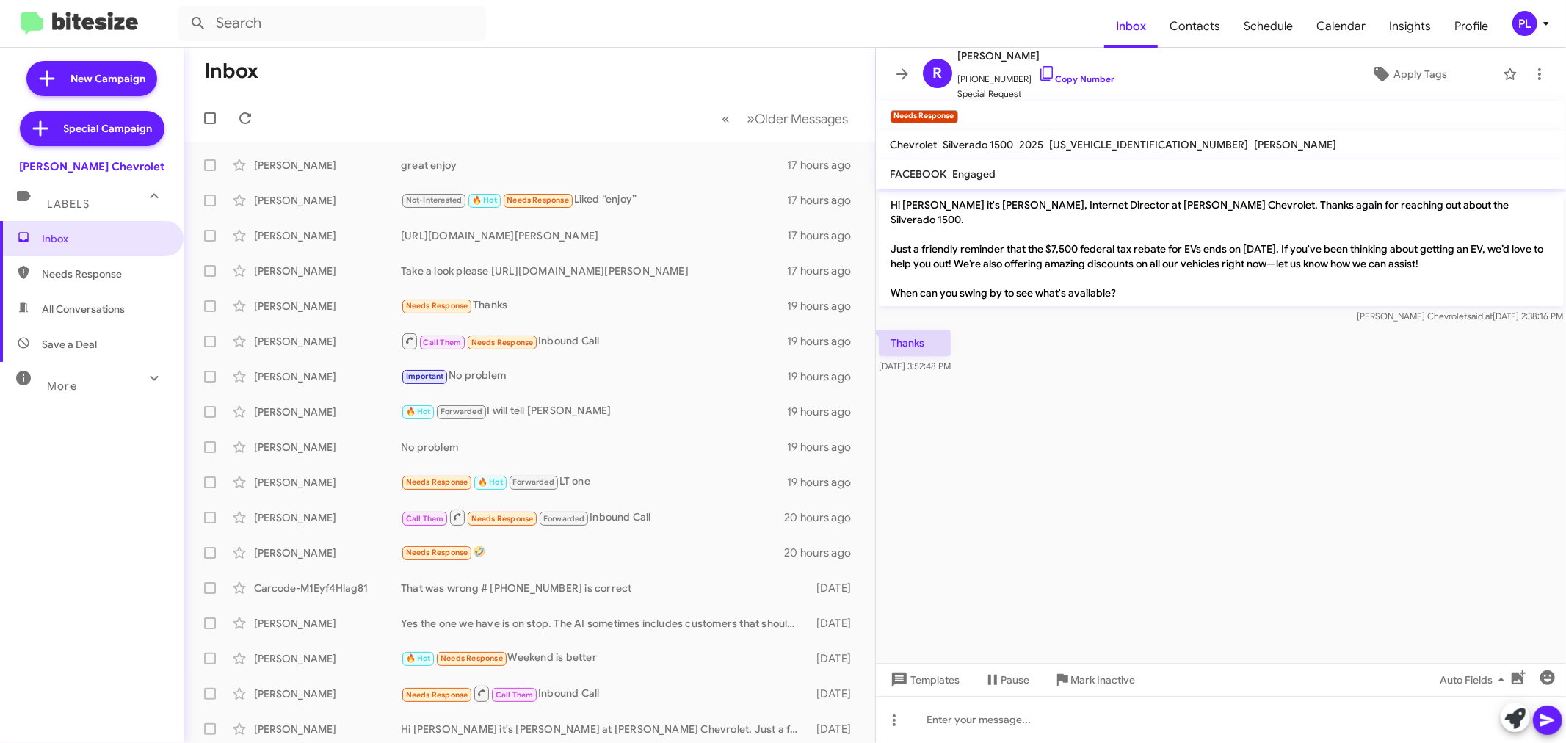
click at [1547, 19] on icon at bounding box center [1546, 24] width 18 height 18
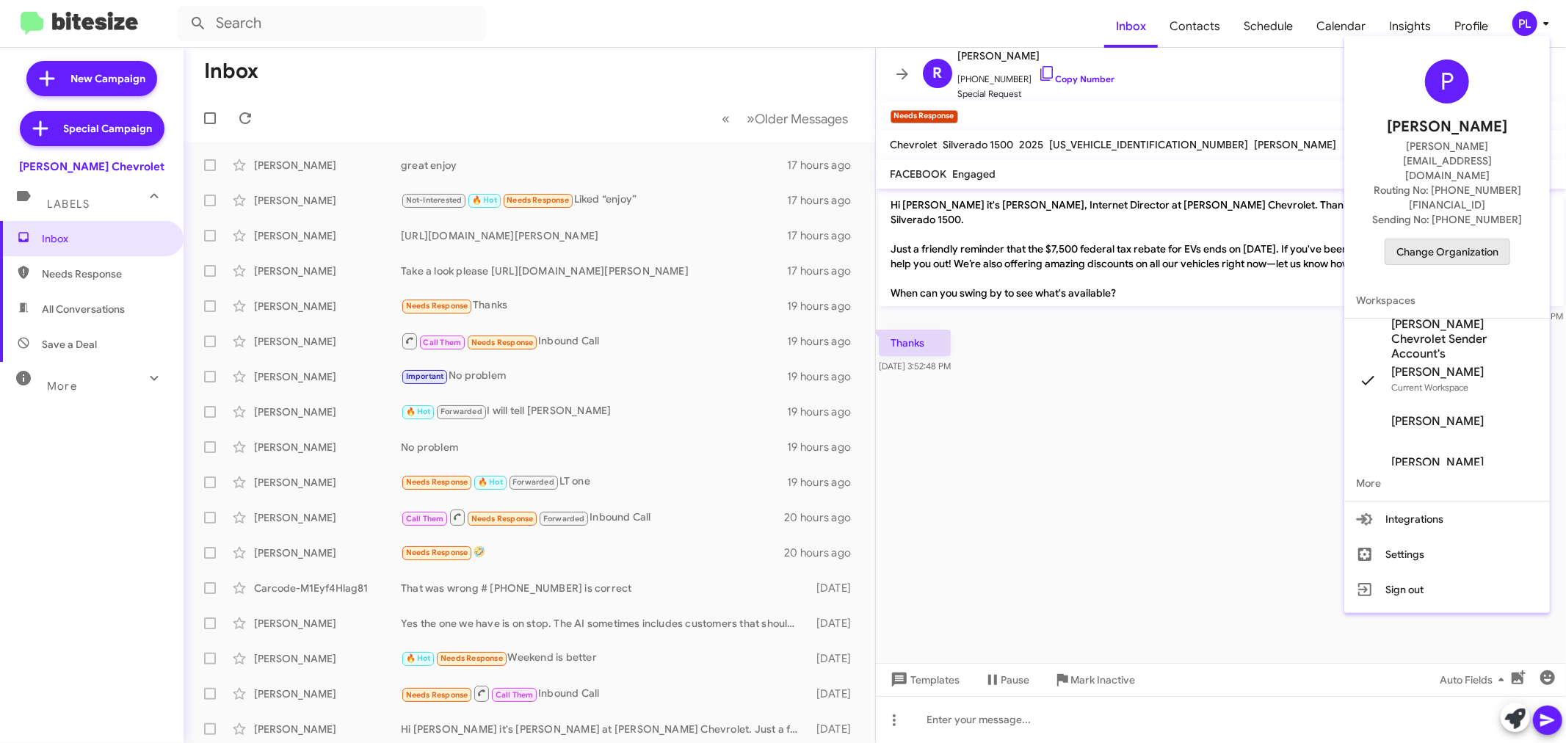
click at [1473, 239] on span "Change Organization" at bounding box center [1447, 251] width 102 height 25
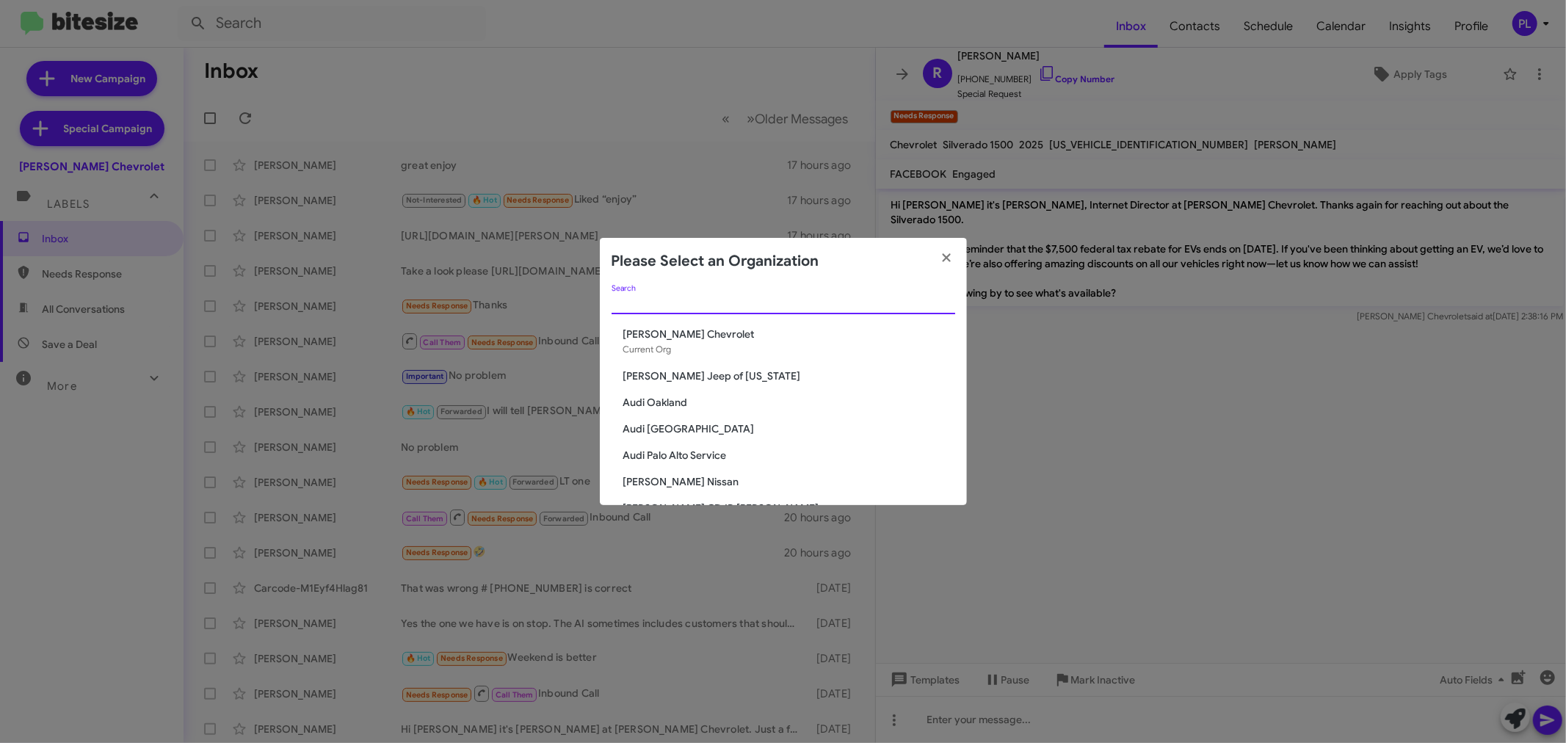
click at [733, 304] on input "Search" at bounding box center [783, 303] width 344 height 12
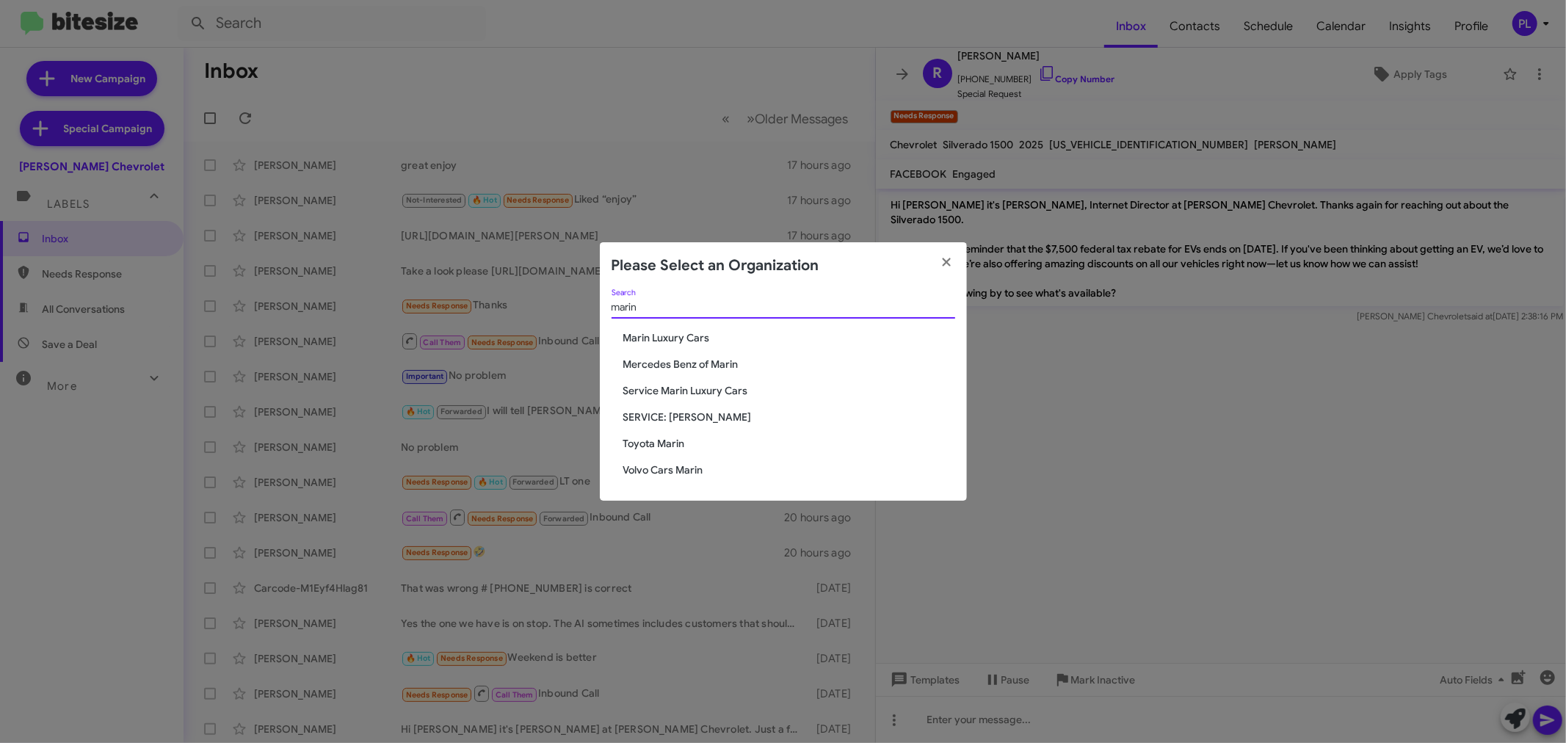
type input "marin"
click at [672, 343] on span "Marin Luxury Cars" at bounding box center [789, 337] width 332 height 15
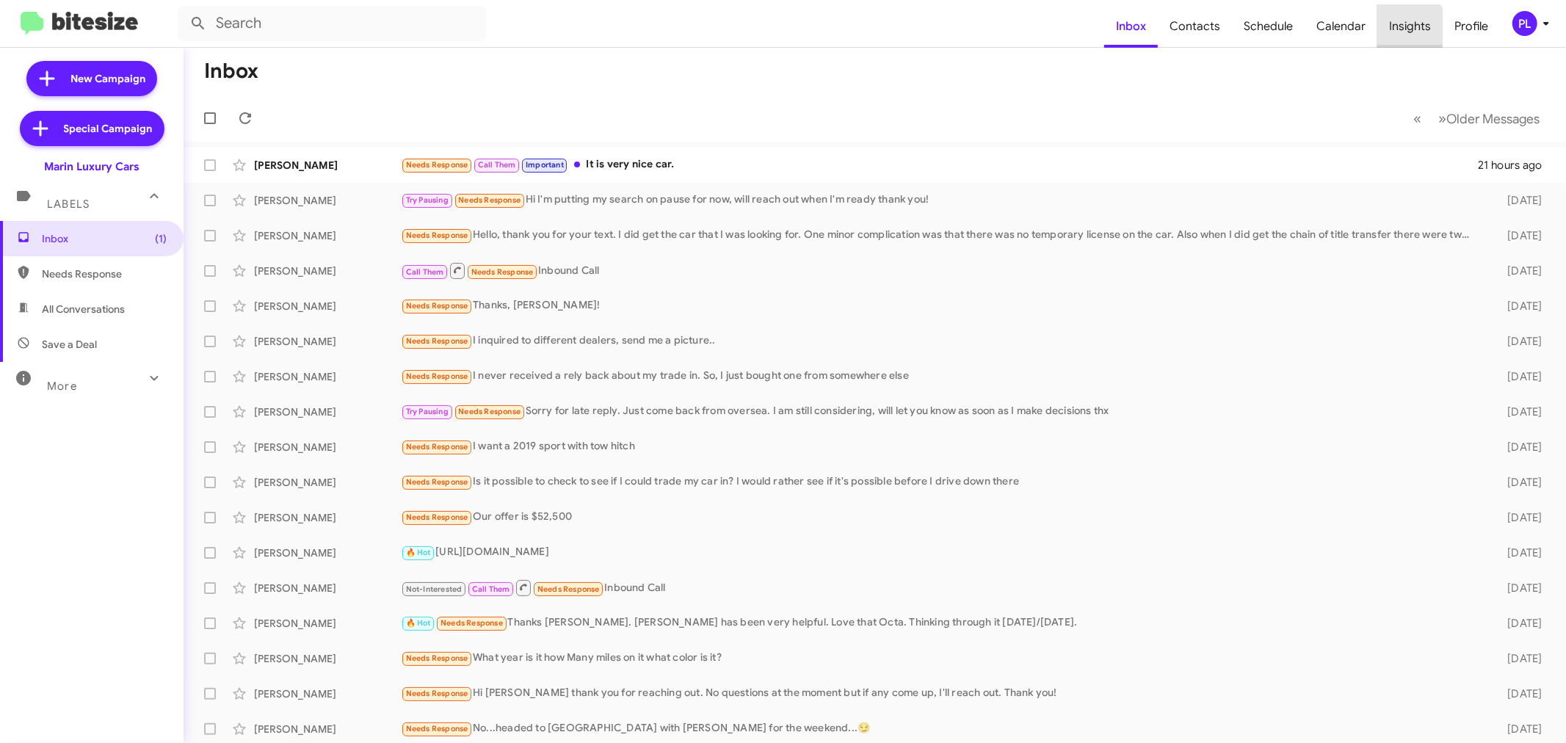
click at [1403, 32] on span "Insights" at bounding box center [1409, 26] width 65 height 43
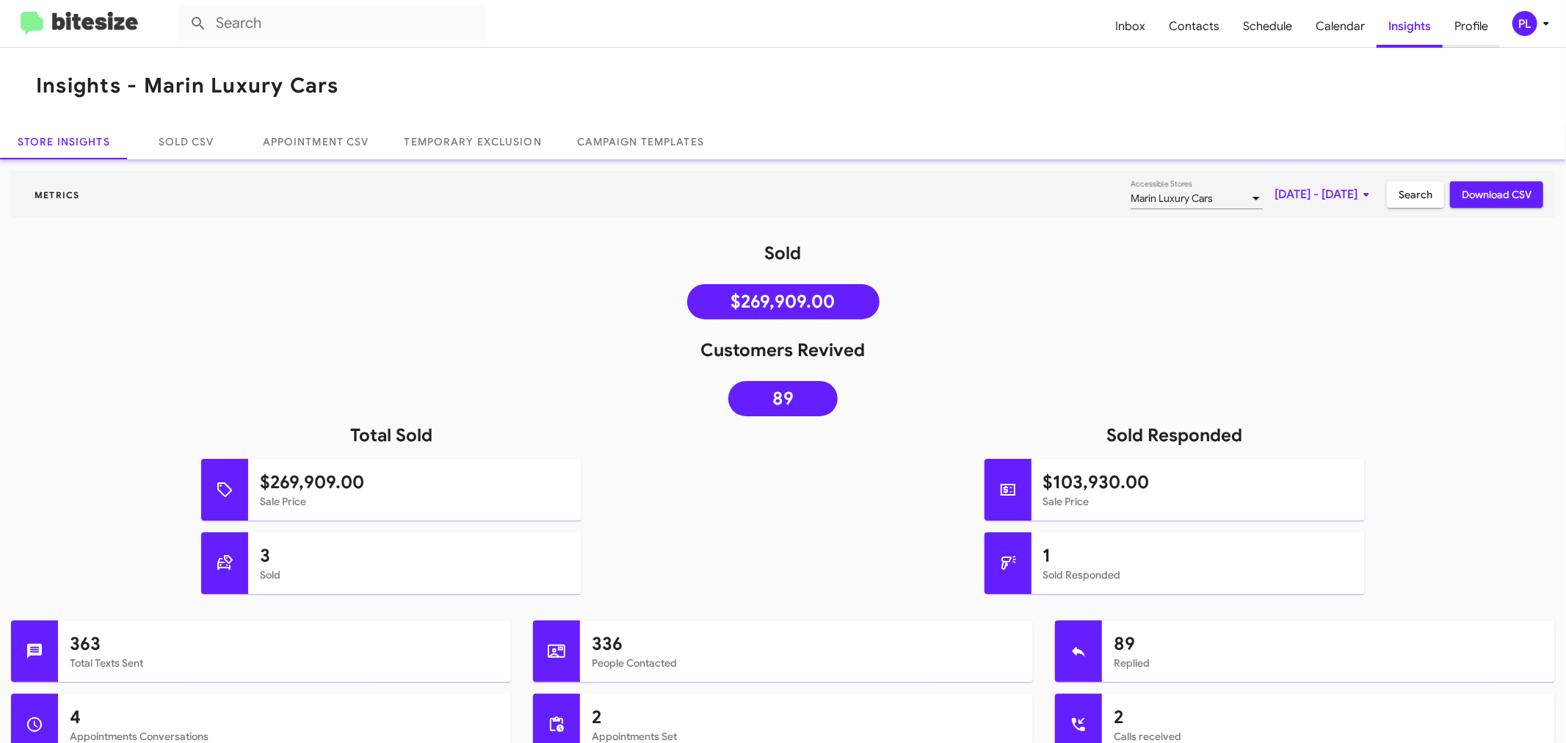
click at [1469, 30] on span "Profile" at bounding box center [1470, 26] width 57 height 43
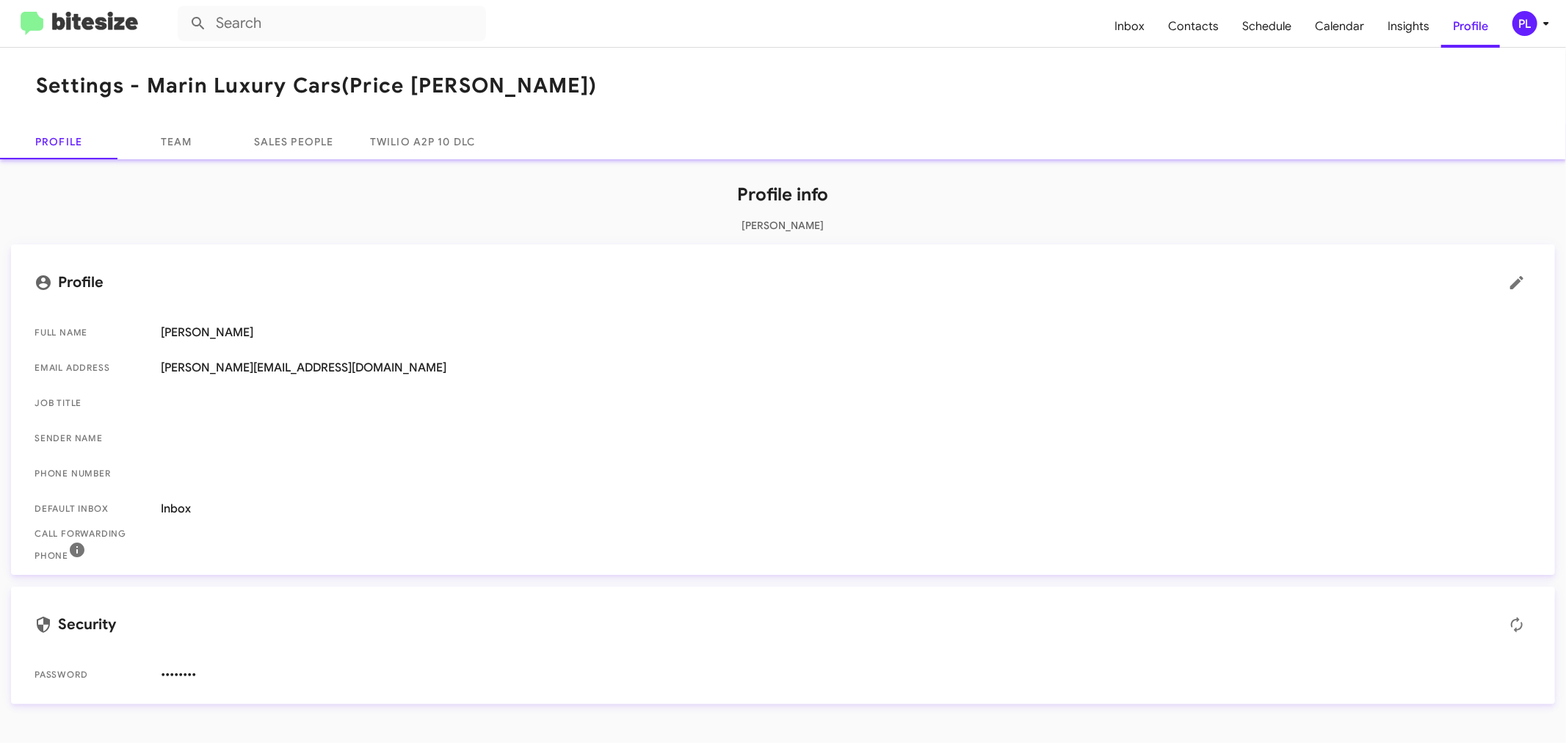
click at [1529, 24] on div "PL" at bounding box center [1524, 23] width 25 height 25
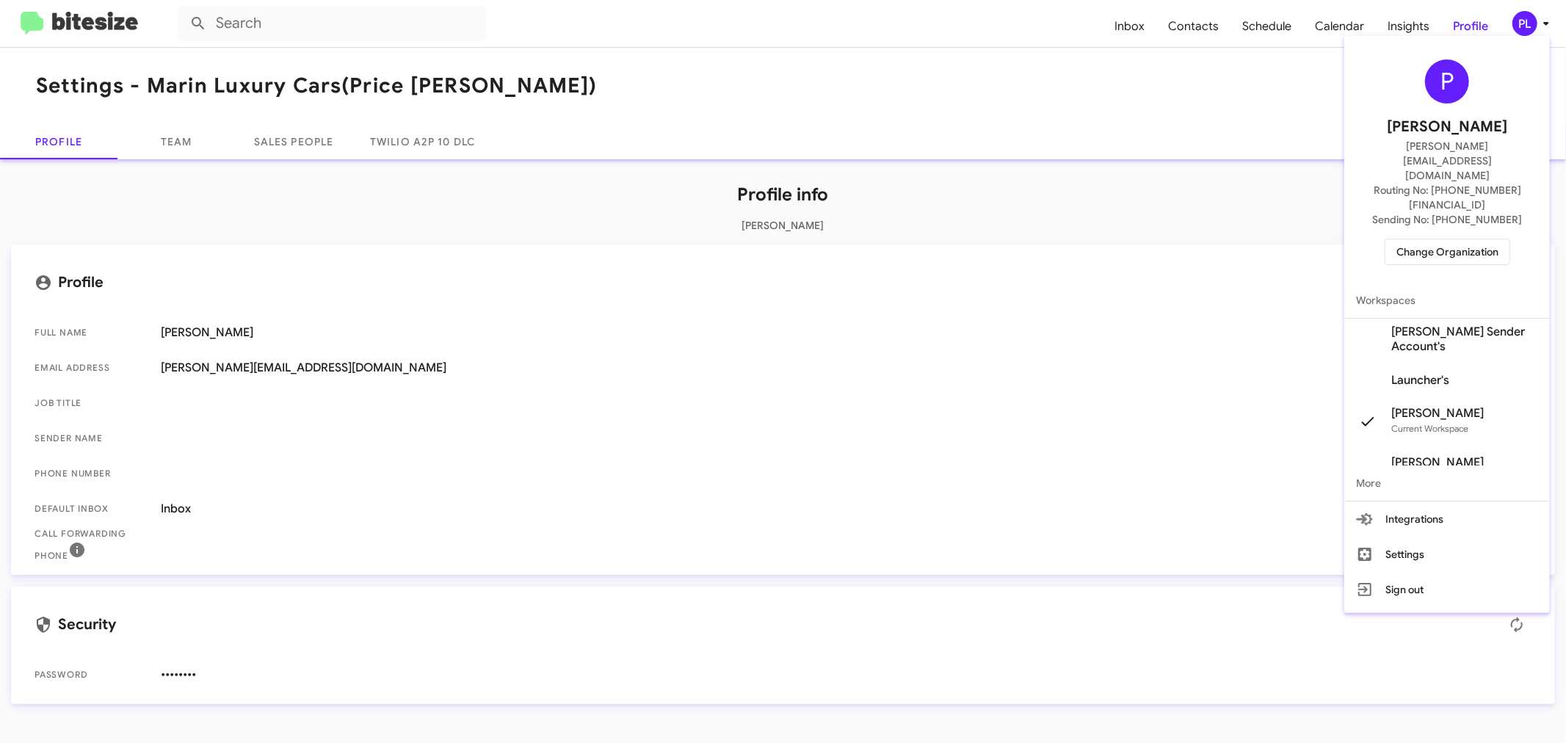
click at [1466, 239] on span "Change Organization" at bounding box center [1447, 251] width 102 height 25
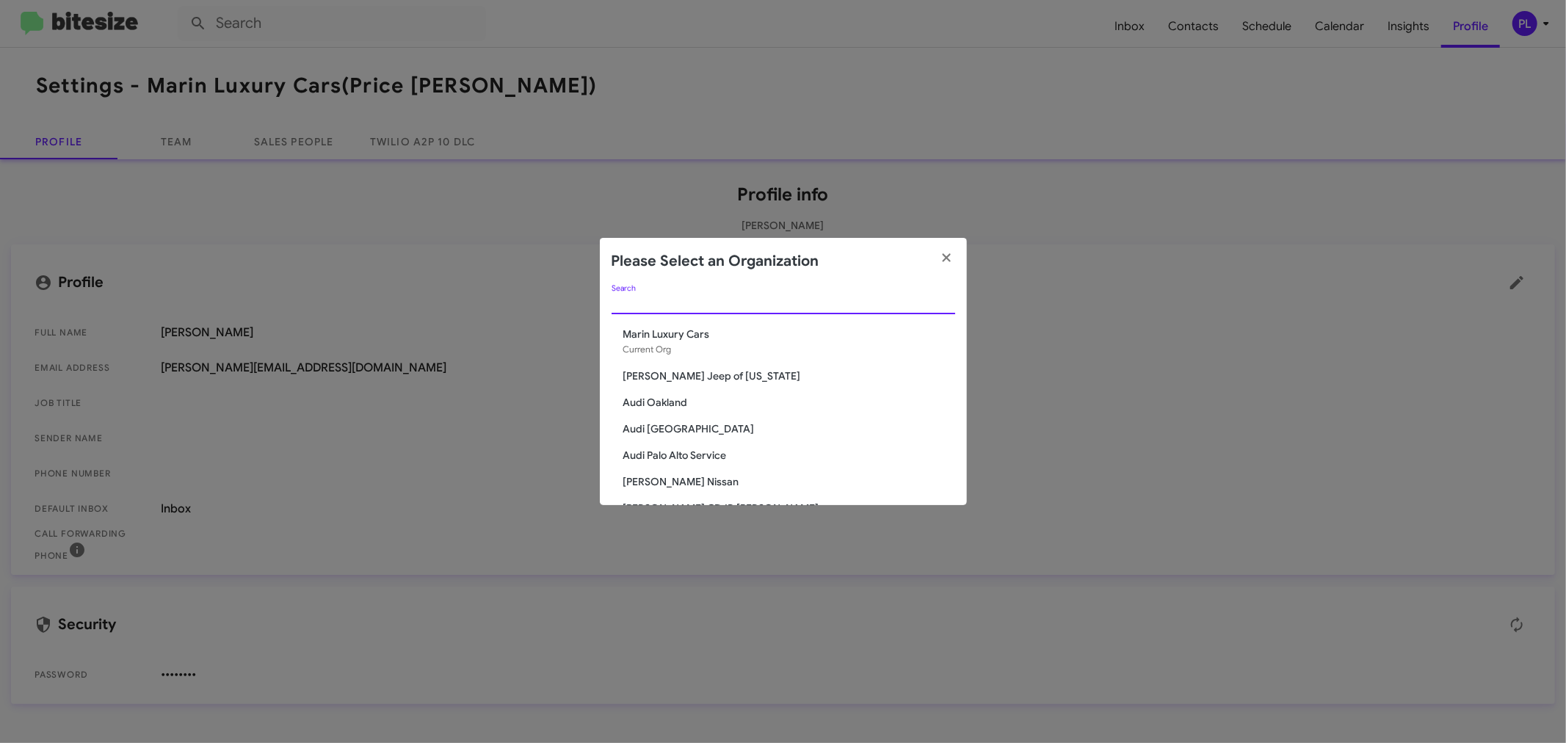
click at [756, 300] on input "Search" at bounding box center [783, 303] width 344 height 12
type input "toyota"
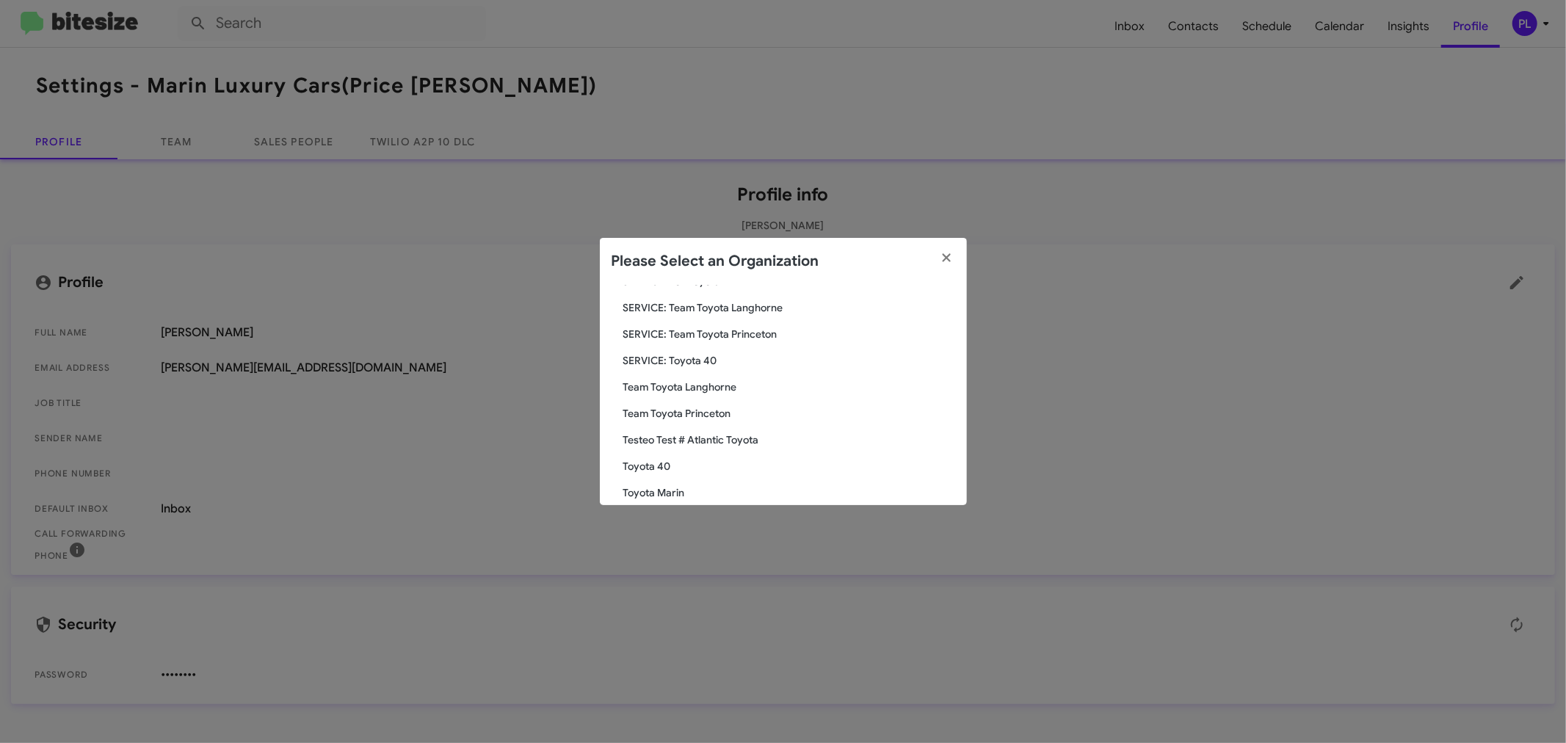
scroll to position [123, 0]
click at [670, 424] on span "Toyota Marin" at bounding box center [789, 422] width 332 height 15
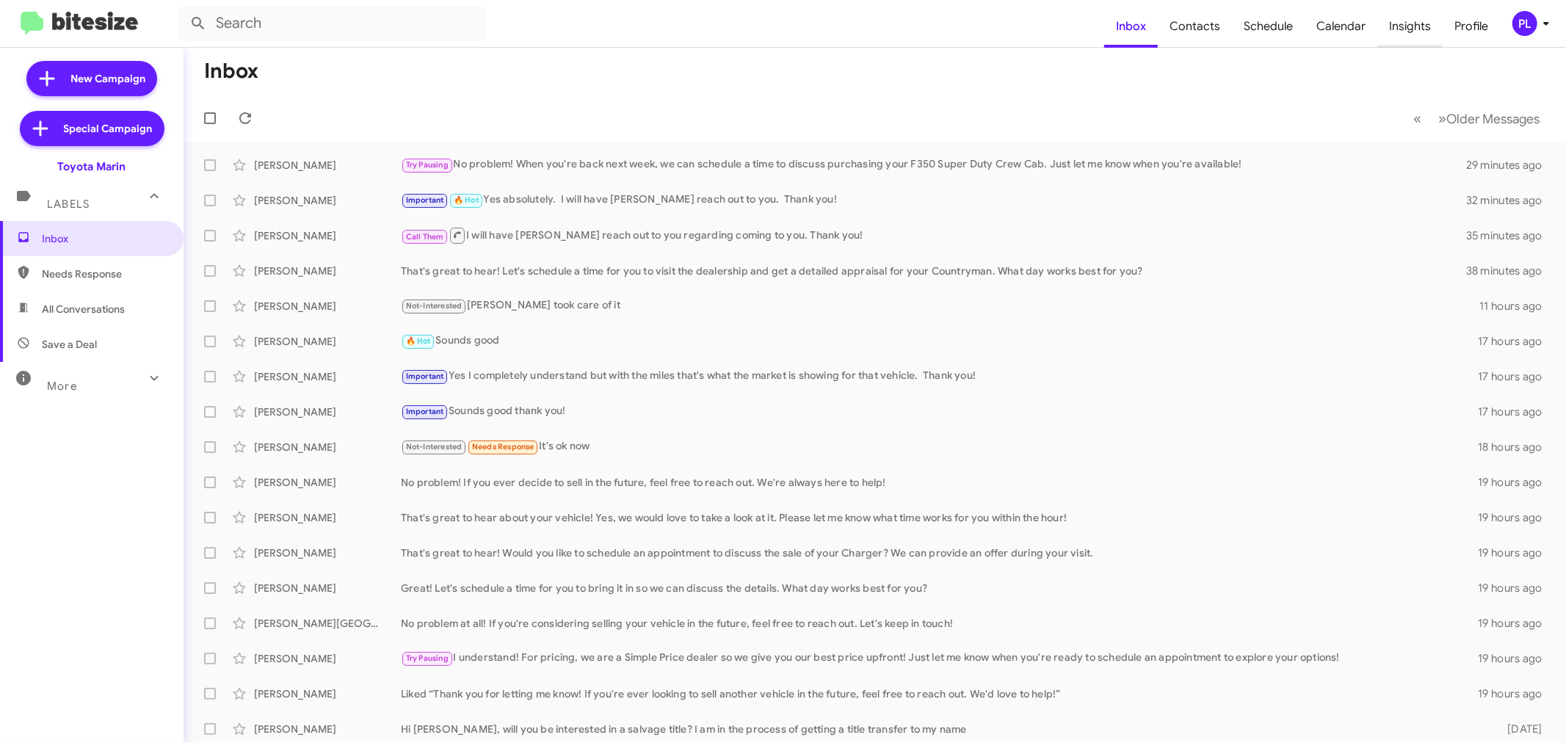
click at [1414, 30] on span "Insights" at bounding box center [1409, 26] width 65 height 43
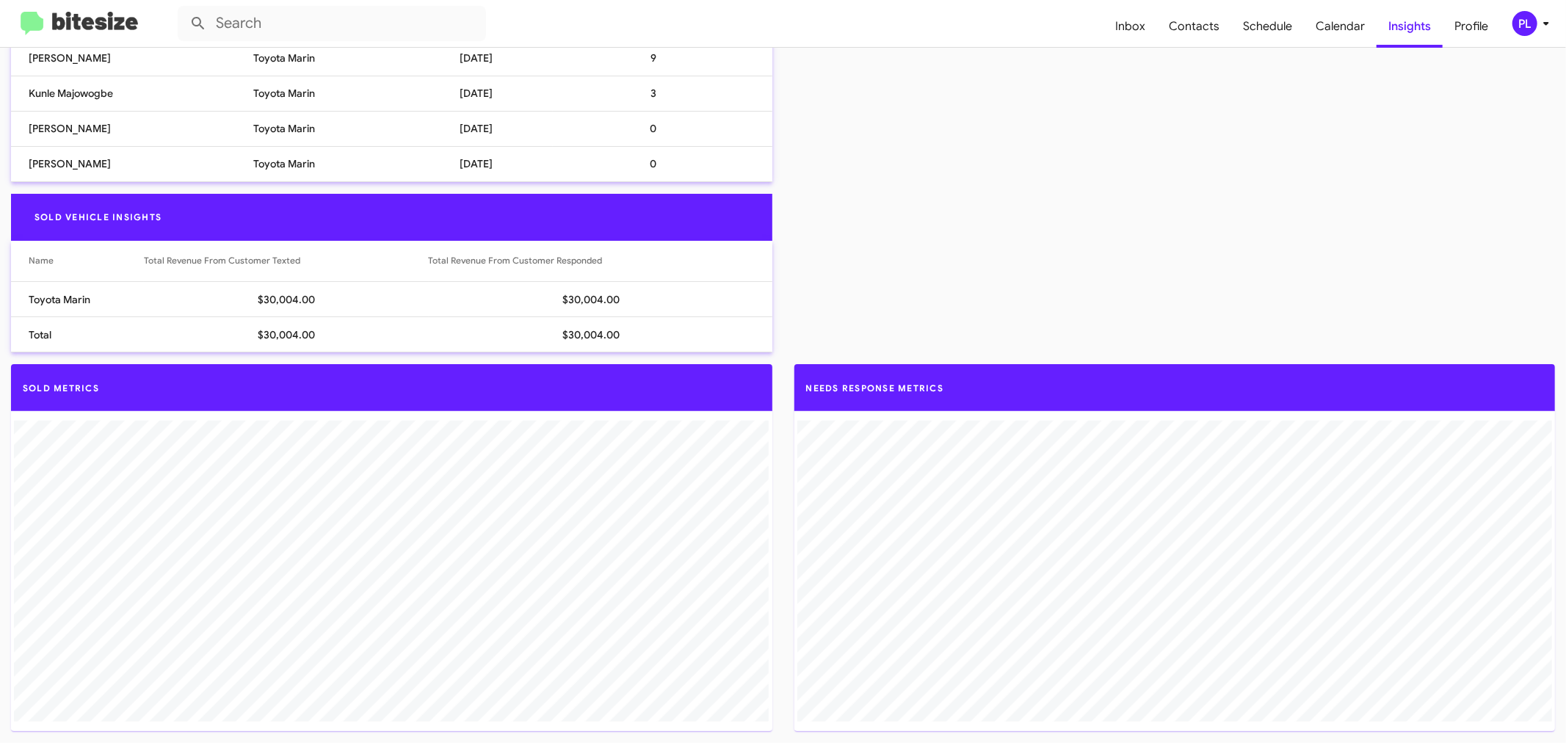
scroll to position [788, 0]
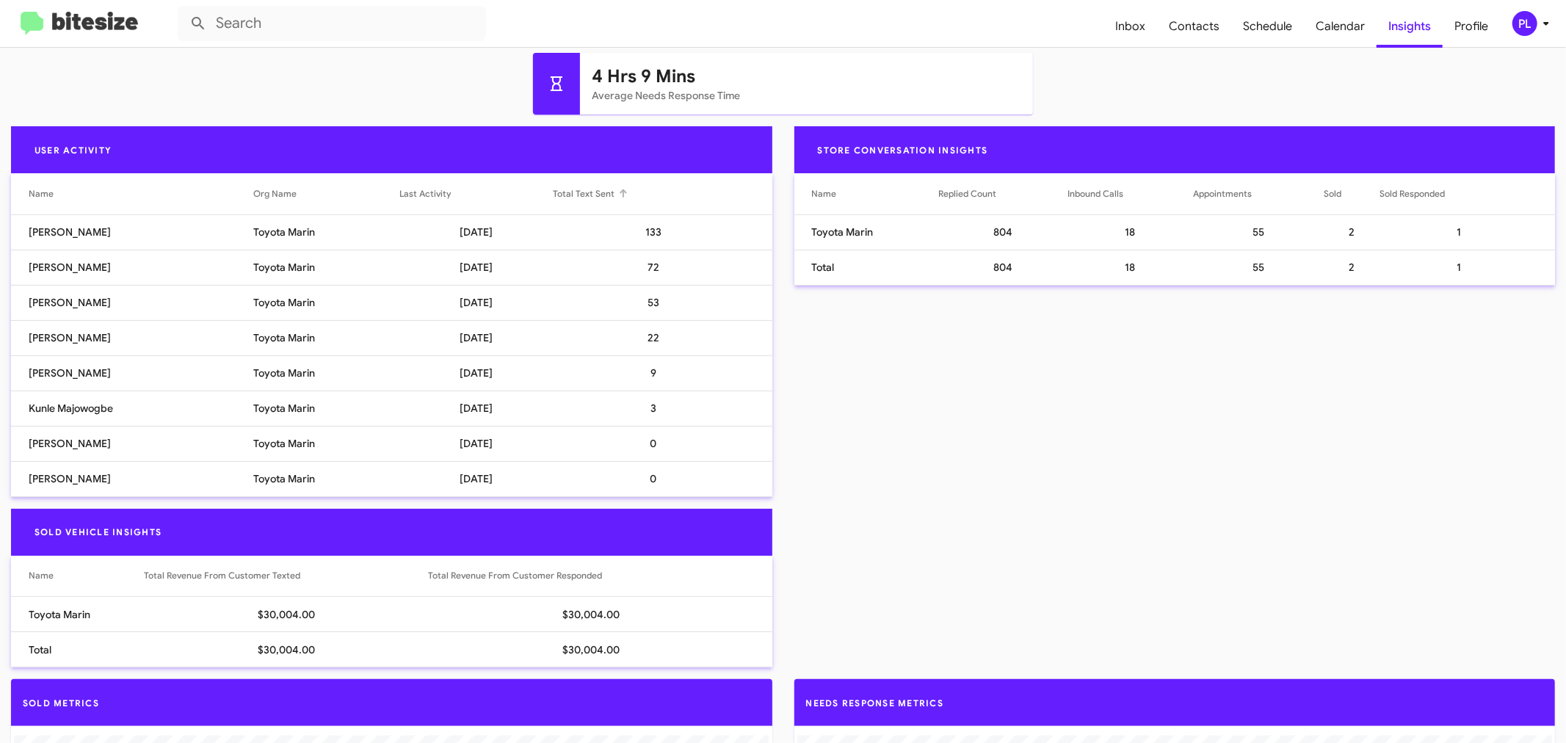
click at [619, 189] on div at bounding box center [623, 189] width 9 height 1
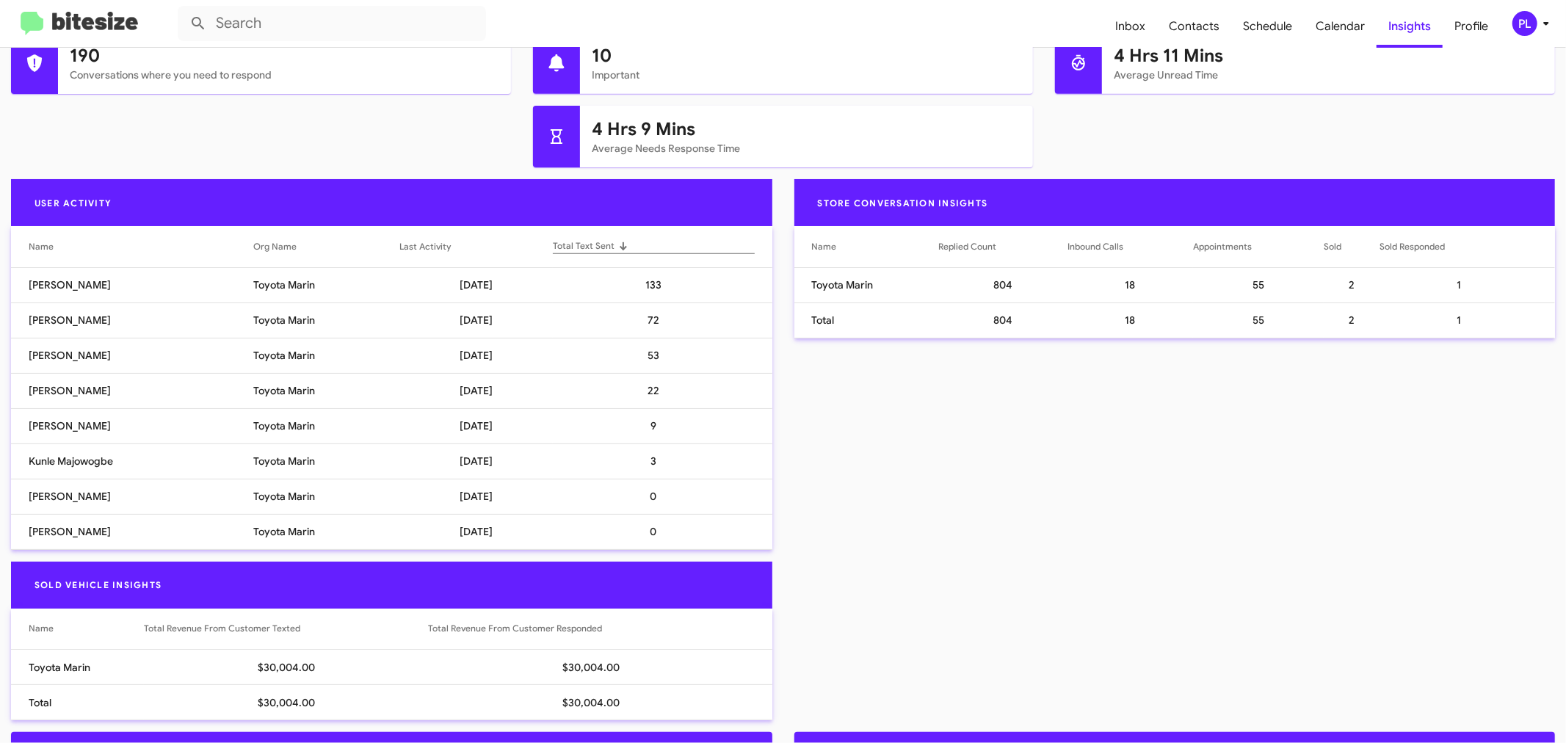
scroll to position [706, 0]
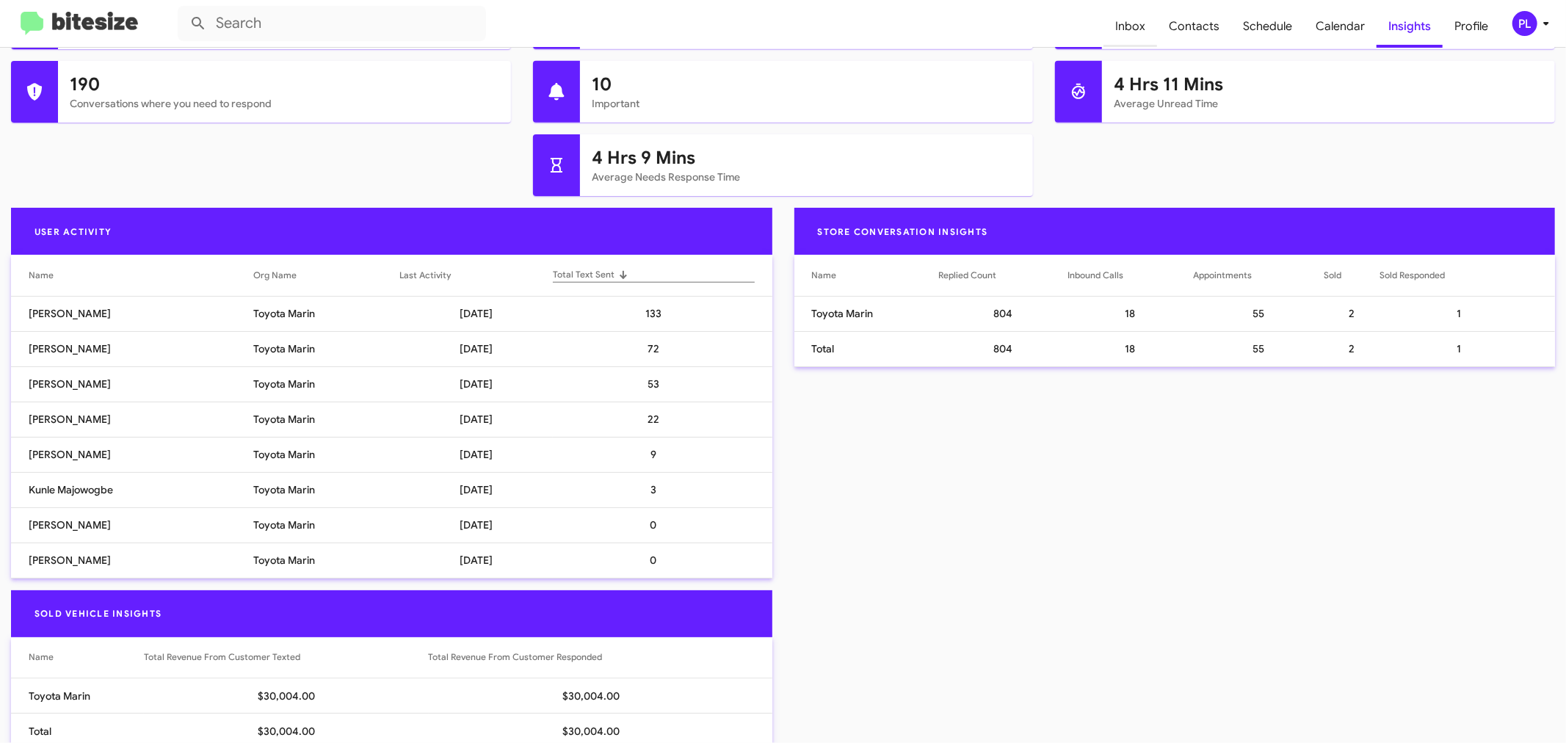
click at [1134, 28] on span "Inbox" at bounding box center [1130, 26] width 54 height 43
